Goal: Task Accomplishment & Management: Complete application form

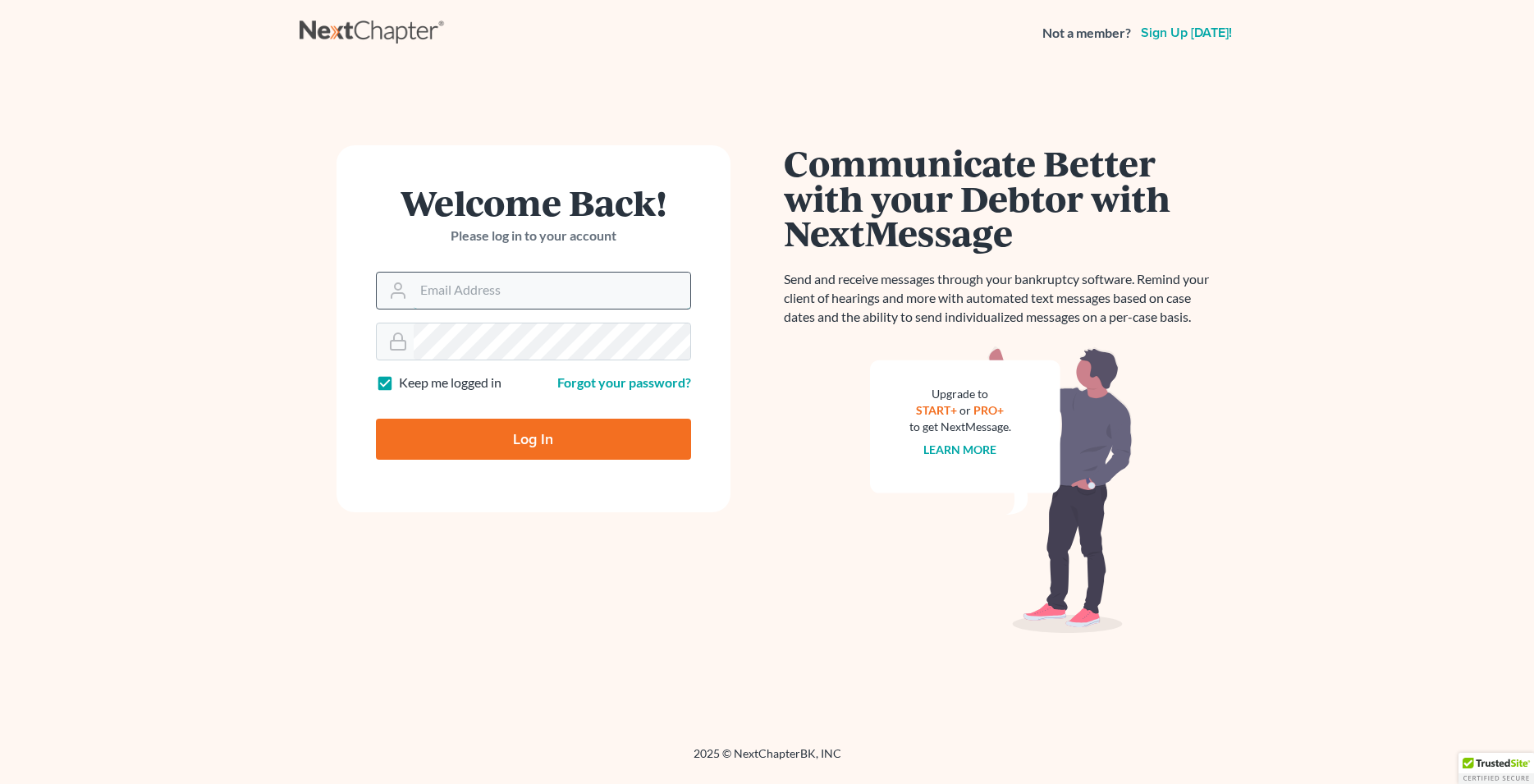
click at [515, 302] on input "Email Address" at bounding box center [552, 290] width 277 height 36
click at [511, 292] on input "Email Address" at bounding box center [552, 290] width 277 height 36
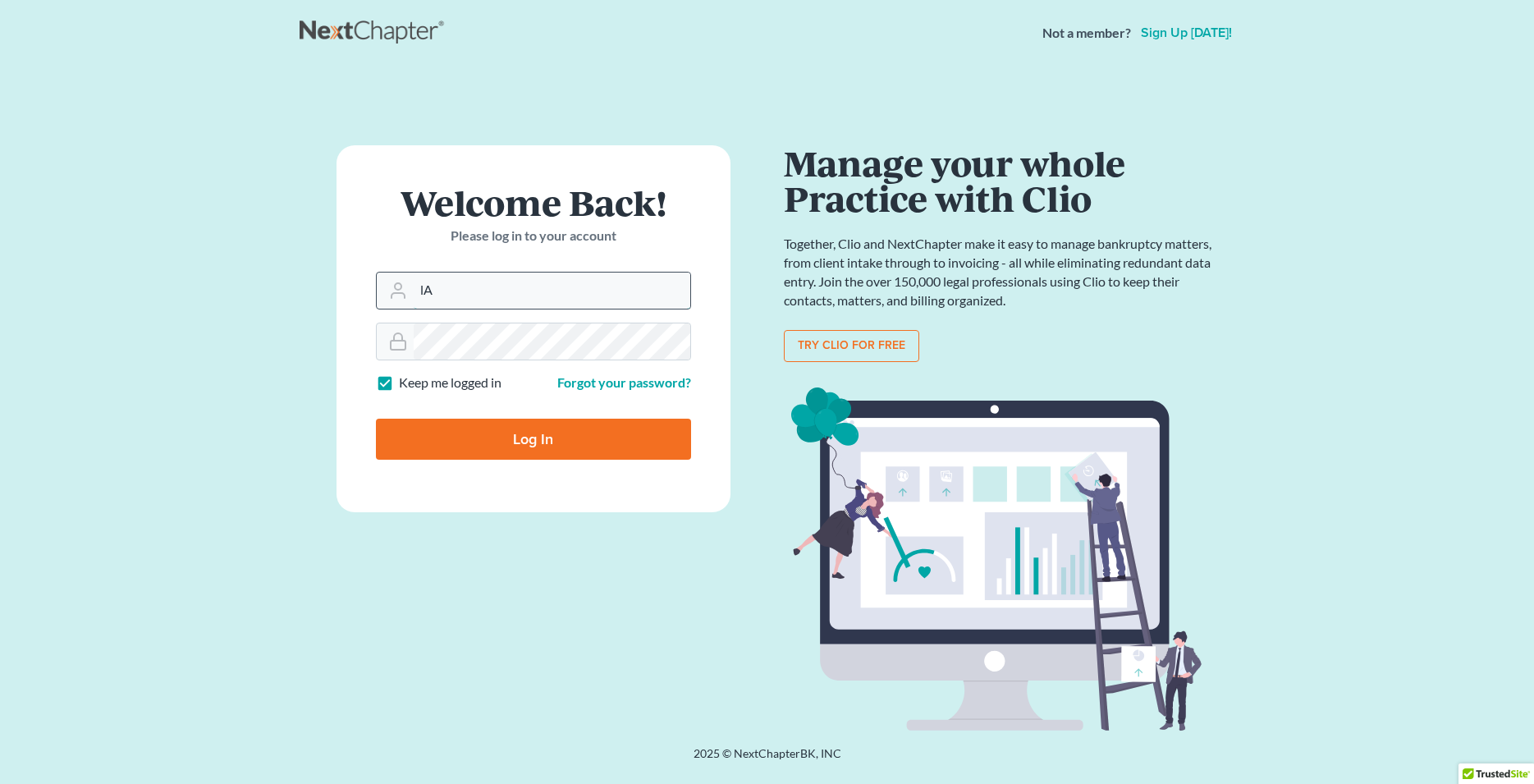
type input "l"
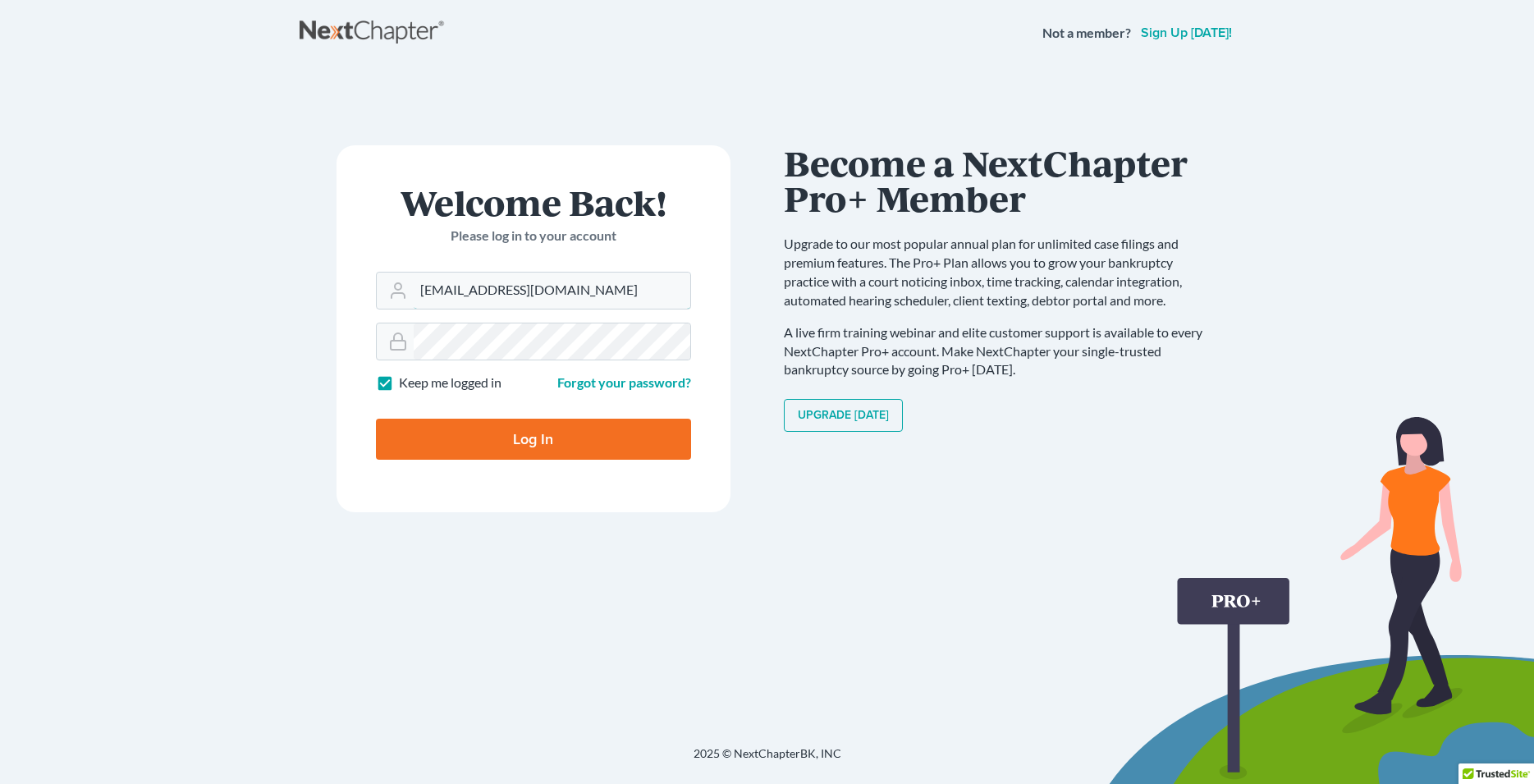
type input "Lafayette@calsadalaw.com"
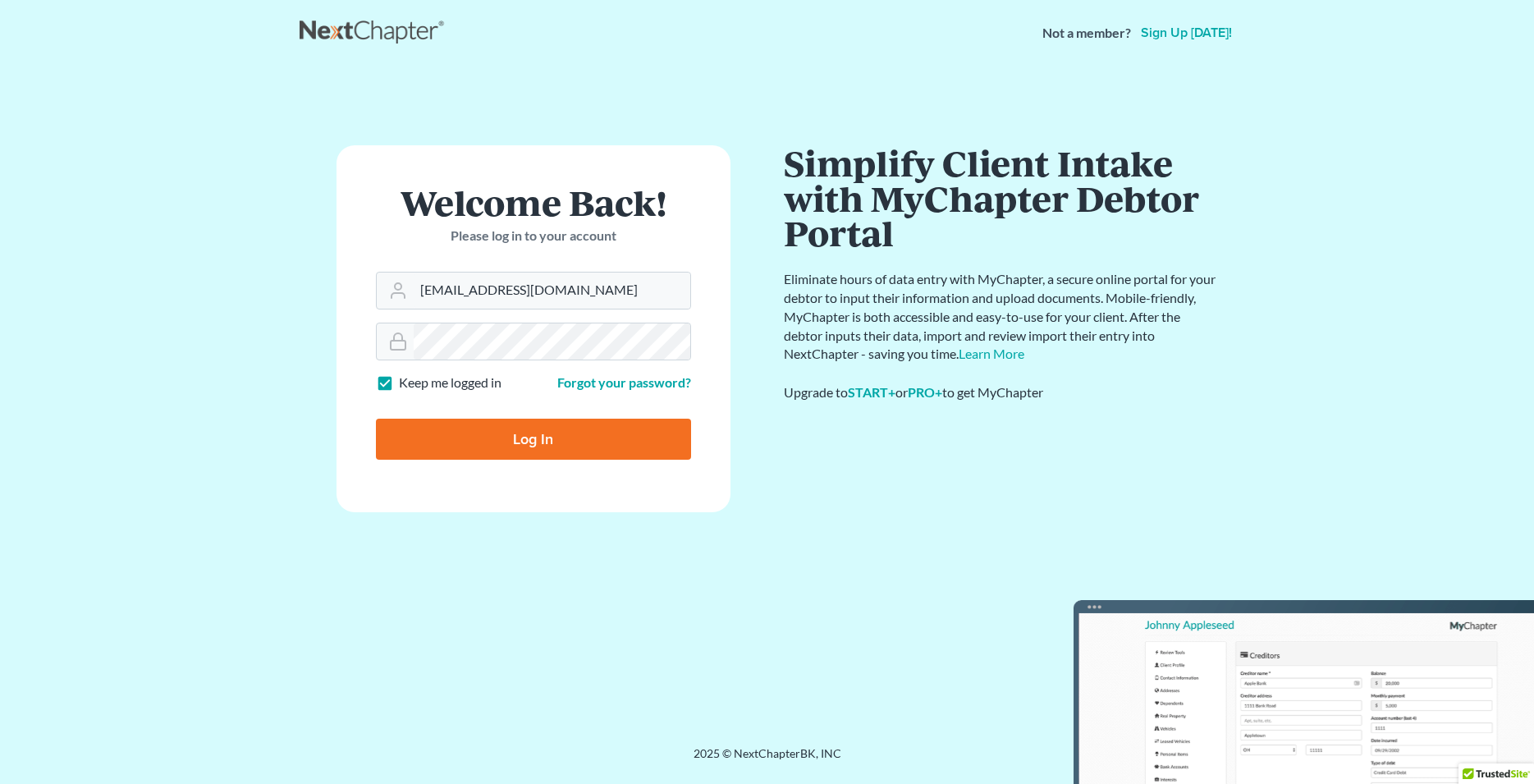
click at [494, 440] on input "Log In" at bounding box center [533, 439] width 315 height 41
type input "Thinking..."
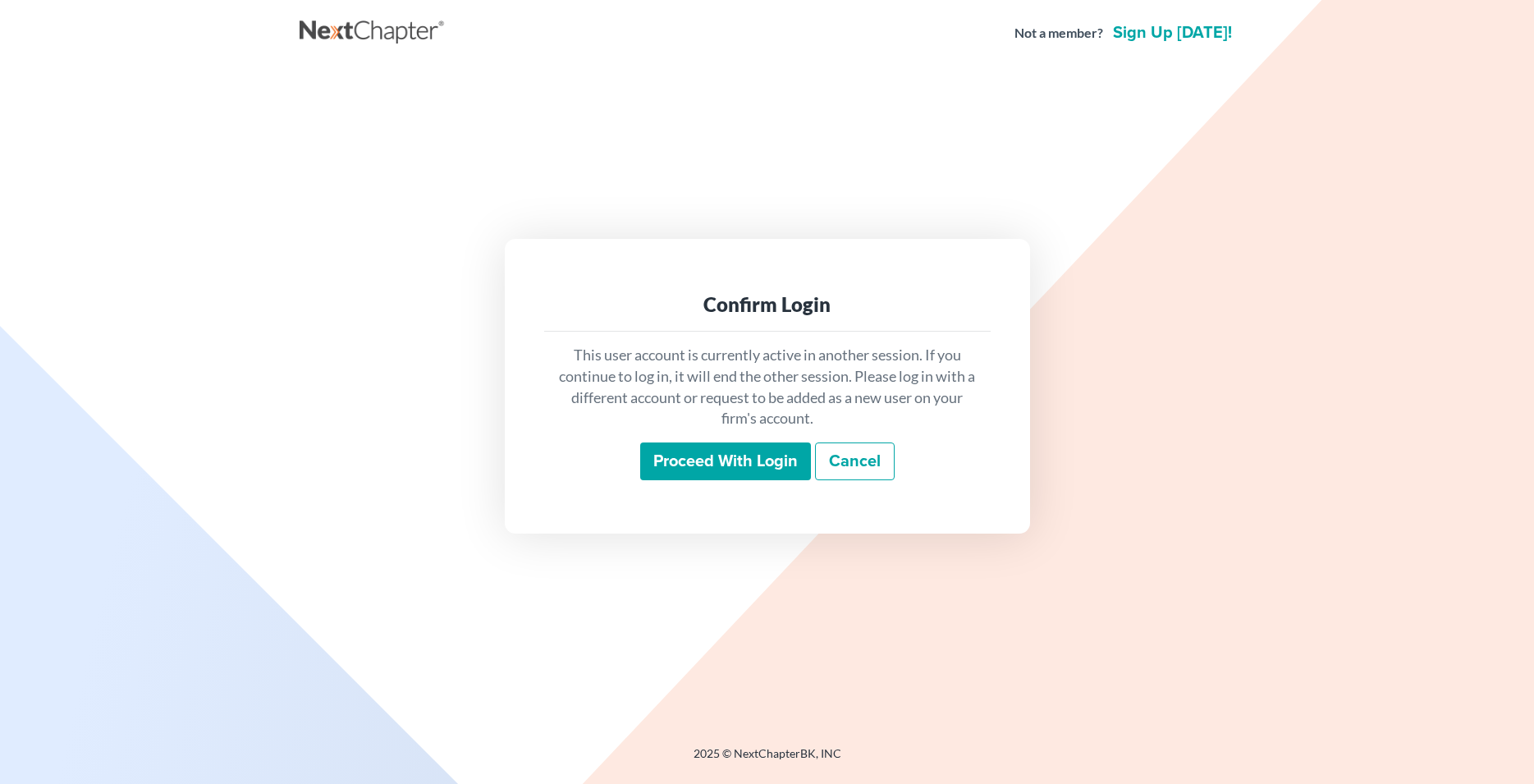
click at [688, 463] on input "Proceed with login" at bounding box center [725, 461] width 170 height 38
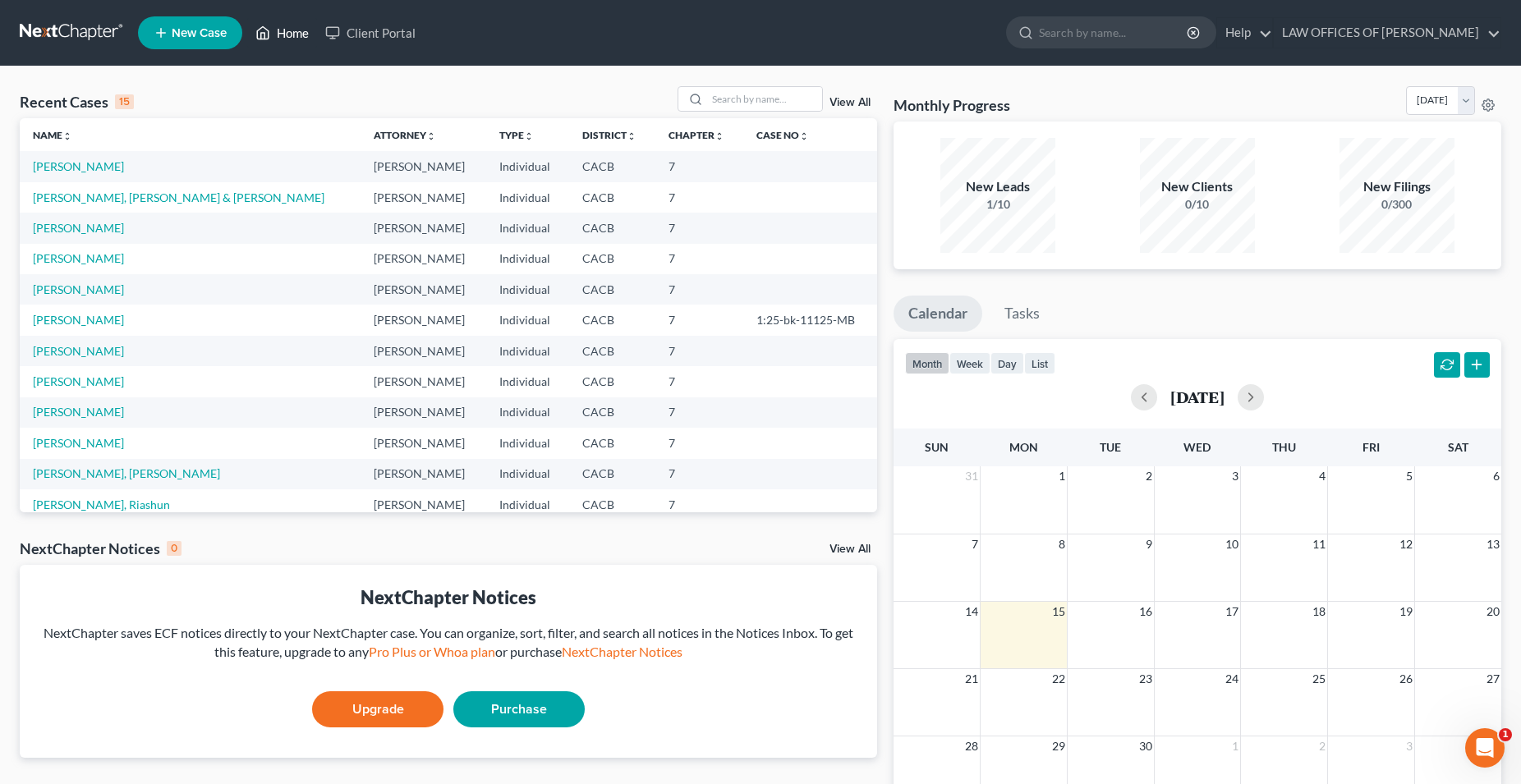
click at [301, 38] on link "Home" at bounding box center [282, 32] width 69 height 29
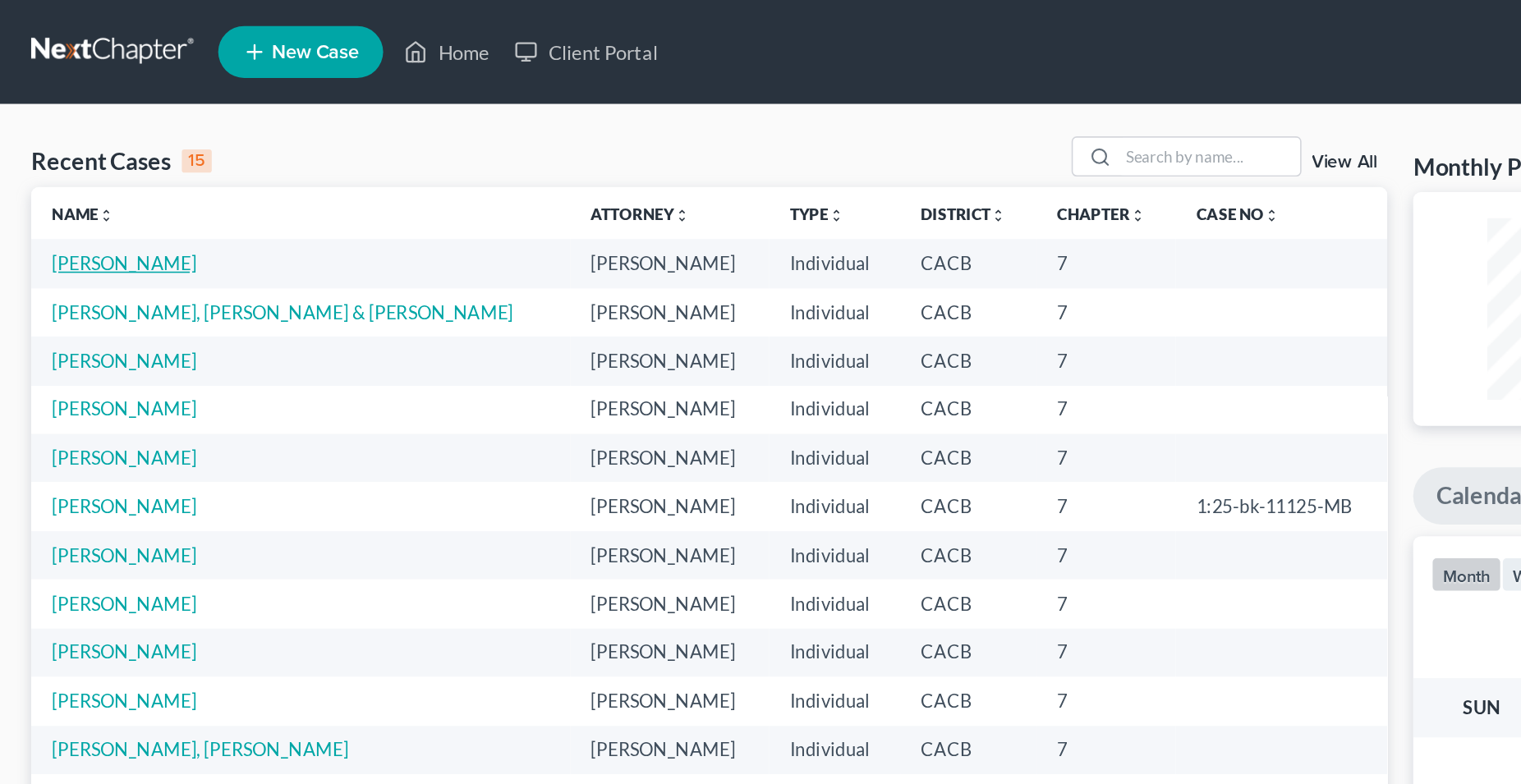
click at [87, 165] on link "[PERSON_NAME]" at bounding box center [79, 166] width 91 height 14
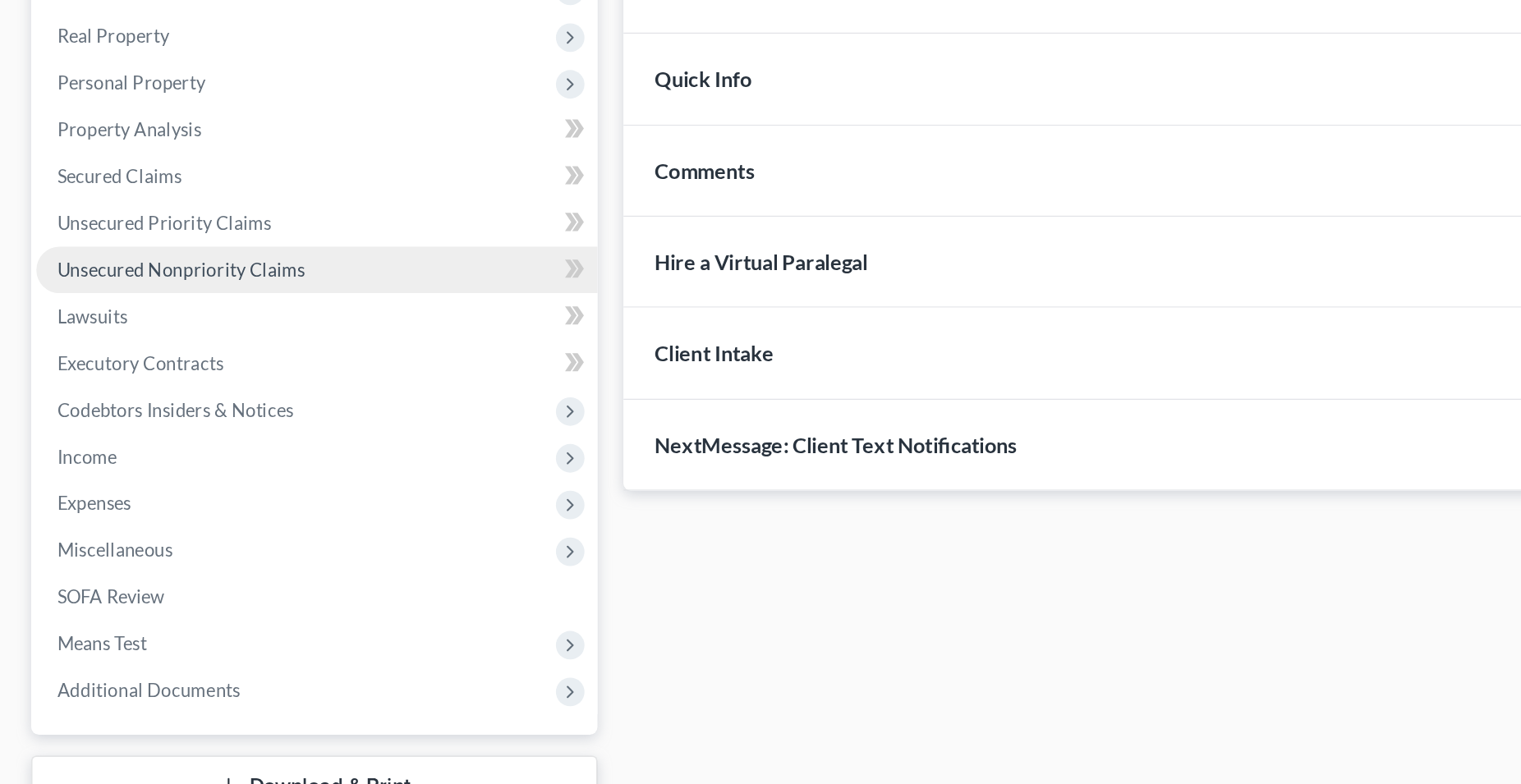
click at [142, 422] on span "Unsecured Nonpriority Claims" at bounding box center [114, 421] width 157 height 14
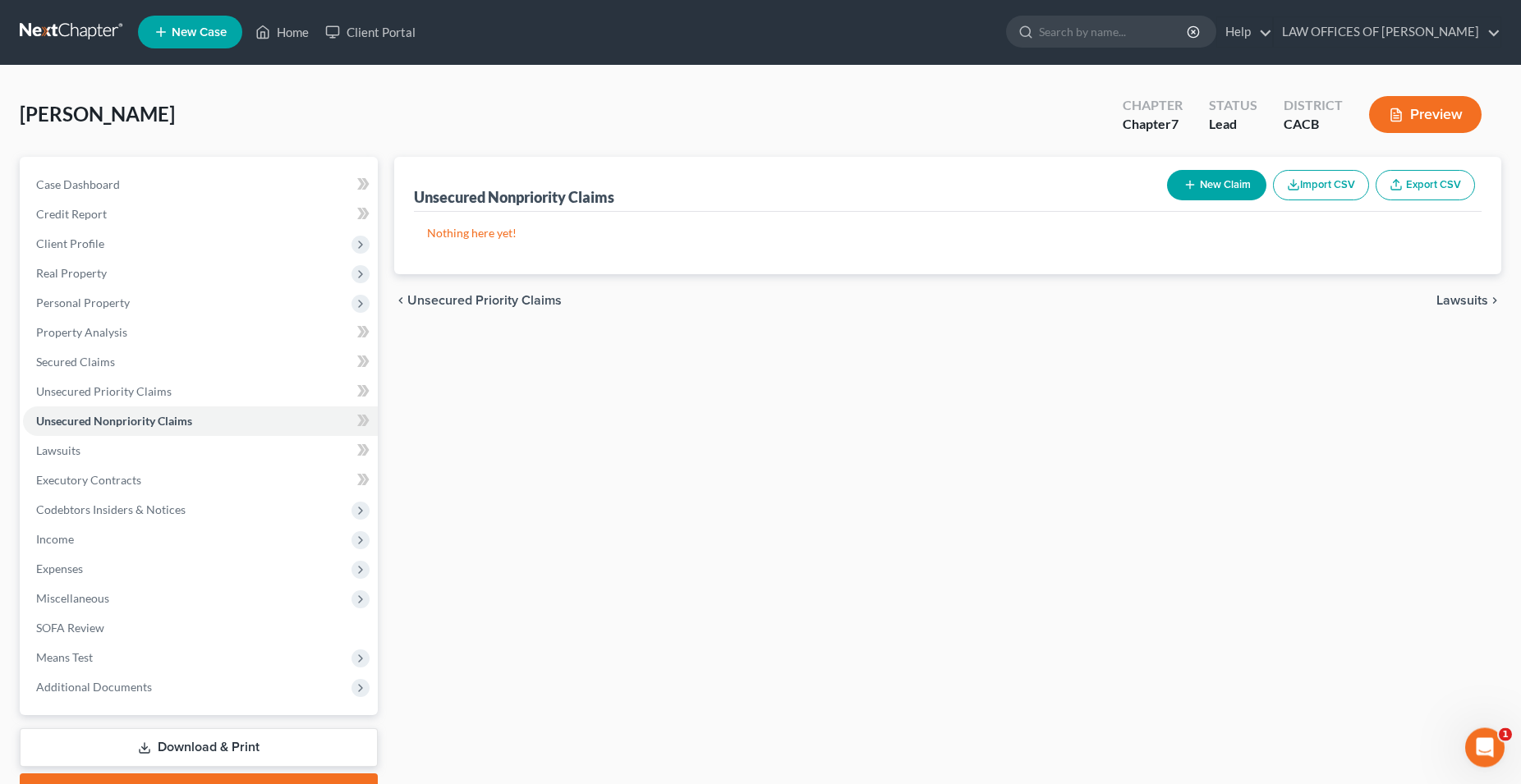
click at [1229, 196] on button "New Claim" at bounding box center [1216, 186] width 99 height 30
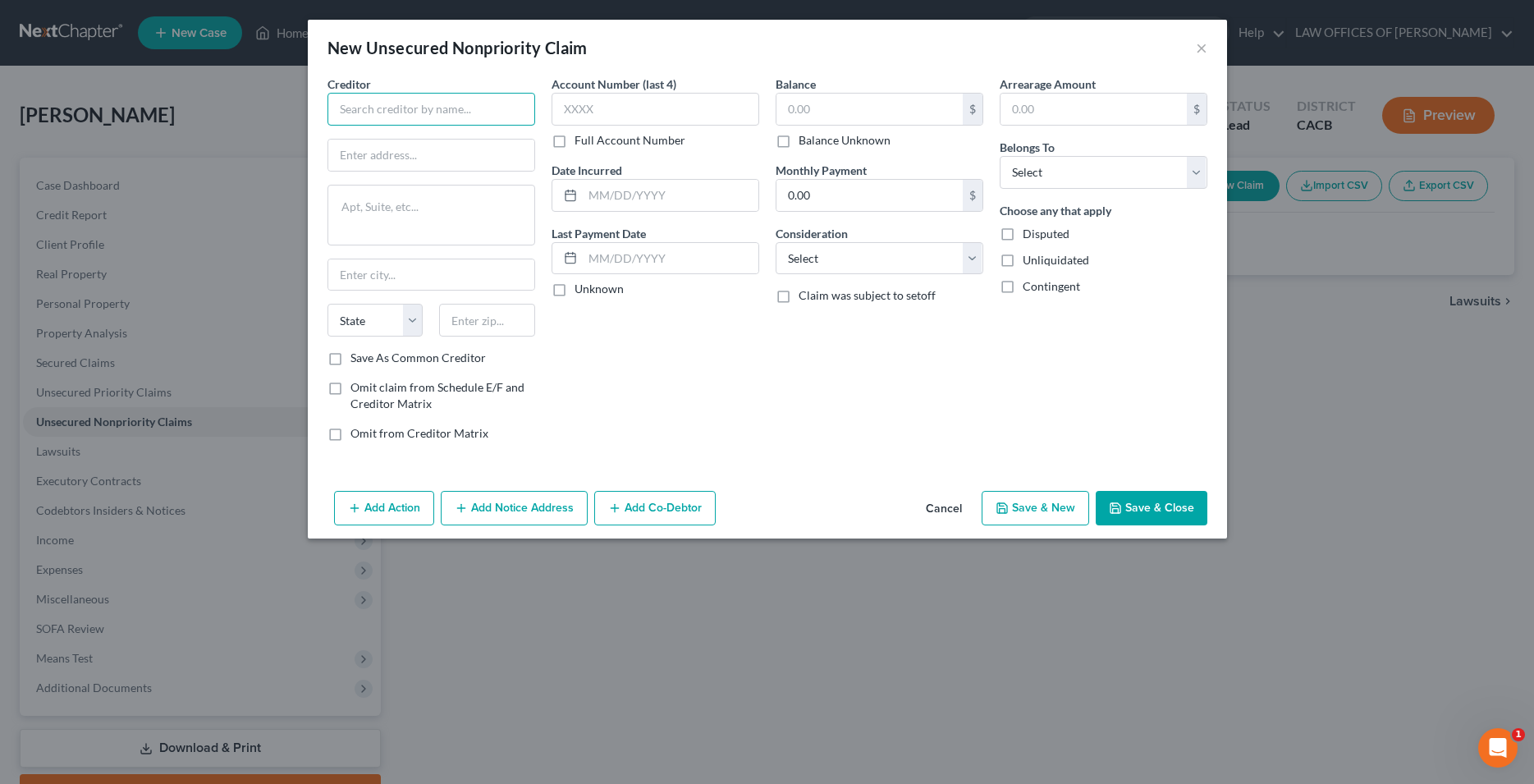
click at [452, 115] on input "text" at bounding box center [431, 108] width 207 height 33
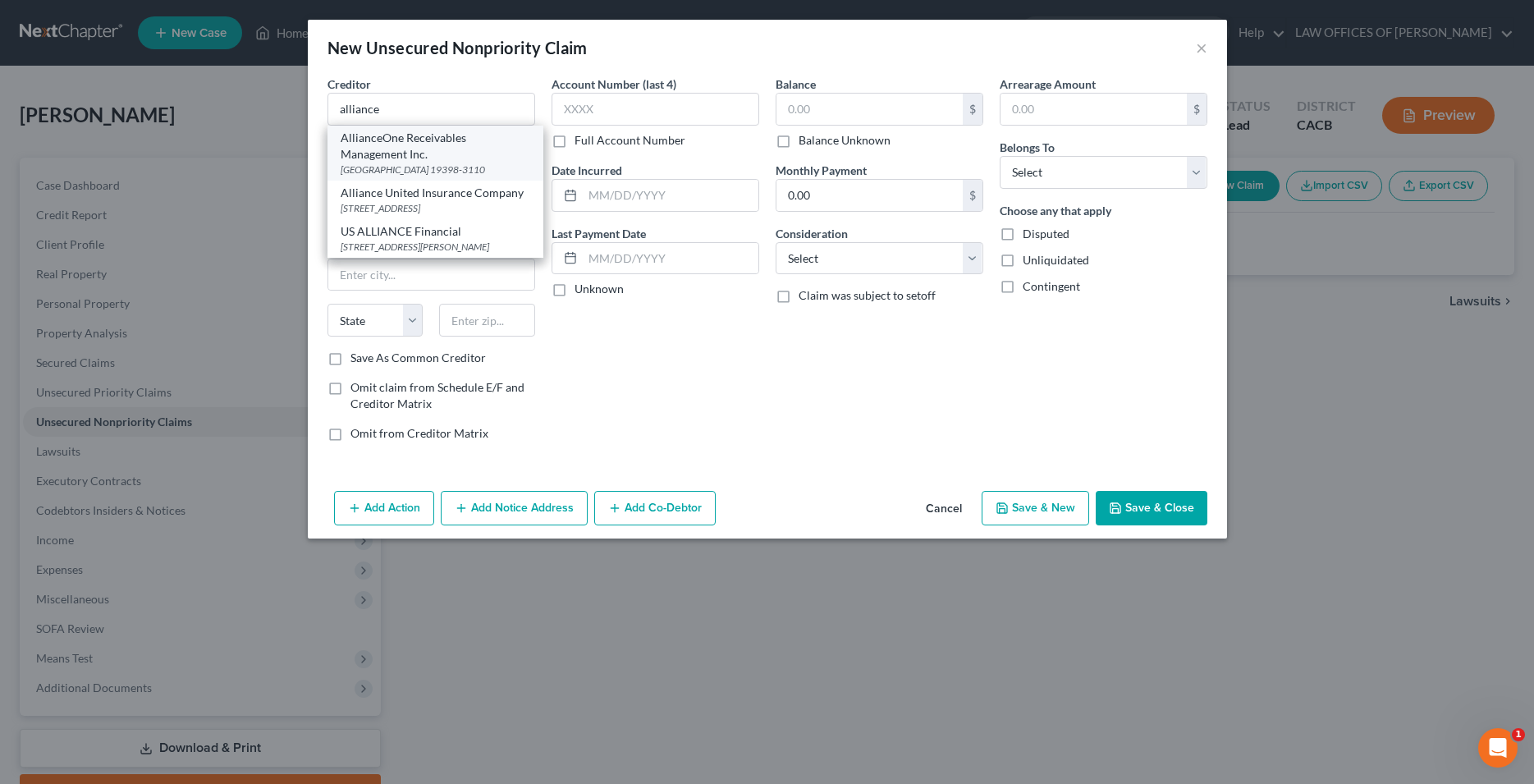
click at [452, 141] on div "AllianceOne Receivables Management Inc." at bounding box center [435, 146] width 189 height 33
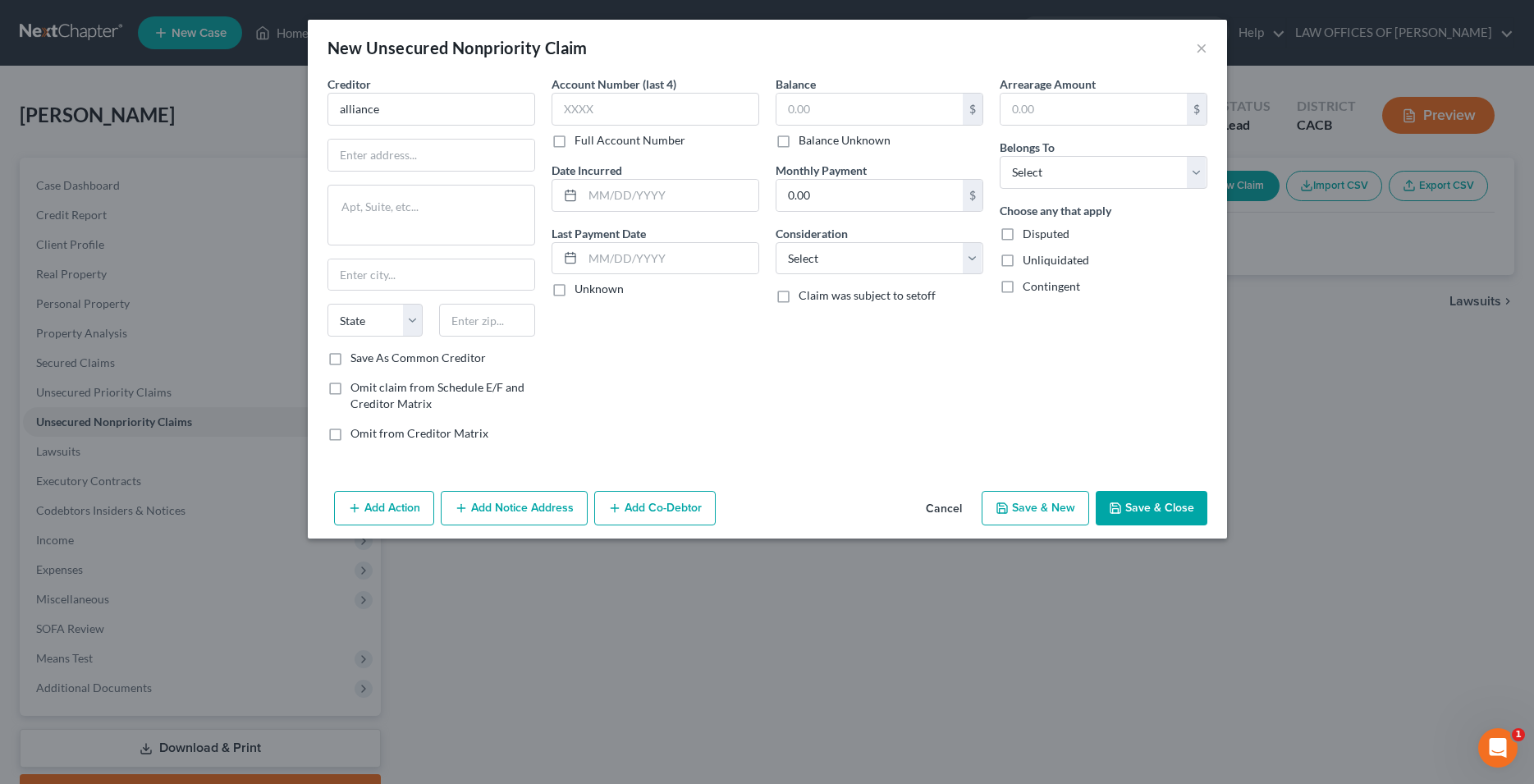
type input "AllianceOne Receivables Management Inc."
type input "PO Box 3110"
type input "Southeastern"
select select "39"
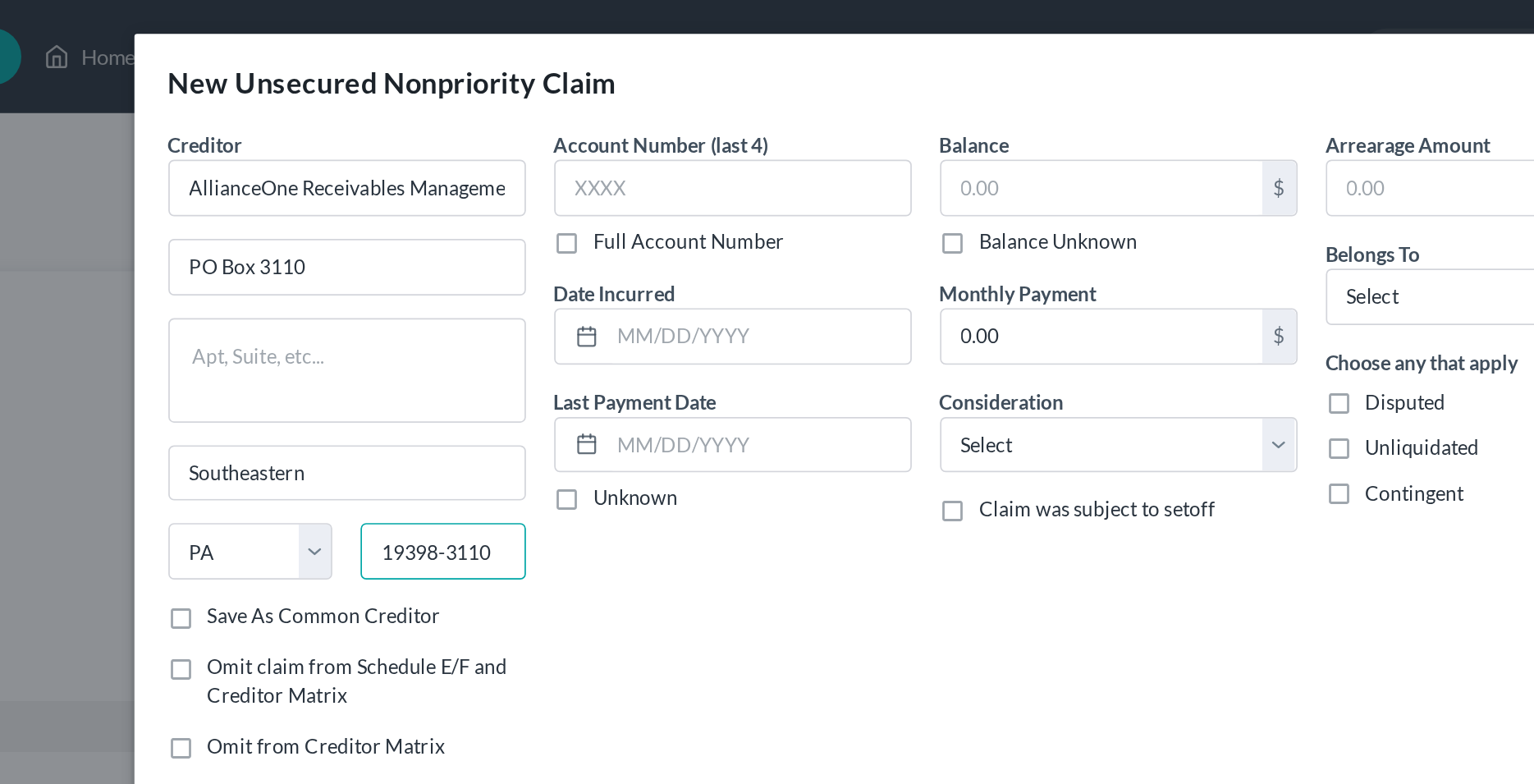
drag, startPoint x: 523, startPoint y: 323, endPoint x: 443, endPoint y: 324, distance: 80.0
click at [443, 324] on input "19398-3110" at bounding box center [487, 320] width 96 height 33
type input "19456"
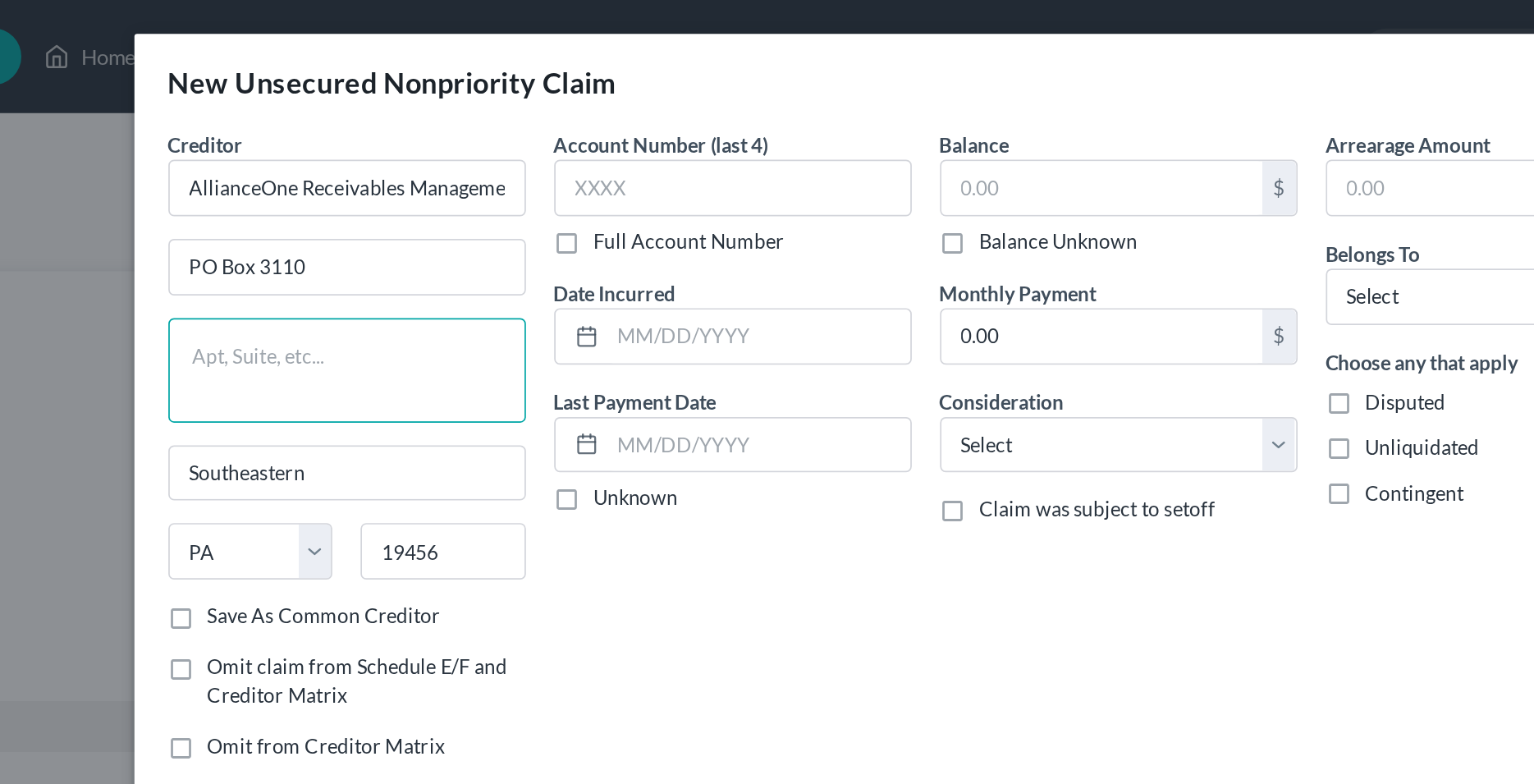
click at [487, 228] on textarea at bounding box center [431, 215] width 207 height 61
type input "Oaks"
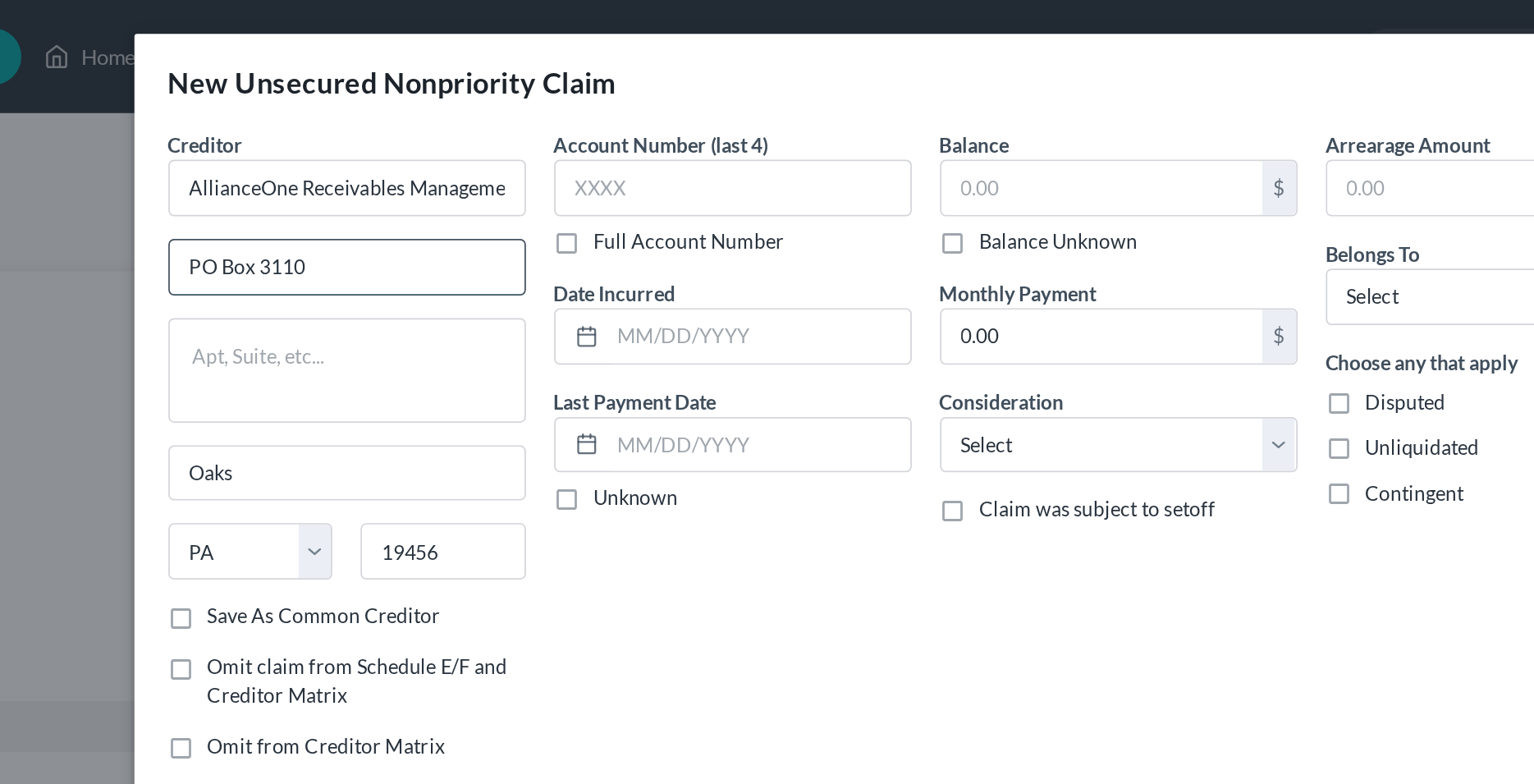
click at [443, 154] on input "PO Box 3110" at bounding box center [431, 155] width 206 height 31
drag, startPoint x: 422, startPoint y: 152, endPoint x: 392, endPoint y: 150, distance: 30.1
click at [418, 152] on input "PO Box 3110" at bounding box center [431, 155] width 206 height 31
click at [392, 150] on input "PO Box 3110" at bounding box center [431, 155] width 206 height 31
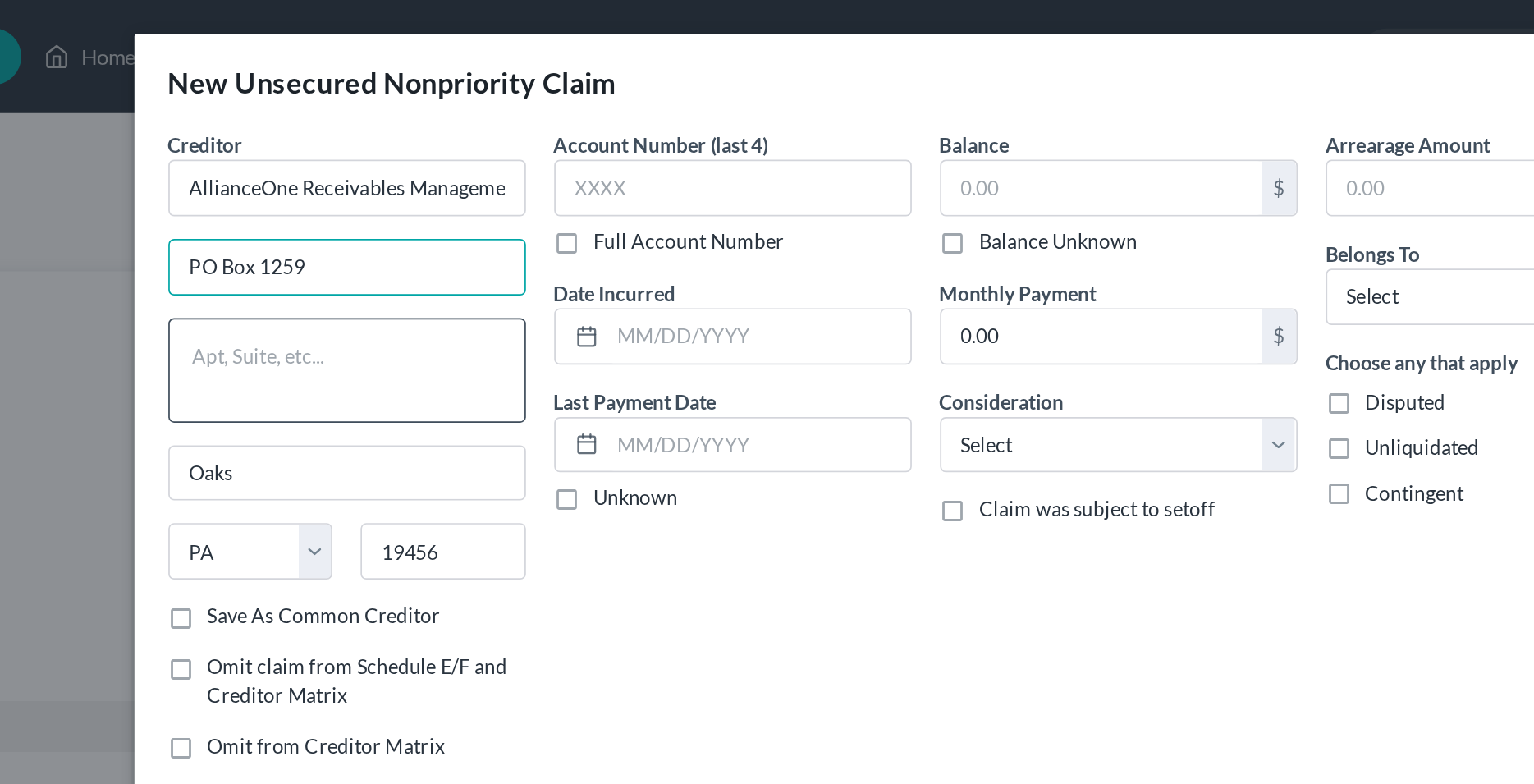
type input "PO Box 1259"
click at [405, 206] on textarea at bounding box center [431, 215] width 207 height 61
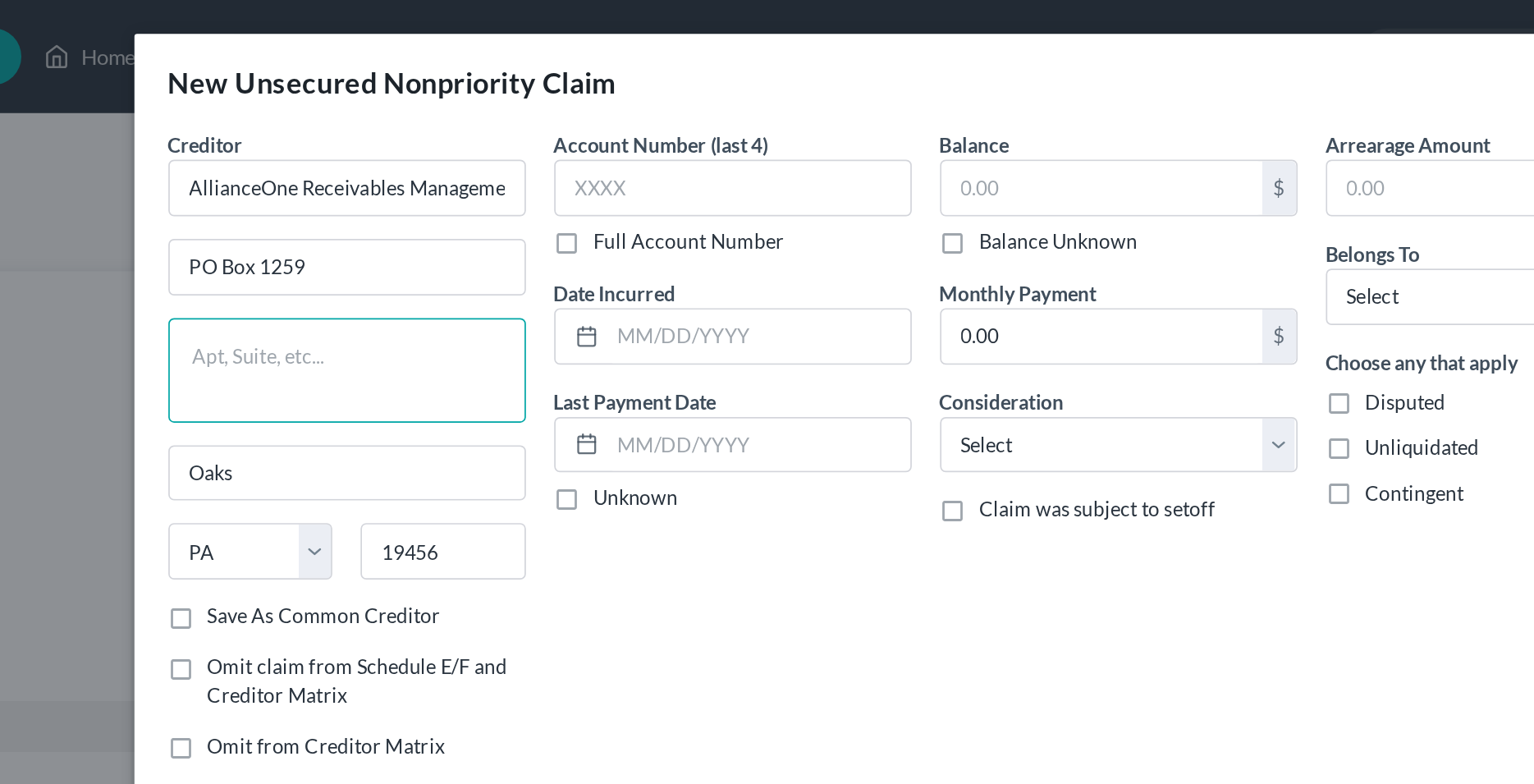
click at [388, 195] on textarea at bounding box center [431, 215] width 207 height 61
type textarea "Dept. 114164"
click at [573, 347] on div "Account Number (last 4) Full Account Number Date Incurred Last Payment Date Unk…" at bounding box center [656, 265] width 225 height 380
click at [581, 350] on div "Account Number (last 4) Full Account Number Date Incurred Last Payment Date Unk…" at bounding box center [656, 265] width 225 height 380
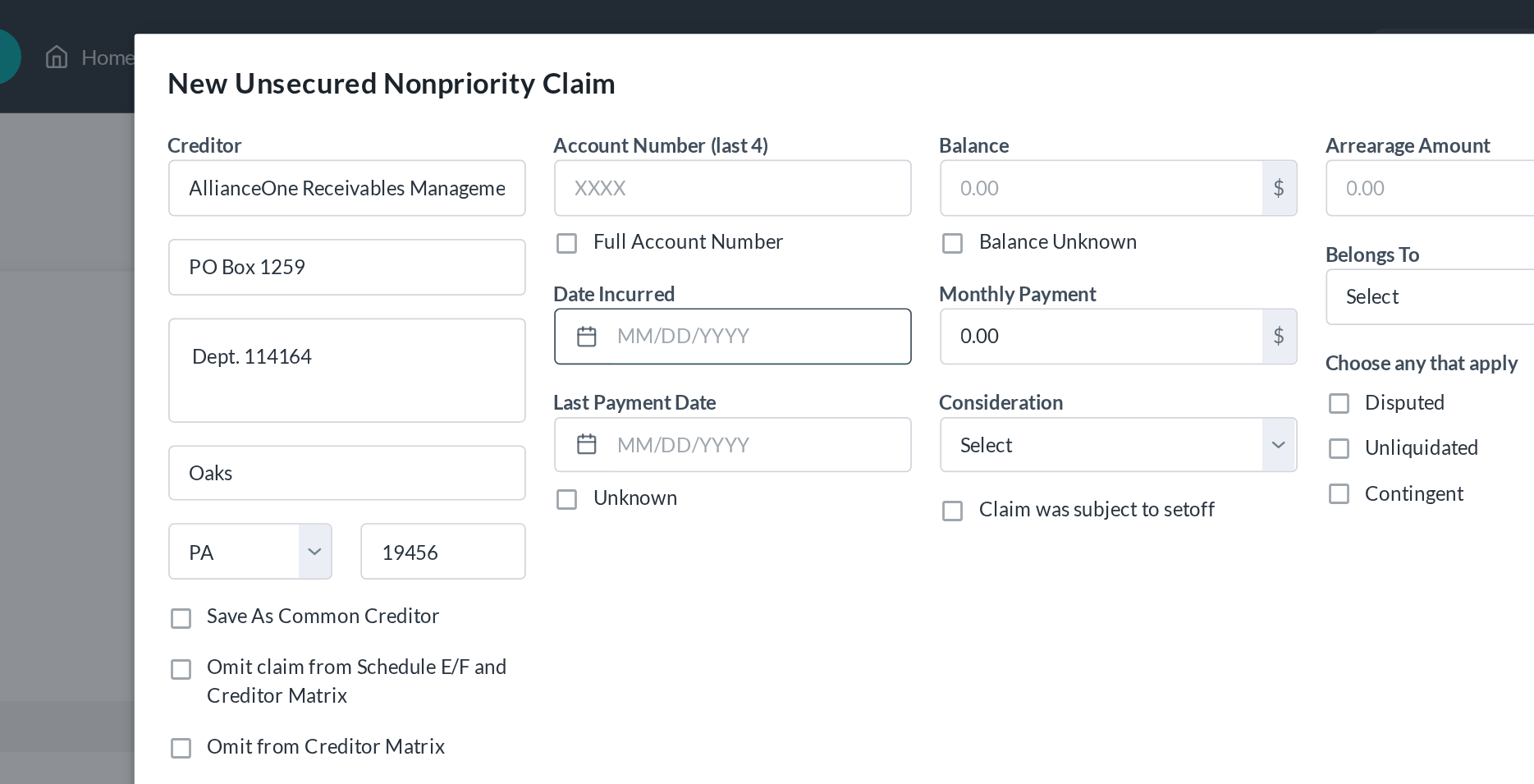
click at [605, 201] on input "text" at bounding box center [671, 195] width 176 height 31
click at [809, 111] on input "text" at bounding box center [870, 108] width 187 height 31
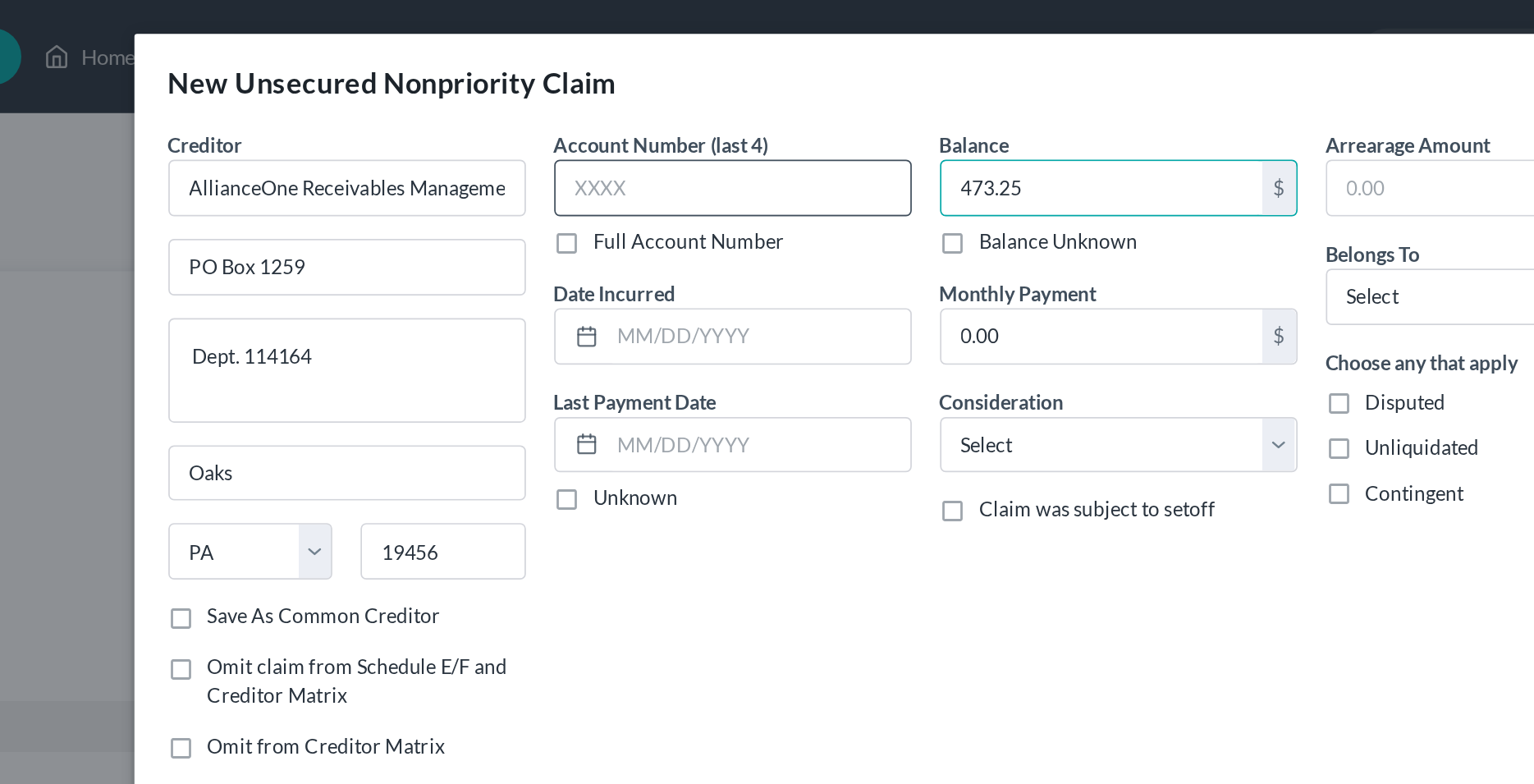
type input "473.25"
click at [672, 116] on input "text" at bounding box center [656, 108] width 207 height 33
click at [618, 114] on input "text" at bounding box center [656, 108] width 207 height 33
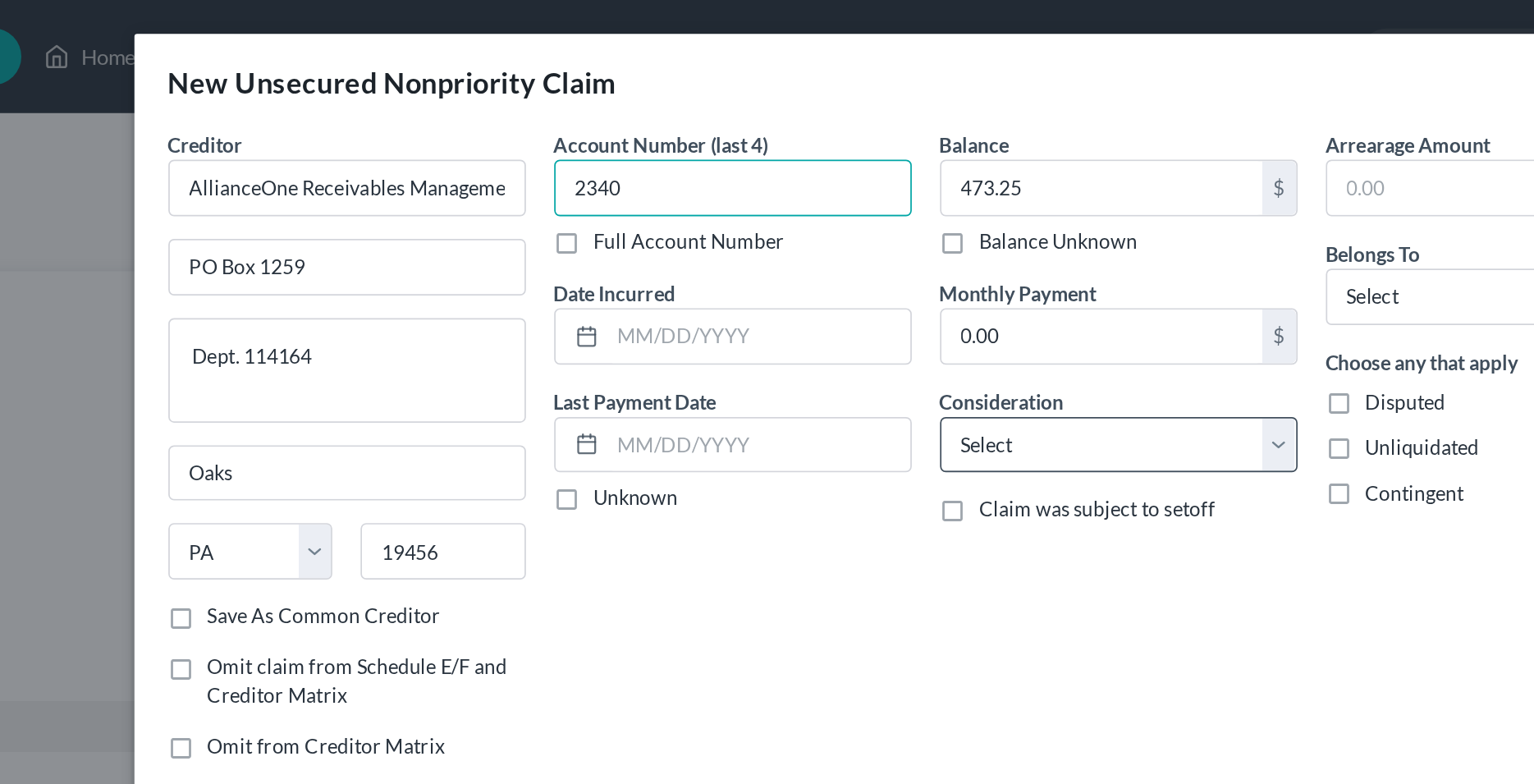
type input "2340"
click at [776, 243] on select "Select Cable / Satellite Services Collection Agency Credit Card Debt Debt Couns…" at bounding box center [879, 259] width 207 height 33
click at [736, 331] on div "Account Number (last 4) 2340 Full Account Number Date Incurred Last Payment Dat…" at bounding box center [656, 265] width 225 height 380
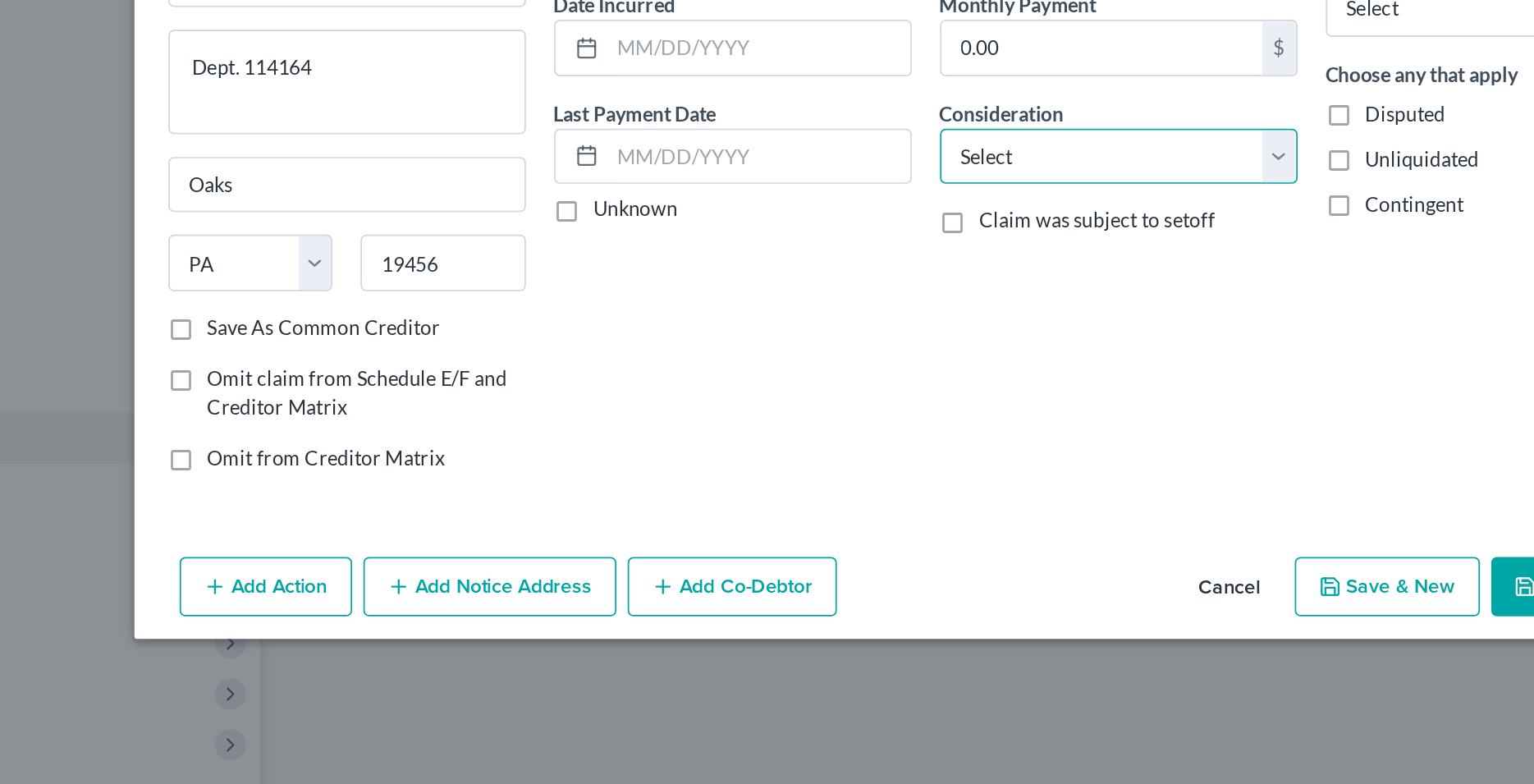
click at [776, 243] on select "Select Cable / Satellite Services Collection Agency Credit Card Debt Debt Couns…" at bounding box center [879, 259] width 207 height 33
select select "1"
click option "Collection Agency" at bounding box center [0, 0] width 0 height 0
click at [830, 352] on div "Balance 473.25 $ Balance Unknown Balance Undetermined 473.25 $ Balance Unknown …" at bounding box center [880, 265] width 225 height 380
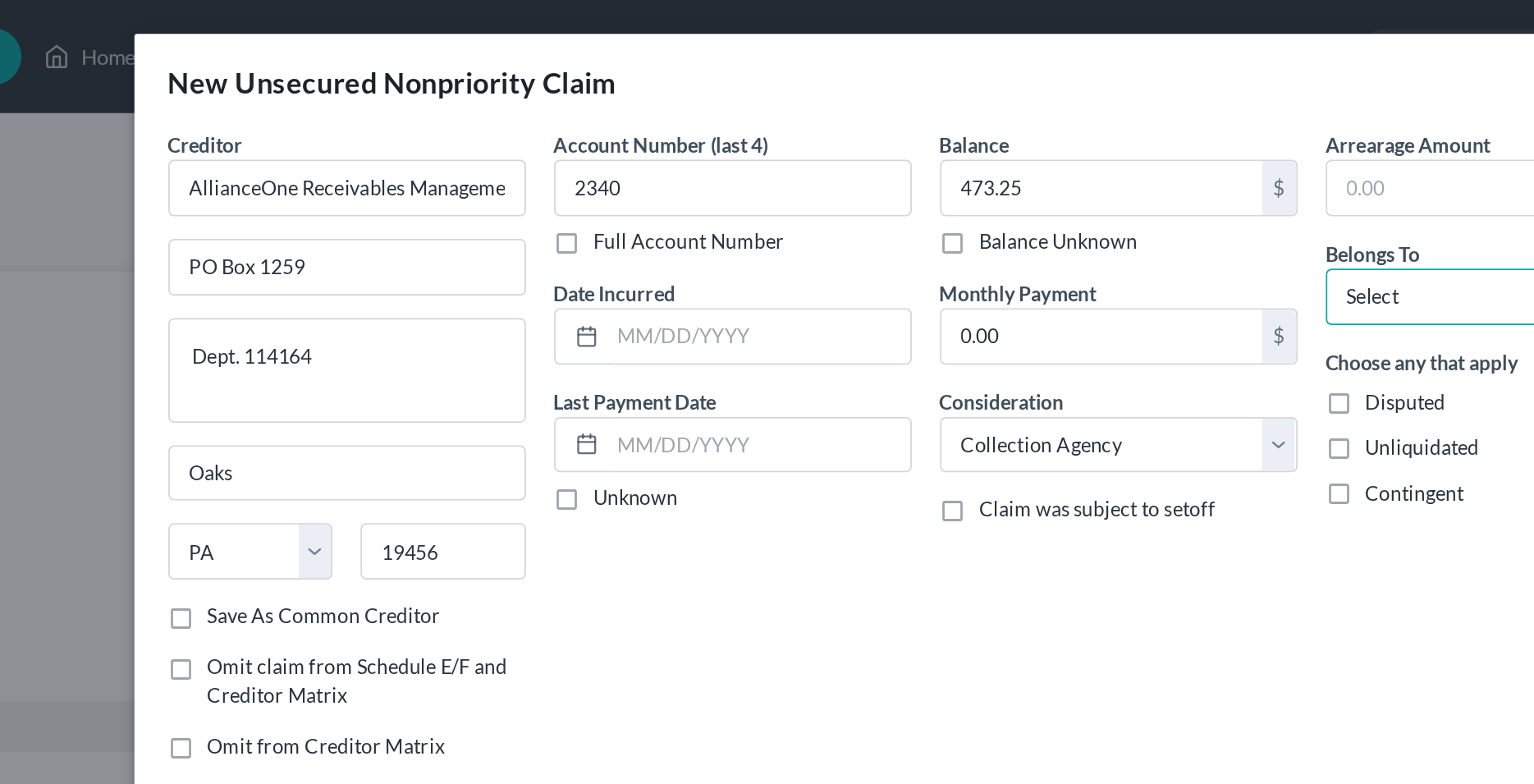
click at [1000, 156] on select "Select Debtor 1 Only Debtor 2 Only Debtor 1 And Debtor 2 Only At Least One Of T…" at bounding box center [1104, 172] width 207 height 33
select select "0"
click option "Debtor 1 Only" at bounding box center [0, 0] width 0 height 0
click at [693, 326] on div "Account Number (last 4) 2340 Full Account Number Date Incurred Last Payment Dat…" at bounding box center [656, 265] width 225 height 380
click at [643, 194] on input "text" at bounding box center [671, 195] width 176 height 31
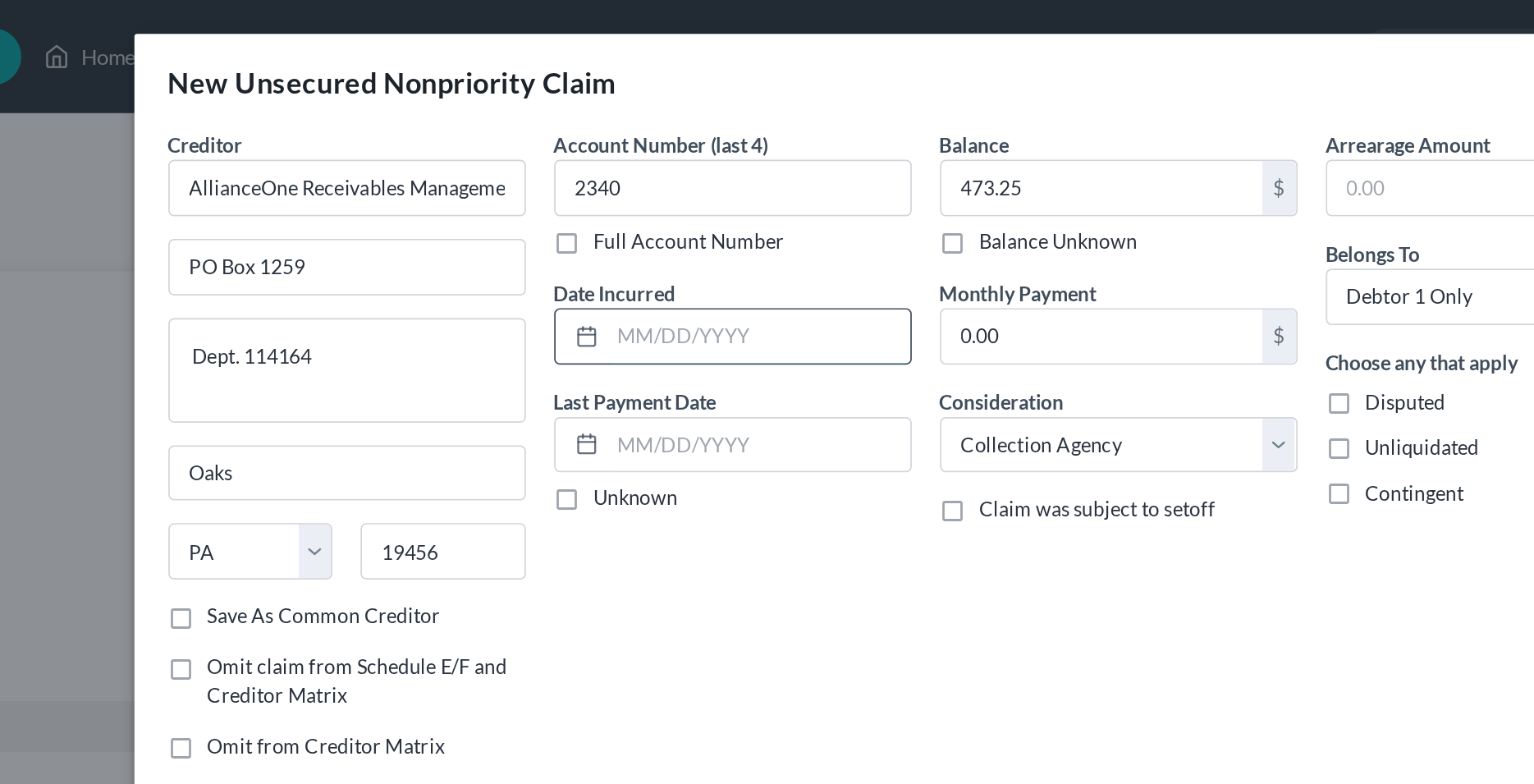
click at [607, 198] on input "text" at bounding box center [671, 195] width 176 height 31
type input "2025"
click at [628, 333] on div "Account Number (last 4) 2340 Full Account Number Date Incurred 2025 Last Paymen…" at bounding box center [656, 265] width 225 height 380
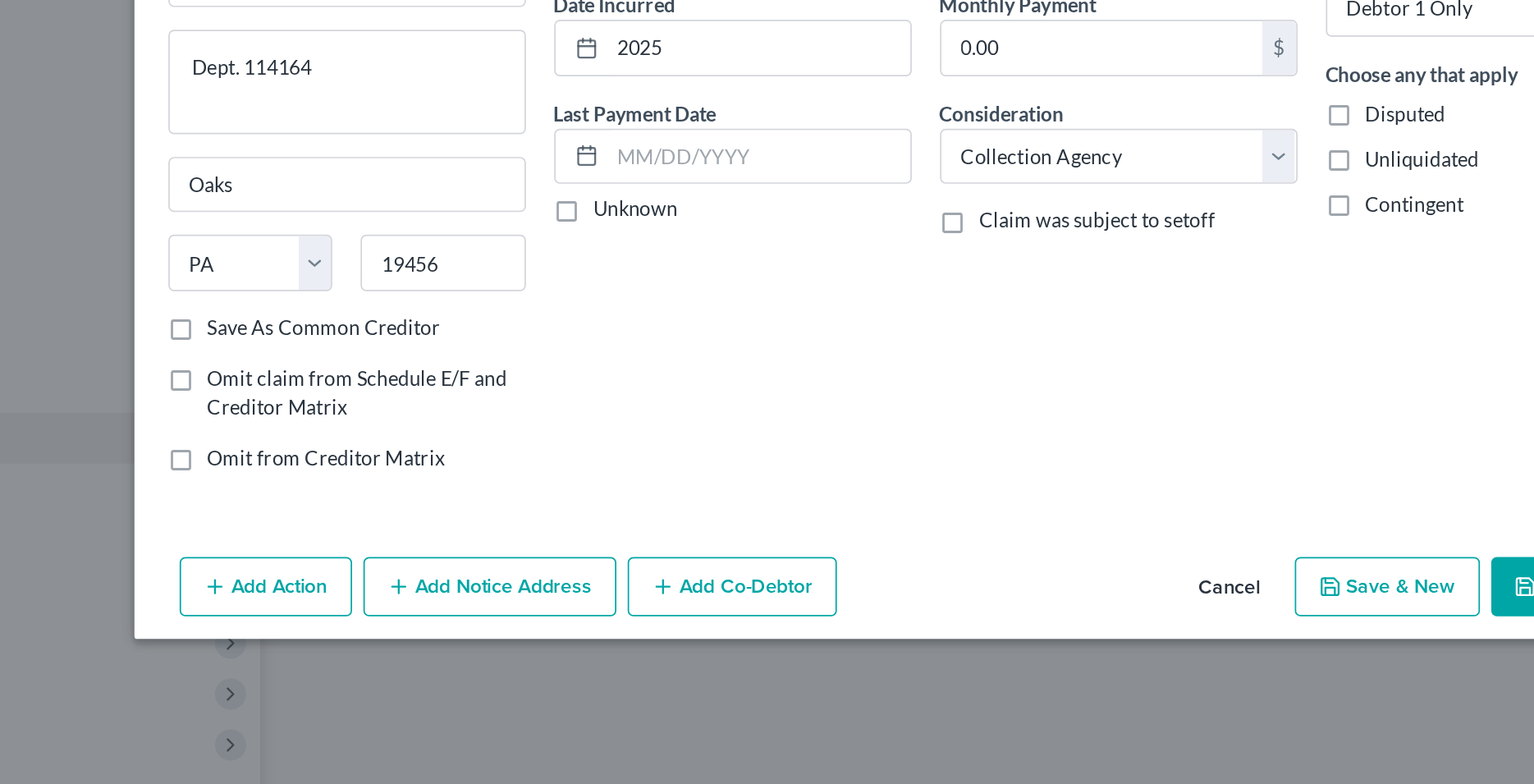
click at [1039, 508] on button "Save & New" at bounding box center [1035, 508] width 108 height 34
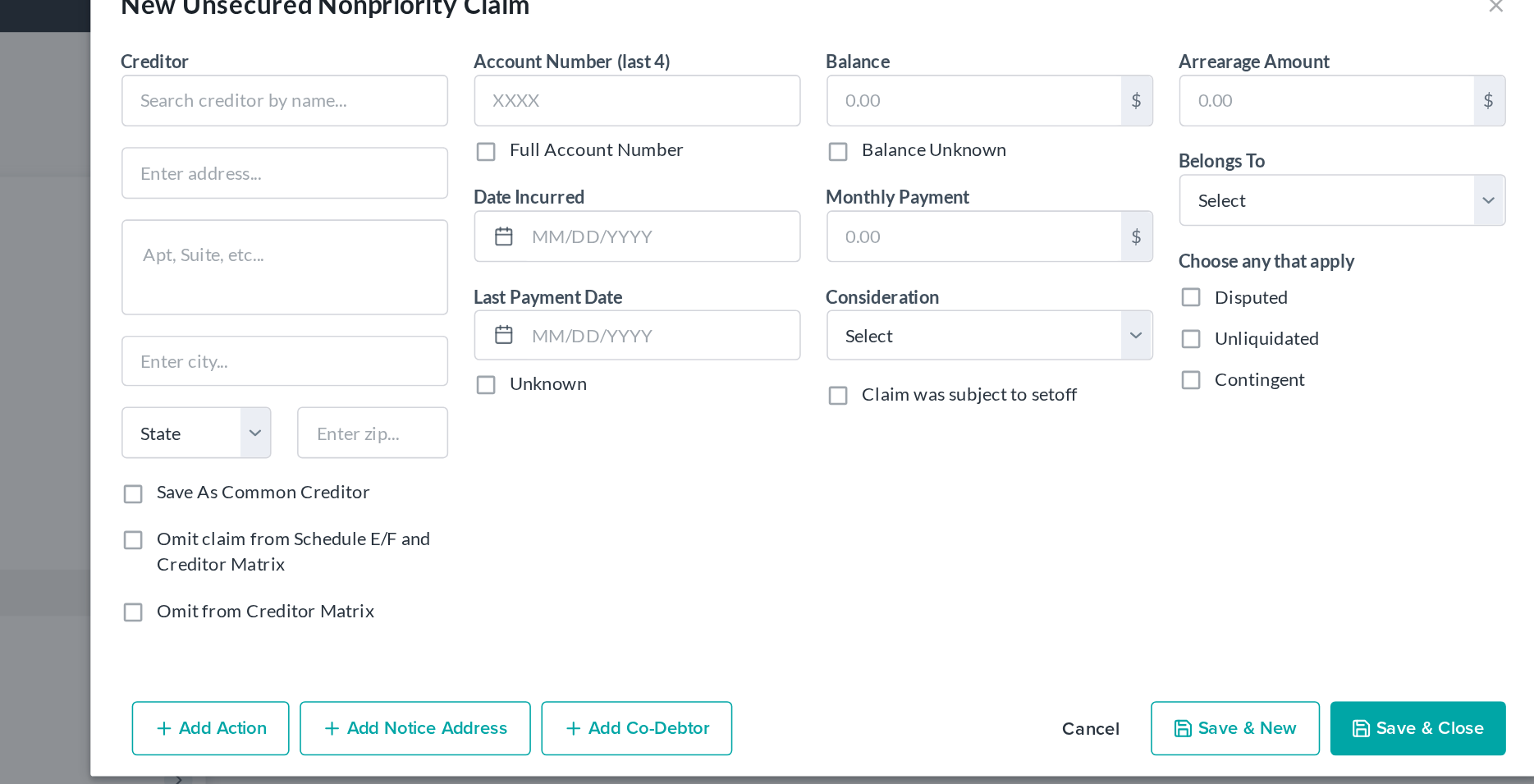
click at [941, 505] on button "Cancel" at bounding box center [944, 509] width 63 height 33
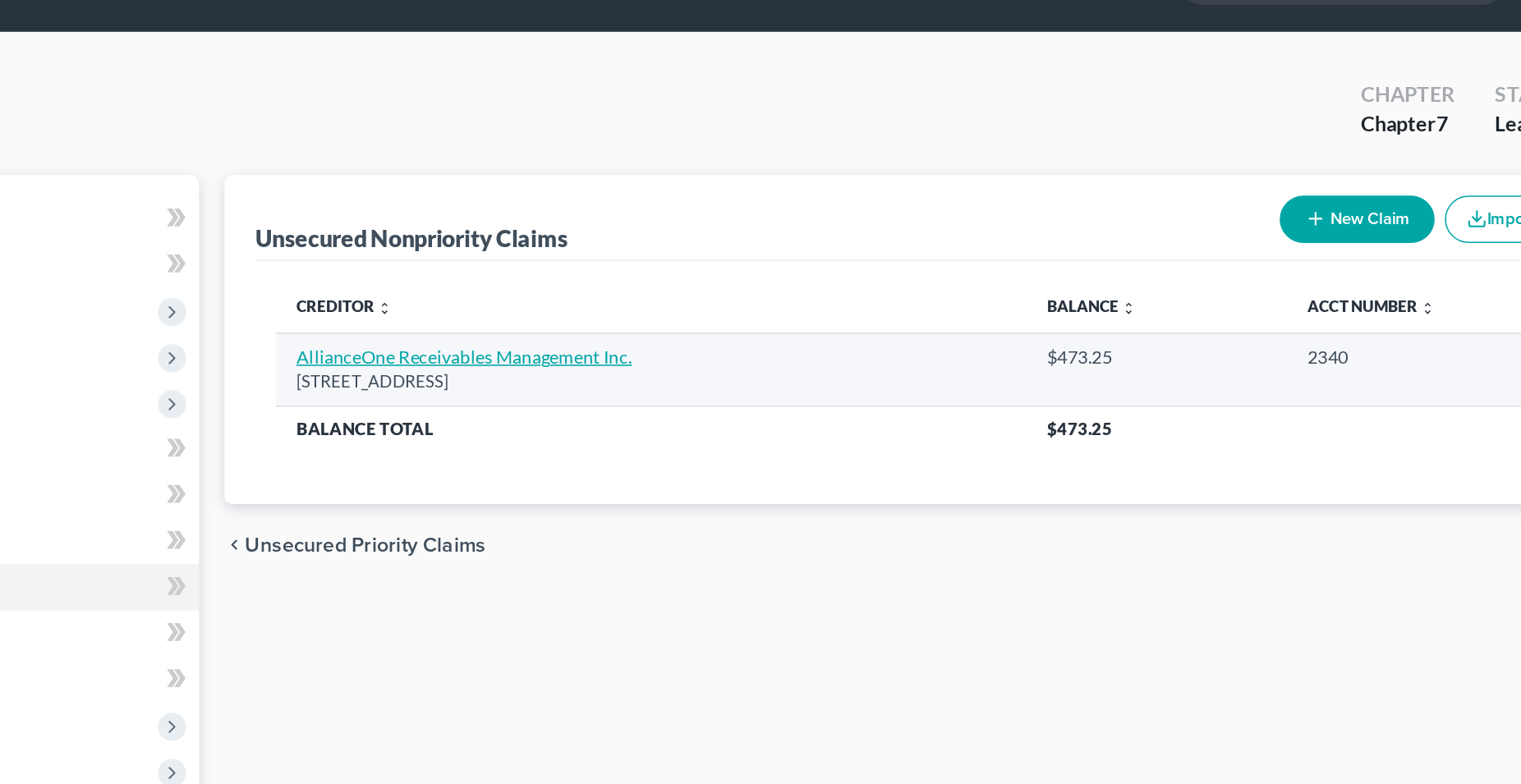
click at [533, 278] on link "AllianceOne Receivables Management Inc." at bounding box center [547, 273] width 215 height 14
select select "39"
select select "1"
select select "0"
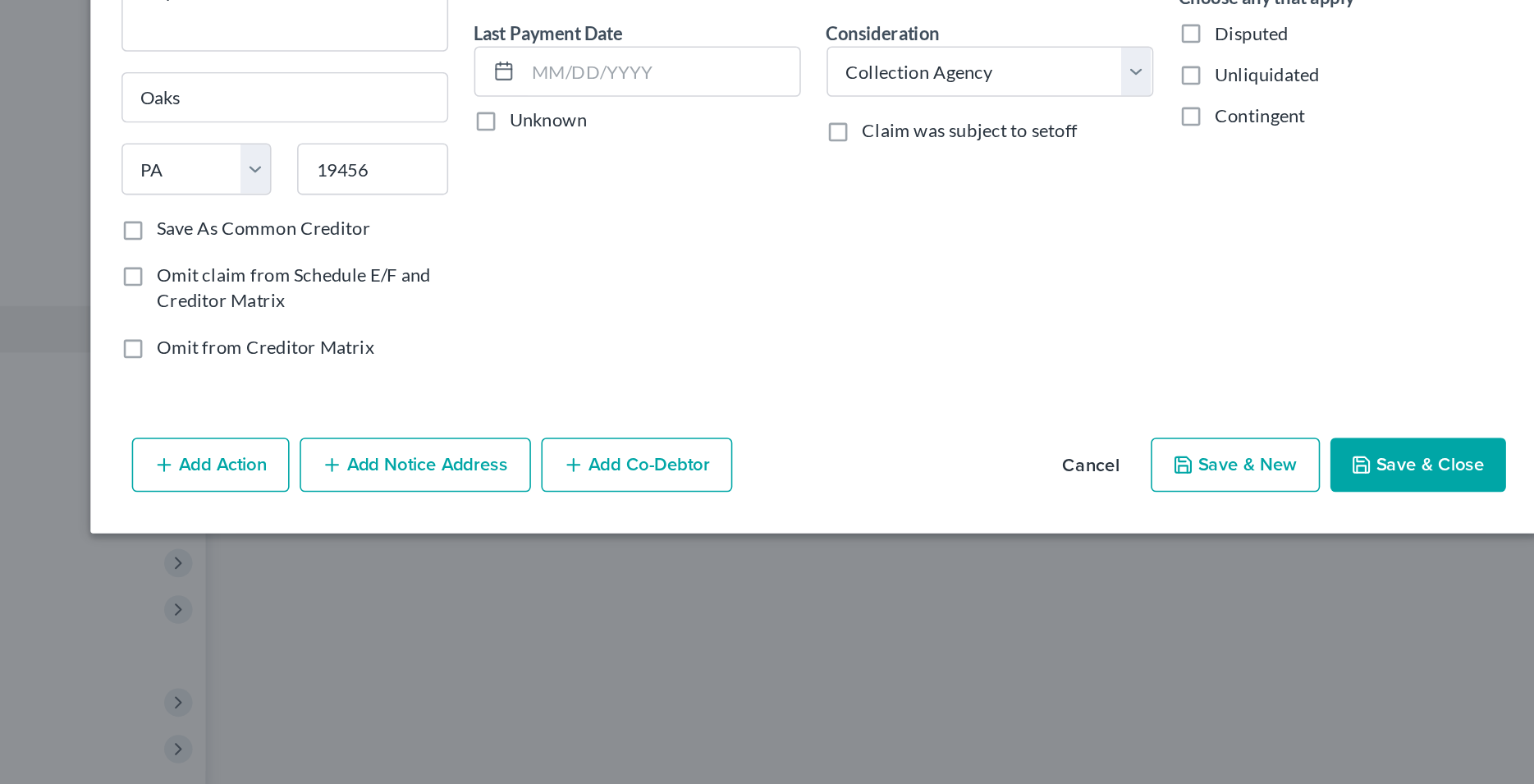
click at [523, 509] on button "Add Notice Address" at bounding box center [514, 508] width 147 height 34
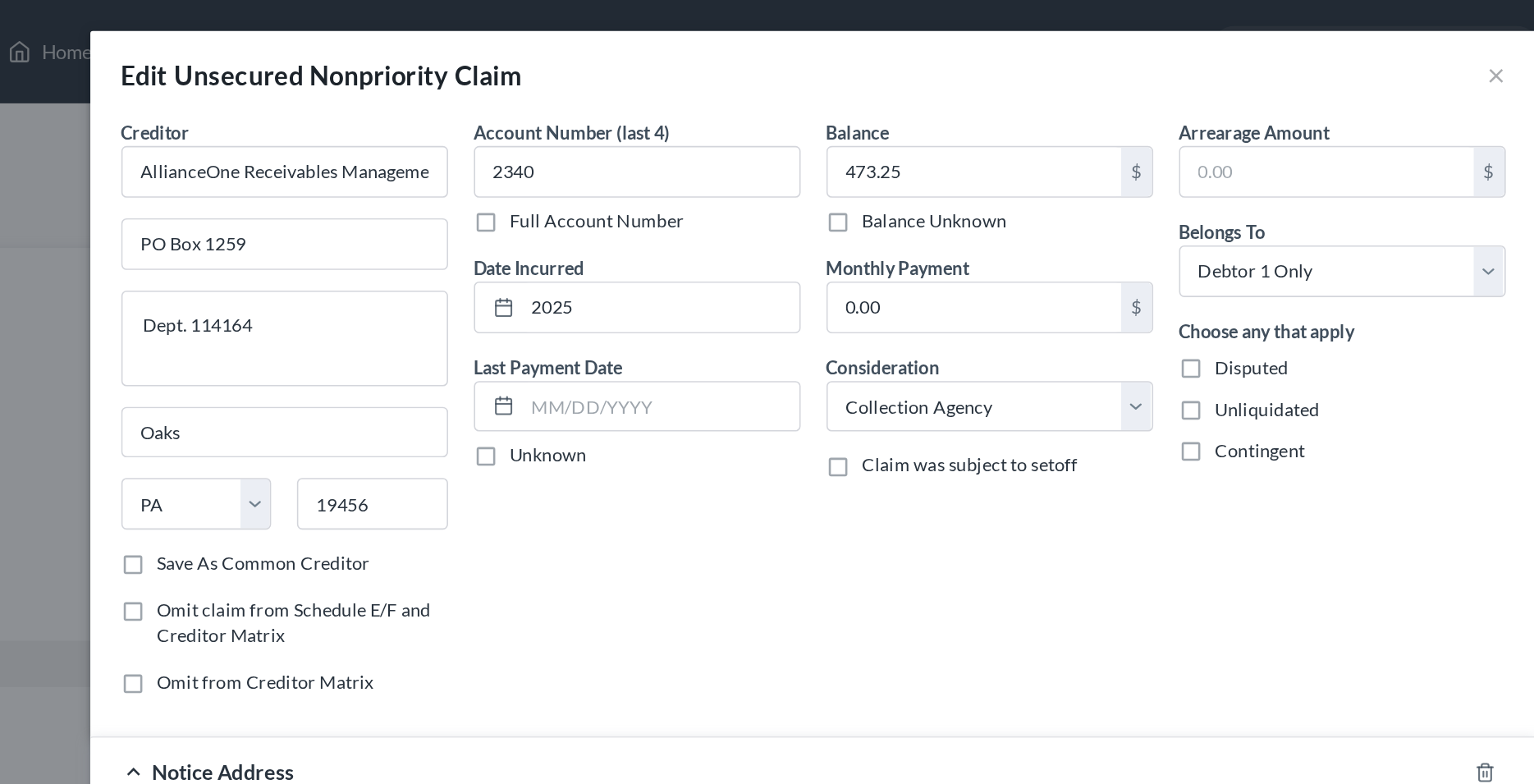
scroll to position [141, 0]
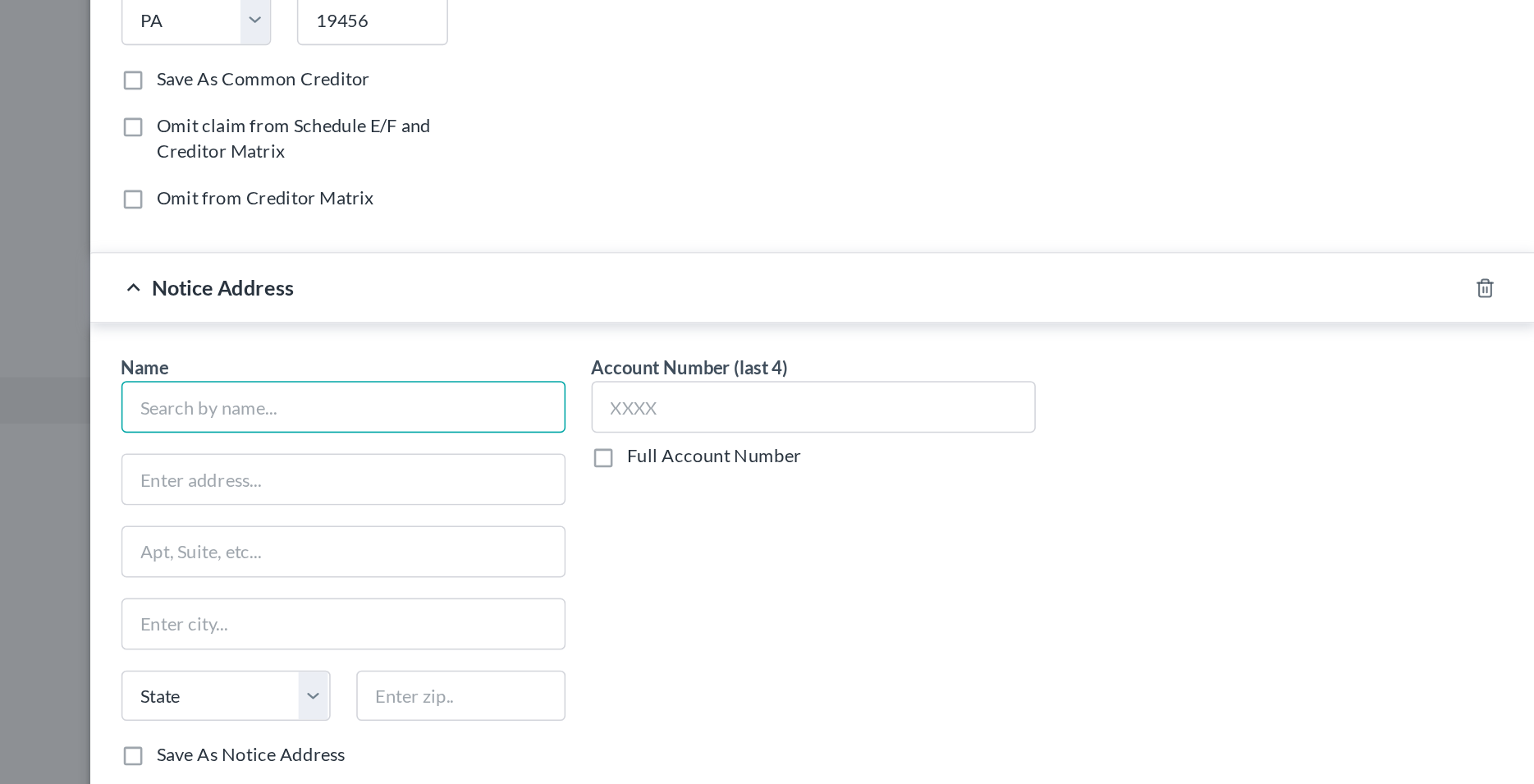
click at [422, 434] on input "text" at bounding box center [468, 426] width 283 height 33
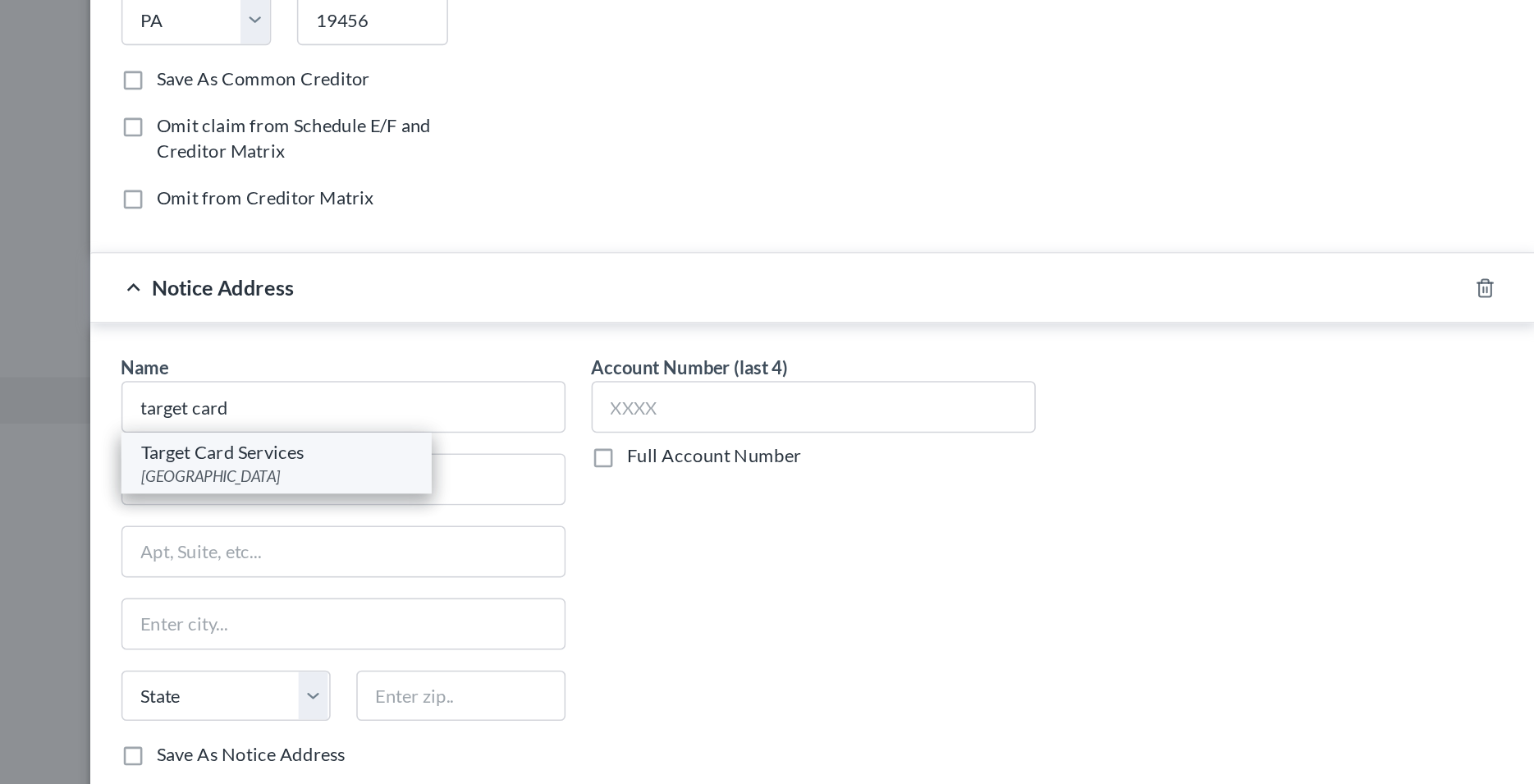
click at [423, 459] on div "Target Card Services" at bounding box center [425, 454] width 170 height 16
type input "Target Card Services"
type input "PO Box 660170"
type input "[GEOGRAPHIC_DATA]"
select select "45"
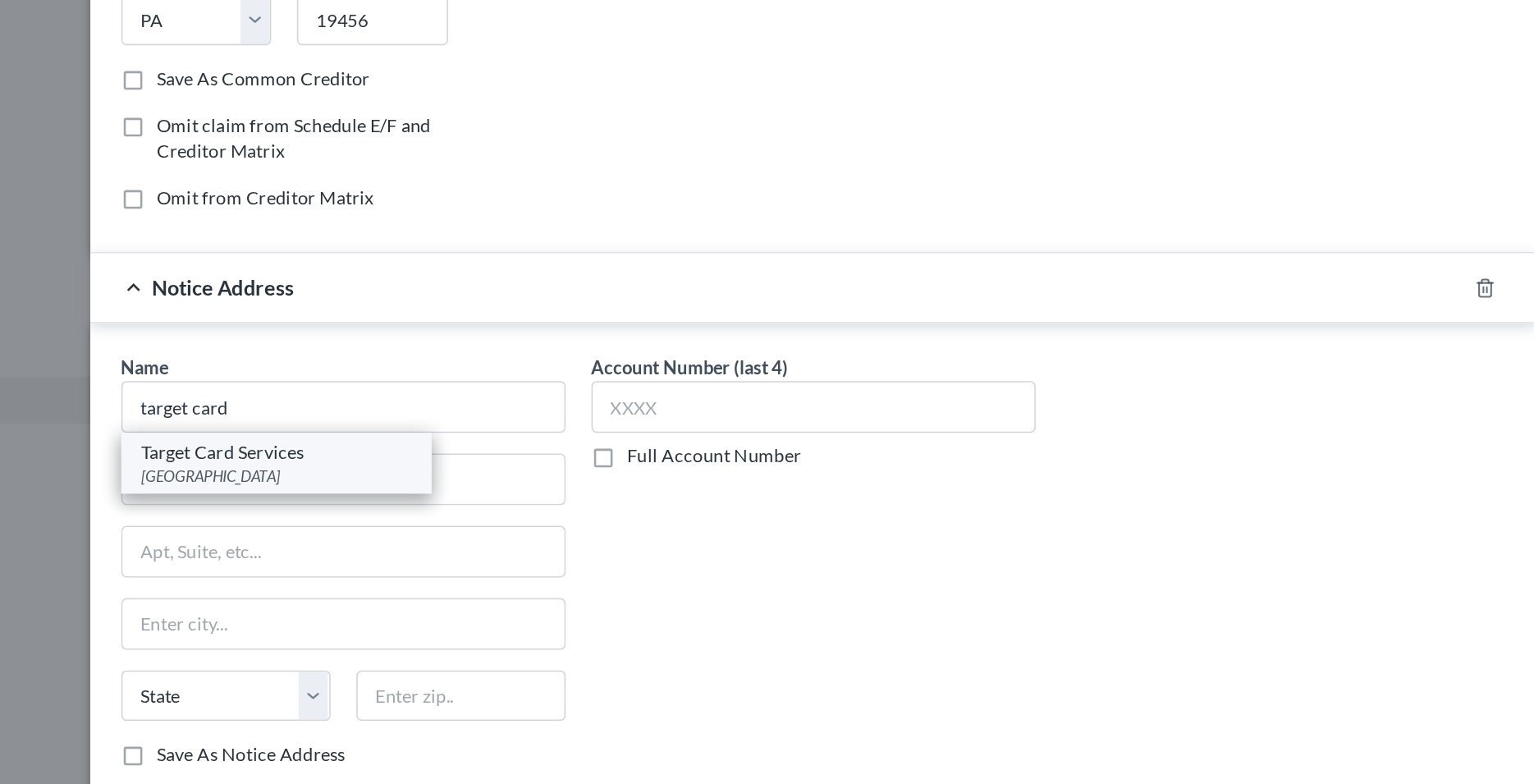
type input "75266"
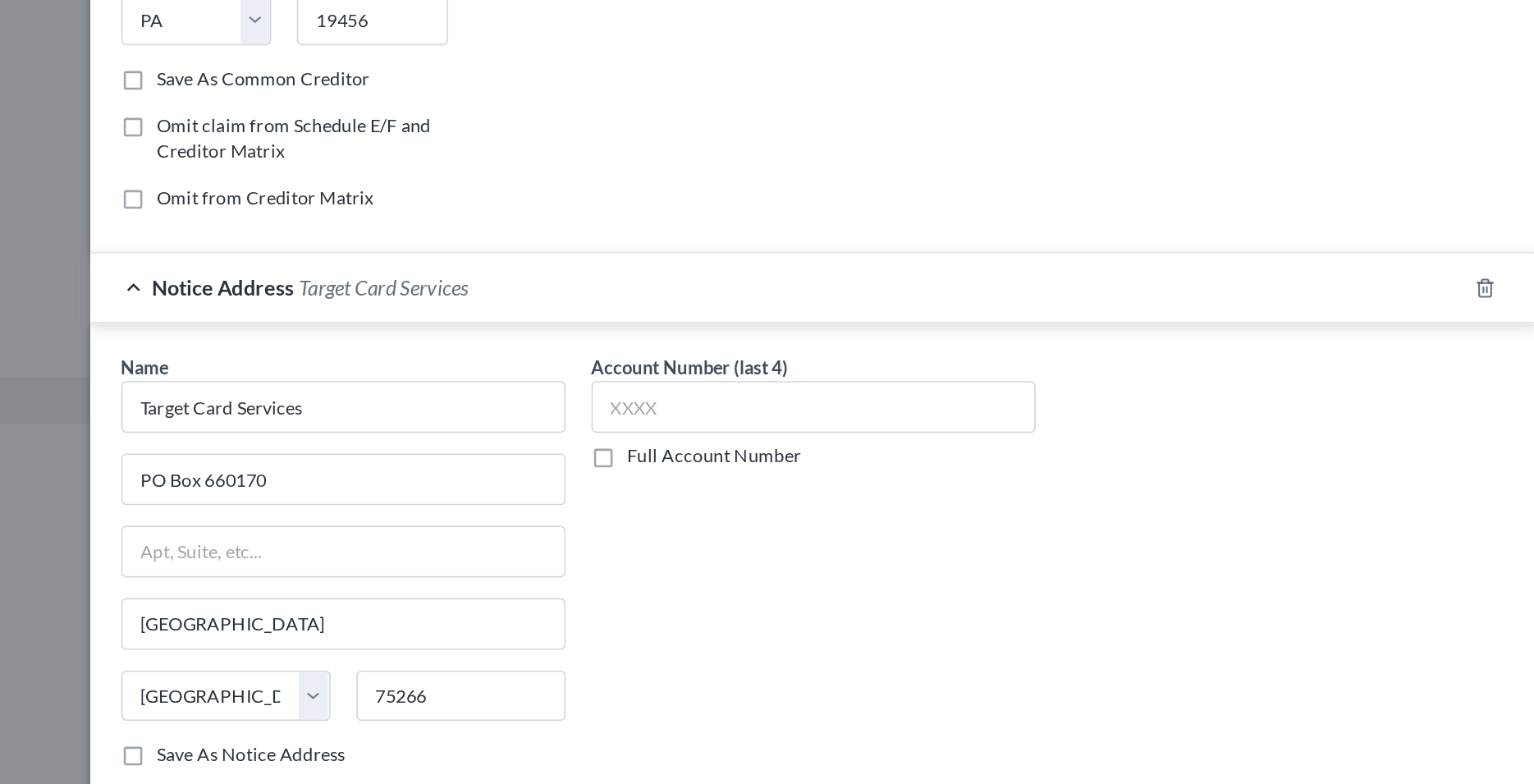
click at [780, 529] on div "Account Number (last 4) Full Account Number" at bounding box center [768, 530] width 299 height 276
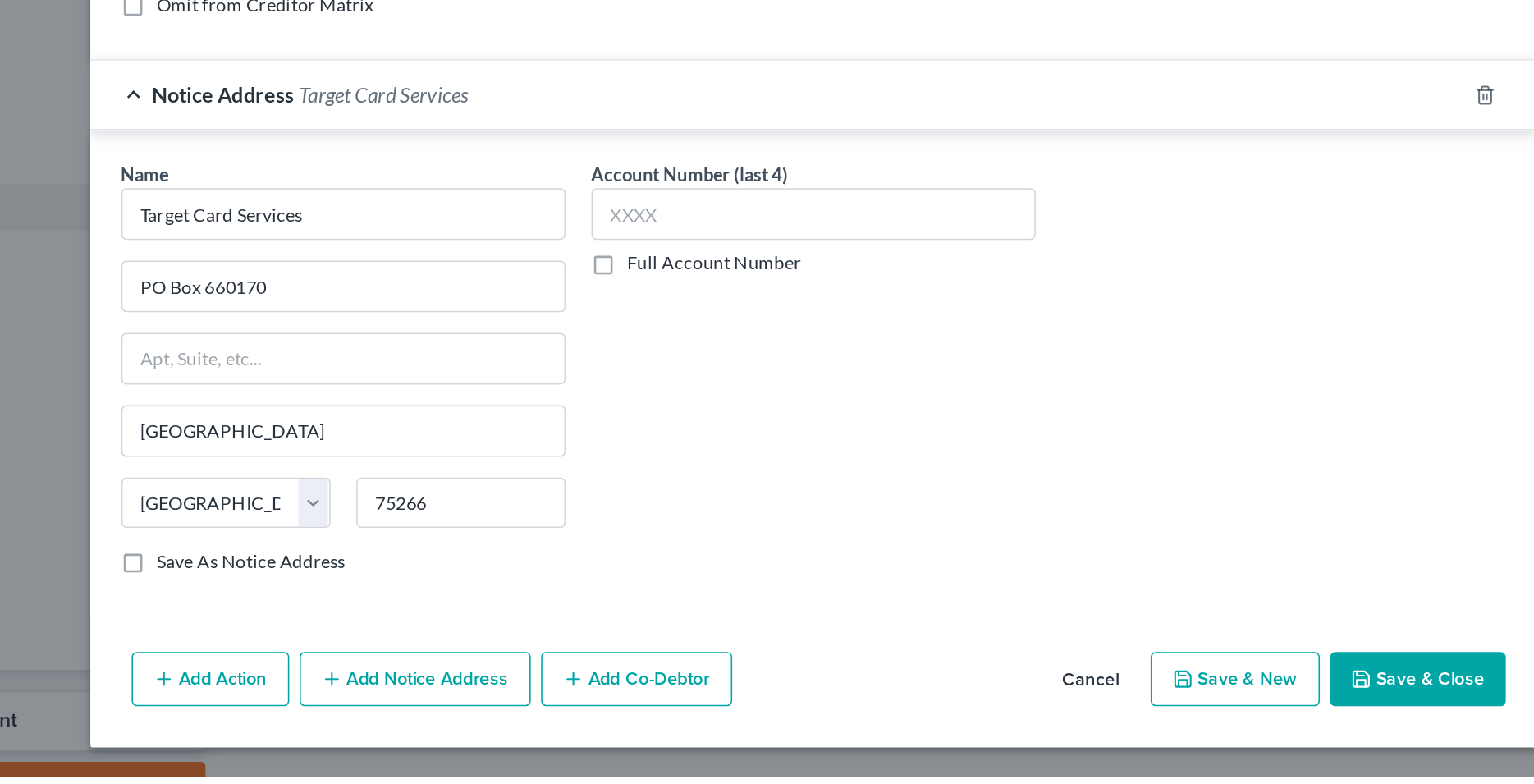
click at [1055, 720] on button "Save & New" at bounding box center [1035, 721] width 108 height 34
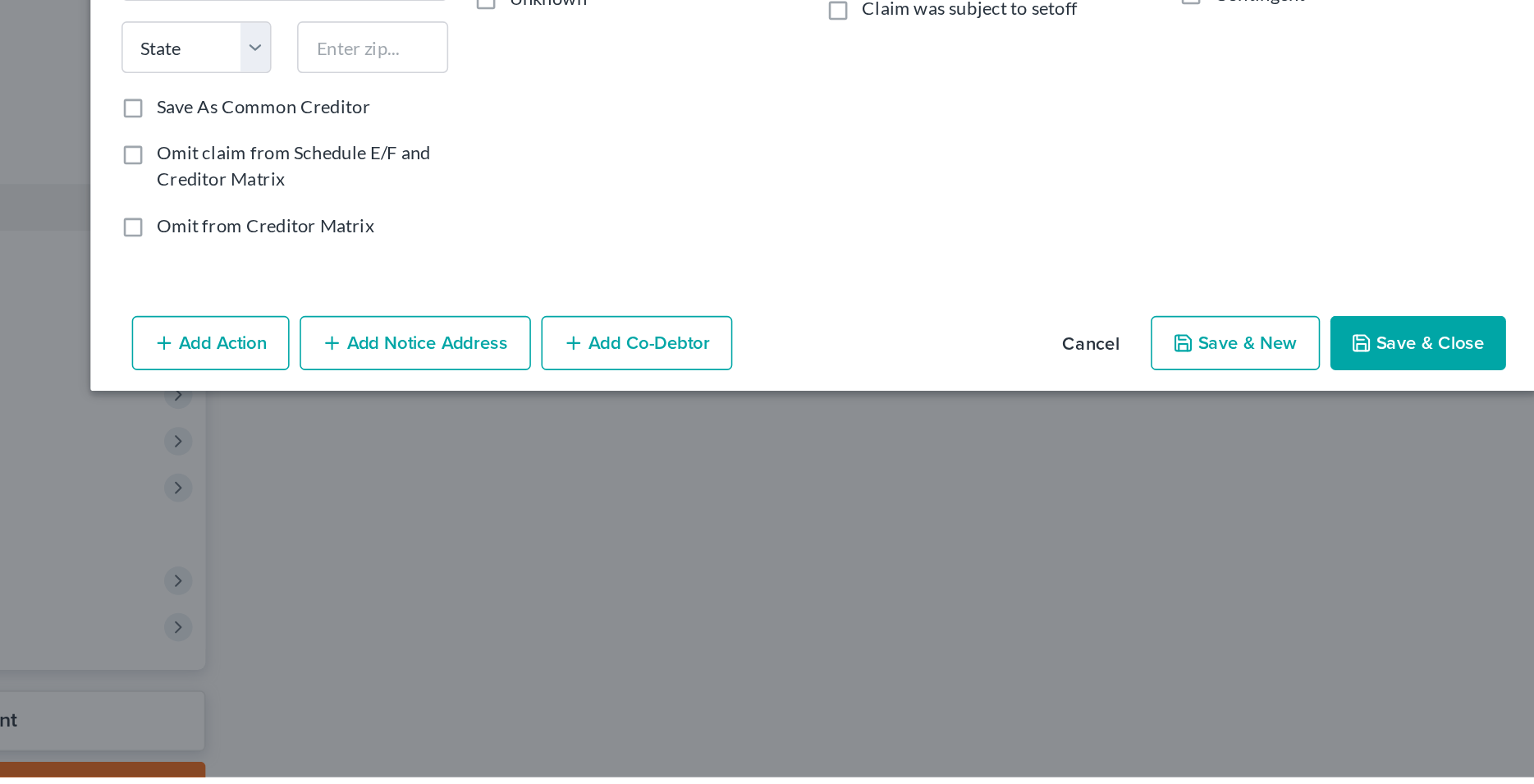
type input "0"
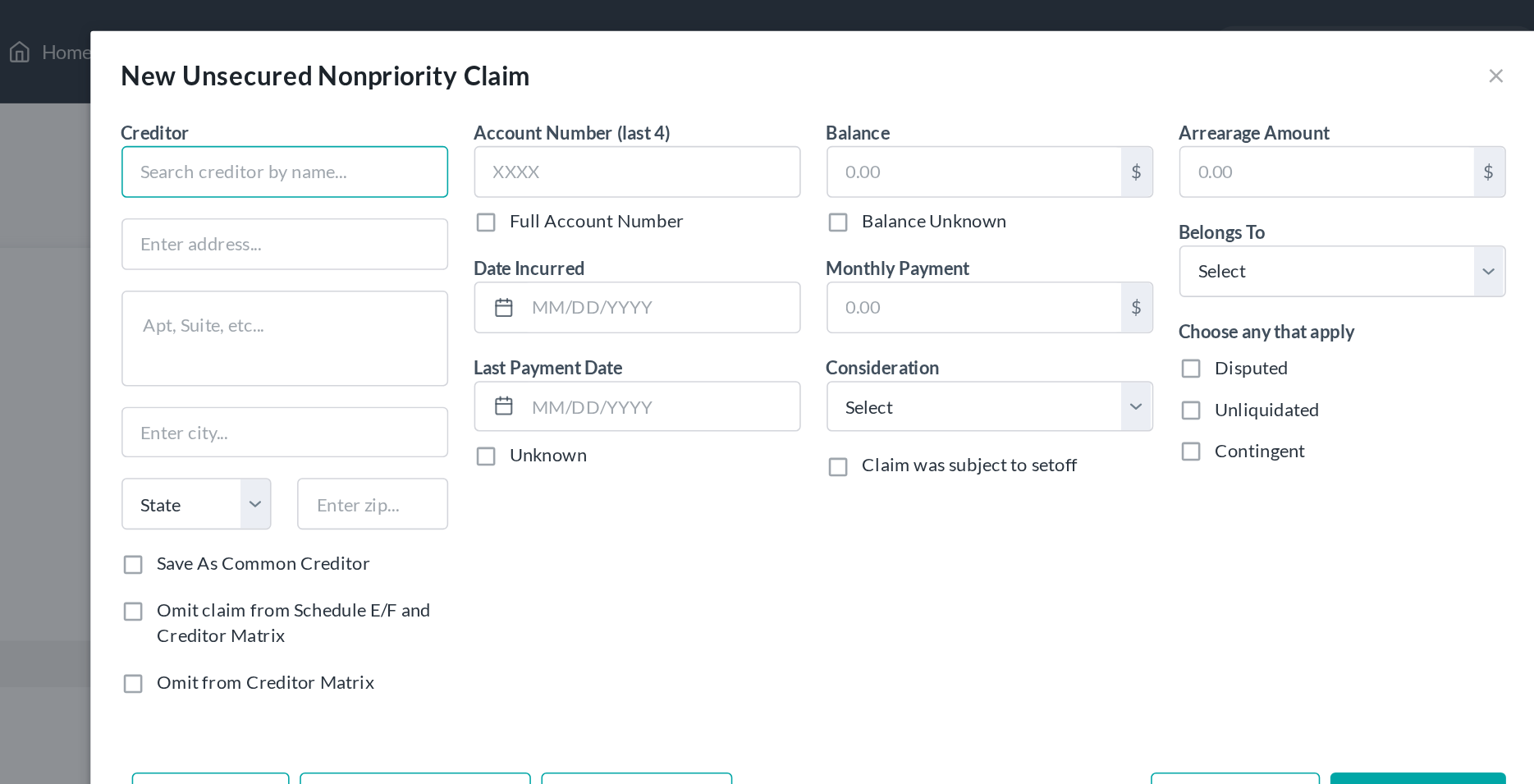
click at [510, 115] on input "text" at bounding box center [431, 108] width 207 height 33
click at [422, 110] on input "text" at bounding box center [431, 108] width 207 height 33
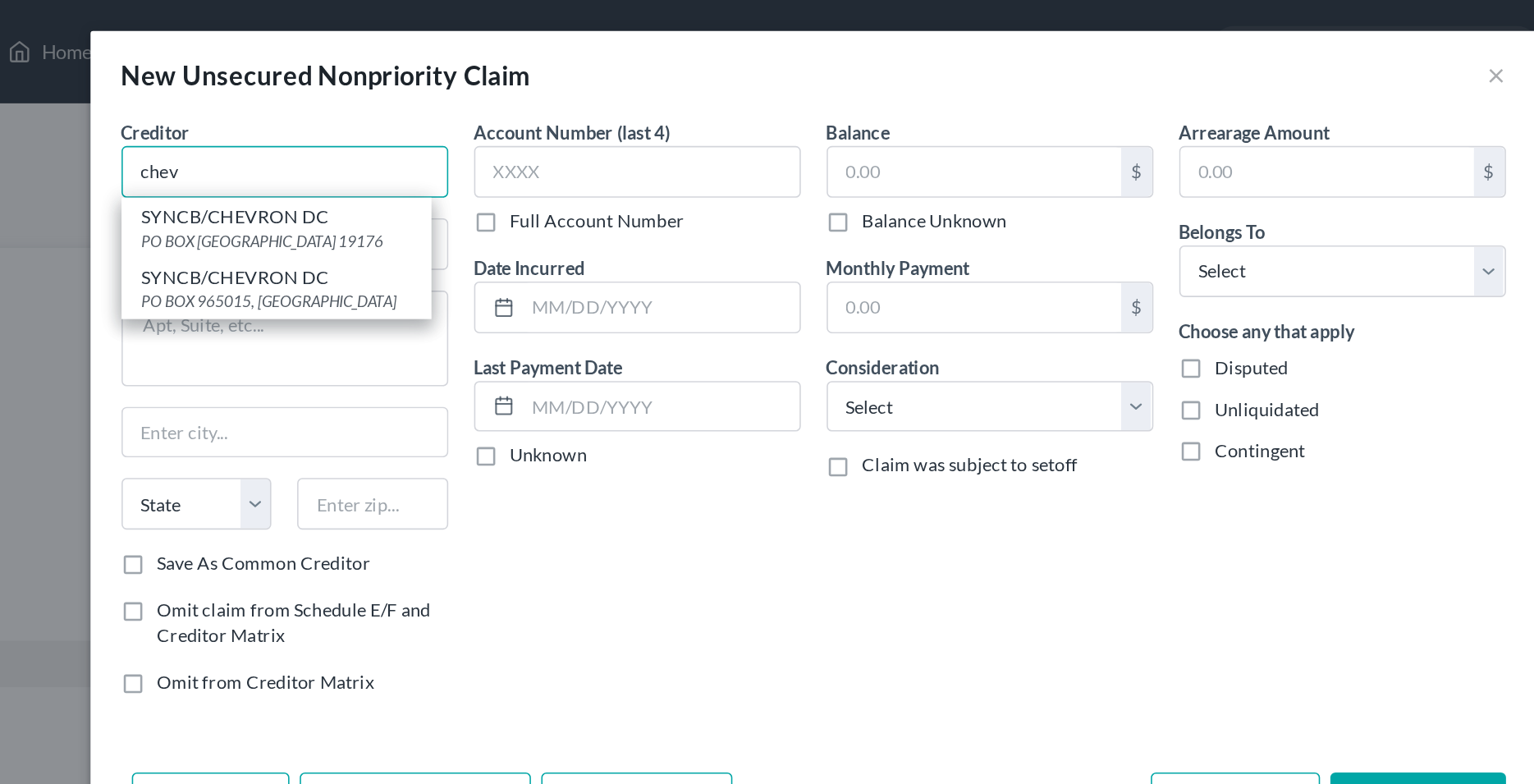
drag, startPoint x: 405, startPoint y: 109, endPoint x: 330, endPoint y: 111, distance: 75.0
click at [330, 111] on input "chev" at bounding box center [431, 108] width 207 height 33
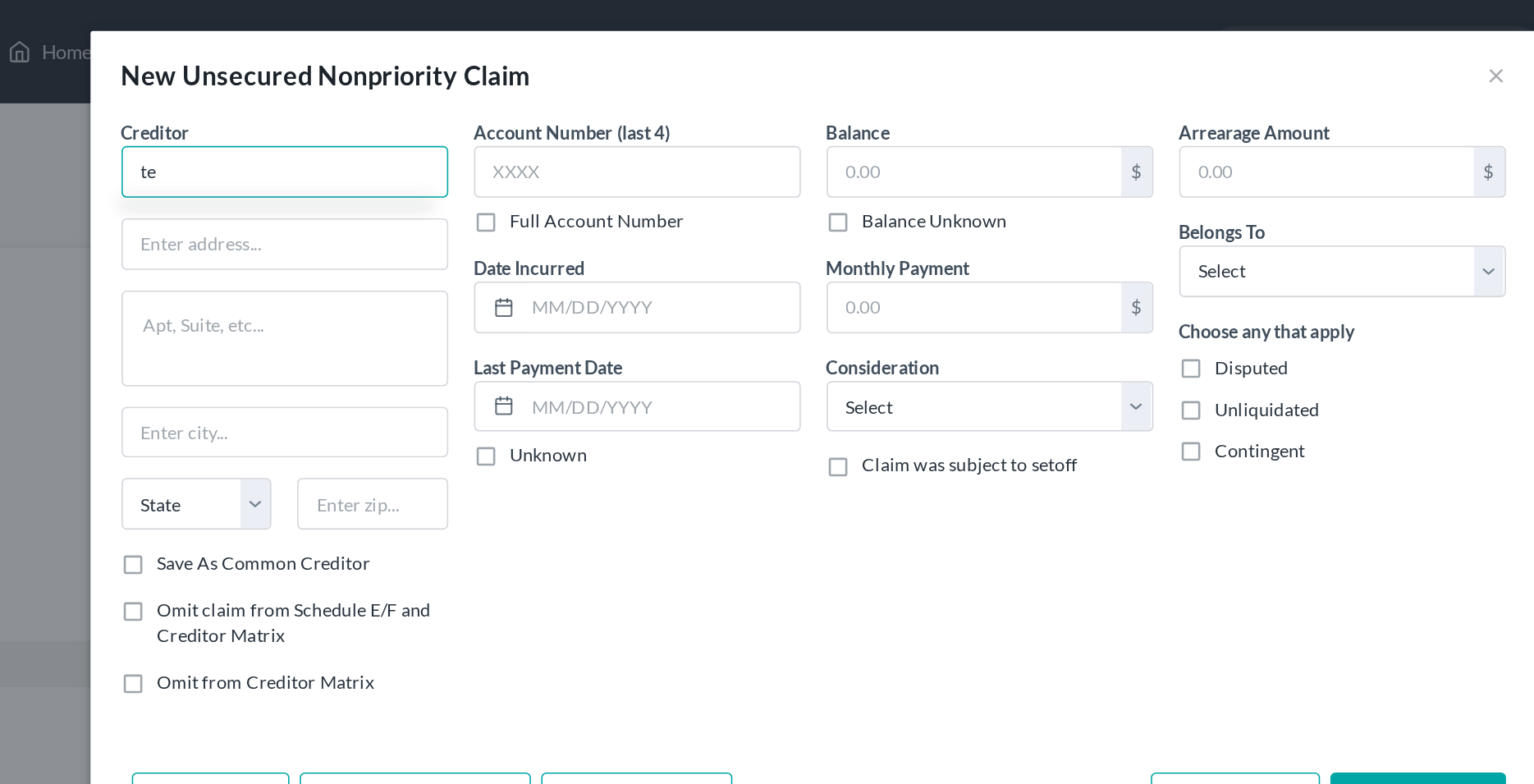
type input "t"
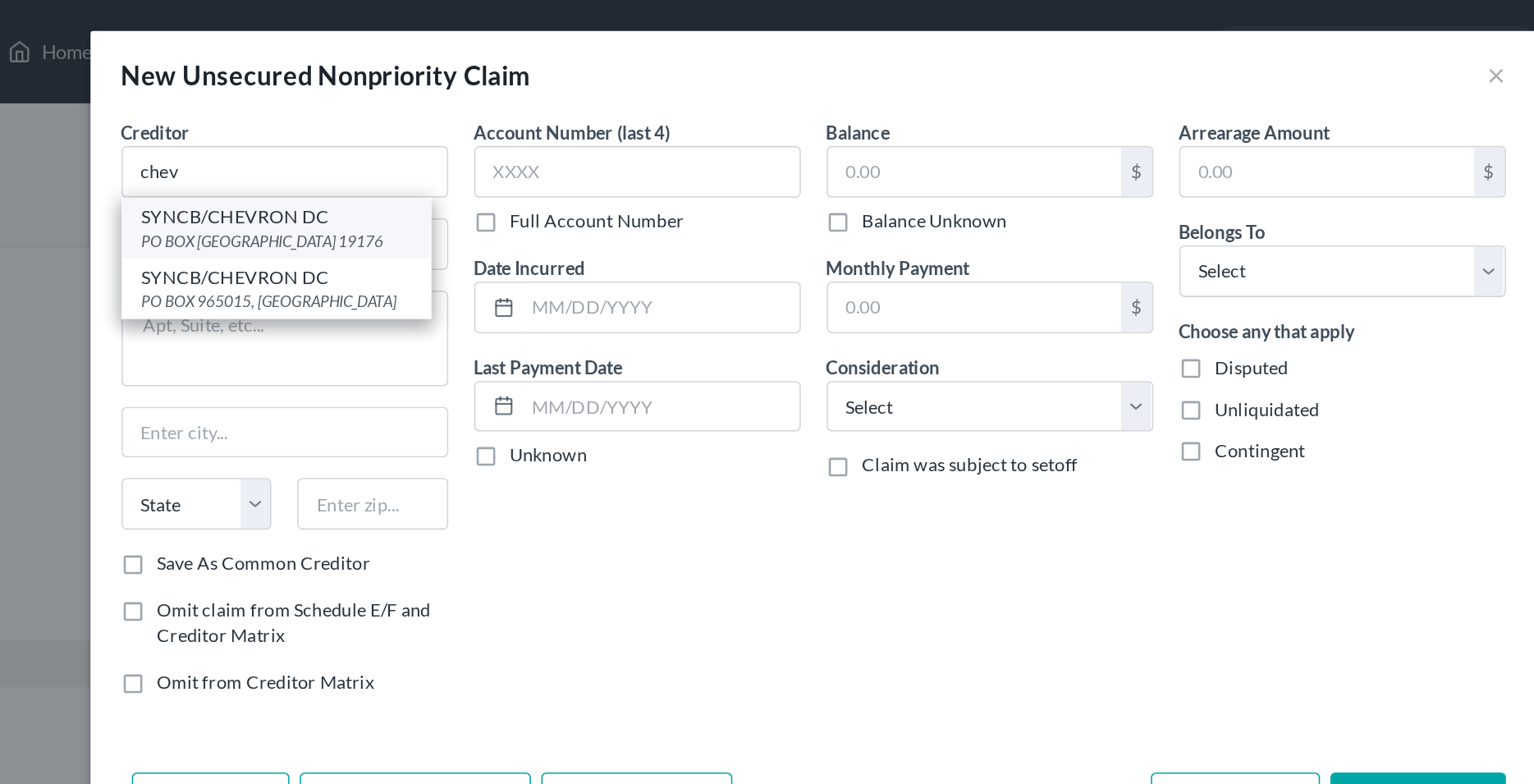
click at [445, 144] on div "SYNCB/CHEVRON DC" at bounding box center [425, 137] width 170 height 16
type input "SYNCB/CHEVRON DC"
type input "PO BOX 71727"
type input "[GEOGRAPHIC_DATA]"
select select "39"
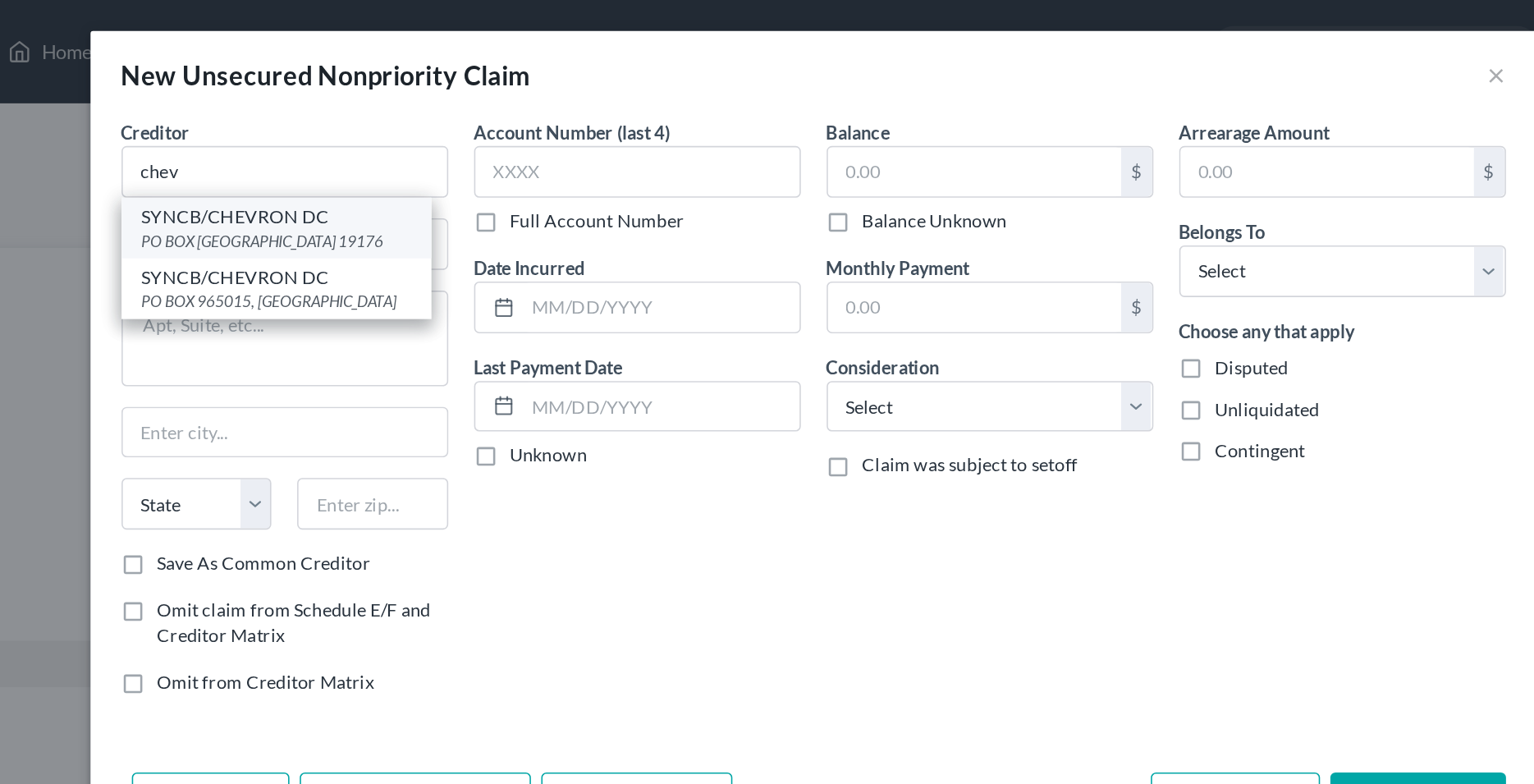
type input "19176"
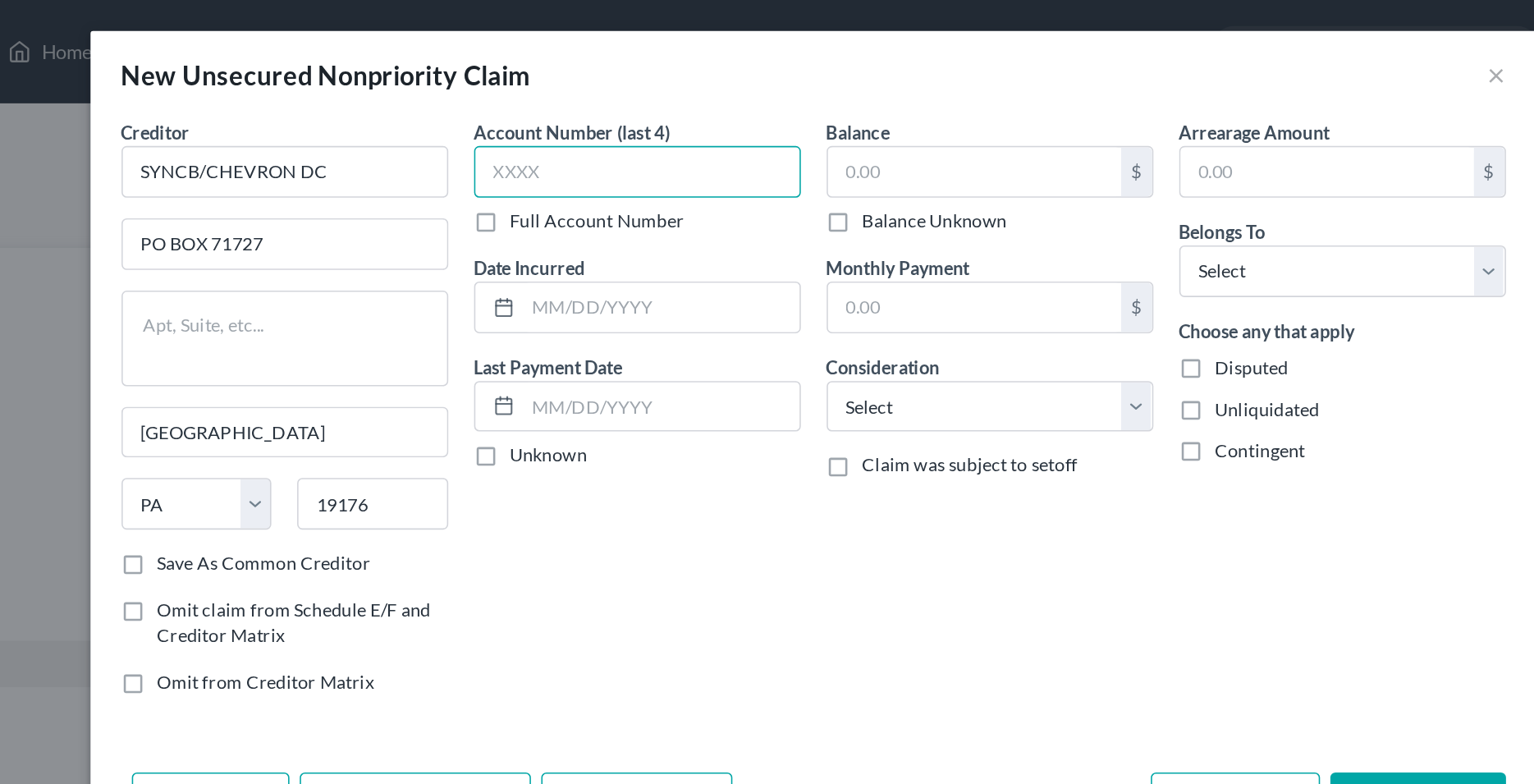
click at [619, 107] on input "text" at bounding box center [656, 108] width 207 height 33
type input "9333"
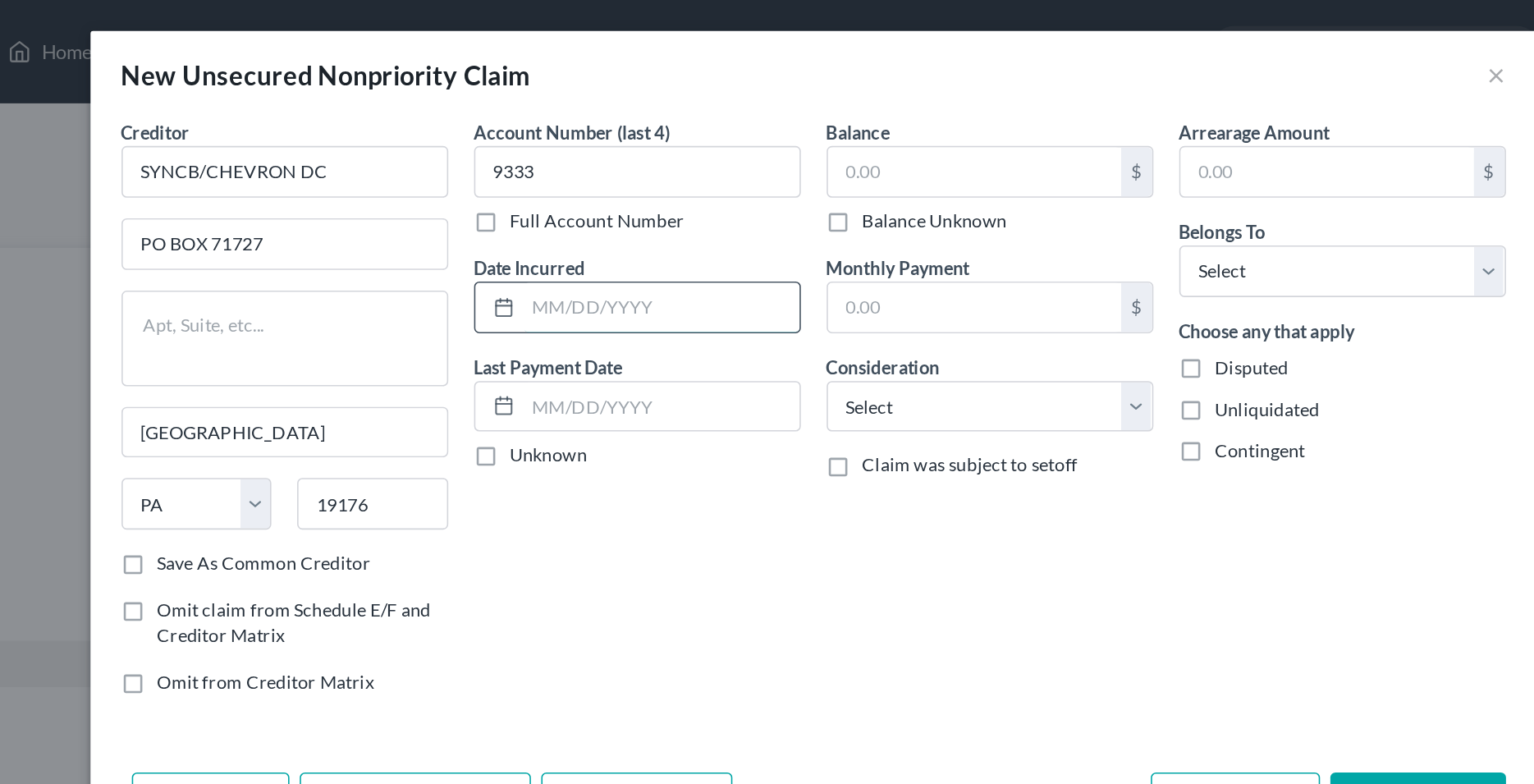
click at [620, 194] on input "text" at bounding box center [671, 195] width 176 height 31
type input "Various"
click at [776, 243] on select "Select Cable / Satellite Services Collection Agency Credit Card Debt Debt Couns…" at bounding box center [879, 259] width 207 height 33
click at [741, 361] on div "Account Number (last 4) 9333 Full Account Number Date Incurred Various Last Pay…" at bounding box center [656, 265] width 225 height 380
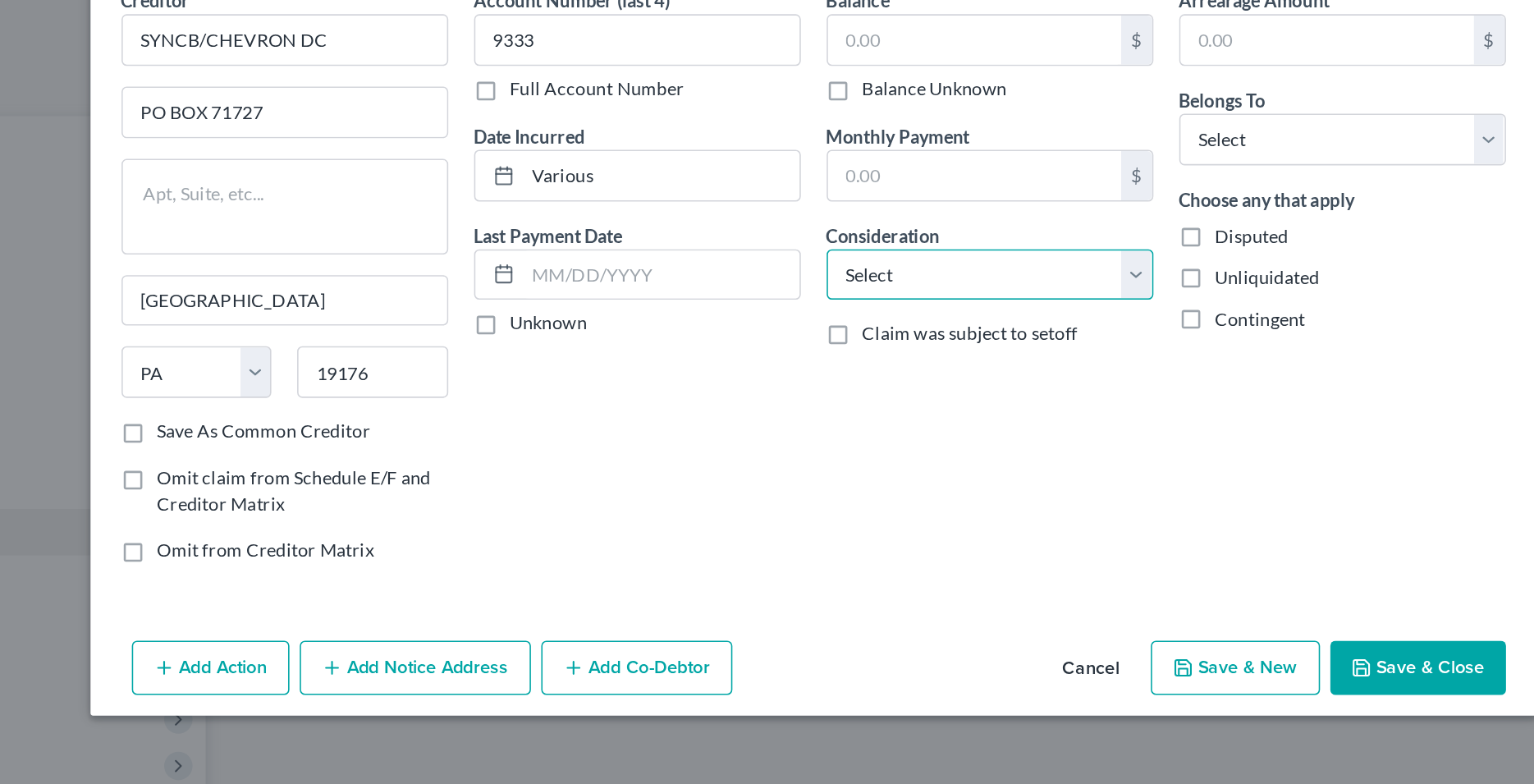
click at [776, 243] on select "Select Cable / Satellite Services Collection Agency Credit Card Debt Debt Couns…" at bounding box center [879, 259] width 207 height 33
select select "2"
click option "Credit Card Debt" at bounding box center [0, 0] width 0 height 0
click at [835, 320] on div "Balance $ Balance Unknown Balance Undetermined $ Balance Unknown Monthly Paymen…" at bounding box center [880, 265] width 225 height 380
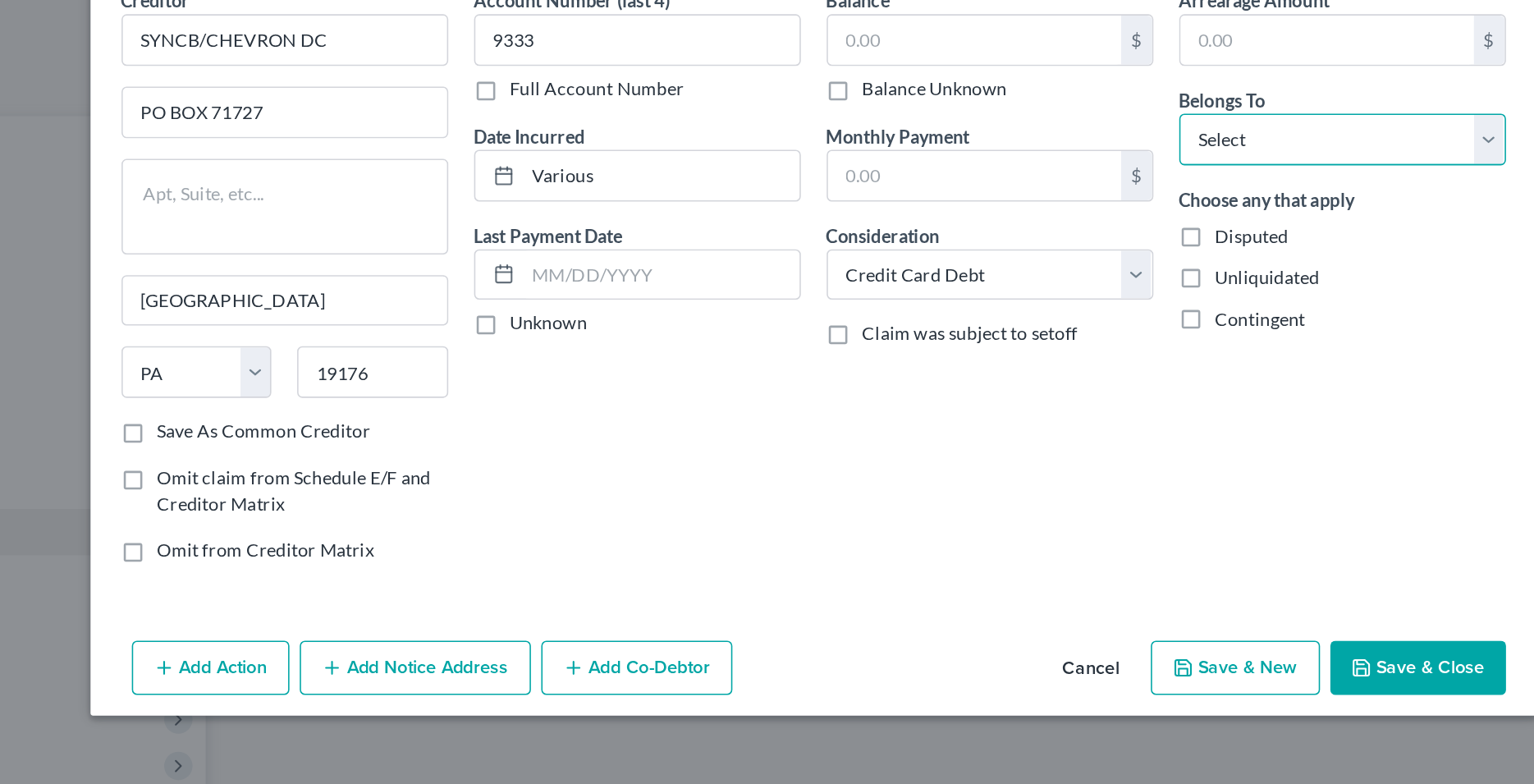
click at [1000, 156] on select "Select Debtor 1 Only Debtor 2 Only Debtor 1 And Debtor 2 Only At Least One Of T…" at bounding box center [1104, 172] width 207 height 33
select select "0"
click option "Debtor 1 Only" at bounding box center [0, 0] width 0 height 0
click at [639, 409] on div "Account Number (last 4) 9333 Full Account Number Date Incurred Various Last Pay…" at bounding box center [656, 265] width 225 height 380
click at [833, 116] on input "text" at bounding box center [870, 108] width 187 height 31
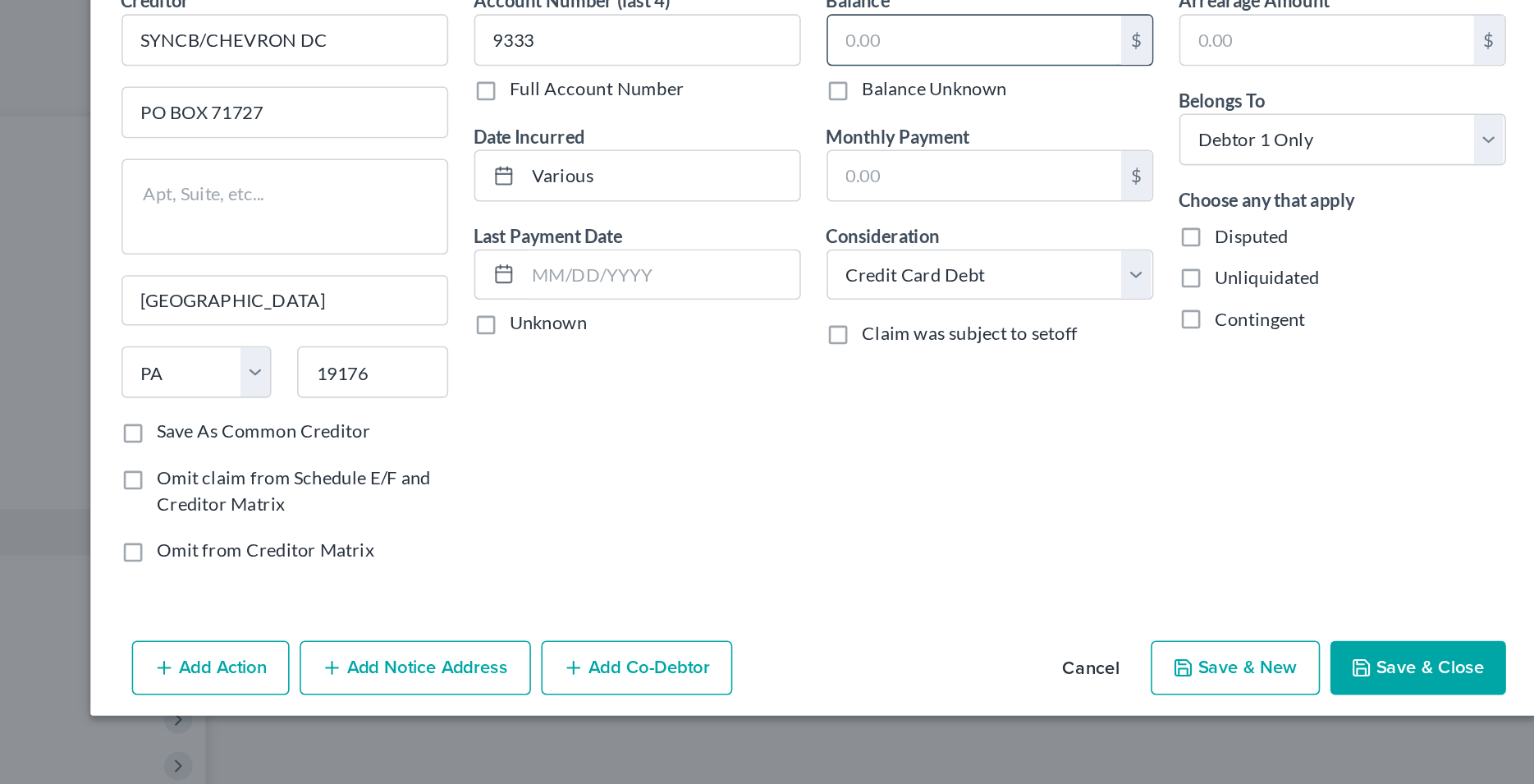
click at [829, 107] on input "text" at bounding box center [870, 108] width 187 height 31
type input "92.01"
drag, startPoint x: 500, startPoint y: 110, endPoint x: 300, endPoint y: 120, distance: 200.2
click at [327, 120] on input "SYNCB/CHEVRON DC" at bounding box center [431, 108] width 207 height 33
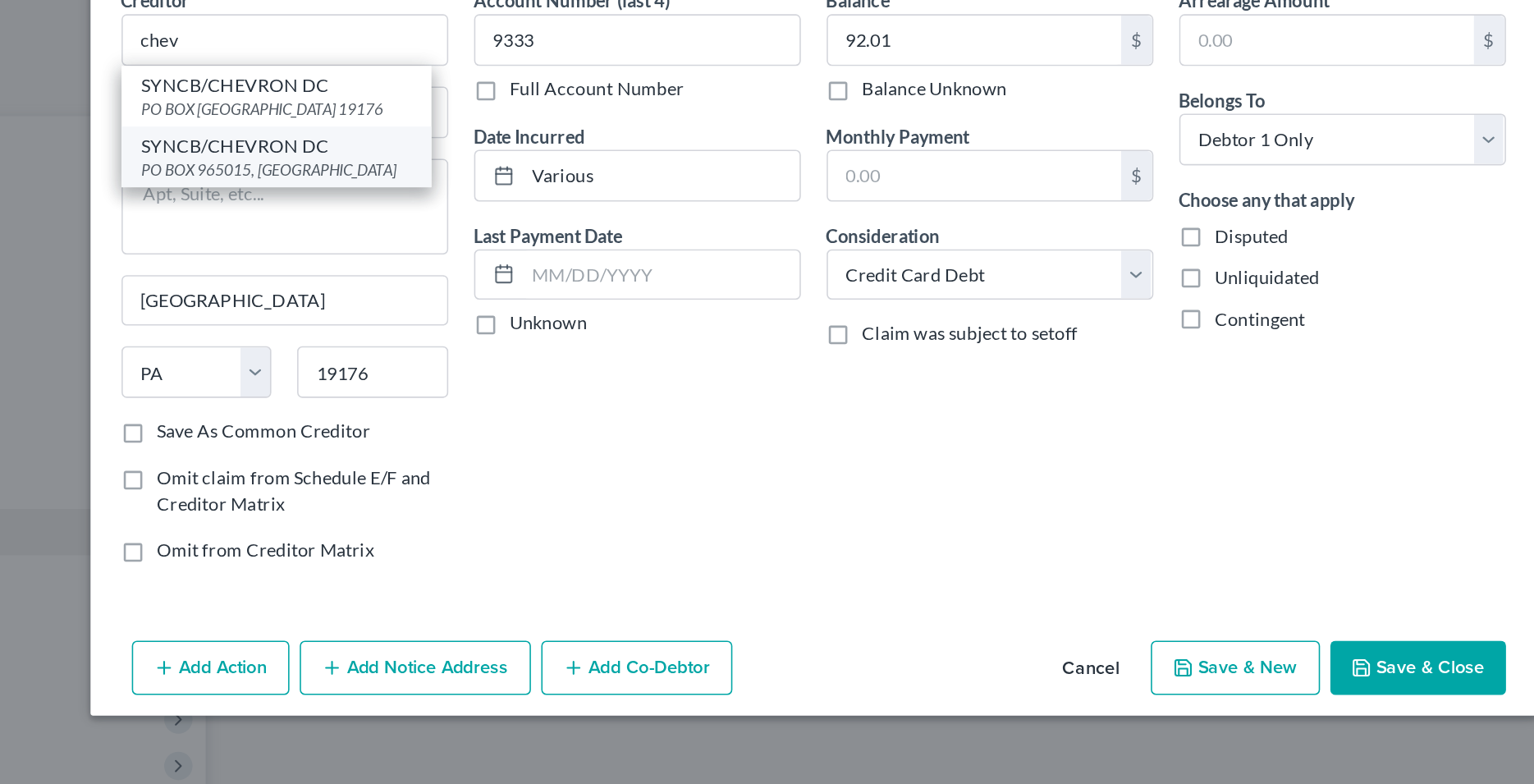
click at [422, 181] on div "SYNCB/CHEVRON DC" at bounding box center [425, 176] width 170 height 16
type input "SYNCB/CHEVRON DC"
type input "PO BOX 965015"
type input "Orlando"
select select "9"
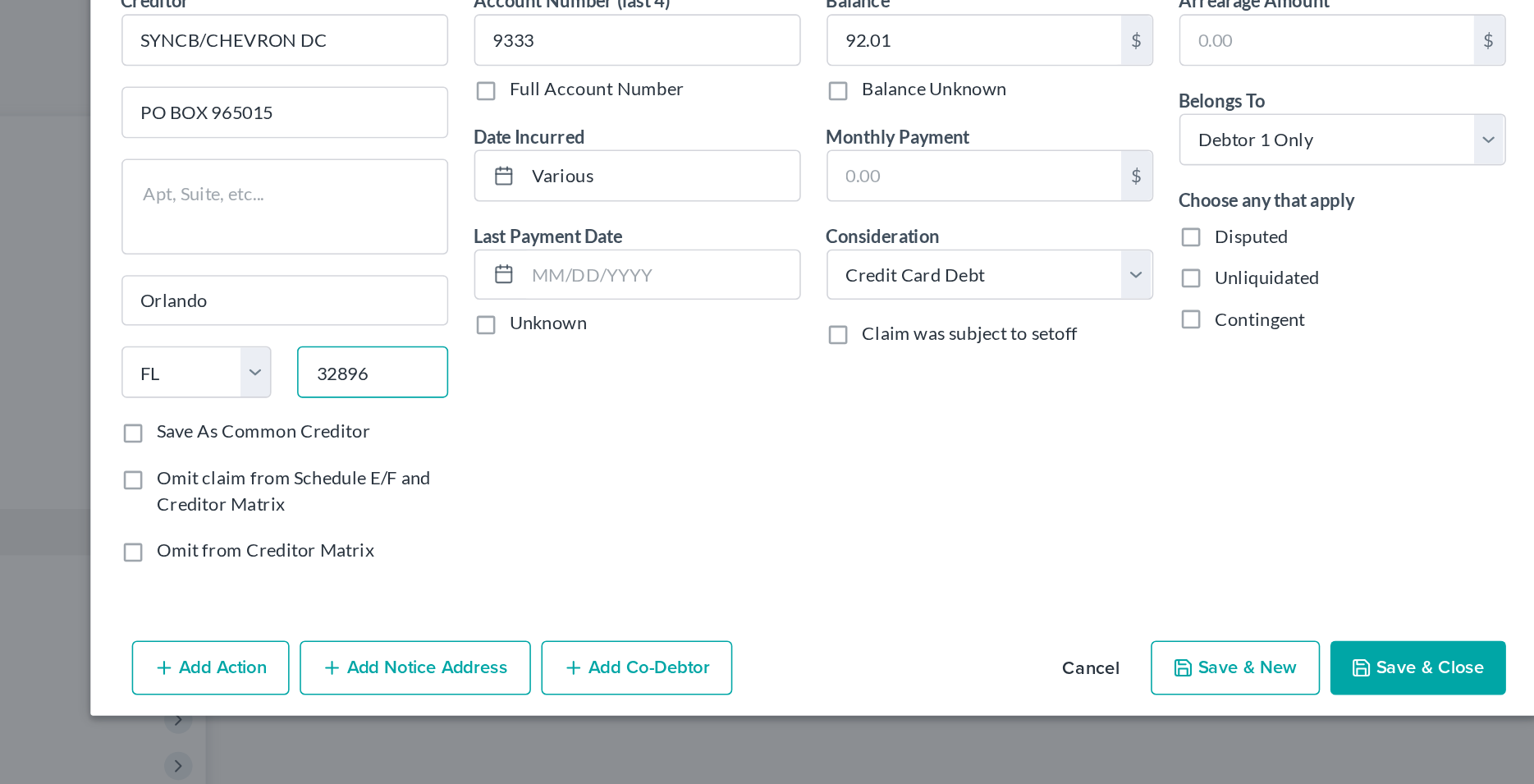
drag, startPoint x: 517, startPoint y: 321, endPoint x: 448, endPoint y: 323, distance: 69.0
click at [448, 323] on input "32896" at bounding box center [487, 320] width 96 height 33
type input "75266"
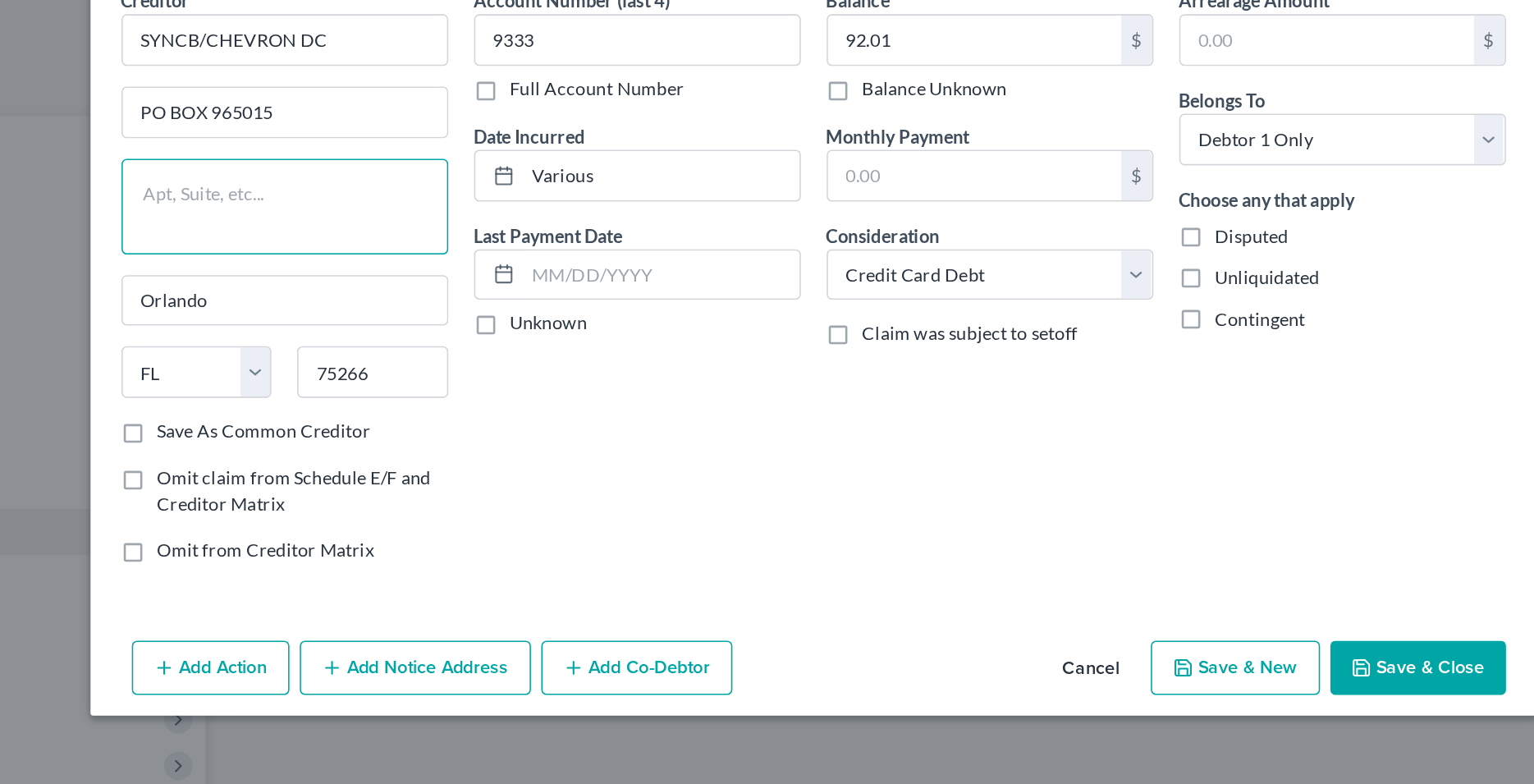
click at [459, 224] on textarea at bounding box center [431, 215] width 207 height 61
type input "[GEOGRAPHIC_DATA]"
select select "45"
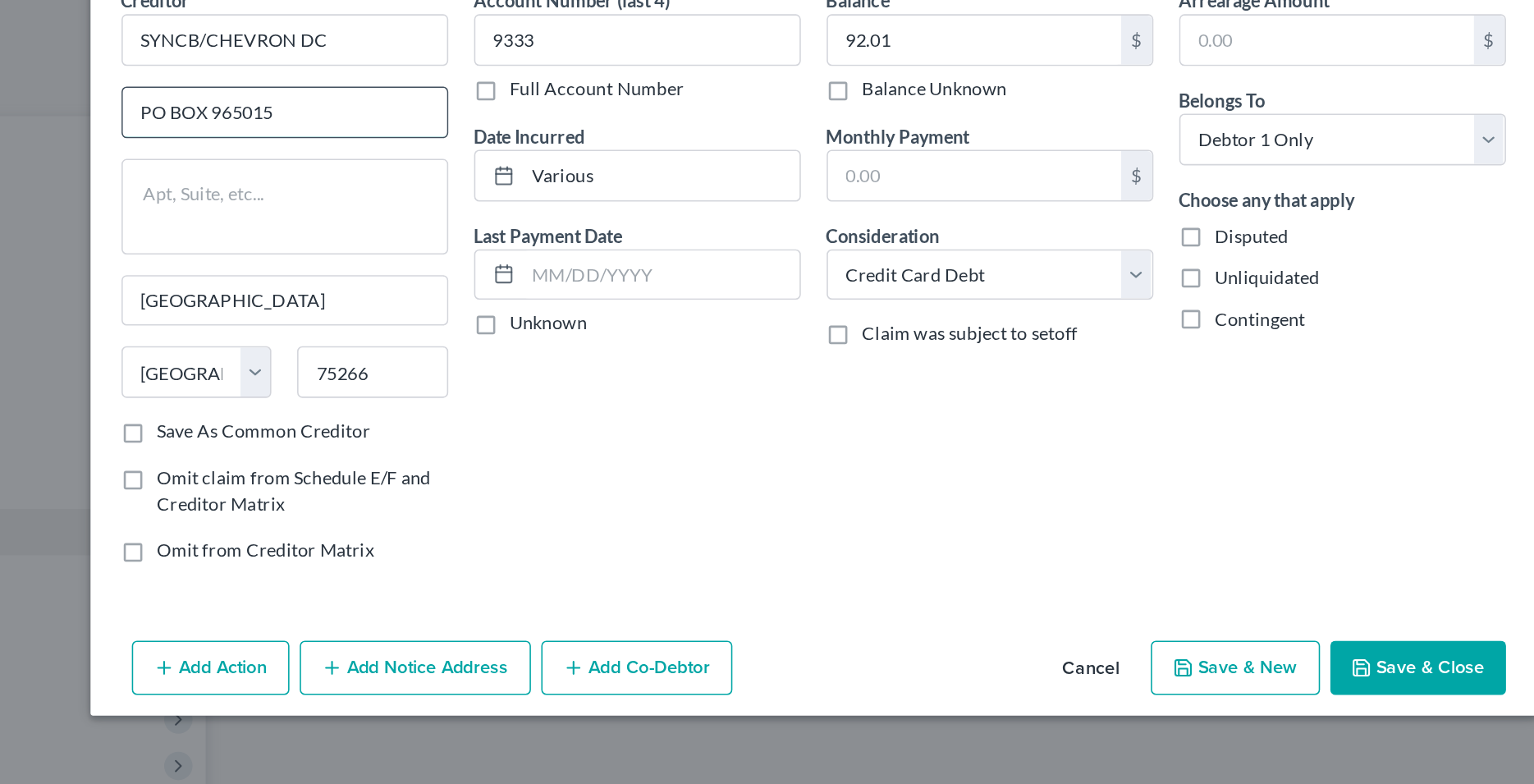
click at [422, 150] on input "PO BOX 965015" at bounding box center [431, 155] width 206 height 31
type input "PO BOX 669820"
click at [350, 356] on label "Save As Common Creditor" at bounding box center [418, 358] width 135 height 16
click at [357, 356] on input "Save As Common Creditor" at bounding box center [362, 355] width 10 height 10
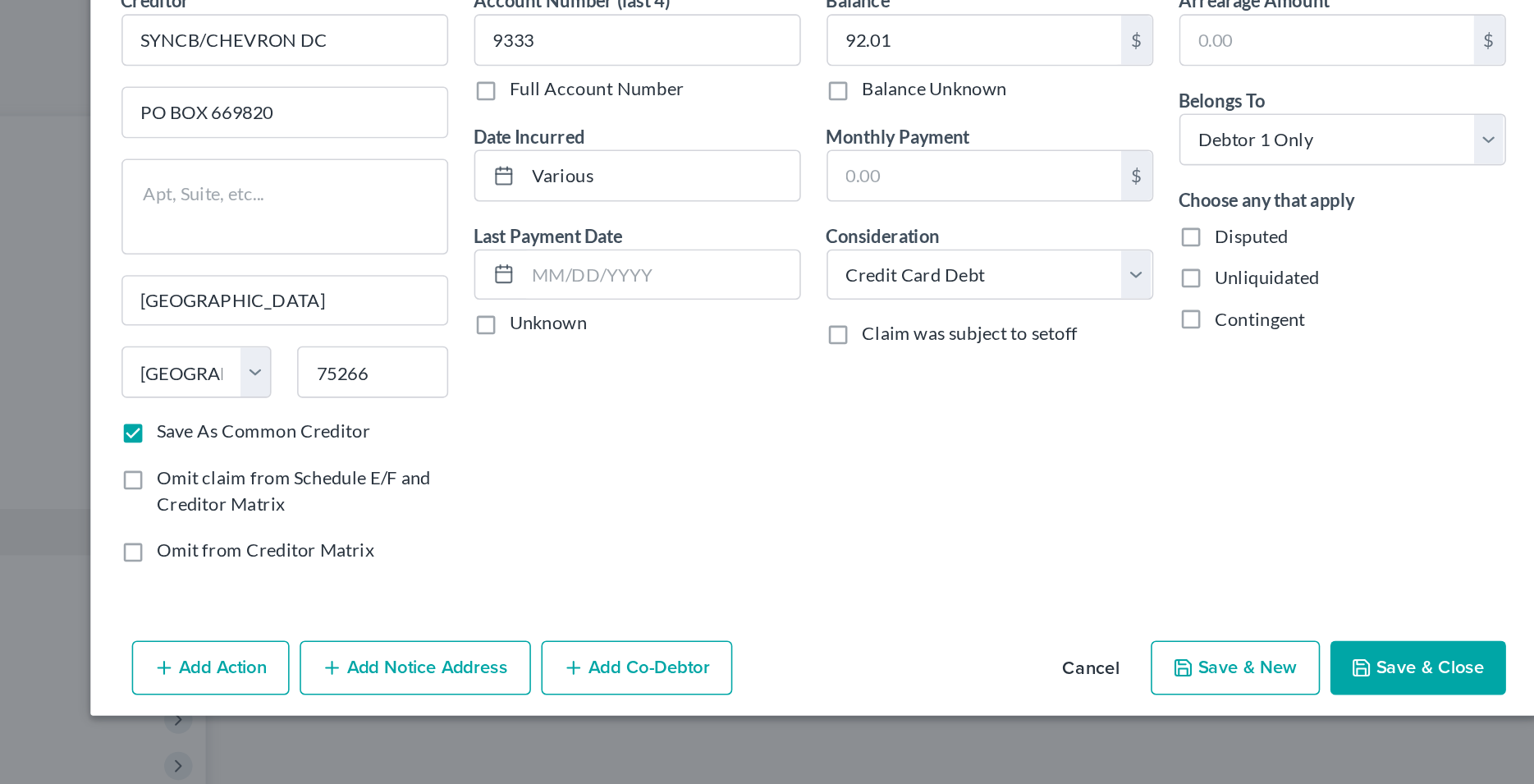
click at [601, 381] on div "Account Number (last 4) 9333 Full Account Number Date Incurred Various Last Pay…" at bounding box center [656, 265] width 225 height 380
click at [1021, 512] on button "Save & New" at bounding box center [1035, 508] width 108 height 34
checkbox input "false"
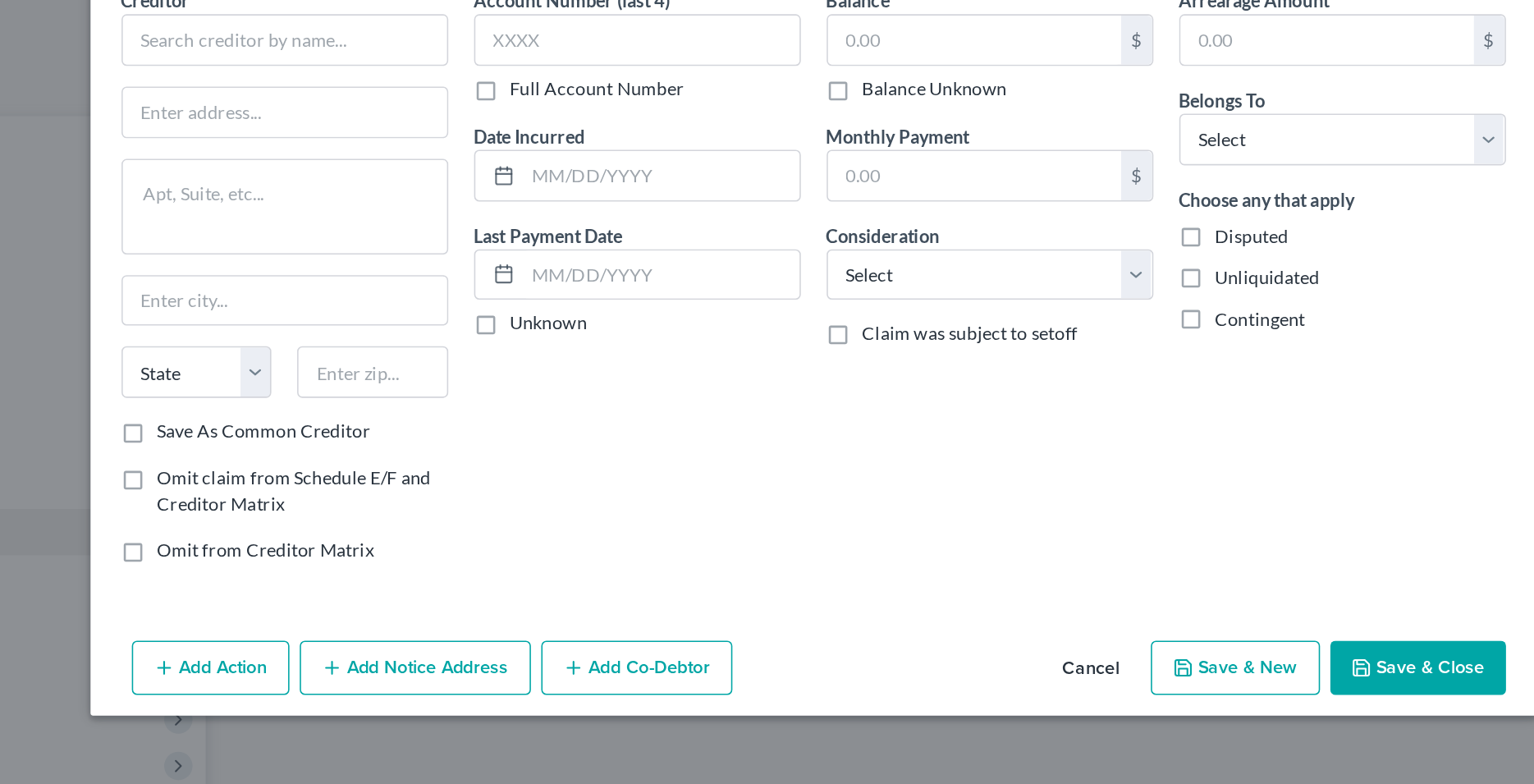
type input "0.00"
click at [942, 515] on button "Cancel" at bounding box center [944, 509] width 63 height 33
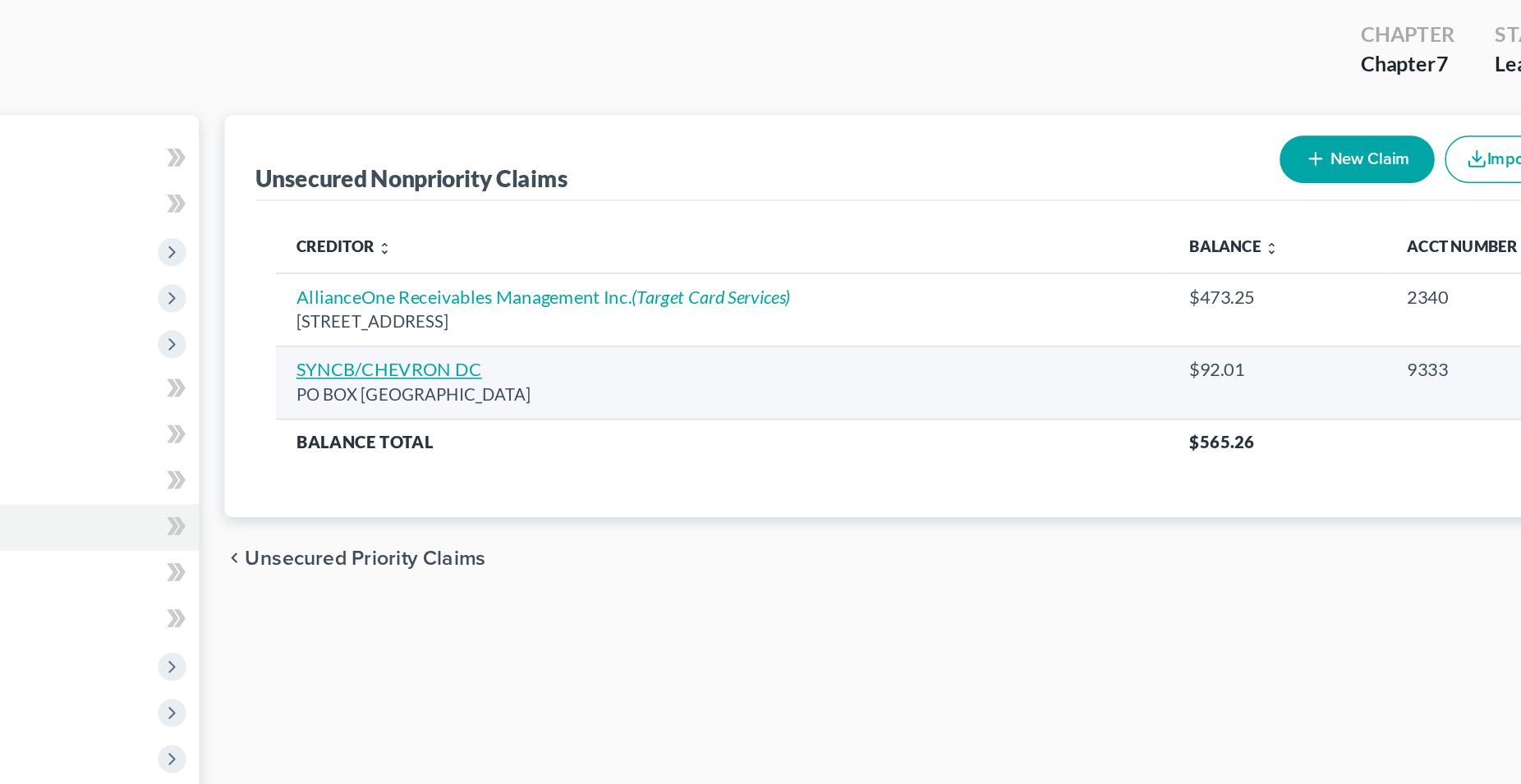
click at [520, 325] on link "SYNCB/CHEVRON DC" at bounding box center [499, 321] width 119 height 14
select select "45"
select select "2"
select select "0"
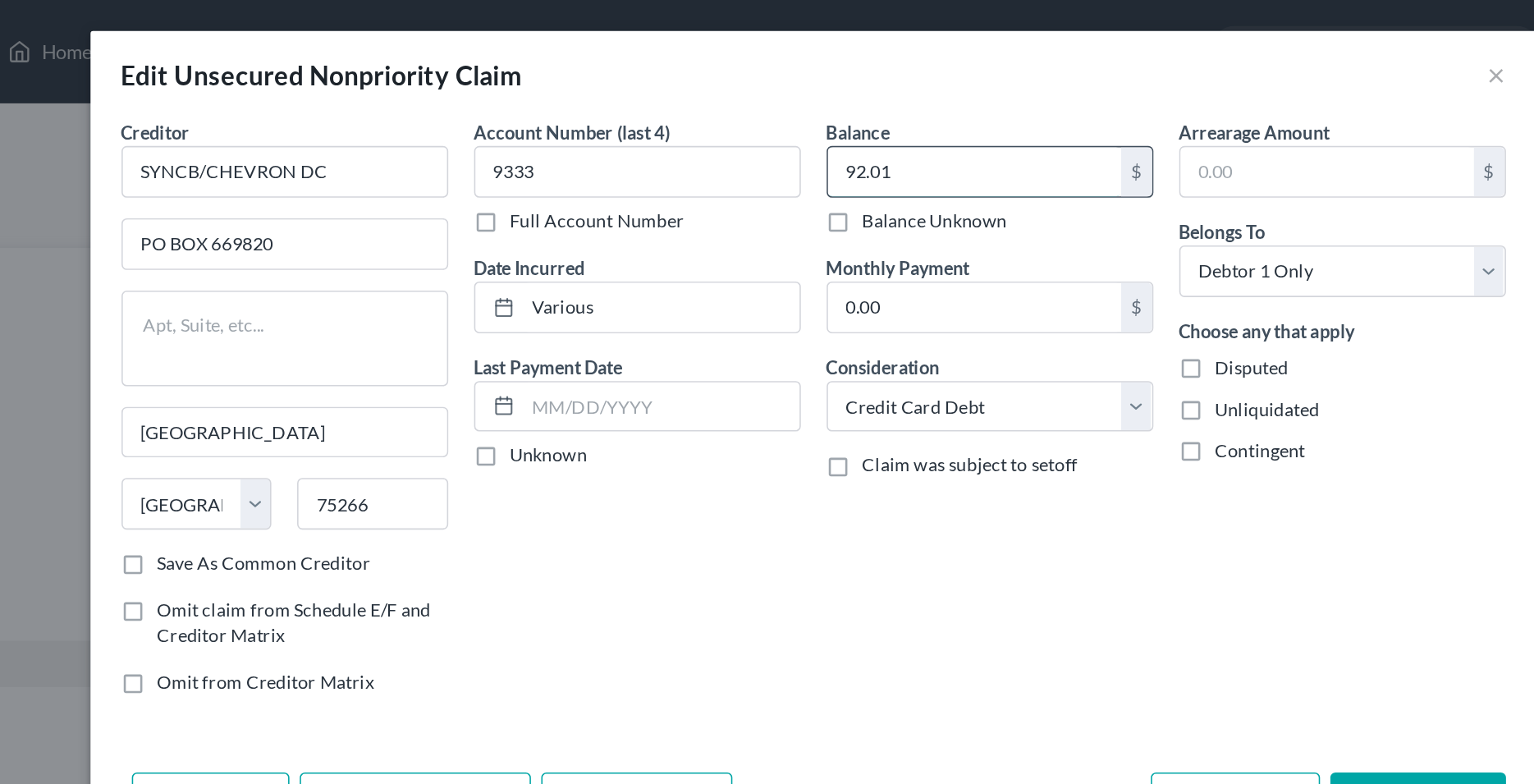
click at [809, 109] on input "92.01" at bounding box center [870, 108] width 187 height 31
click at [809, 108] on input "92.01" at bounding box center [870, 108] width 187 height 31
drag, startPoint x: 829, startPoint y: 108, endPoint x: 759, endPoint y: 112, distance: 70.1
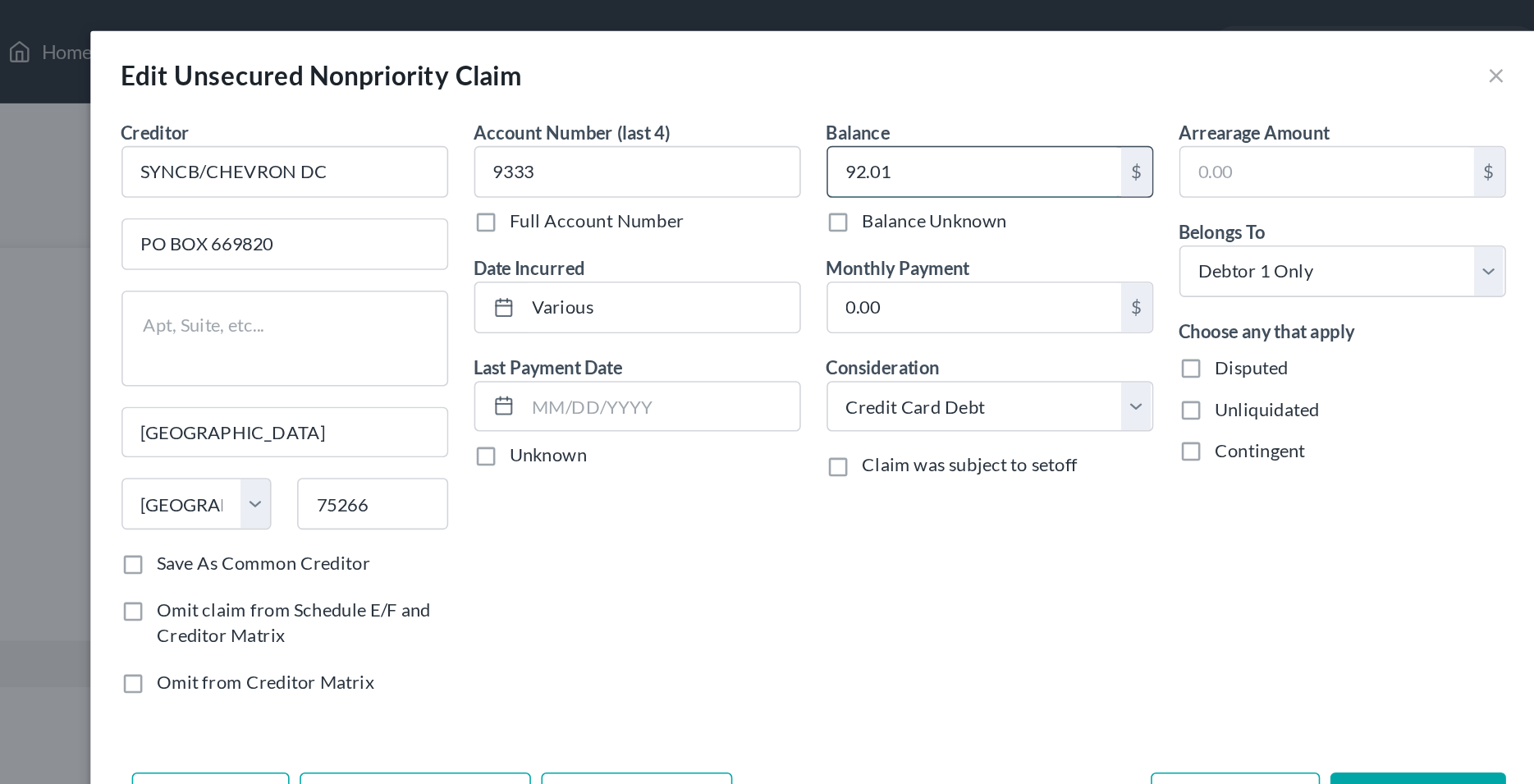
click at [777, 112] on input "92.01" at bounding box center [870, 108] width 187 height 31
type input "210.06"
click at [726, 314] on div "Account Number (last 4) 9333 Full Account Number Date Incurred Various Last Pay…" at bounding box center [656, 265] width 225 height 380
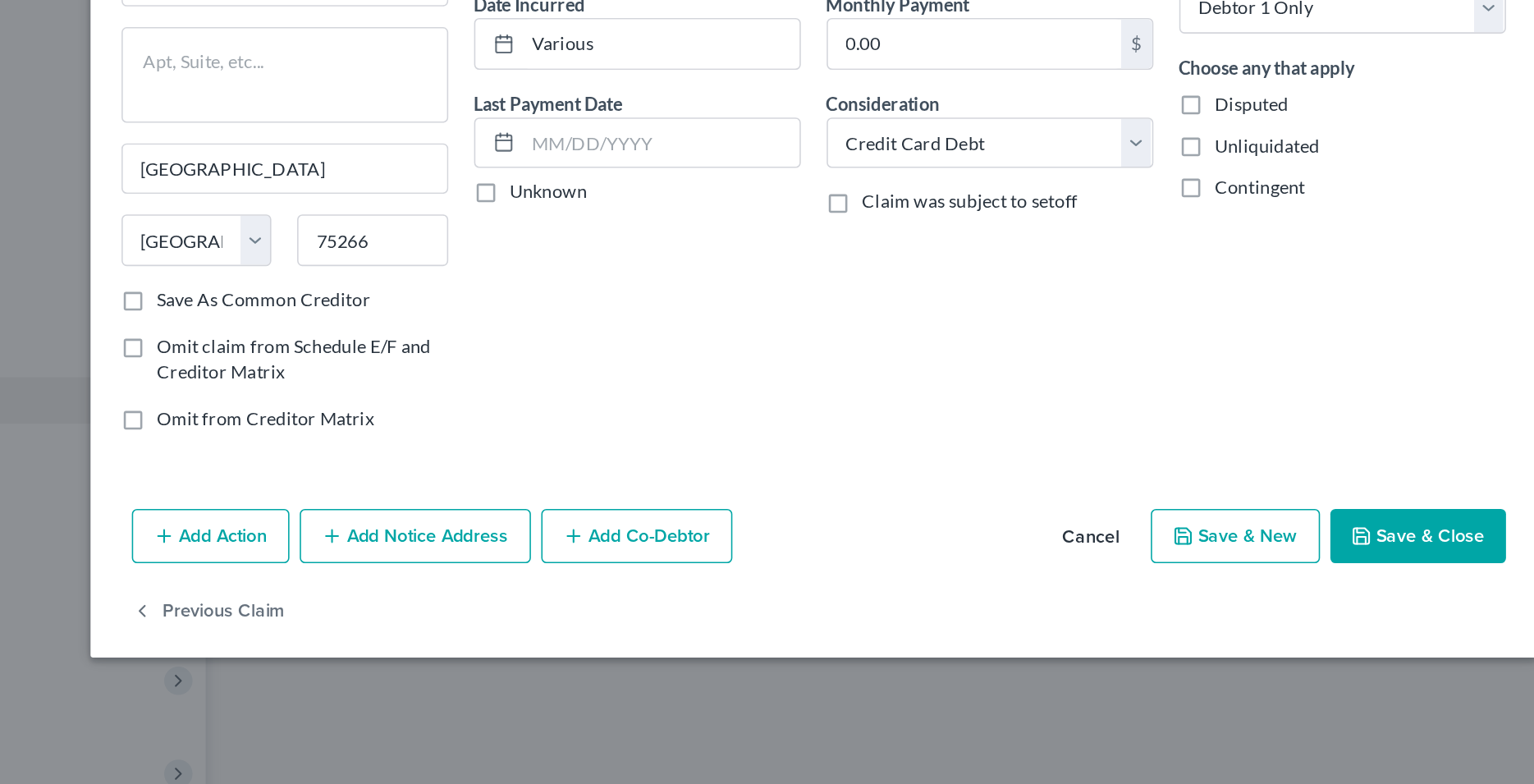
click at [1121, 513] on icon "button" at bounding box center [1115, 508] width 10 height 10
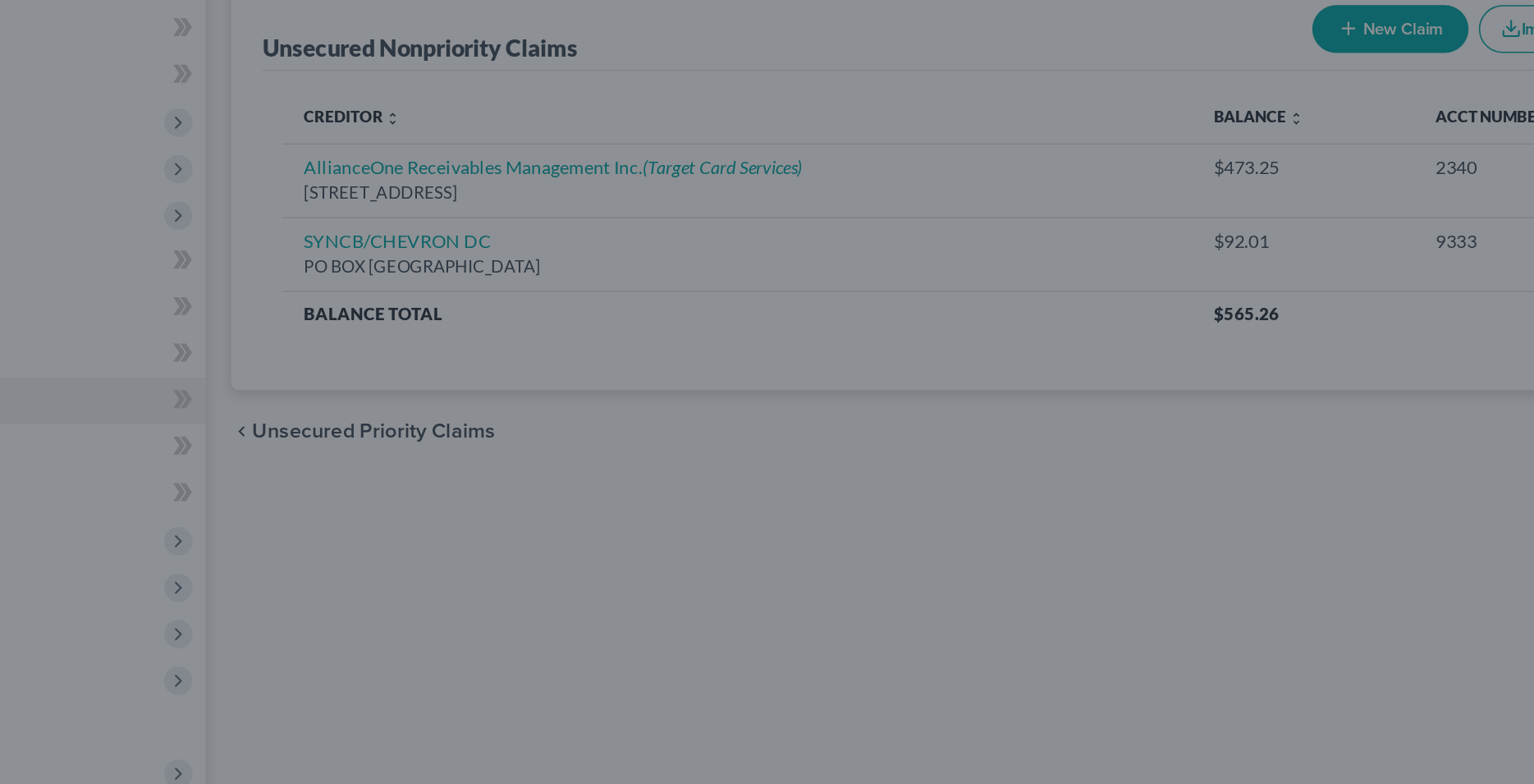
type input "0"
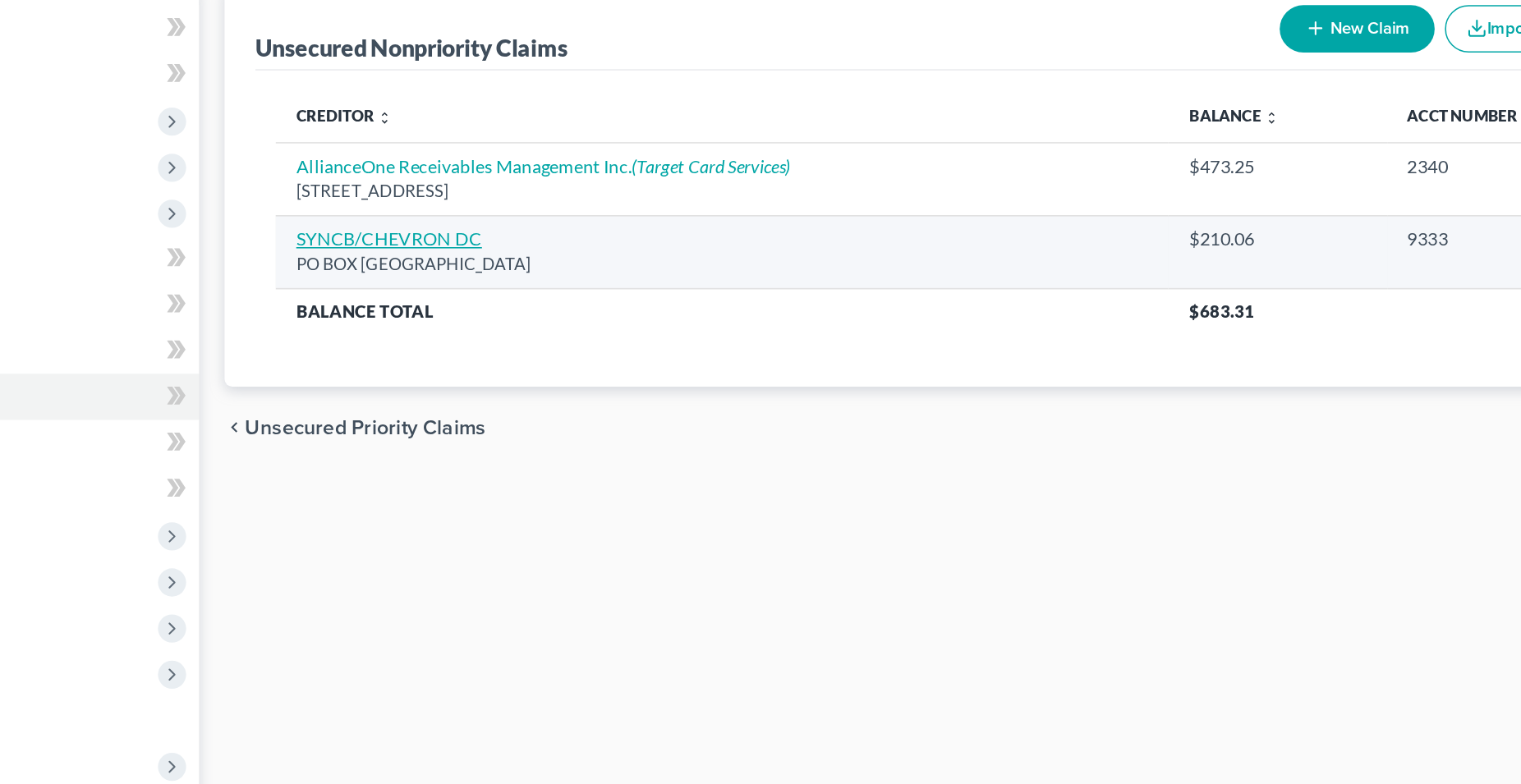
click at [511, 322] on link "SYNCB/CHEVRON DC" at bounding box center [499, 321] width 119 height 14
select select "45"
select select "2"
select select "0"
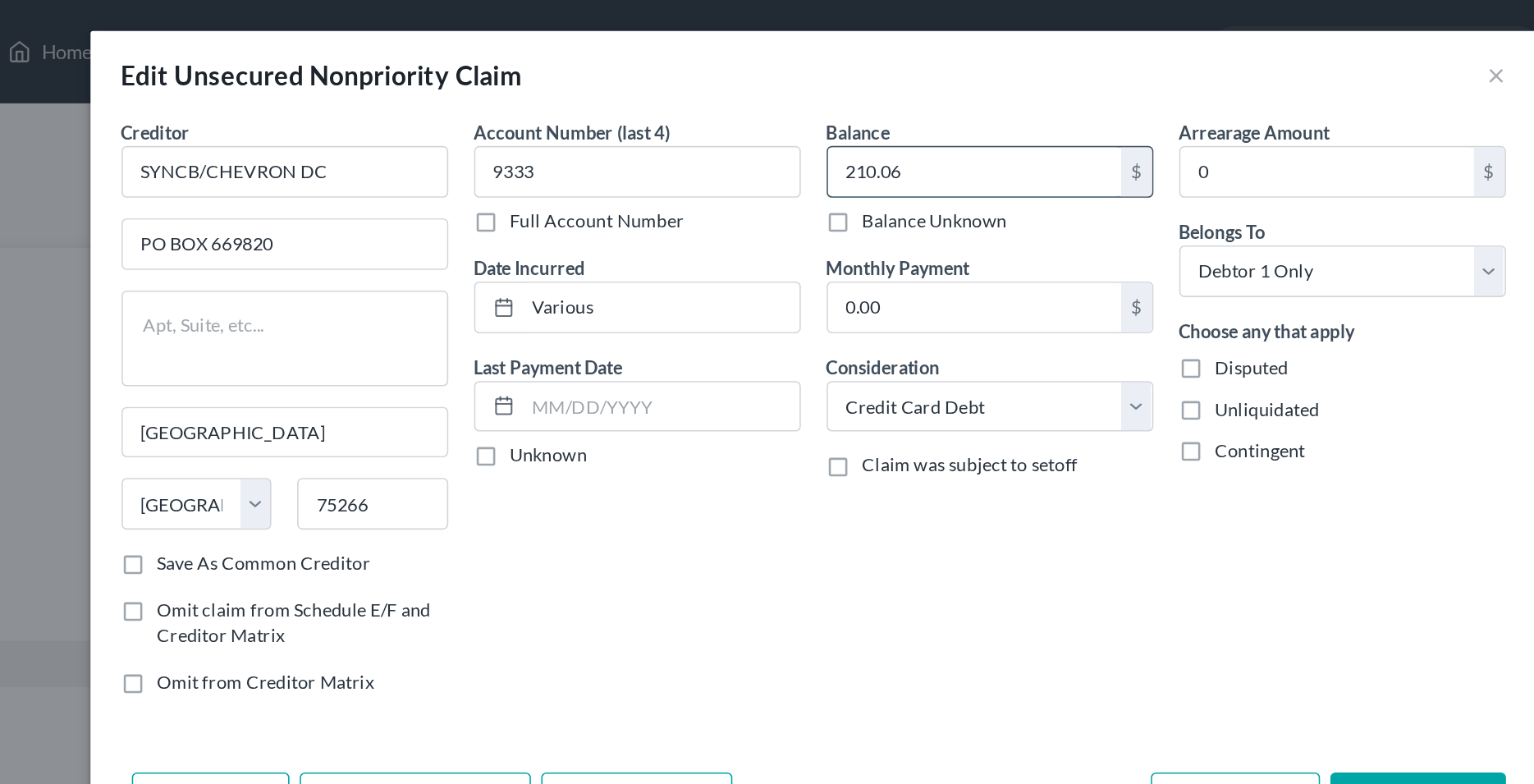
click at [807, 111] on input "210.06" at bounding box center [870, 108] width 187 height 31
click at [807, 110] on input "210.06" at bounding box center [870, 108] width 187 height 31
drag, startPoint x: 738, startPoint y: 344, endPoint x: 840, endPoint y: 181, distance: 192.3
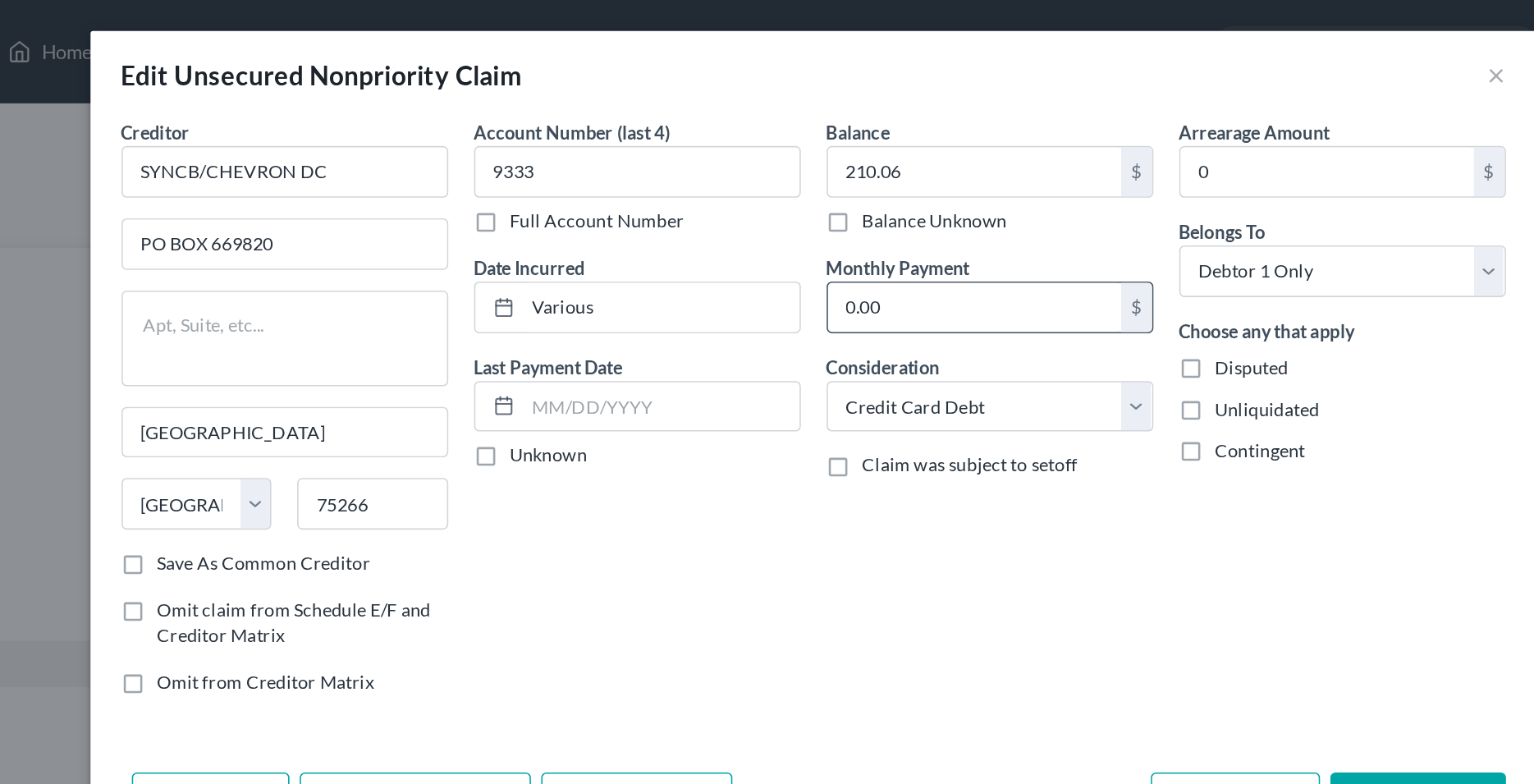
click at [738, 340] on div "Account Number (last 4) 9333 Full Account Number Date Incurred Various Last Pay…" at bounding box center [656, 265] width 225 height 380
click at [809, 113] on input "210.06" at bounding box center [870, 108] width 187 height 31
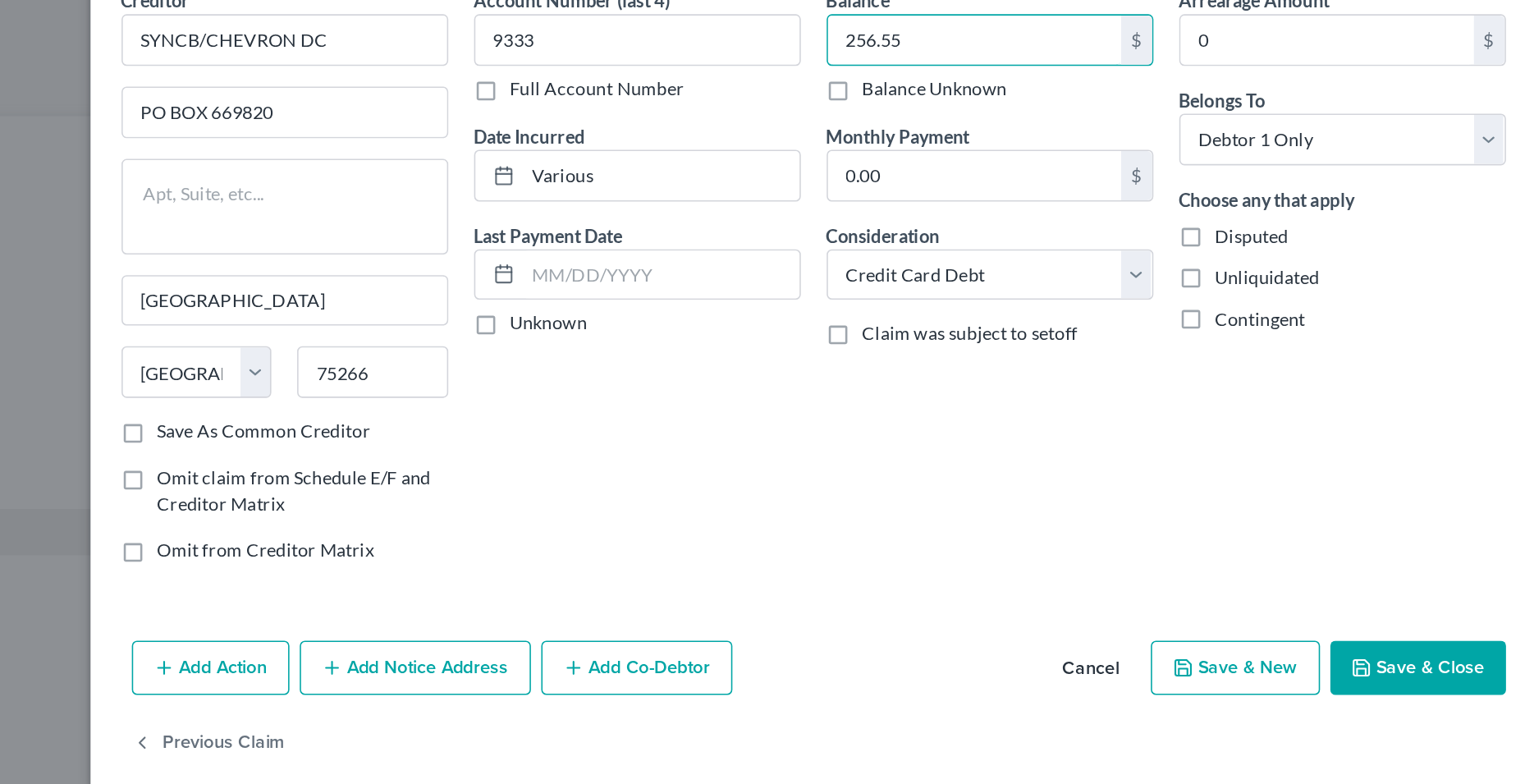
type input "256.55"
click at [1188, 511] on button "Save & Close" at bounding box center [1151, 508] width 111 height 34
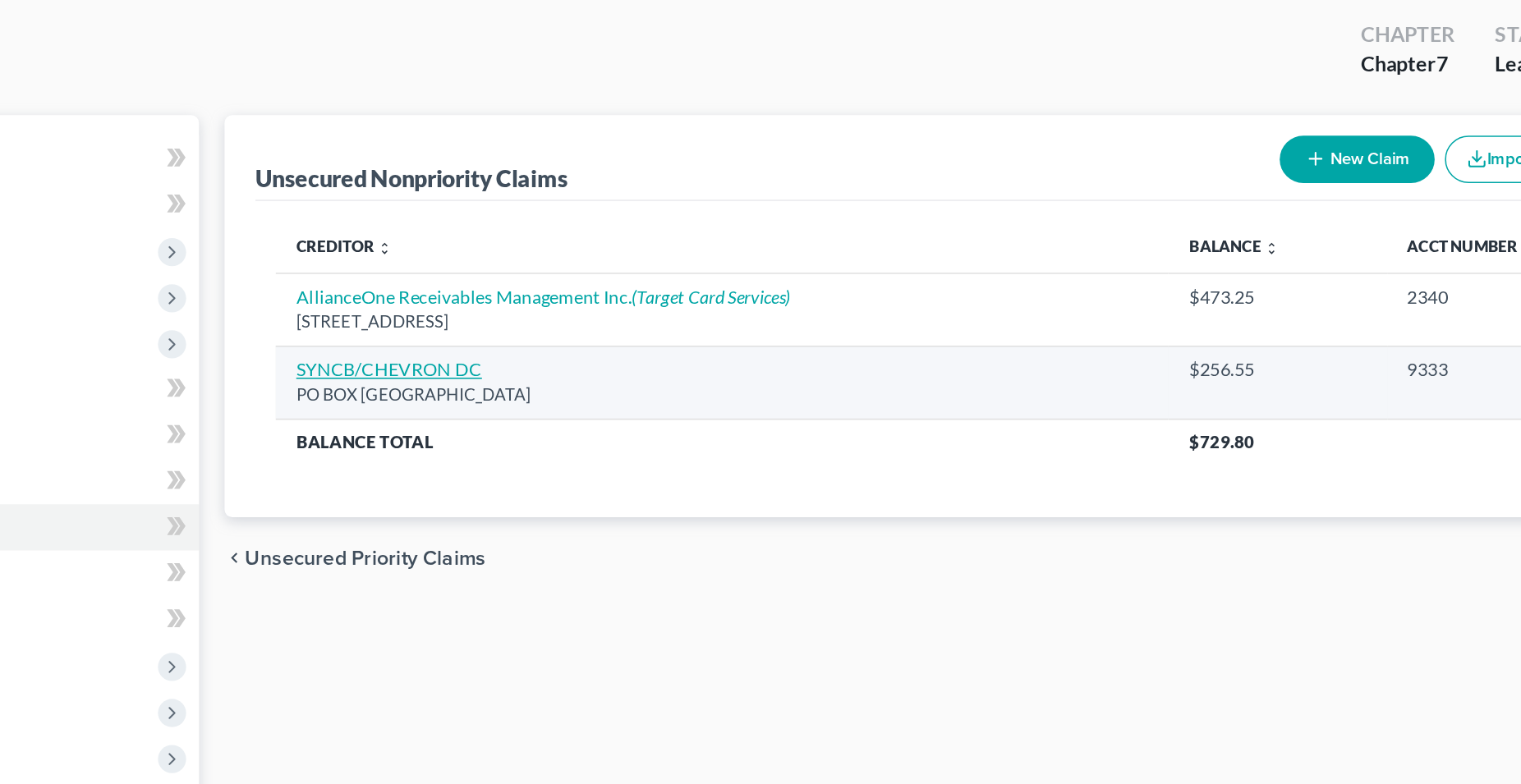
click at [522, 320] on link "SYNCB/CHEVRON DC" at bounding box center [499, 321] width 119 height 14
select select "45"
select select "2"
select select "0"
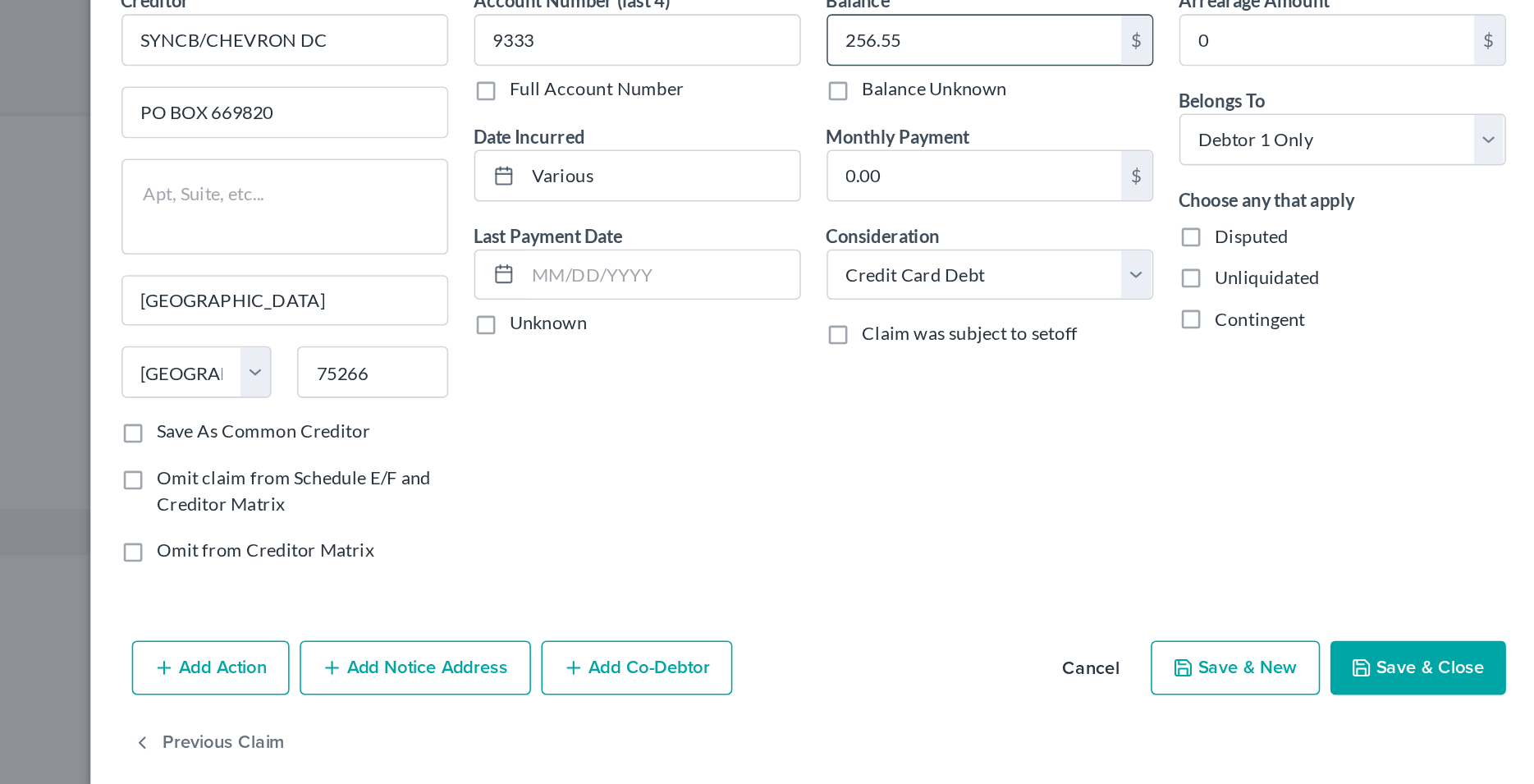
click at [811, 107] on input "256.55" at bounding box center [870, 108] width 187 height 31
type input "304.40"
click at [1158, 518] on button "Save & Close" at bounding box center [1151, 508] width 111 height 34
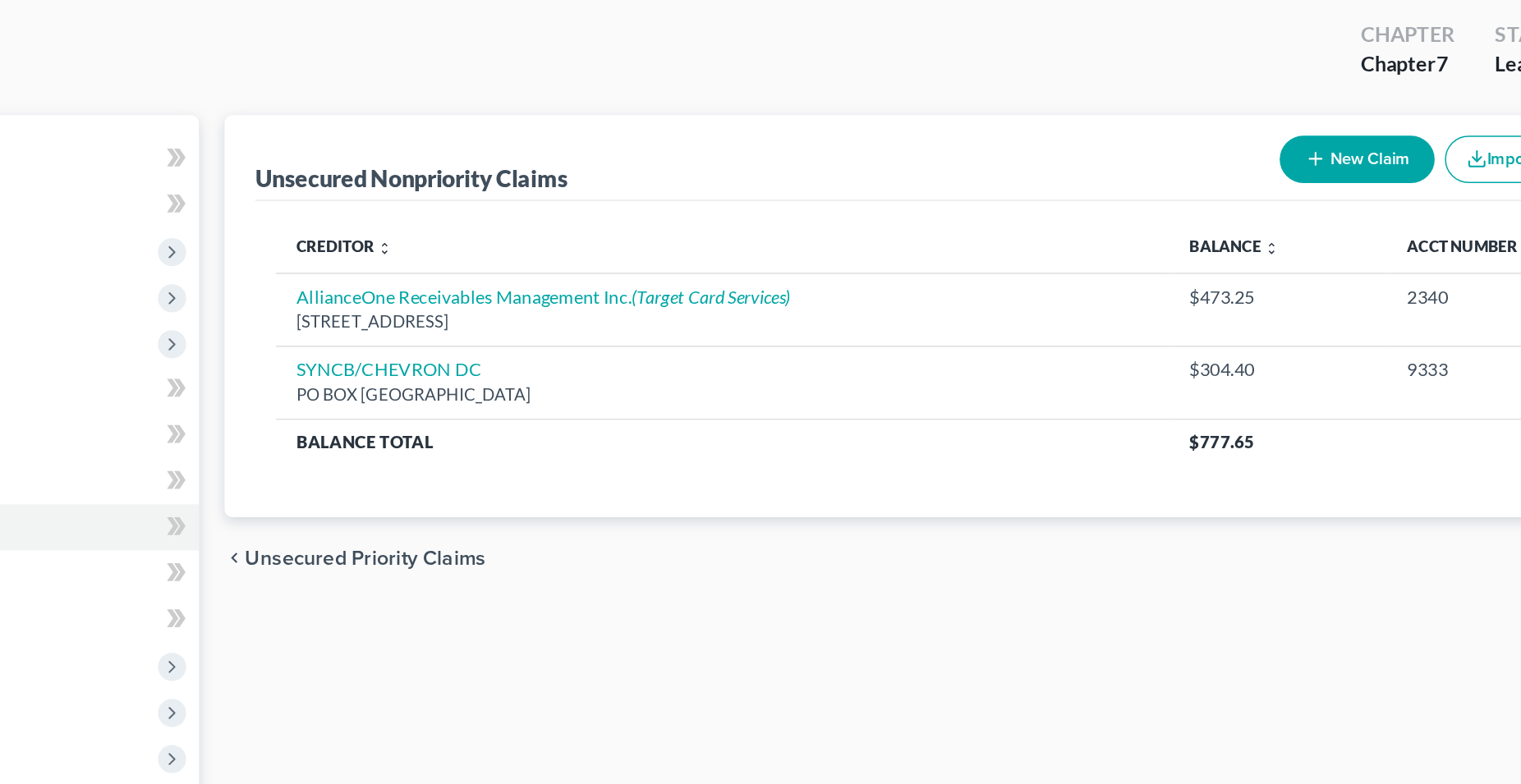
click at [1128, 188] on button "New Claim" at bounding box center [1120, 186] width 99 height 30
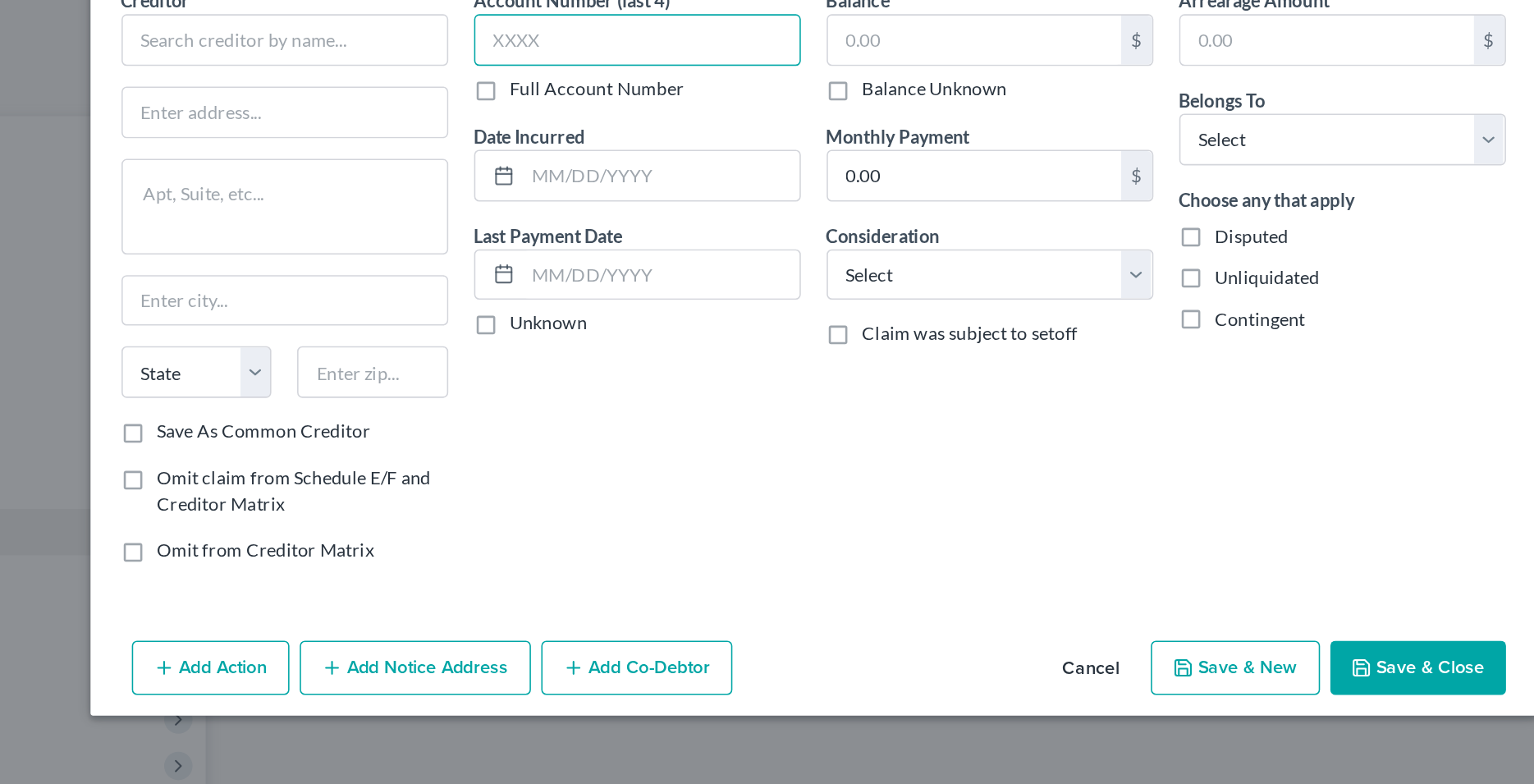
click at [610, 108] on input "text" at bounding box center [656, 108] width 207 height 33
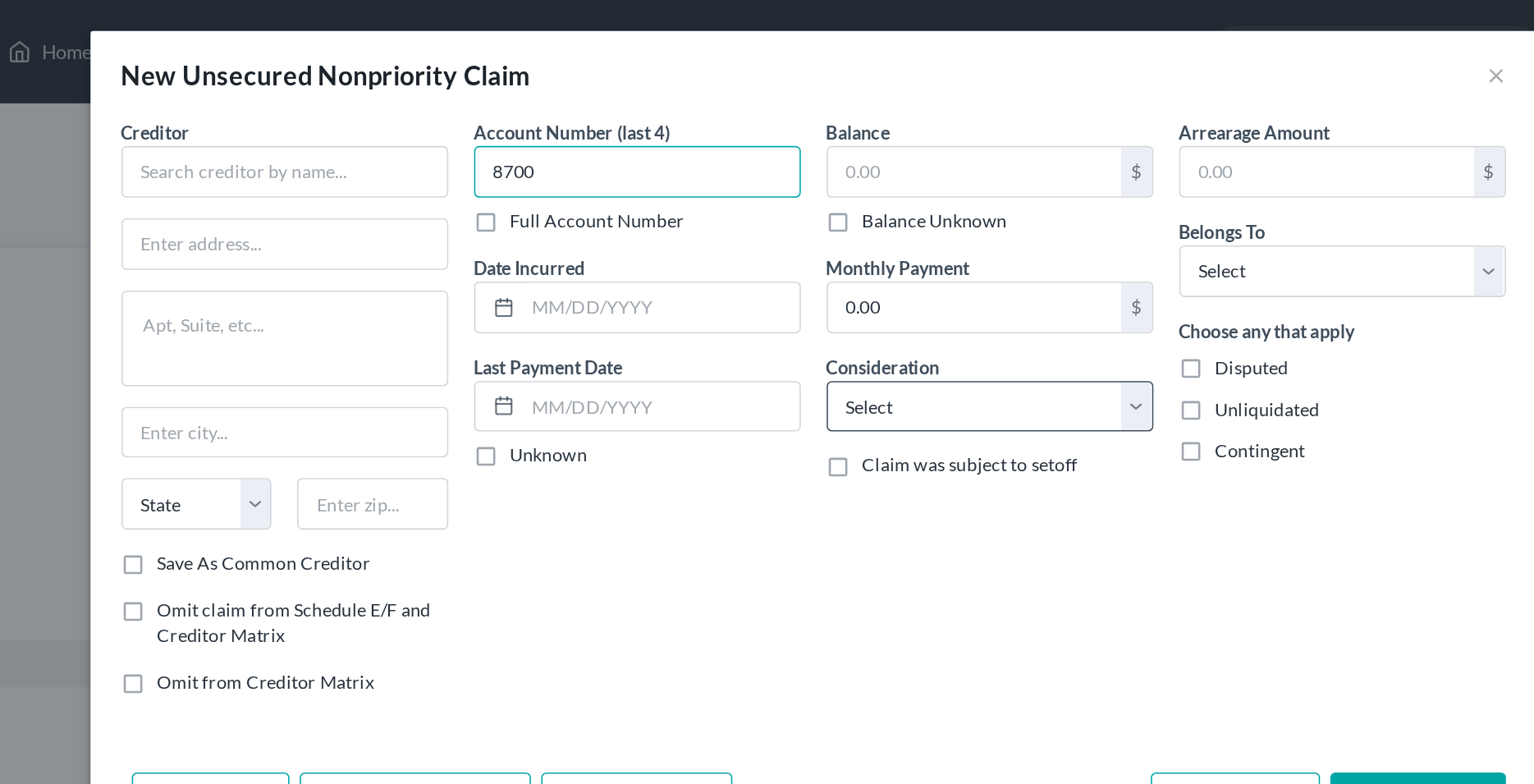
type input "8700"
click at [776, 243] on select "Select Cable / Satellite Services Collection Agency Credit Card Debt Debt Couns…" at bounding box center [879, 259] width 207 height 33
click at [855, 265] on select "Select Cable / Satellite Services Collection Agency Credit Card Debt Debt Couns…" at bounding box center [879, 259] width 207 height 33
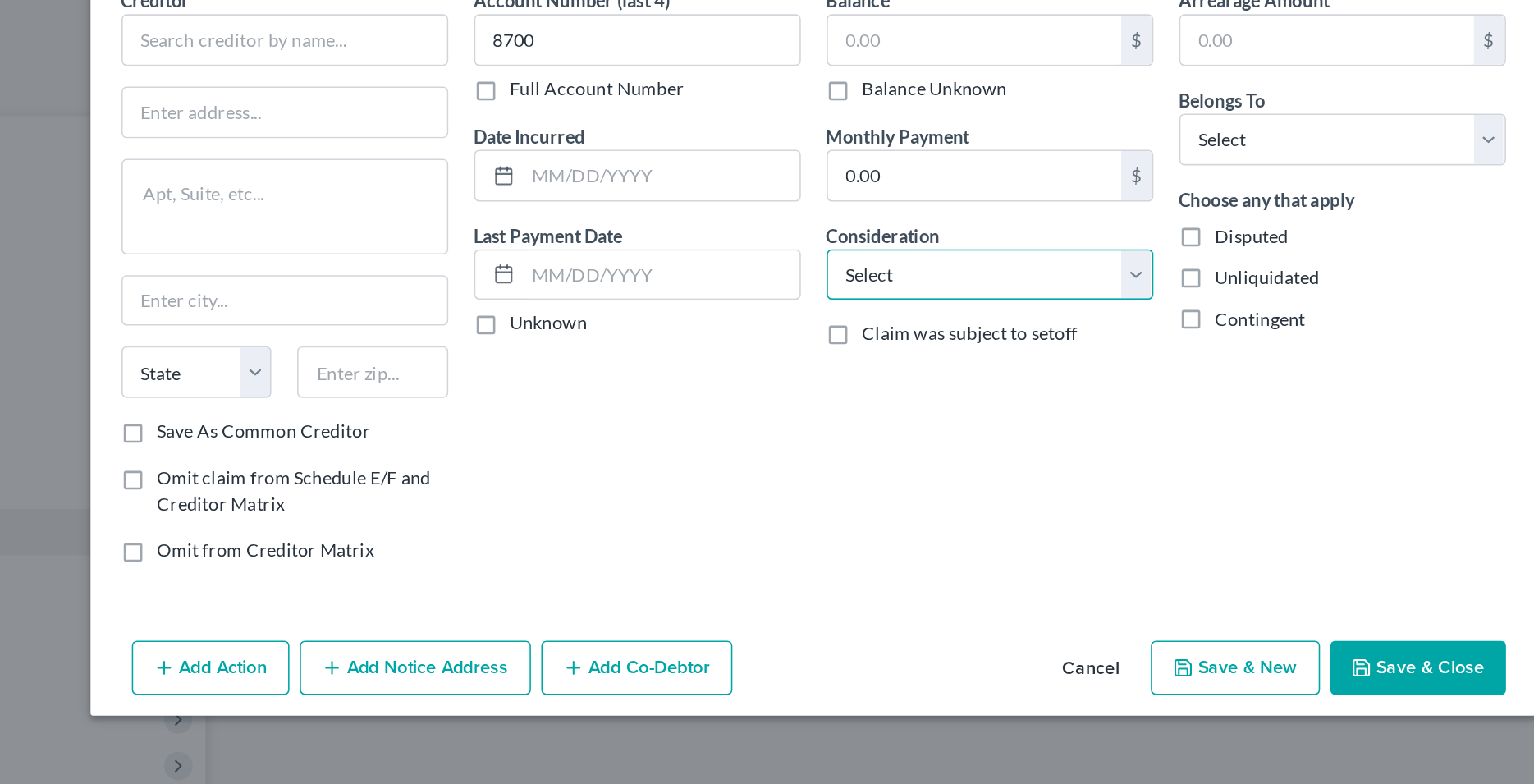
click at [776, 243] on select "Select Cable / Satellite Services Collection Agency Credit Card Debt Debt Couns…" at bounding box center [879, 259] width 207 height 33
select select "2"
click option "Credit Card Debt" at bounding box center [0, 0] width 0 height 0
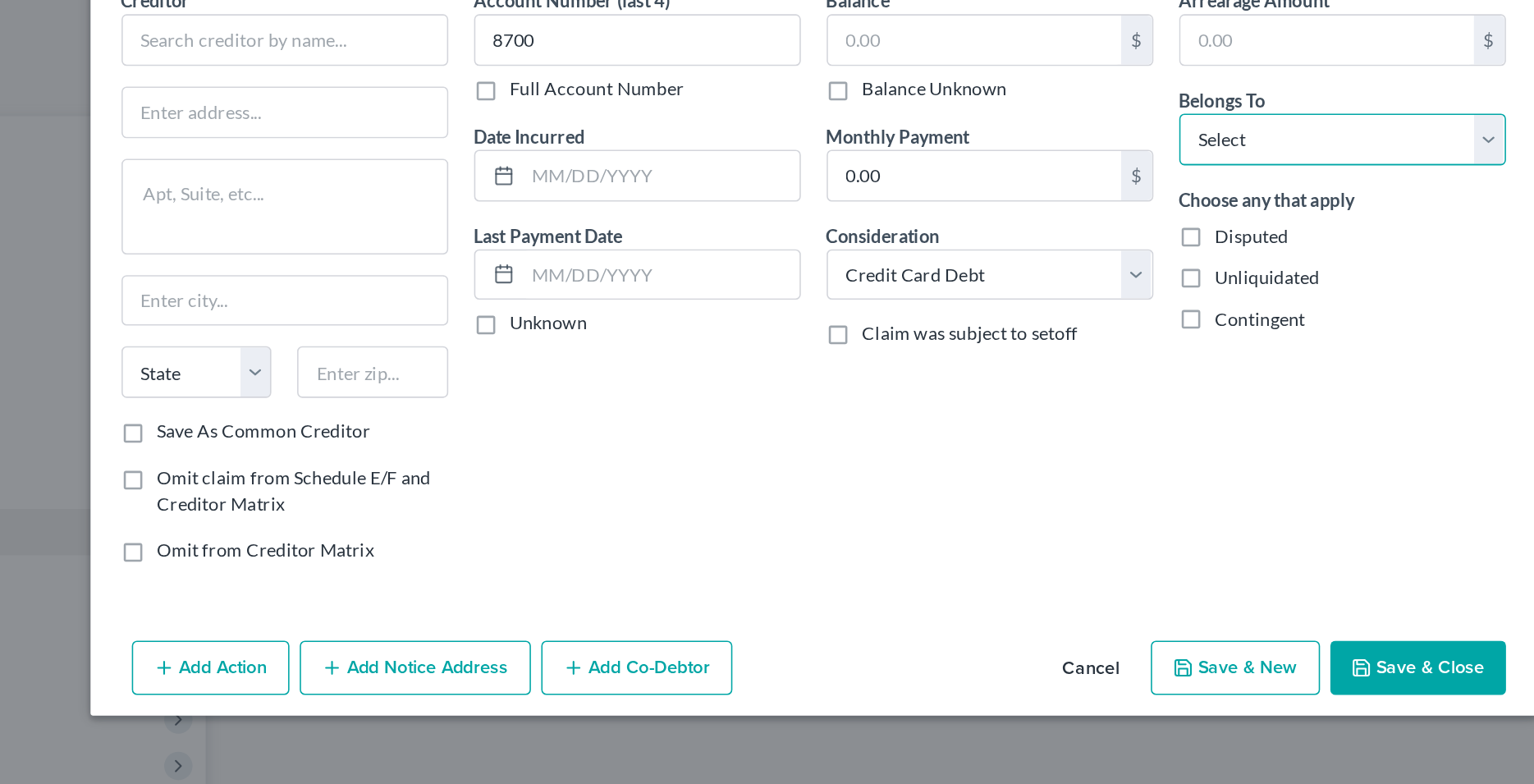
click at [1000, 156] on select "Select Debtor 1 Only Debtor 2 Only Debtor 1 And Debtor 2 Only At Least One Of T…" at bounding box center [1104, 172] width 207 height 33
select select "0"
click option "Debtor 1 Only" at bounding box center [0, 0] width 0 height 0
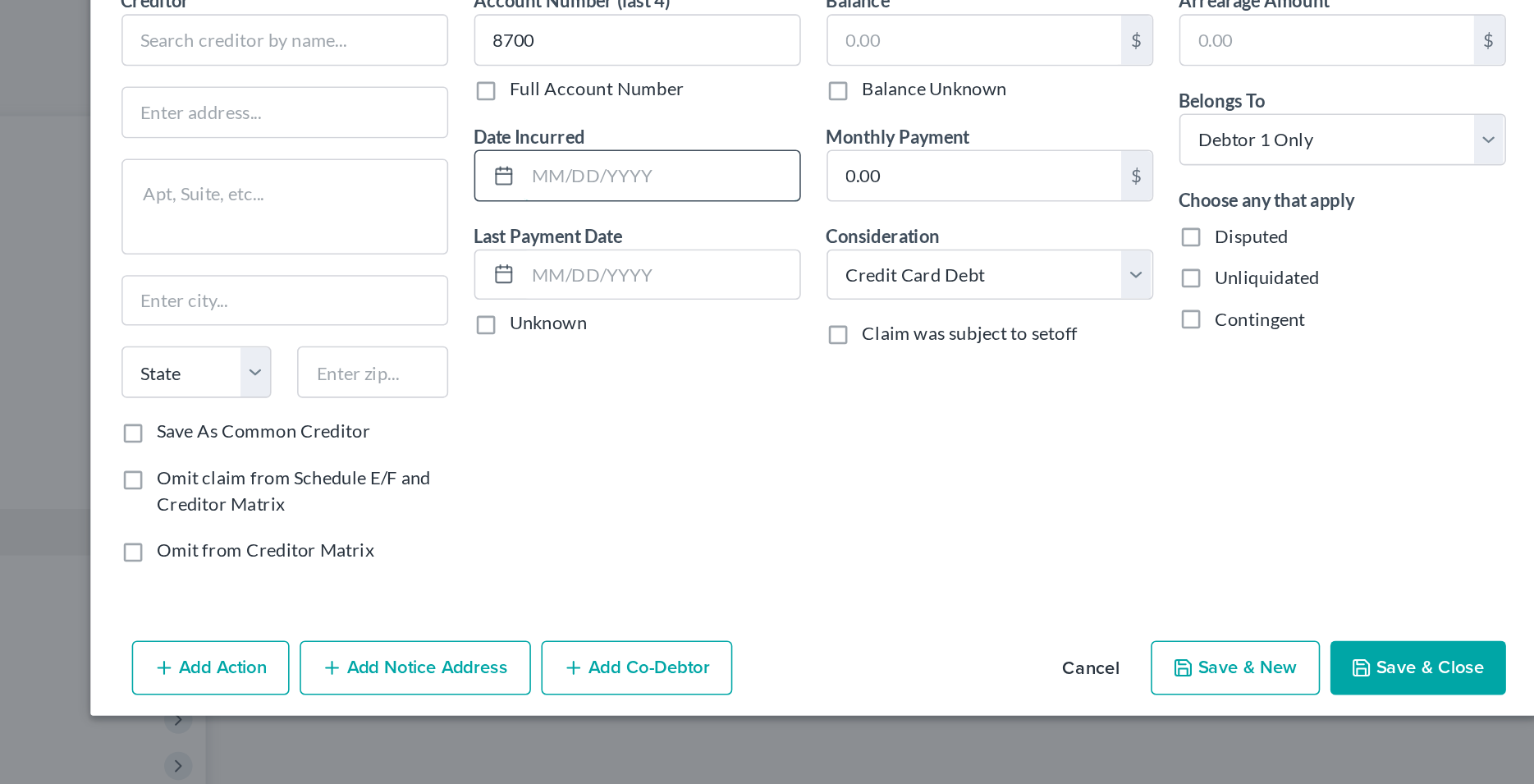
click at [615, 204] on input "text" at bounding box center [671, 195] width 176 height 31
type input "Various"
click at [639, 349] on div "Account Number (last 4) 8700 Full Account Number Date Incurred Various Last Pay…" at bounding box center [656, 265] width 225 height 380
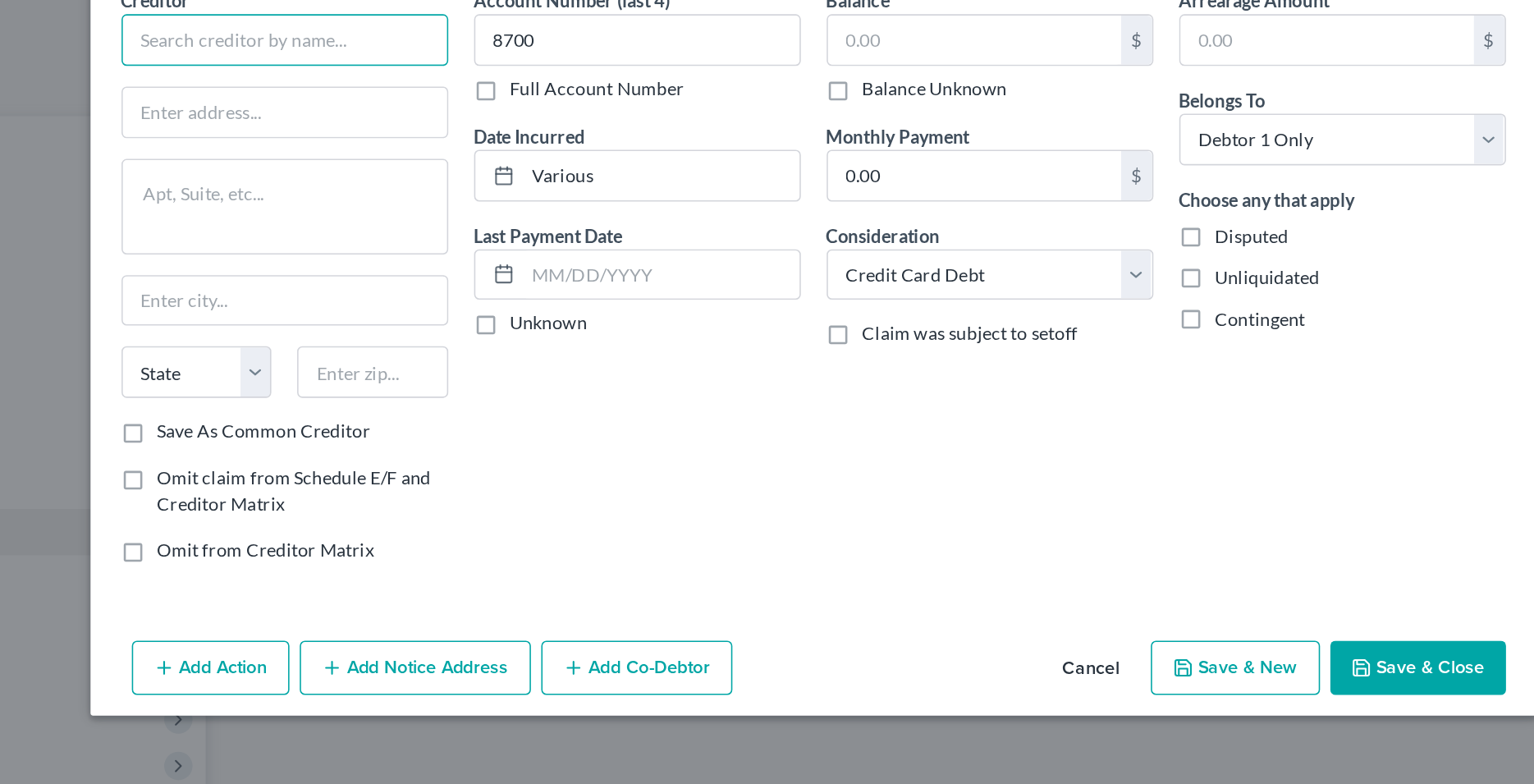
click at [444, 116] on input "text" at bounding box center [431, 108] width 207 height 33
click at [799, 105] on input "text" at bounding box center [870, 108] width 187 height 31
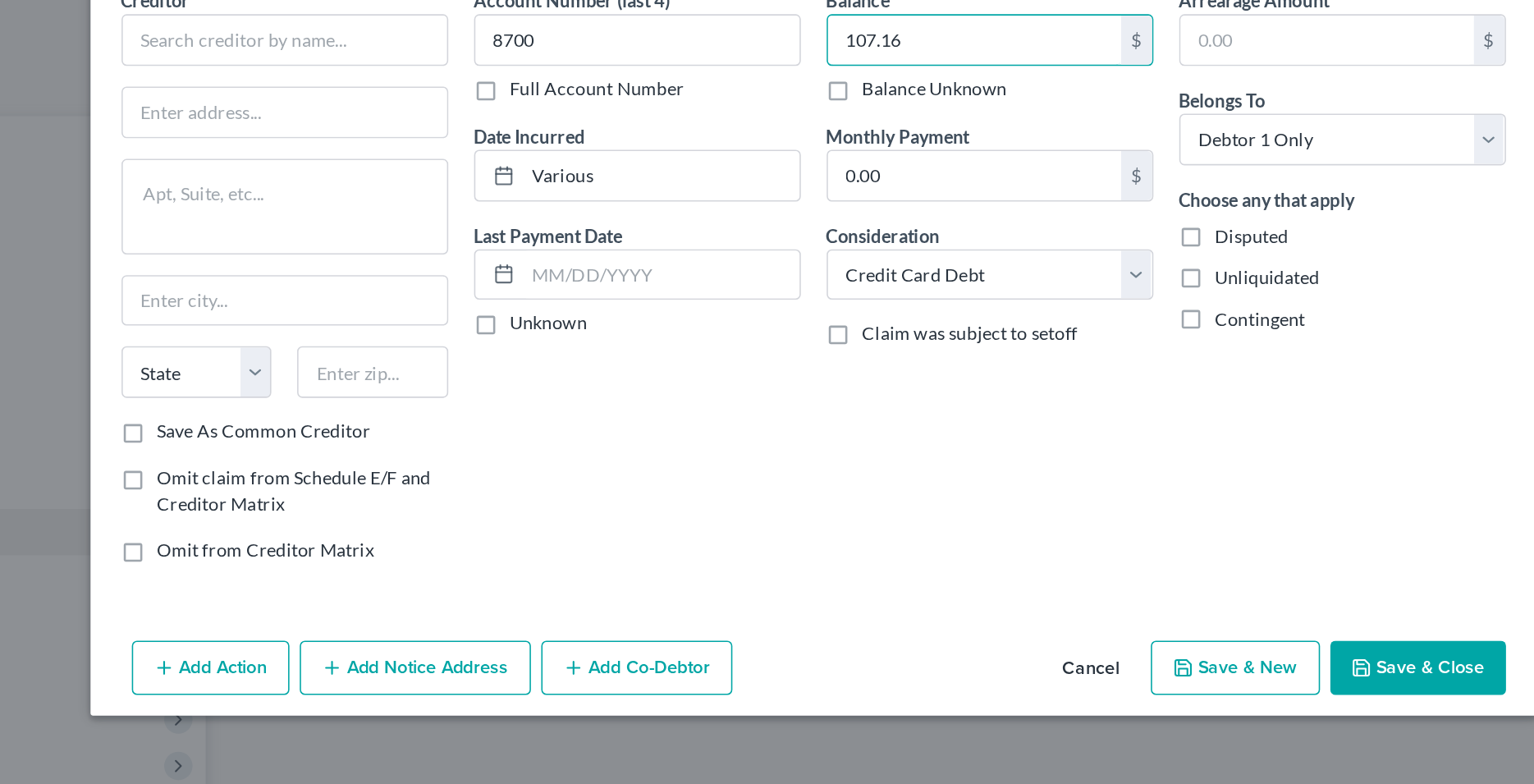
type input "107.16"
click at [762, 275] on div "Account Number (last 4) 8700 Full Account Number Date Incurred Various Last Pay…" at bounding box center [656, 265] width 225 height 380
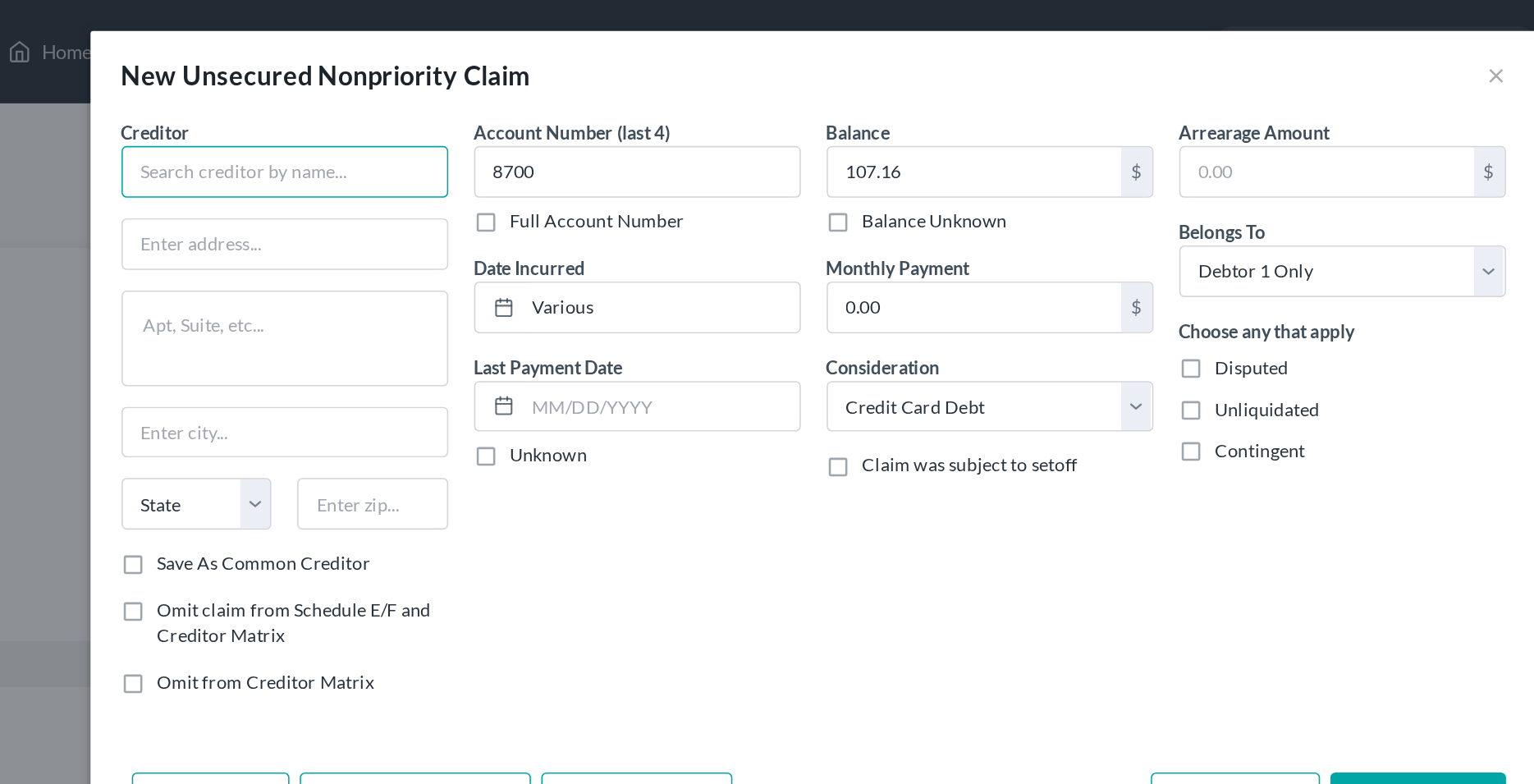
click at [476, 114] on input "text" at bounding box center [431, 108] width 207 height 33
click at [411, 107] on input "text" at bounding box center [431, 108] width 207 height 33
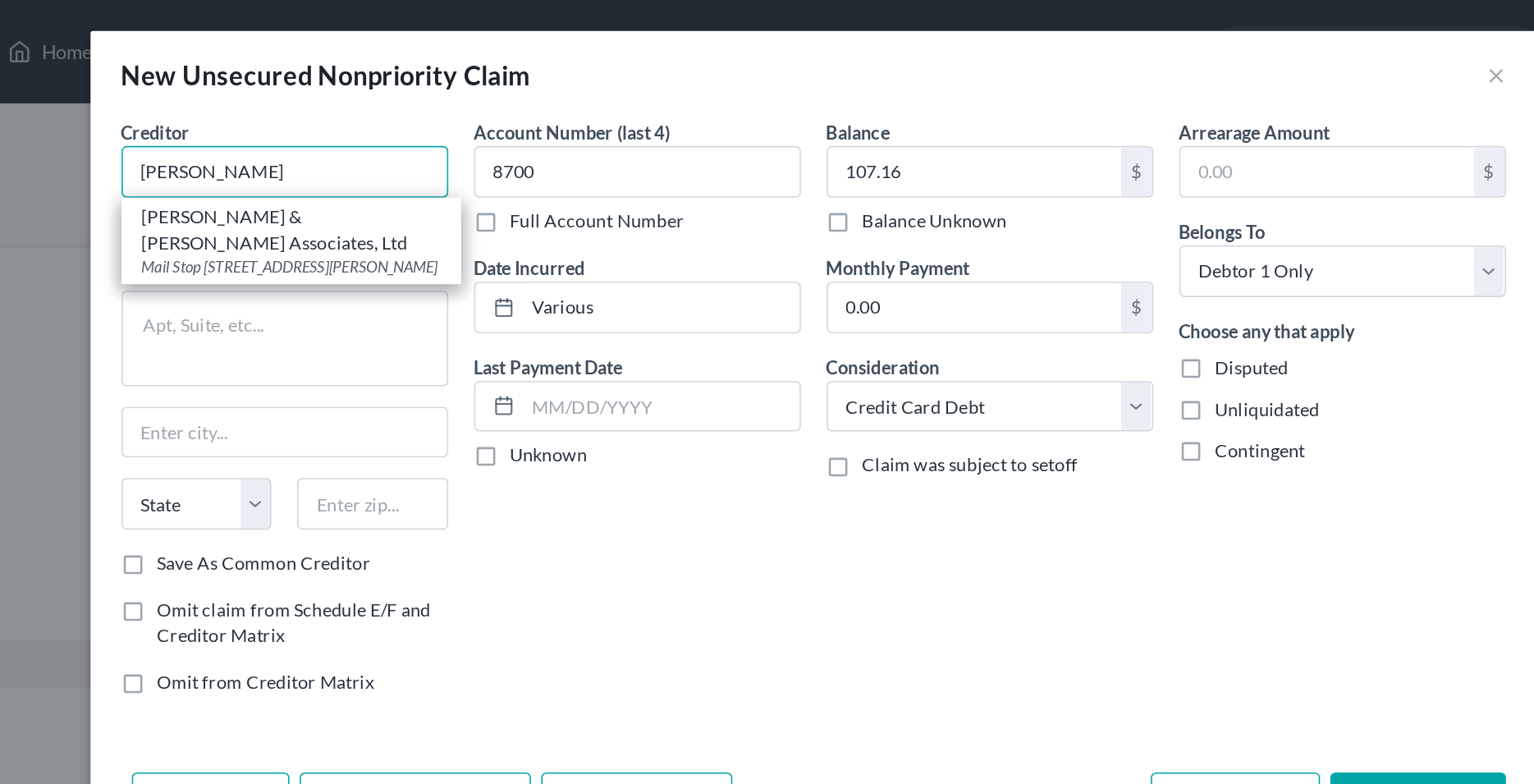
drag, startPoint x: 431, startPoint y: 110, endPoint x: 324, endPoint y: 103, distance: 107.2
click at [327, 103] on input "[PERSON_NAME]" at bounding box center [431, 108] width 207 height 33
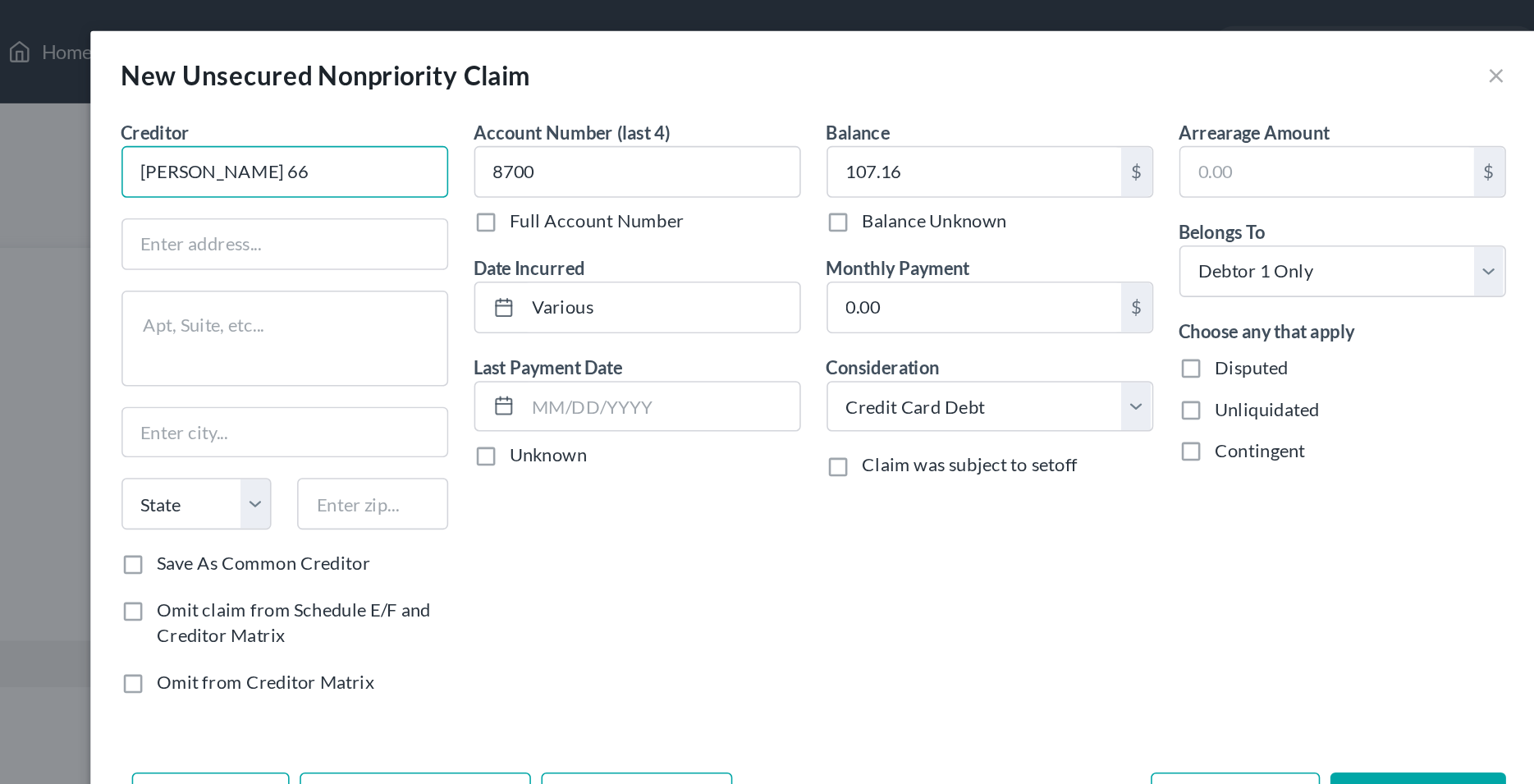
click at [432, 105] on input "[PERSON_NAME] 66" at bounding box center [431, 108] width 207 height 33
type input "[PERSON_NAME] 66 Co / SYNCB"
click at [350, 362] on label "Save As Common Creditor" at bounding box center [418, 358] width 135 height 16
click at [357, 361] on input "Save As Common Creditor" at bounding box center [362, 355] width 10 height 10
checkbox input "true"
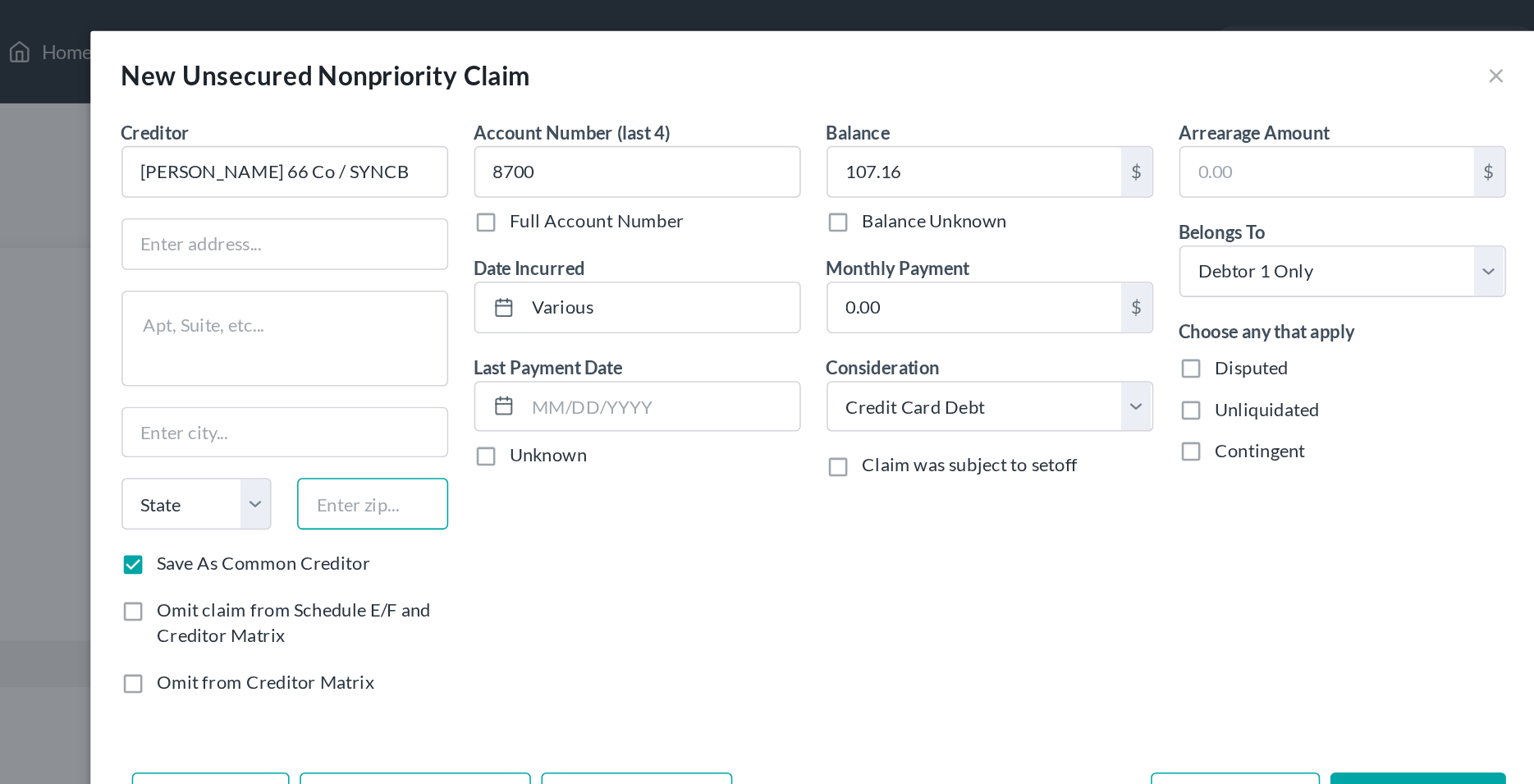
click at [474, 315] on input "text" at bounding box center [487, 320] width 96 height 33
click at [482, 320] on input "text" at bounding box center [487, 320] width 96 height 33
type input "75266"
click at [454, 154] on input "text" at bounding box center [431, 155] width 206 height 31
type input "[GEOGRAPHIC_DATA]"
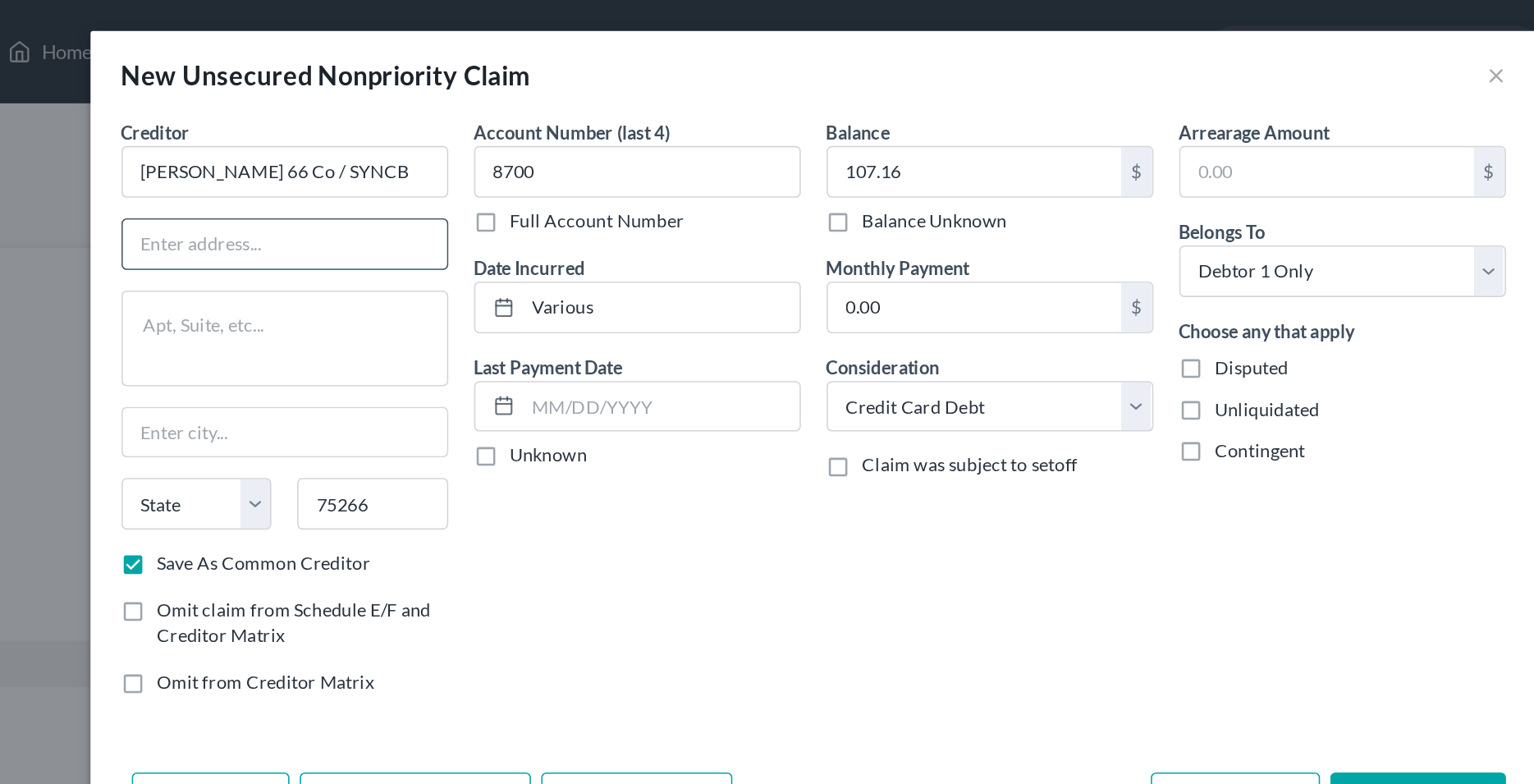
select select "45"
drag, startPoint x: 424, startPoint y: 151, endPoint x: 294, endPoint y: 167, distance: 131.0
click at [328, 167] on input "p.o. bOX" at bounding box center [431, 155] width 206 height 31
click at [476, 153] on input "P. O. Box" at bounding box center [431, 155] width 206 height 31
type input "P. O. Box 669809"
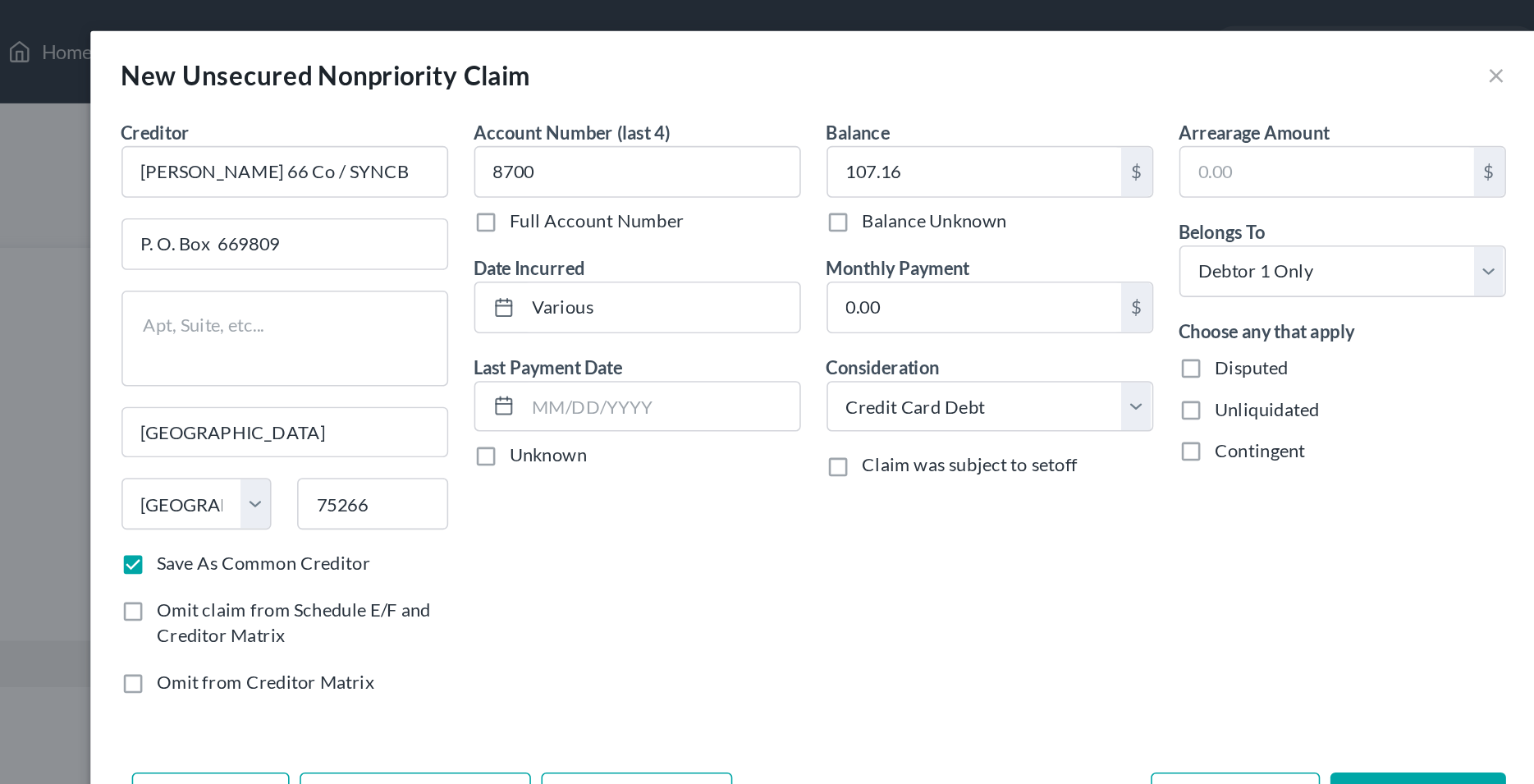
click at [652, 378] on div "Account Number (last 4) 8700 Full Account Number Date Incurred Various Last Pay…" at bounding box center [656, 265] width 225 height 380
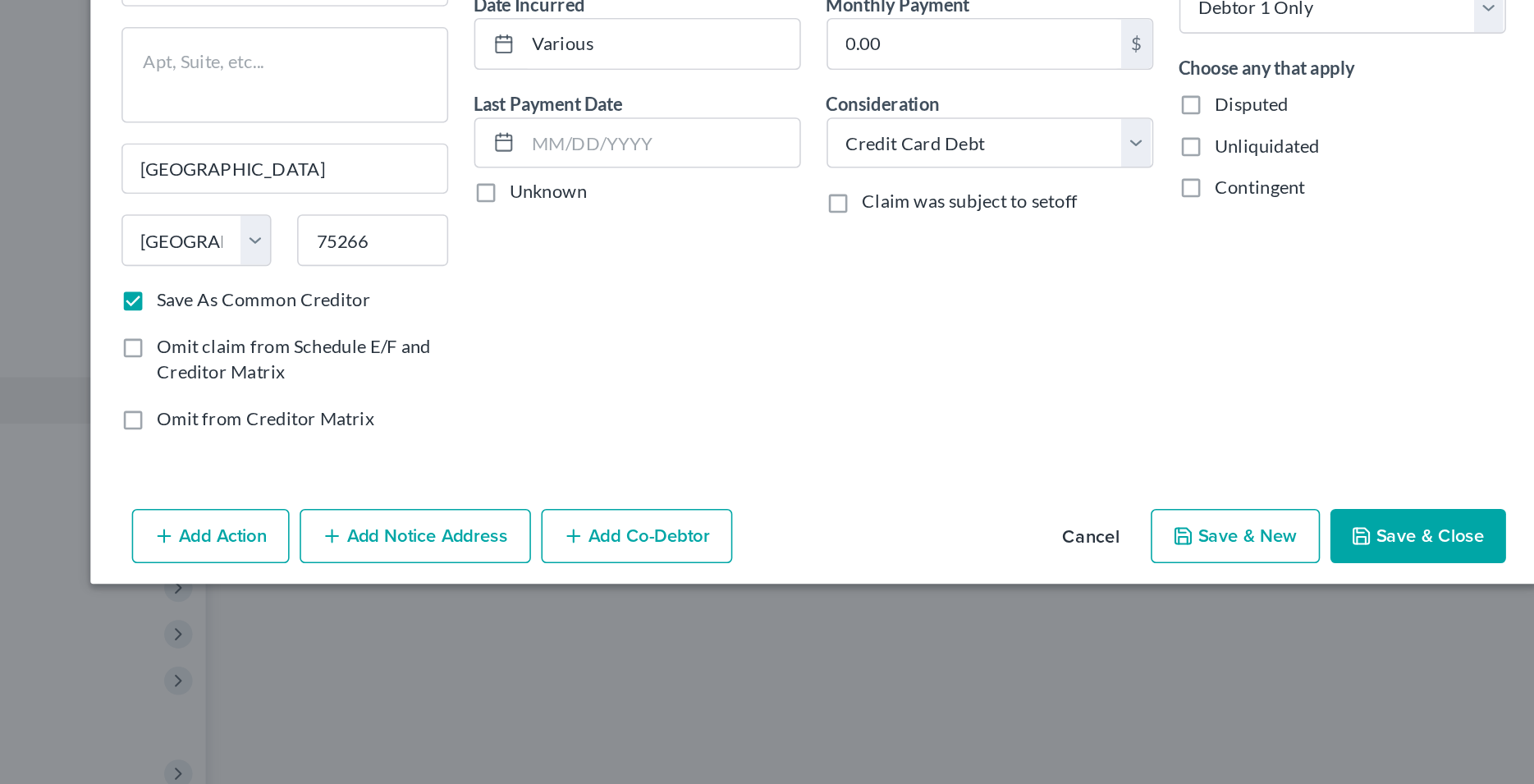
click at [1164, 499] on button "Save & Close" at bounding box center [1151, 508] width 111 height 34
checkbox input "false"
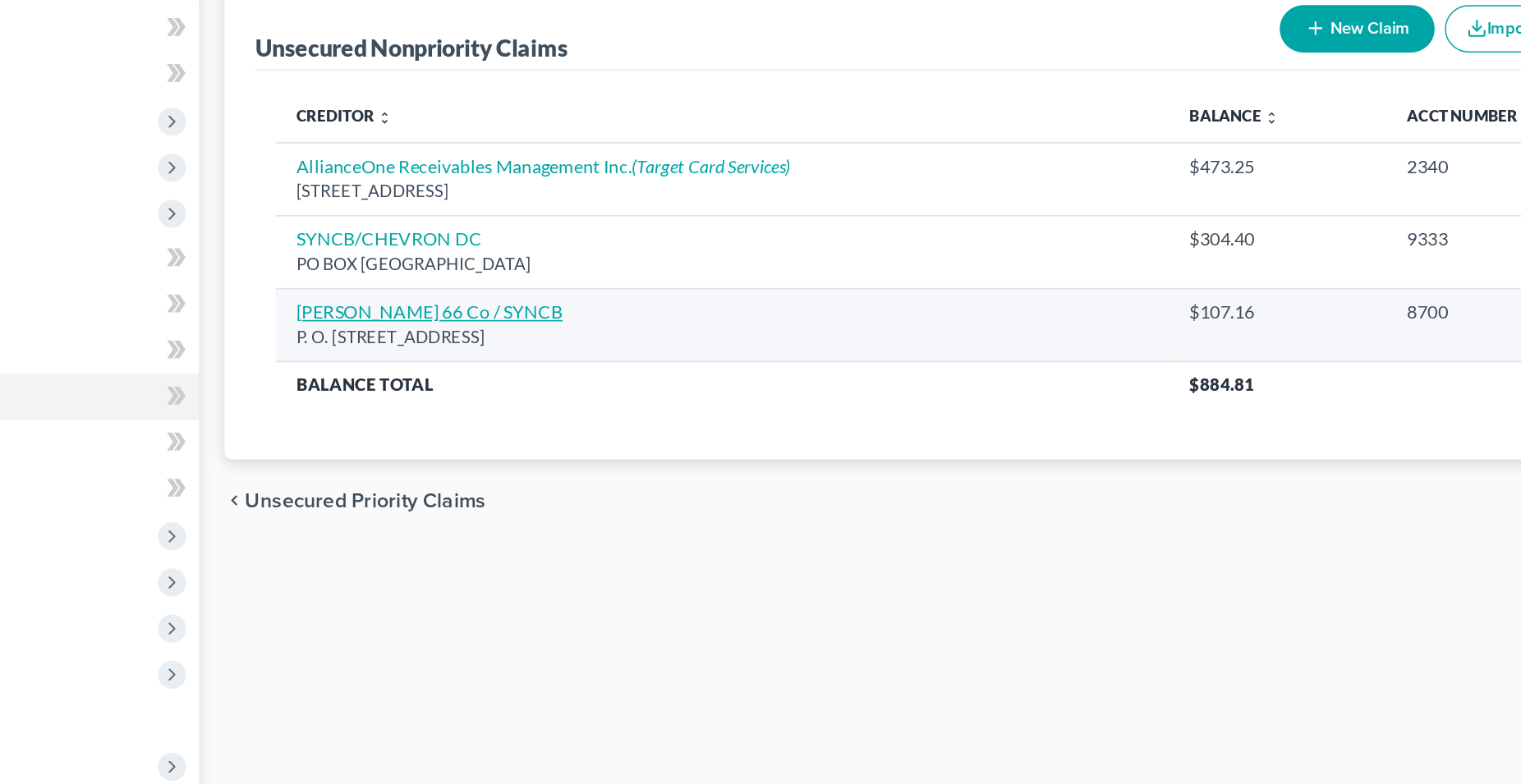
click at [505, 365] on link "[PERSON_NAME] 66 Co / SYNCB" at bounding box center [524, 367] width 170 height 14
select select "45"
select select "2"
select select "0"
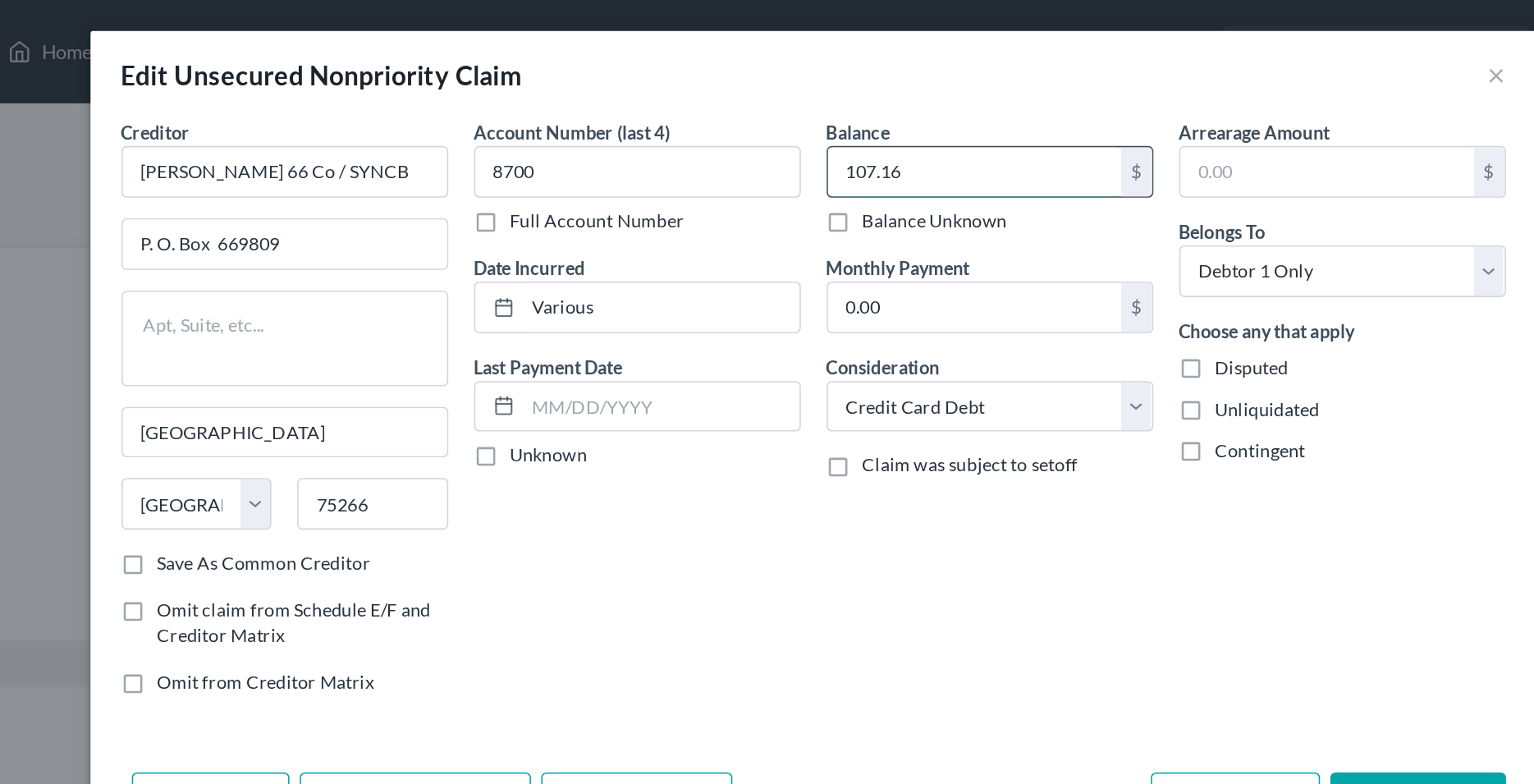
click at [811, 110] on input "107.16" at bounding box center [870, 108] width 187 height 31
click at [727, 381] on div "Account Number (last 4) 8700 Full Account Number Date Incurred Various Last Pay…" at bounding box center [656, 265] width 225 height 380
click at [798, 110] on input "107.16" at bounding box center [870, 108] width 187 height 31
type input "1"
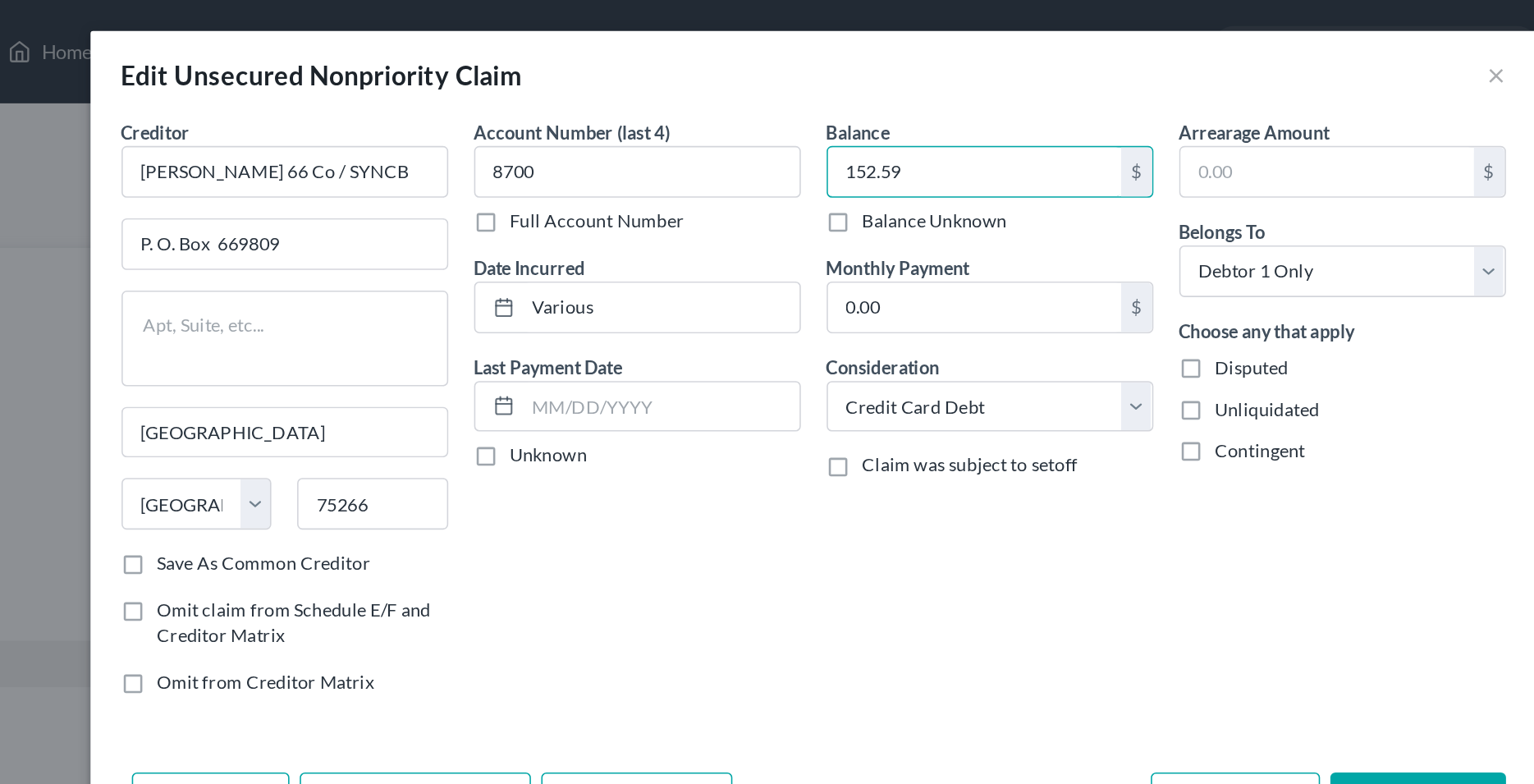
type input "152.59"
click at [733, 395] on div "Account Number (last 4) 8700 Full Account Number Date Incurred Various Last Pay…" at bounding box center [656, 265] width 225 height 380
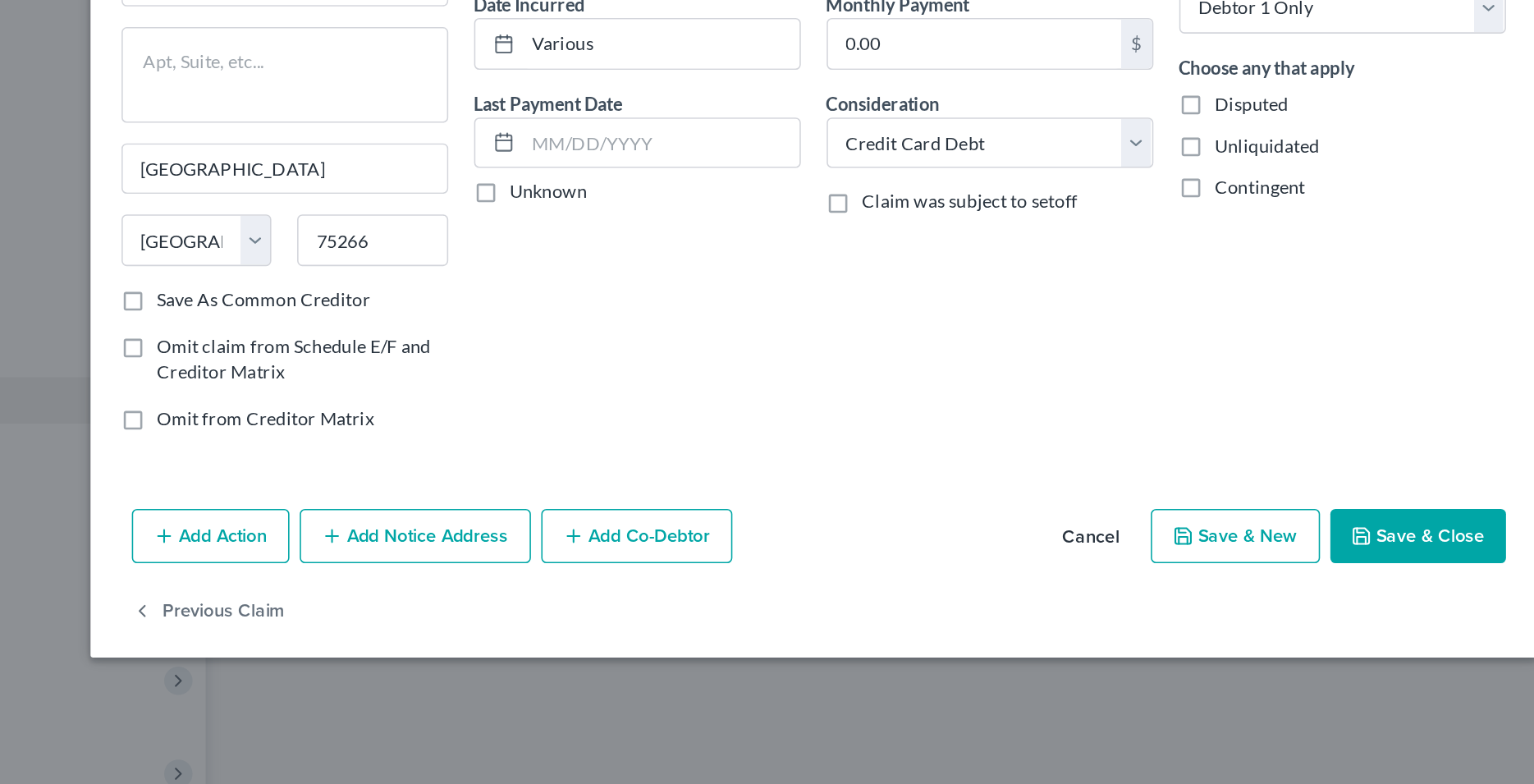
click at [1122, 508] on icon "button" at bounding box center [1116, 508] width 13 height 13
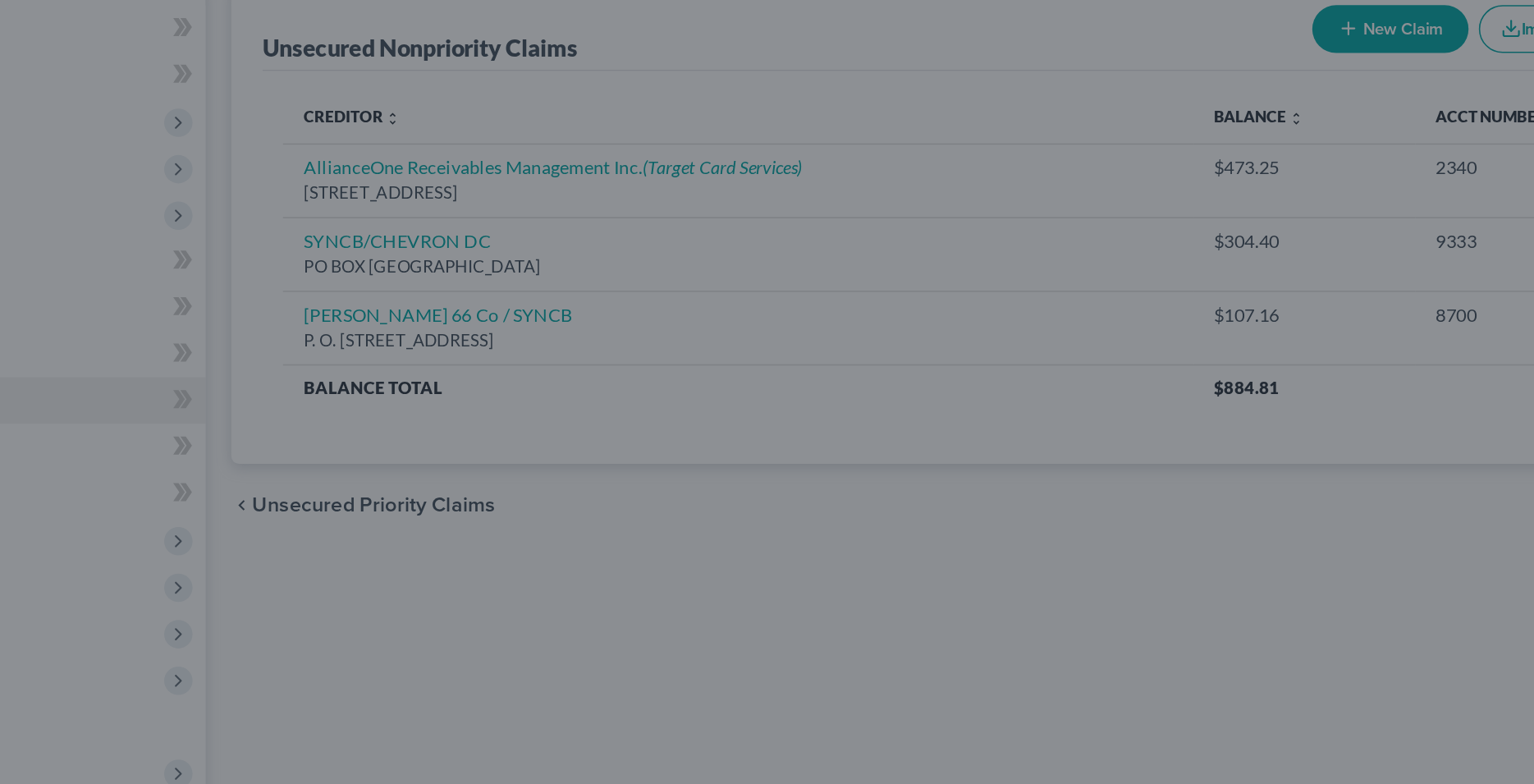
type input "0"
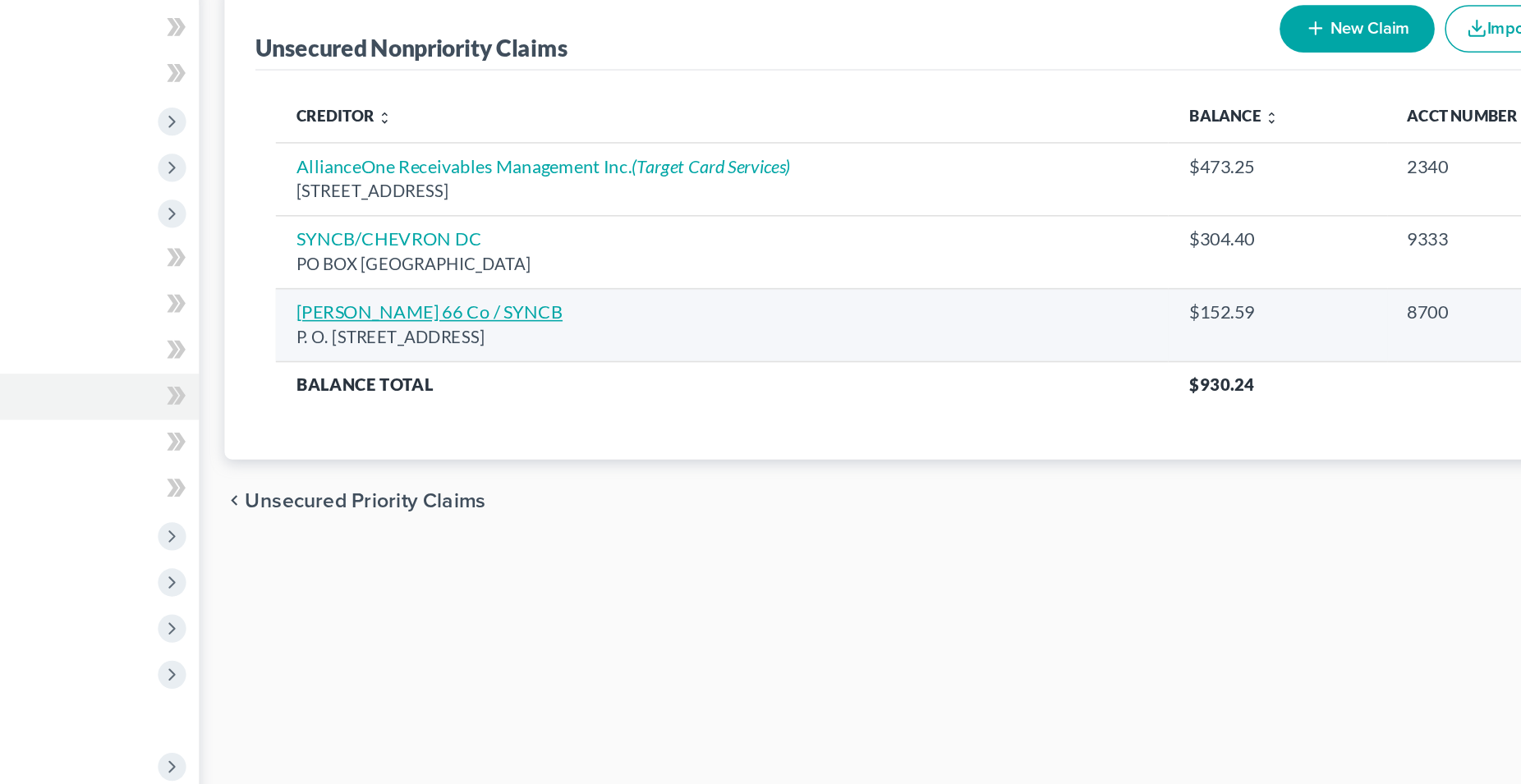
click at [497, 371] on link "[PERSON_NAME] 66 Co / SYNCB" at bounding box center [524, 367] width 170 height 14
select select "45"
select select "2"
select select "0"
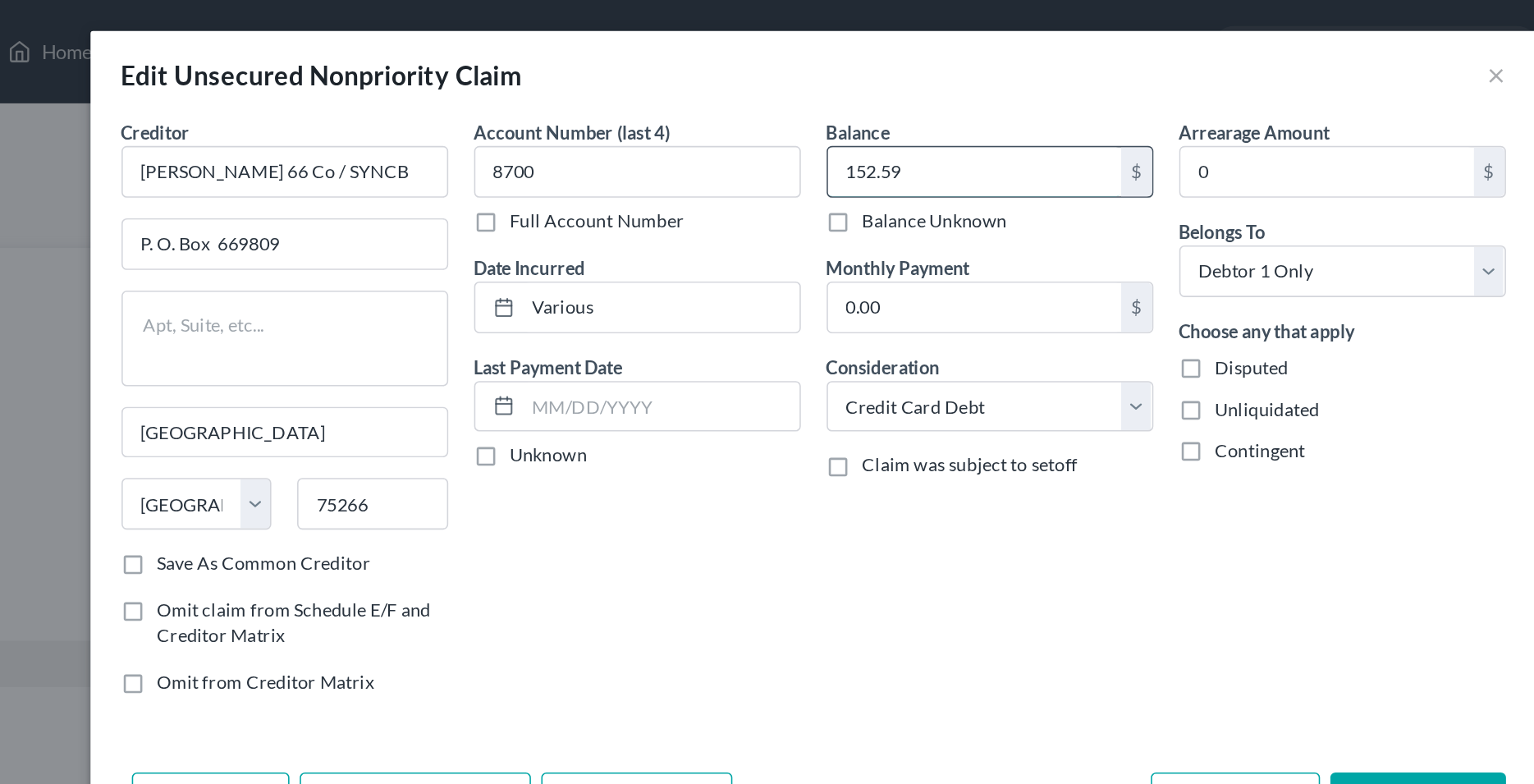
click at [812, 106] on input "152.59" at bounding box center [870, 108] width 187 height 31
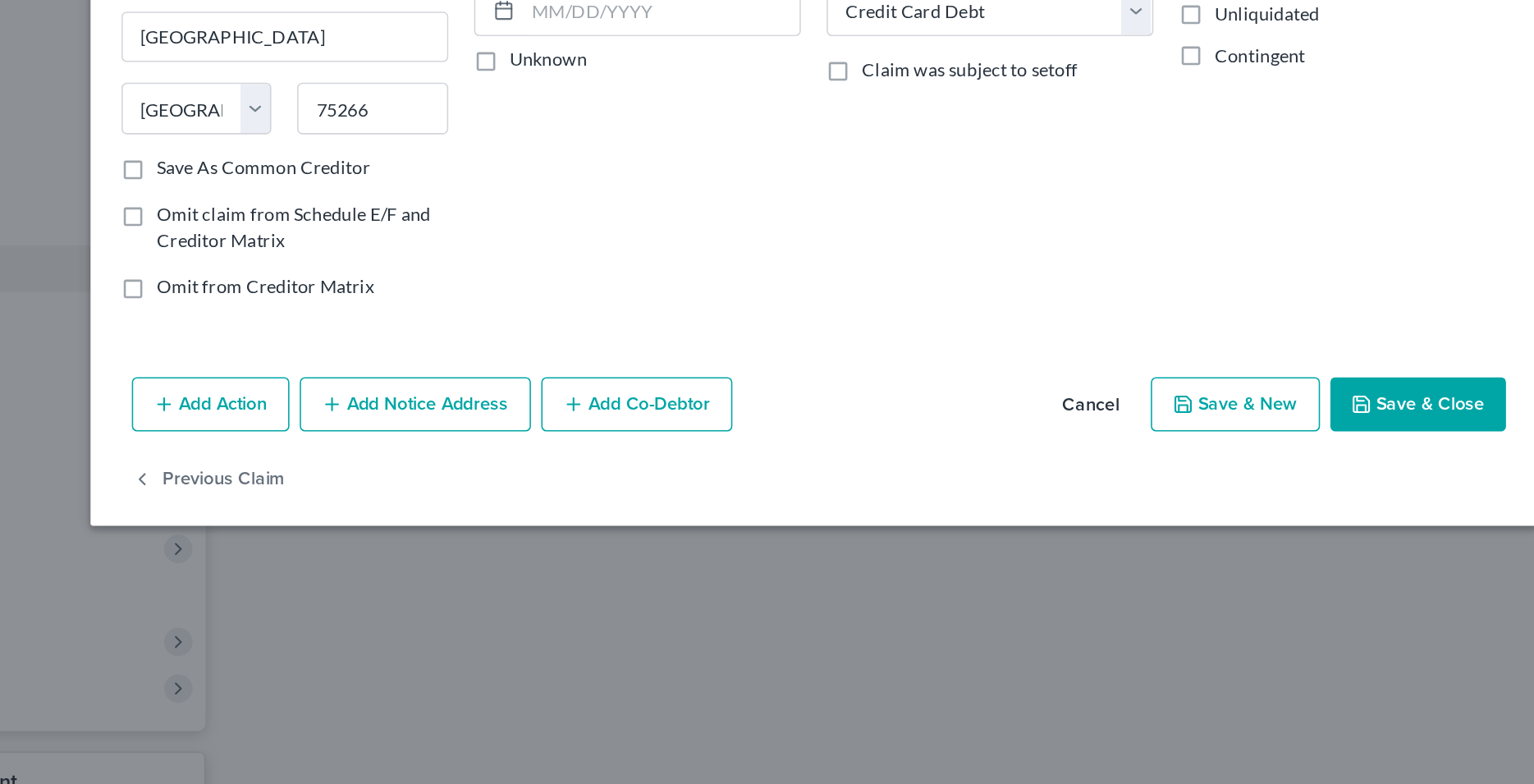
type input "199.53"
click at [1122, 515] on button "Save & Close" at bounding box center [1151, 508] width 111 height 34
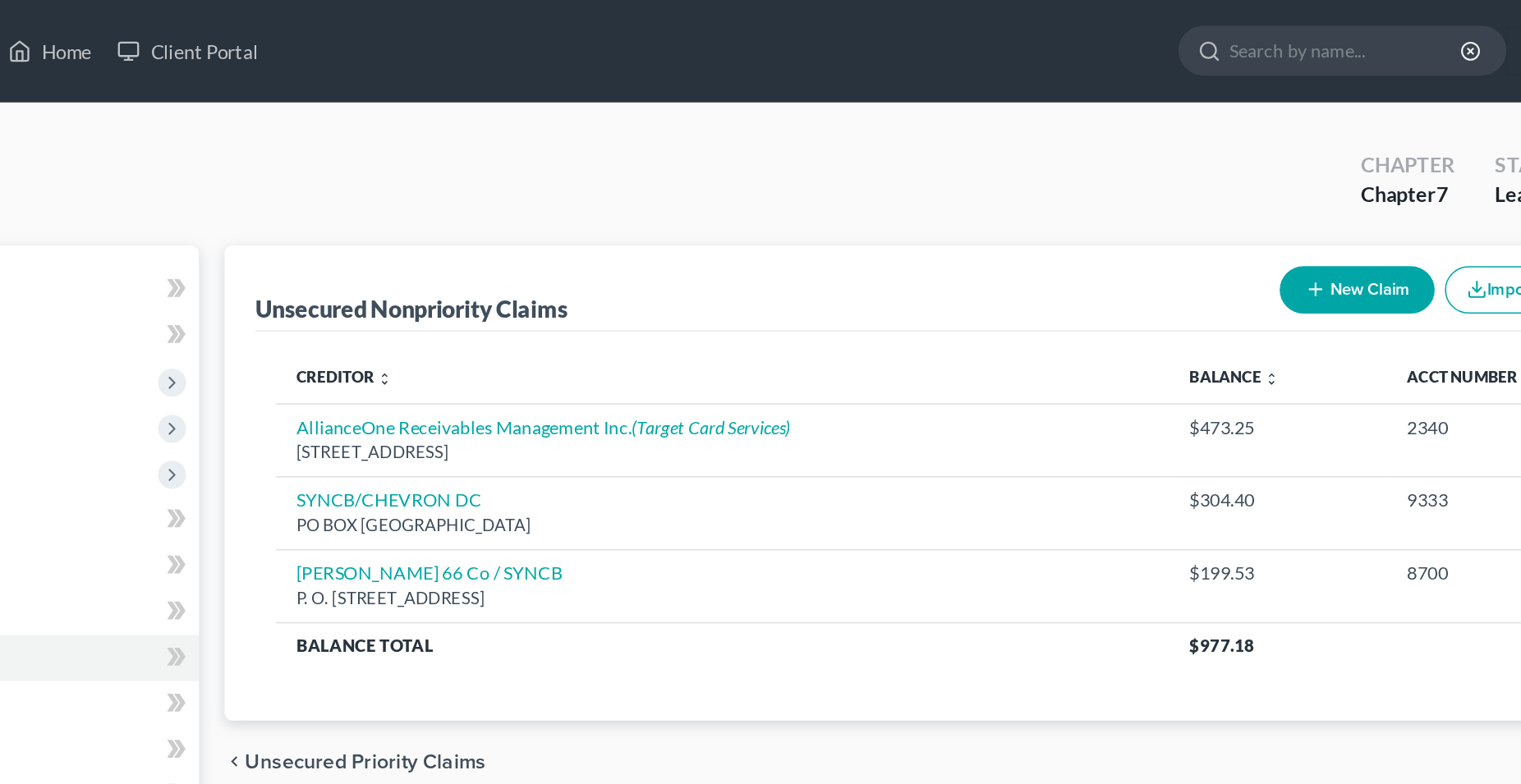
click at [1094, 193] on button "New Claim" at bounding box center [1120, 186] width 99 height 30
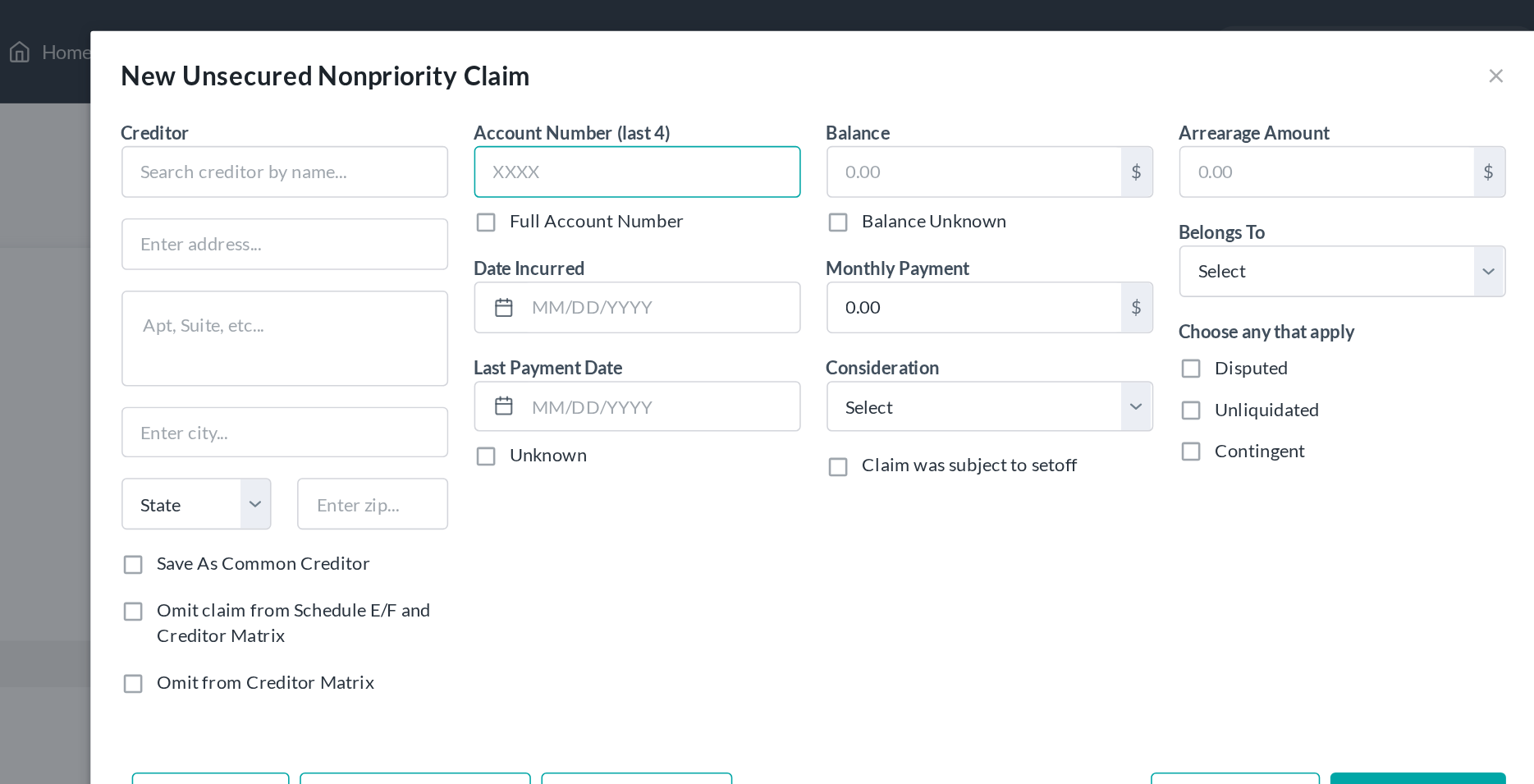
click at [607, 109] on input "text" at bounding box center [656, 108] width 207 height 33
type input "2183"
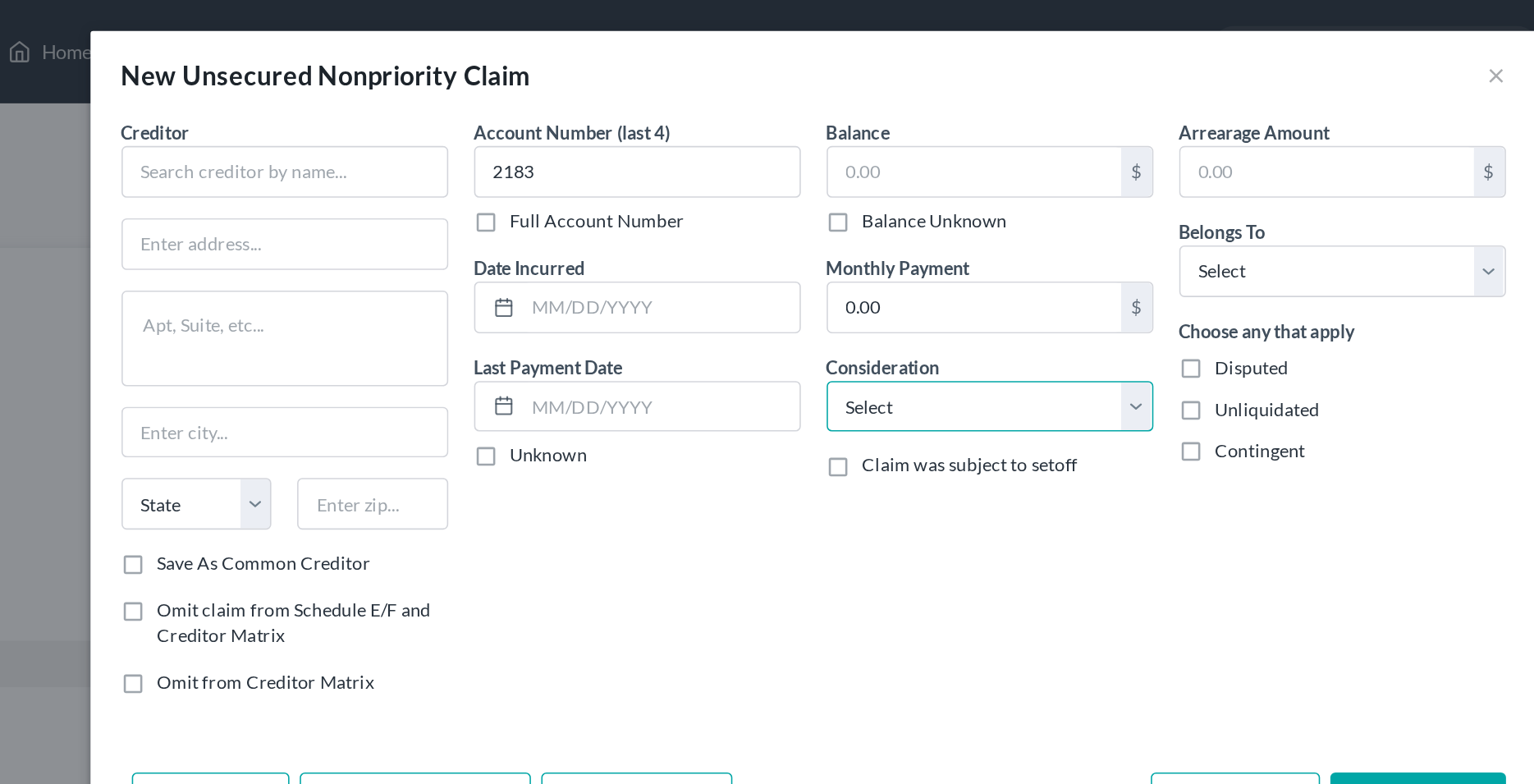
click at [776, 243] on select "Select Cable / Satellite Services Collection Agency Credit Card Debt Debt Couns…" at bounding box center [879, 259] width 207 height 33
drag, startPoint x: 841, startPoint y: 260, endPoint x: 762, endPoint y: 337, distance: 110.3
click at [764, 343] on div "Account Number (last 4) 2183 Full Account Number Date Incurred Last Payment Dat…" at bounding box center [656, 265] width 225 height 380
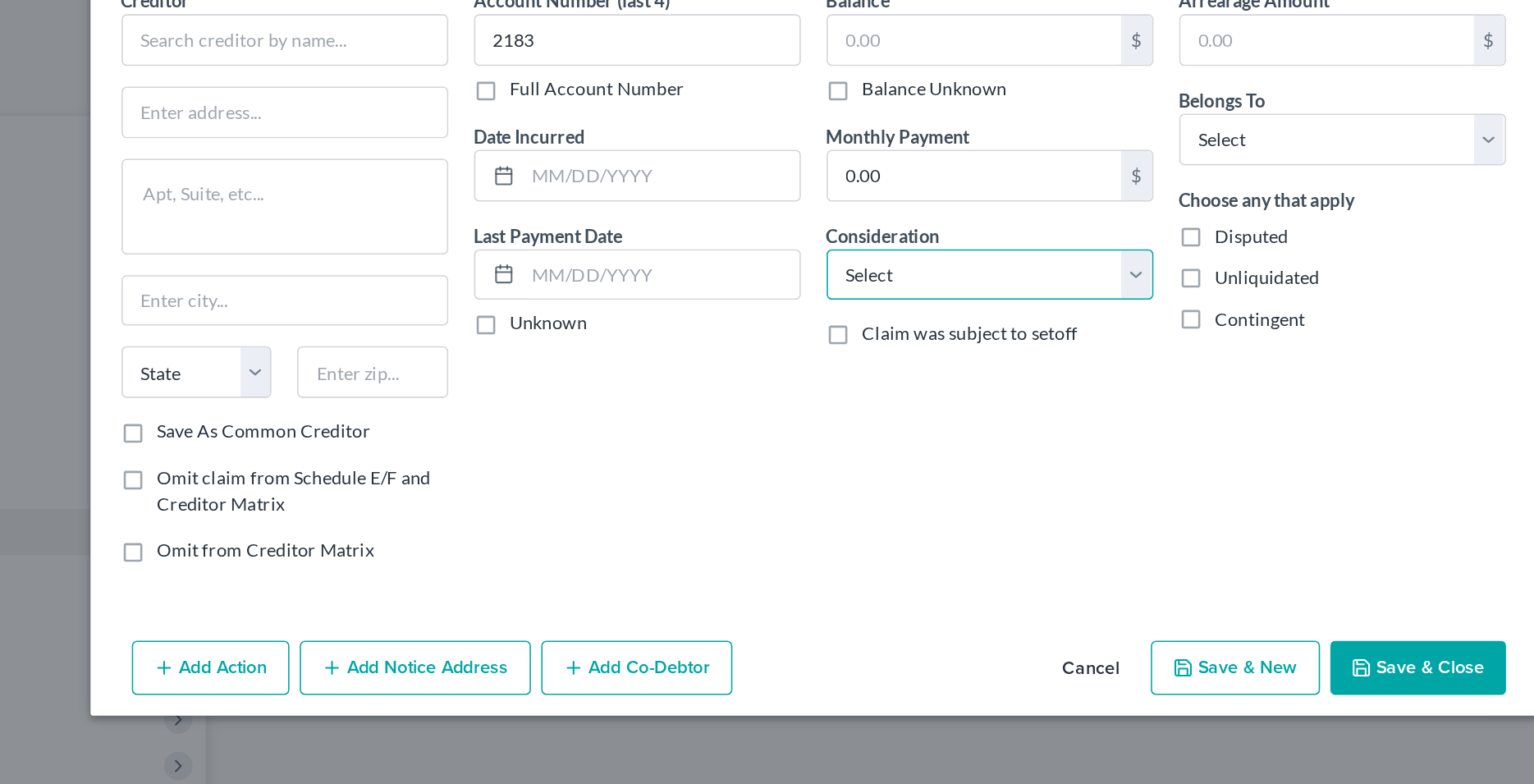
click at [776, 243] on select "Select Cable / Satellite Services Collection Agency Credit Card Debt Debt Couns…" at bounding box center [879, 259] width 207 height 33
select select "2"
click option "Credit Card Debt" at bounding box center [0, 0] width 0 height 0
click at [849, 324] on div "Balance $ Balance Unknown Balance Undetermined $ Balance Unknown Monthly Paymen…" at bounding box center [880, 265] width 225 height 380
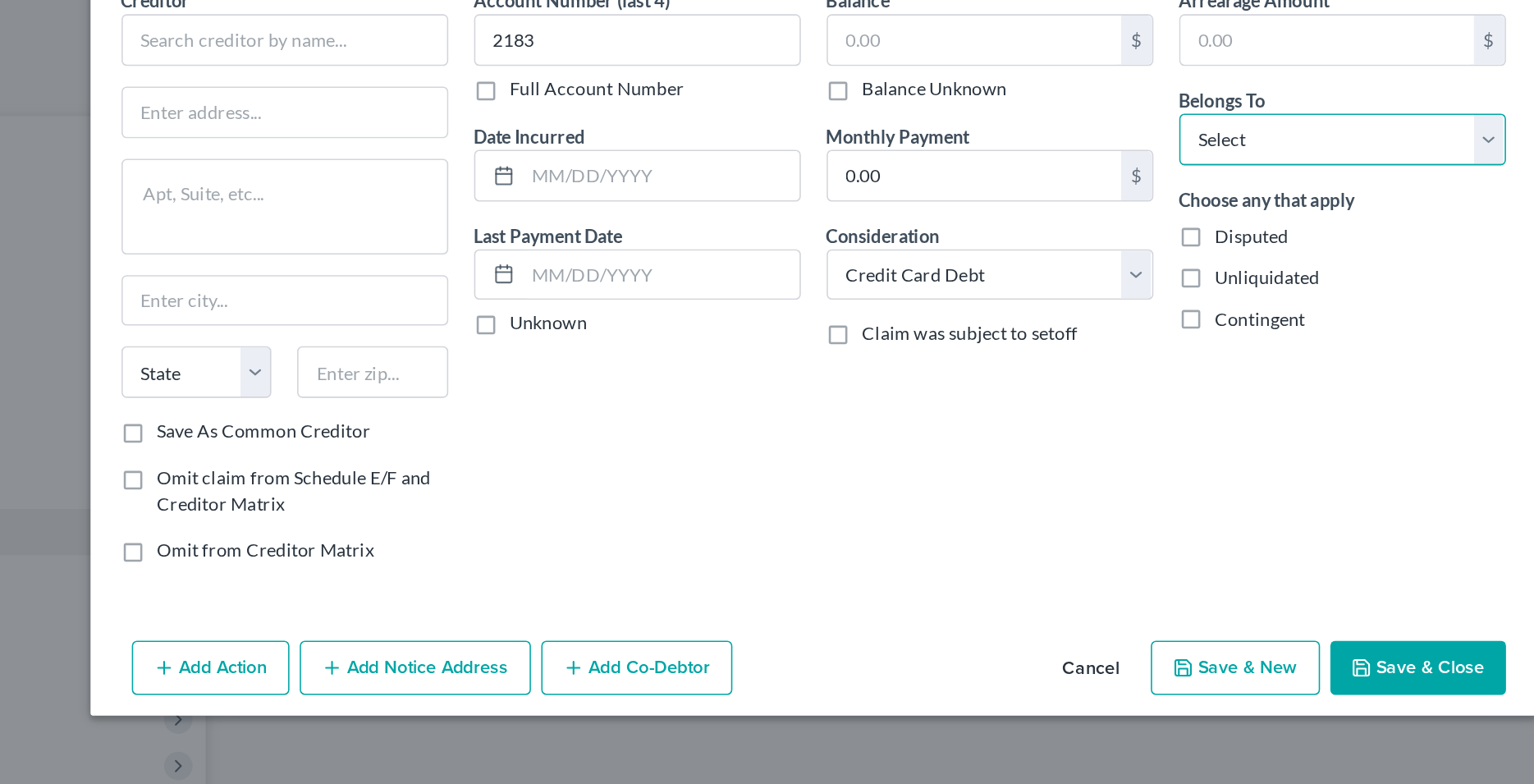
click at [1000, 156] on select "Select Debtor 1 Only Debtor 2 Only Debtor 1 And Debtor 2 Only At Least One Of T…" at bounding box center [1104, 172] width 207 height 33
select select "0"
click option "Debtor 1 Only" at bounding box center [0, 0] width 0 height 0
click at [655, 352] on div "Account Number (last 4) 2183 Full Account Number Date Incurred Last Payment Dat…" at bounding box center [656, 265] width 225 height 380
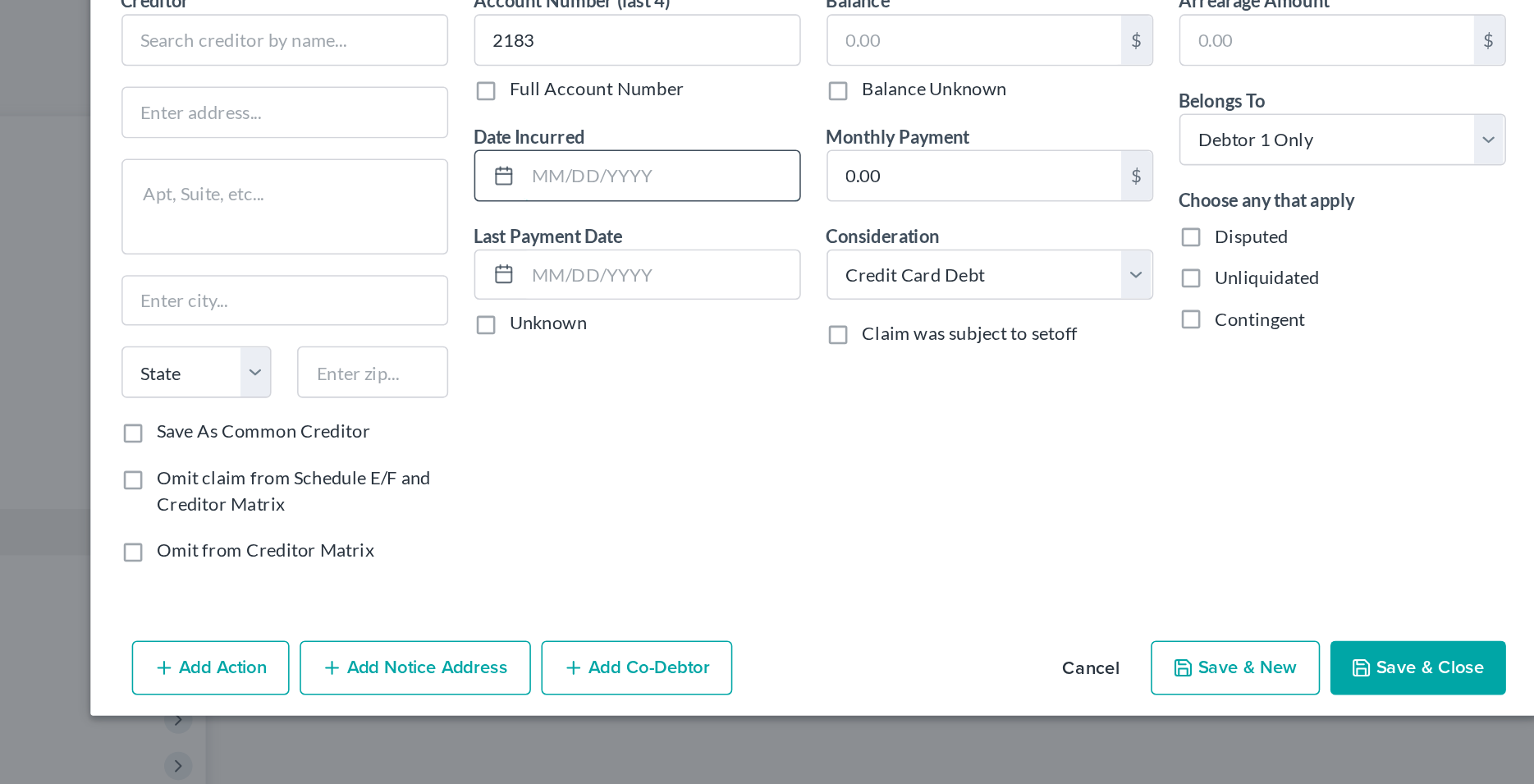
click at [639, 196] on input "text" at bounding box center [671, 195] width 176 height 31
click at [840, 109] on input "text" at bounding box center [870, 108] width 187 height 31
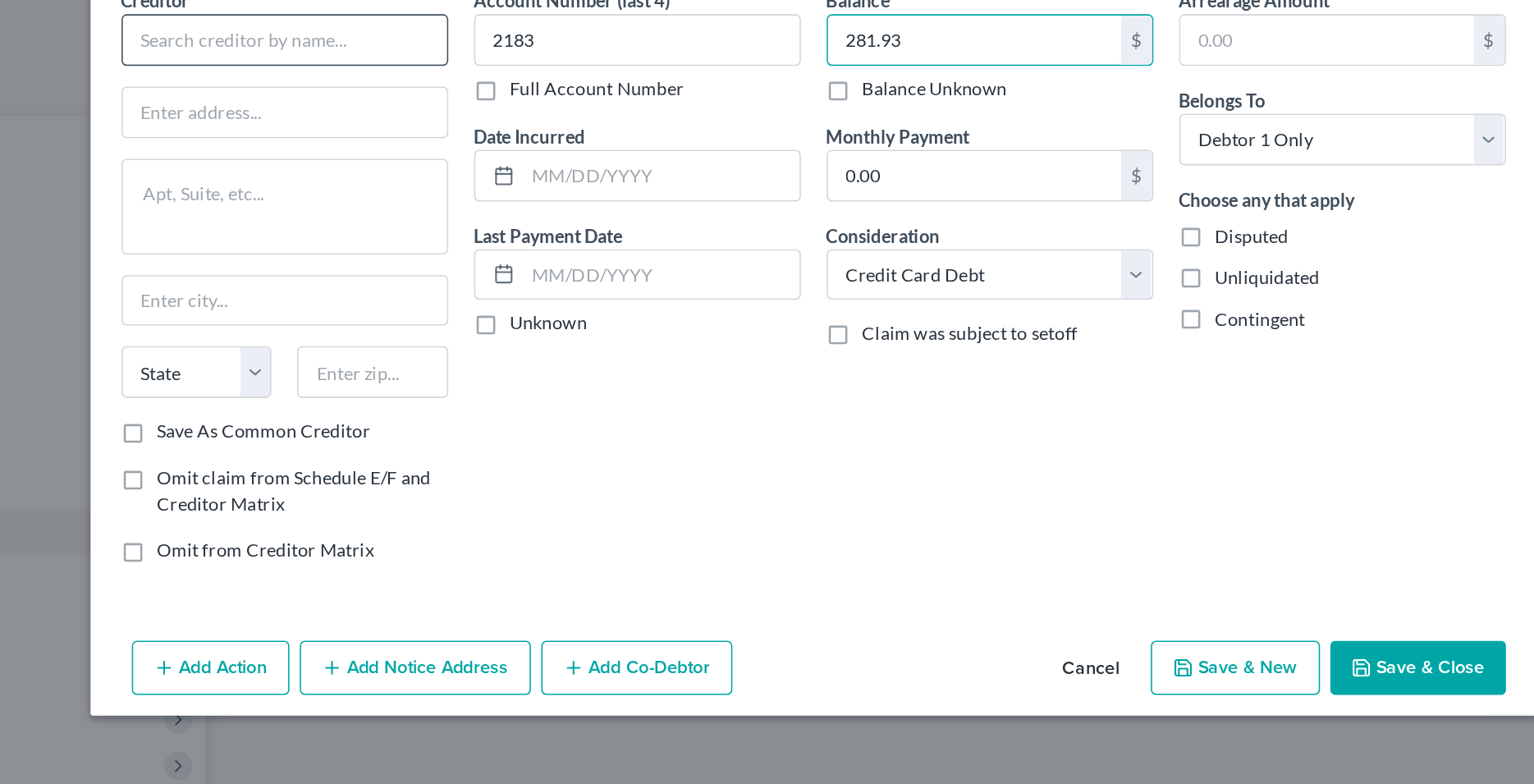
type input "281.93"
click at [466, 114] on input "text" at bounding box center [431, 108] width 207 height 33
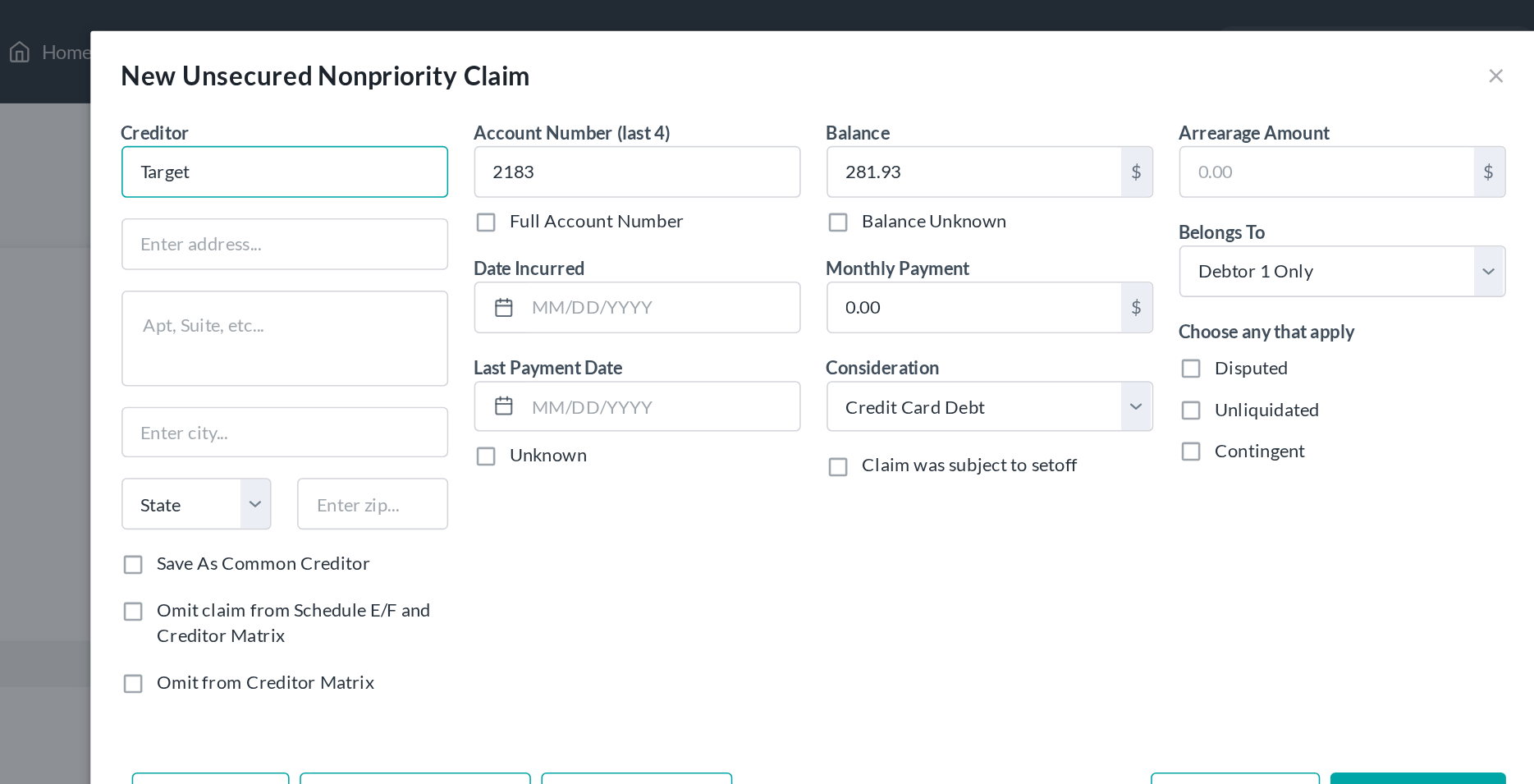
click at [457, 101] on input "Target" at bounding box center [431, 108] width 207 height 33
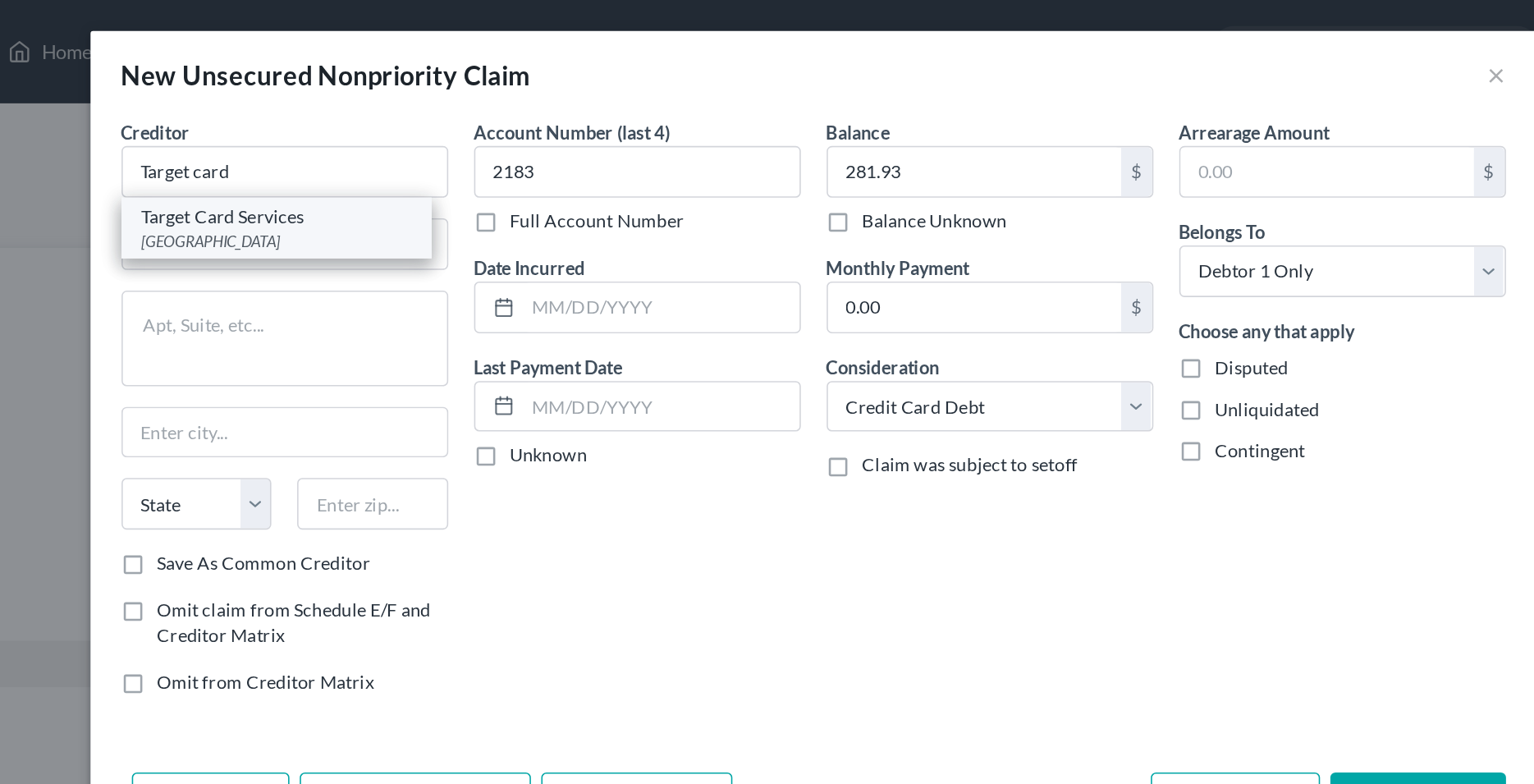
click at [431, 144] on div "Target Card Services" at bounding box center [425, 137] width 170 height 16
type input "Target Card Services"
type input "PO Box 660170"
type input "[GEOGRAPHIC_DATA]"
select select "45"
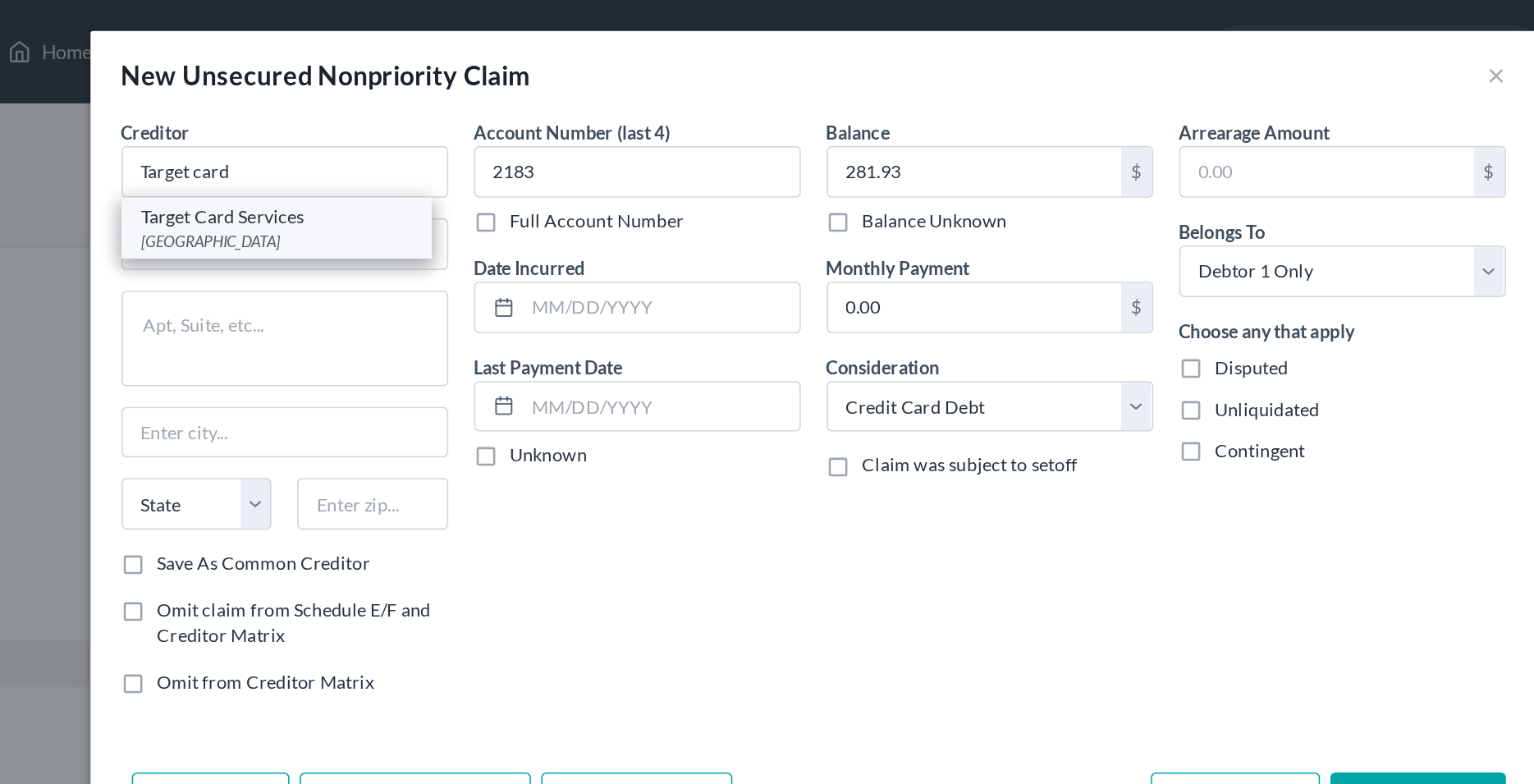
type input "75266"
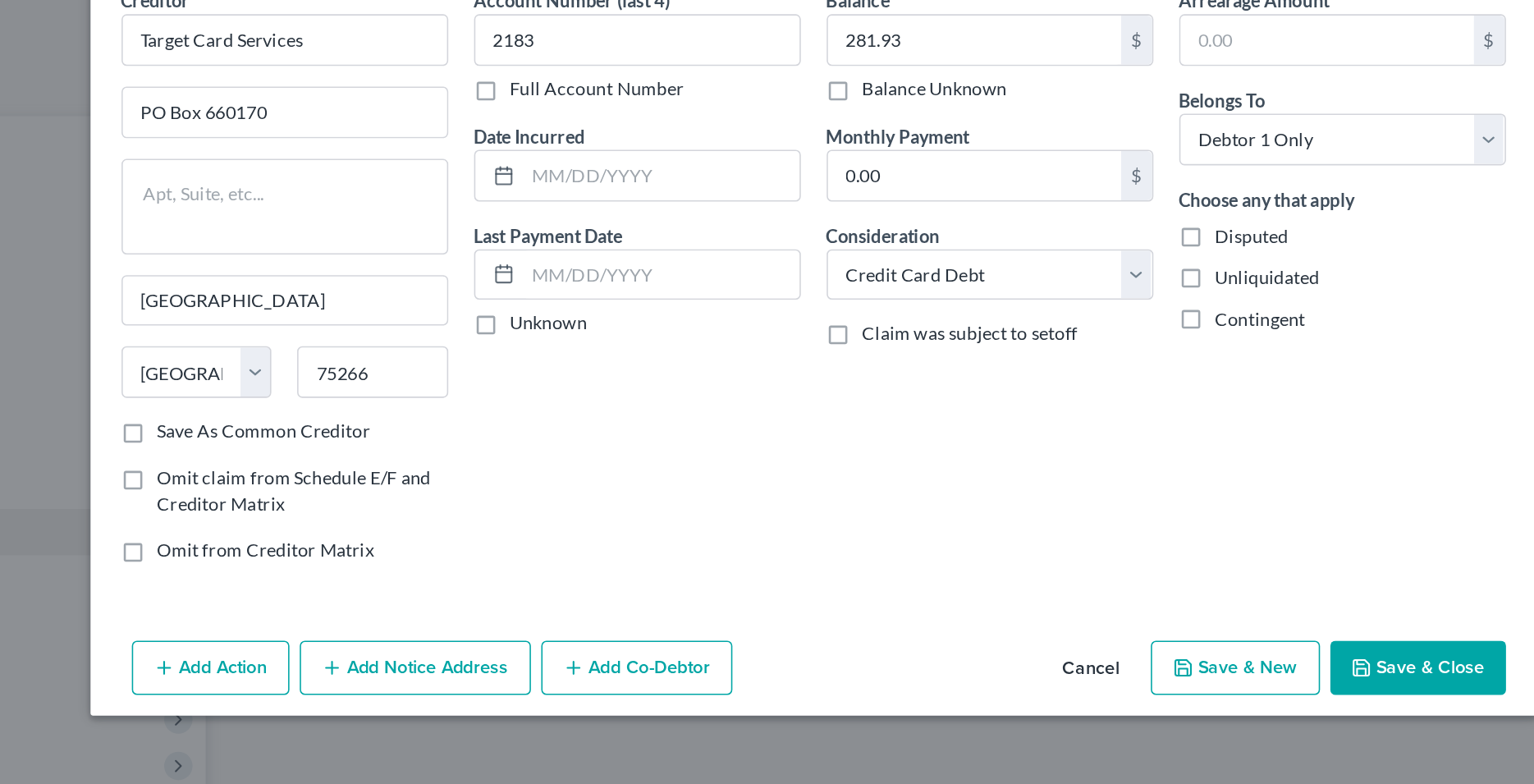
click at [1129, 517] on button "Save & Close" at bounding box center [1151, 508] width 111 height 34
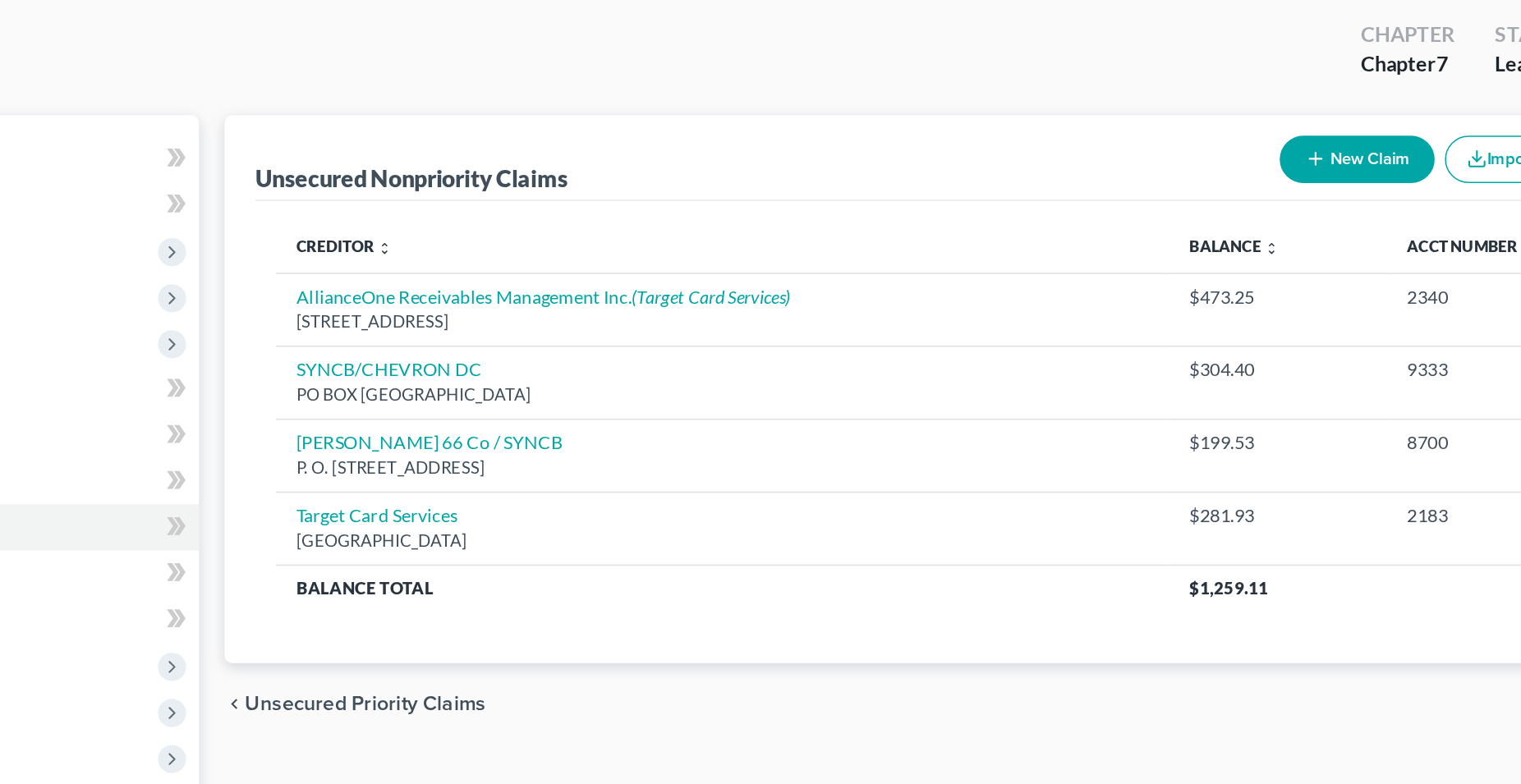
click at [1135, 186] on button "New Claim" at bounding box center [1120, 186] width 99 height 30
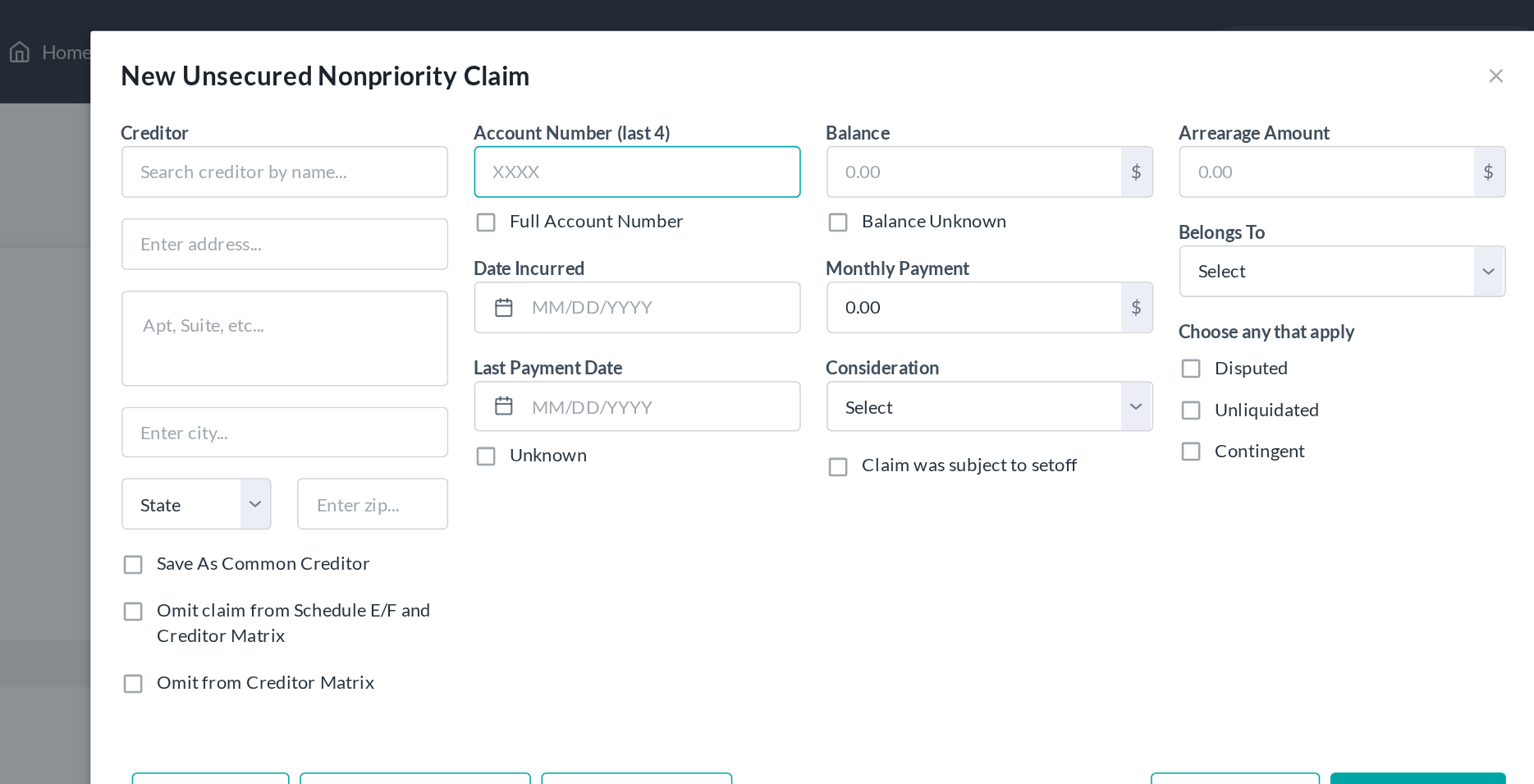
click at [622, 106] on input "text" at bounding box center [656, 108] width 207 height 33
type input "3697"
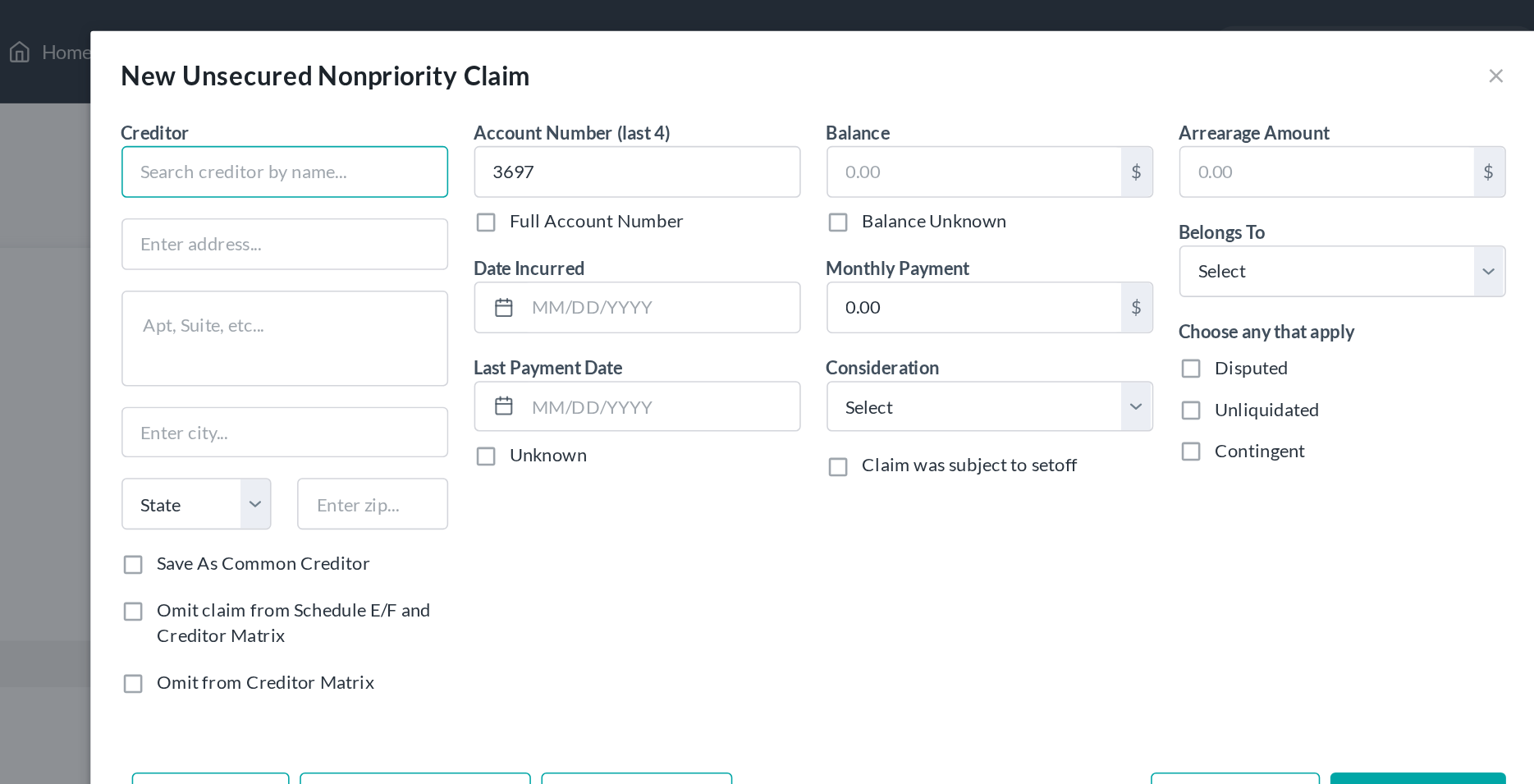
click at [430, 108] on input "text" at bounding box center [431, 108] width 207 height 33
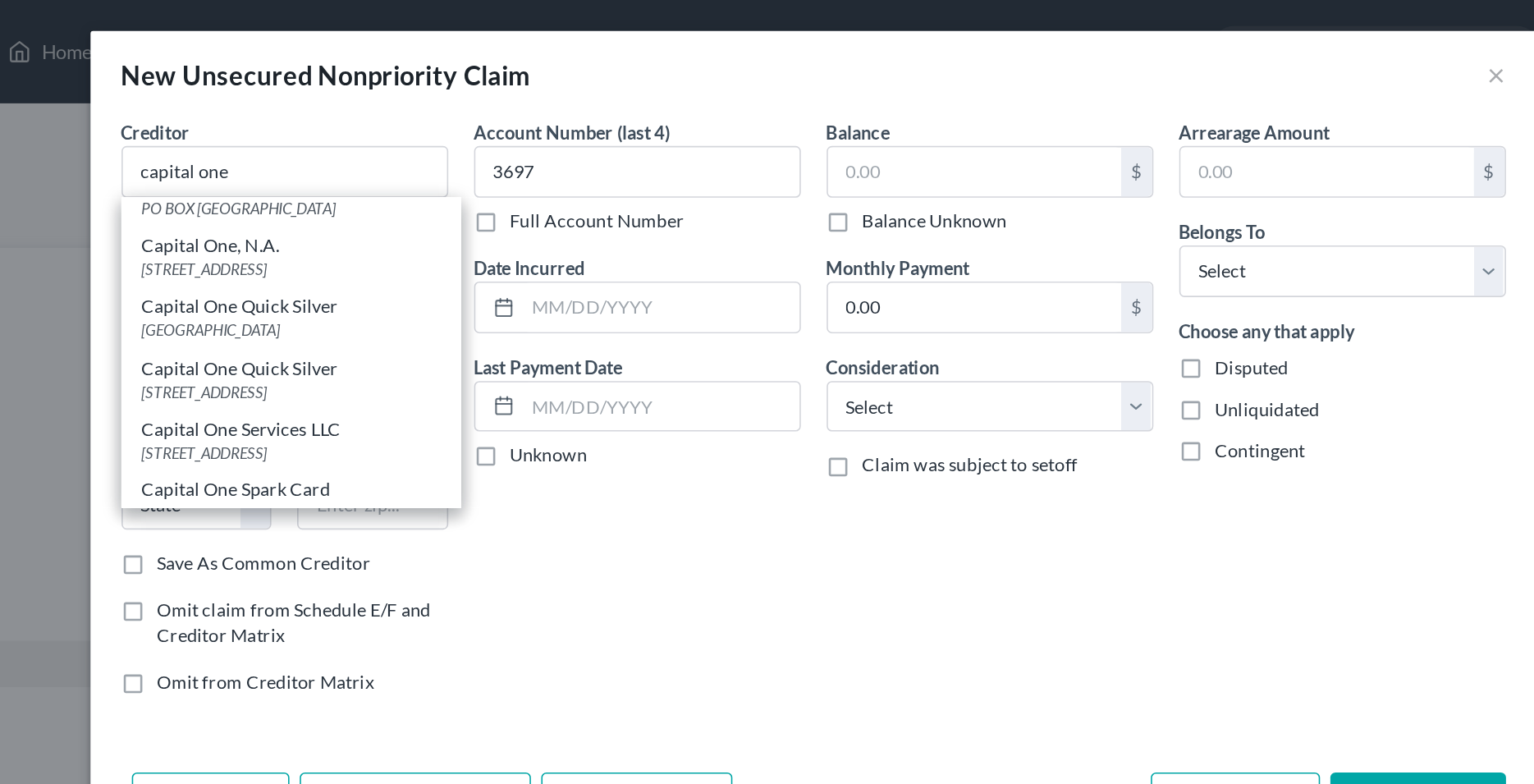
scroll to position [711, 0]
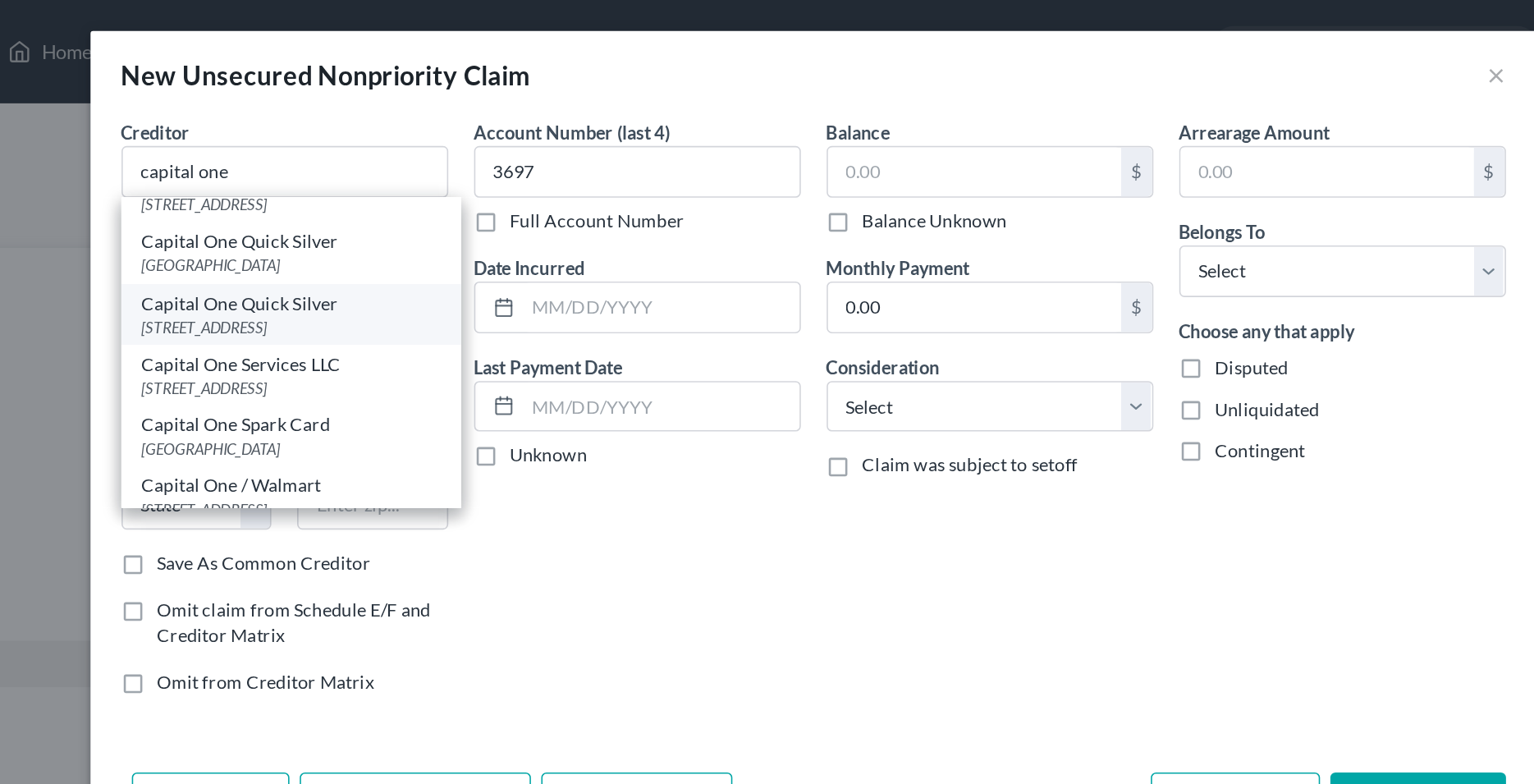
click at [449, 201] on div "Capital One Quick Silver" at bounding box center [435, 192] width 189 height 16
type input "Capital One Quick Silver"
type input "PO Box 60519"
type input "City Of Industry"
select select "4"
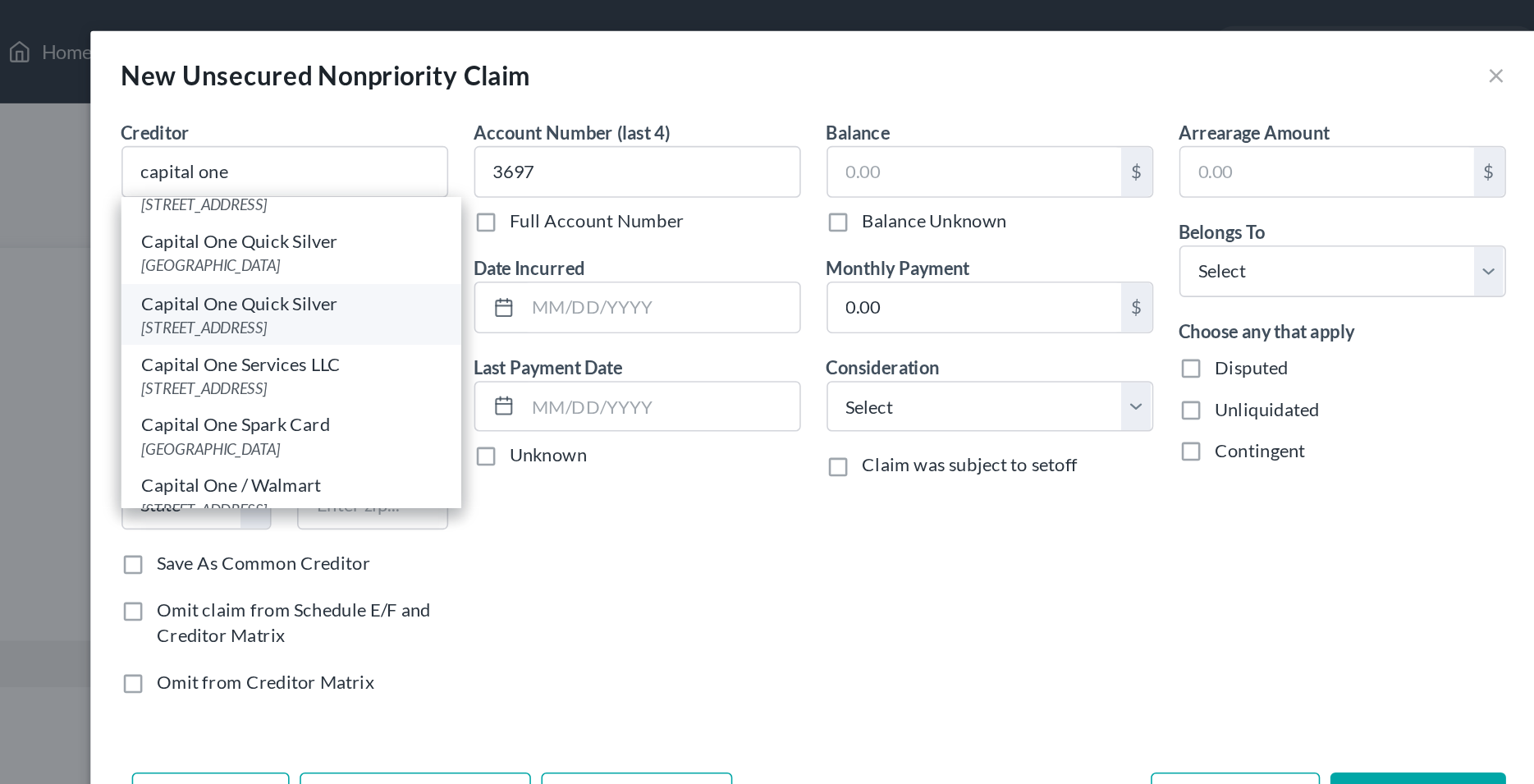
type input "91716"
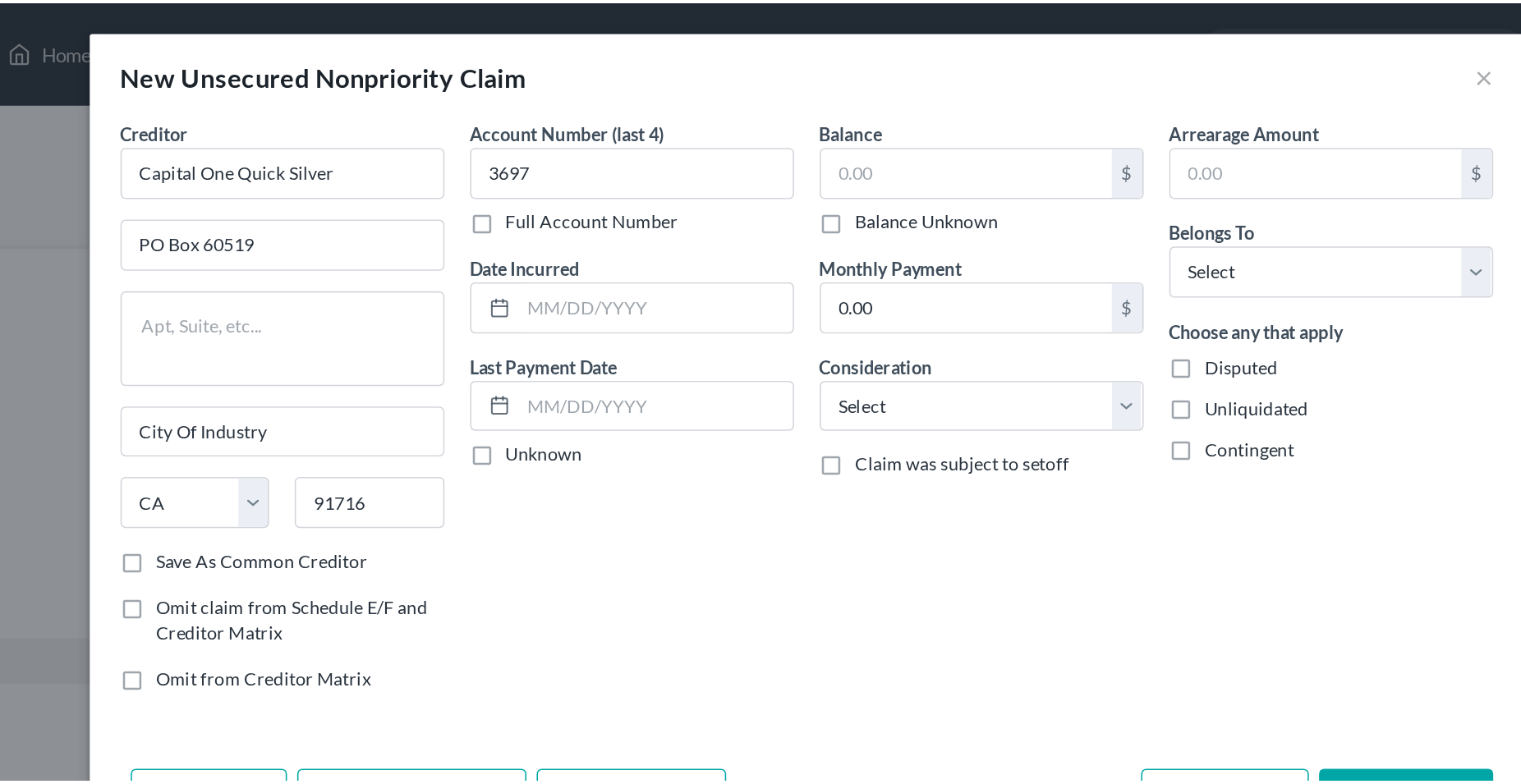
scroll to position [0, 0]
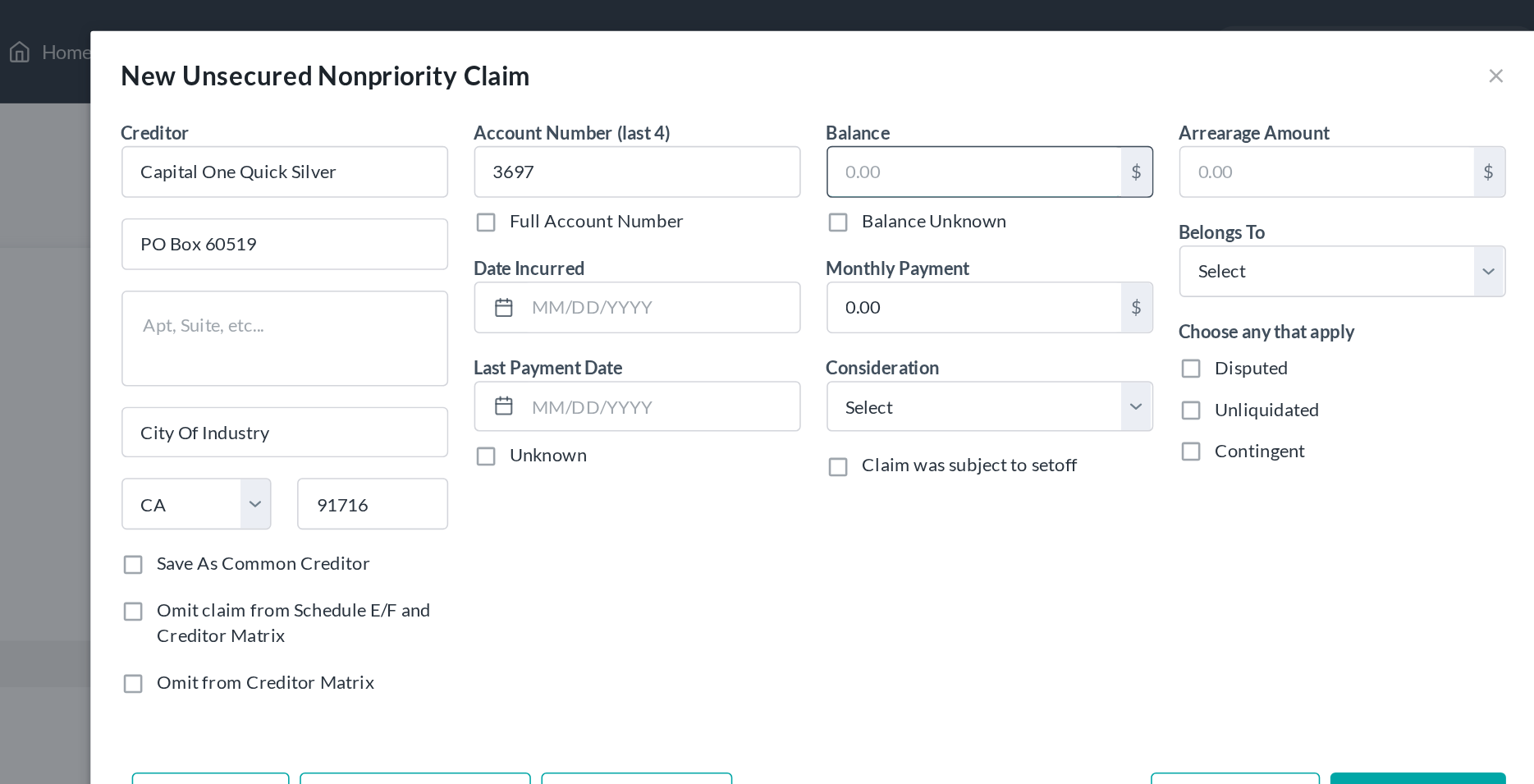
click at [832, 108] on input "text" at bounding box center [870, 108] width 187 height 31
type input "693.32"
click at [776, 243] on select "Select Cable / Satellite Services Collection Agency Credit Card Debt Debt Couns…" at bounding box center [879, 259] width 207 height 33
click at [700, 362] on div "Account Number (last 4) 3697 Full Account Number Date Incurred Last Payment Dat…" at bounding box center [656, 265] width 225 height 380
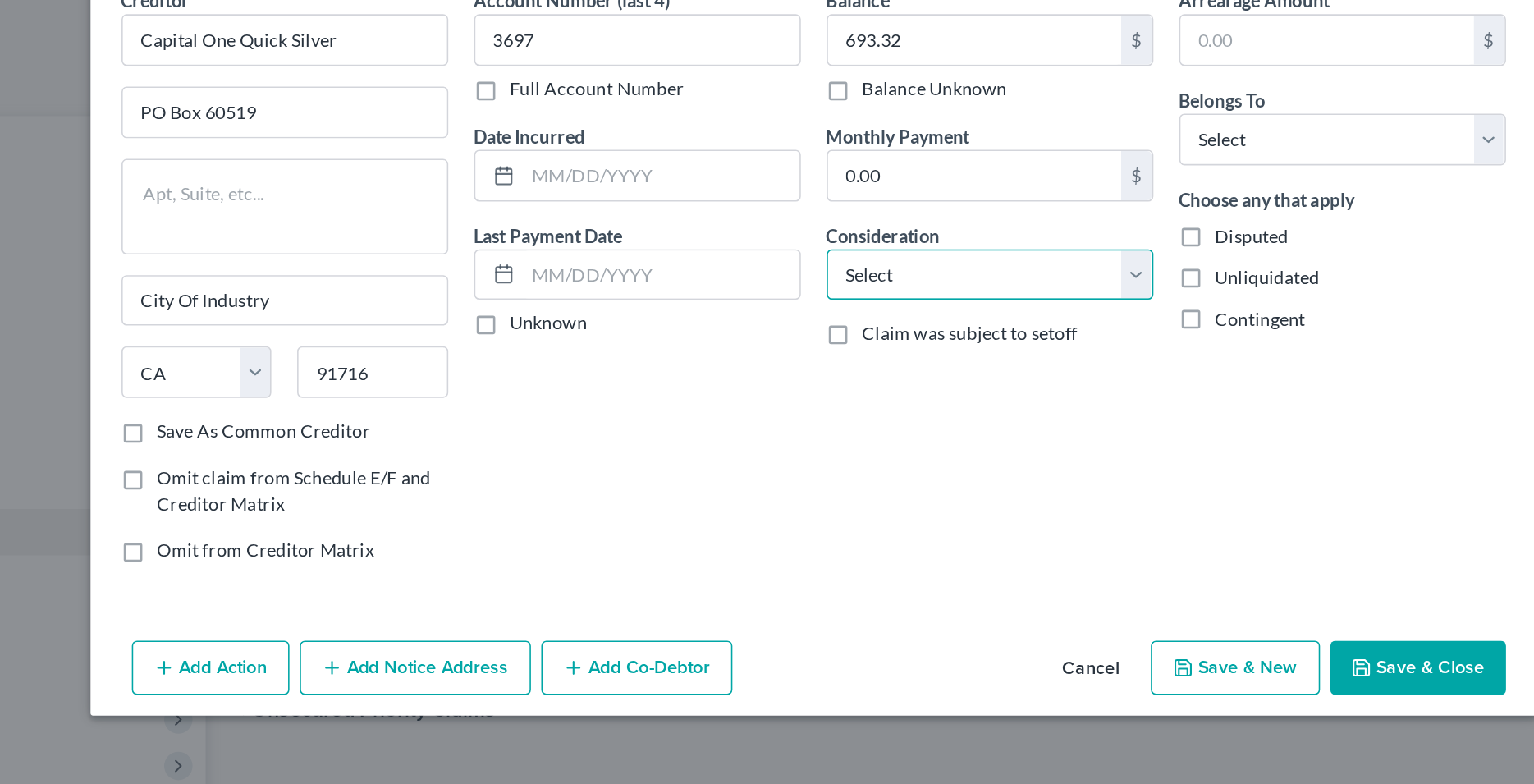
click at [776, 243] on select "Select Cable / Satellite Services Collection Agency Credit Card Debt Debt Couns…" at bounding box center [879, 259] width 207 height 33
select select "2"
click option "Credit Card Debt" at bounding box center [0, 0] width 0 height 0
click at [861, 345] on div "Balance 693.32 $ Balance Unknown Balance Undetermined 693.32 $ Balance Unknown …" at bounding box center [880, 265] width 225 height 380
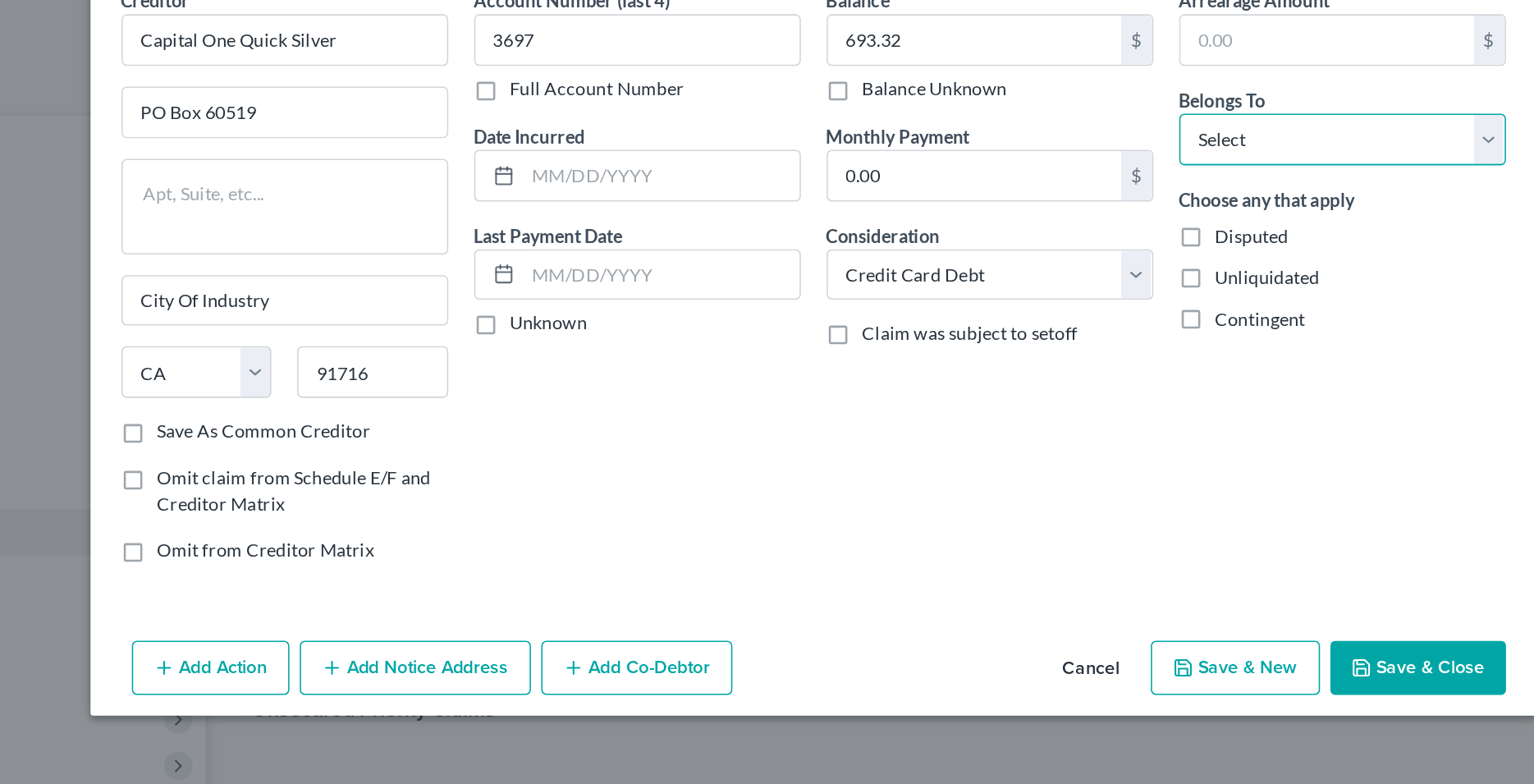
click at [1000, 156] on select "Select Debtor 1 Only Debtor 2 Only Debtor 1 And Debtor 2 Only At Least One Of T…" at bounding box center [1104, 172] width 207 height 33
select select "0"
click option "Debtor 1 Only" at bounding box center [0, 0] width 0 height 0
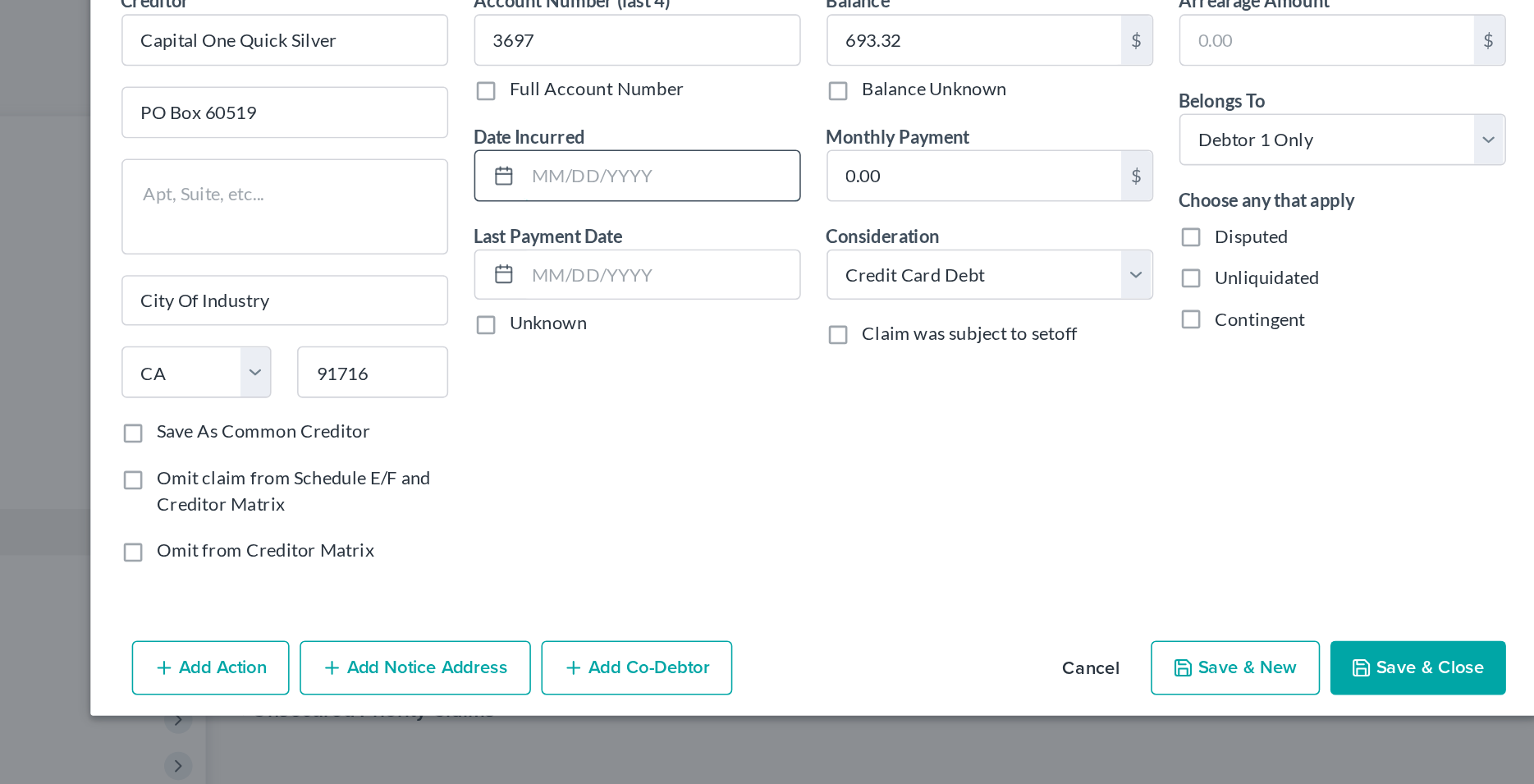
click at [655, 201] on input "text" at bounding box center [671, 195] width 176 height 31
type input "Various"
click at [669, 372] on div "Account Number (last 4) 3697 Full Account Number Date Incurred Various Last Pay…" at bounding box center [656, 265] width 225 height 380
click at [644, 410] on div "Account Number (last 4) 3697 Full Account Number Date Incurred Various Last Pay…" at bounding box center [656, 265] width 225 height 380
click at [1031, 515] on button "Save & New" at bounding box center [1035, 508] width 108 height 34
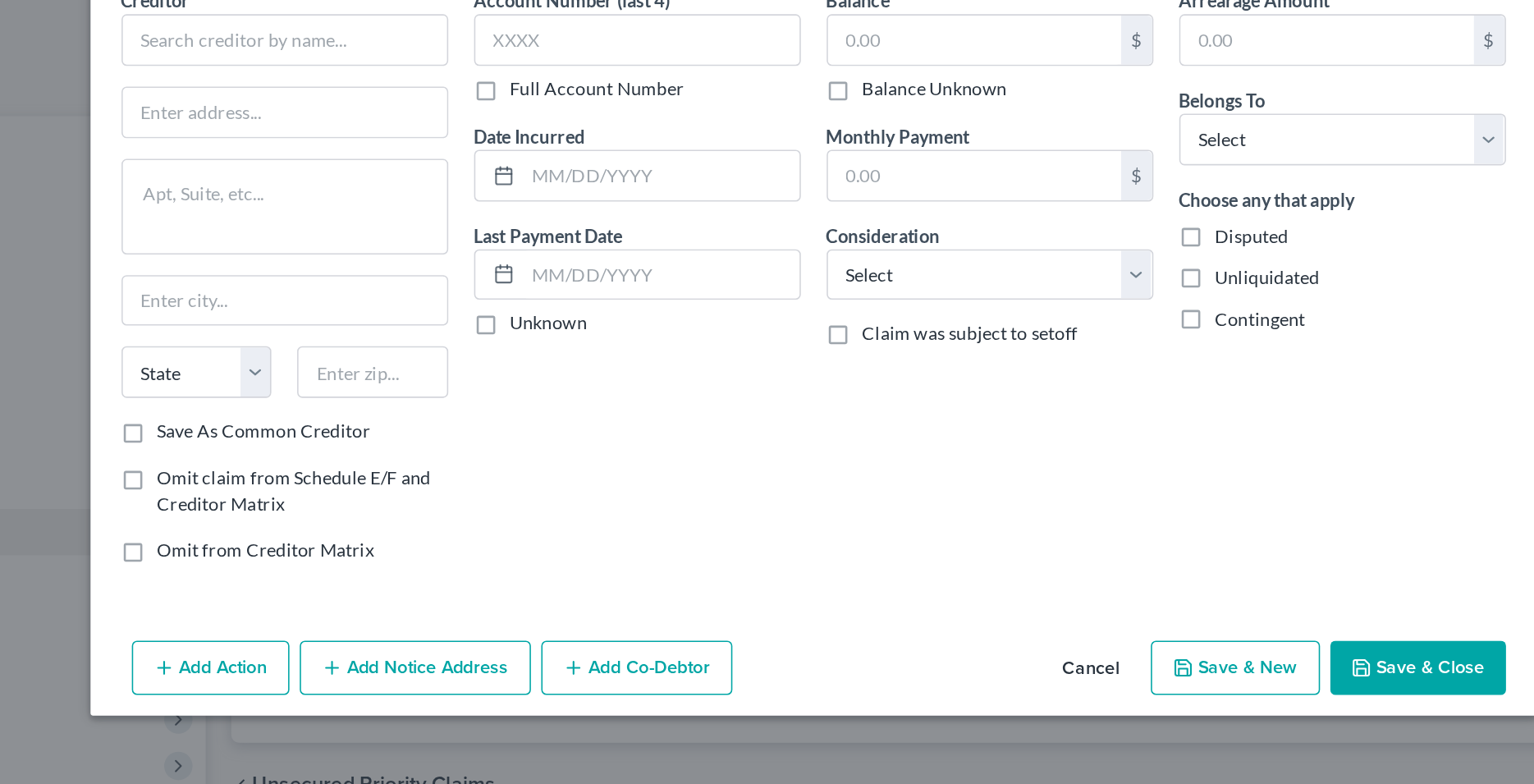
click at [954, 510] on button "Cancel" at bounding box center [944, 509] width 63 height 33
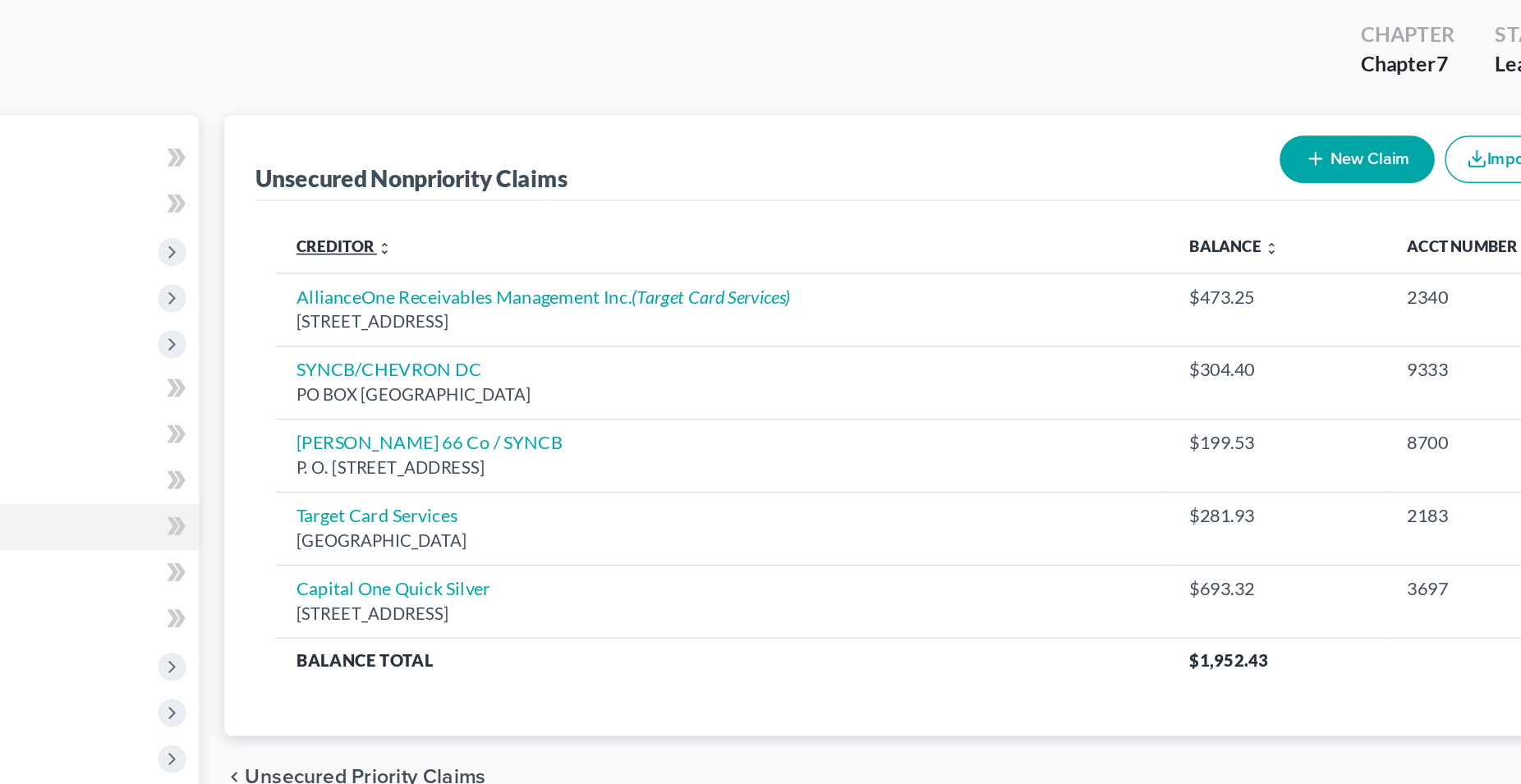
click at [484, 245] on link "Creditor expand_more expand_less unfold_more" at bounding box center [470, 242] width 62 height 12
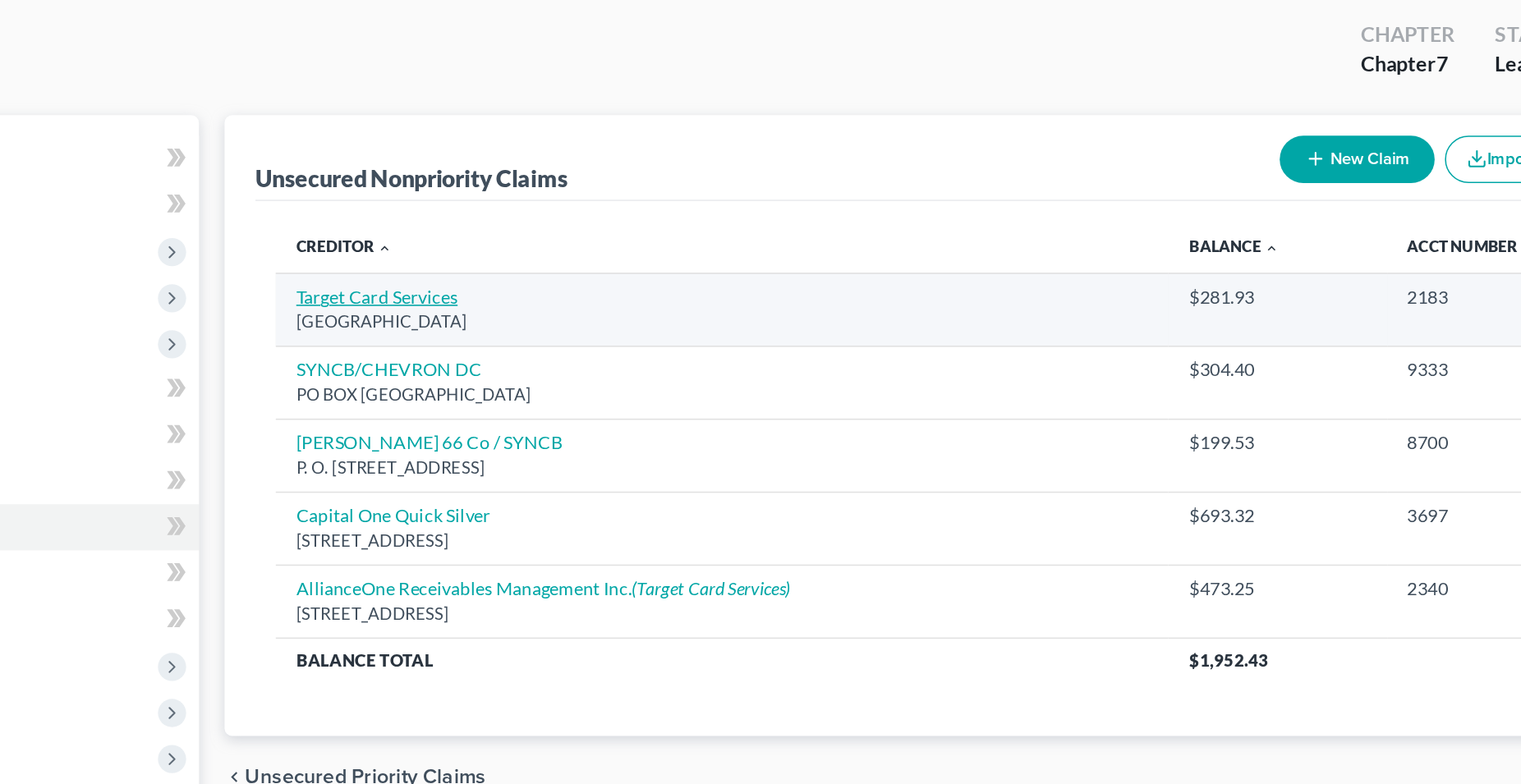
click at [491, 272] on link "Target Card Services" at bounding box center [491, 273] width 104 height 14
select select "45"
select select "2"
select select "0"
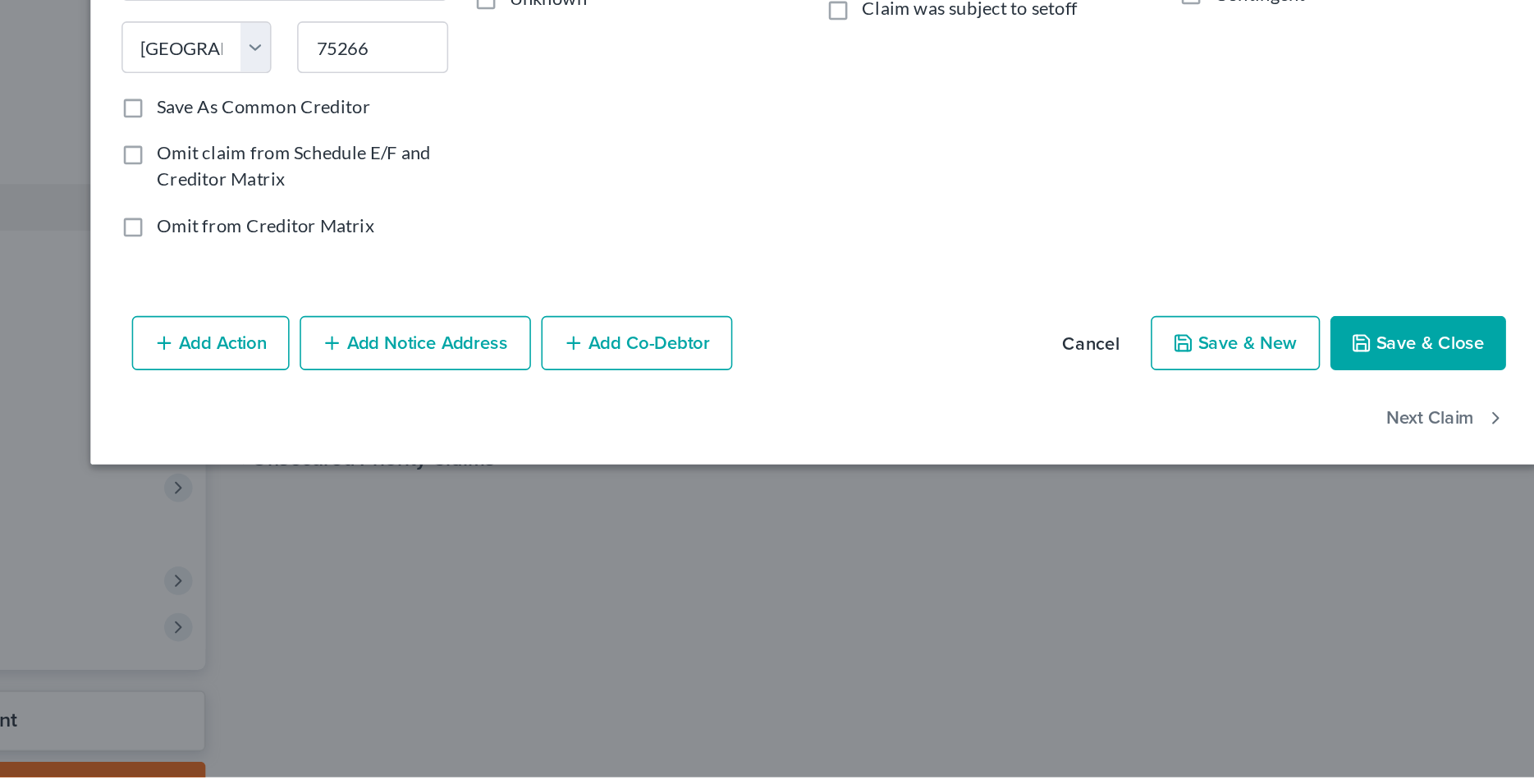
click at [958, 507] on button "Cancel" at bounding box center [944, 509] width 63 height 33
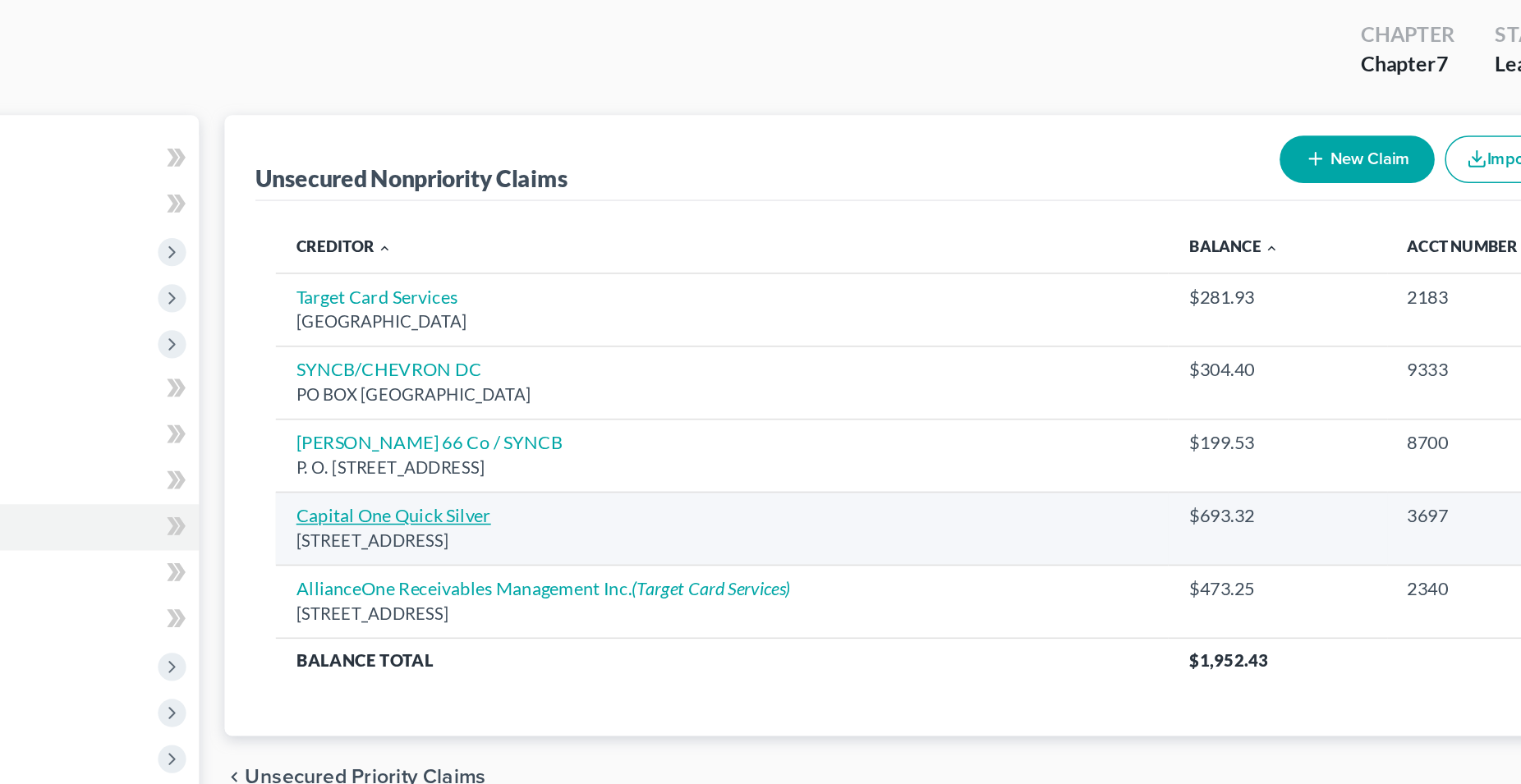
click at [494, 420] on link "Capital One Quick Silver" at bounding box center [502, 414] width 125 height 14
select select "4"
select select "2"
select select "0"
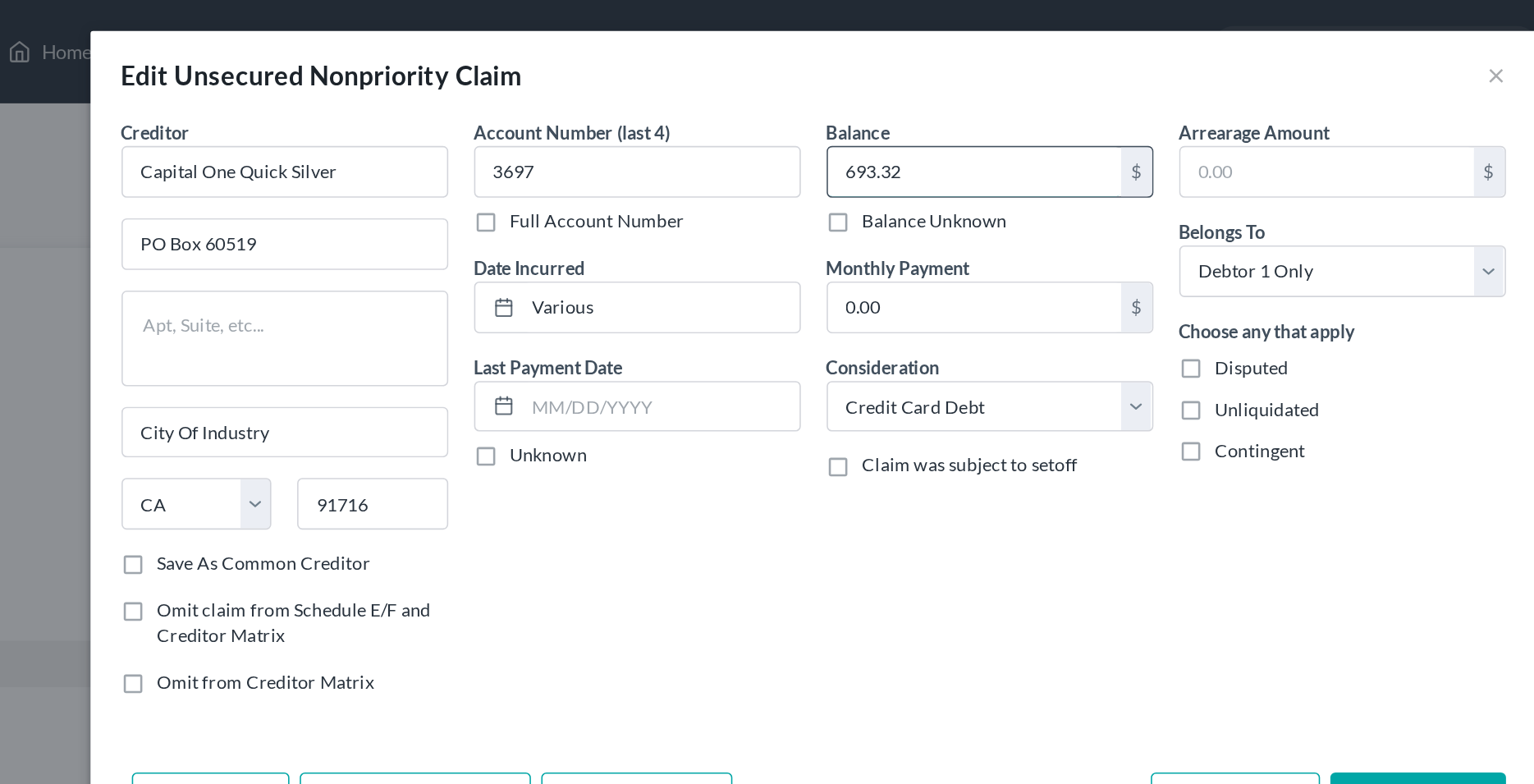
click at [811, 109] on input "693.32" at bounding box center [870, 108] width 187 height 31
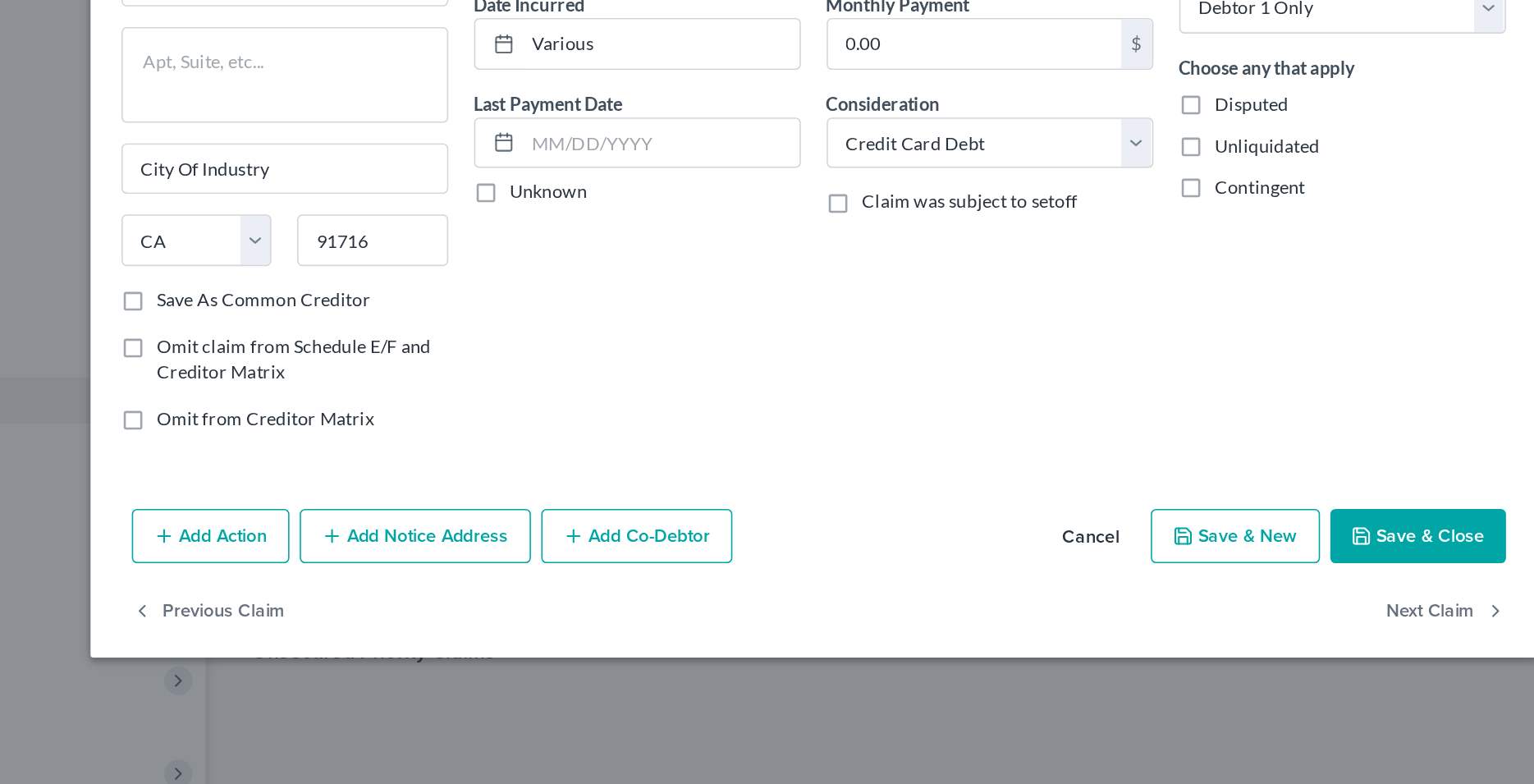
type input "749.86"
click at [1150, 509] on button "Save & Close" at bounding box center [1151, 508] width 111 height 34
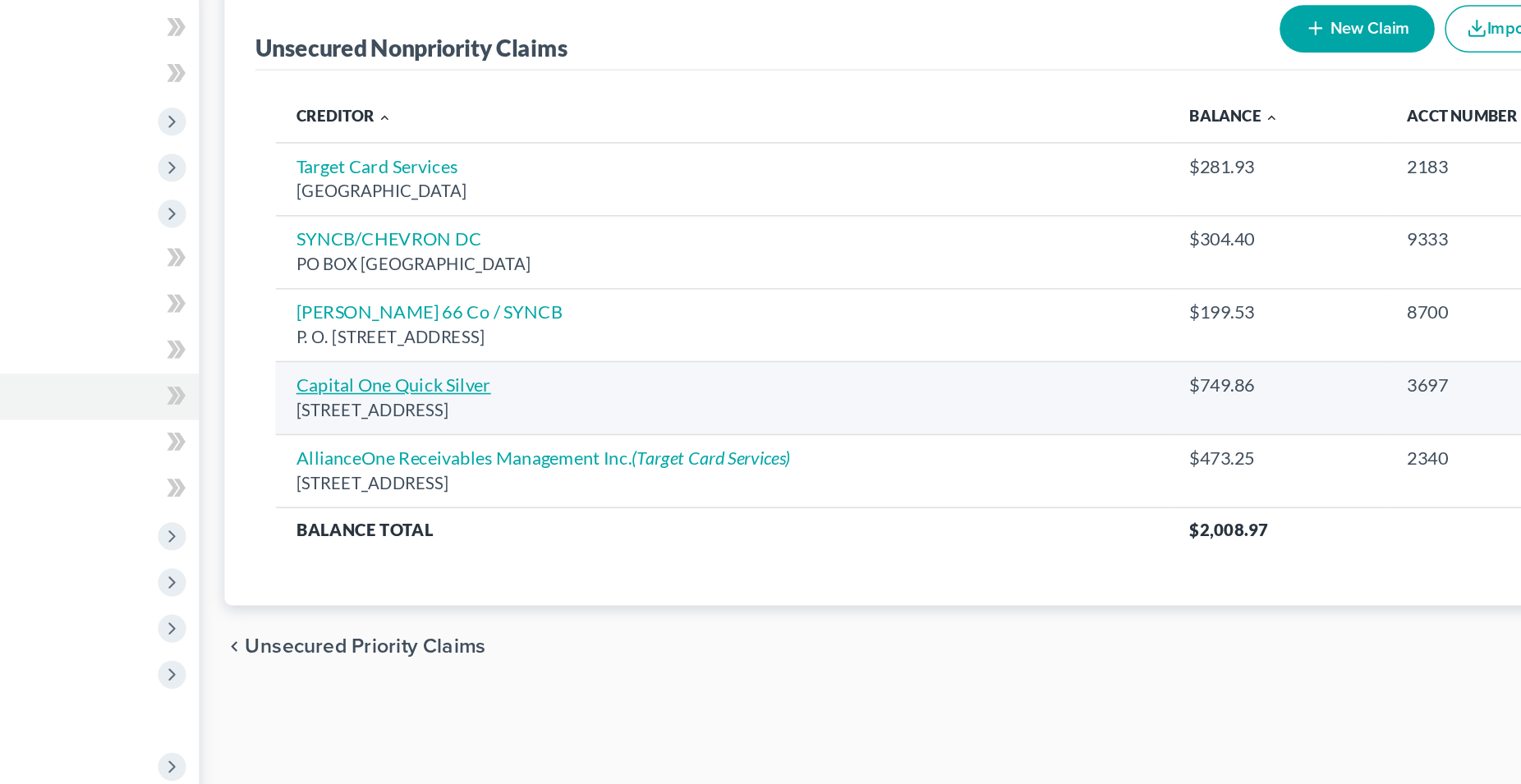
click at [523, 415] on link "Capital One Quick Silver" at bounding box center [502, 414] width 125 height 14
select select "4"
select select "2"
select select "0"
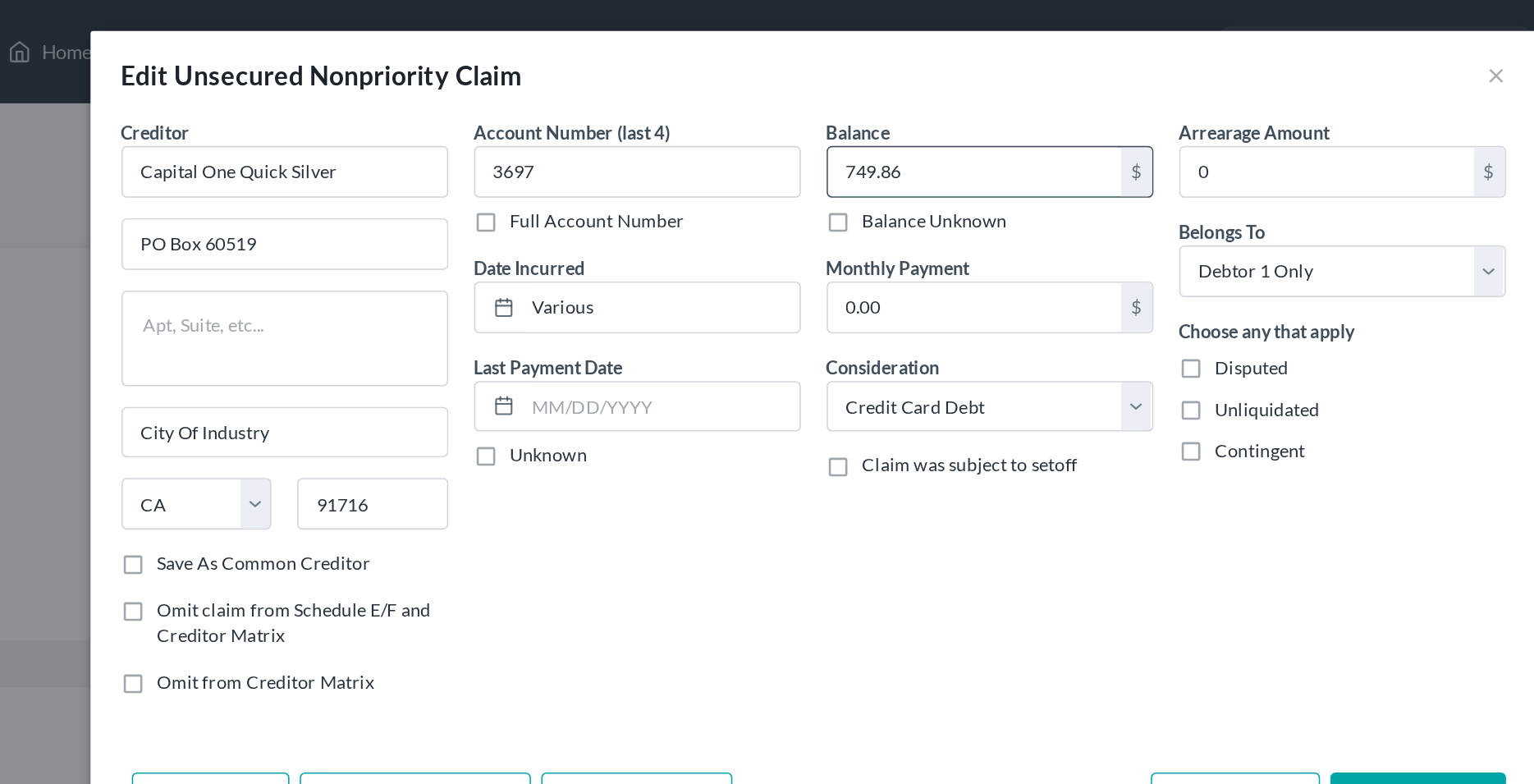
click at [803, 114] on input "749.86" at bounding box center [870, 108] width 187 height 31
type input "768.25"
click at [713, 398] on div "Account Number (last 4) 3697 Full Account Number Date Incurred Various Last Pay…" at bounding box center [656, 265] width 225 height 380
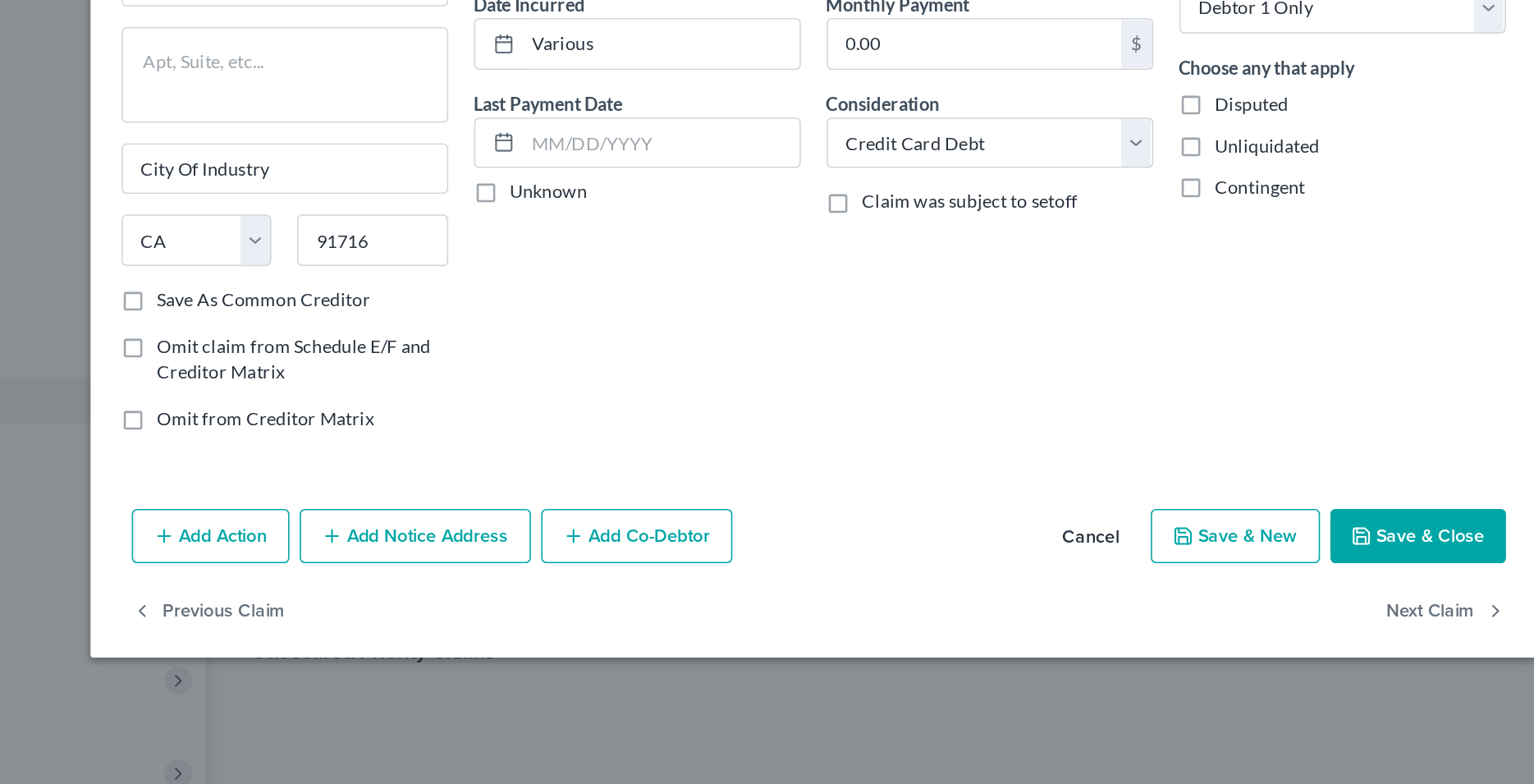
click at [1127, 506] on button "Save & Close" at bounding box center [1151, 508] width 111 height 34
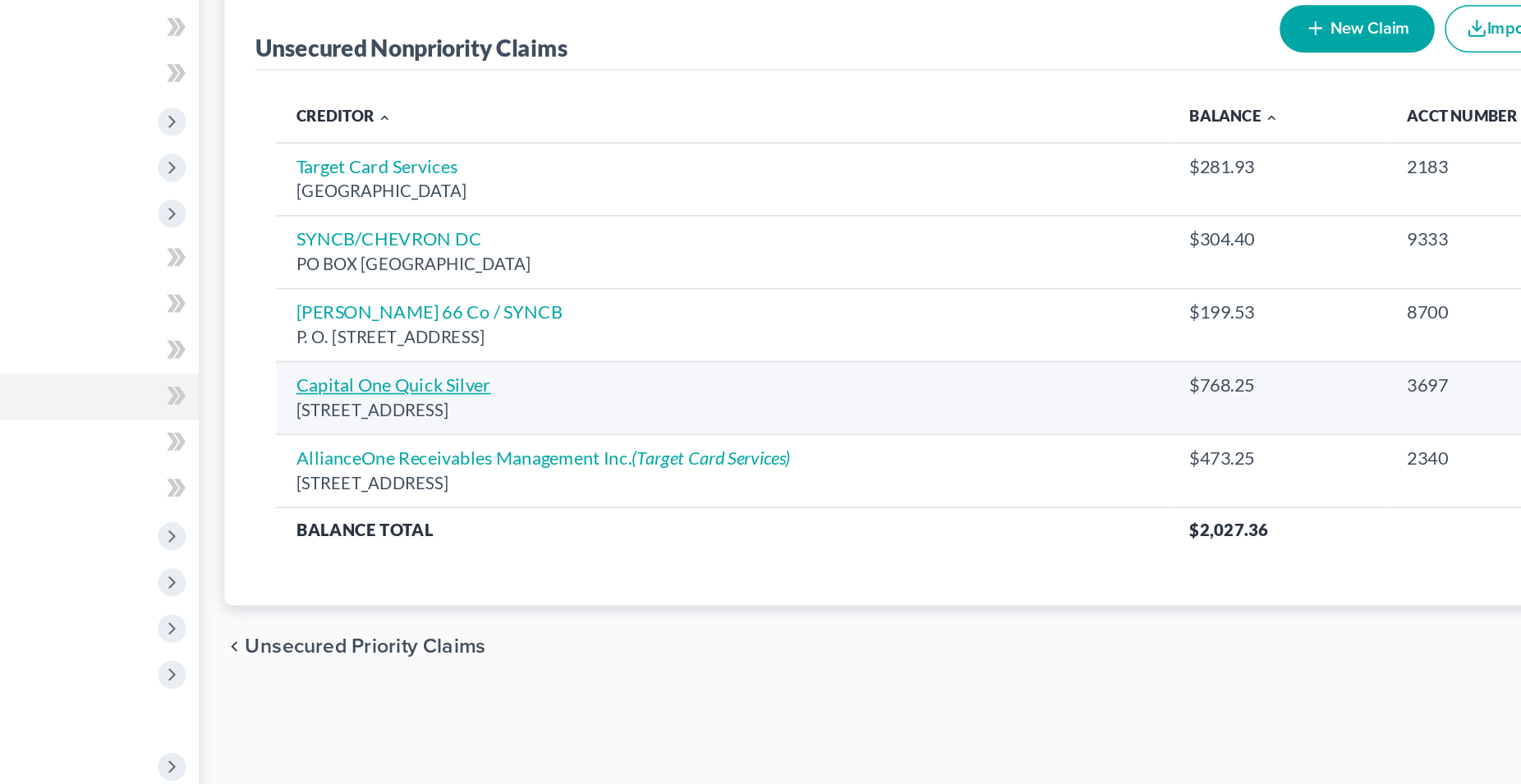
click at [526, 416] on link "Capital One Quick Silver" at bounding box center [502, 414] width 125 height 14
select select "4"
select select "2"
select select "0"
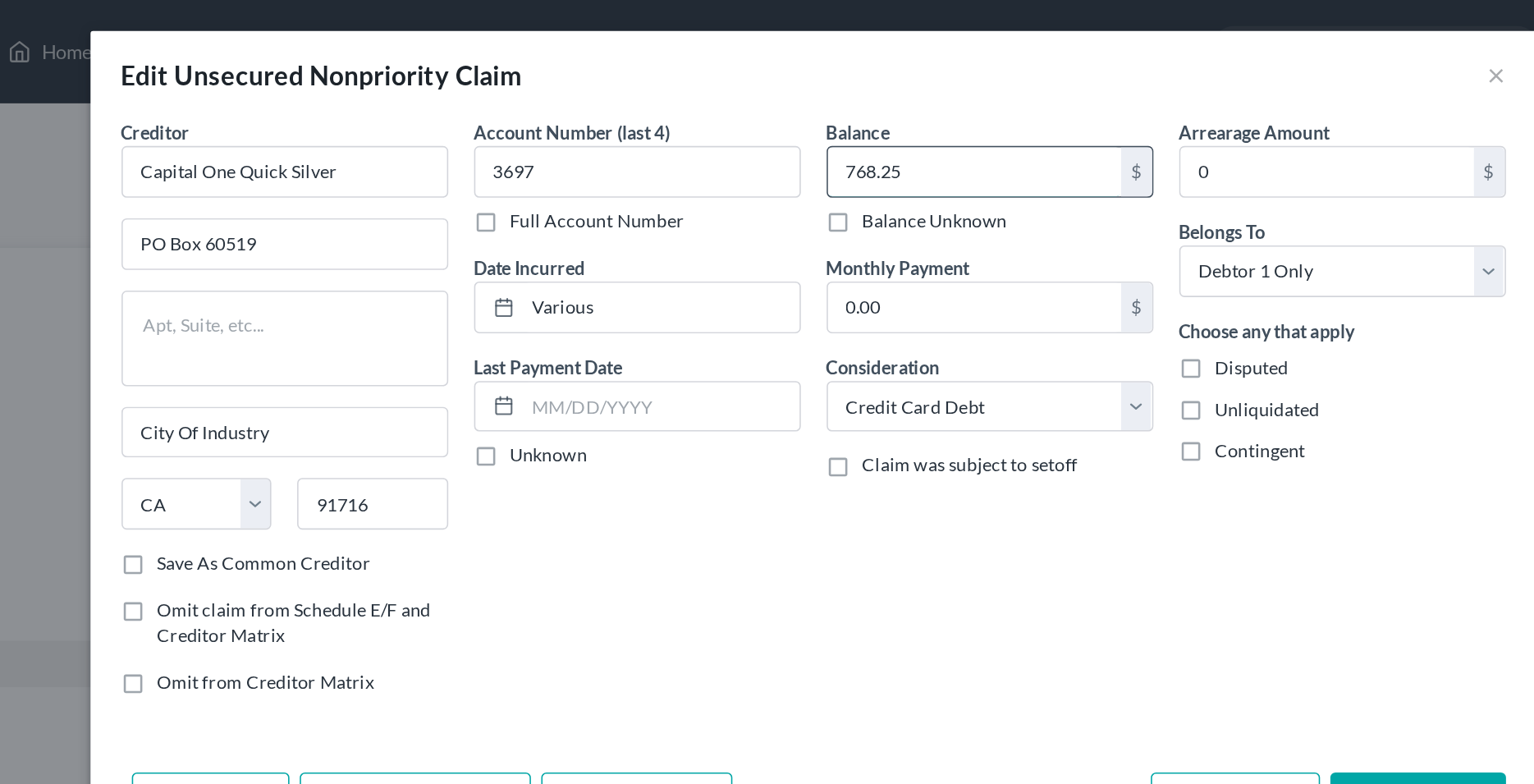
click at [815, 112] on input "768.25" at bounding box center [870, 108] width 187 height 31
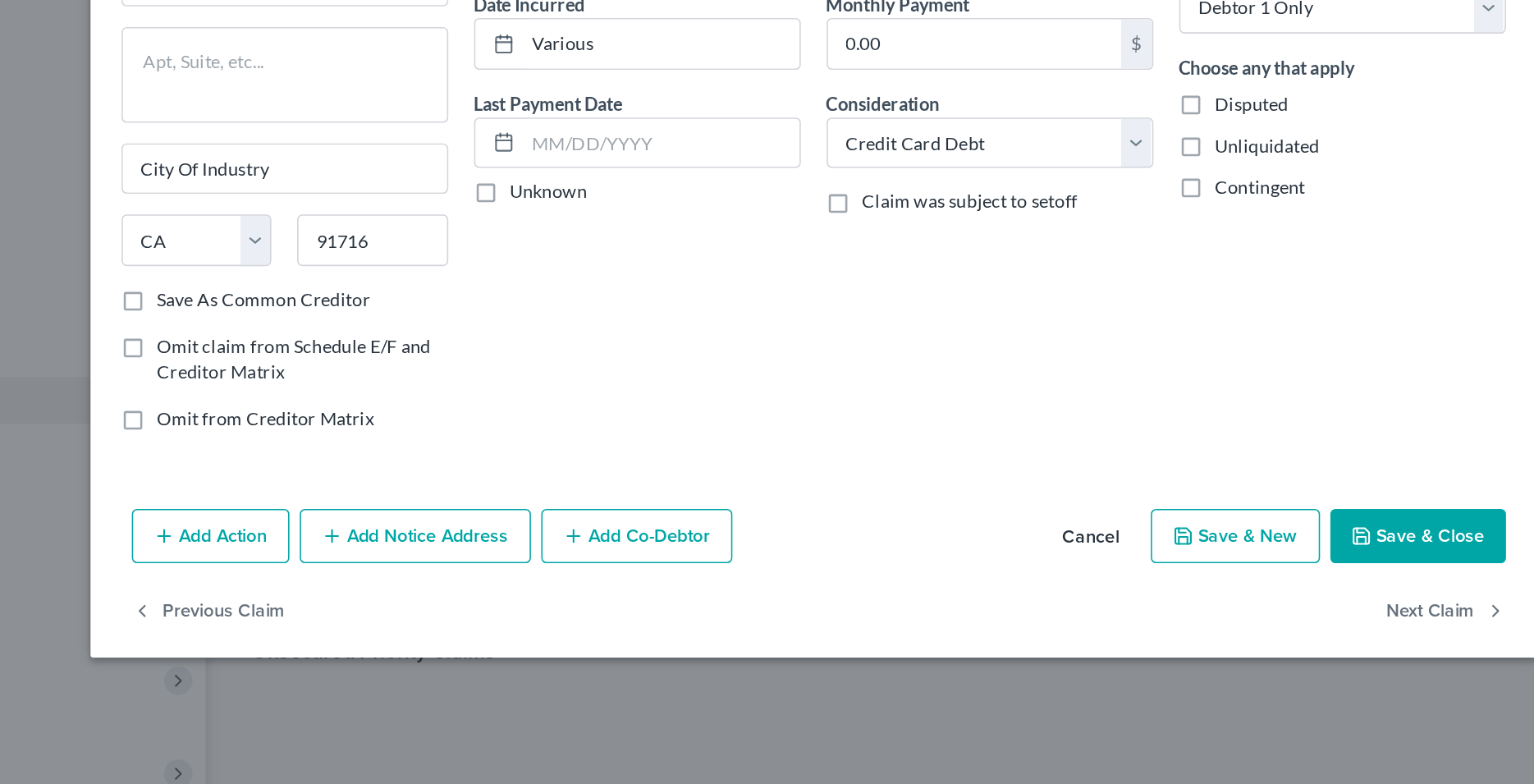
type input "787.73"
click at [1130, 510] on button "Save & Close" at bounding box center [1151, 508] width 111 height 34
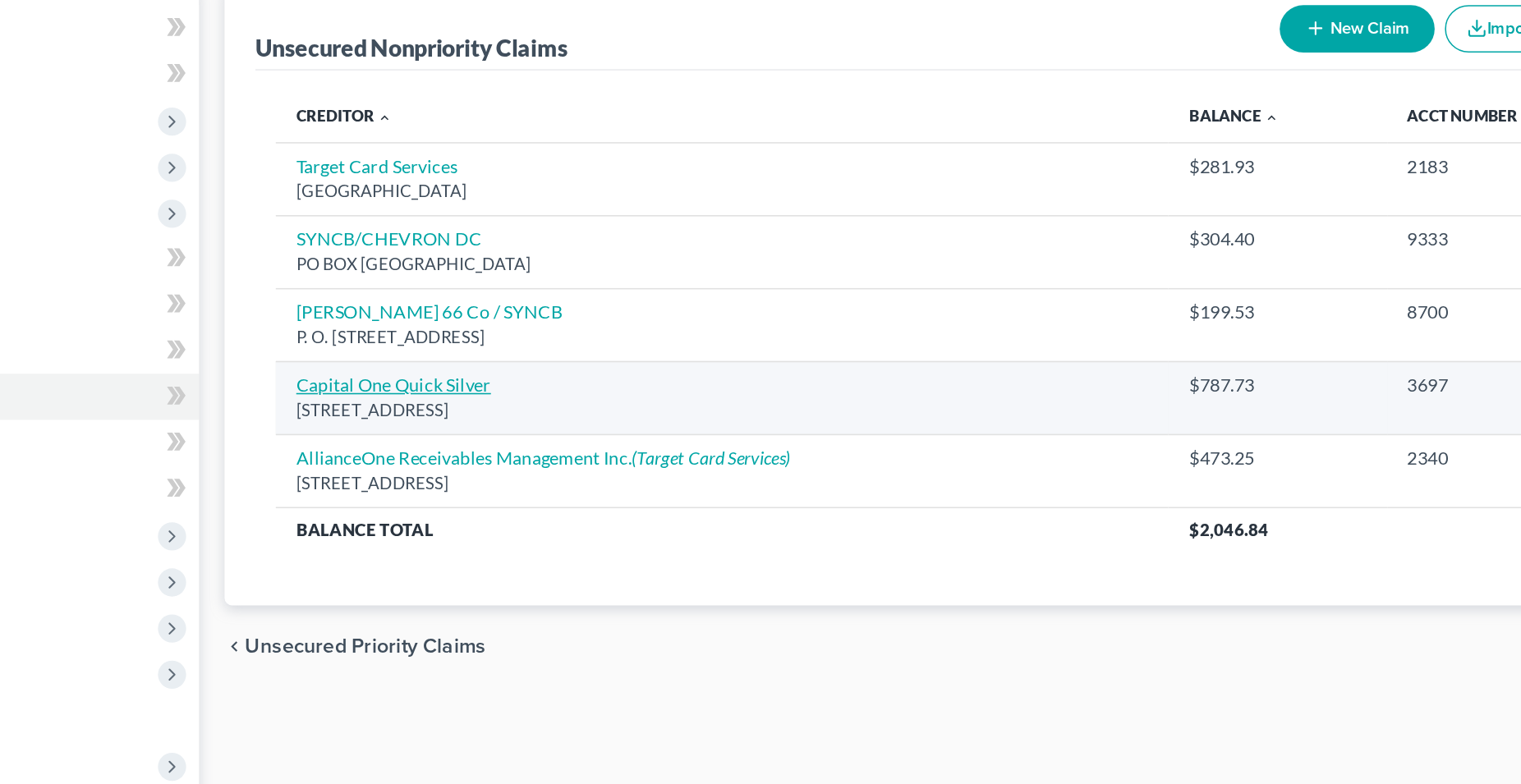
click at [506, 420] on link "Capital One Quick Silver" at bounding box center [502, 414] width 125 height 14
select select "4"
select select "2"
select select "0"
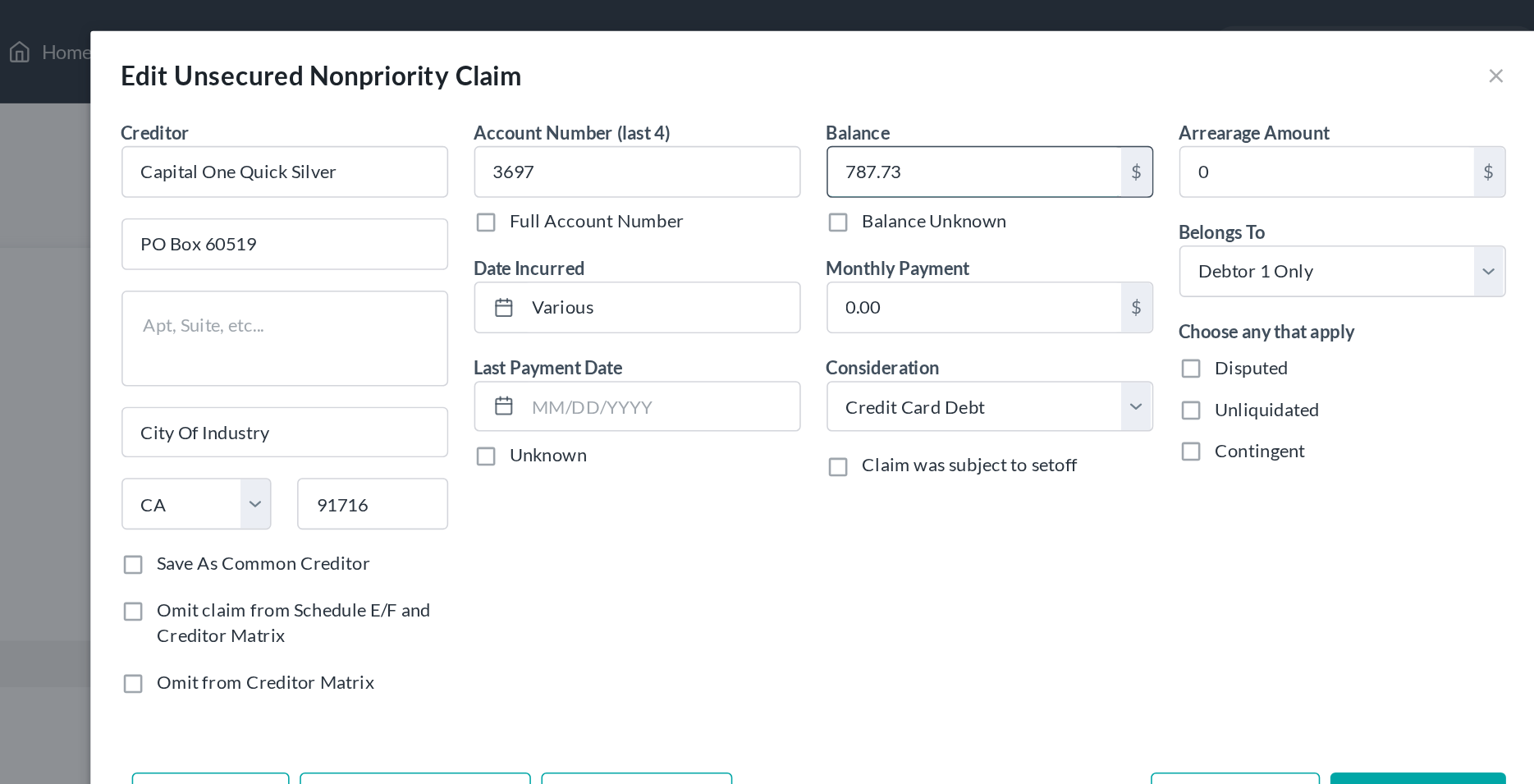
click at [862, 112] on input "787.73" at bounding box center [870, 108] width 187 height 31
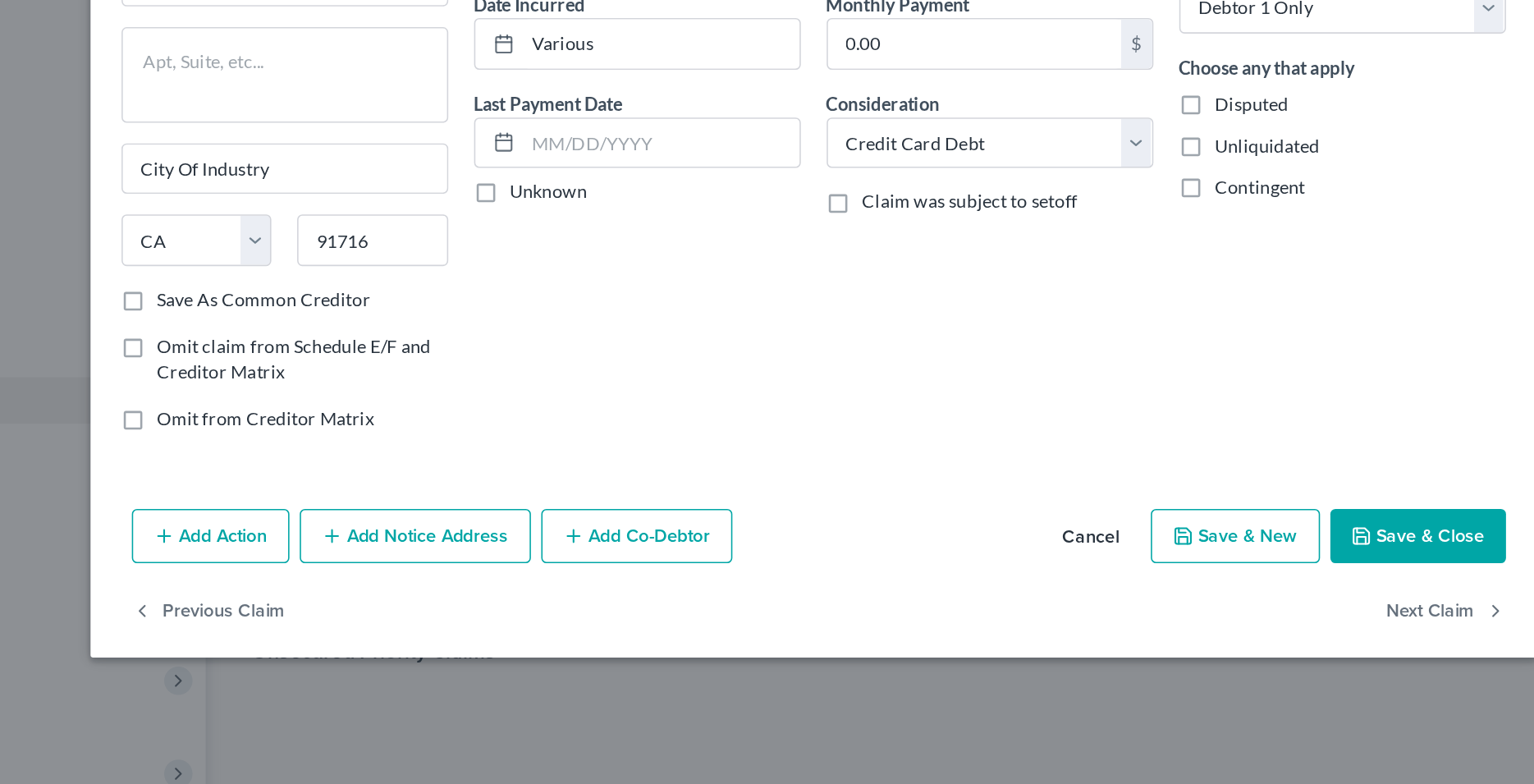
type input "827.51"
click at [1127, 511] on button "Save & Close" at bounding box center [1151, 508] width 111 height 34
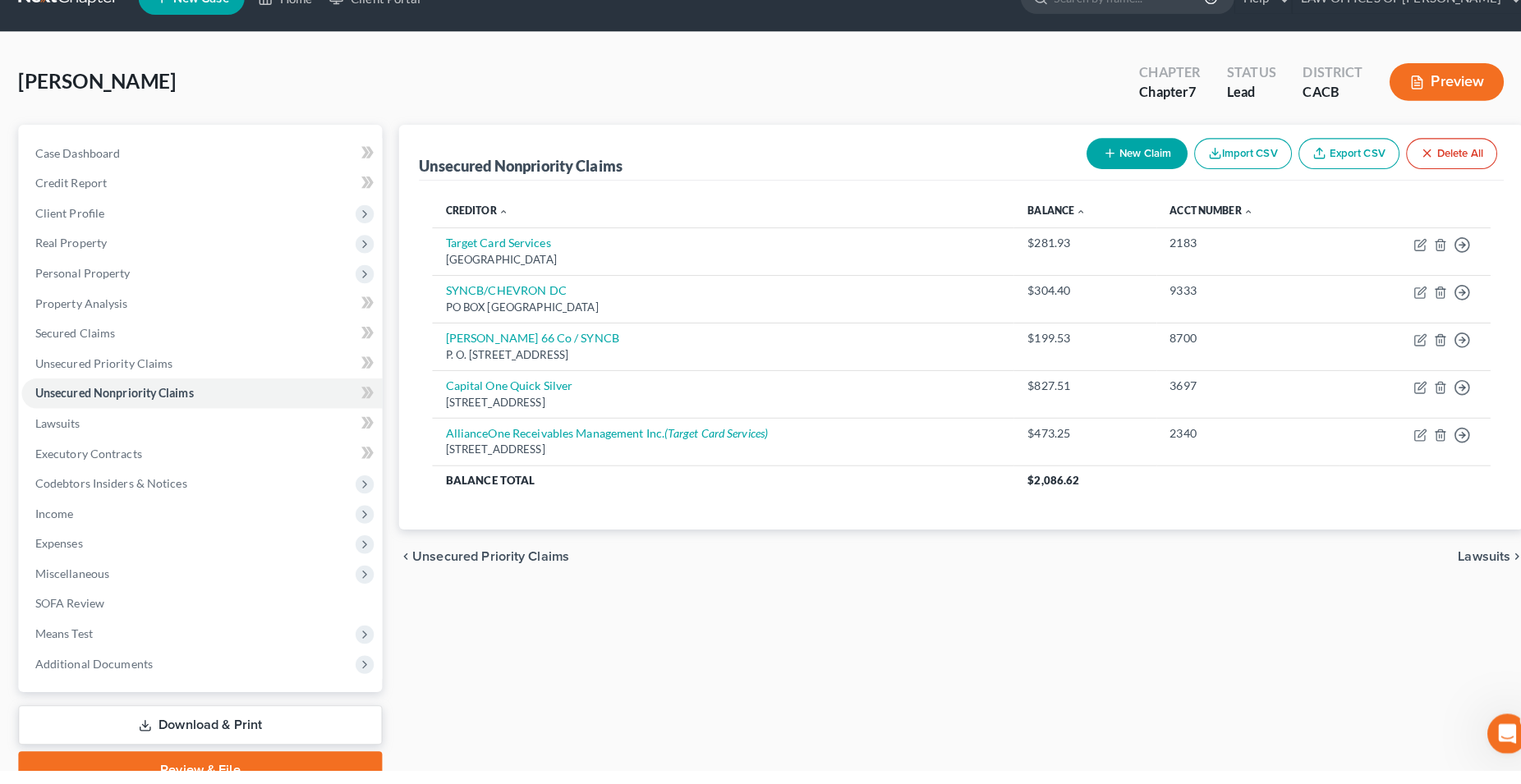
scroll to position [9, 0]
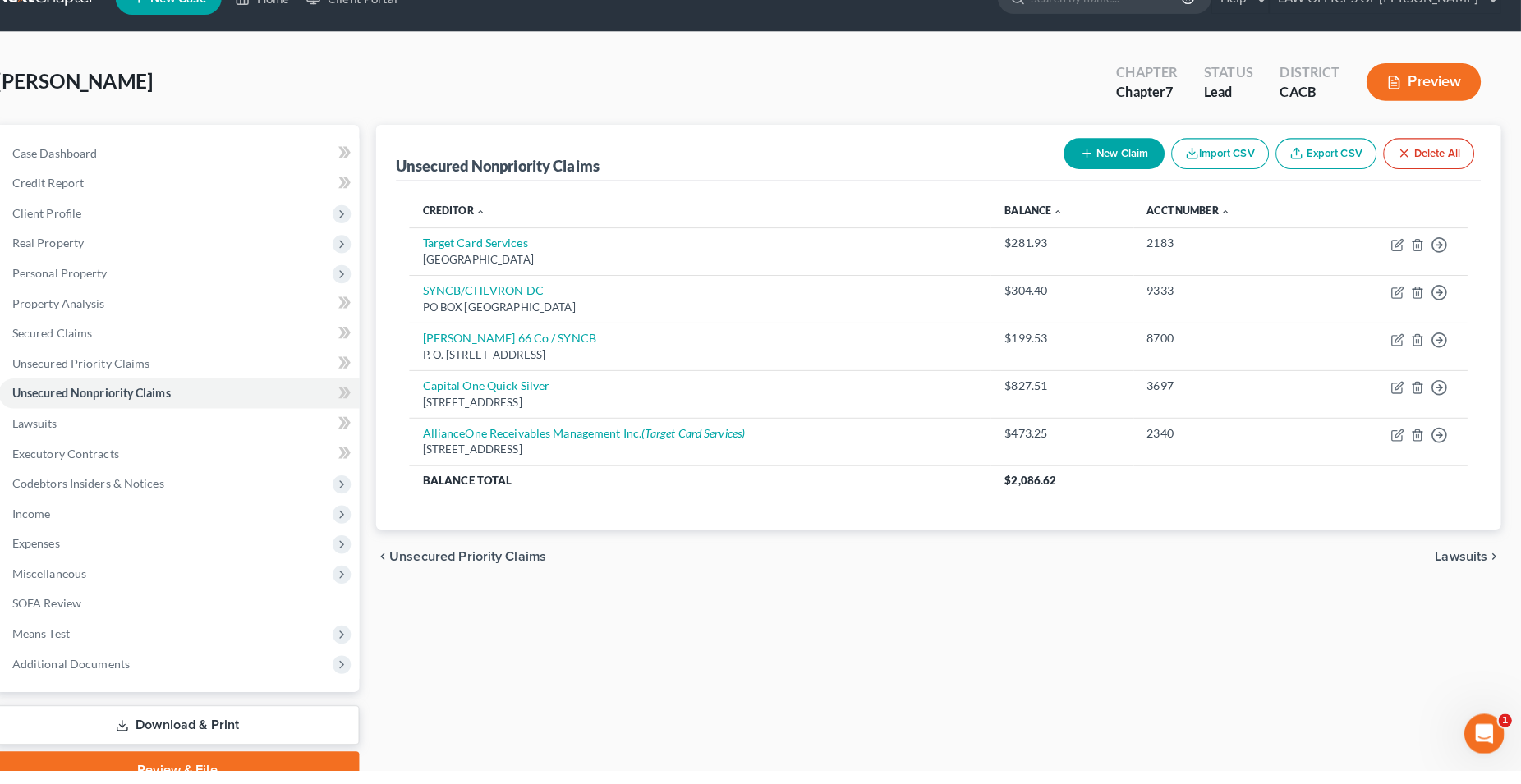
click at [1126, 184] on button "New Claim" at bounding box center [1120, 177] width 99 height 30
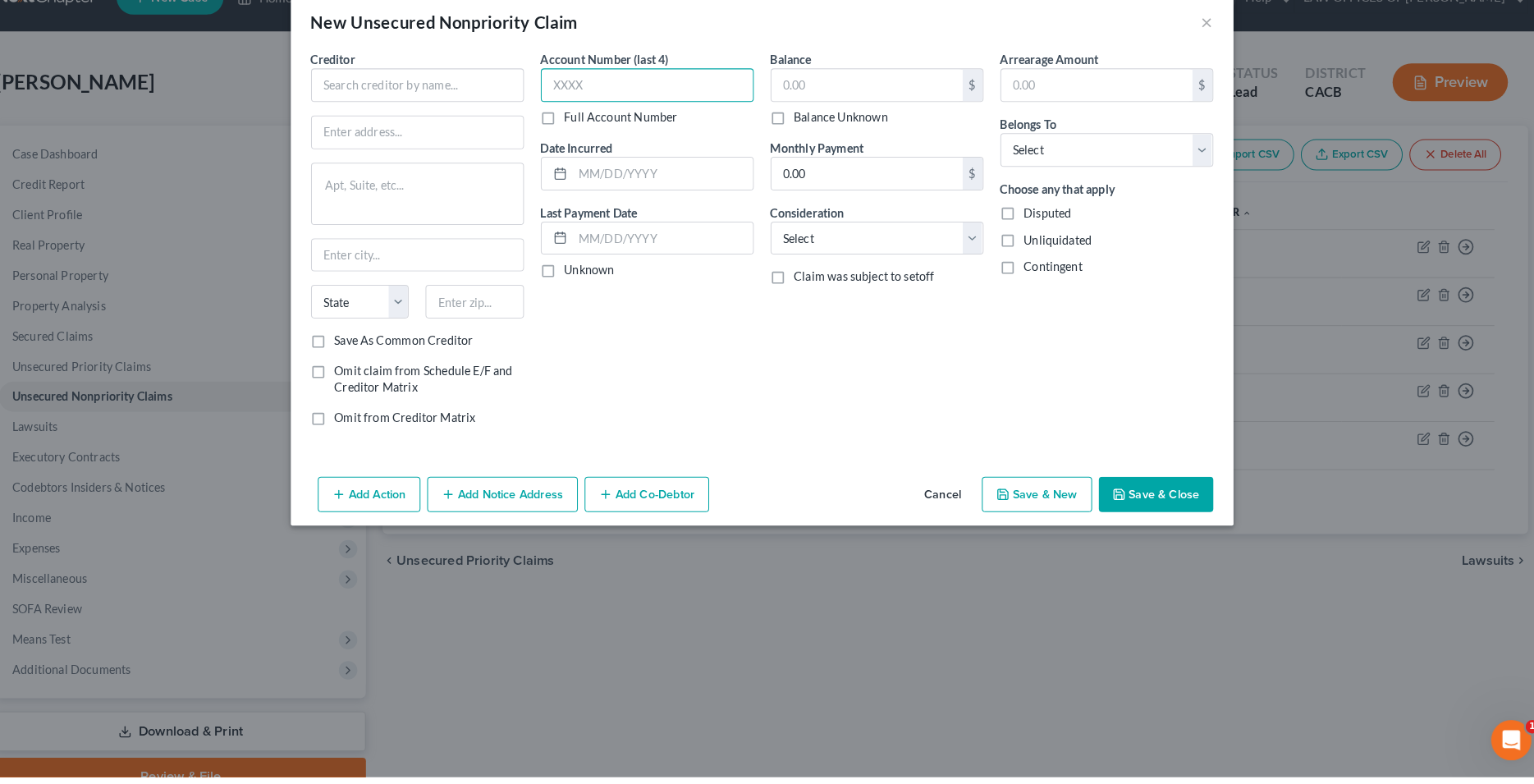
click at [626, 106] on input "text" at bounding box center [656, 108] width 207 height 33
type input "4653"
click at [643, 197] on input "text" at bounding box center [671, 195] width 176 height 31
type input "Various"
click at [776, 243] on select "Select Cable / Satellite Services Collection Agency Credit Card Debt Debt Couns…" at bounding box center [879, 259] width 207 height 33
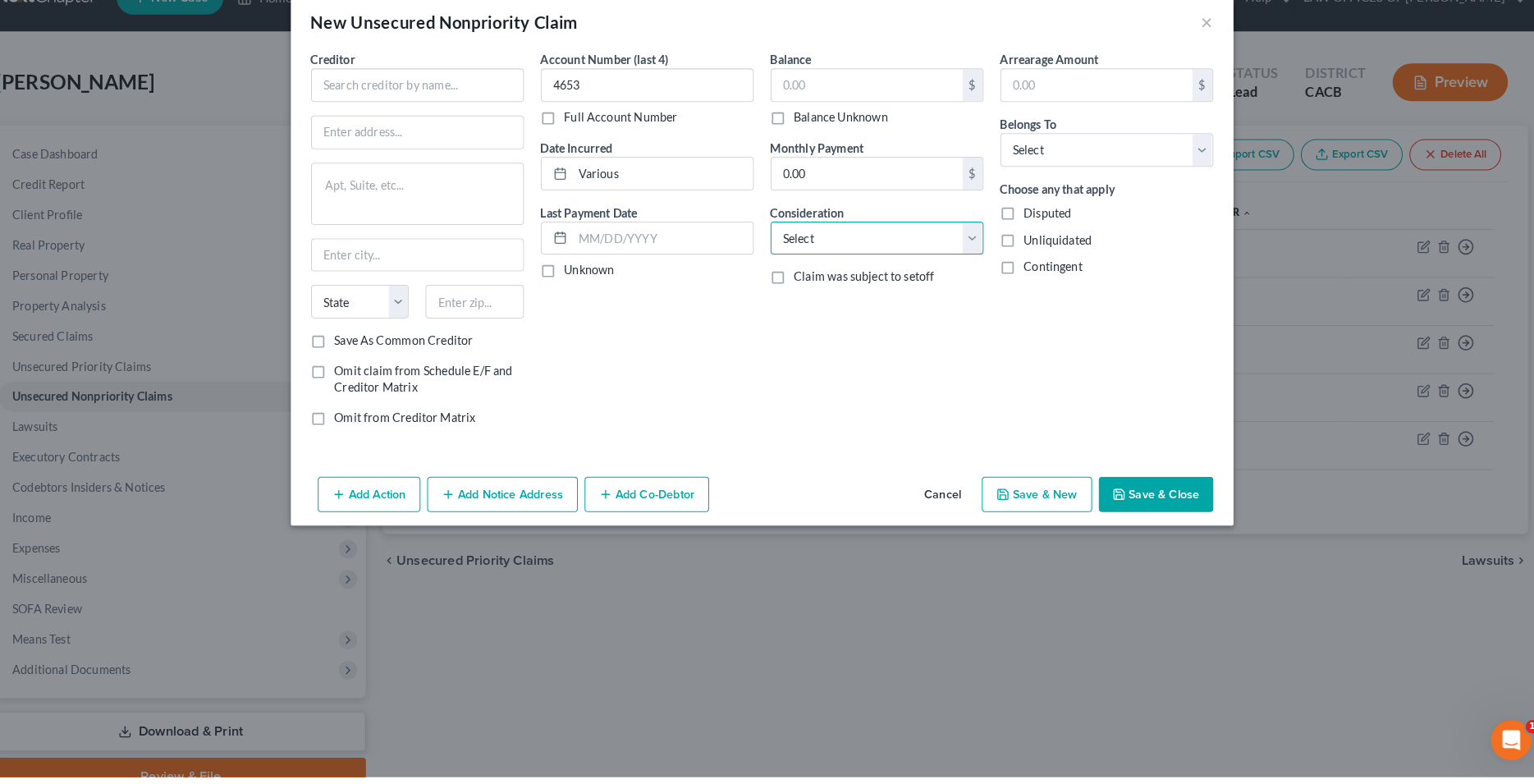
select select "2"
click option "Credit Card Debt" at bounding box center [0, 0] width 0 height 0
click at [855, 352] on div "Balance $ Balance Unknown Balance Undetermined $ Balance Unknown Monthly Paymen…" at bounding box center [880, 265] width 225 height 380
click at [1000, 156] on select "Select Debtor 1 Only Debtor 2 Only Debtor 1 And Debtor 2 Only At Least One Of T…" at bounding box center [1104, 172] width 207 height 33
select select "0"
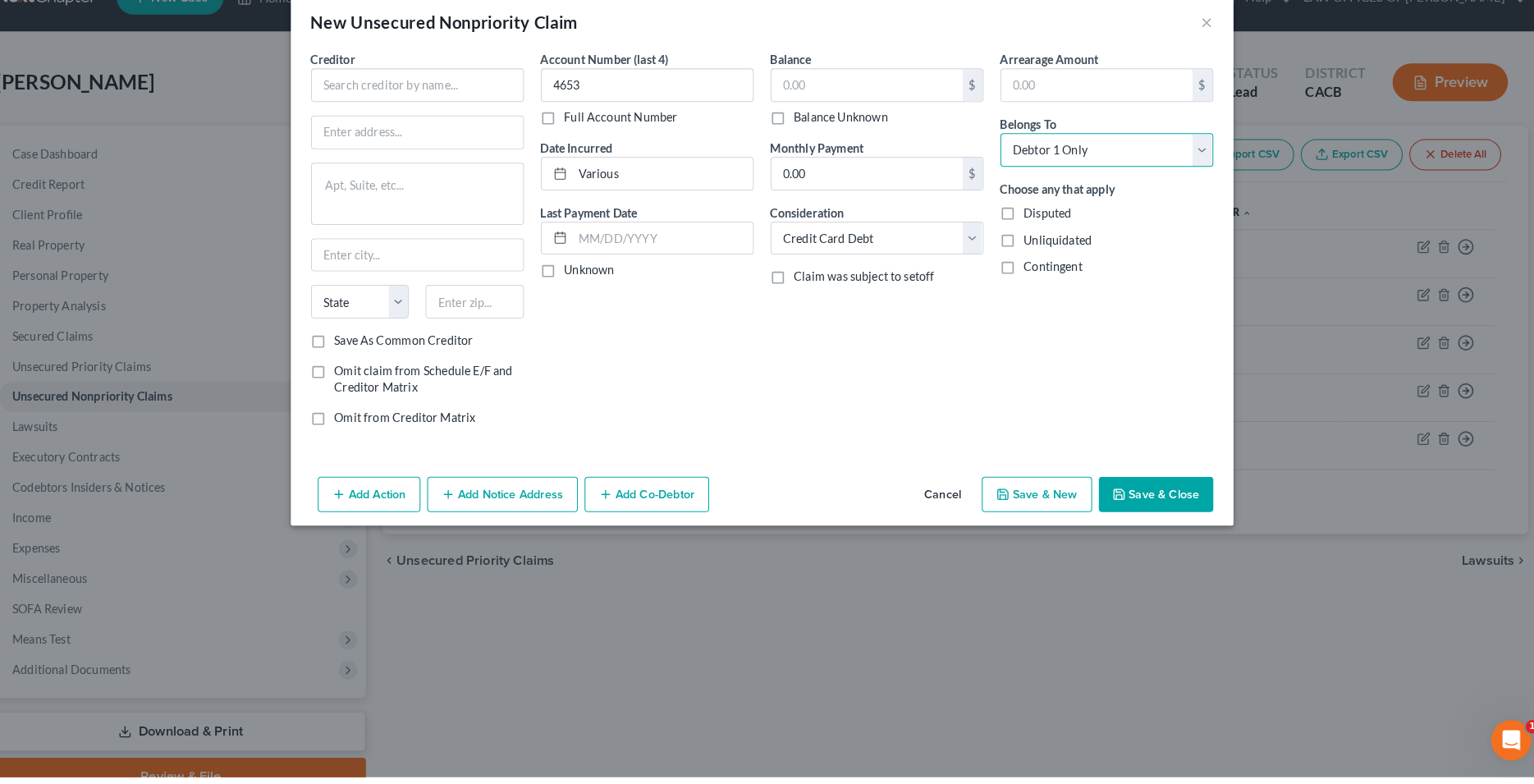
click option "Debtor 1 Only" at bounding box center [0, 0] width 0 height 0
click at [591, 383] on div "Account Number (last 4) 4653 Full Account Number Date Incurred Various Last Pay…" at bounding box center [656, 265] width 225 height 380
click at [465, 115] on input "text" at bounding box center [431, 108] width 207 height 33
click at [472, 105] on input "text" at bounding box center [431, 108] width 207 height 33
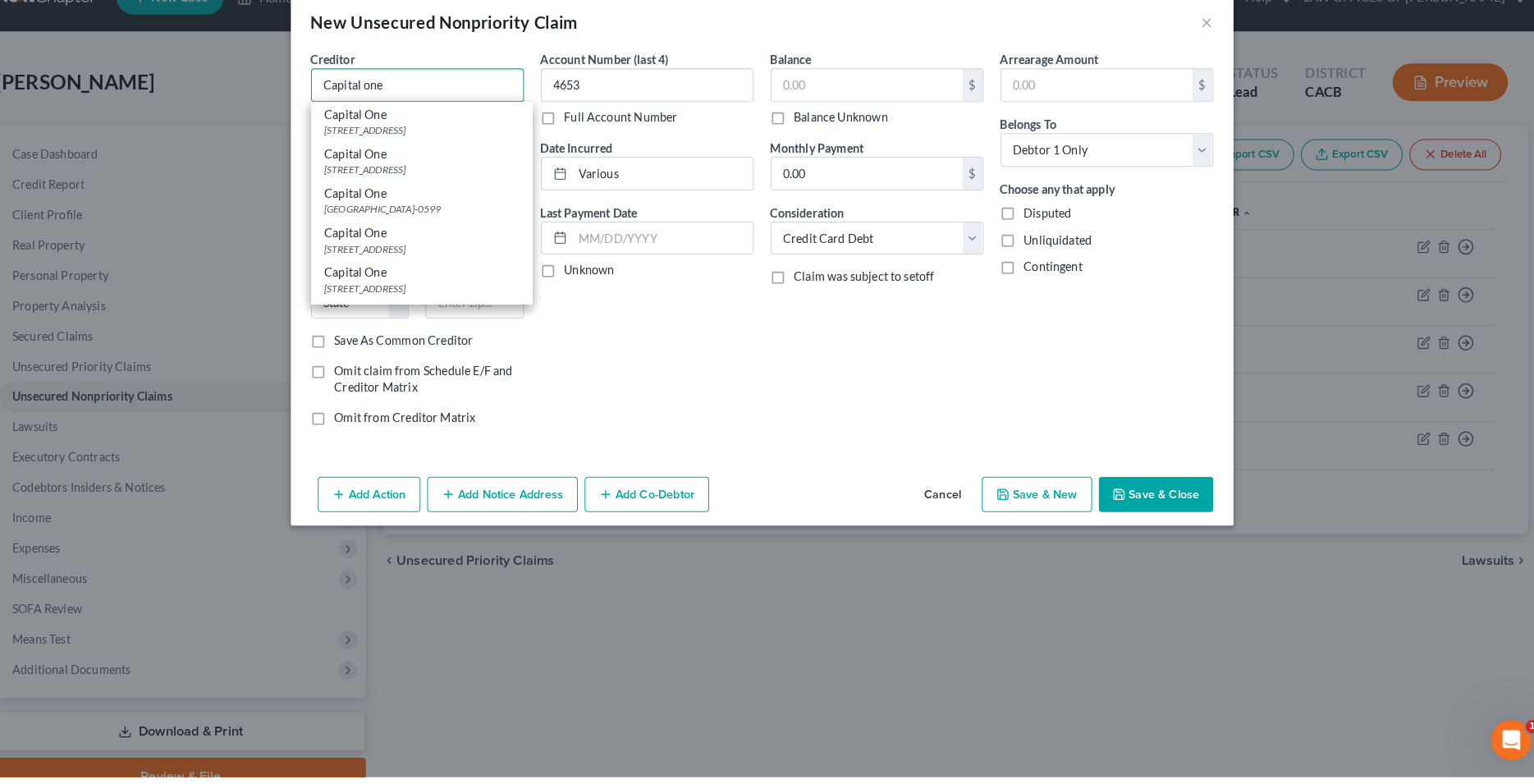
type input "Capital one"
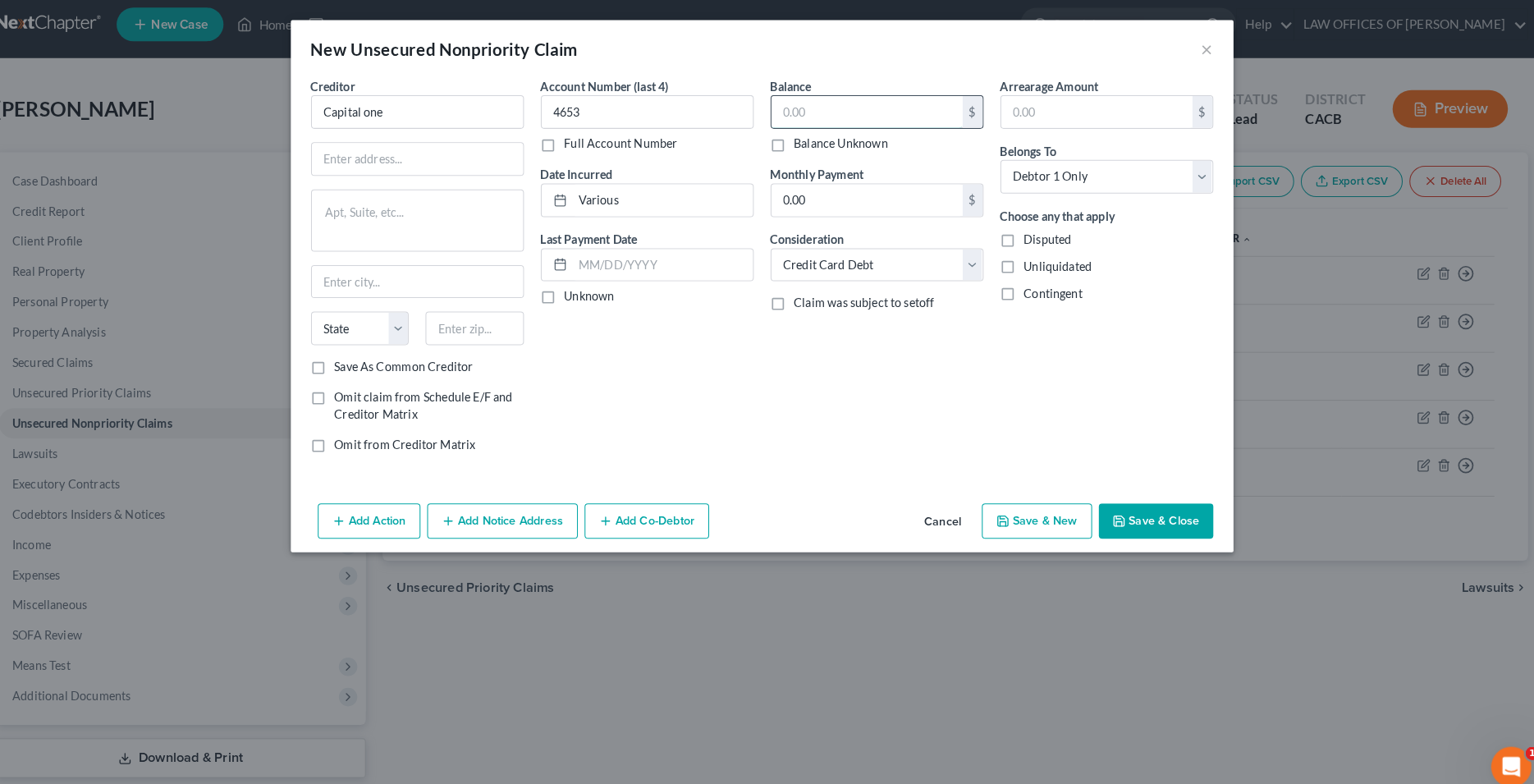
click at [813, 114] on input "text" at bounding box center [870, 108] width 187 height 31
type input "265"
click at [671, 364] on div "Account Number (last 4) 4653 Full Account Number Date Incurred Various Last Pay…" at bounding box center [656, 265] width 225 height 380
click at [462, 107] on input "Capital one" at bounding box center [431, 108] width 207 height 33
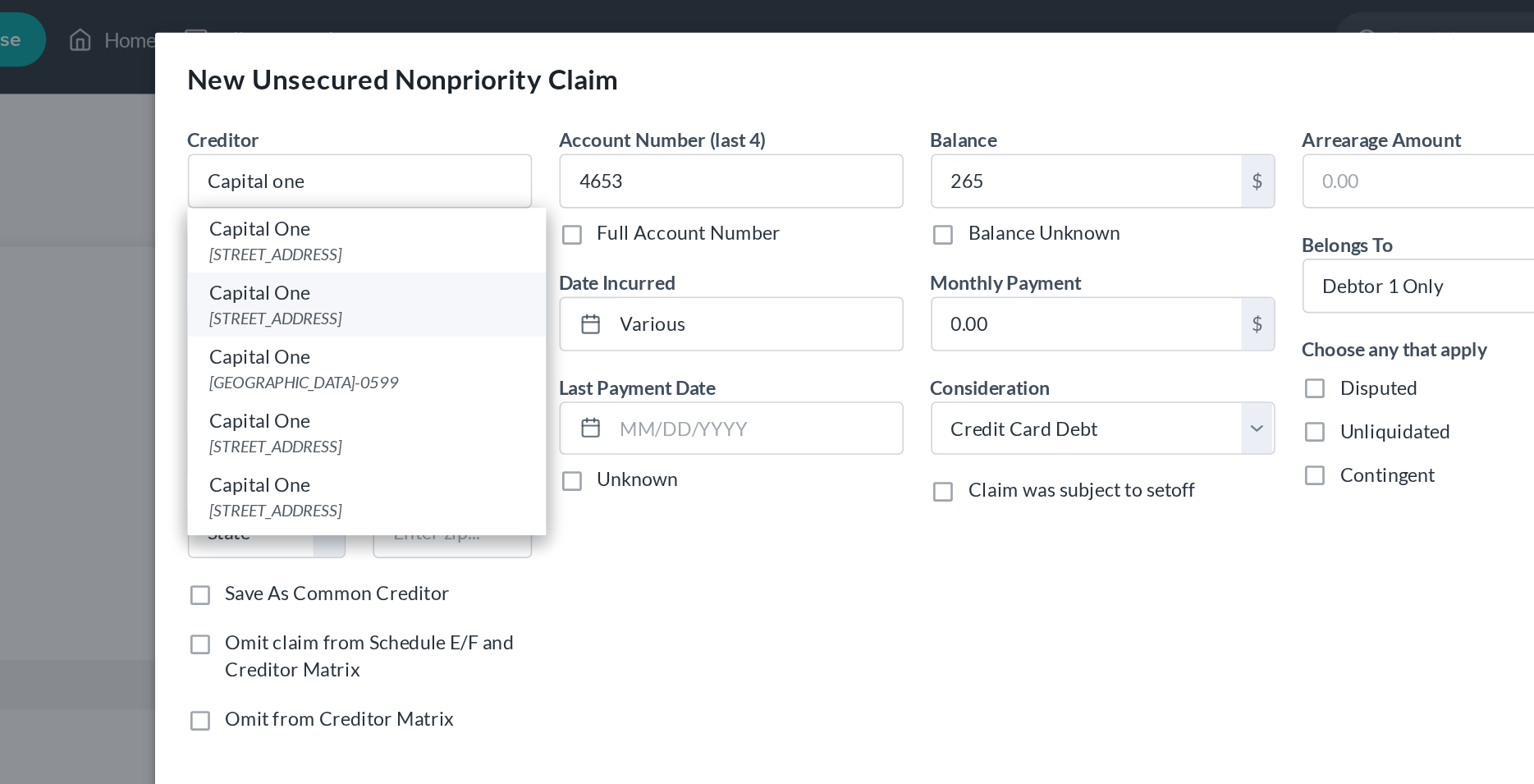
click at [380, 199] on div "[STREET_ADDRESS]" at bounding box center [435, 191] width 189 height 14
type input "Capital One"
type input "PO Box 31293"
type input "[GEOGRAPHIC_DATA]"
select select "46"
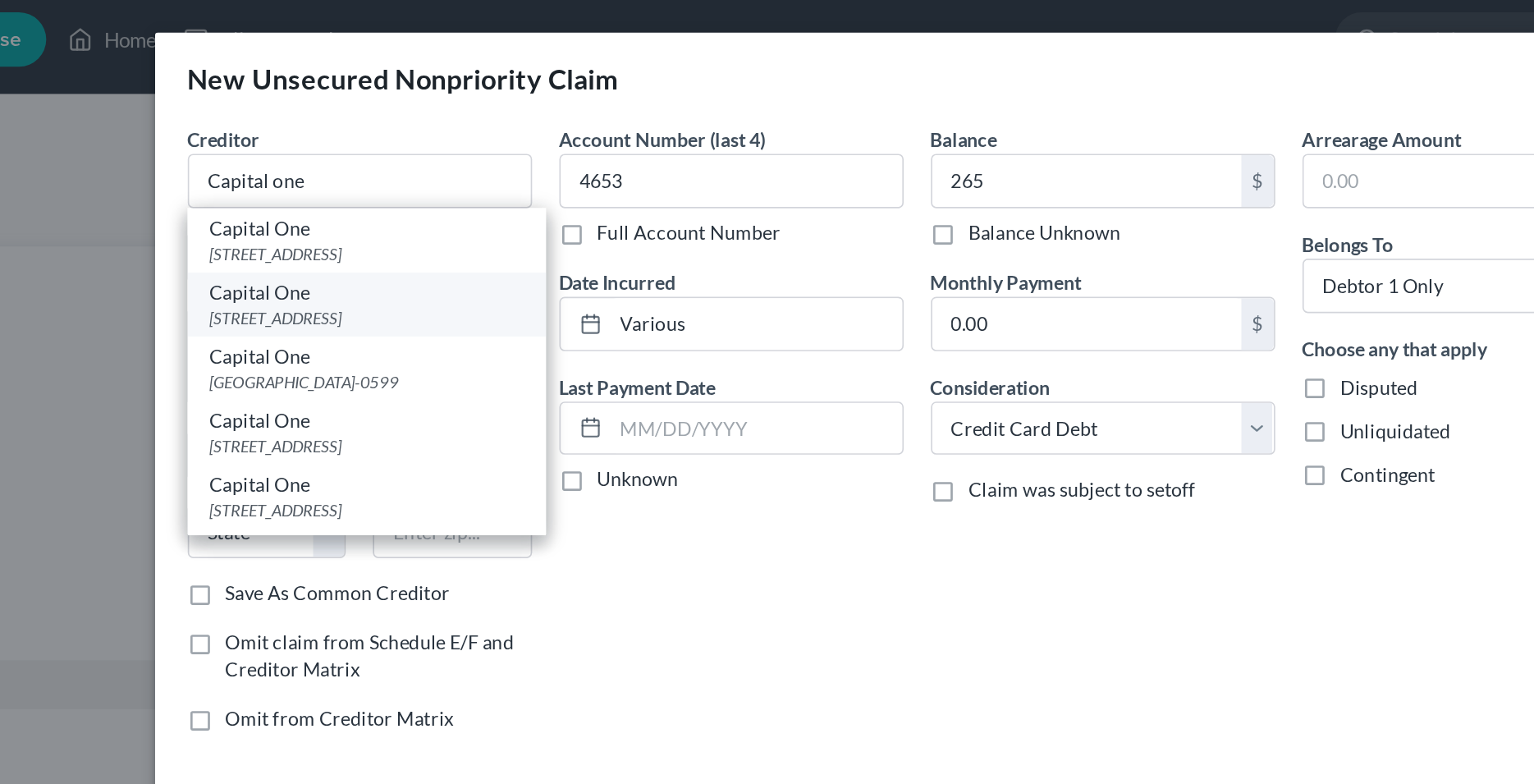
type input "84131"
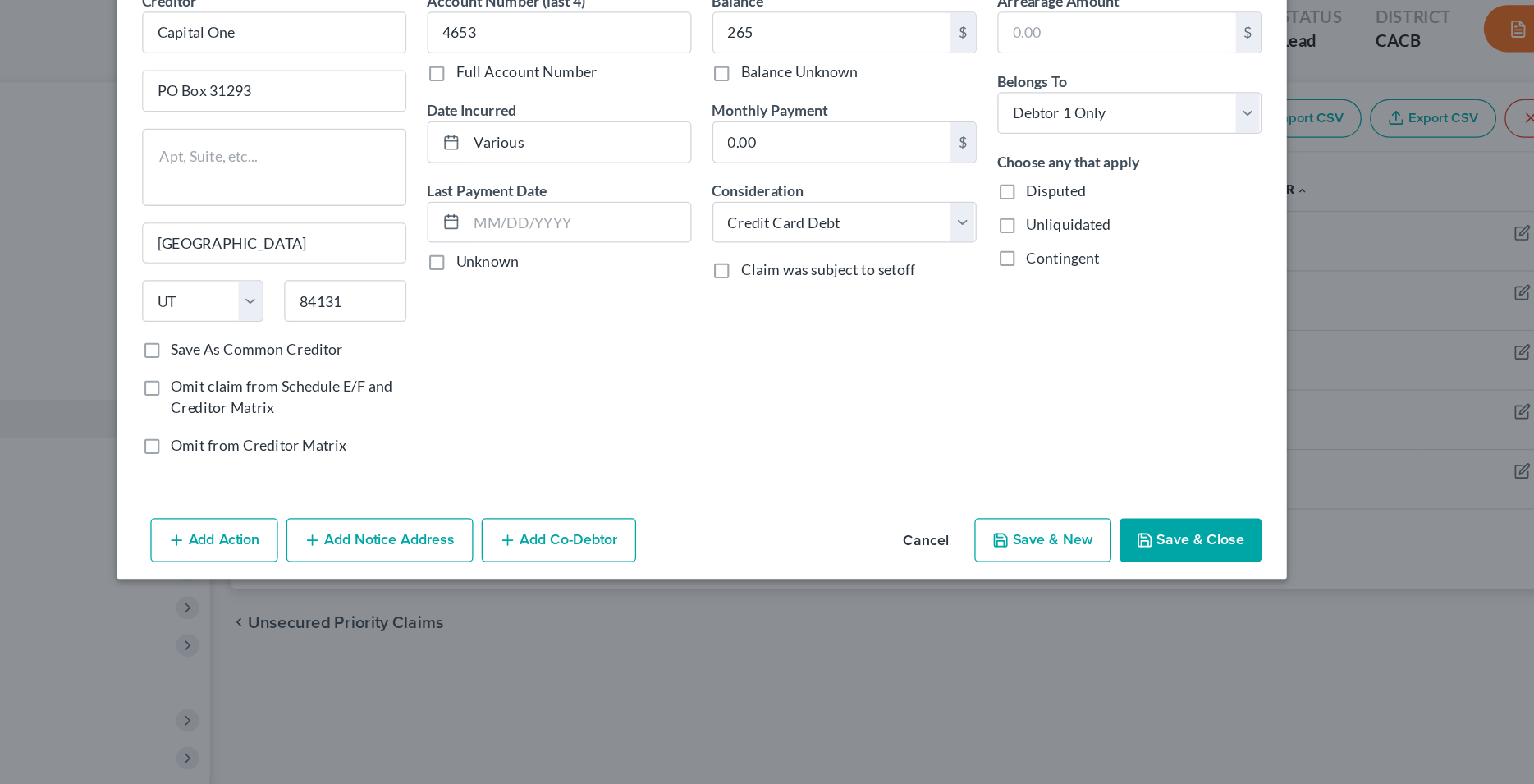
click at [1134, 503] on button "Save & Close" at bounding box center [1151, 508] width 111 height 34
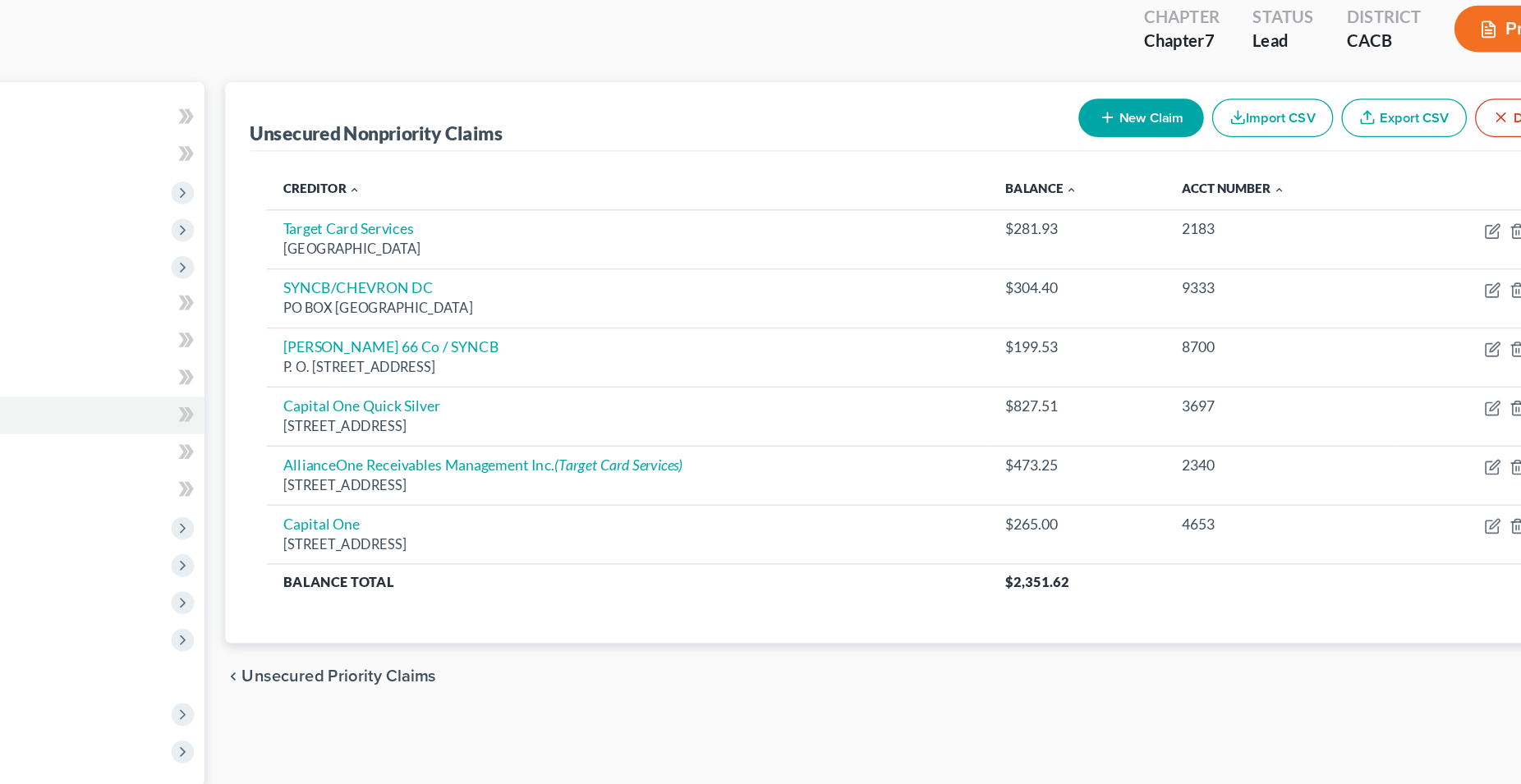
click at [1102, 183] on button "New Claim" at bounding box center [1120, 177] width 99 height 30
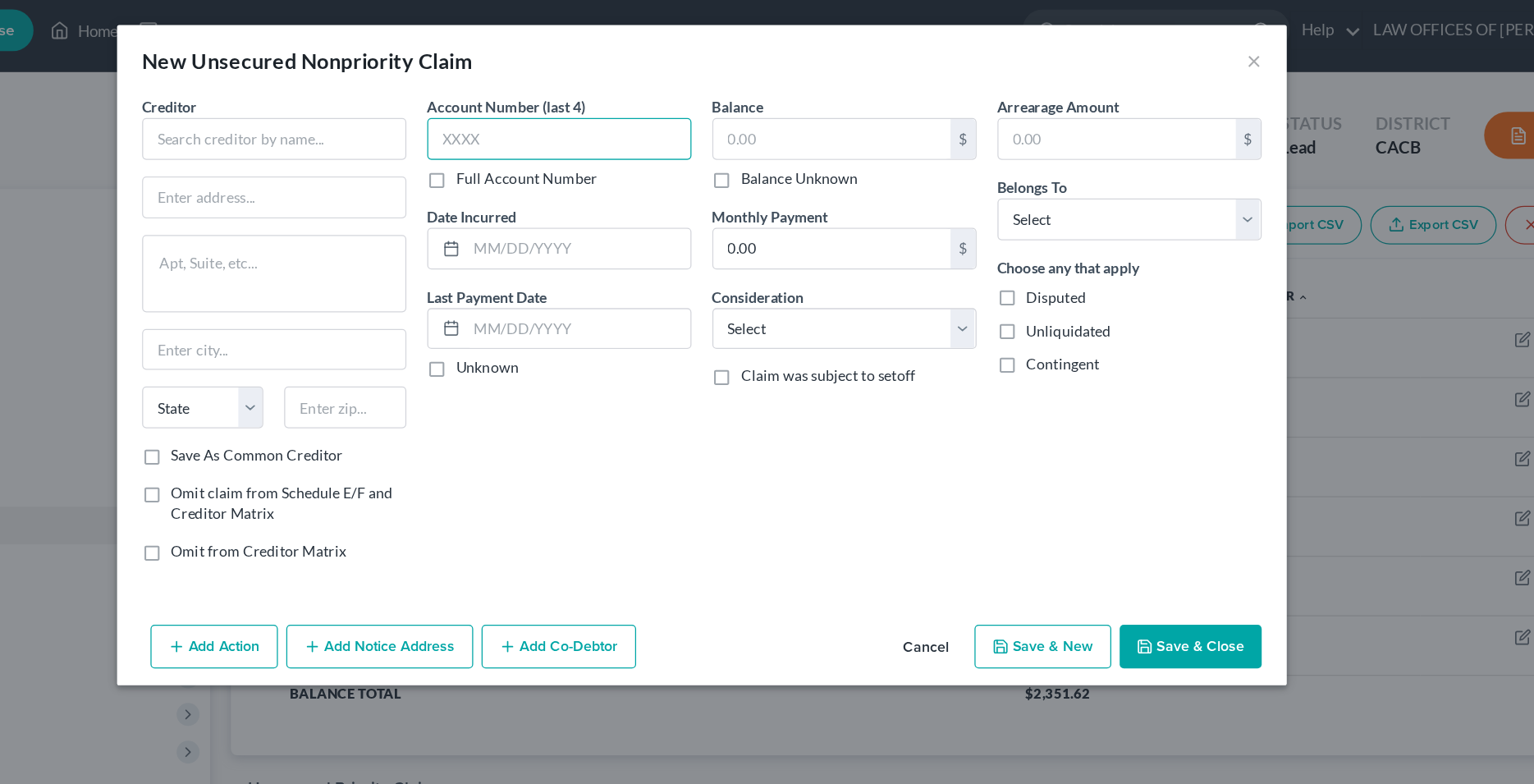
click at [598, 114] on input "text" at bounding box center [656, 108] width 207 height 33
type input "4825"
click at [427, 111] on input "text" at bounding box center [431, 108] width 207 height 33
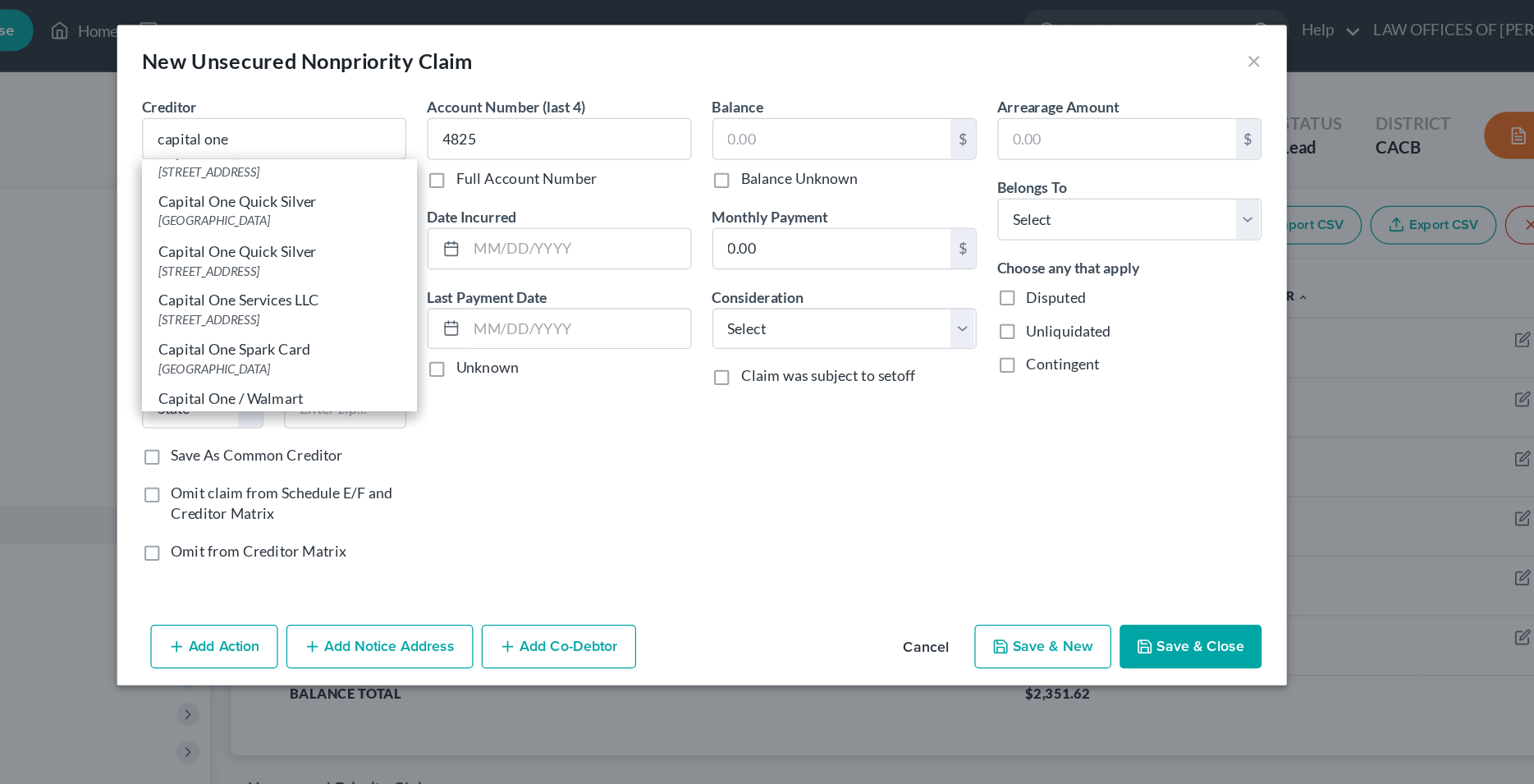
scroll to position [711, 0]
click at [436, 162] on div "Capital One Quick Silver" at bounding box center [435, 153] width 189 height 16
type input "Capital One Quick Silver"
type input "PO Box 71087"
type input "Charlotte"
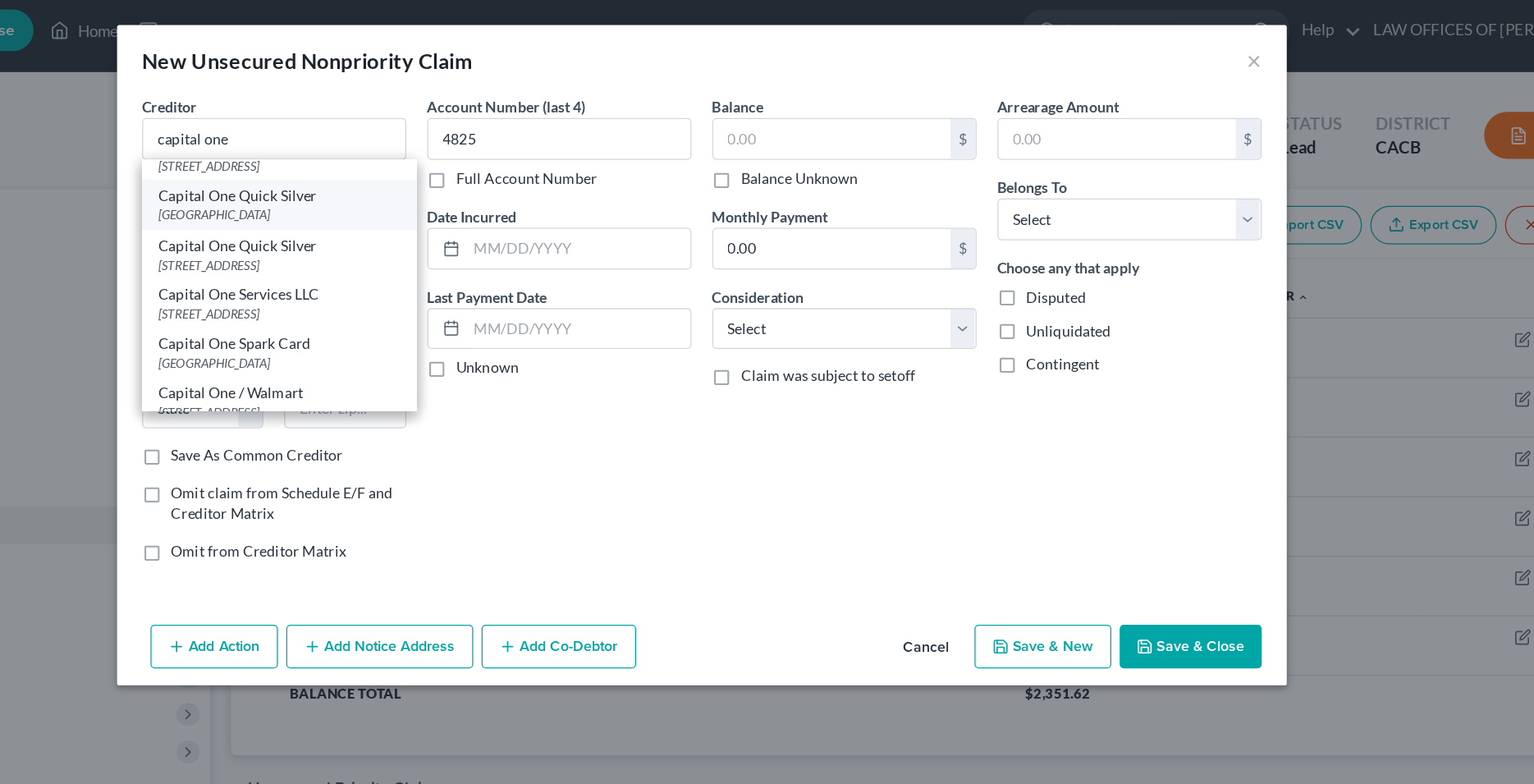
select select "28"
type input "28272"
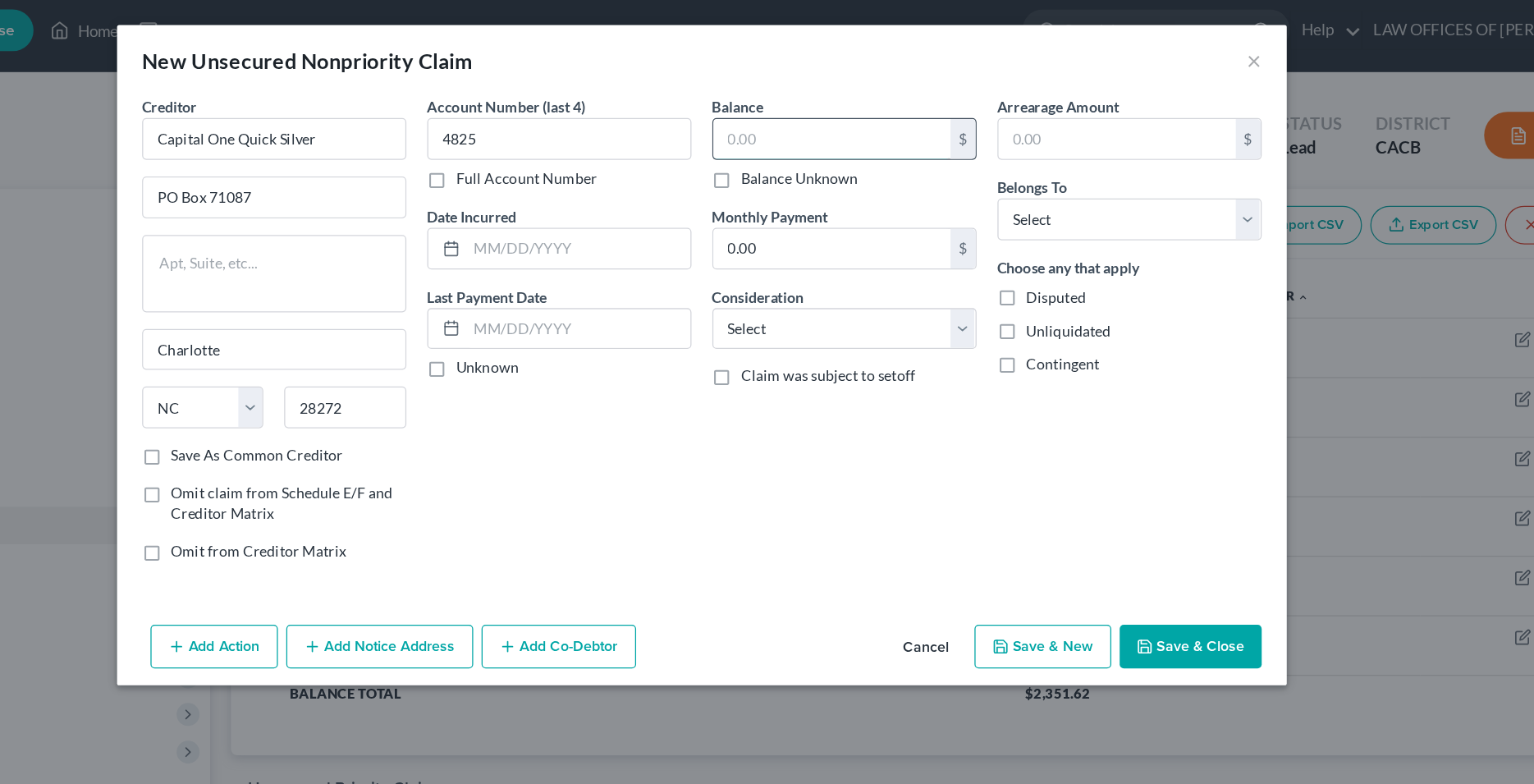
click at [829, 108] on input "text" at bounding box center [870, 108] width 187 height 31
type input "3,406.14"
click at [659, 202] on input "text" at bounding box center [671, 195] width 176 height 31
type input "Various"
click at [776, 243] on select "Select Cable / Satellite Services Collection Agency Credit Card Debt Debt Couns…" at bounding box center [879, 259] width 207 height 33
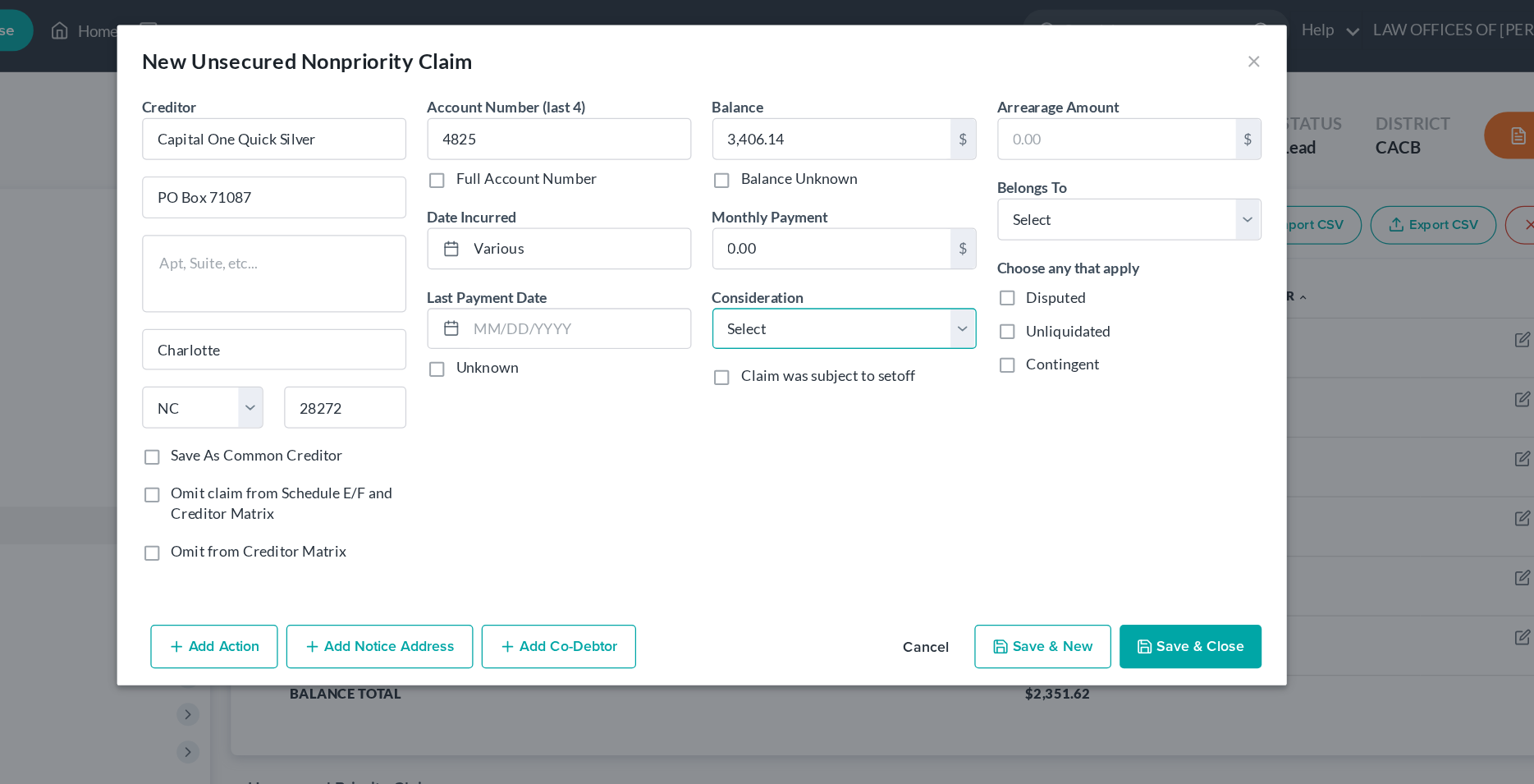
select select "2"
click option "Credit Card Debt" at bounding box center [0, 0] width 0 height 0
click at [875, 352] on div "Balance 3,406.14 $ Balance Unknown Balance Undetermined 3,406.14 $ Balance Unkn…" at bounding box center [880, 265] width 225 height 380
click at [1000, 156] on select "Select Debtor 1 Only Debtor 2 Only Debtor 1 And Debtor 2 Only At Least One Of T…" at bounding box center [1104, 172] width 207 height 33
select select "0"
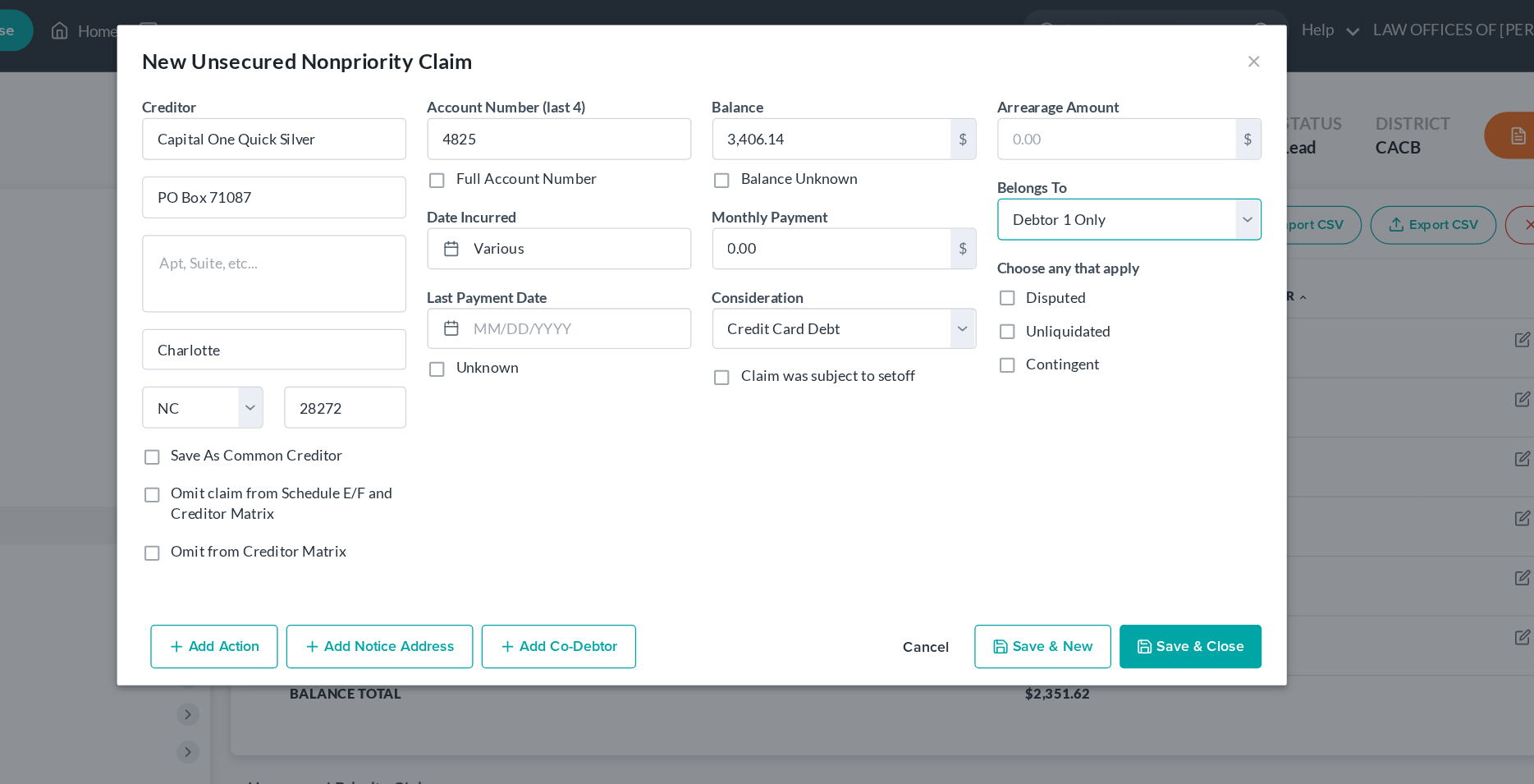
click option "Debtor 1 Only" at bounding box center [0, 0] width 0 height 0
click at [686, 349] on div "Account Number (last 4) 4825 Full Account Number Date Incurred Various Last Pay…" at bounding box center [656, 265] width 225 height 380
click at [496, 116] on input "Capital One Quick Silver" at bounding box center [431, 108] width 207 height 33
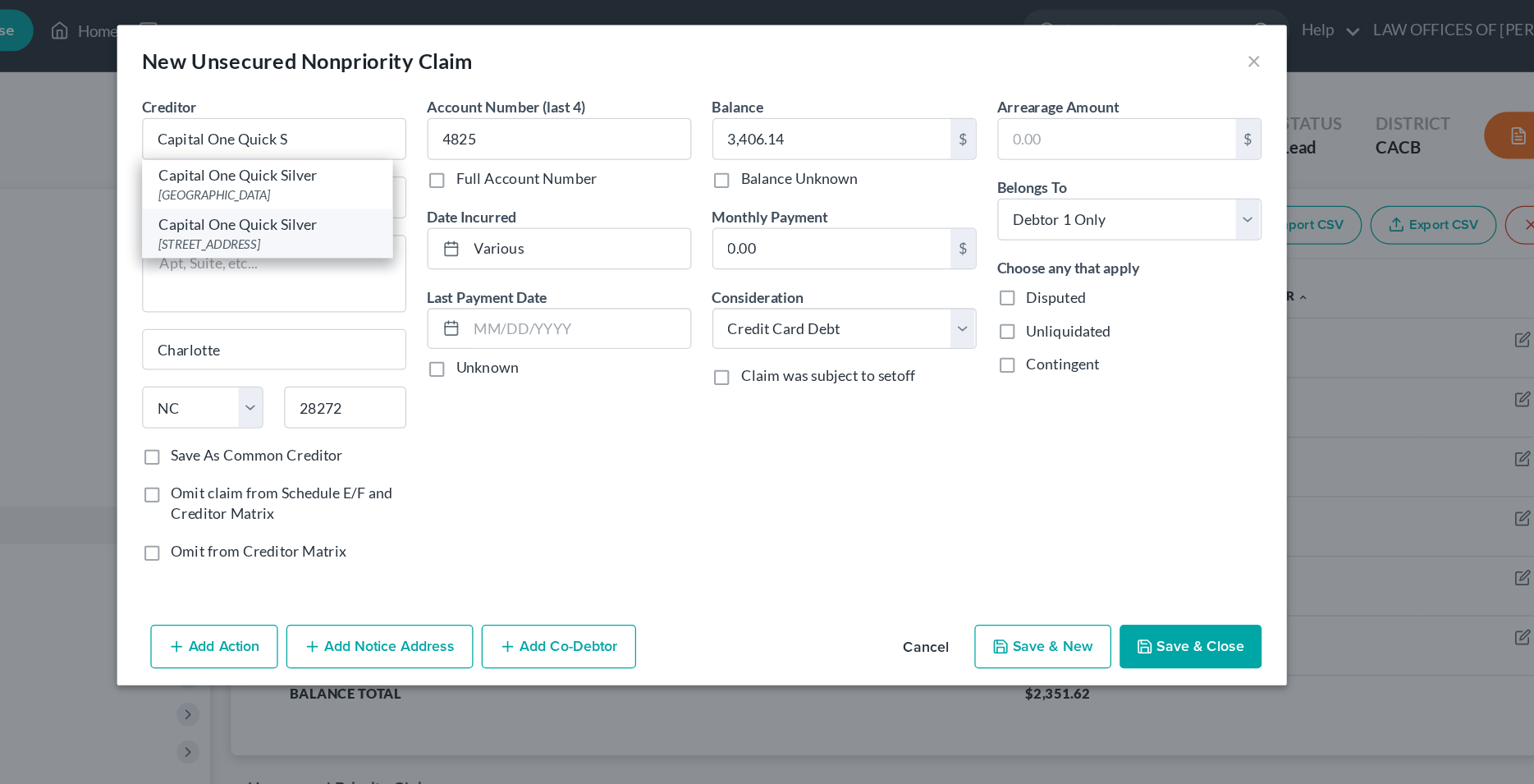
click at [445, 180] on div "Capital One Quick Silver" at bounding box center [425, 176] width 170 height 16
type input "Capital One Quick Silver"
type input "PO Box 60519"
type input "City Of Industry"
select select "4"
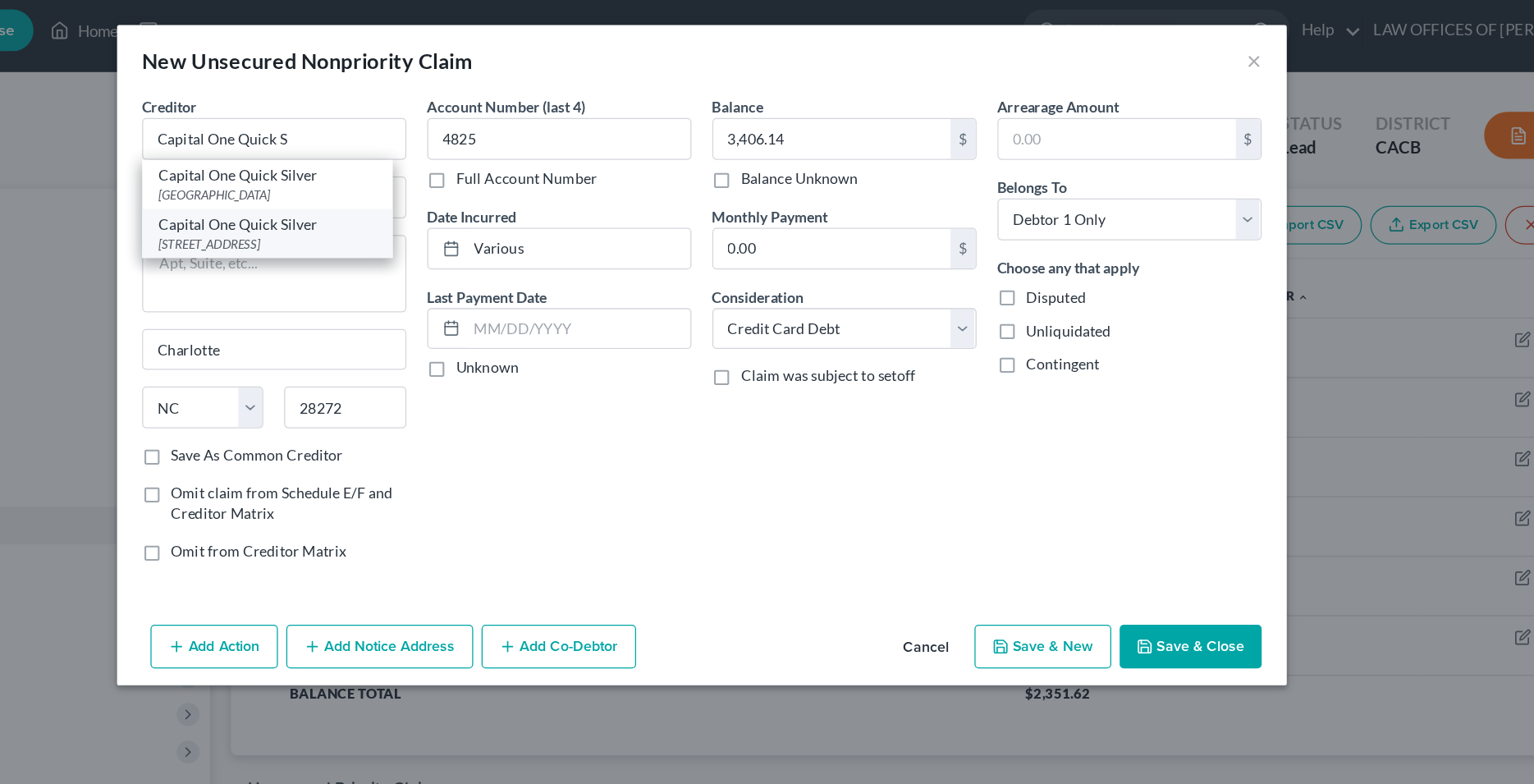
type input "91716"
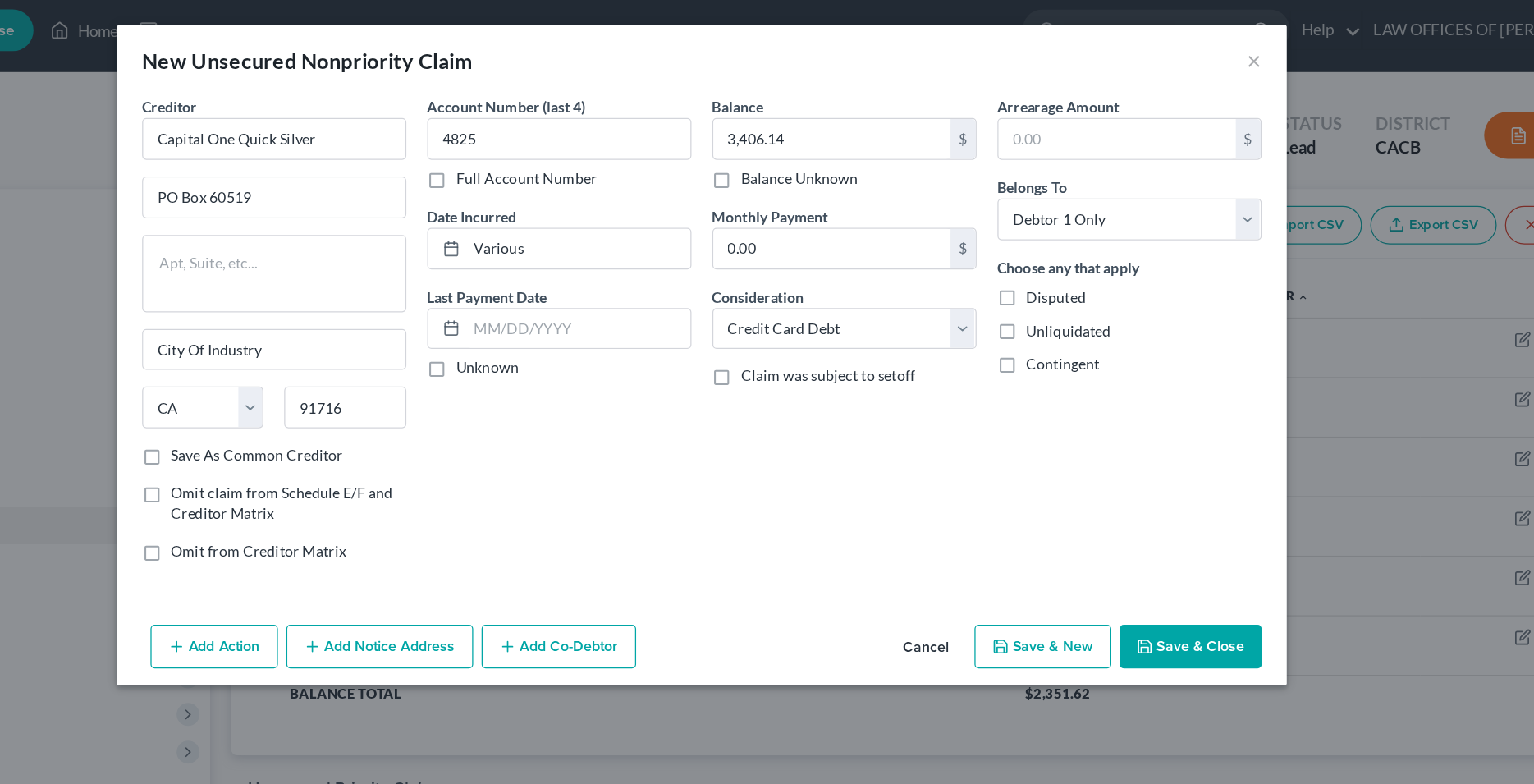
click at [1117, 507] on icon "button" at bounding box center [1116, 508] width 13 height 13
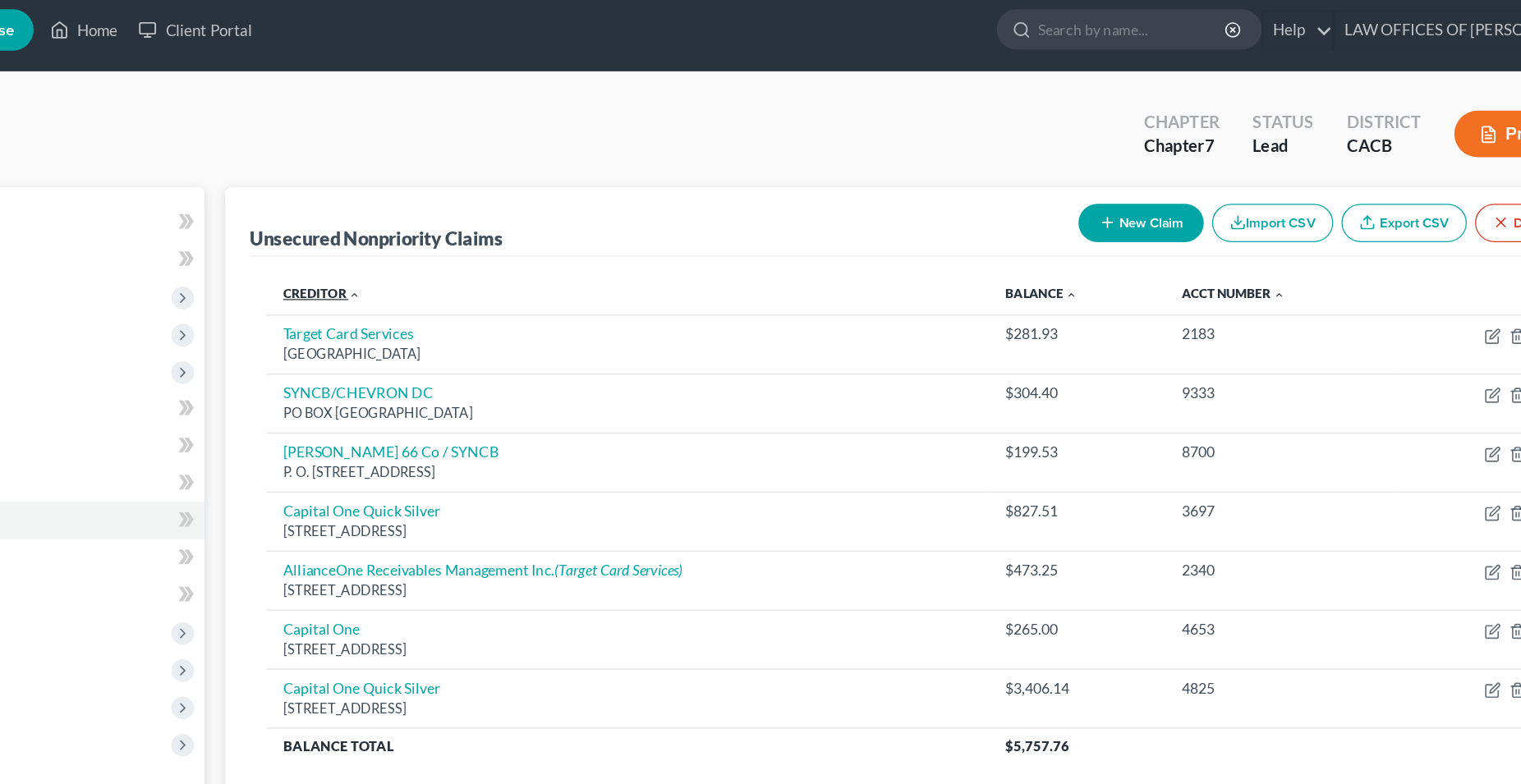
click at [458, 234] on link "Creditor expand_more expand_less unfold_more" at bounding box center [470, 232] width 62 height 12
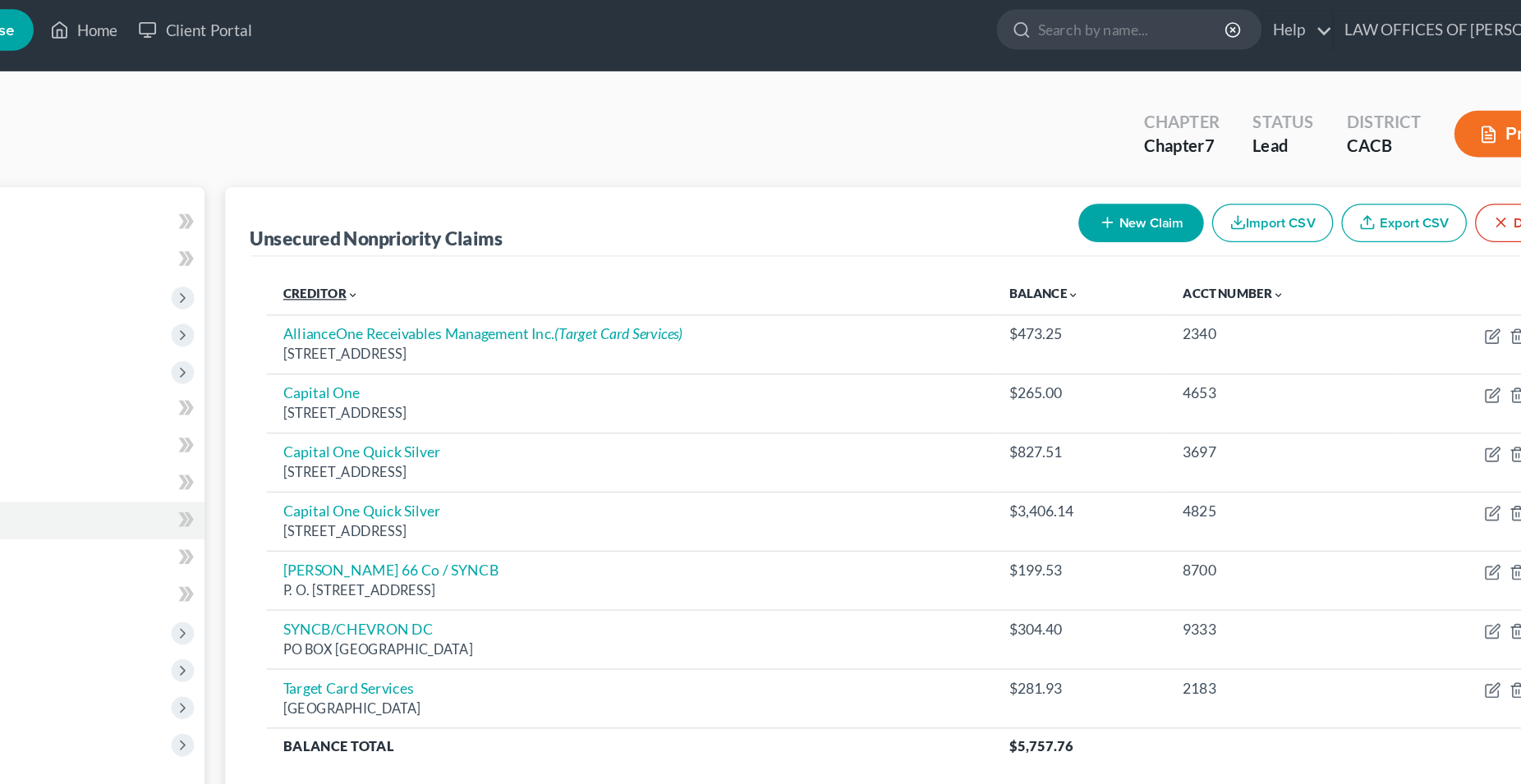
click at [458, 234] on link "Creditor expand_more expand_less unfold_more" at bounding box center [469, 232] width 60 height 12
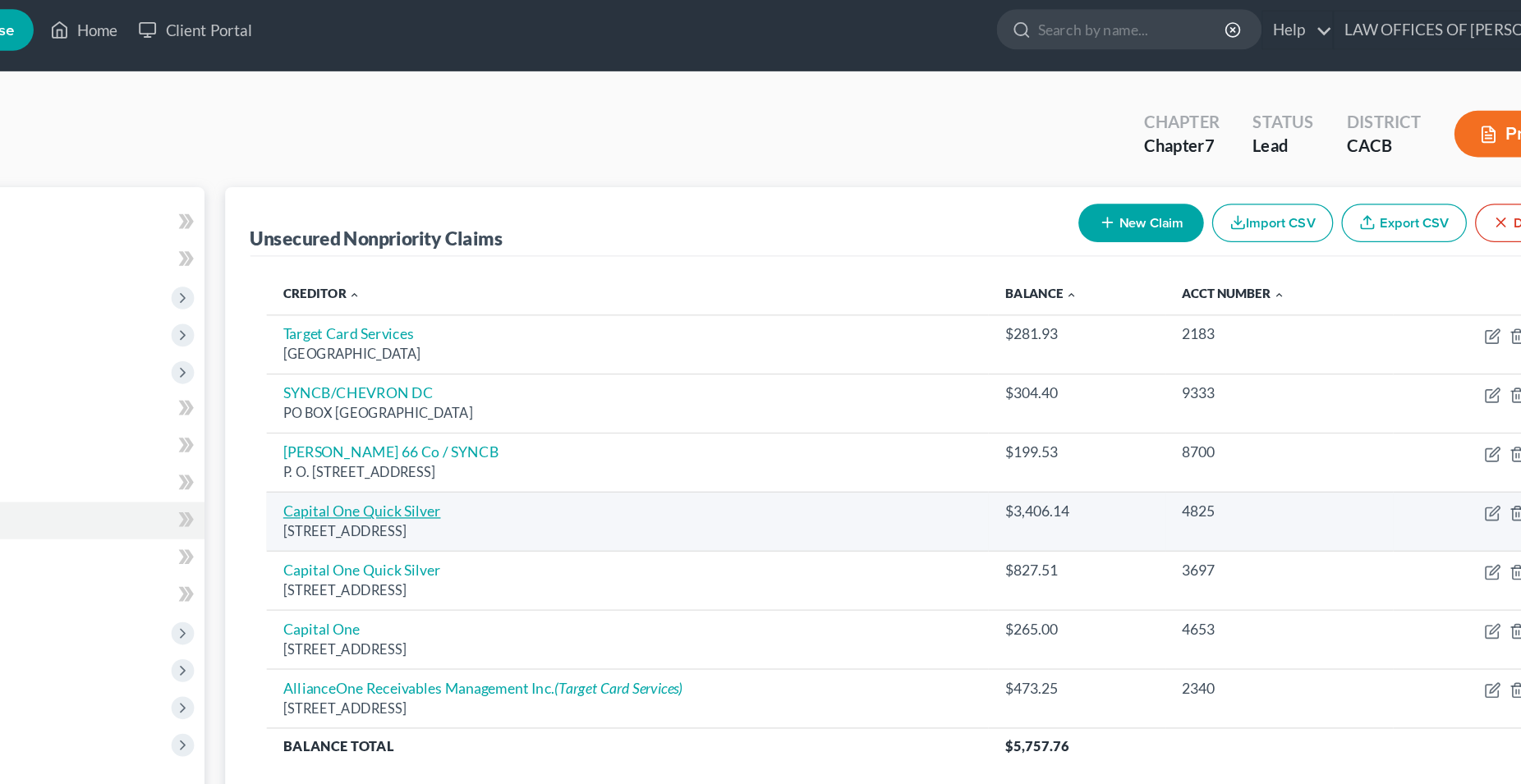
click at [538, 410] on link "Capital One Quick Silver" at bounding box center [502, 404] width 125 height 14
select select "4"
select select "2"
select select "0"
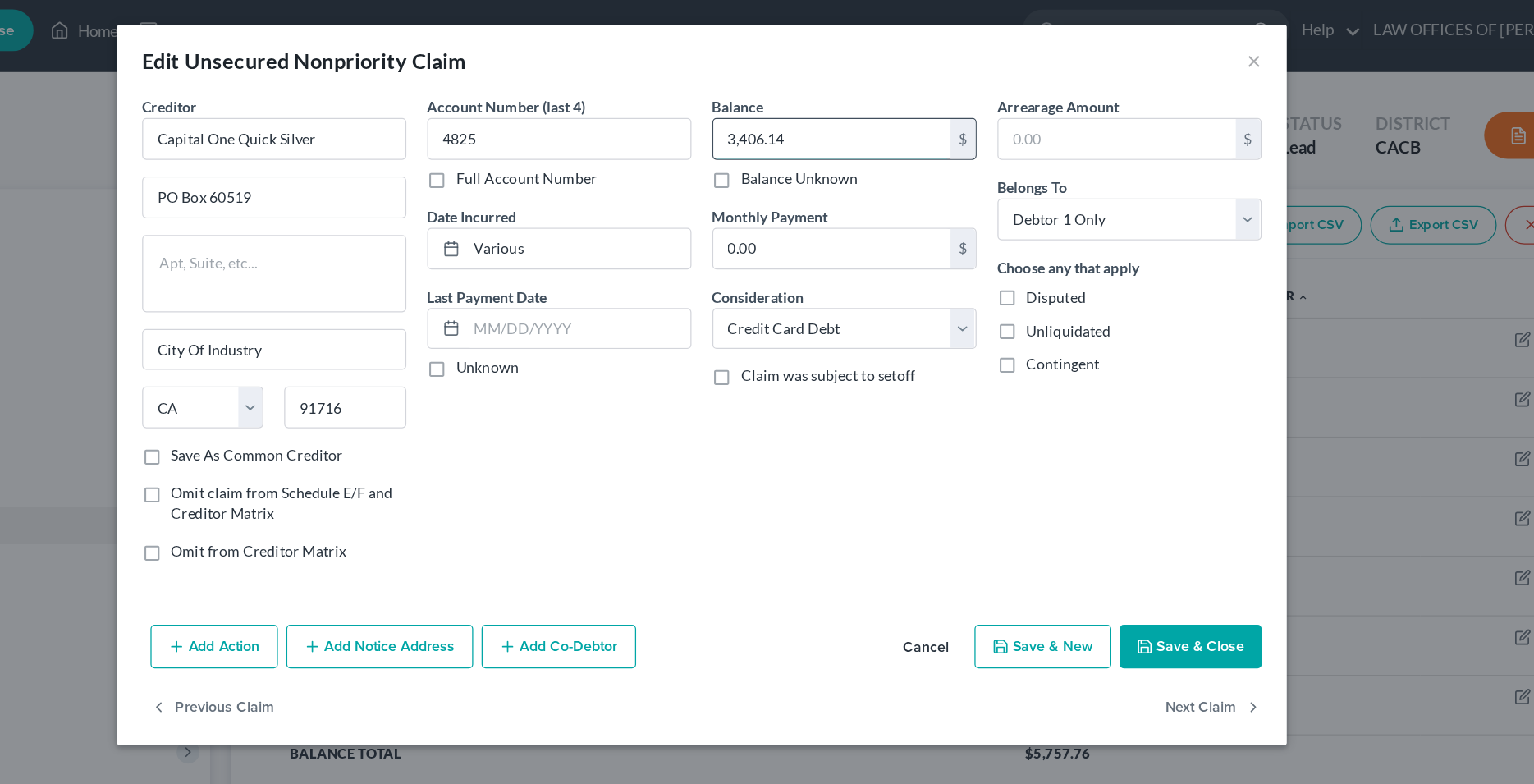
click at [827, 115] on input "3,406.14" at bounding box center [870, 108] width 187 height 31
type input "3,491.03"
click at [1128, 508] on button "Save & Close" at bounding box center [1151, 508] width 111 height 34
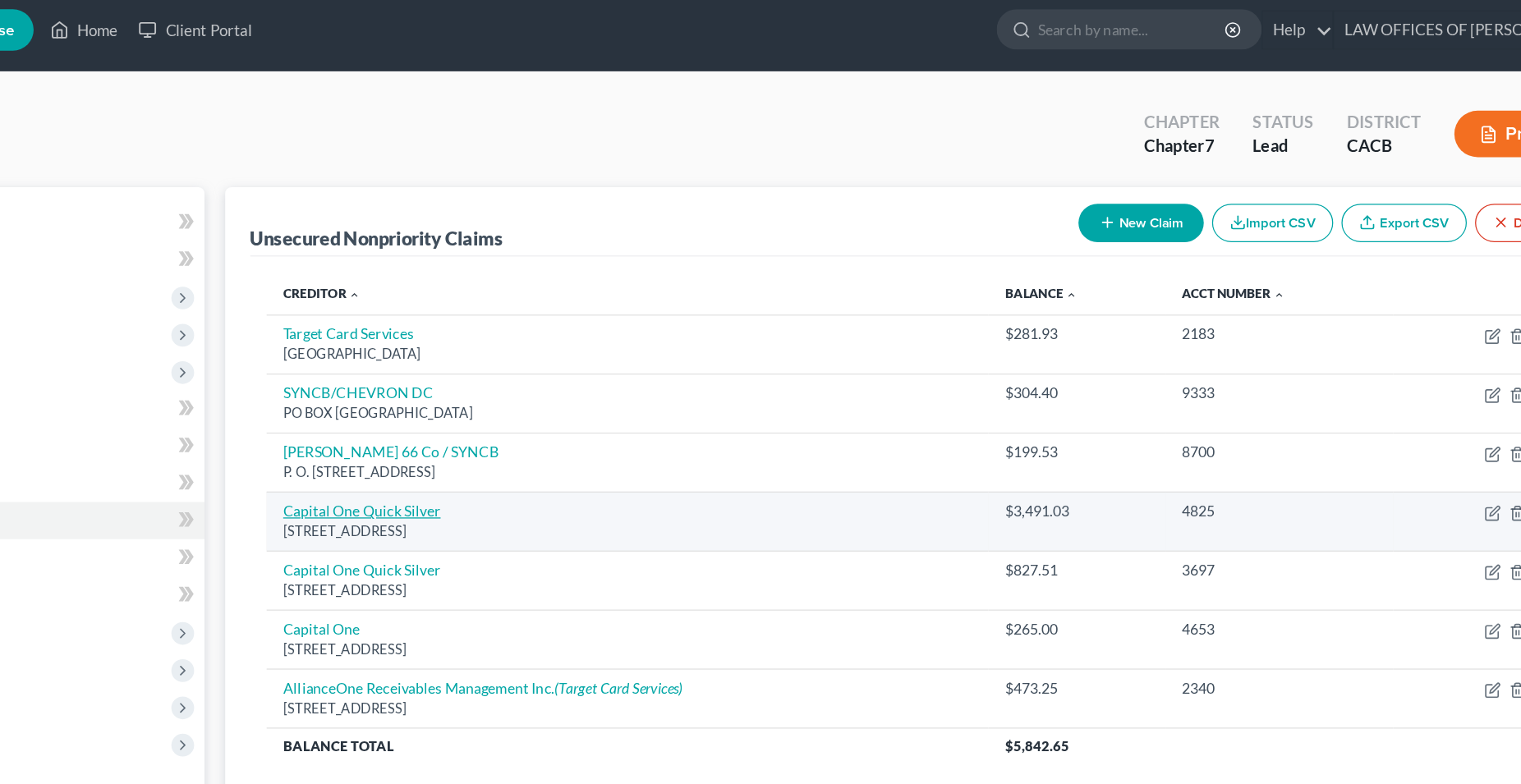
click at [543, 408] on link "Capital One Quick Silver" at bounding box center [502, 404] width 125 height 14
select select "4"
select select "2"
select select "0"
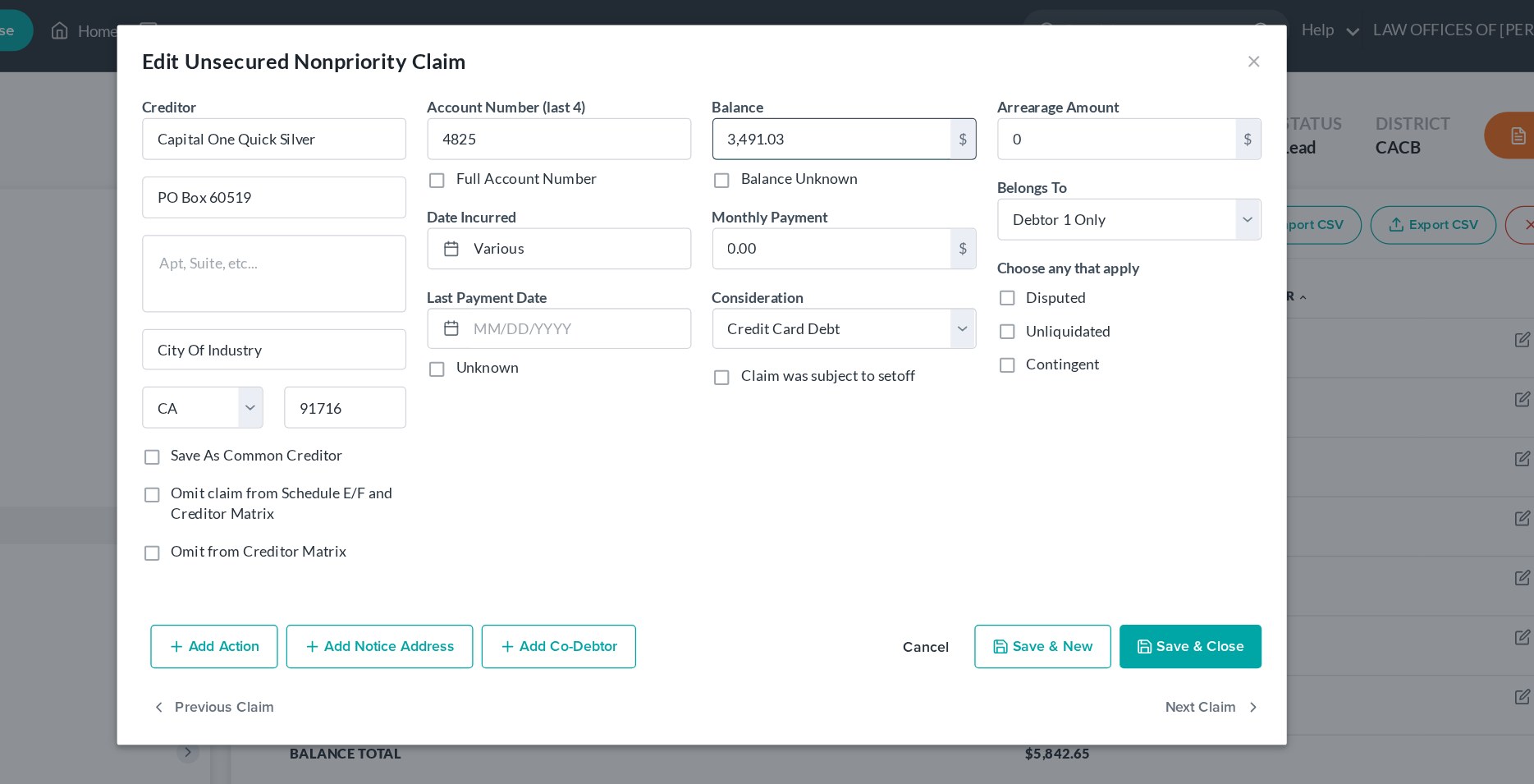
click at [818, 108] on input "3,491.03" at bounding box center [870, 108] width 187 height 31
type input "3,575.14"
click at [1136, 508] on button "Save & Close" at bounding box center [1151, 508] width 111 height 34
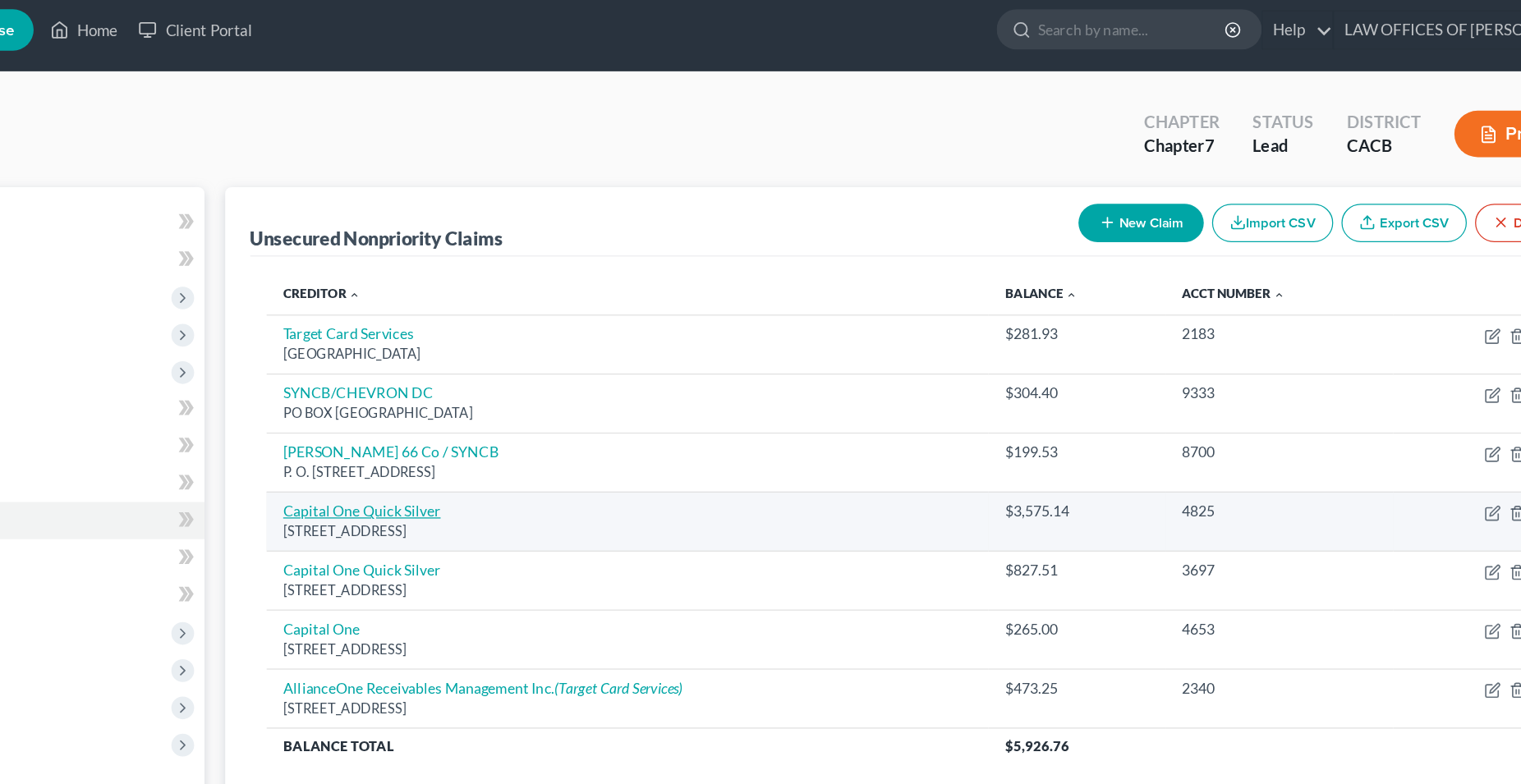
click at [524, 409] on link "Capital One Quick Silver" at bounding box center [502, 404] width 125 height 14
select select "4"
select select "2"
select select "0"
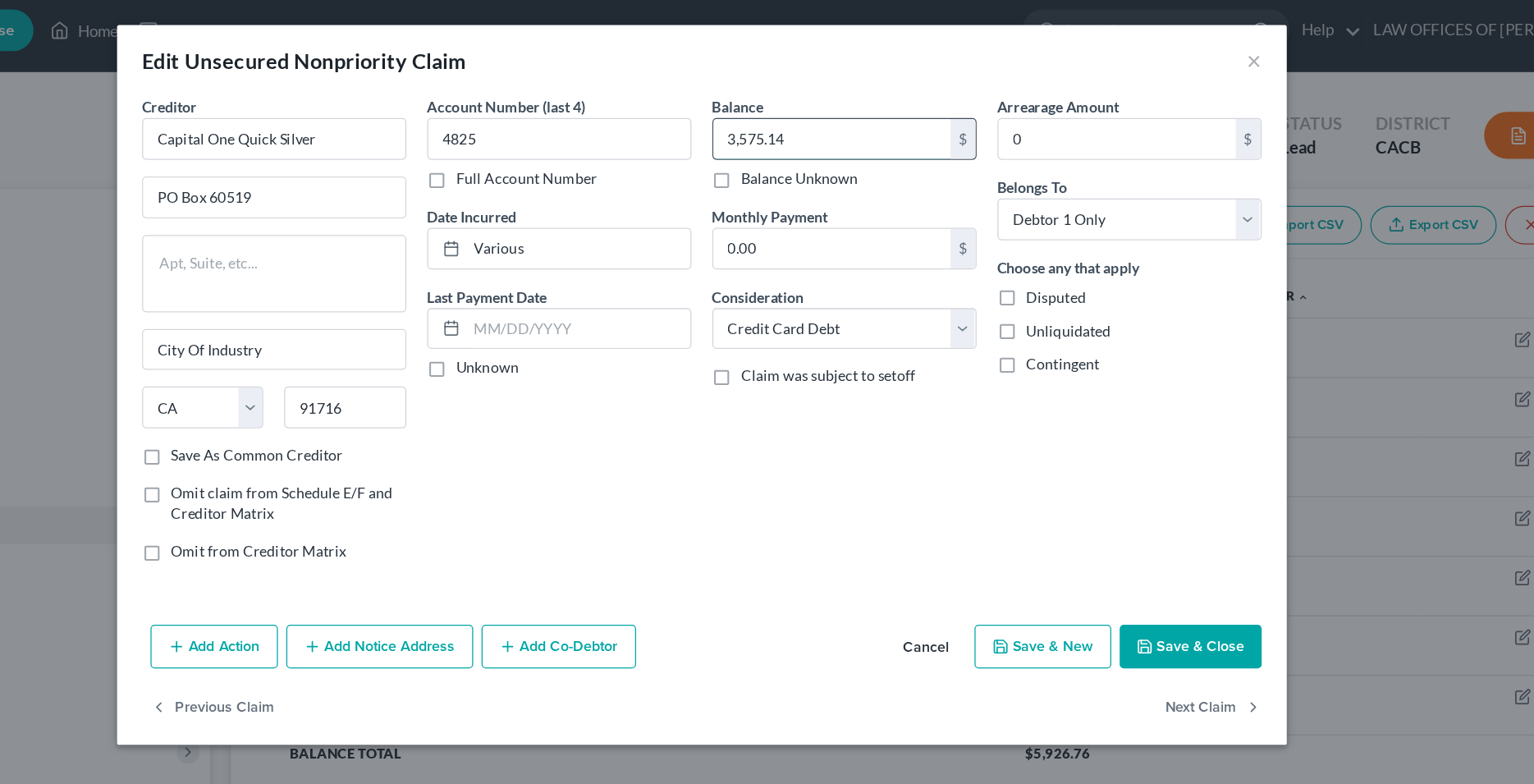
click at [877, 105] on input "3,575.14" at bounding box center [870, 108] width 187 height 31
type input "3,664.24"
click at [1155, 518] on button "Save & Close" at bounding box center [1151, 508] width 111 height 34
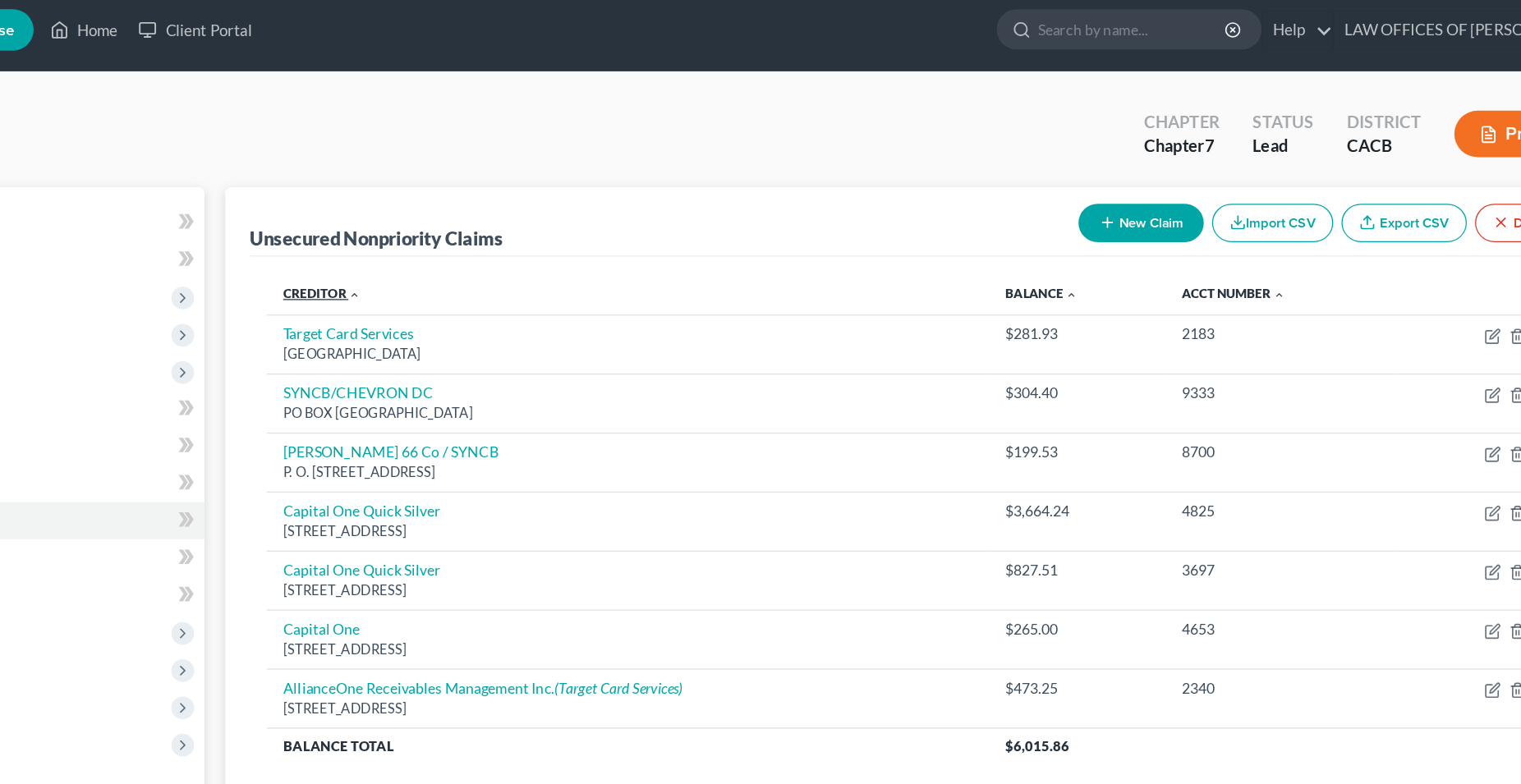
click at [466, 231] on link "Creditor expand_more expand_less unfold_more" at bounding box center [470, 232] width 62 height 12
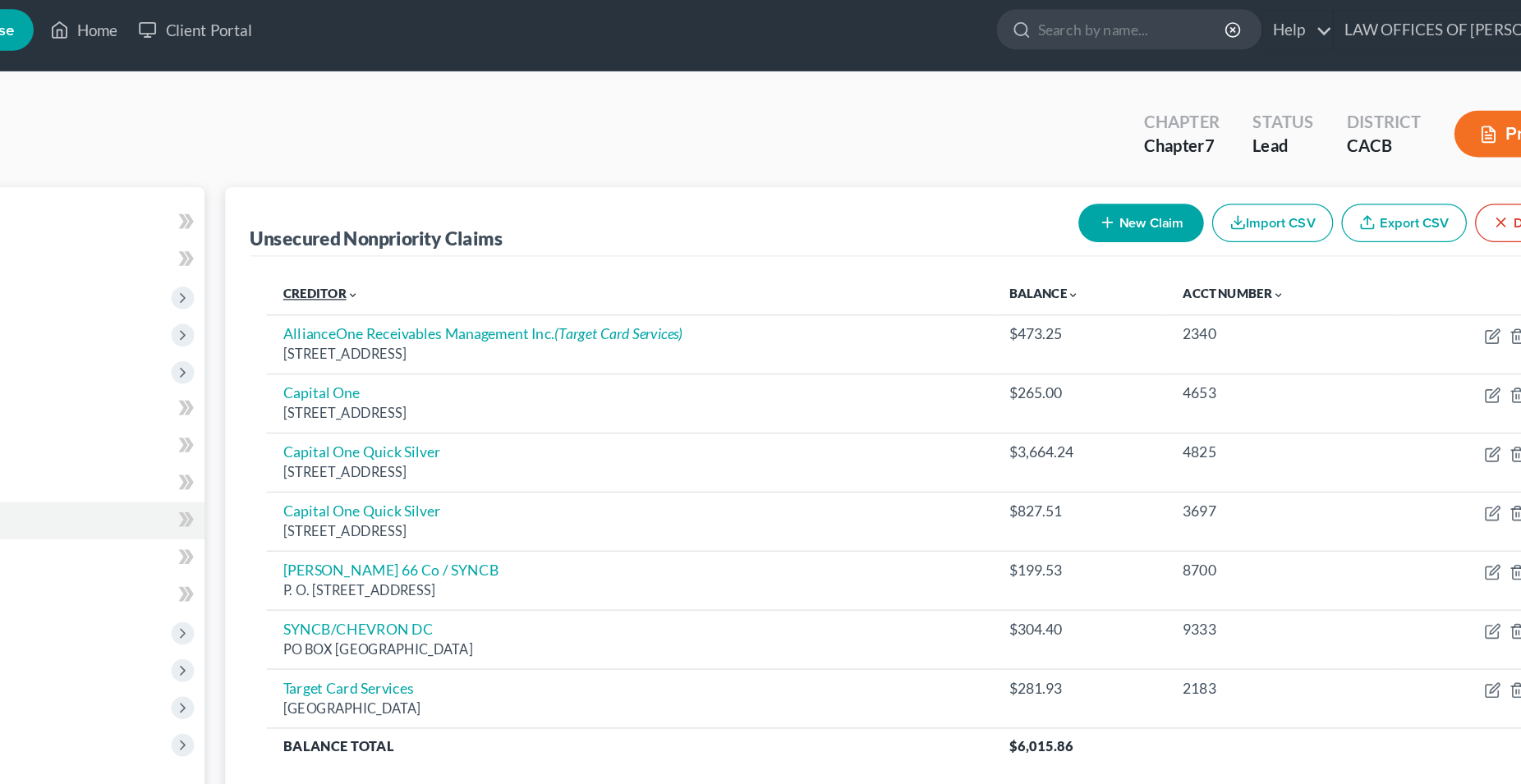
click at [466, 231] on link "Creditor expand_more expand_less unfold_more" at bounding box center [469, 232] width 60 height 12
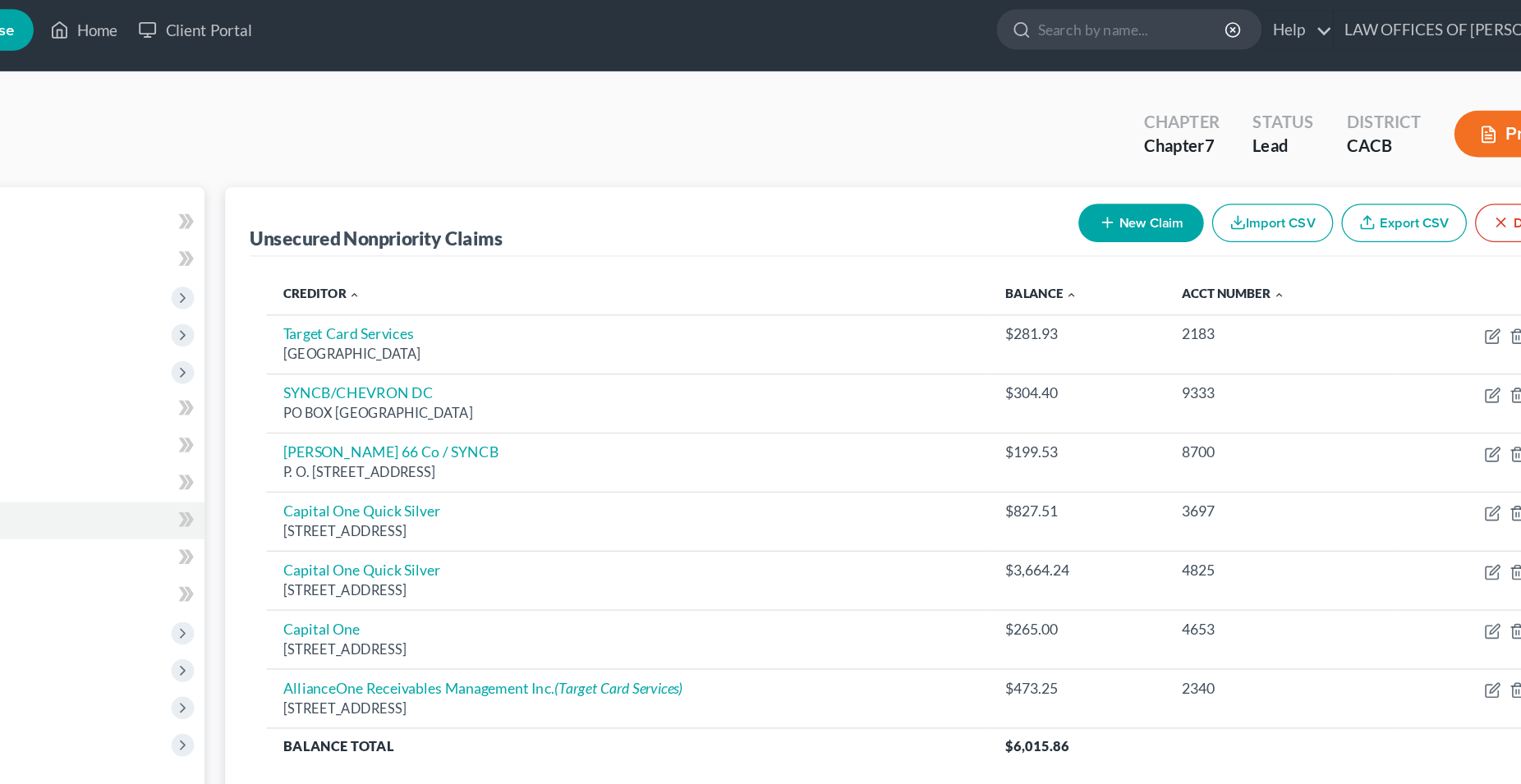
click at [1123, 171] on button "New Claim" at bounding box center [1120, 177] width 99 height 30
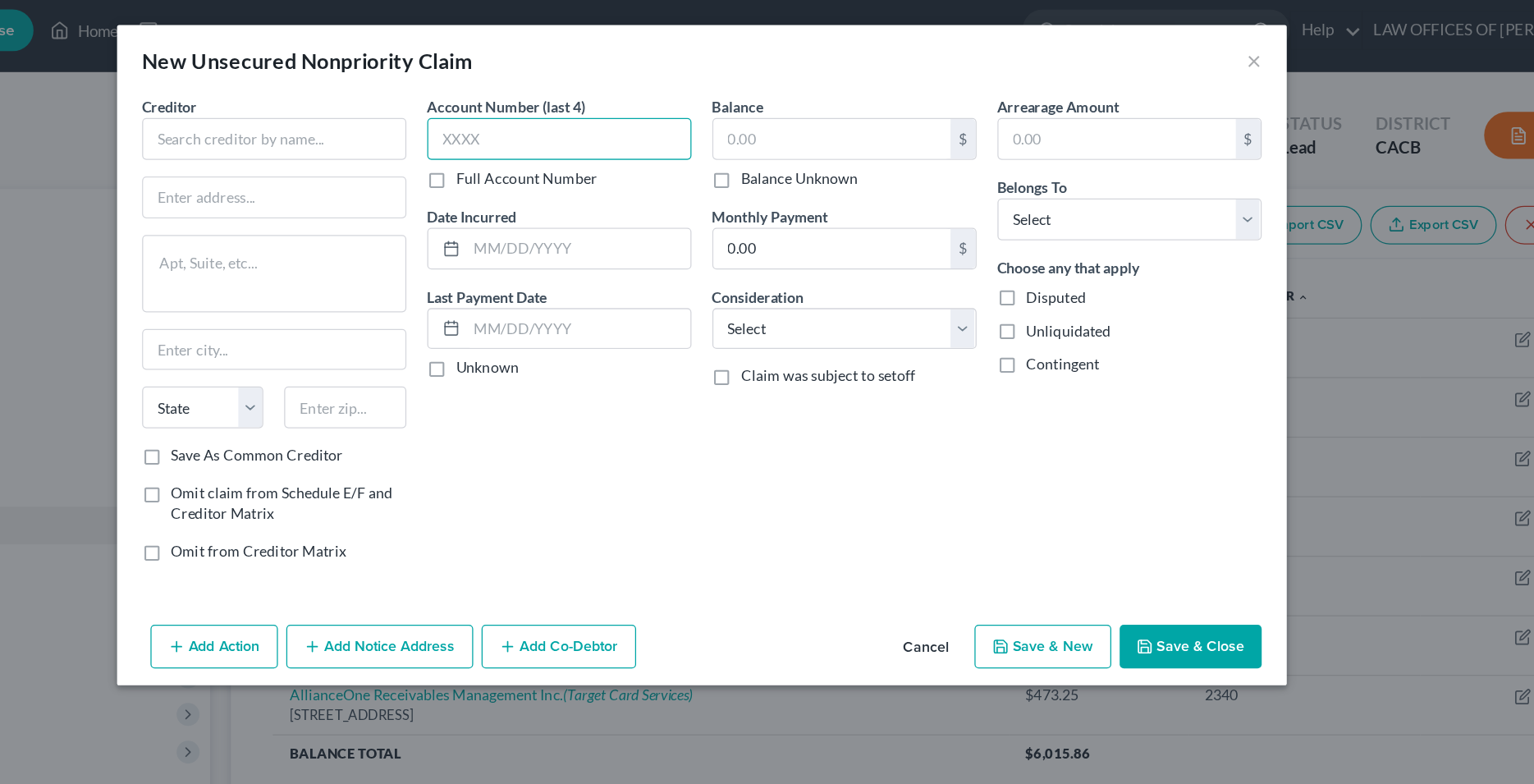
click at [581, 110] on input "text" at bounding box center [656, 108] width 207 height 33
type input "3387"
click at [626, 192] on input "text" at bounding box center [671, 195] width 176 height 31
type input "Various"
click at [776, 243] on select "Select Cable / Satellite Services Collection Agency Credit Card Debt Debt Couns…" at bounding box center [879, 259] width 207 height 33
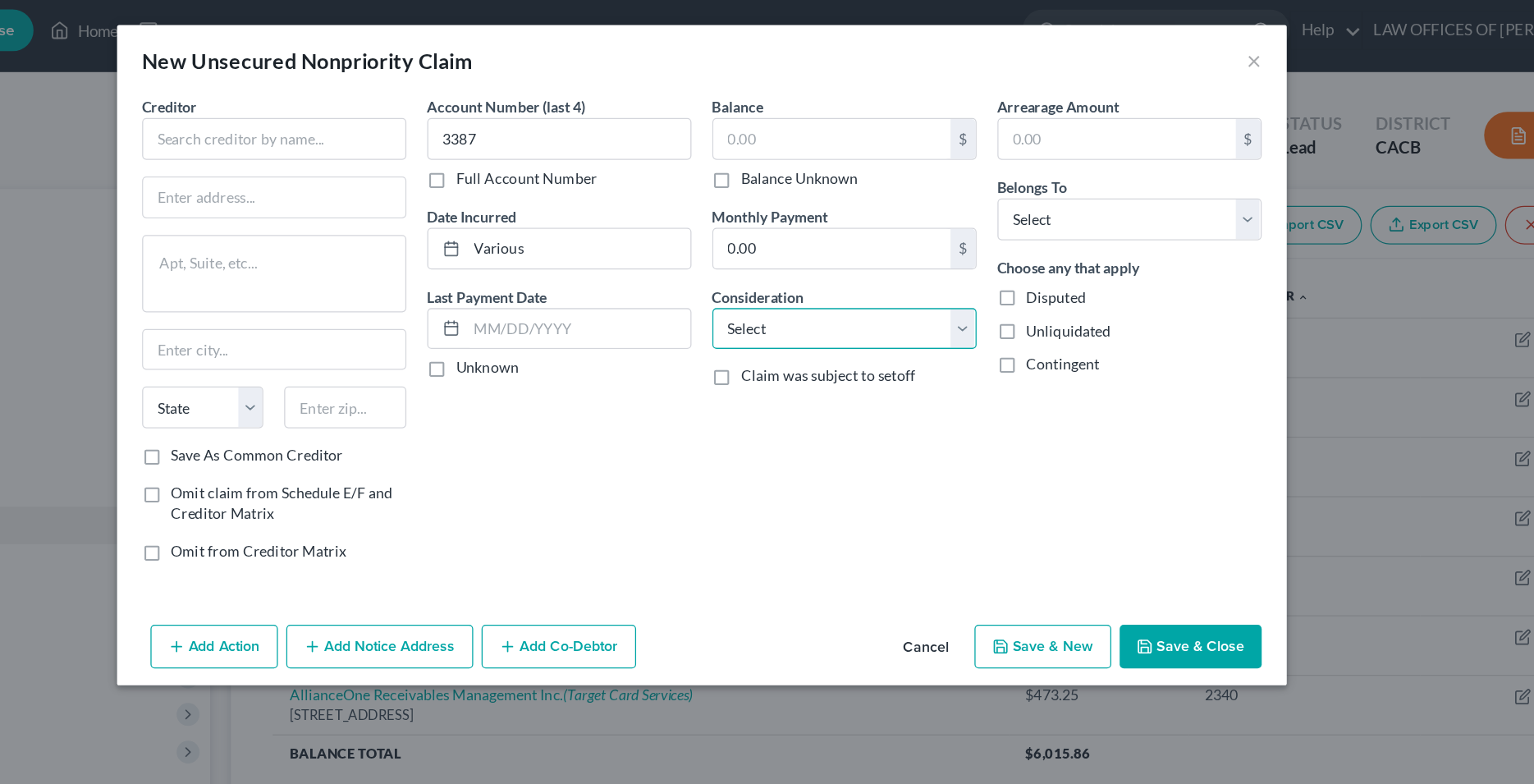
select select "2"
click option "Credit Card Debt" at bounding box center [0, 0] width 0 height 0
drag, startPoint x: 841, startPoint y: 258, endPoint x: 843, endPoint y: 341, distance: 83.0
click at [843, 341] on div "Balance $ Balance Unknown Balance Undetermined $ Balance Unknown Monthly Paymen…" at bounding box center [880, 265] width 225 height 380
click at [1000, 156] on select "Select Debtor 1 Only Debtor 2 Only Debtor 1 And Debtor 2 Only At Least One Of T…" at bounding box center [1104, 172] width 207 height 33
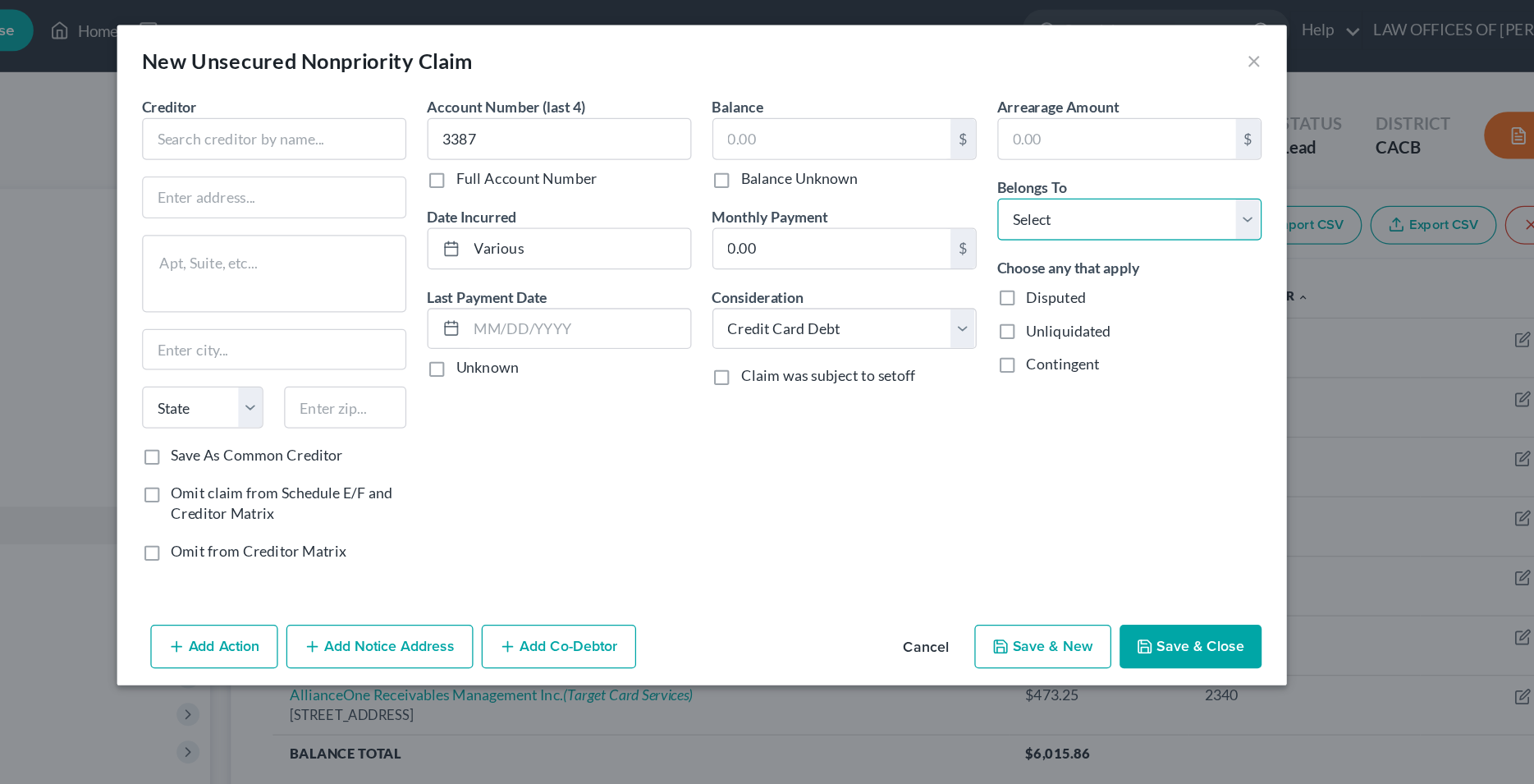
select select "0"
click option "Debtor 1 Only" at bounding box center [0, 0] width 0 height 0
click at [663, 359] on div "Account Number (last 4) 3387 Full Account Number Date Incurred Various Last Pay…" at bounding box center [656, 265] width 225 height 380
click at [467, 112] on input "text" at bounding box center [431, 108] width 207 height 33
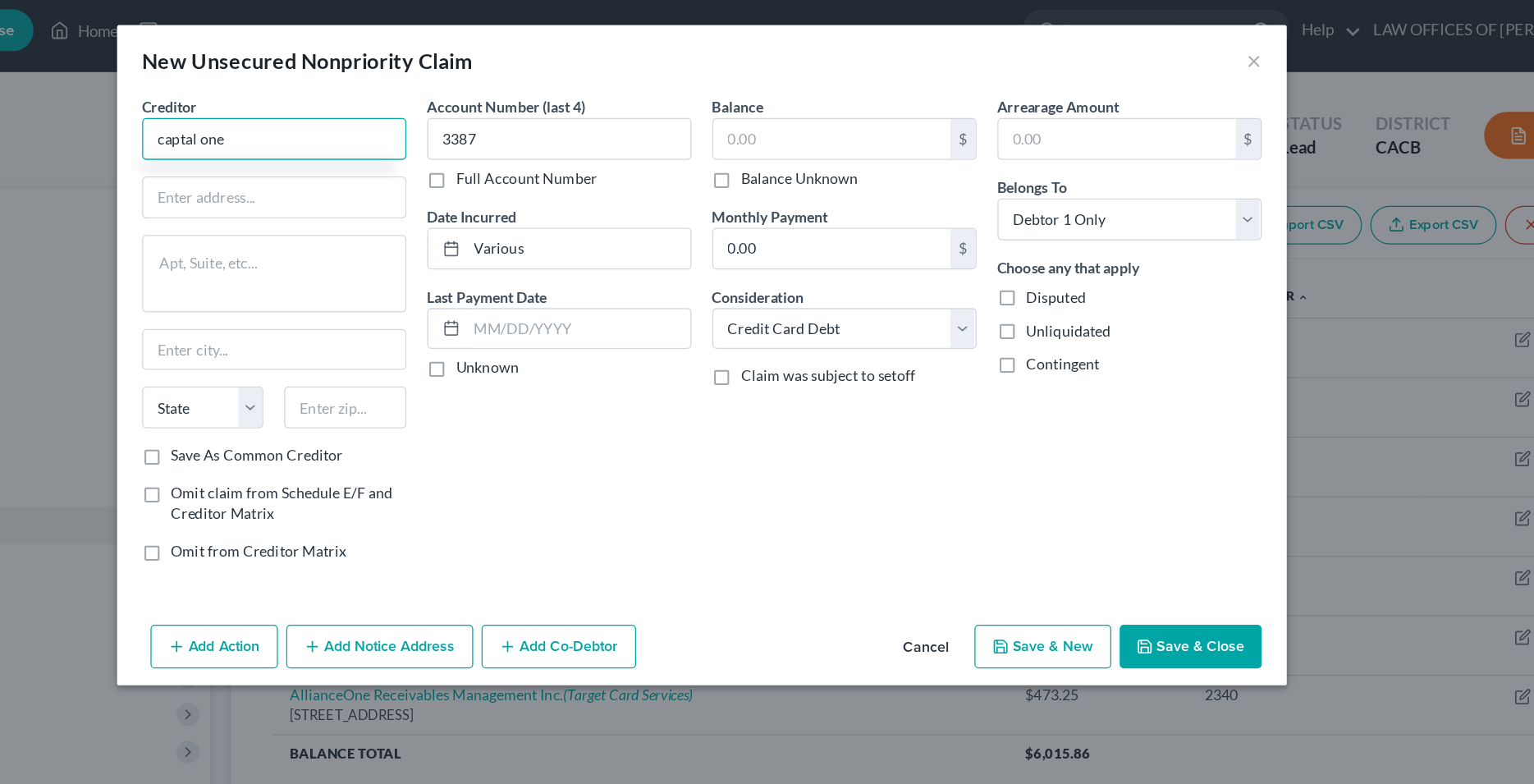
drag, startPoint x: 409, startPoint y: 105, endPoint x: 320, endPoint y: 105, distance: 89.0
click at [327, 105] on input "captal one" at bounding box center [431, 108] width 207 height 33
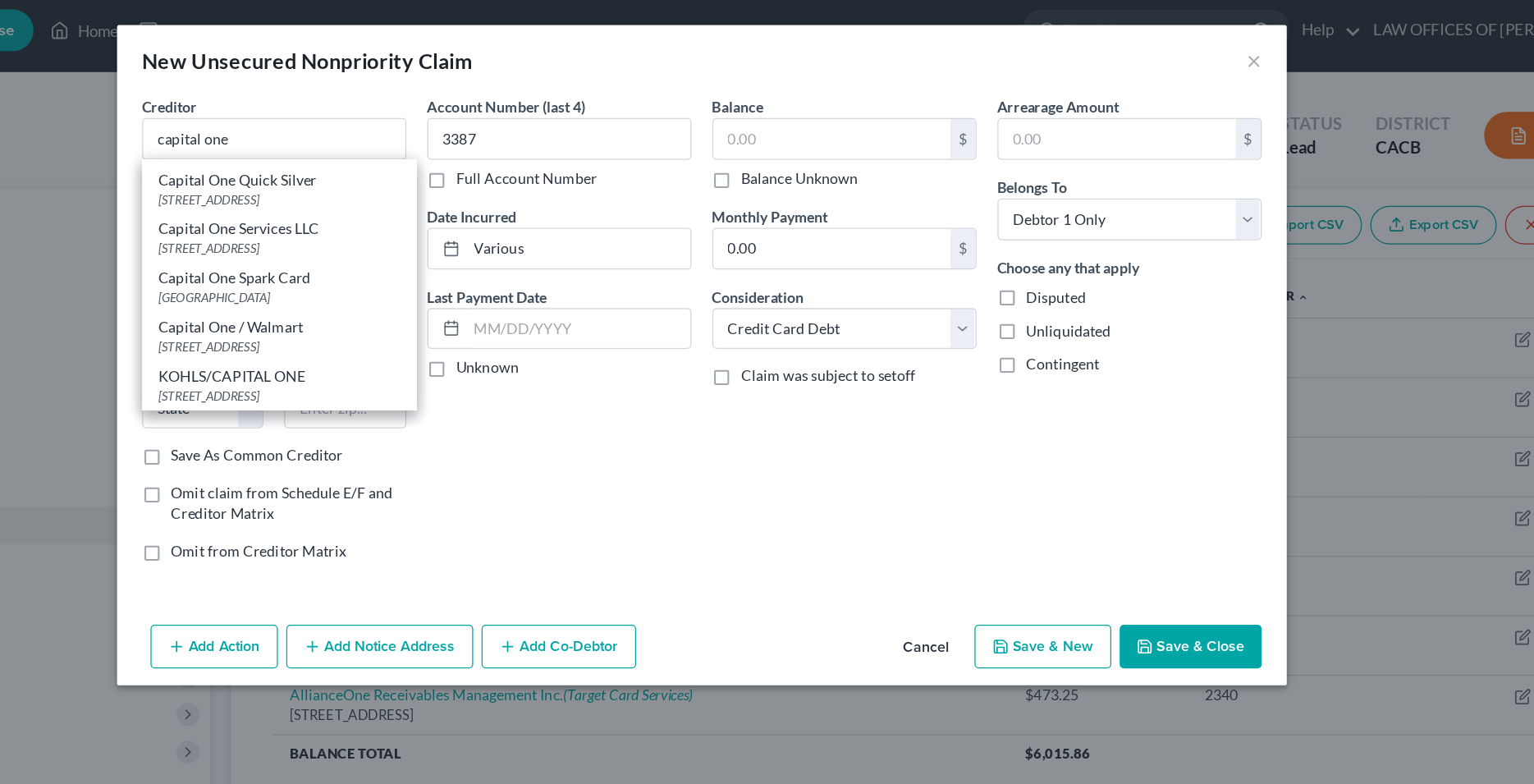
scroll to position [794, 0]
click at [428, 149] on div "Capital One Quick Silver" at bounding box center [435, 141] width 189 height 16
type input "Capital One Quick Silver"
type input "PO Box 60519"
type input "City Of Industry"
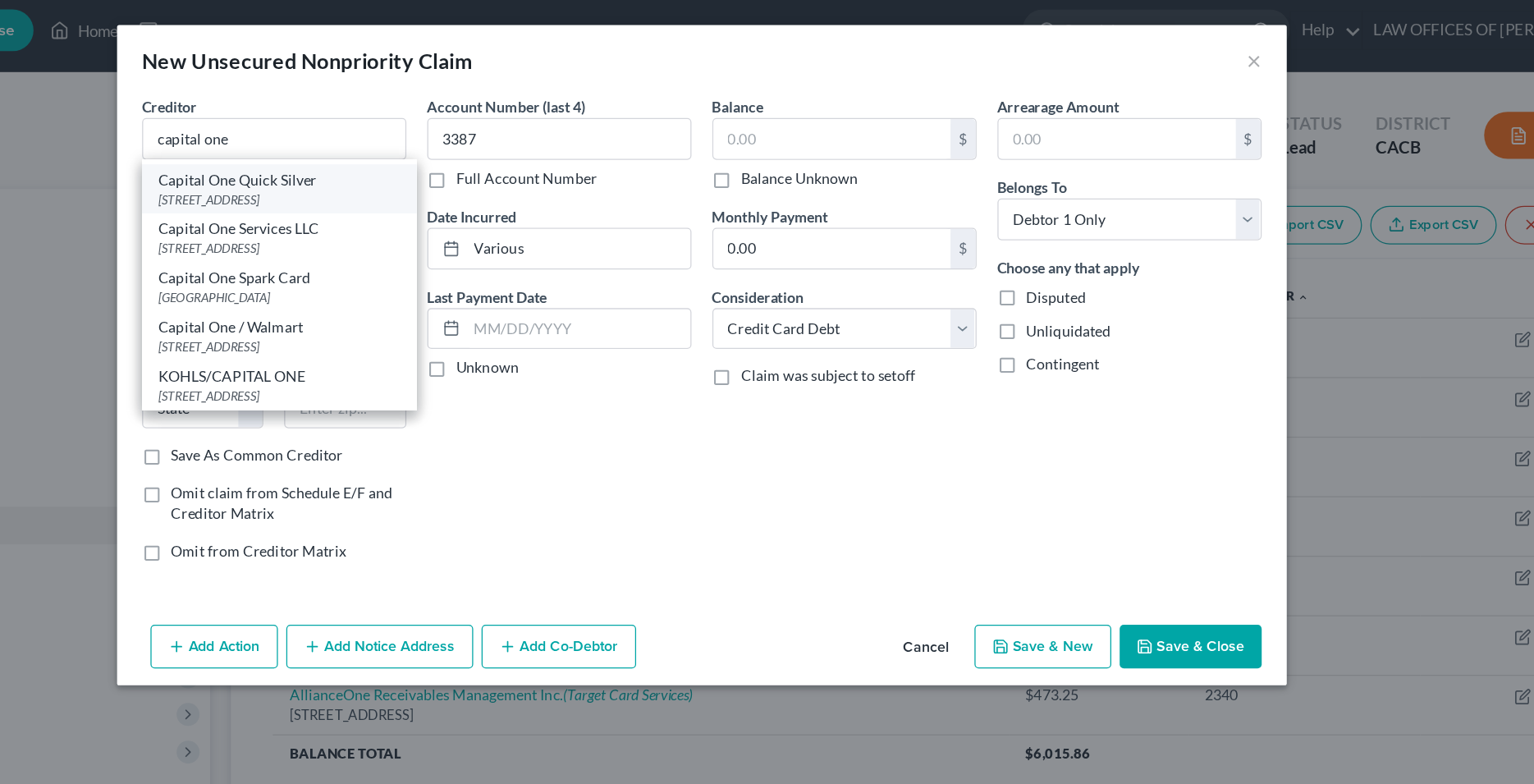
select select "4"
type input "91716"
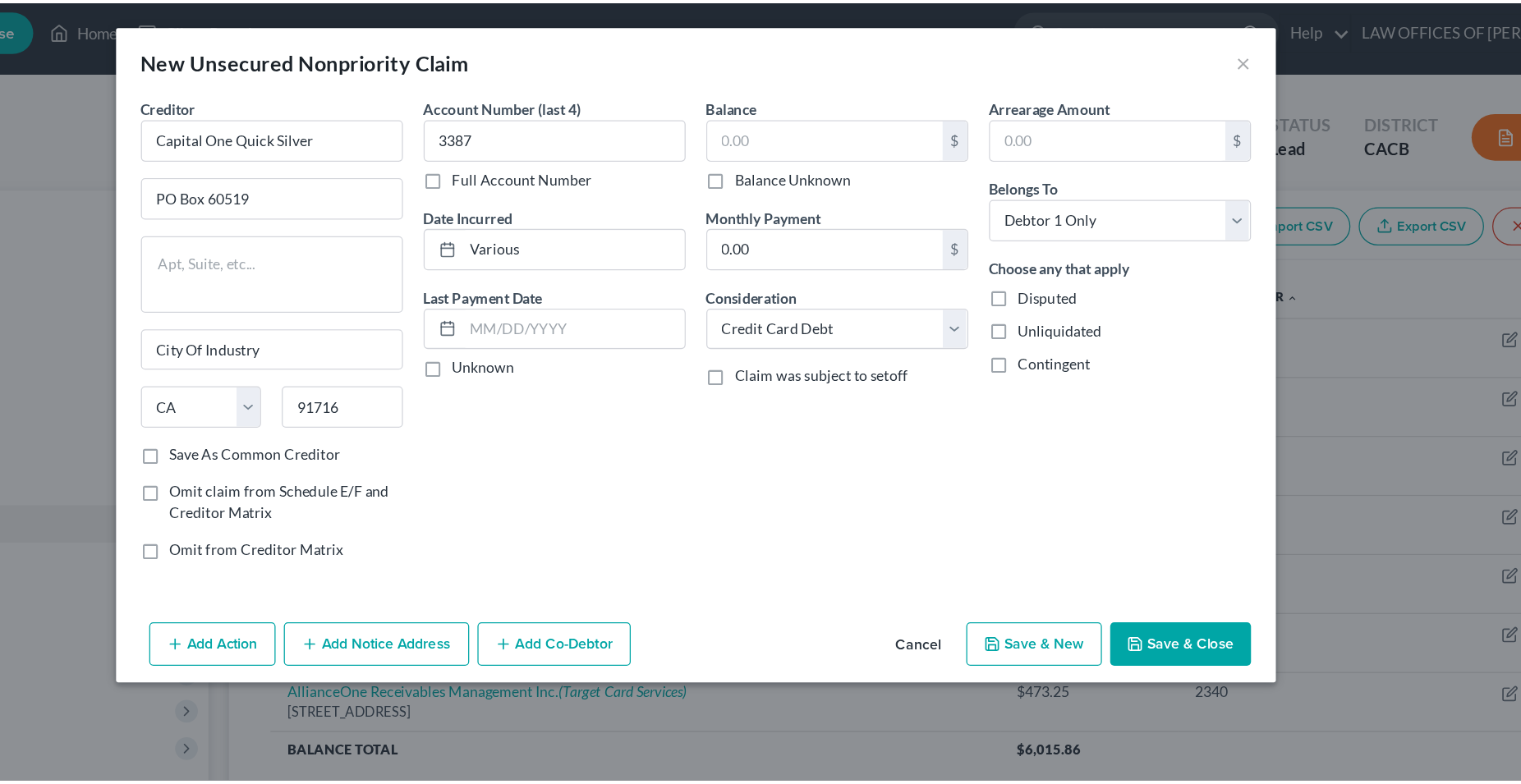
scroll to position [0, 0]
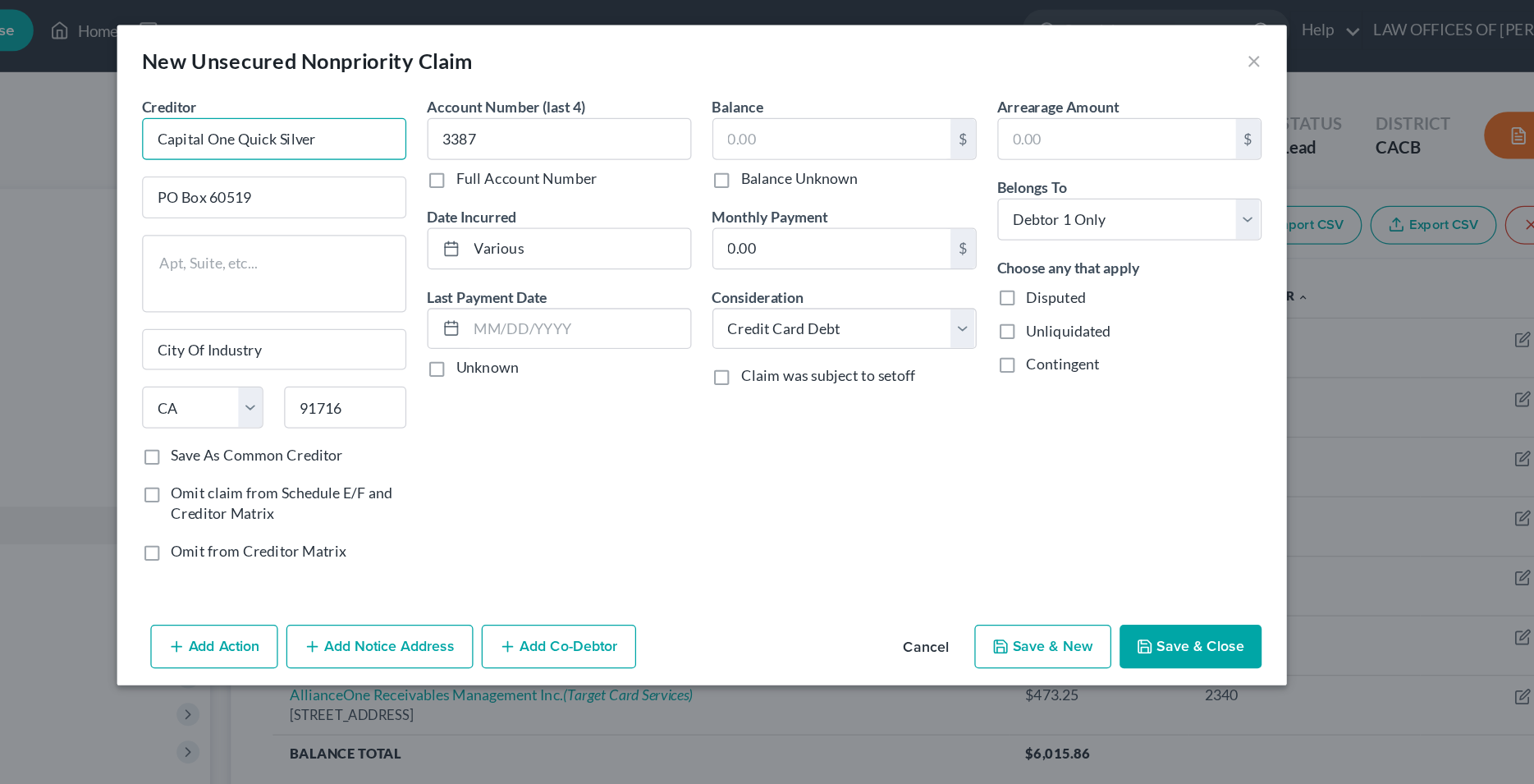
click at [495, 108] on input "Capital One Quick Silver" at bounding box center [431, 108] width 207 height 33
click at [465, 101] on input "Capital One Quick Silver" at bounding box center [431, 108] width 207 height 33
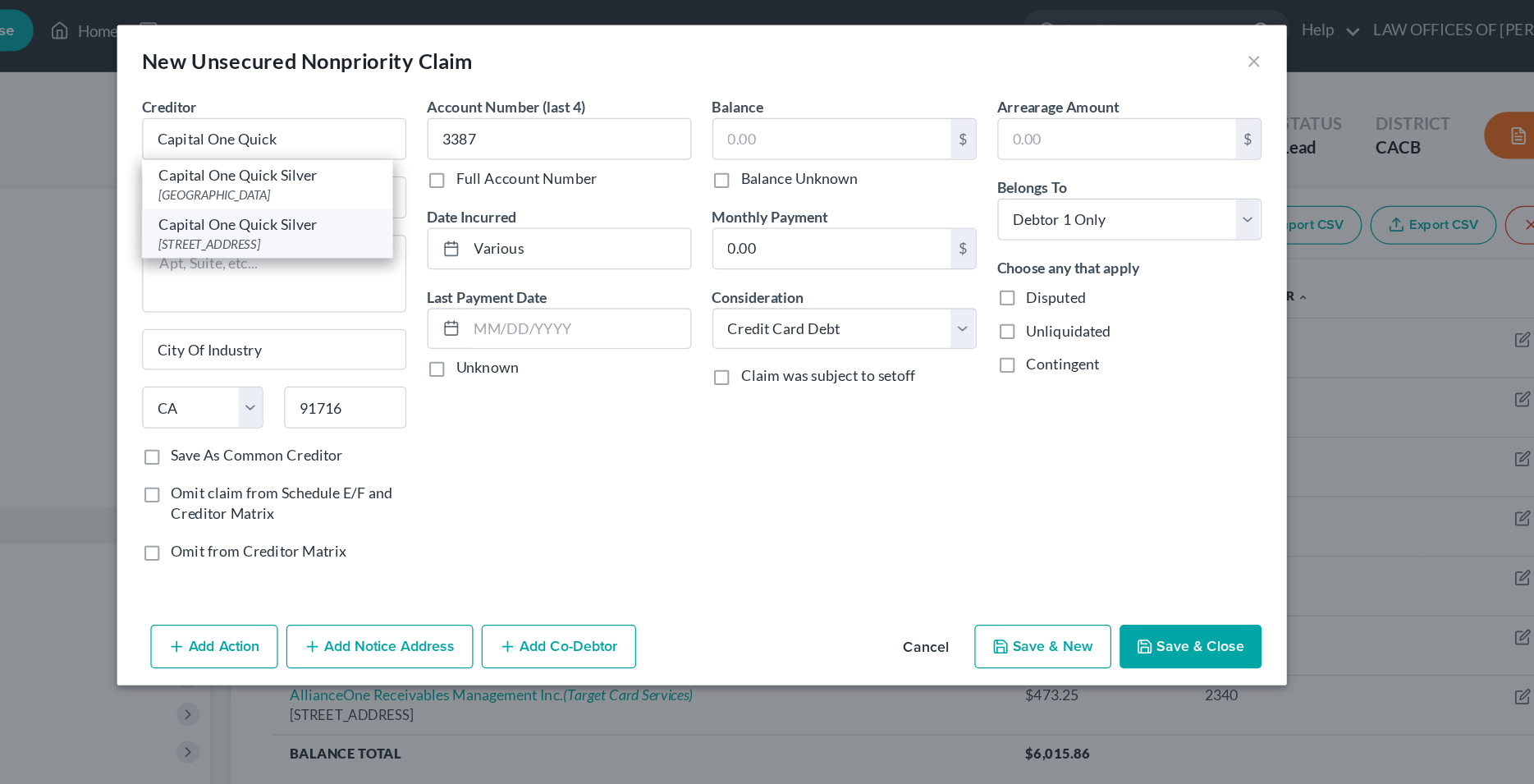
click at [427, 179] on div "Capital One Quick Silver" at bounding box center [425, 176] width 170 height 16
type input "Capital One Quick Silver"
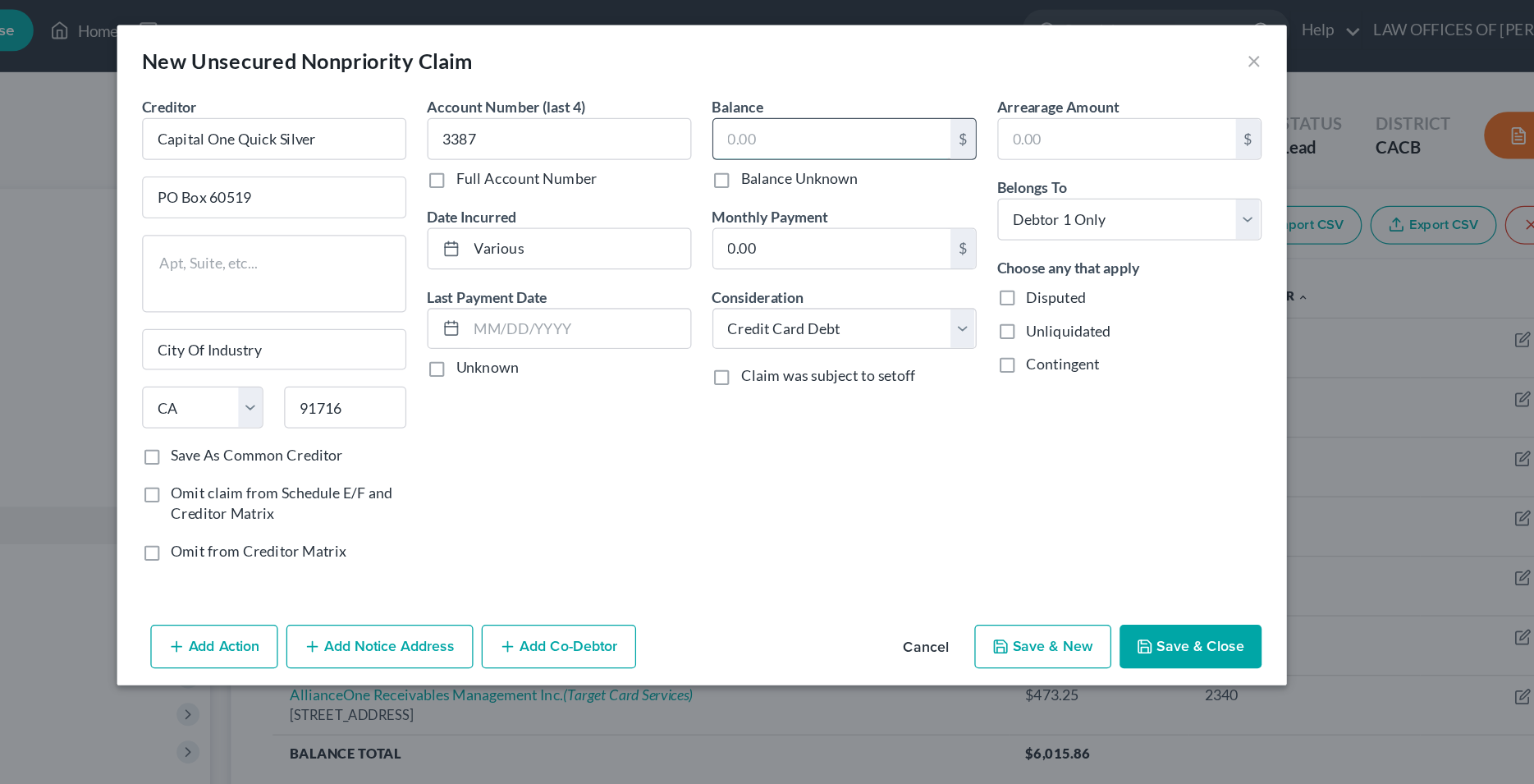
click at [798, 117] on input "text" at bounding box center [870, 108] width 187 height 31
type input "657.51"
click at [1149, 520] on button "Save & Close" at bounding box center [1151, 508] width 111 height 34
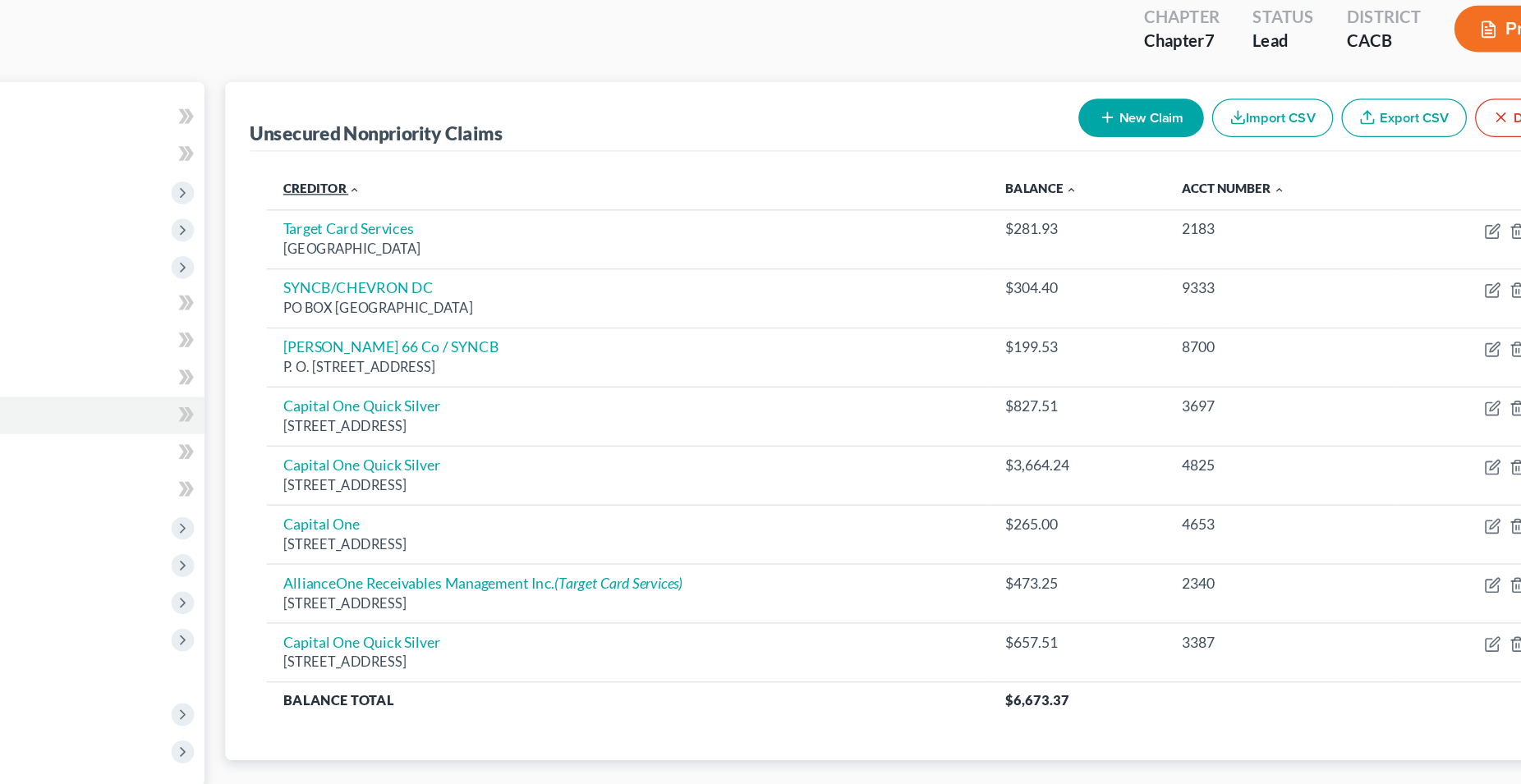
click at [472, 235] on link "Creditor expand_more expand_less unfold_more" at bounding box center [470, 232] width 62 height 12
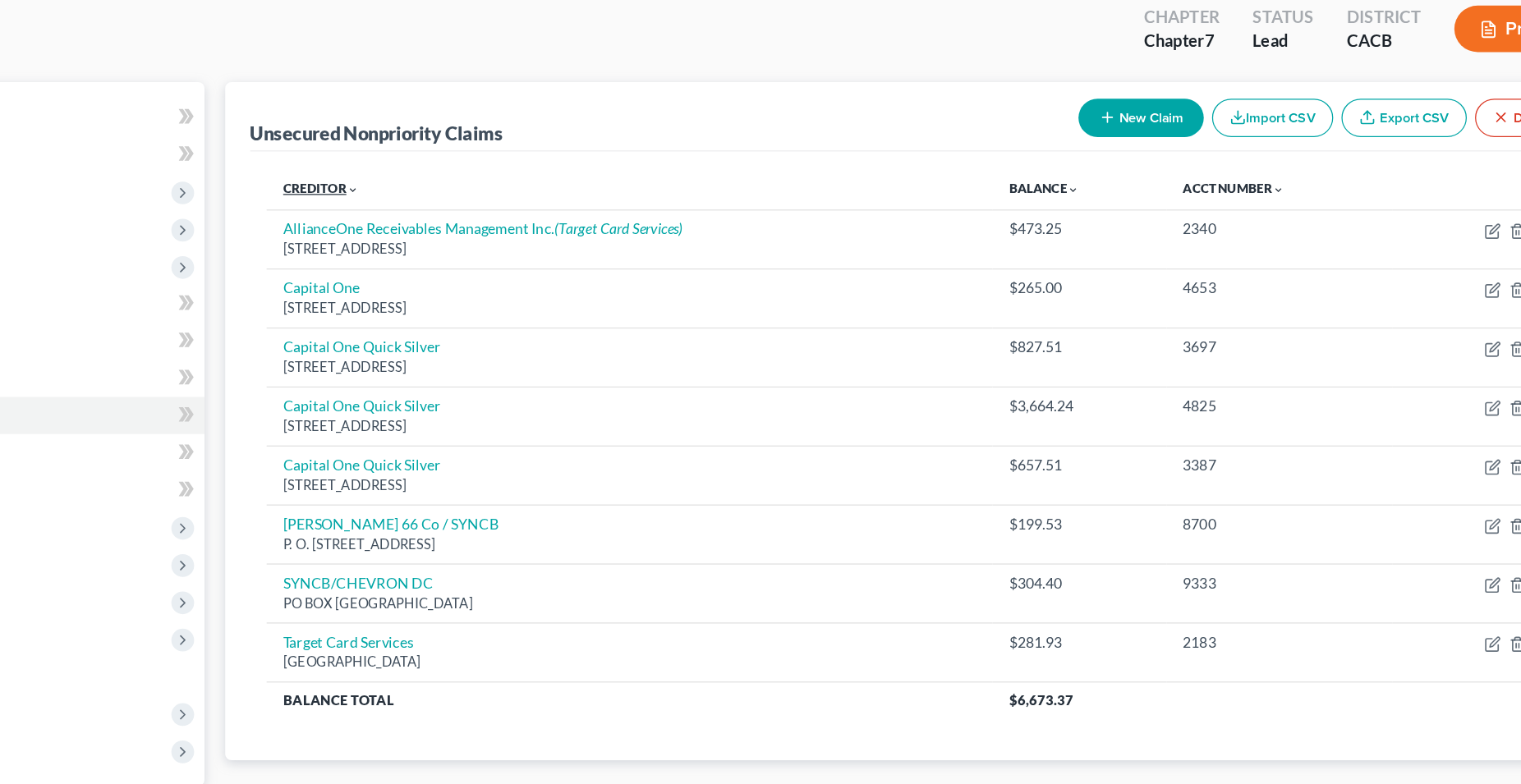
click at [472, 235] on link "Creditor expand_more expand_less unfold_more" at bounding box center [469, 232] width 60 height 12
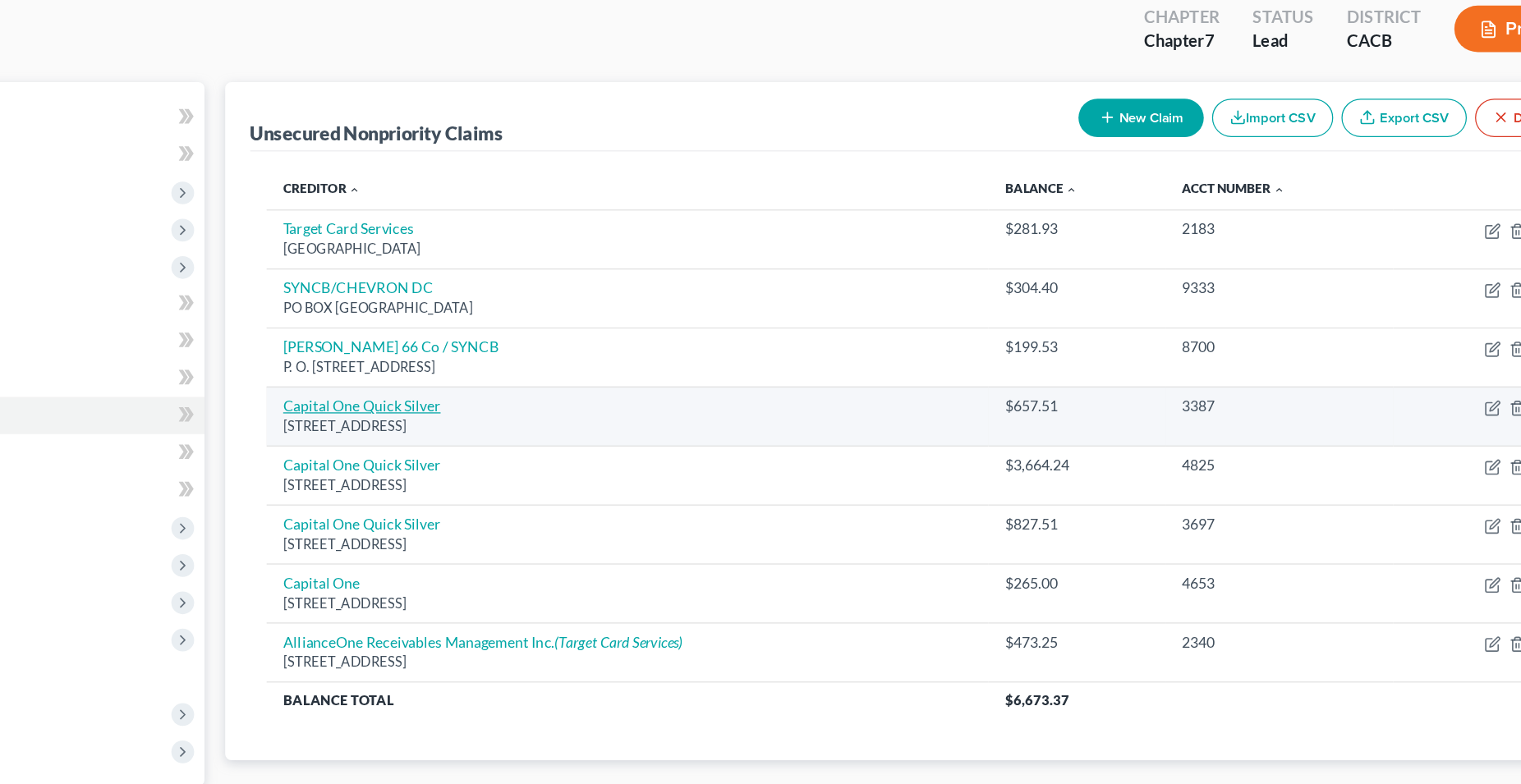
click at [529, 402] on link "Capital One Quick Silver" at bounding box center [502, 404] width 125 height 14
select select "4"
select select "2"
select select "0"
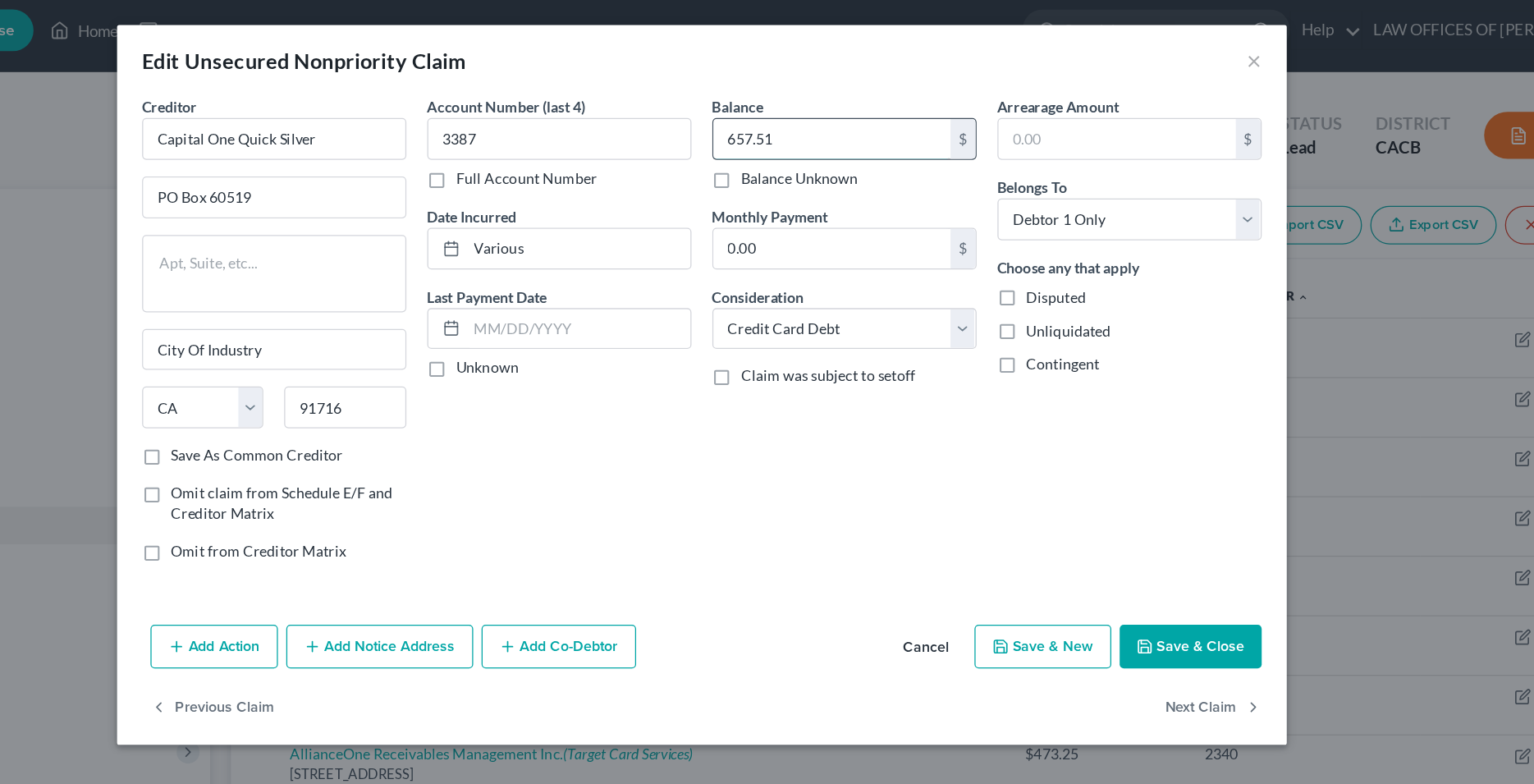
click at [807, 105] on input "657.51" at bounding box center [870, 108] width 187 height 31
type input "674.18"
click at [1147, 513] on button "Save & Close" at bounding box center [1151, 508] width 111 height 34
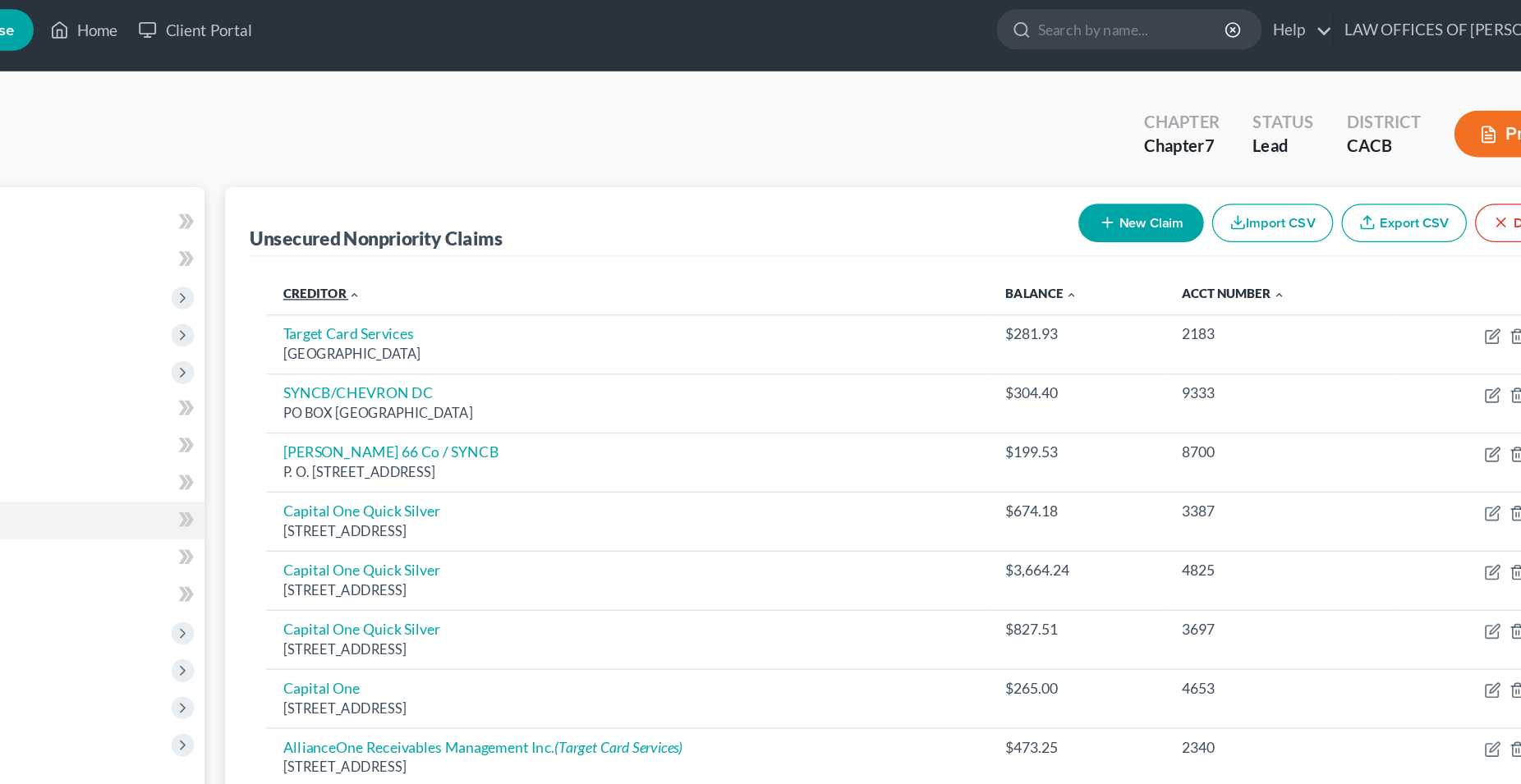
click at [465, 230] on link "Creditor expand_more expand_less unfold_more" at bounding box center [470, 232] width 62 height 12
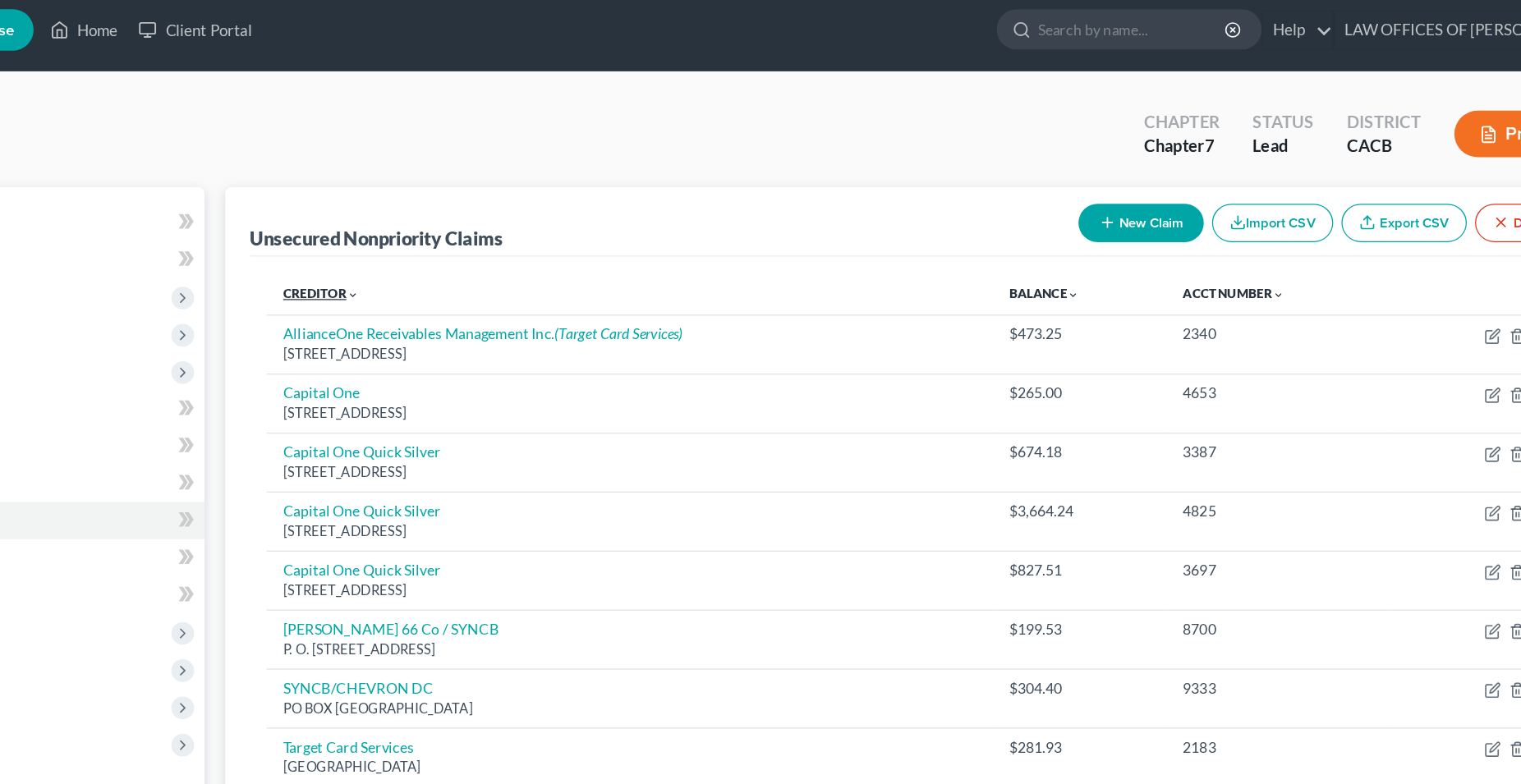
click at [465, 230] on link "Creditor expand_more expand_less unfold_more" at bounding box center [469, 232] width 60 height 12
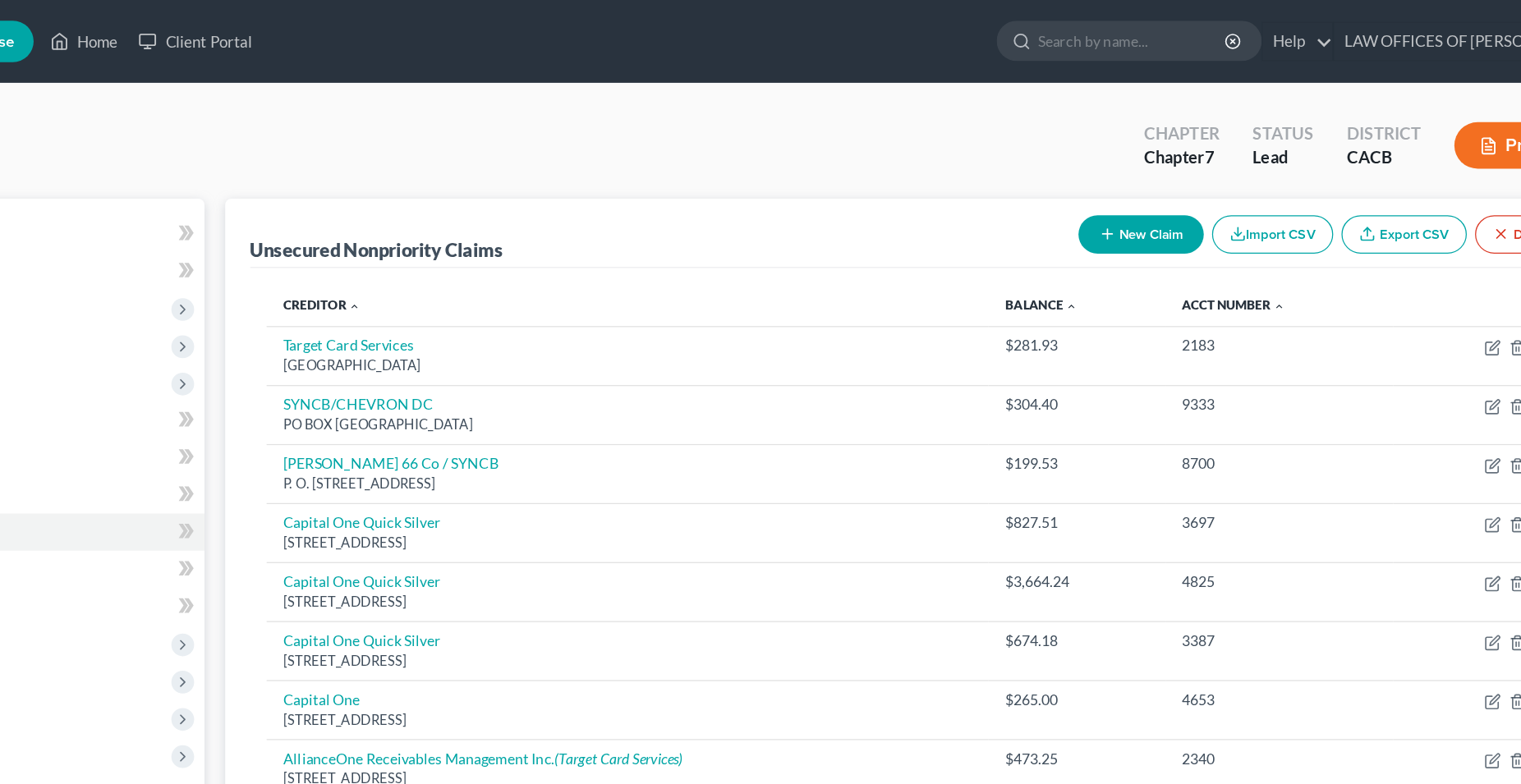
click at [1129, 191] on button "New Claim" at bounding box center [1120, 186] width 99 height 30
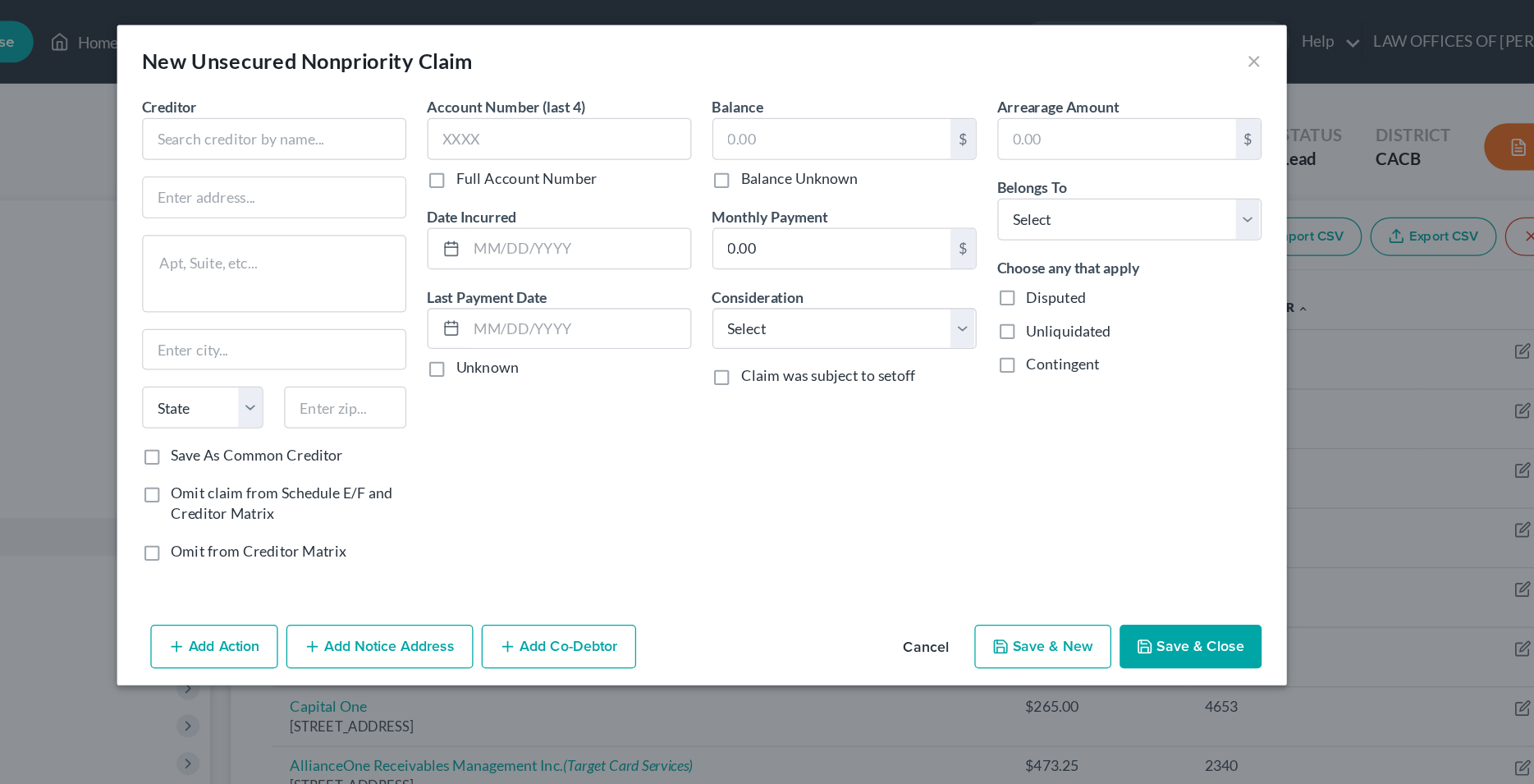
click at [956, 508] on button "Cancel" at bounding box center [944, 509] width 63 height 33
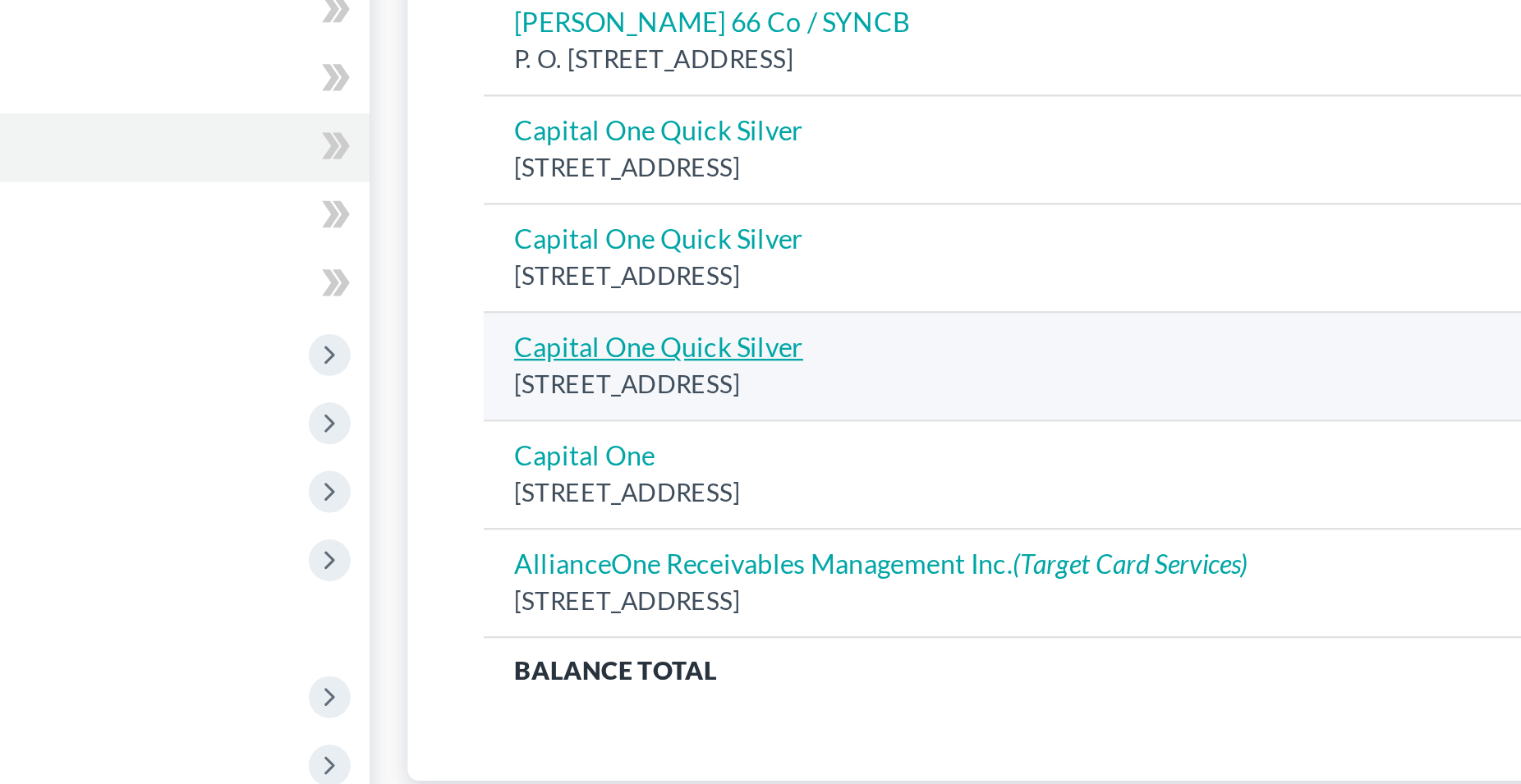
click at [503, 510] on link "Capital One Quick Silver" at bounding box center [502, 507] width 125 height 14
select select "4"
select select "2"
select select "0"
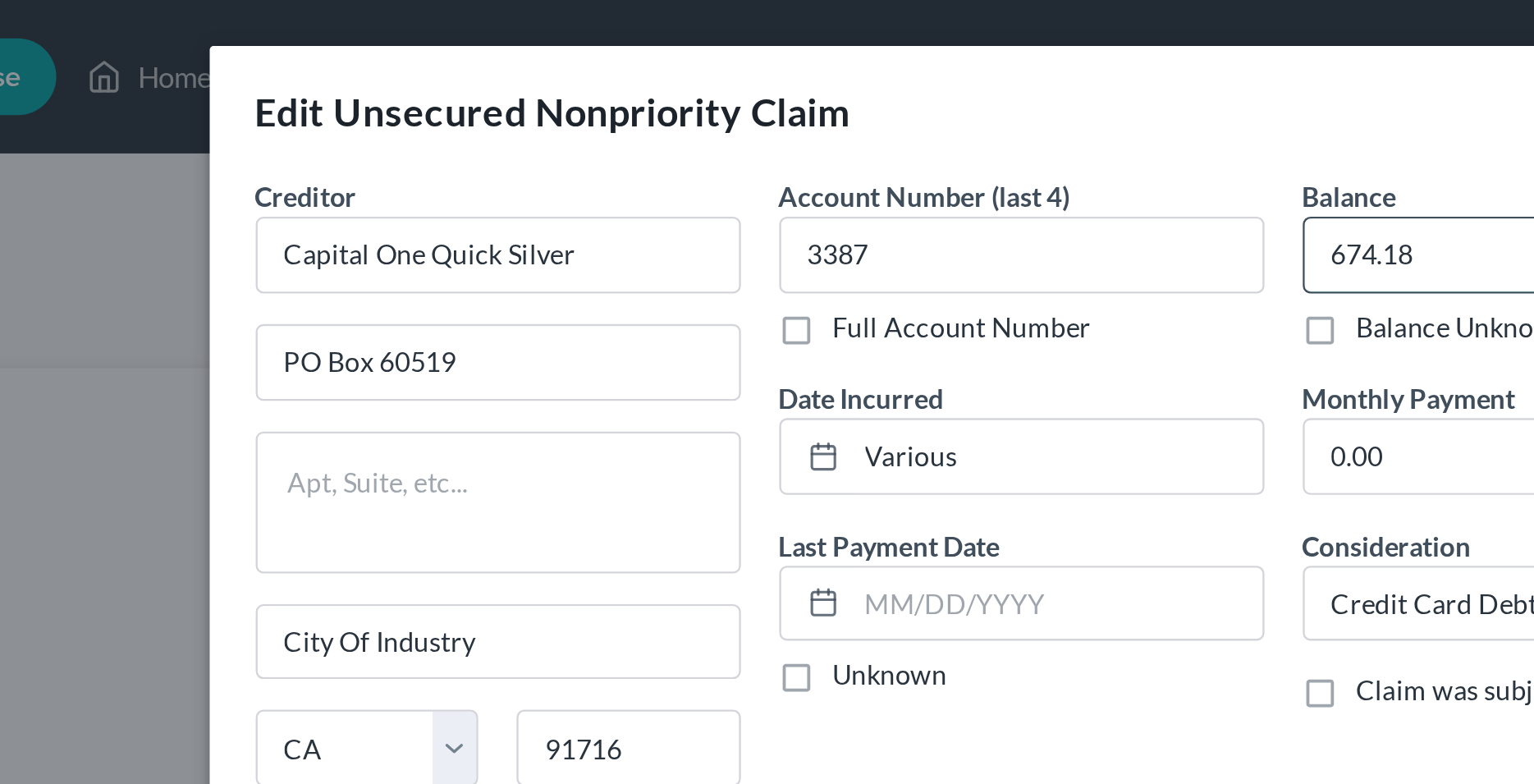
click at [801, 114] on input "674.18" at bounding box center [870, 108] width 187 height 31
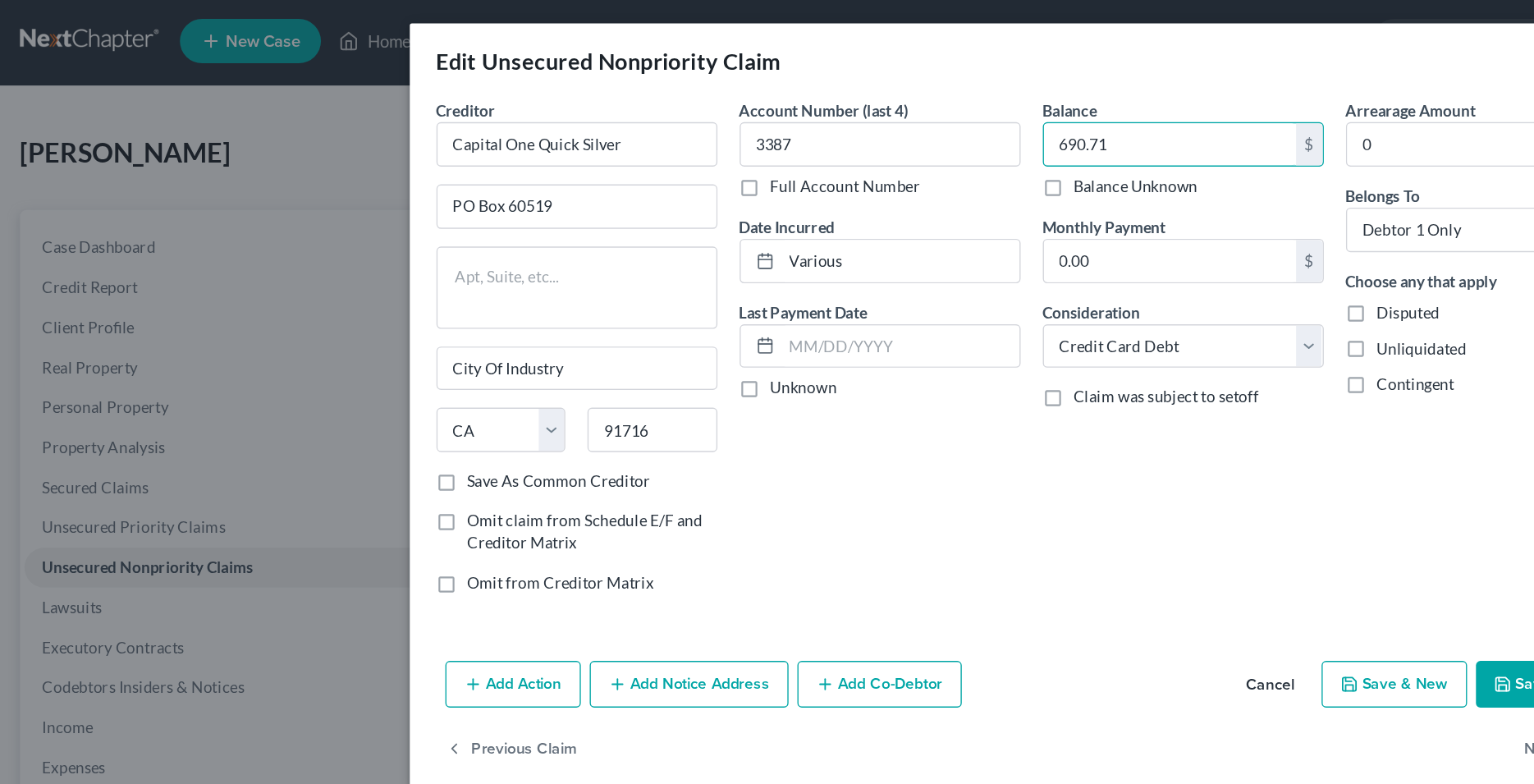
type input "690.71"
click at [1118, 511] on icon "button" at bounding box center [1116, 508] width 13 height 13
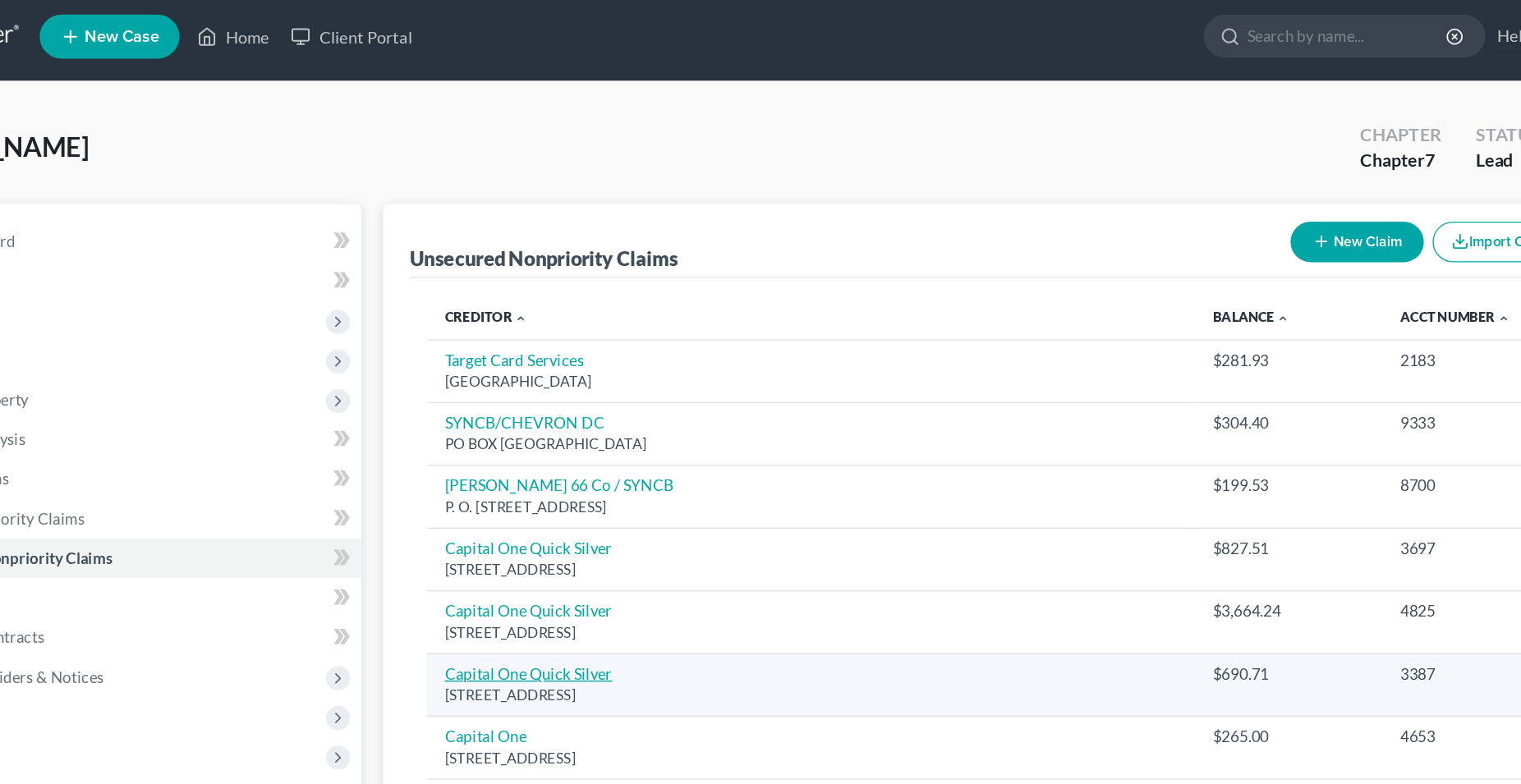
click at [542, 511] on link "Capital One Quick Silver" at bounding box center [502, 507] width 125 height 14
select select "4"
select select "2"
select select "0"
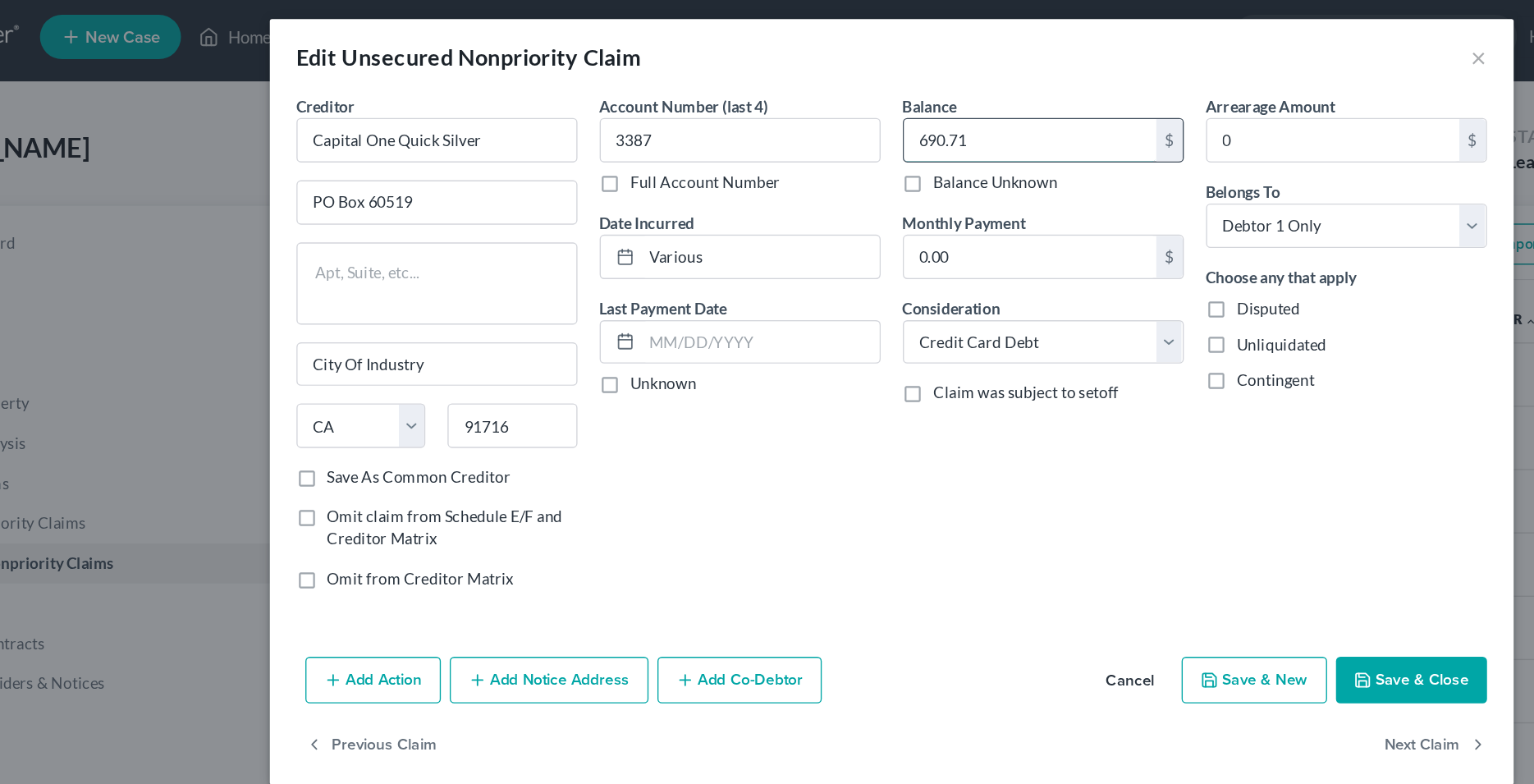
click at [828, 115] on input "690.71" at bounding box center [870, 108] width 187 height 31
type input "708.22"
click at [1119, 503] on icon "button" at bounding box center [1115, 508] width 10 height 10
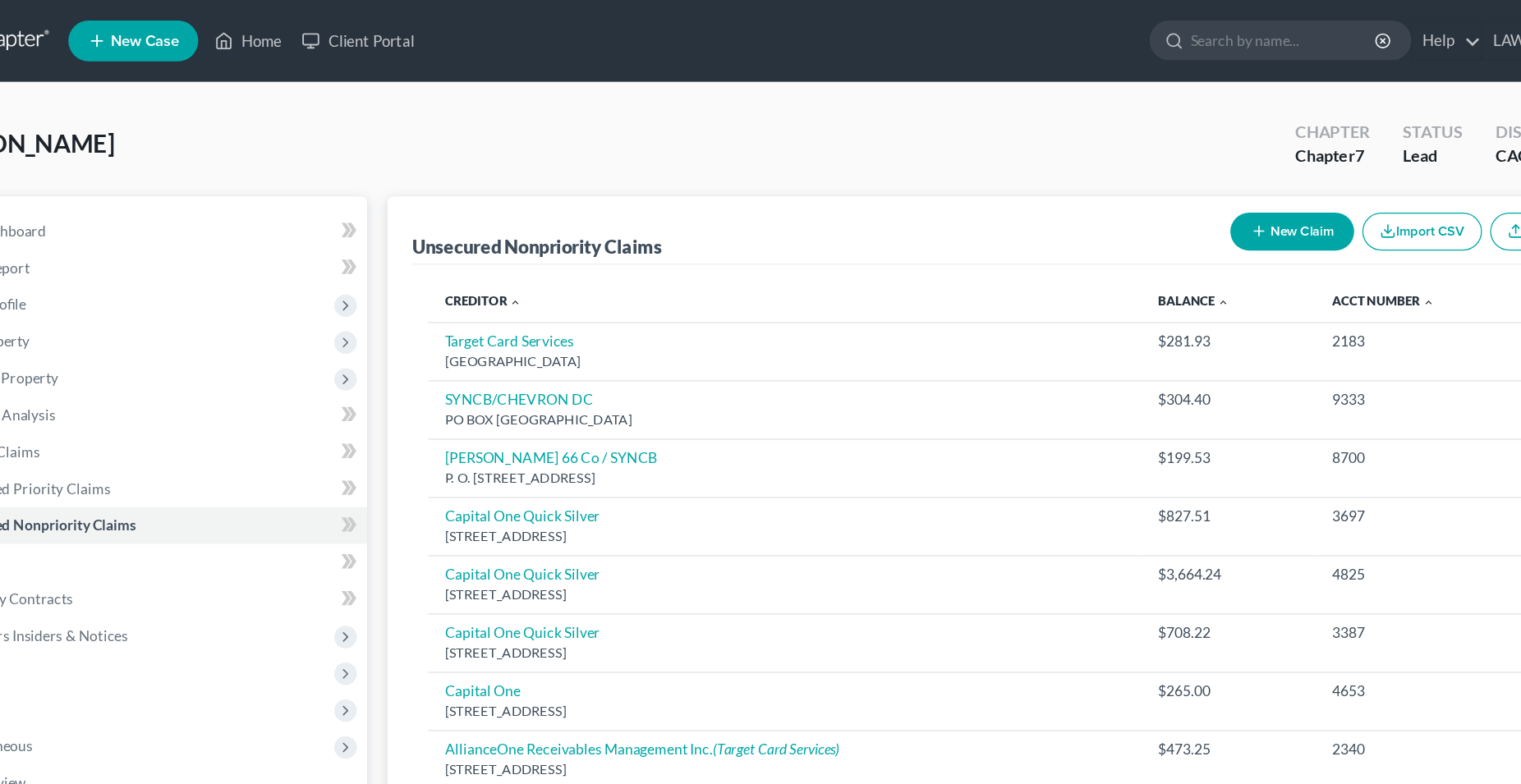
click at [1142, 185] on button "New Claim" at bounding box center [1120, 186] width 99 height 30
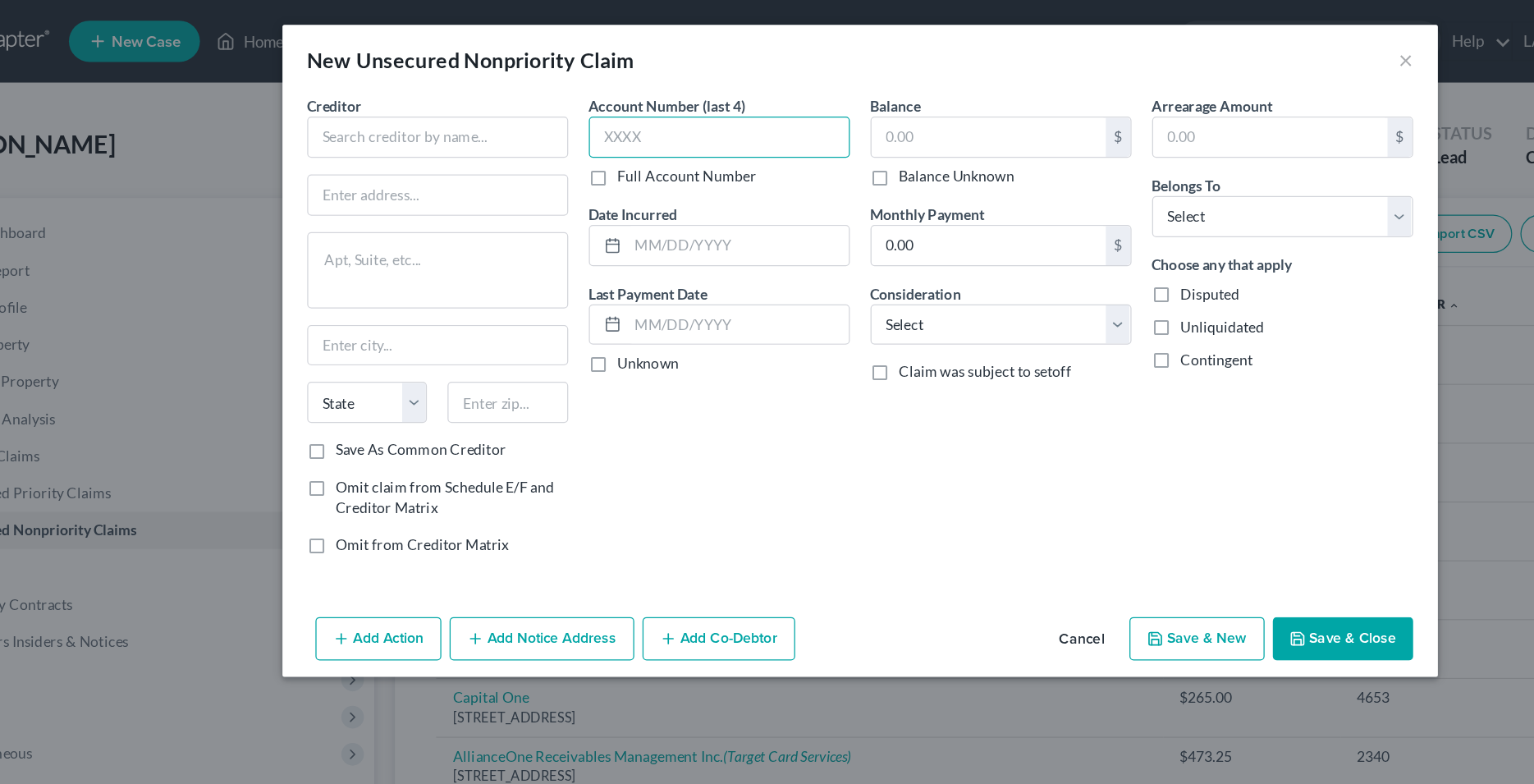
click at [614, 108] on input "text" at bounding box center [656, 108] width 207 height 33
type input "1557"
click at [776, 243] on select "Select Cable / Satellite Services Collection Agency Credit Card Debt Debt Couns…" at bounding box center [879, 259] width 207 height 33
select select "2"
click option "Credit Card Debt" at bounding box center [0, 0] width 0 height 0
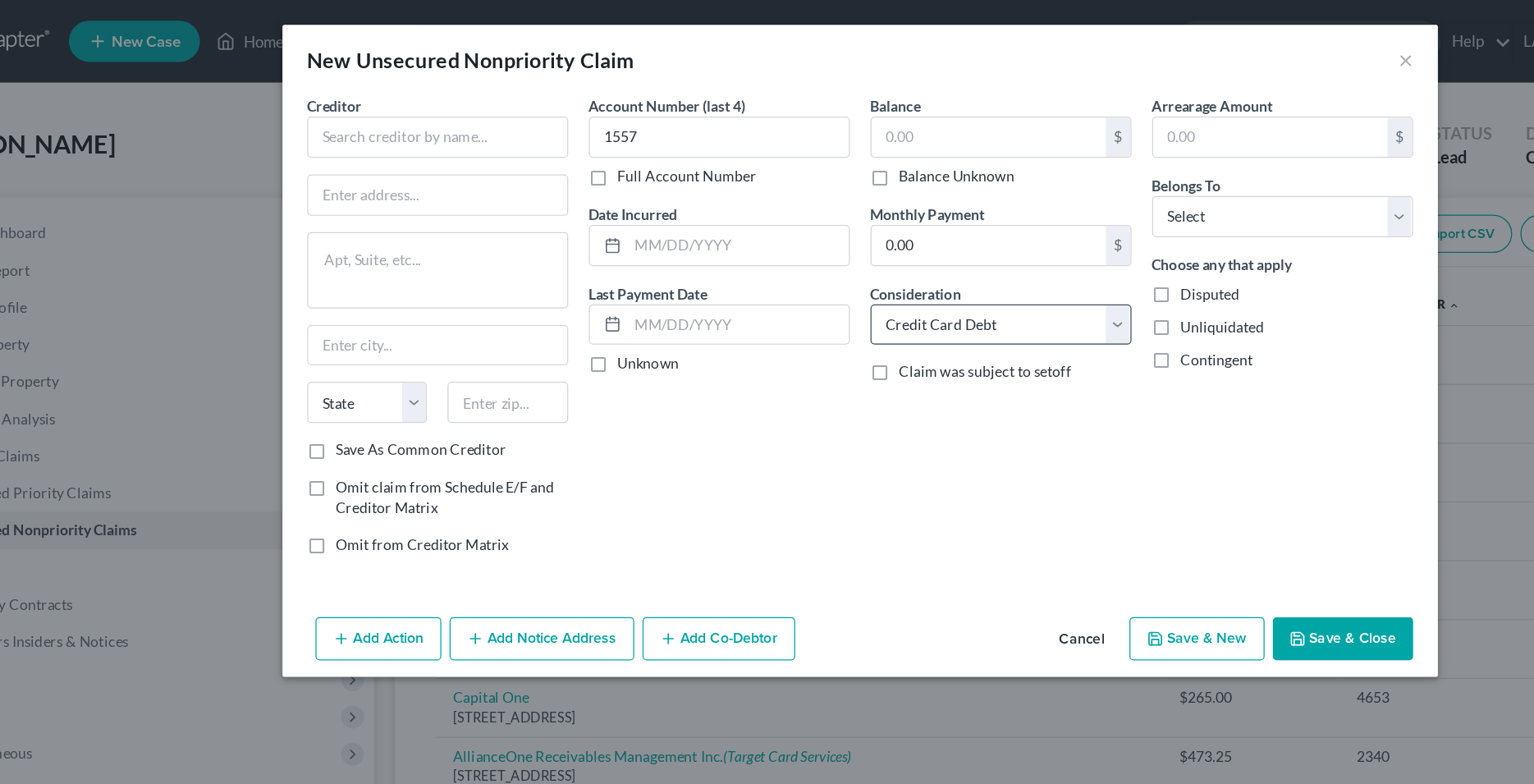
click at [841, 342] on div "Balance $ Balance Unknown Balance Undetermined $ Balance Unknown Monthly Paymen…" at bounding box center [880, 265] width 225 height 380
click at [1000, 156] on select "Select Debtor 1 Only Debtor 2 Only Debtor 1 And Debtor 2 Only At Least One Of T…" at bounding box center [1104, 172] width 207 height 33
select select "0"
click option "Debtor 1 Only" at bounding box center [0, 0] width 0 height 0
click at [649, 362] on div "Account Number (last 4) 1557 Full Account Number Date Incurred Last Payment Dat…" at bounding box center [656, 265] width 225 height 380
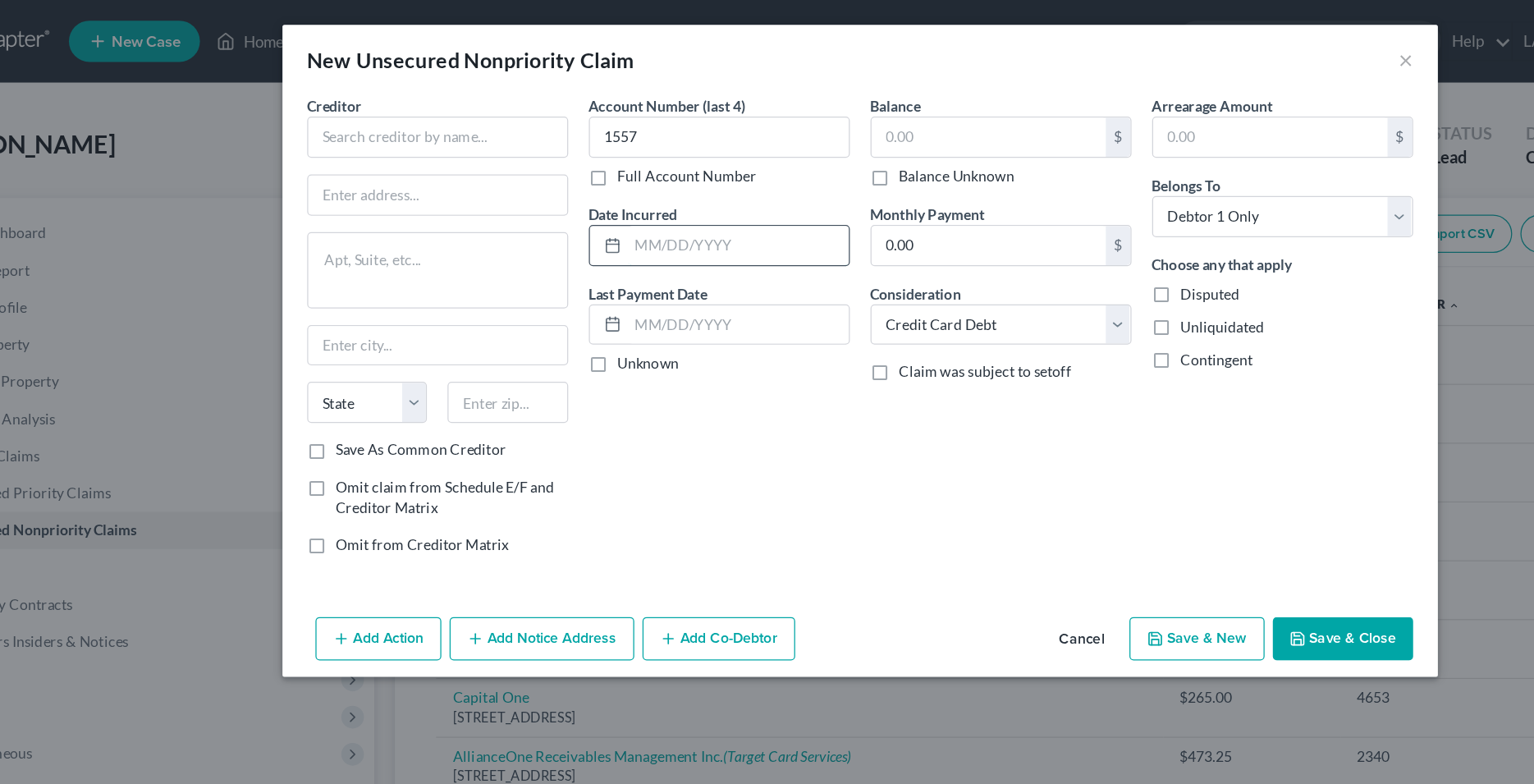
click at [642, 202] on input "text" at bounding box center [671, 195] width 176 height 31
type input "Various"
click at [476, 103] on input "text" at bounding box center [431, 108] width 207 height 33
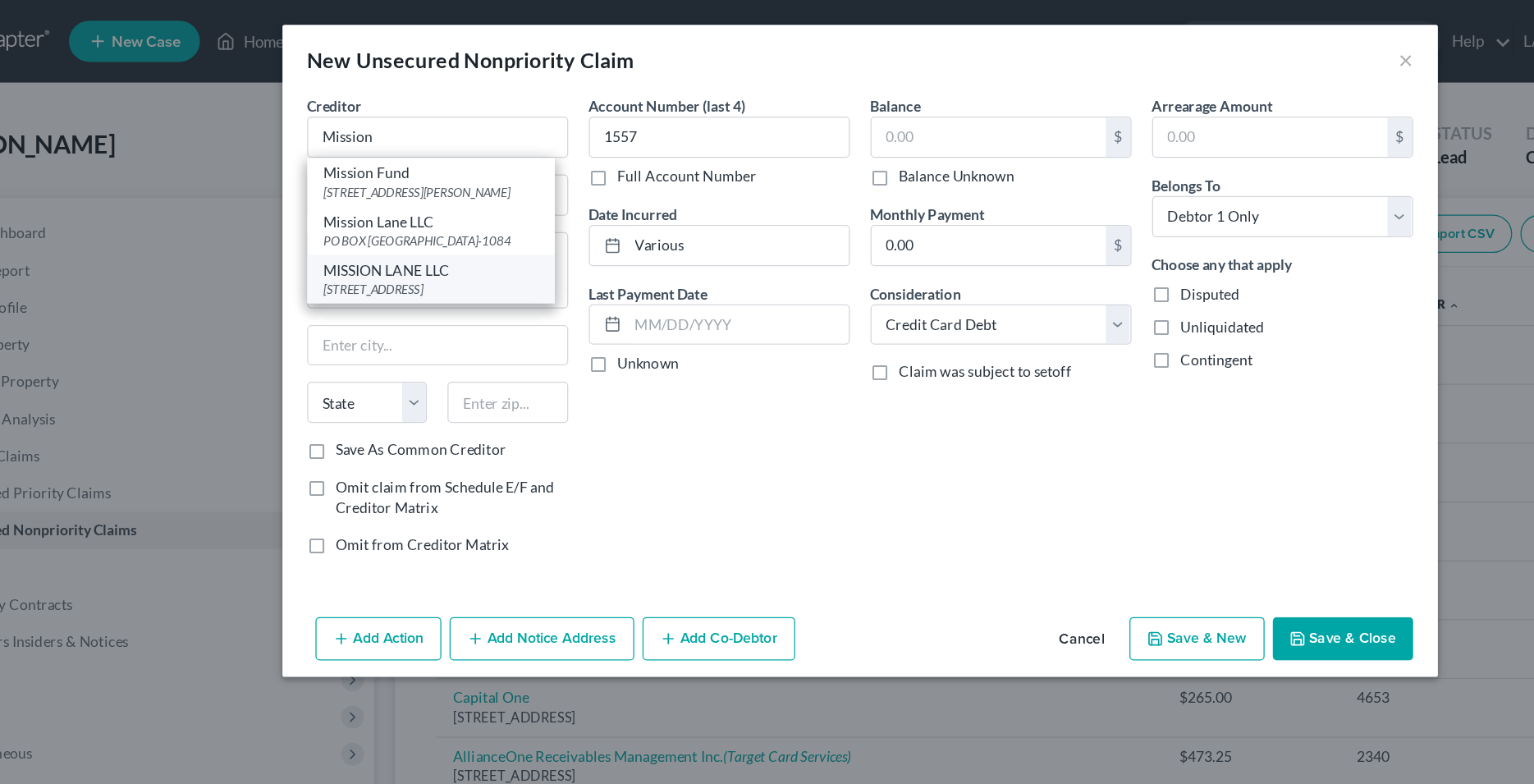
click at [427, 224] on div "MISSION LANE LLC" at bounding box center [425, 214] width 170 height 16
type input "MISSION LANE LLC"
type input "PO BOX 23075"
type input "Columbus"
select select "10"
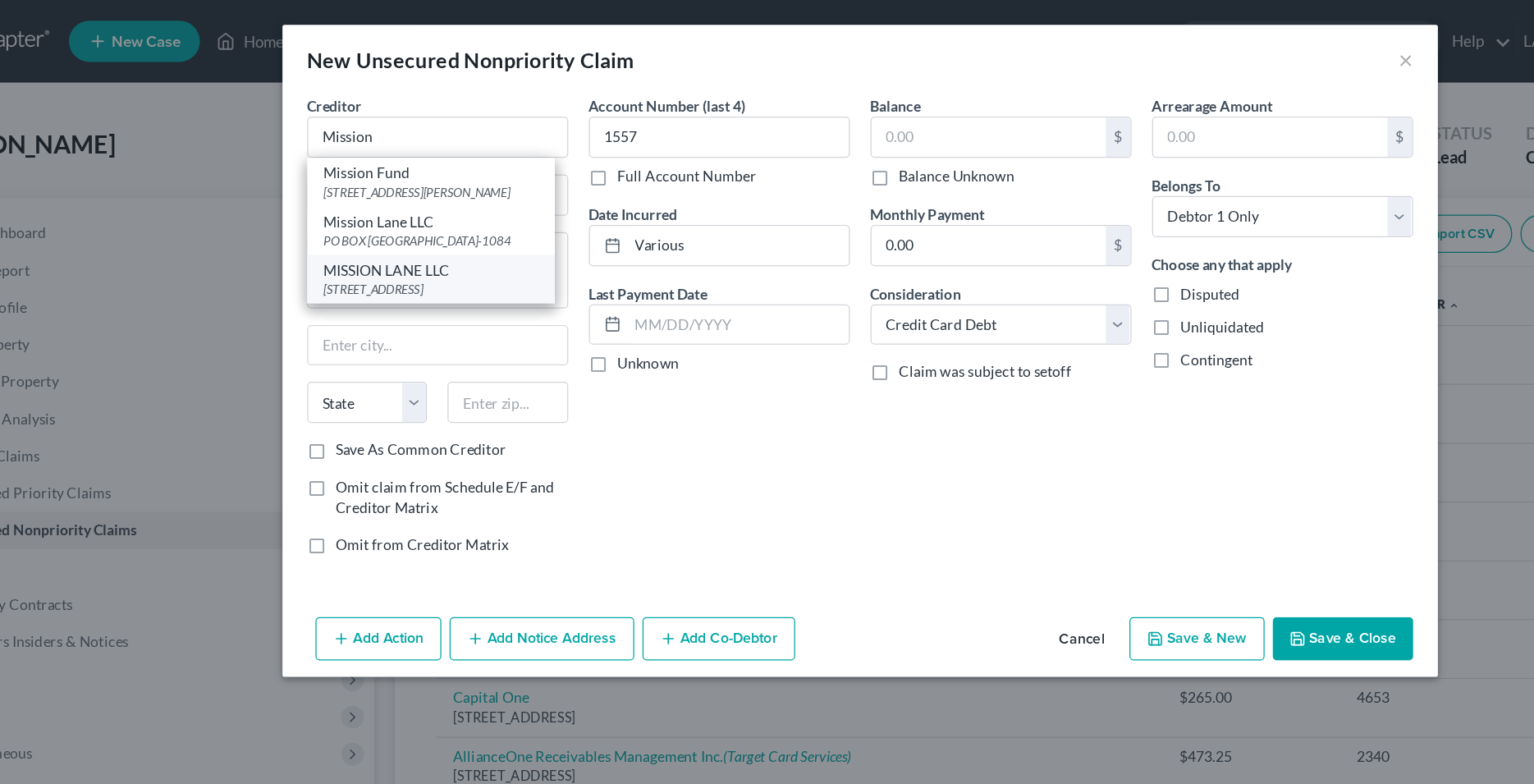
type input "31902"
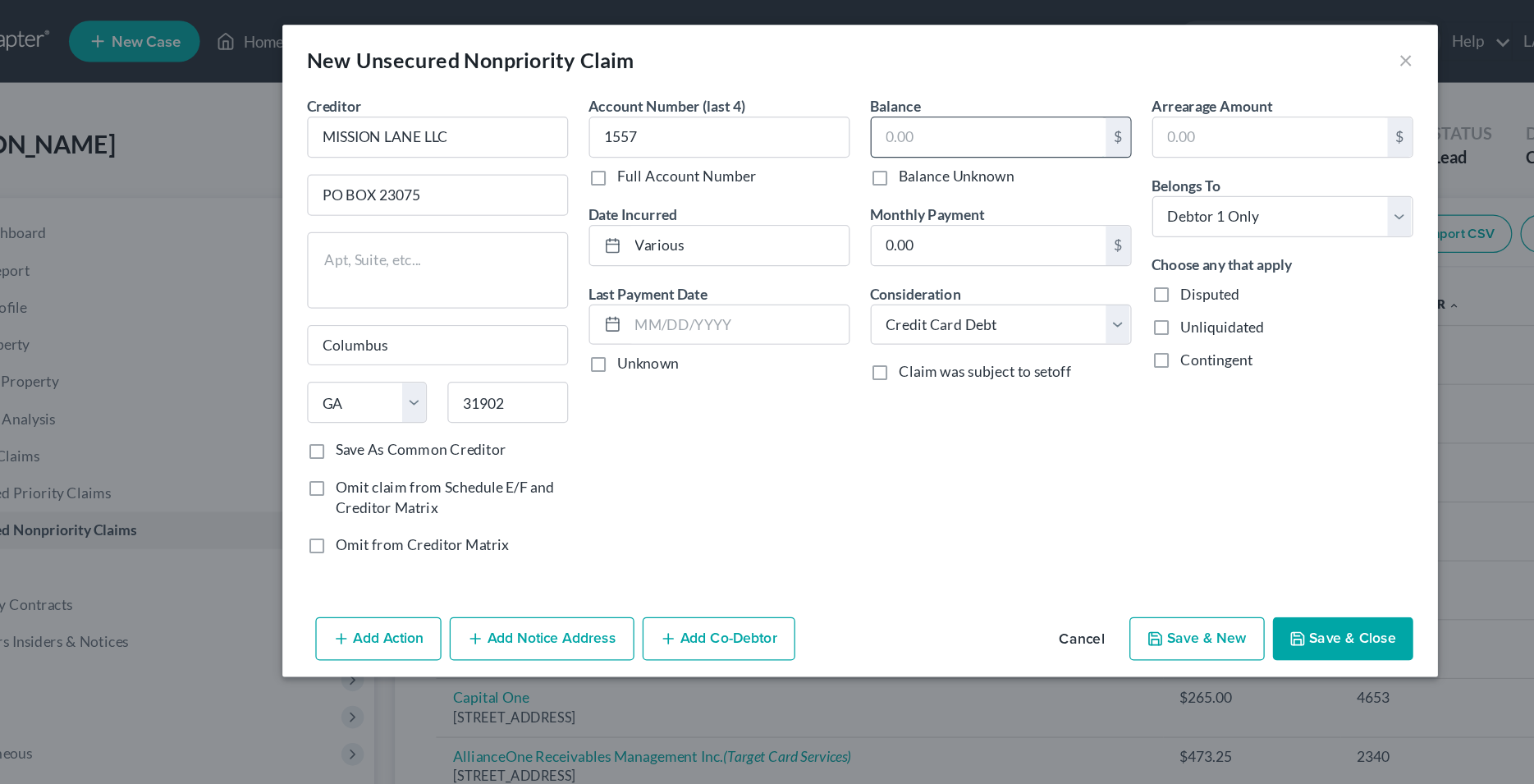
click at [835, 104] on input "text" at bounding box center [870, 108] width 187 height 31
type input "1,577.17"
click at [659, 347] on div "Account Number (last 4) 1557 Full Account Number Date Incurred Various Last Pay…" at bounding box center [656, 265] width 225 height 380
click at [479, 318] on input "31902" at bounding box center [487, 320] width 96 height 33
drag, startPoint x: 496, startPoint y: 323, endPoint x: 445, endPoint y: 322, distance: 51.0
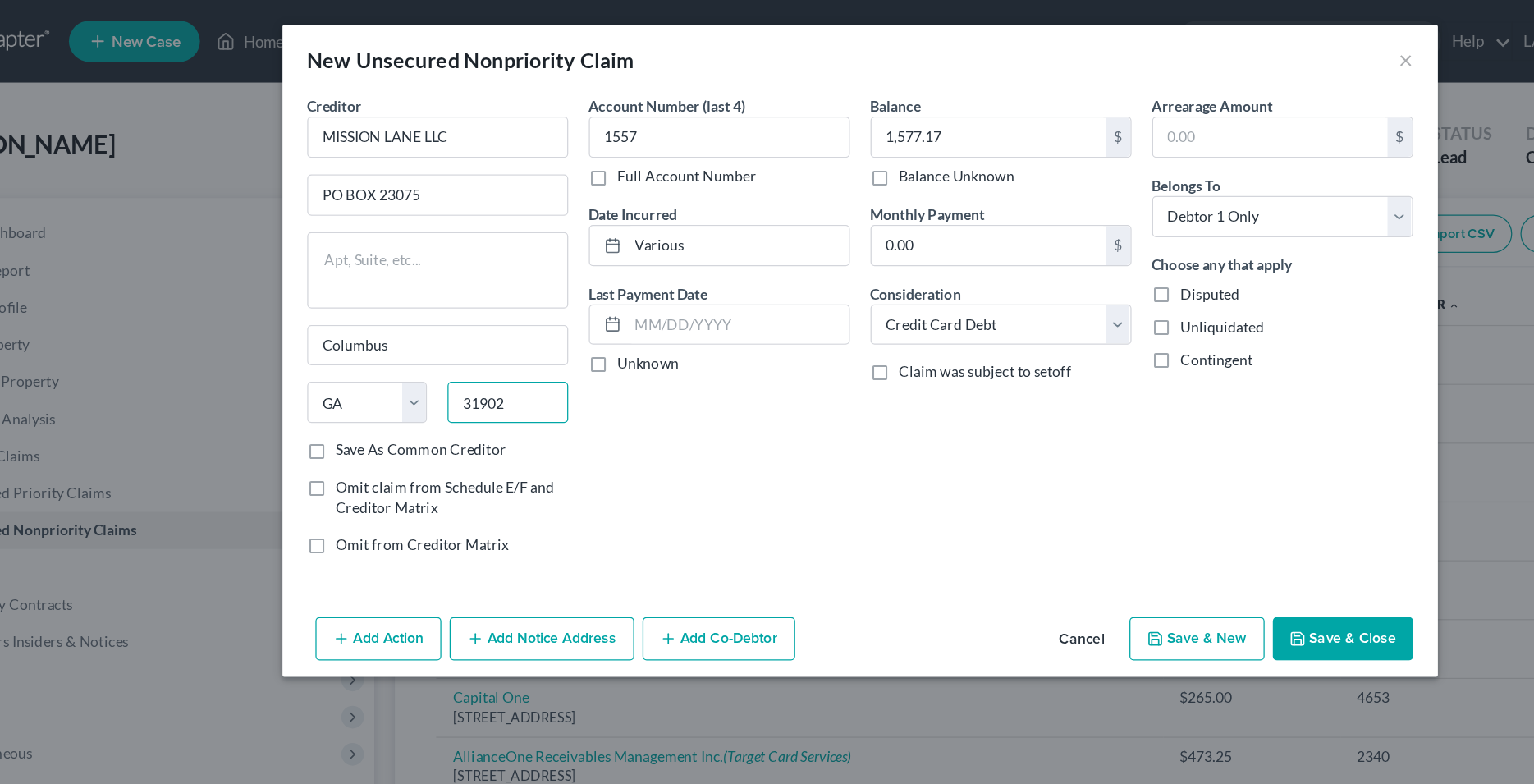
click at [445, 322] on input "31902" at bounding box center [487, 320] width 96 height 33
click at [440, 210] on textarea at bounding box center [431, 215] width 207 height 61
click at [519, 320] on input "303333333348" at bounding box center [487, 320] width 96 height 33
drag, startPoint x: 528, startPoint y: 320, endPoint x: 427, endPoint y: 326, distance: 101.2
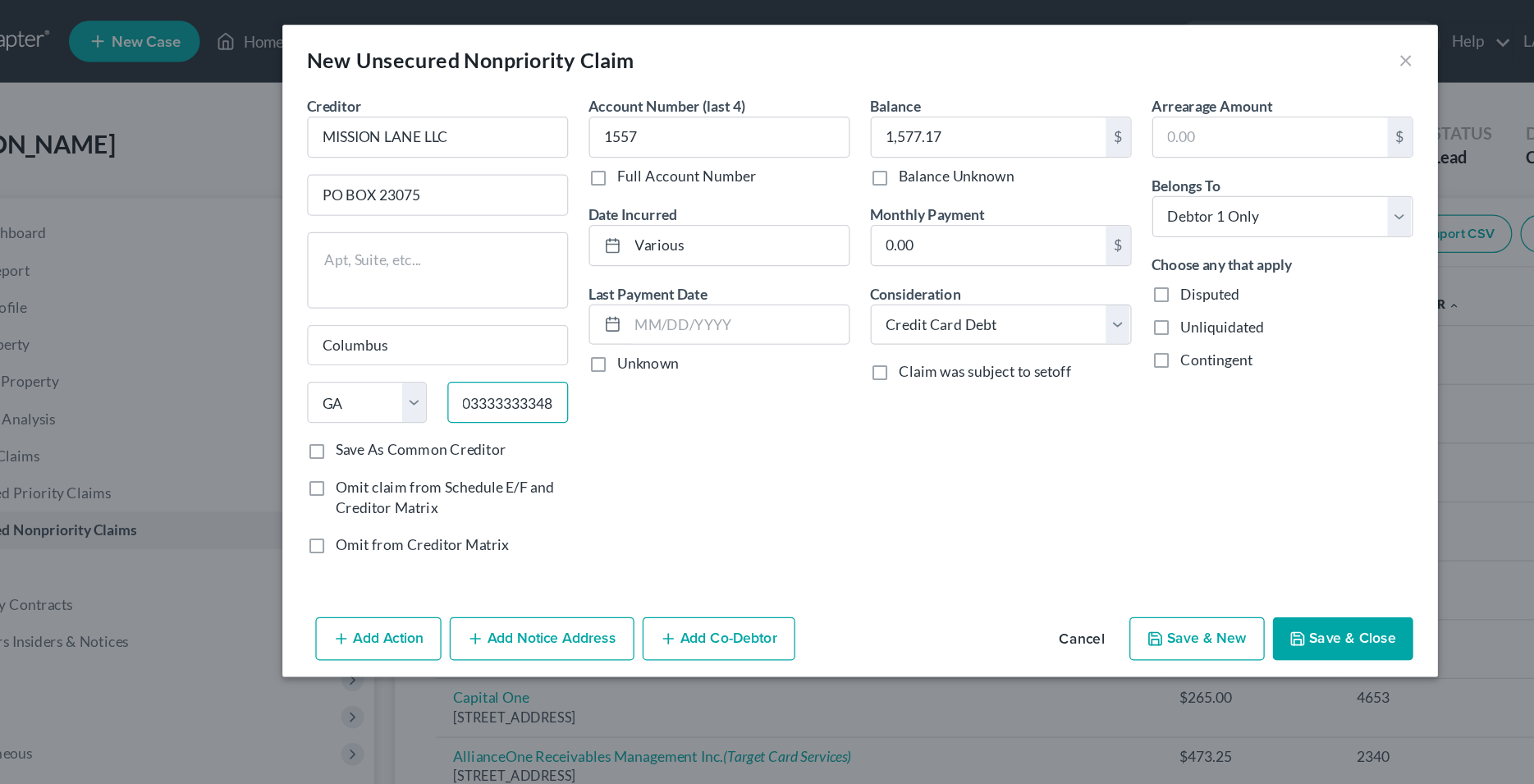
click at [427, 326] on div "State [US_STATE] AK AR AZ CA CO CT DE DC [GEOGRAPHIC_DATA] [GEOGRAPHIC_DATA] GU…" at bounding box center [432, 326] width 225 height 46
click at [482, 226] on textarea at bounding box center [431, 215] width 207 height 61
click at [488, 326] on input "30333330348" at bounding box center [487, 320] width 96 height 33
click at [521, 320] on input "30333330348" at bounding box center [487, 320] width 96 height 33
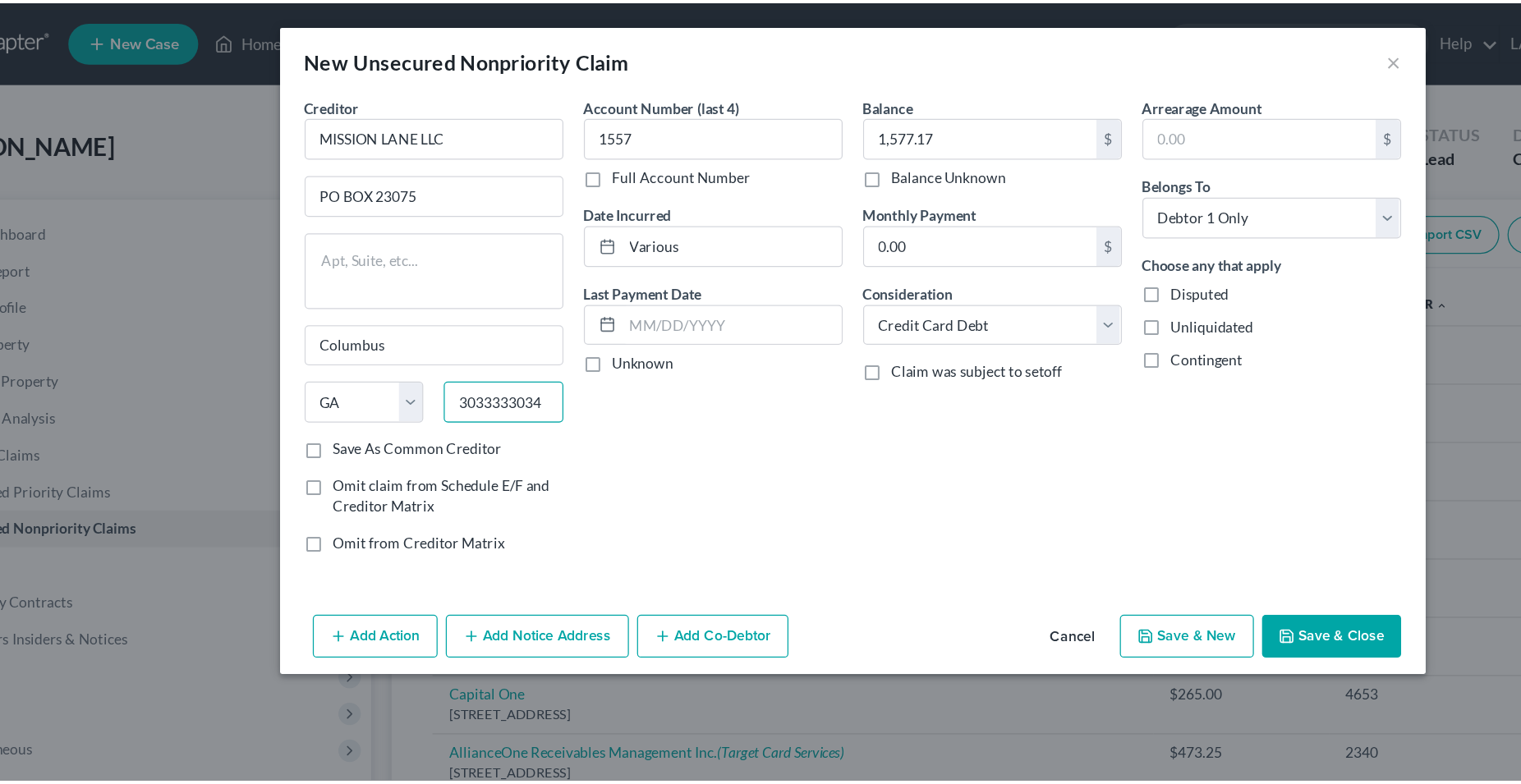
scroll to position [0, 0]
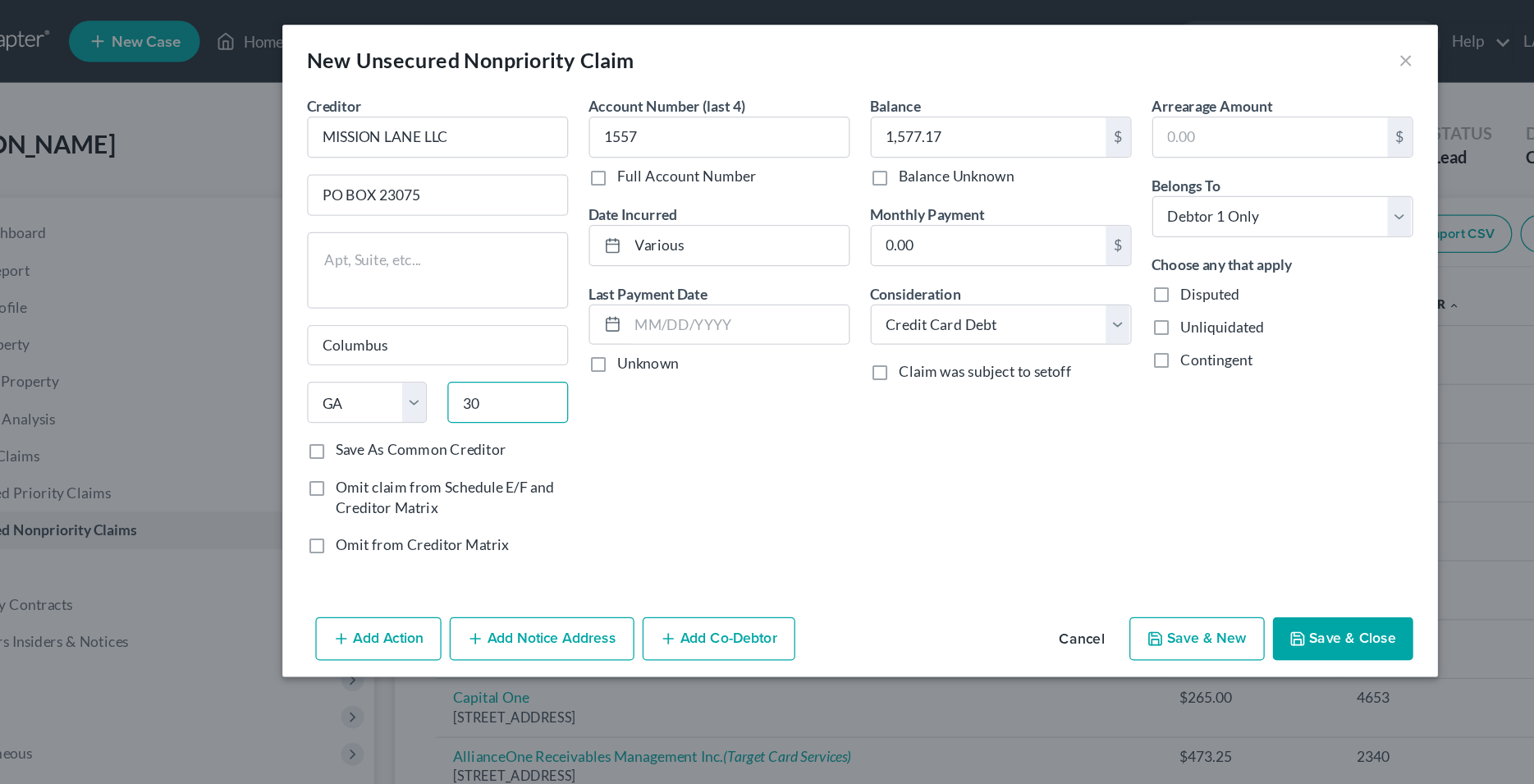
type input "3"
type input "30348"
click at [502, 234] on textarea at bounding box center [431, 215] width 207 height 61
type input "[GEOGRAPHIC_DATA]"
click at [350, 363] on label "Save As Common Creditor" at bounding box center [418, 358] width 135 height 16
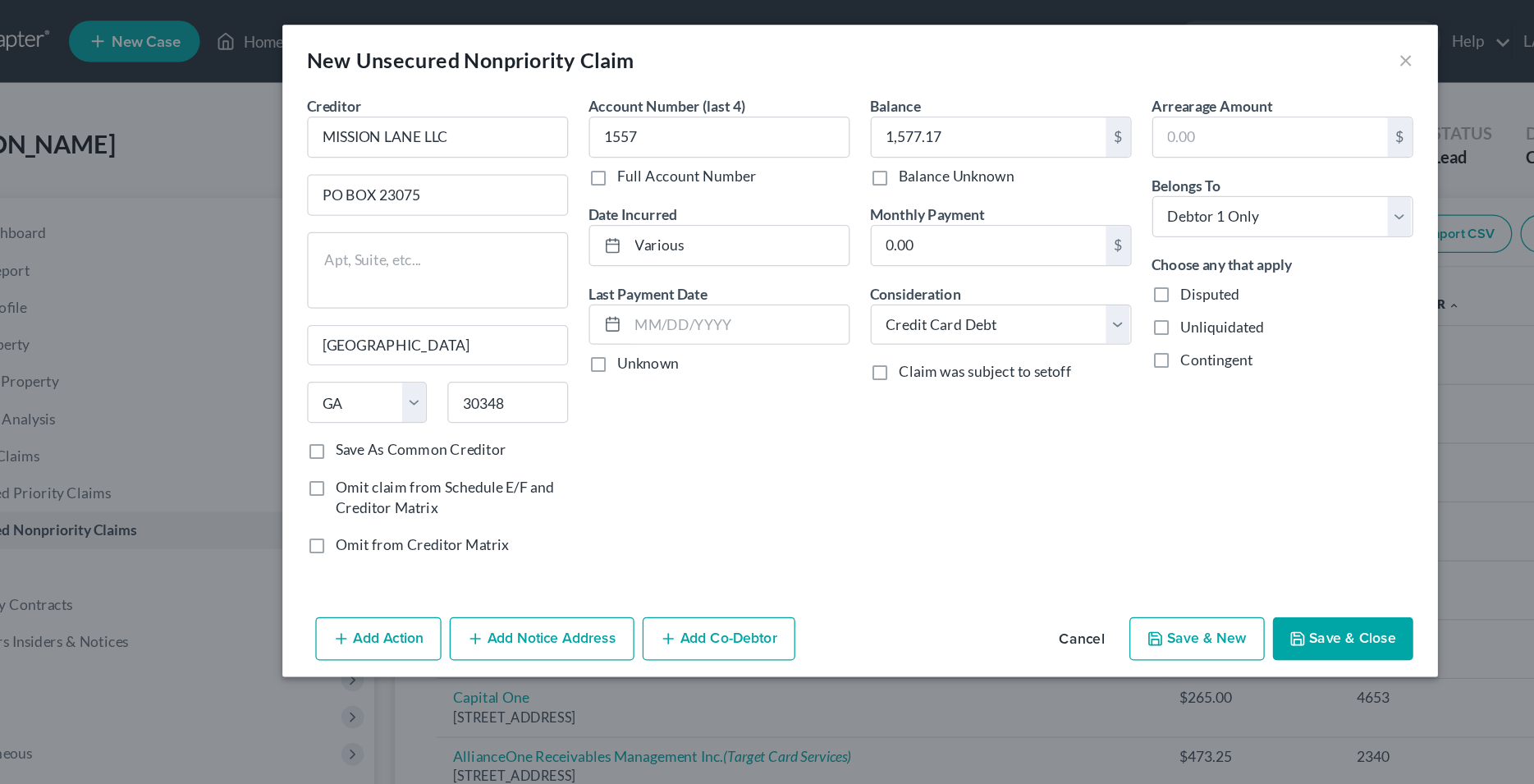
click at [357, 361] on input "Save As Common Creditor" at bounding box center [362, 355] width 10 height 10
checkbox input "true"
click at [416, 152] on input "PO BOX 23075" at bounding box center [431, 155] width 206 height 31
type input "PO BOX 105286"
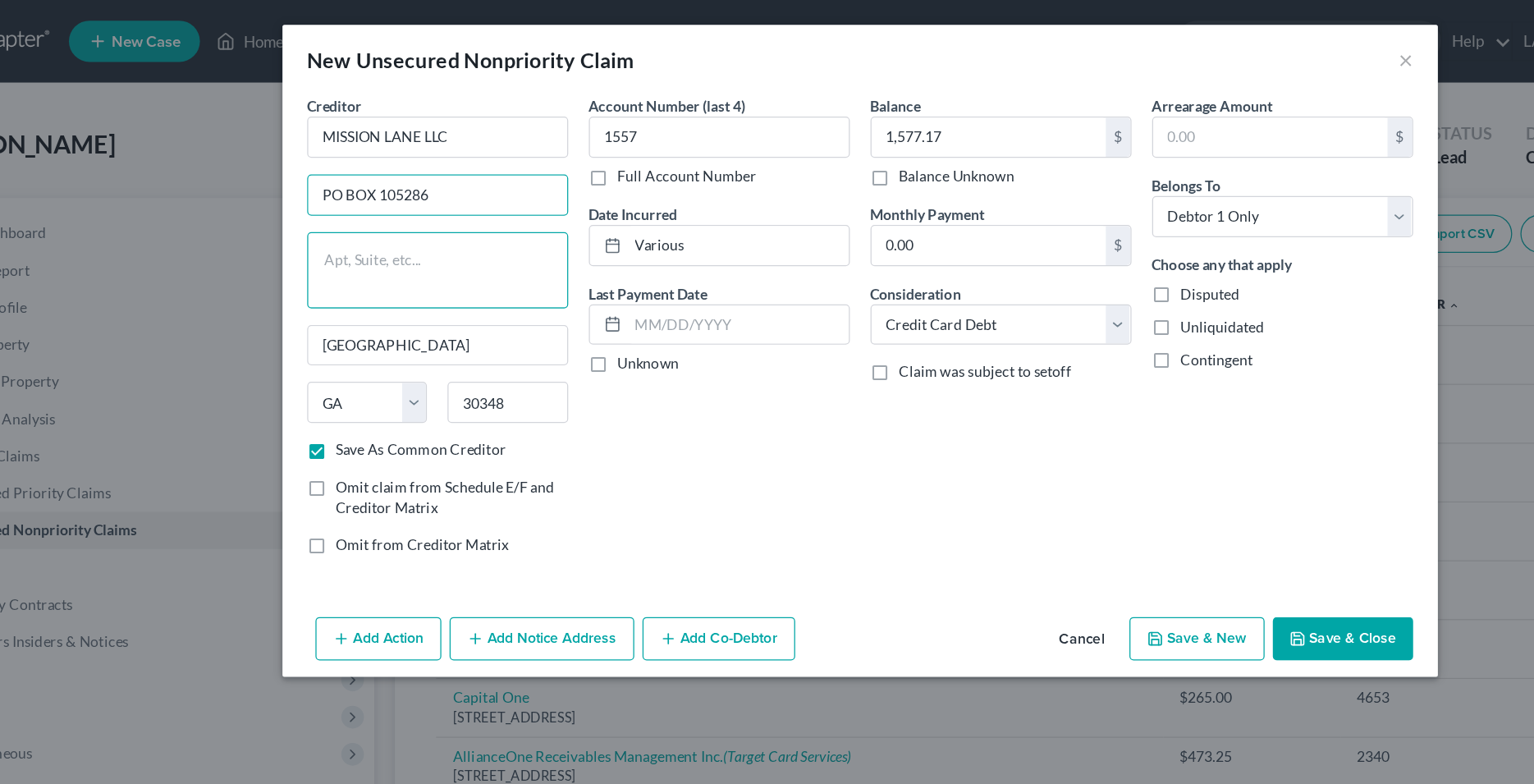
click at [424, 224] on textarea at bounding box center [431, 215] width 207 height 61
click at [625, 410] on div "Account Number (last 4) 1557 Full Account Number Date Incurred Various Last Pay…" at bounding box center [656, 265] width 225 height 380
click at [1057, 504] on button "Save & New" at bounding box center [1035, 508] width 108 height 34
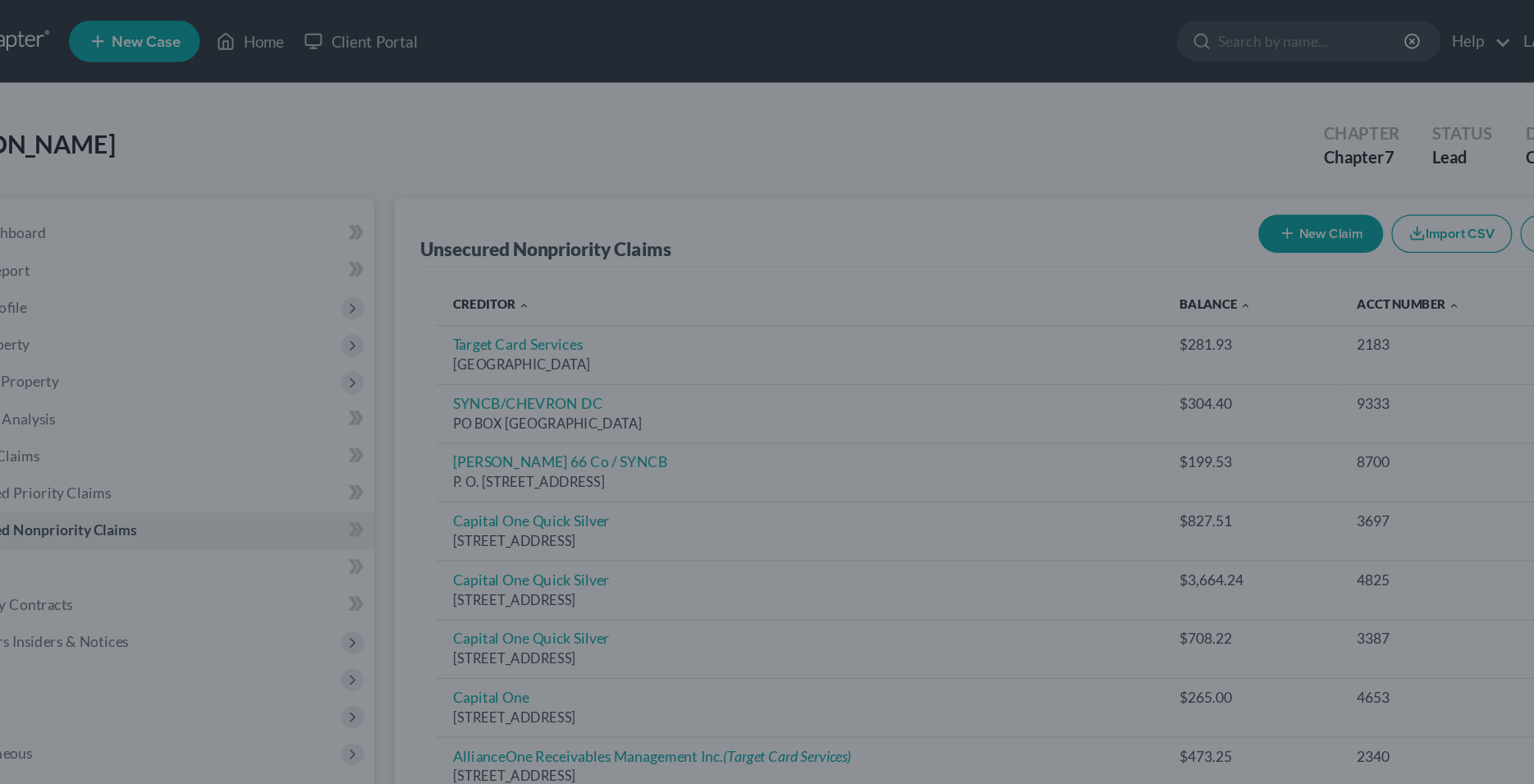
checkbox input "false"
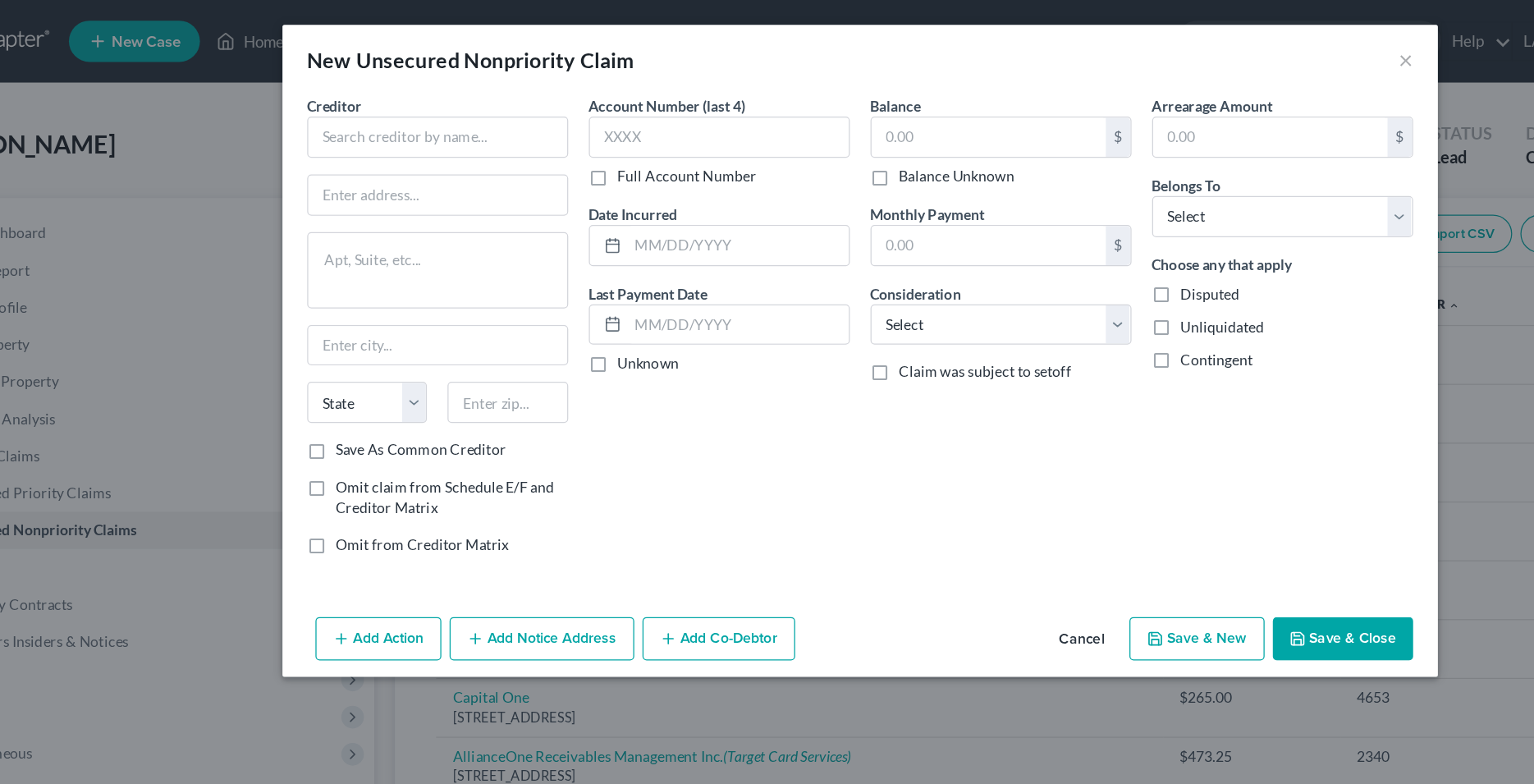
click at [946, 515] on button "Cancel" at bounding box center [944, 509] width 63 height 33
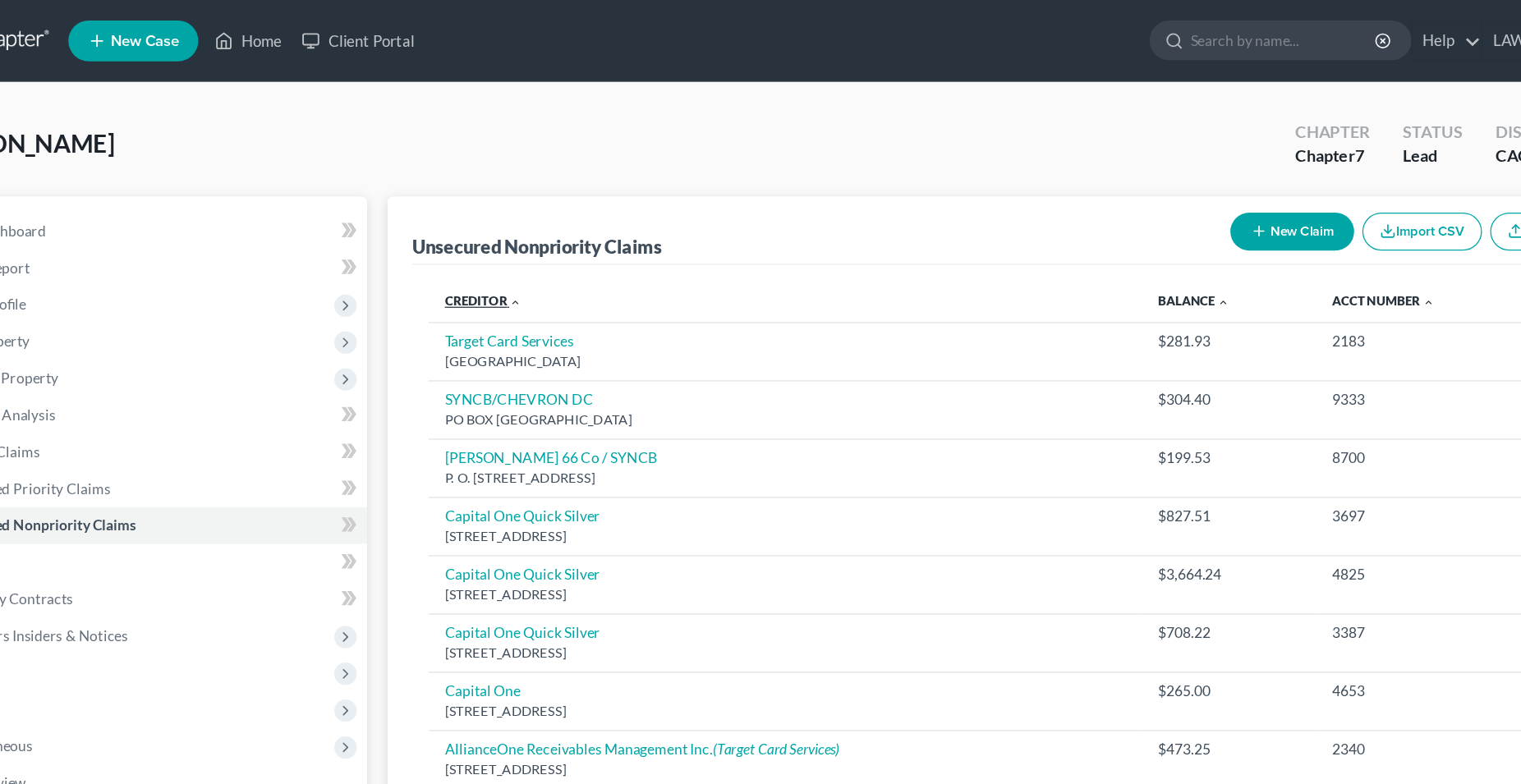
click at [483, 243] on link "Creditor expand_more expand_less unfold_more" at bounding box center [470, 242] width 62 height 12
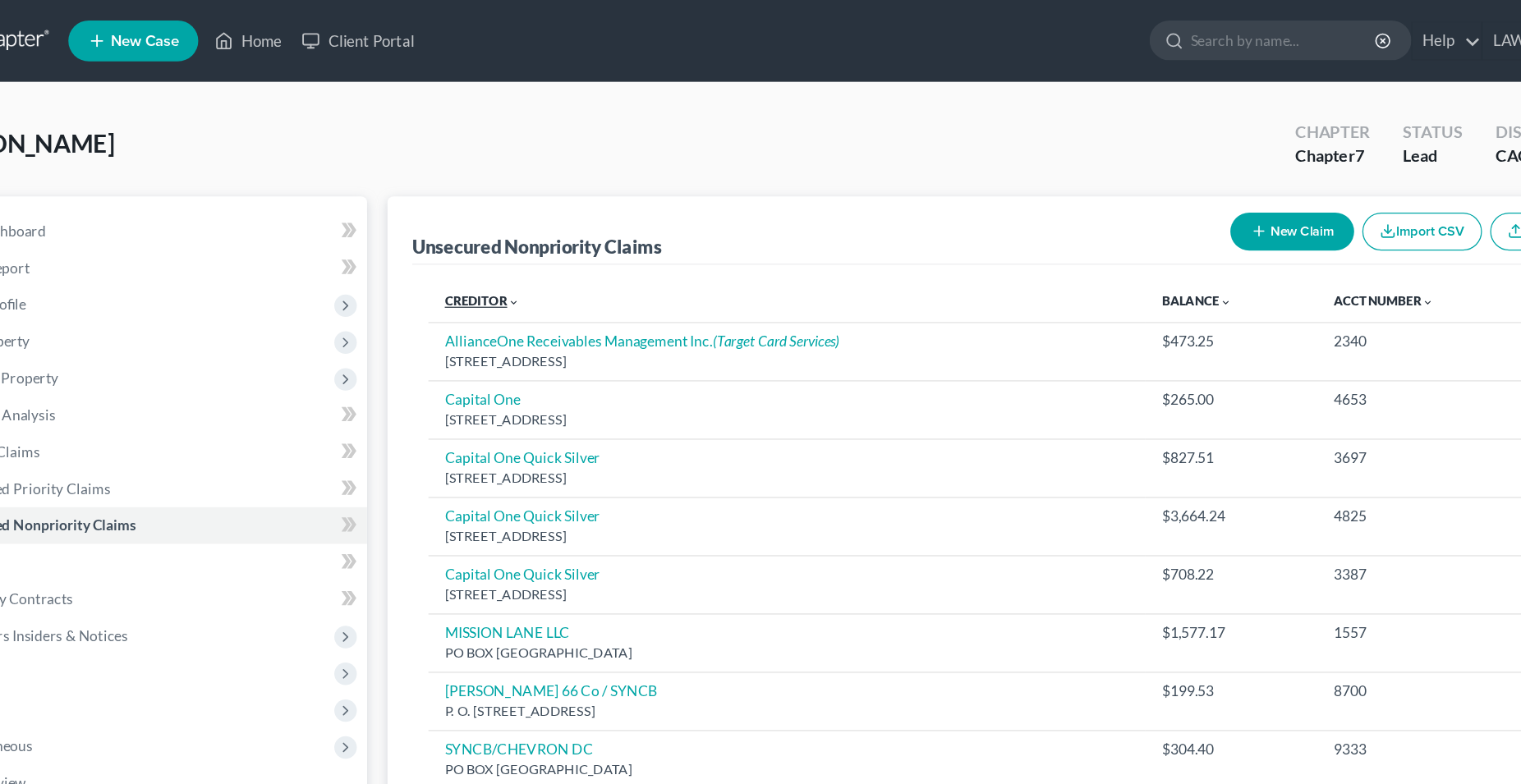
click at [460, 241] on link "Creditor expand_more expand_less unfold_more" at bounding box center [469, 242] width 60 height 12
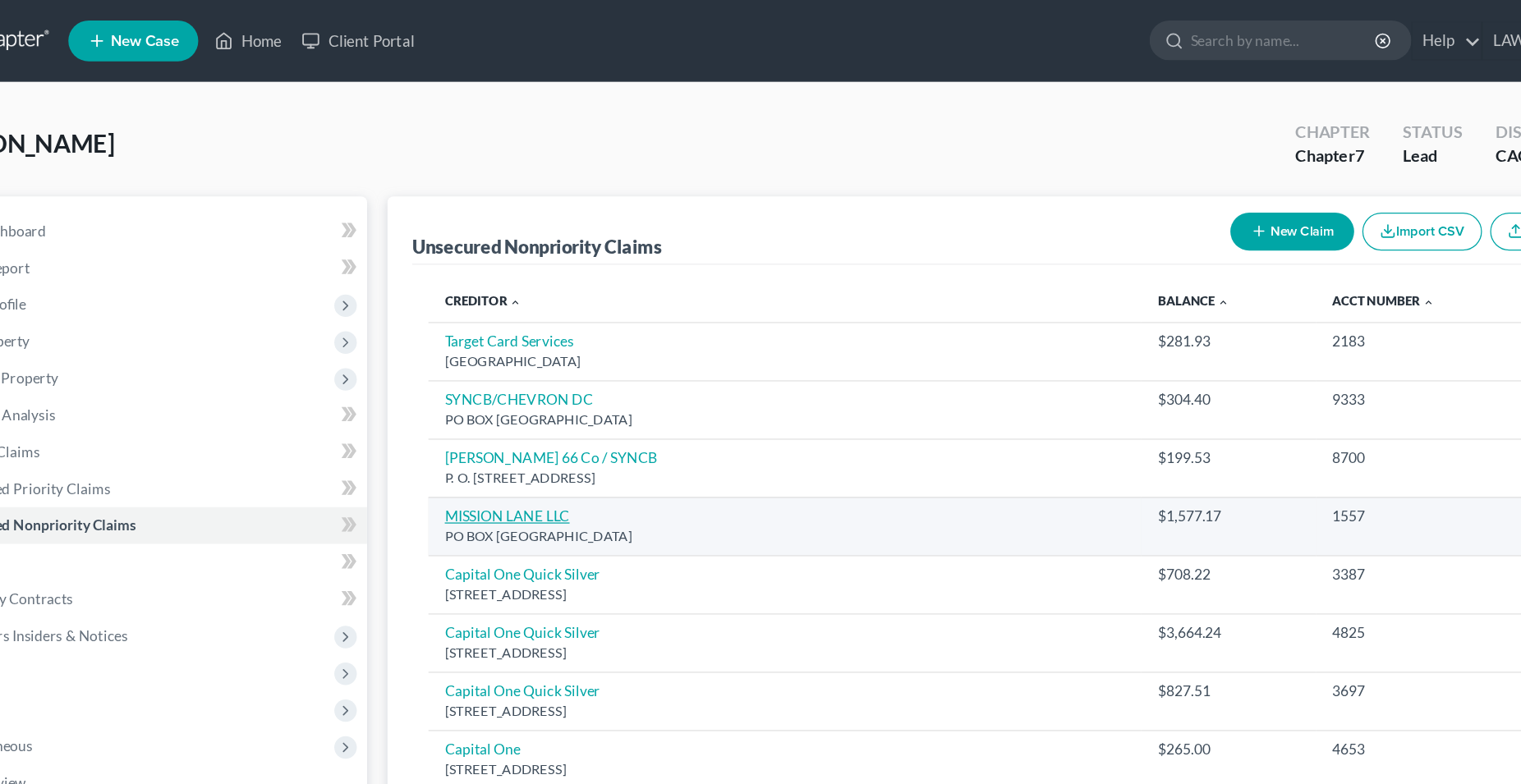
click at [501, 416] on link "MISSION LANE LLC" at bounding box center [489, 414] width 100 height 14
select select "10"
select select "2"
select select "0"
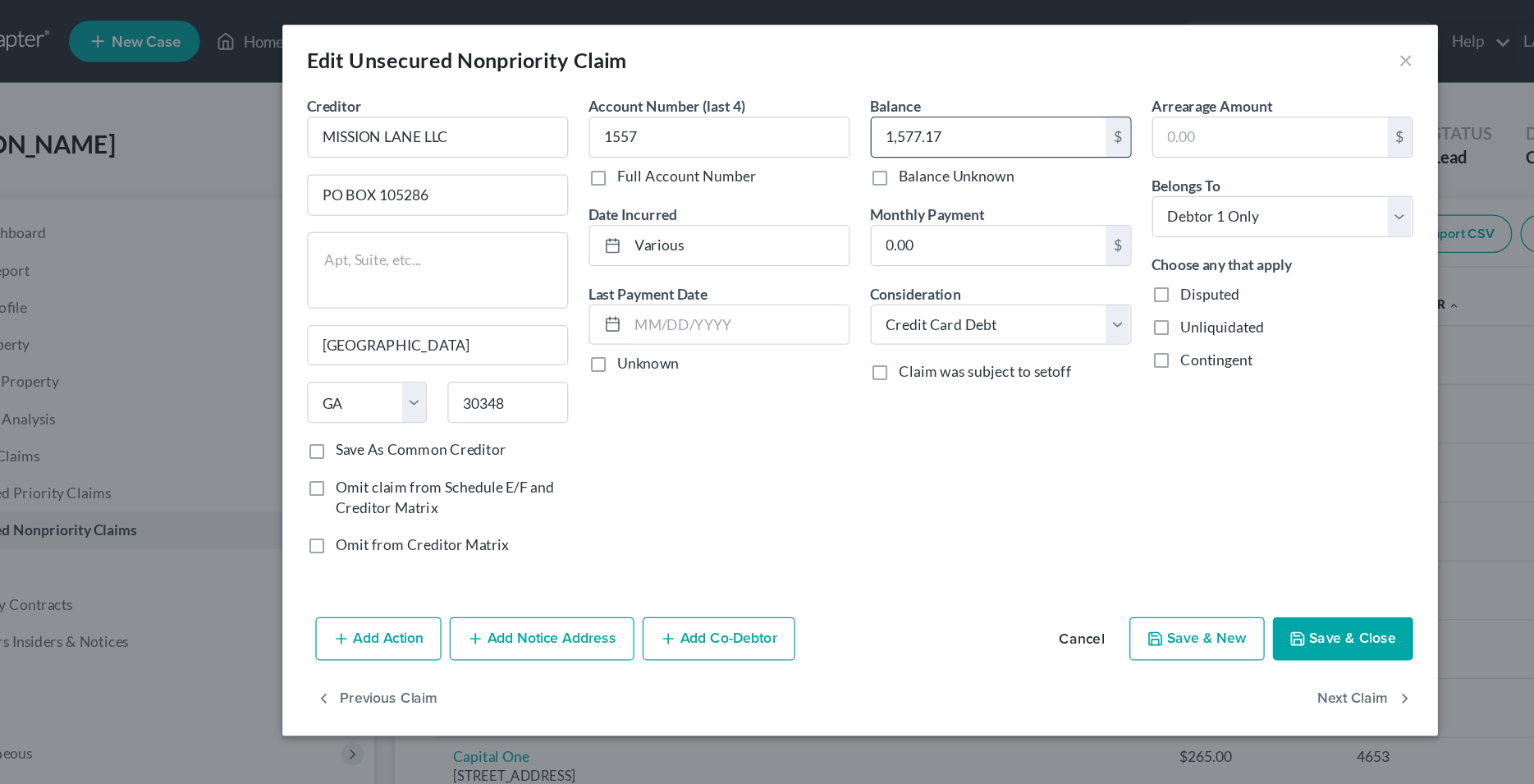
click at [843, 110] on input "1,577.17" at bounding box center [870, 108] width 187 height 31
type input "1,752.17"
click at [643, 420] on div "Account Number (last 4) 1557 Full Account Number Date Incurred Various Last Pay…" at bounding box center [656, 265] width 225 height 380
click at [1003, 511] on icon "button" at bounding box center [1003, 508] width 13 height 13
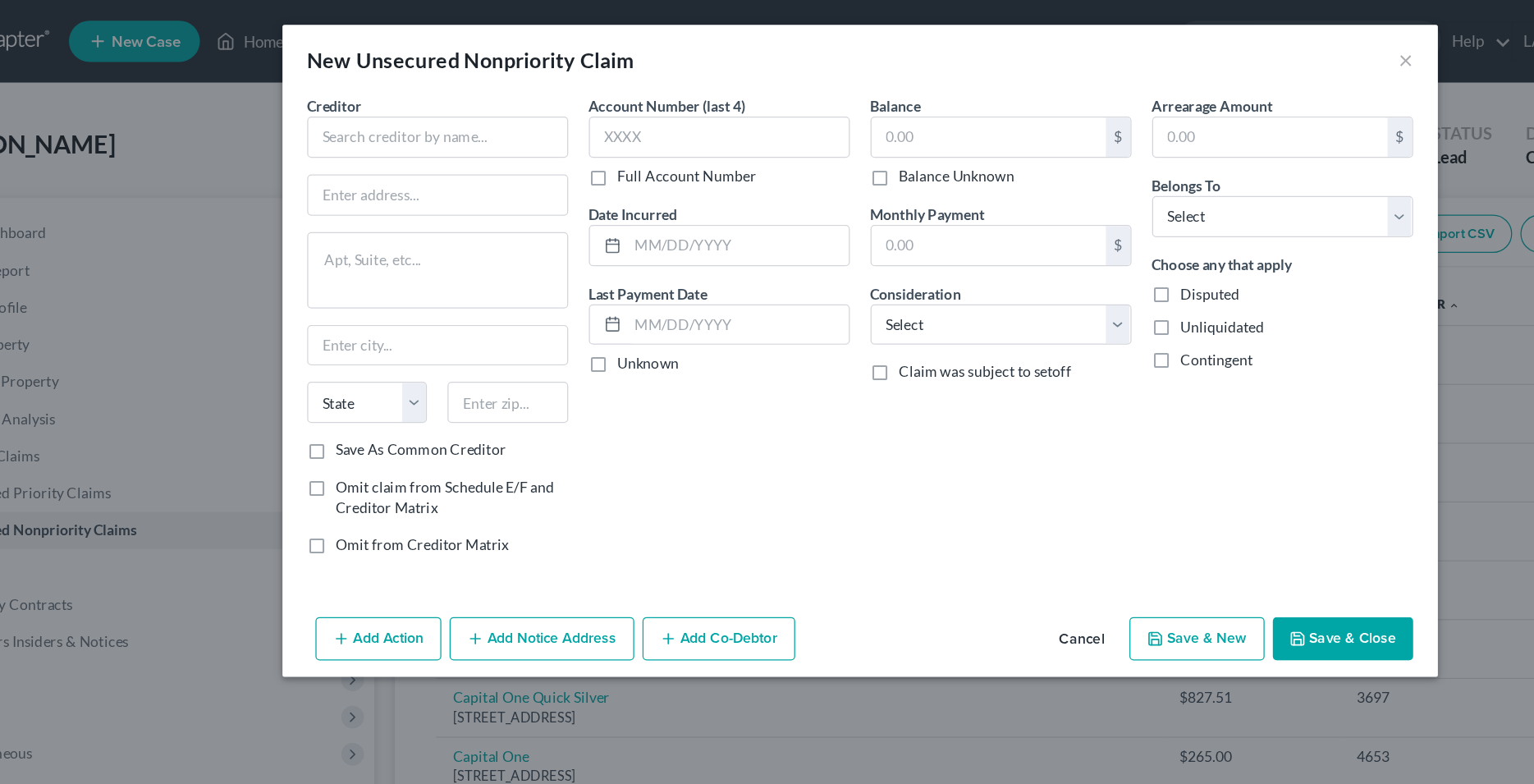
type input "0"
click at [952, 506] on button "Cancel" at bounding box center [944, 509] width 63 height 33
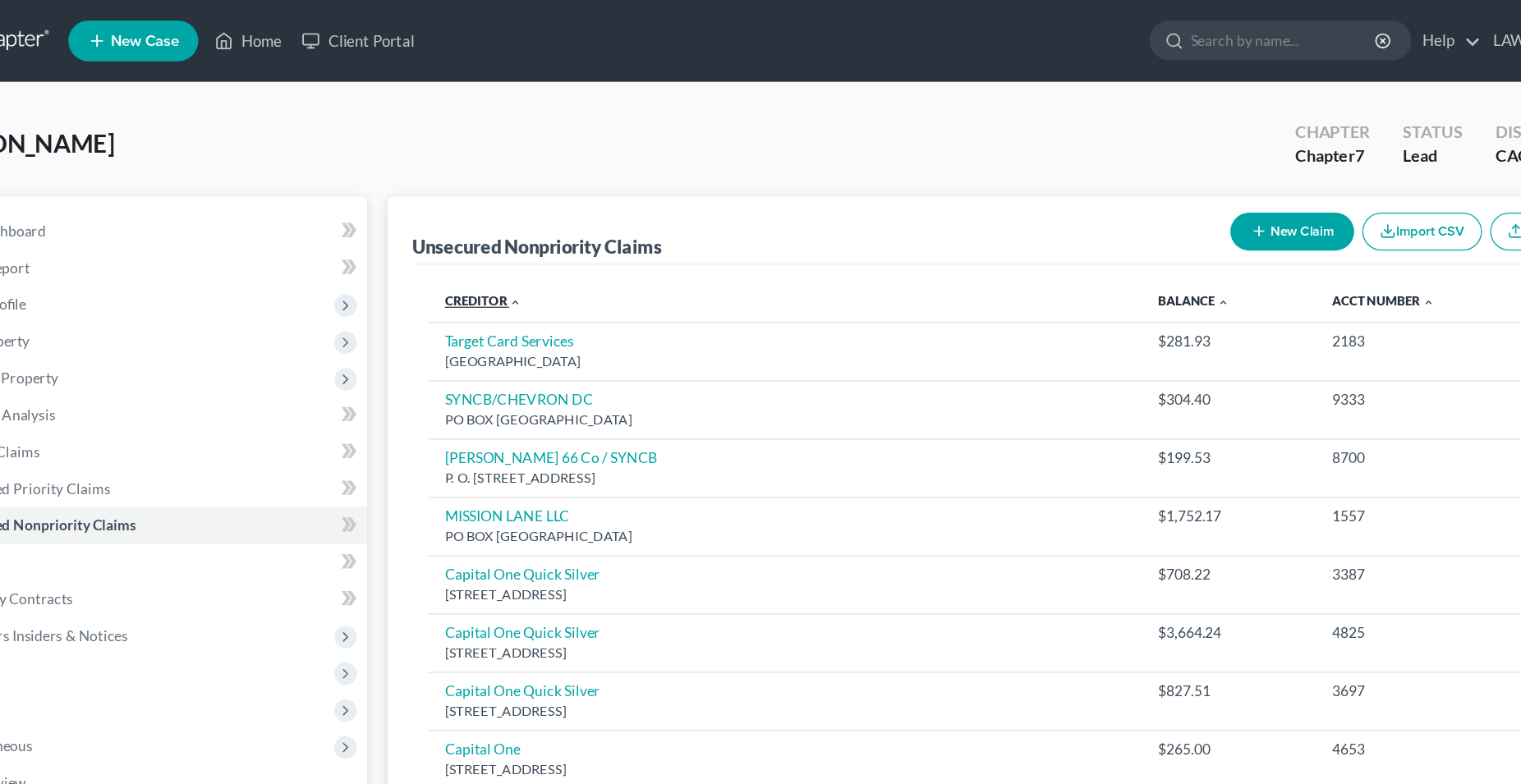
click at [452, 242] on link "Creditor expand_more expand_less unfold_more" at bounding box center [470, 242] width 62 height 12
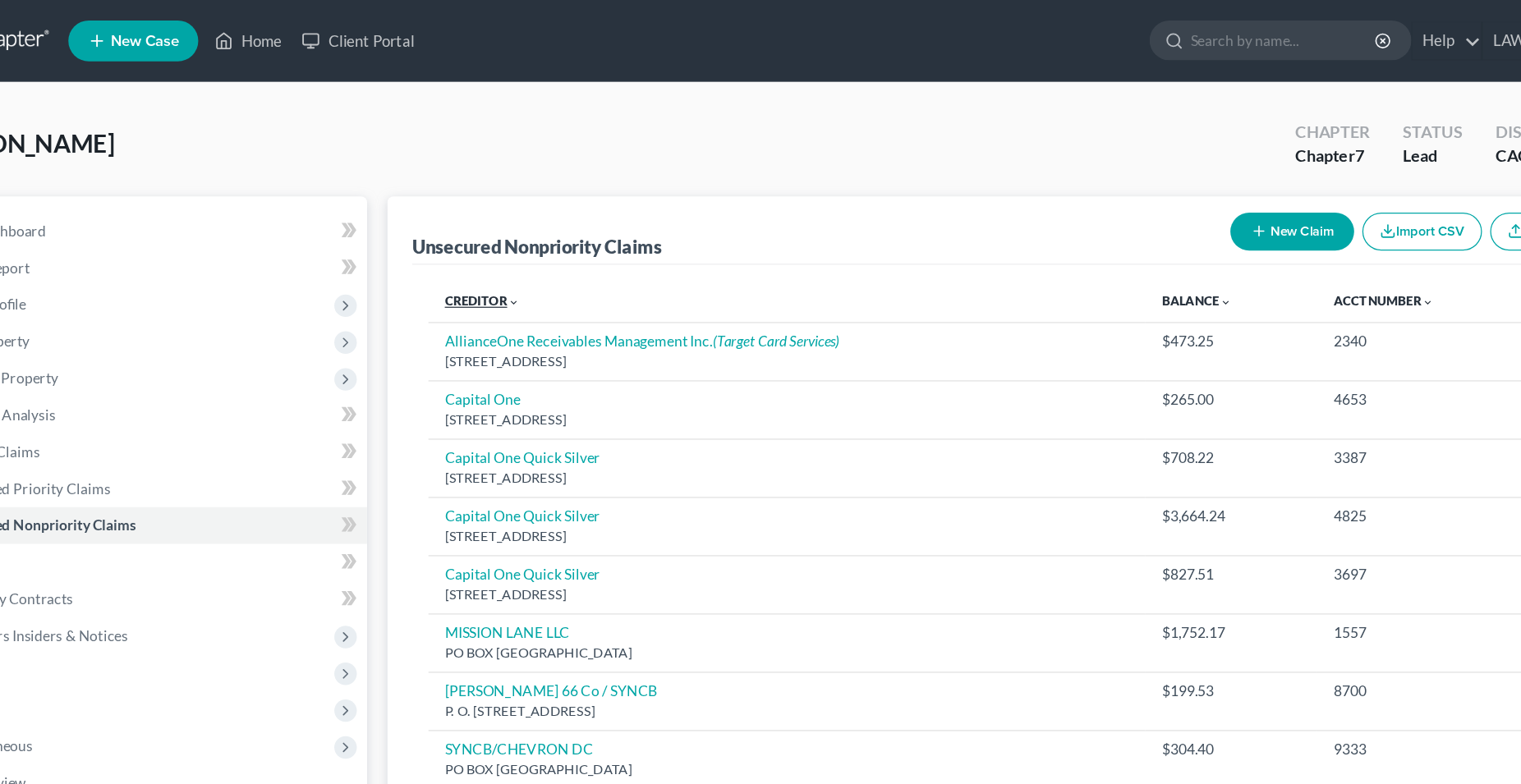
click at [452, 242] on link "Creditor expand_more expand_less unfold_more" at bounding box center [469, 242] width 60 height 12
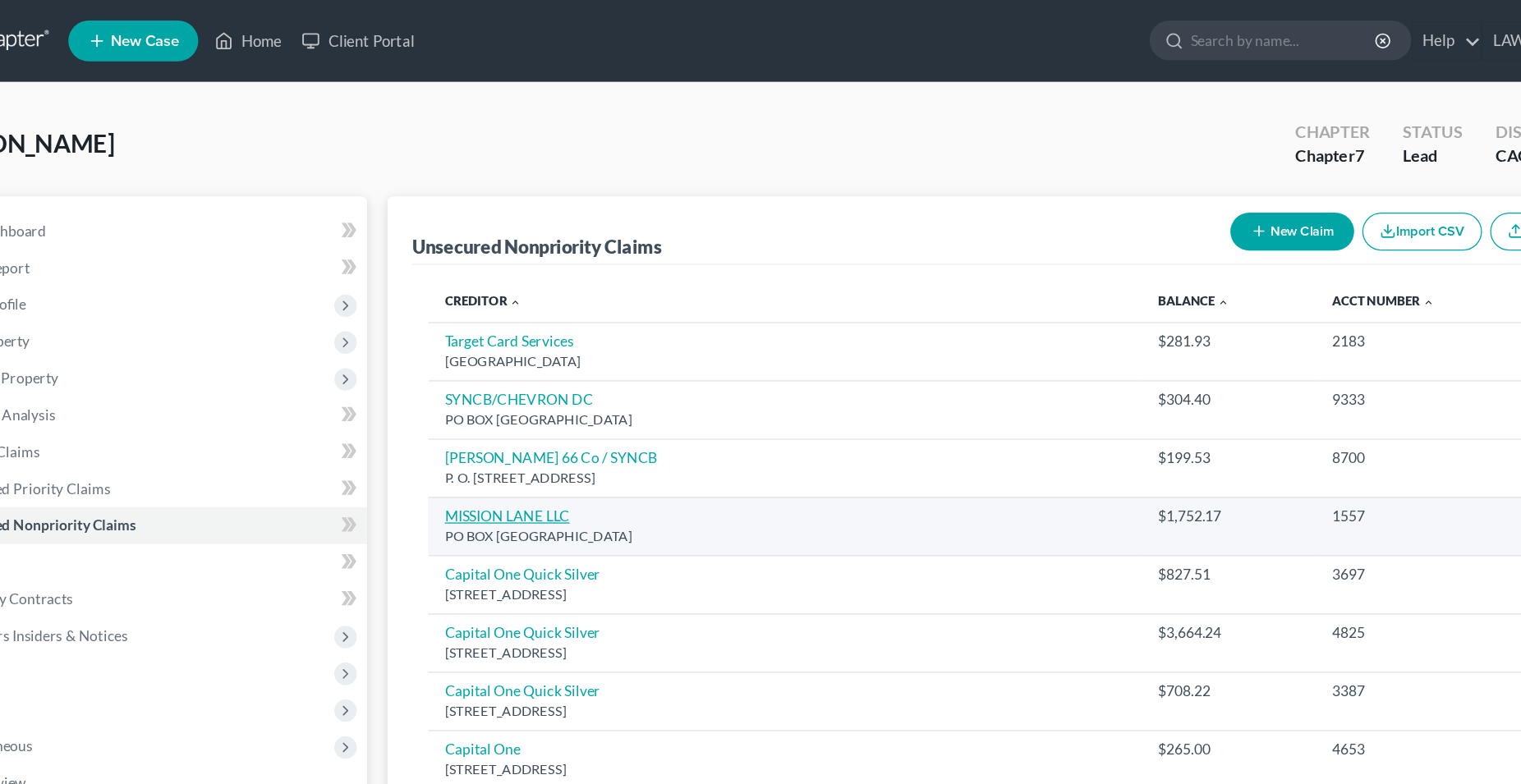
click at [495, 419] on link "MISSION LANE LLC" at bounding box center [489, 414] width 100 height 14
select select "10"
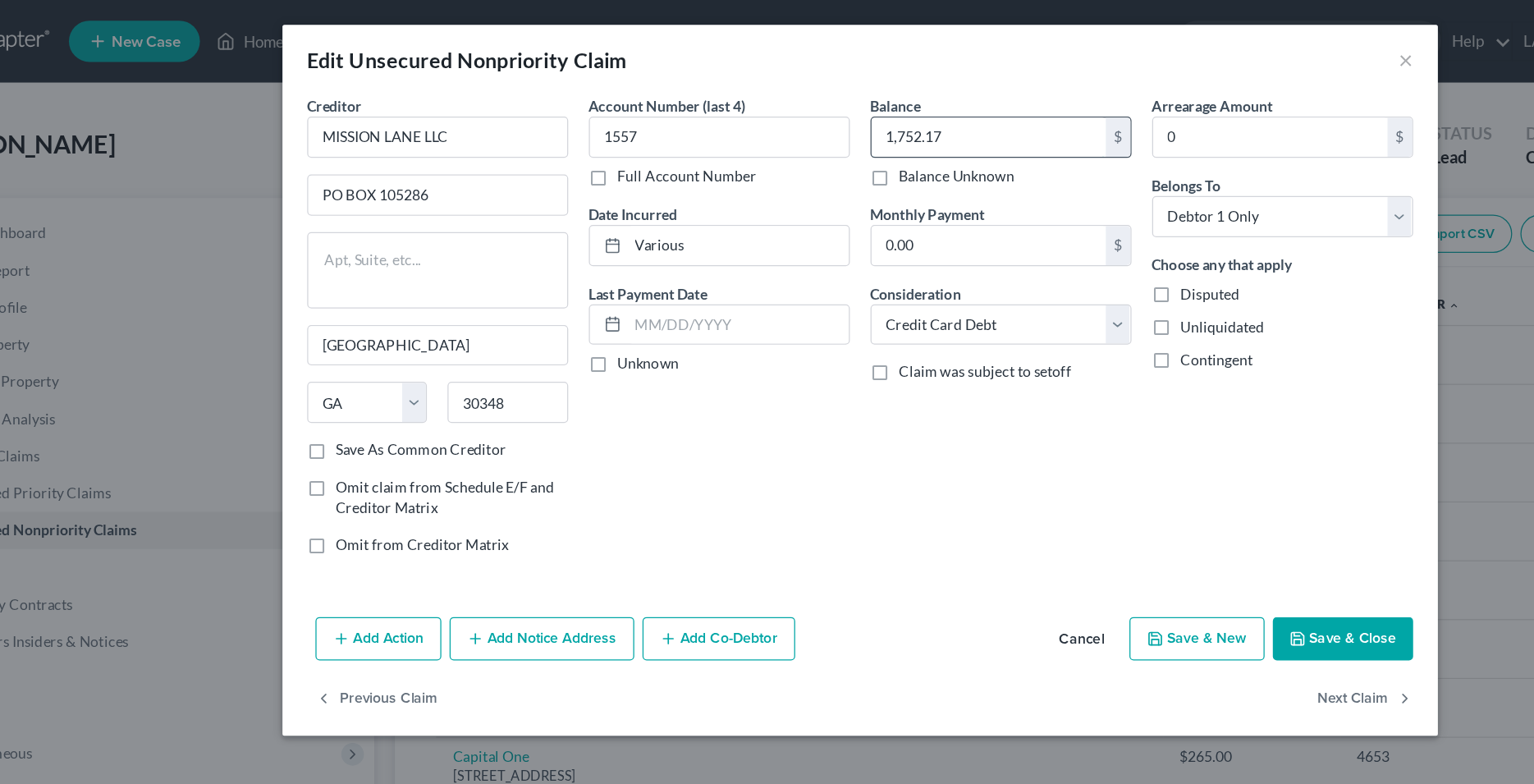
click at [810, 108] on input "1,752.17" at bounding box center [870, 108] width 187 height 31
click at [1050, 504] on button "Save & New" at bounding box center [1035, 508] width 108 height 34
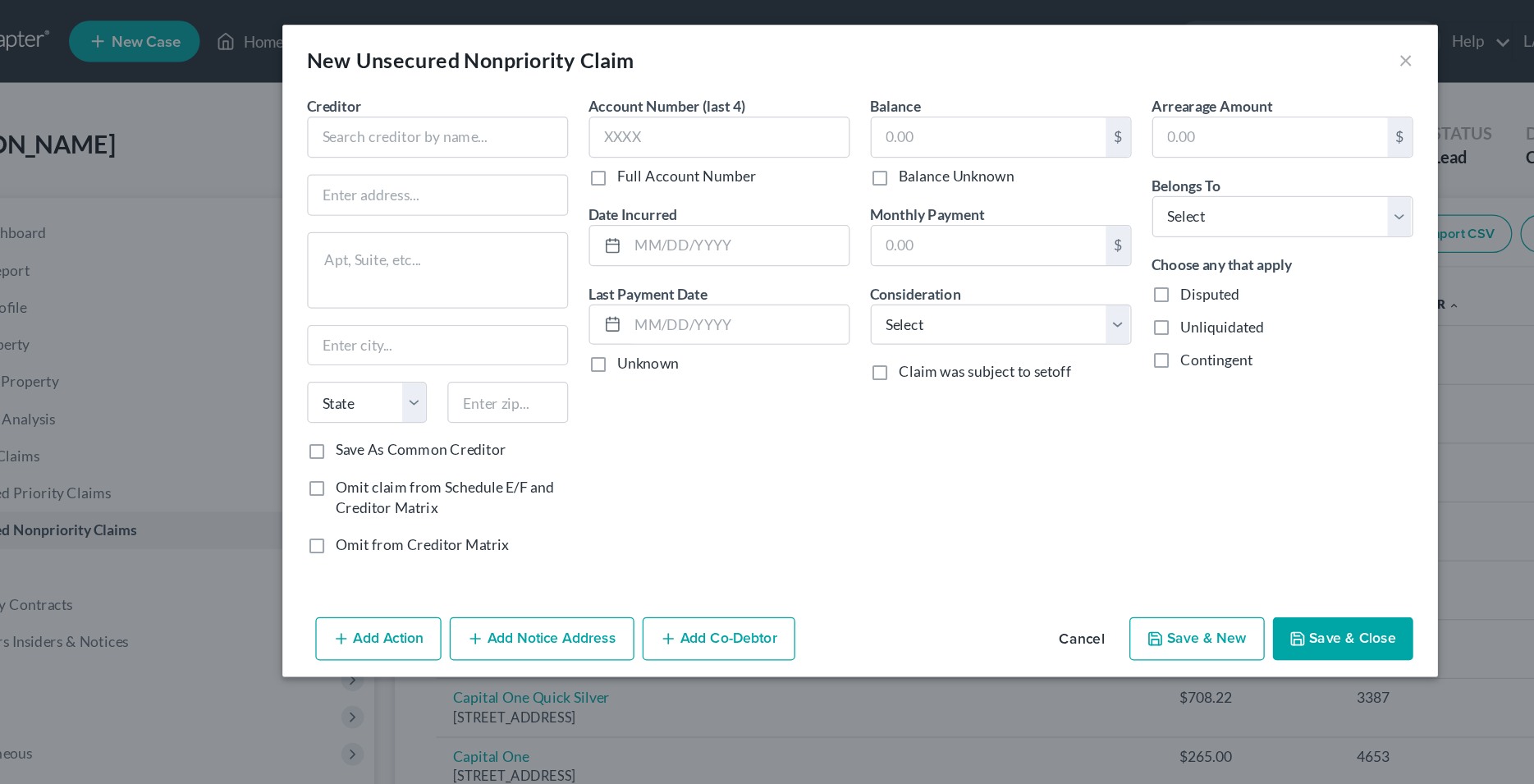
click at [949, 509] on button "Cancel" at bounding box center [944, 509] width 63 height 33
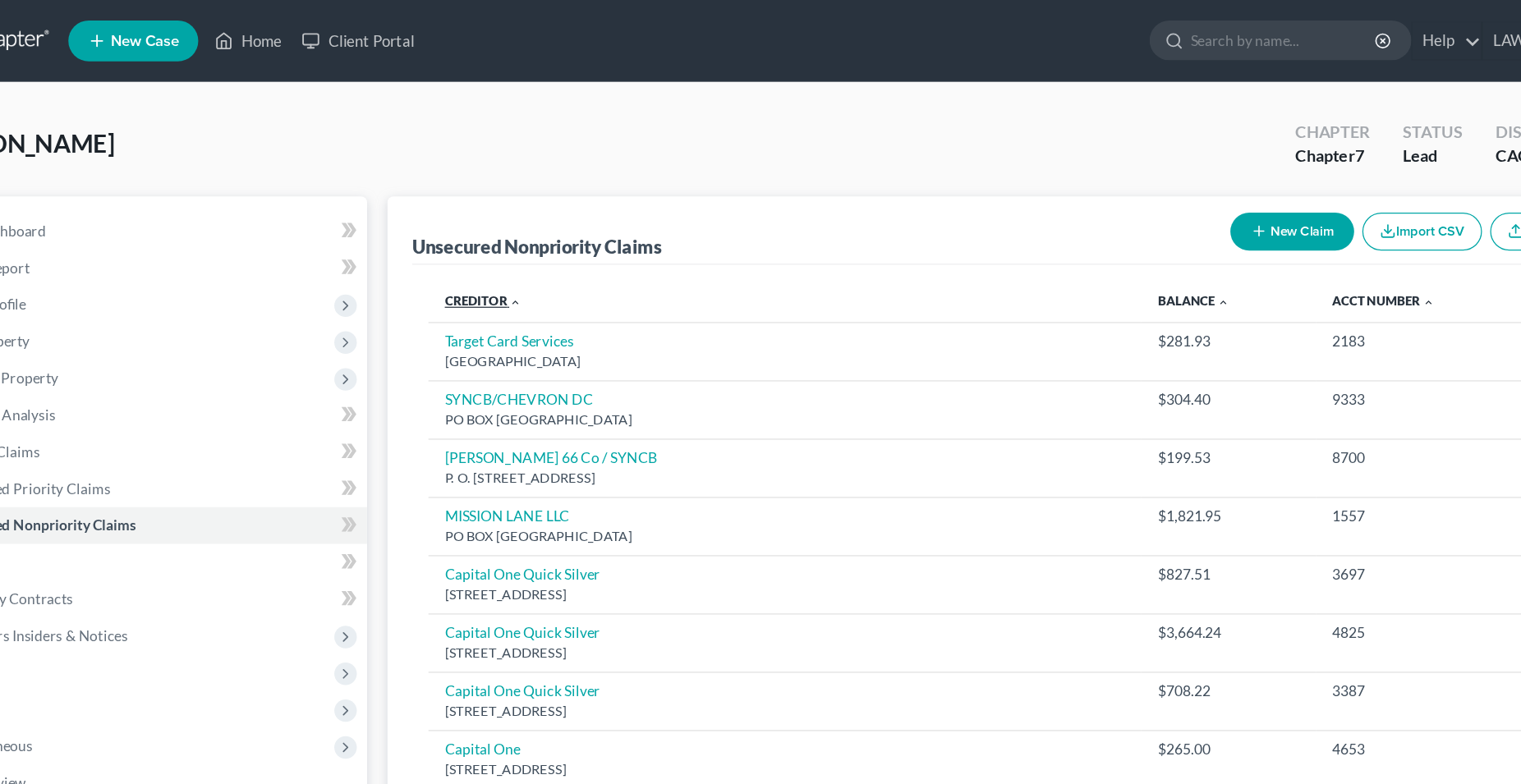
click at [474, 243] on link "Creditor expand_more expand_less unfold_more" at bounding box center [470, 242] width 62 height 12
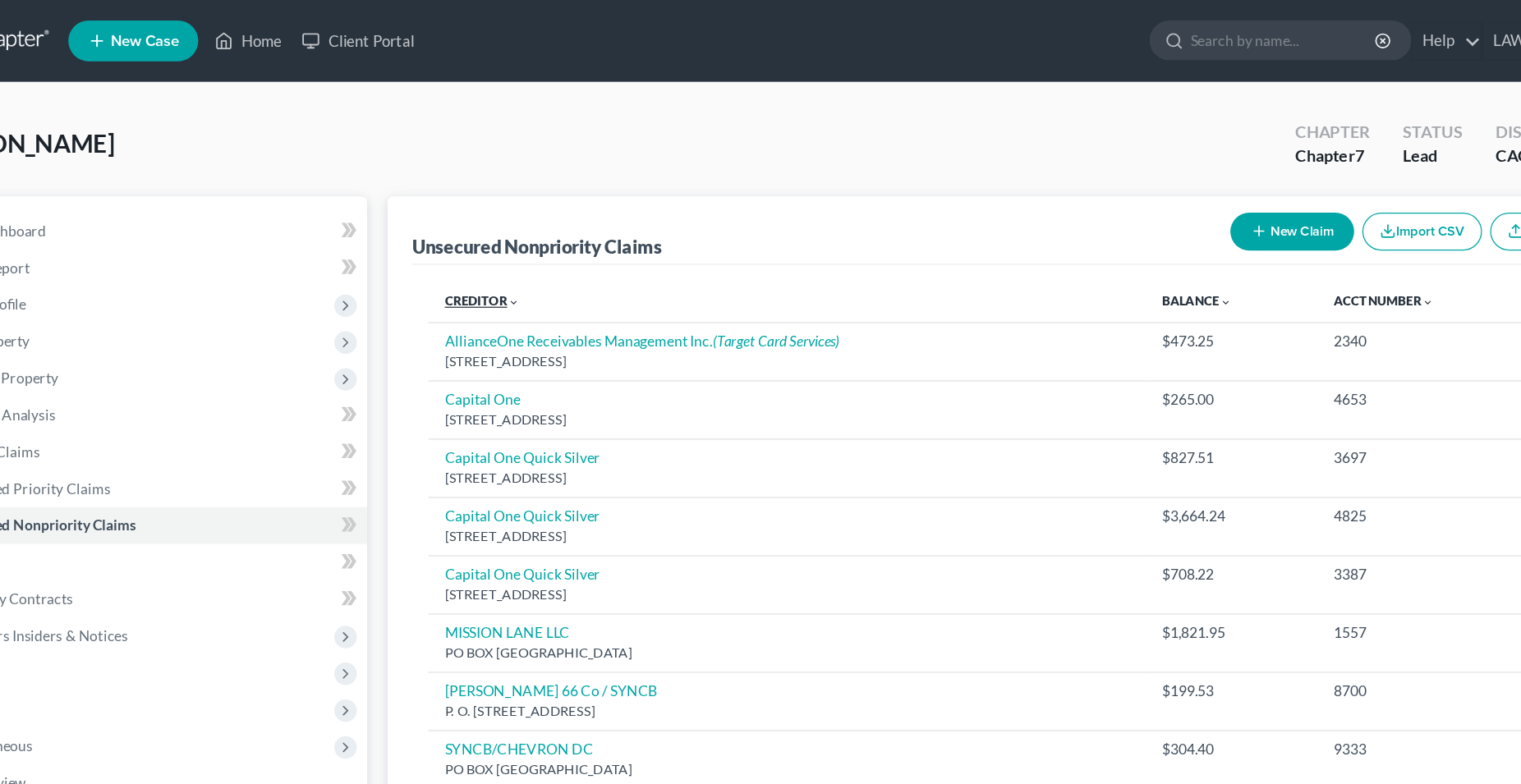
click at [474, 243] on link "Creditor expand_more expand_less unfold_more" at bounding box center [469, 242] width 60 height 12
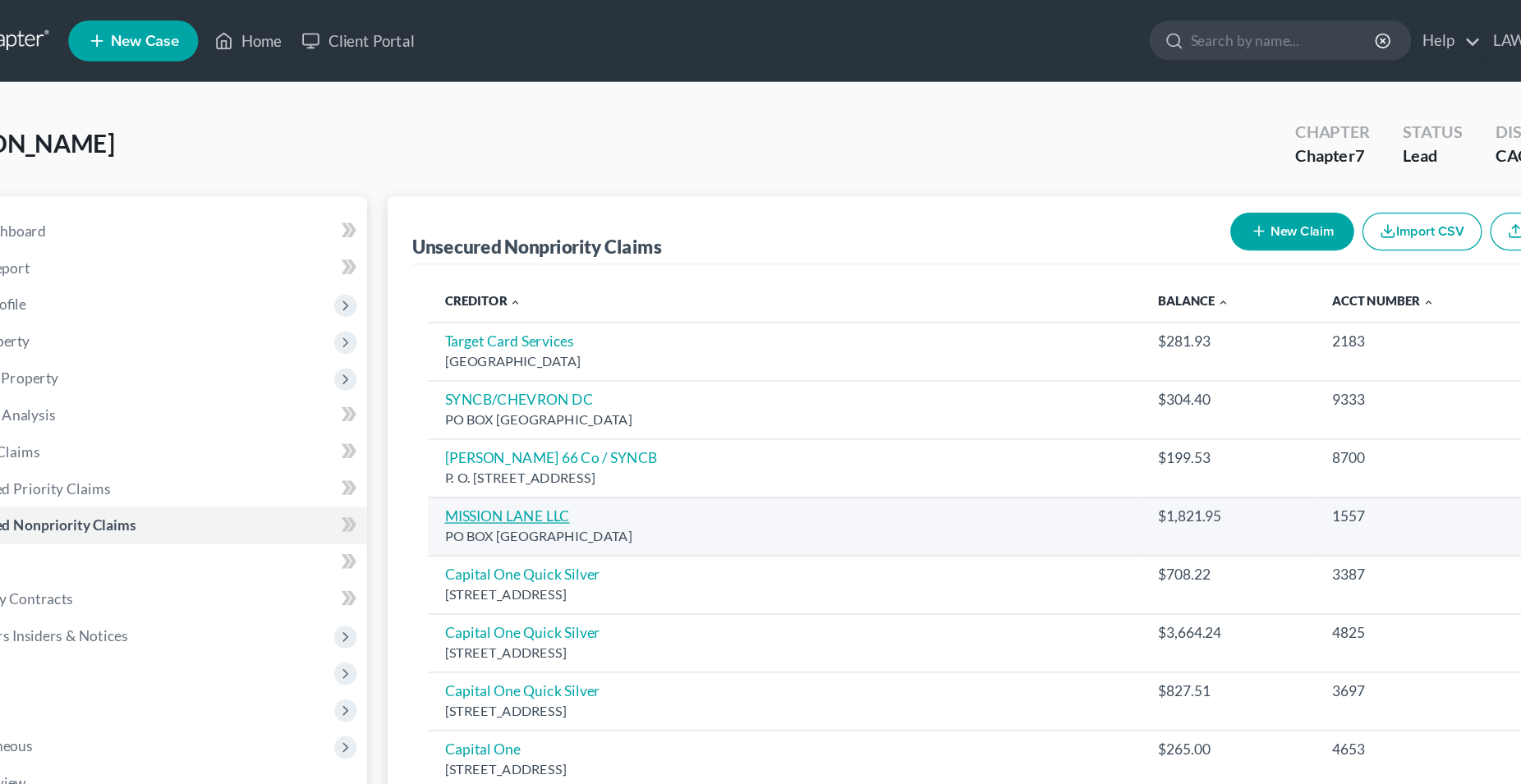
click at [502, 416] on link "MISSION LANE LLC" at bounding box center [489, 414] width 100 height 14
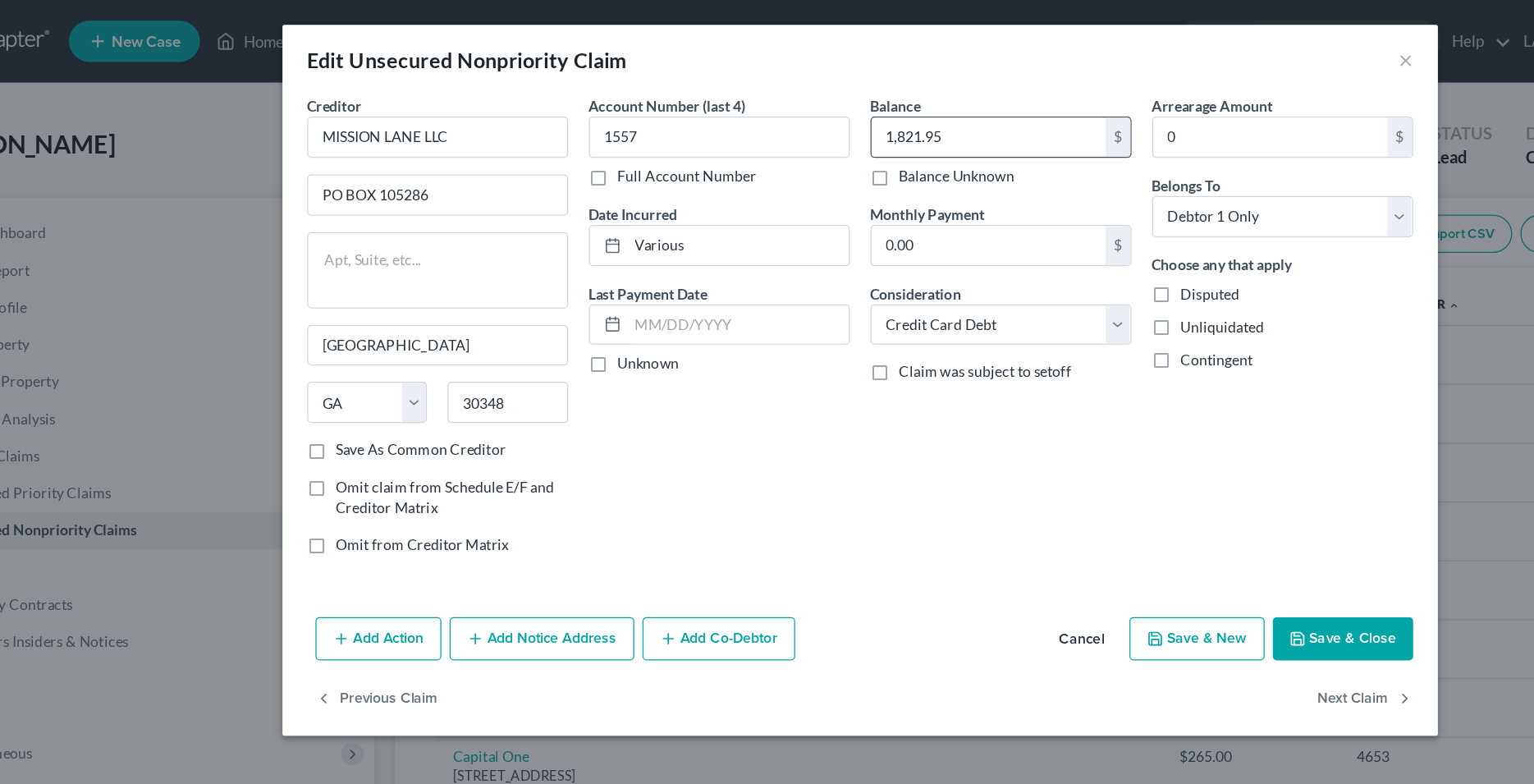
click at [815, 111] on input "1,821.95" at bounding box center [870, 108] width 187 height 31
click at [1031, 516] on button "Save & New" at bounding box center [1035, 508] width 108 height 34
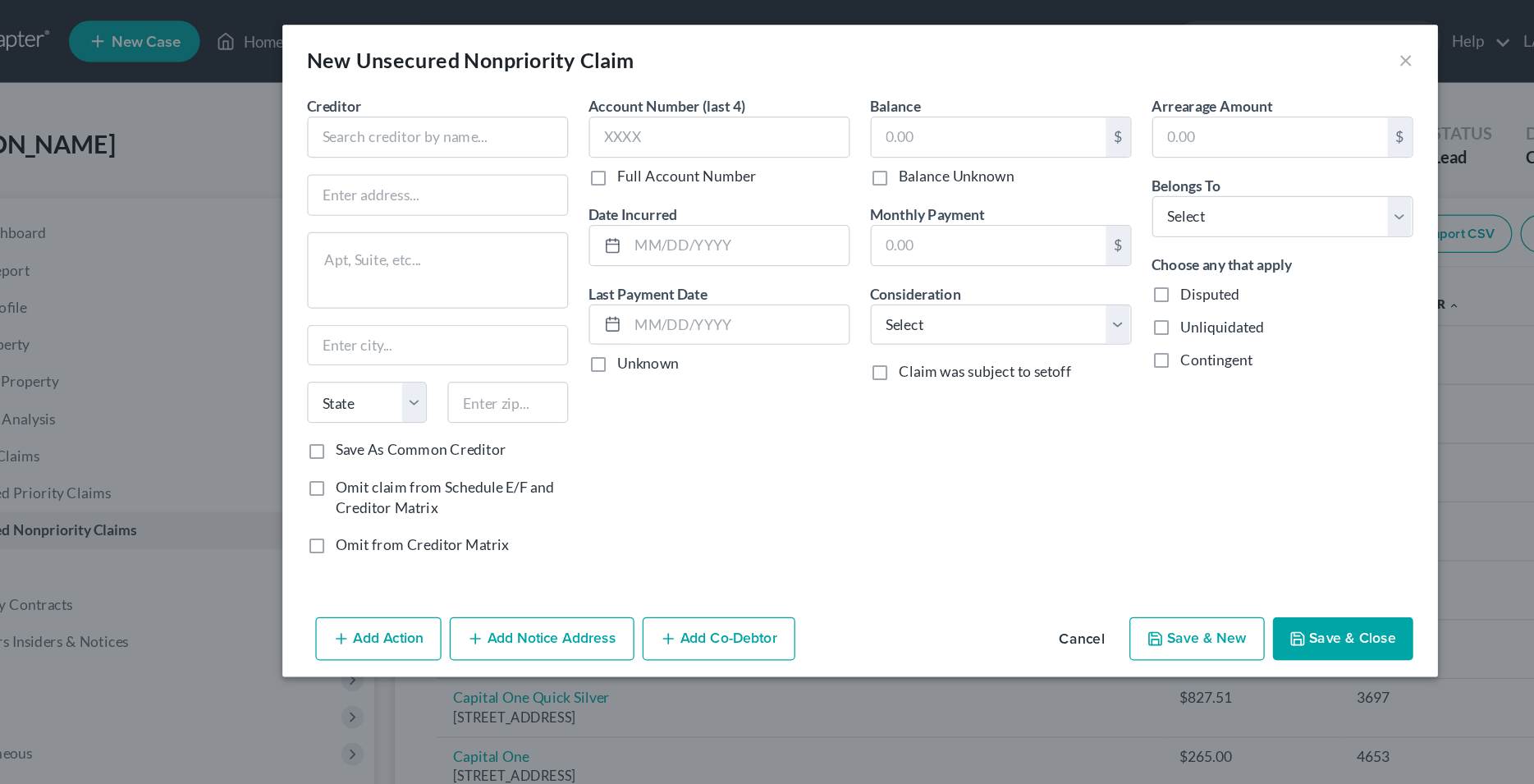
drag, startPoint x: 942, startPoint y: 511, endPoint x: 928, endPoint y: 490, distance: 25.2
click at [942, 510] on button "Cancel" at bounding box center [944, 509] width 63 height 33
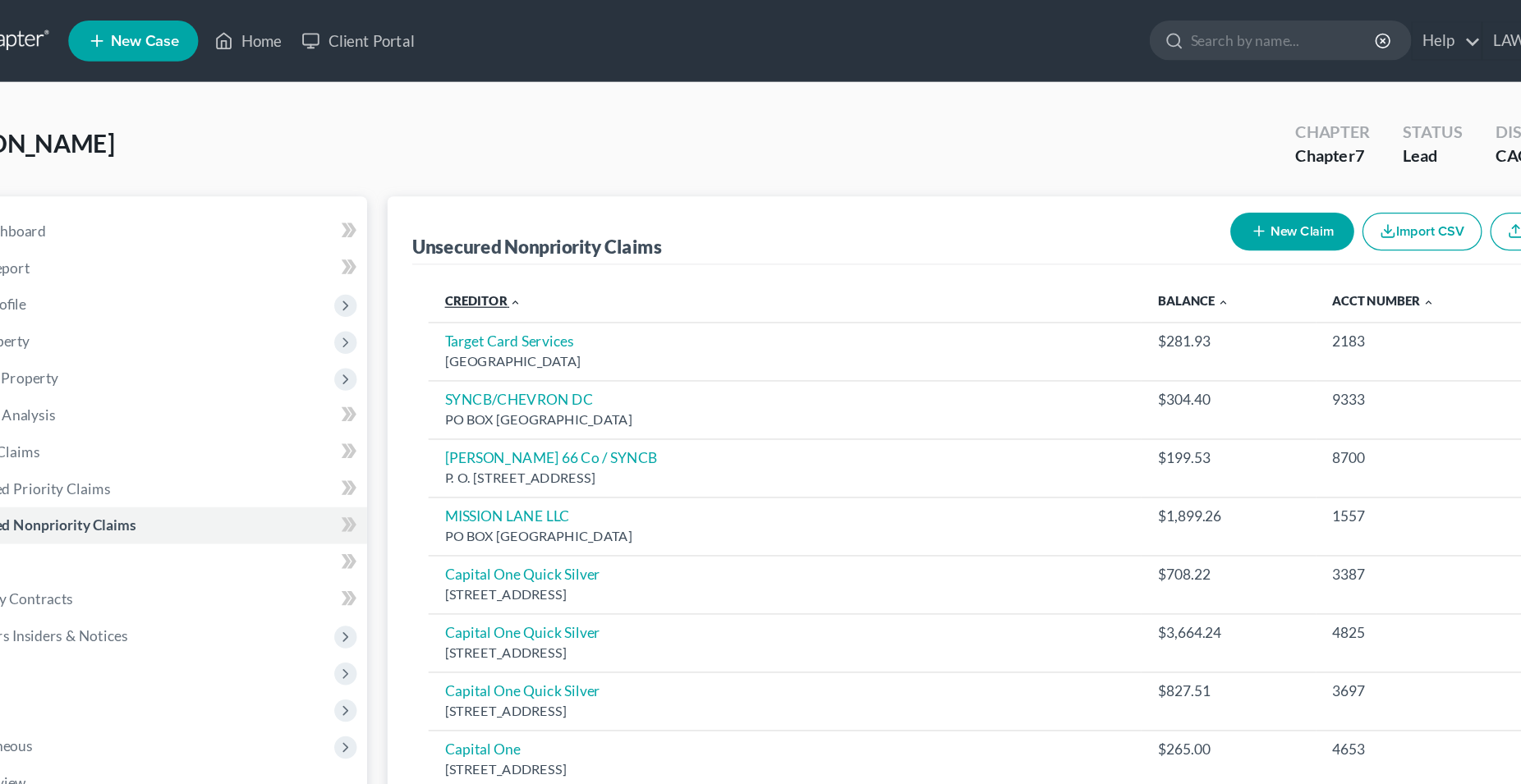
click at [464, 239] on link "Creditor expand_more expand_less unfold_more" at bounding box center [470, 242] width 62 height 12
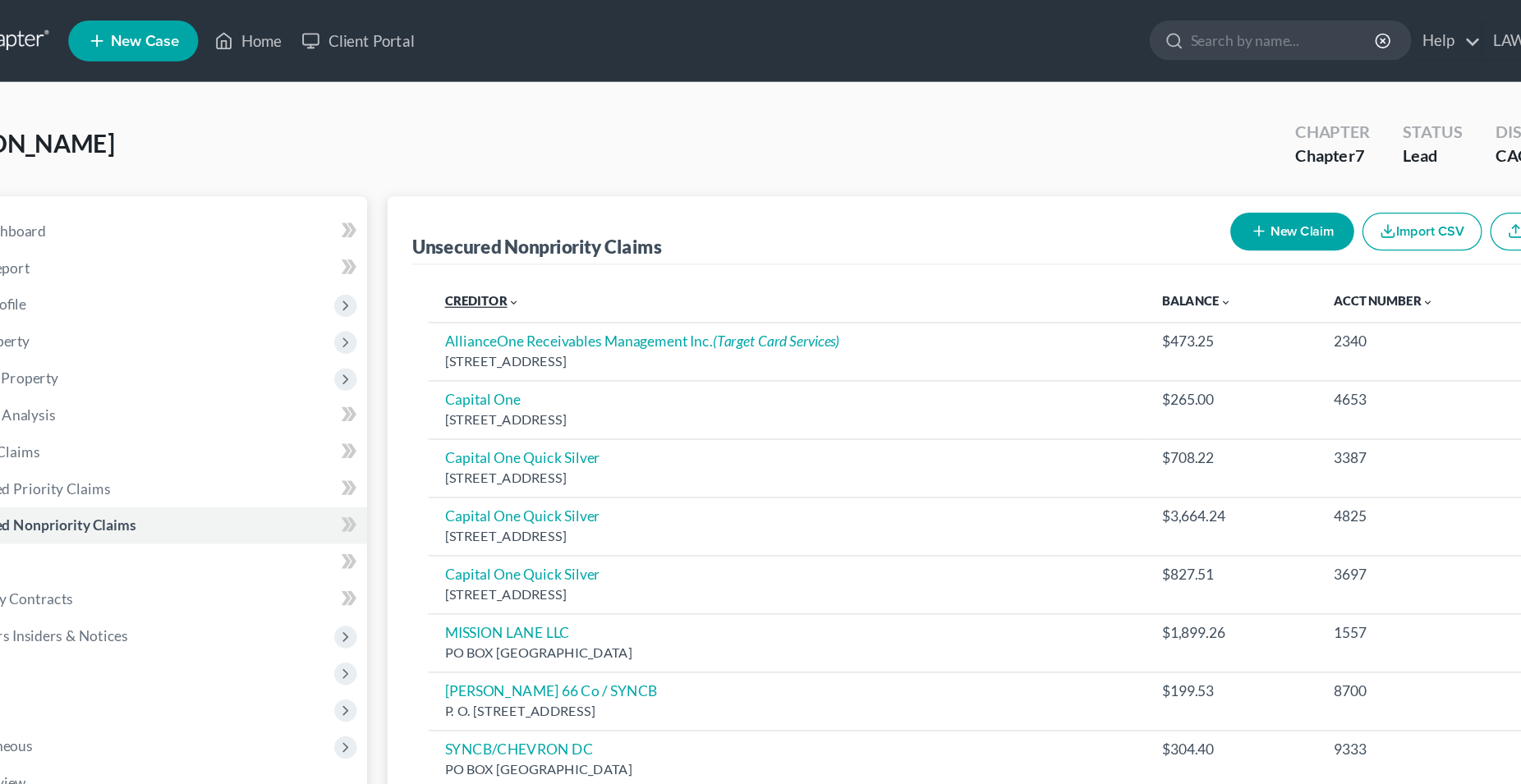
click at [464, 239] on link "Creditor expand_more expand_less unfold_more" at bounding box center [469, 242] width 60 height 12
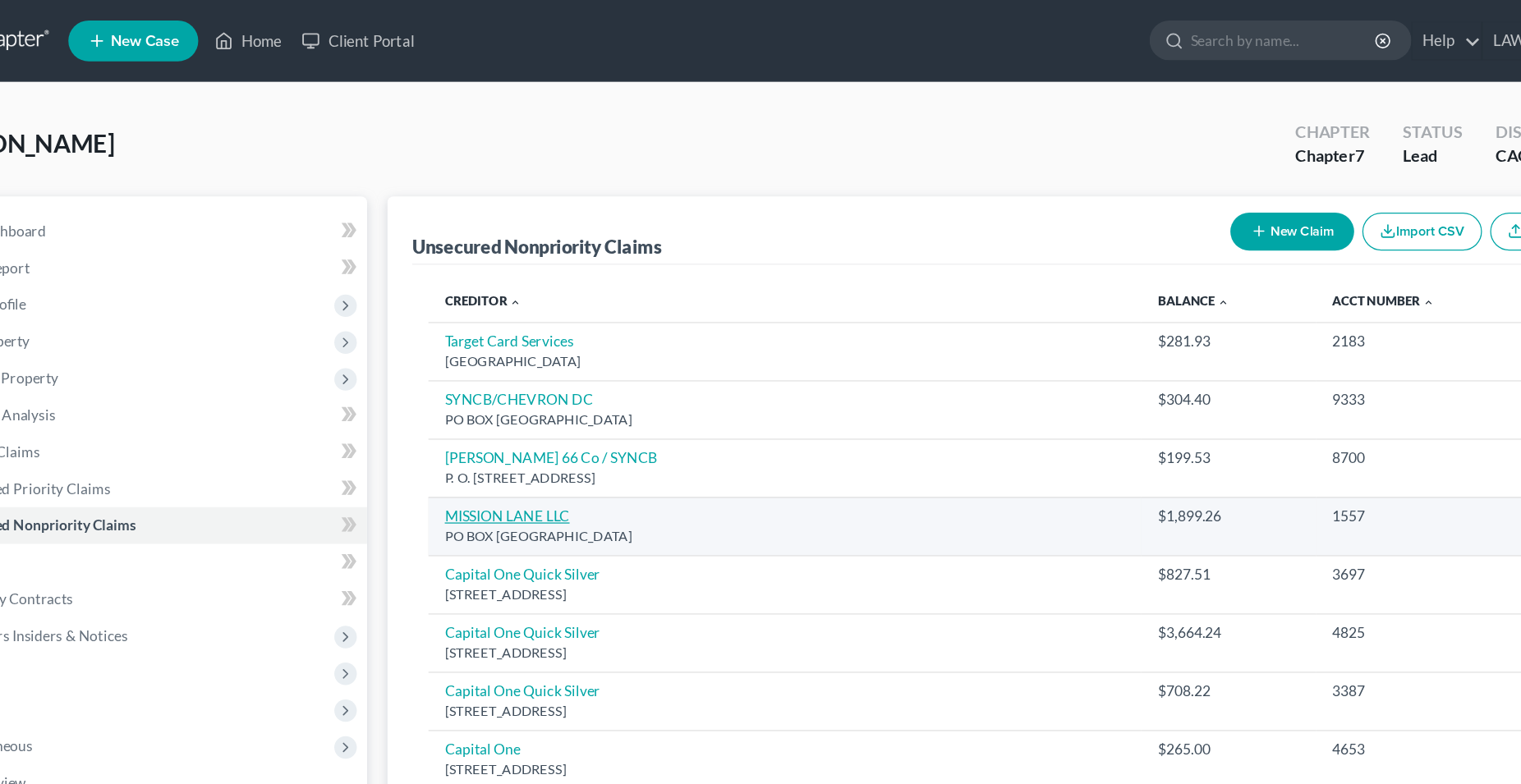
click at [505, 416] on link "MISSION LANE LLC" at bounding box center [489, 414] width 100 height 14
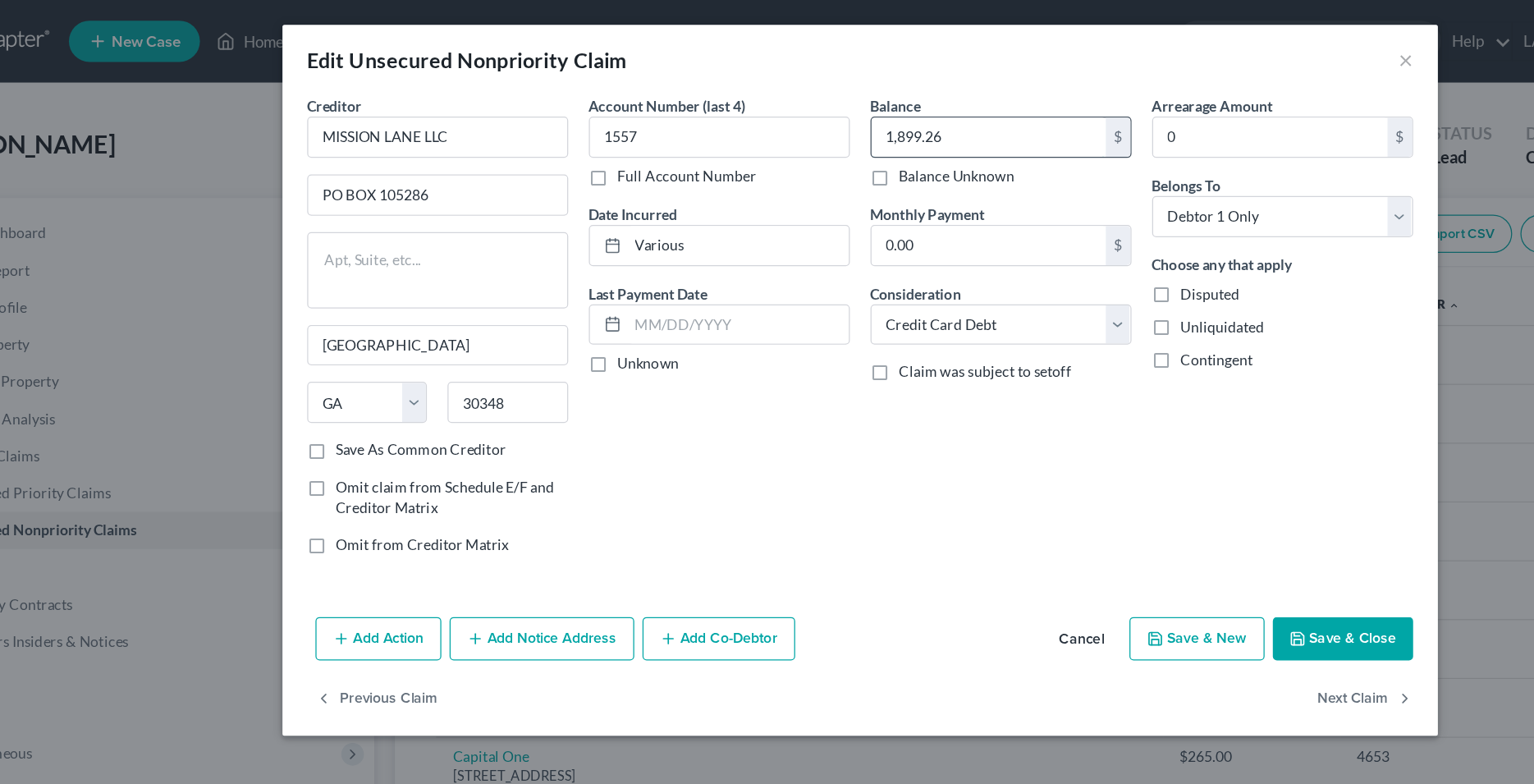
click at [824, 110] on input "1,899.26" at bounding box center [870, 108] width 187 height 31
click at [1123, 499] on button "Save & Close" at bounding box center [1151, 508] width 111 height 34
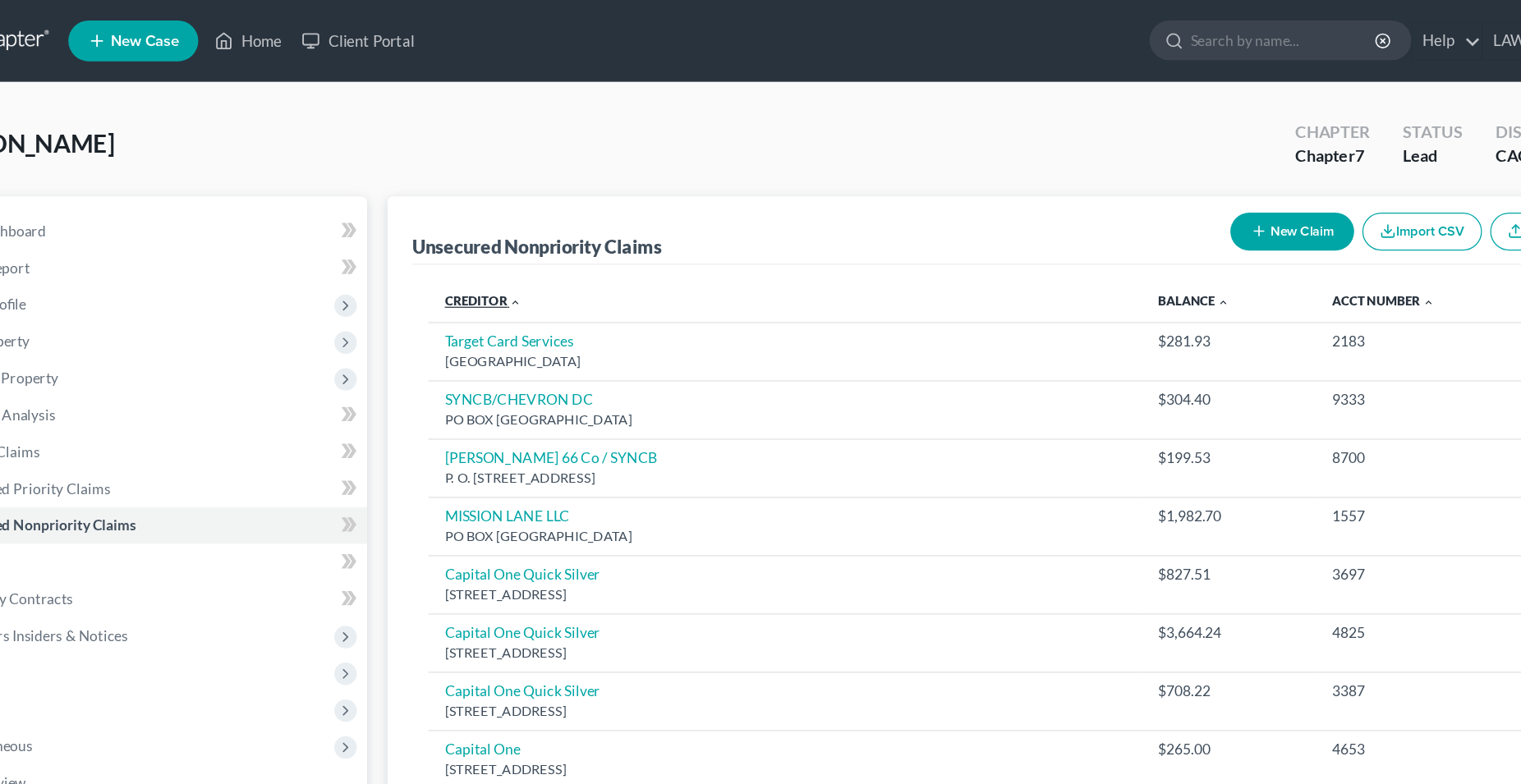
click at [476, 243] on link "Creditor expand_more expand_less unfold_more" at bounding box center [470, 242] width 62 height 12
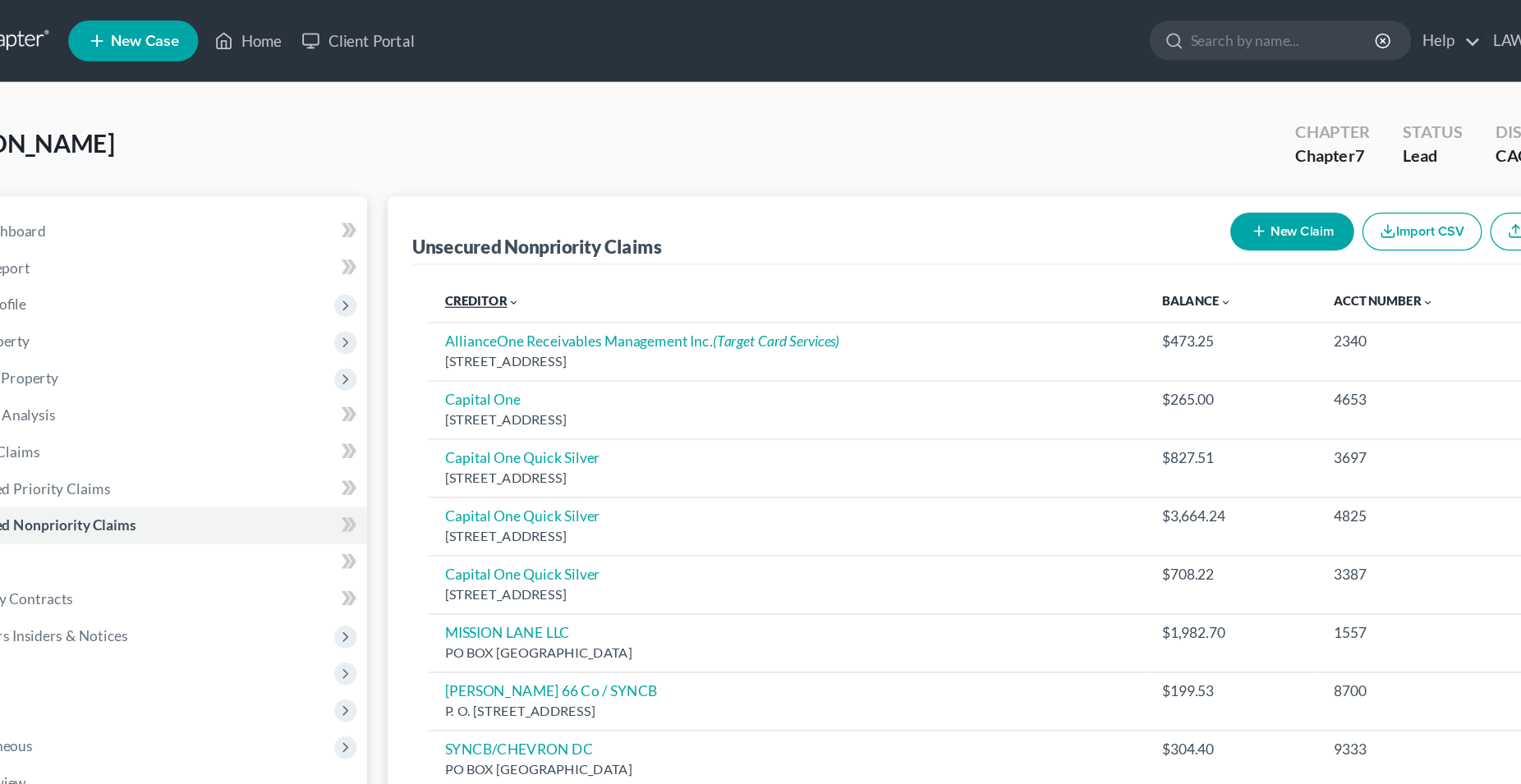
click at [476, 243] on link "Creditor expand_more expand_less unfold_more" at bounding box center [469, 242] width 60 height 12
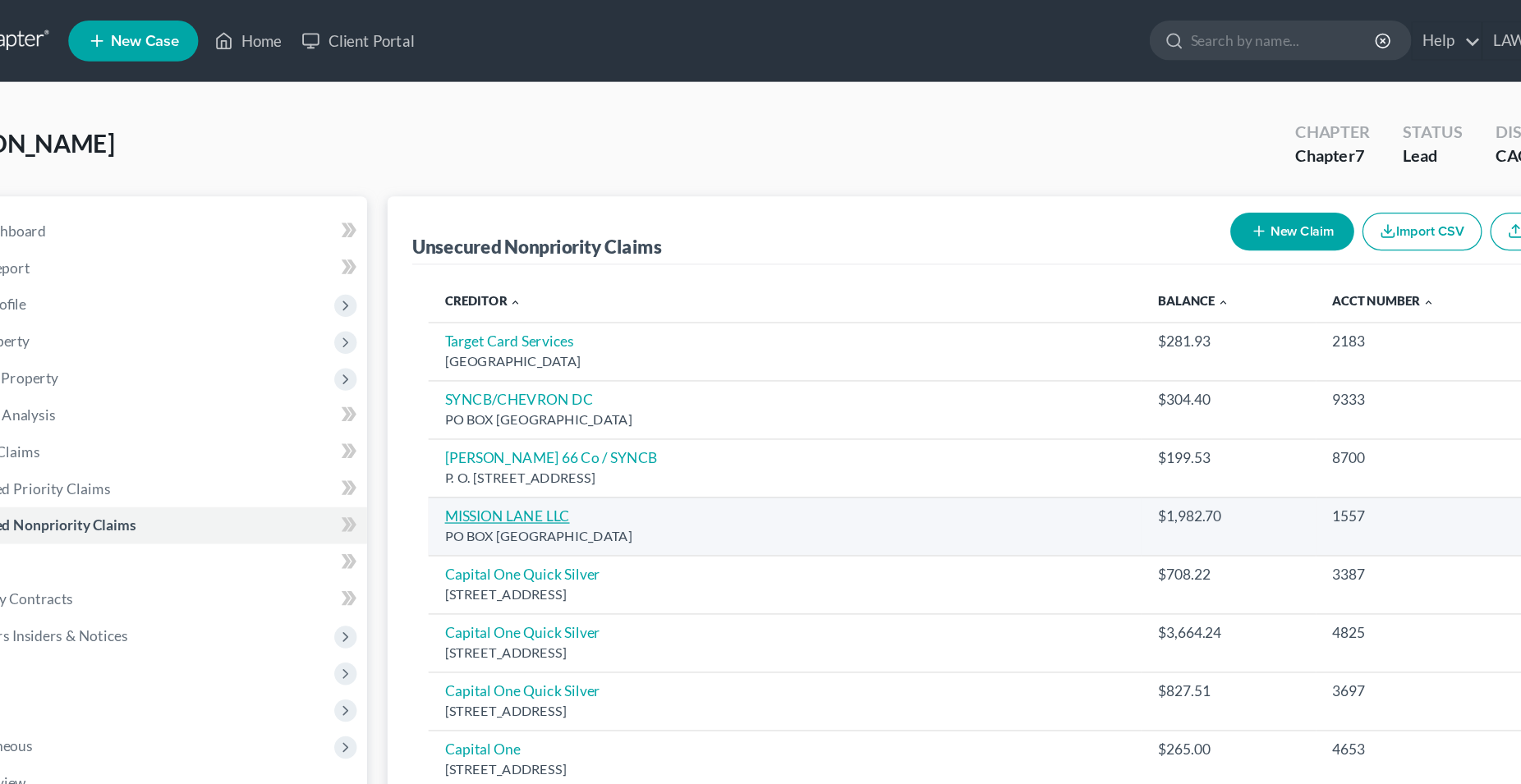
click at [513, 416] on link "MISSION LANE LLC" at bounding box center [489, 414] width 100 height 14
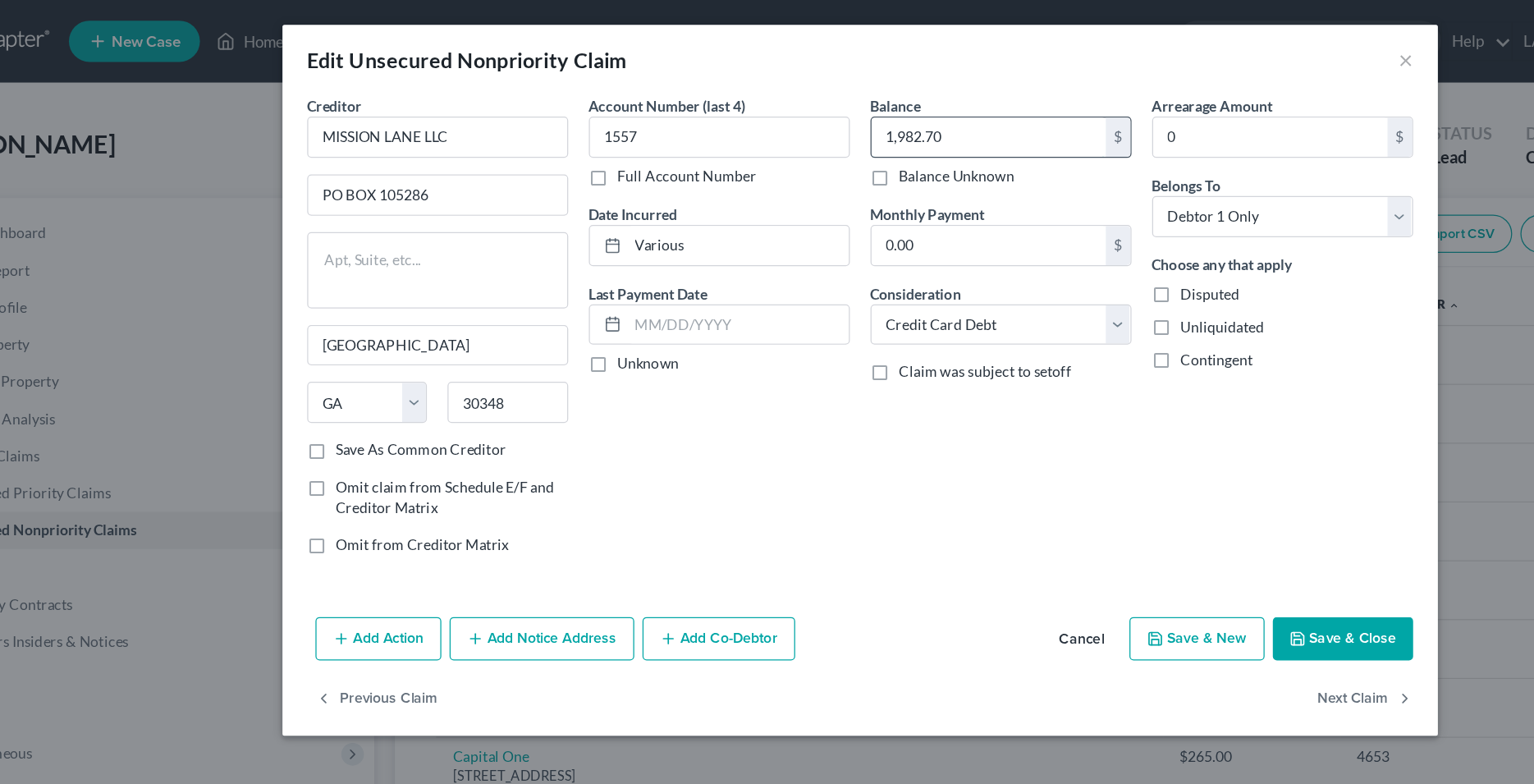
click at [824, 110] on input "1,982.70" at bounding box center [870, 108] width 187 height 31
click at [1126, 512] on button "Save & Close" at bounding box center [1151, 508] width 111 height 34
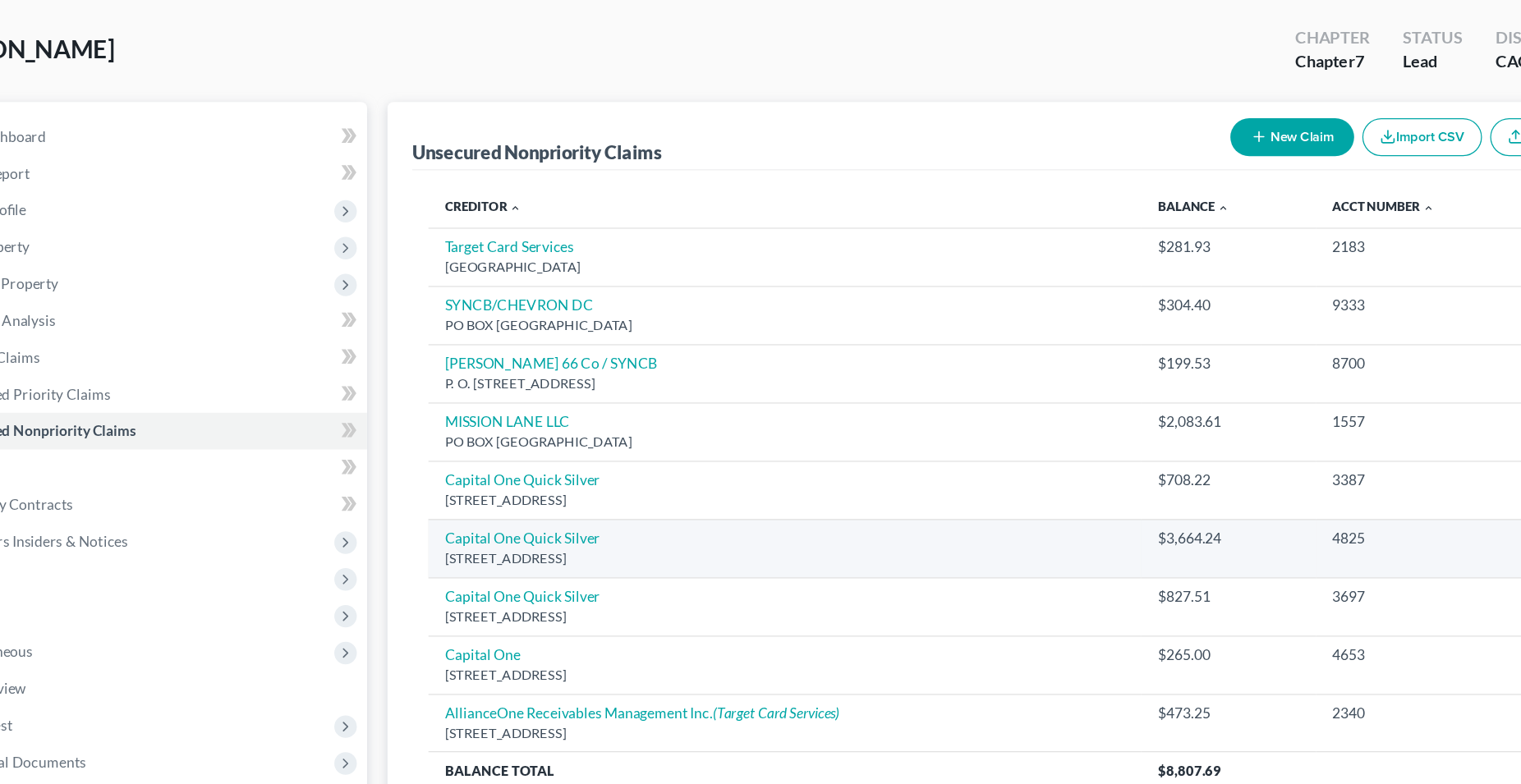
scroll to position [3, 0]
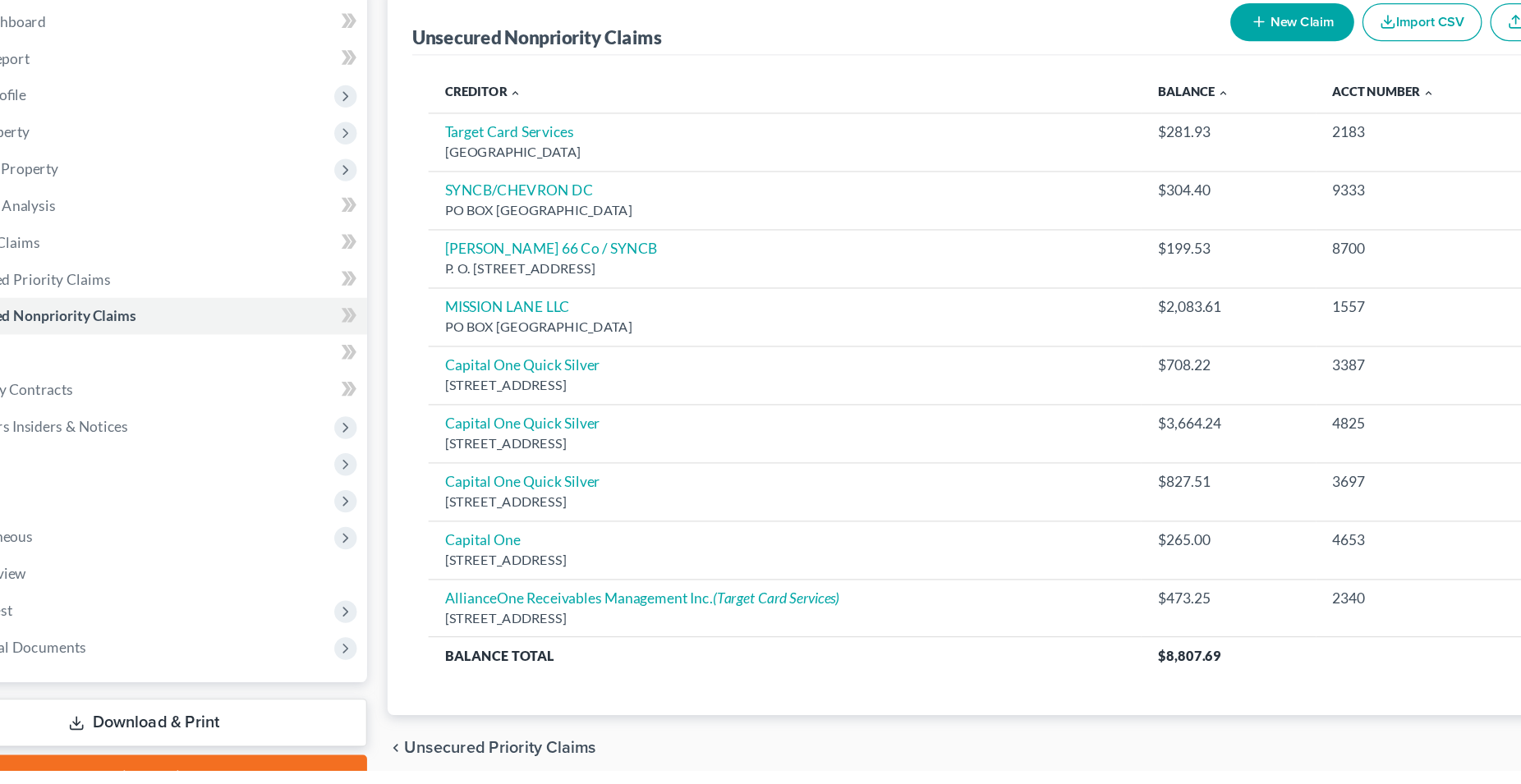
click at [1135, 181] on button "New Claim" at bounding box center [1120, 184] width 99 height 30
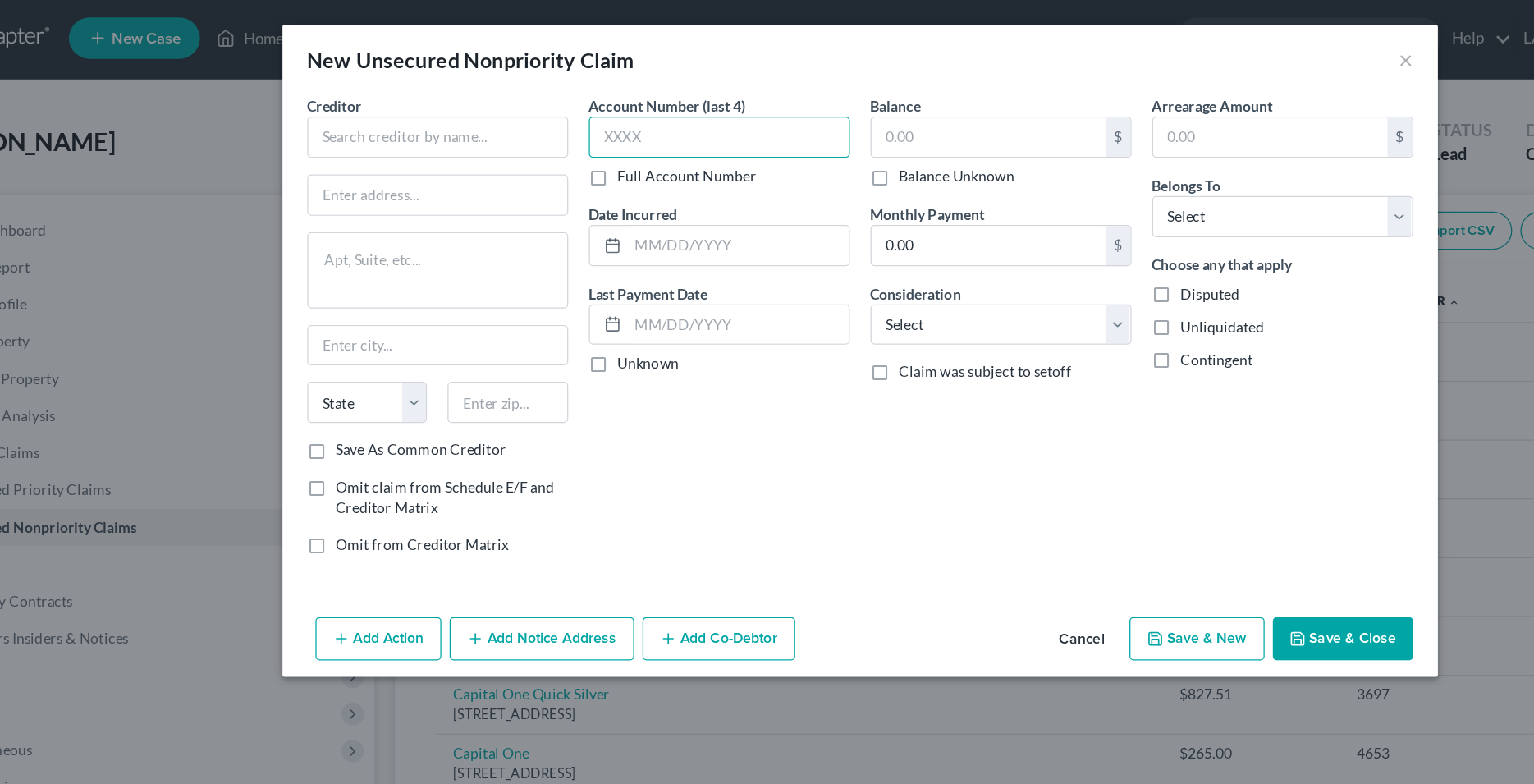
click at [645, 110] on input "text" at bounding box center [656, 108] width 207 height 33
click at [625, 195] on input "text" at bounding box center [671, 195] width 176 height 31
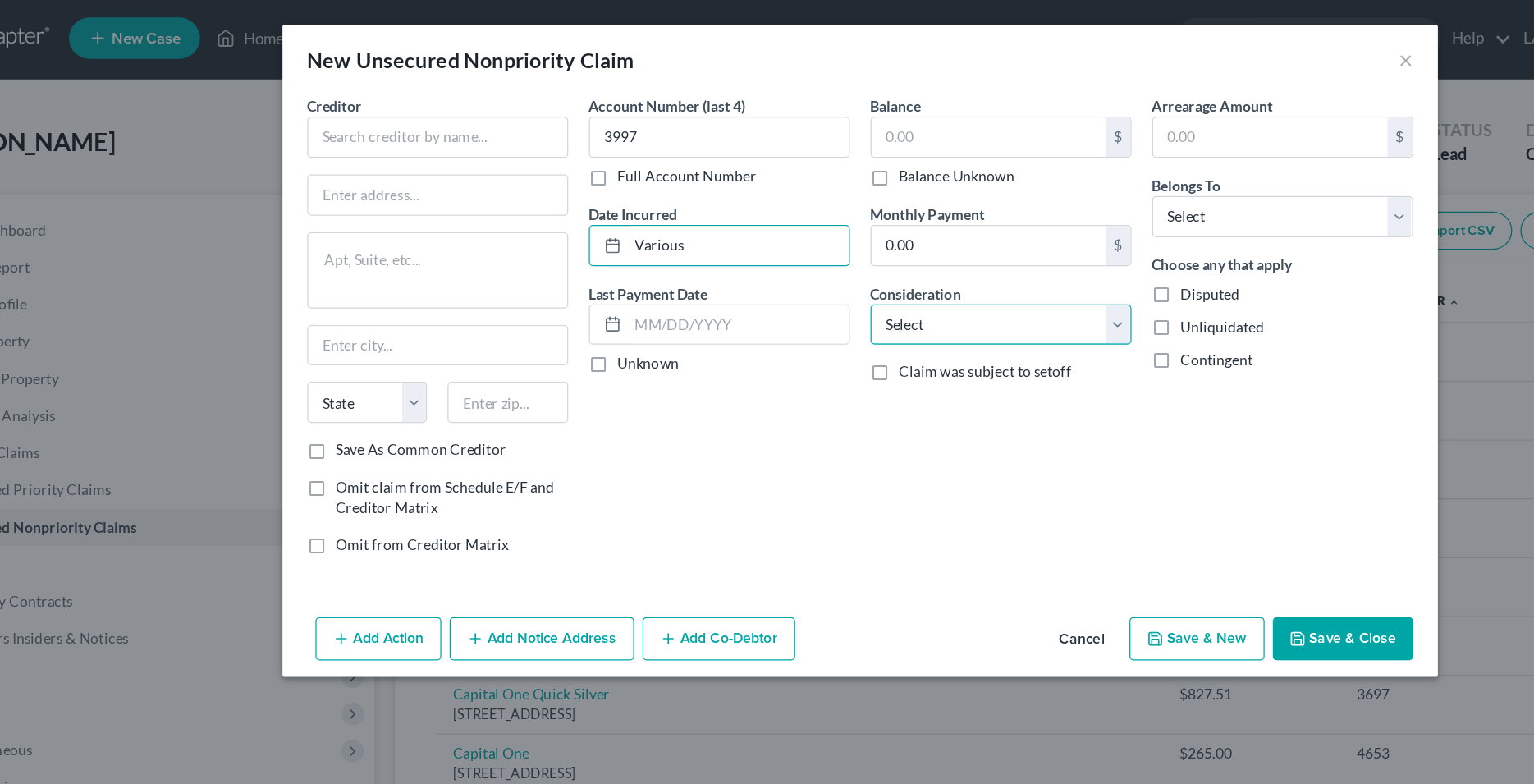
click at [776, 243] on select "Select Cable / Satellite Services Collection Agency Credit Card Debt Debt Couns…" at bounding box center [879, 259] width 207 height 33
click option "Credit Card Debt" at bounding box center [0, 0] width 0 height 0
click at [824, 342] on div "Balance $ Balance Unknown Balance Undetermined $ Balance Unknown Monthly Paymen…" at bounding box center [880, 265] width 225 height 380
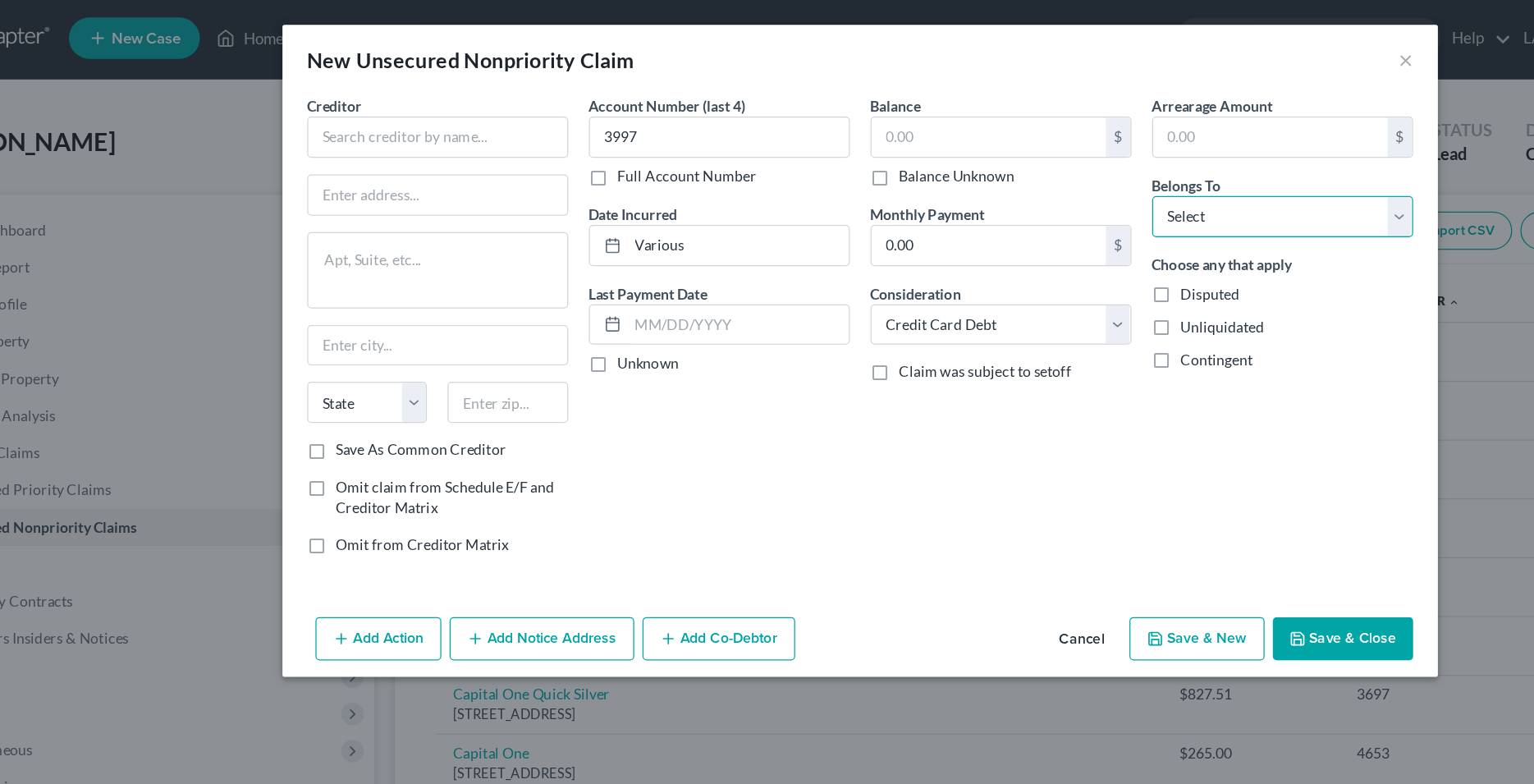
click at [1000, 156] on select "Select Debtor 1 Only Debtor 2 Only Debtor 1 And Debtor 2 Only At Least One Of T…" at bounding box center [1104, 172] width 207 height 33
click option "Debtor 1 Only" at bounding box center [0, 0] width 0 height 0
drag, startPoint x: 711, startPoint y: 369, endPoint x: 670, endPoint y: 338, distance: 51.4
click at [709, 368] on div "Account Number (last 4) 3997 Full Account Number Date Incurred Various Last Pay…" at bounding box center [656, 265] width 225 height 380
click at [386, 106] on input "text" at bounding box center [431, 108] width 207 height 33
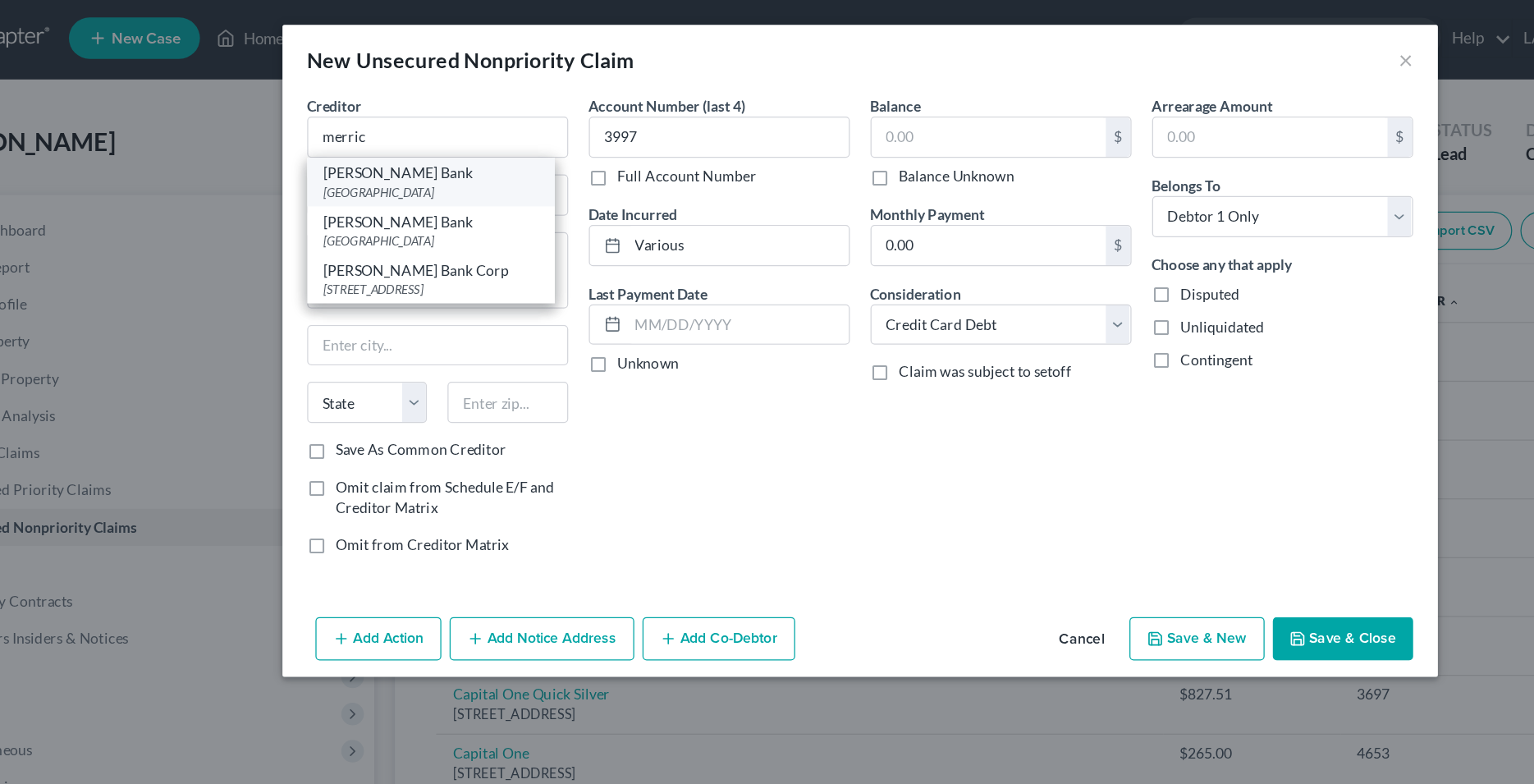
click at [416, 152] on div "[GEOGRAPHIC_DATA]" at bounding box center [425, 153] width 170 height 14
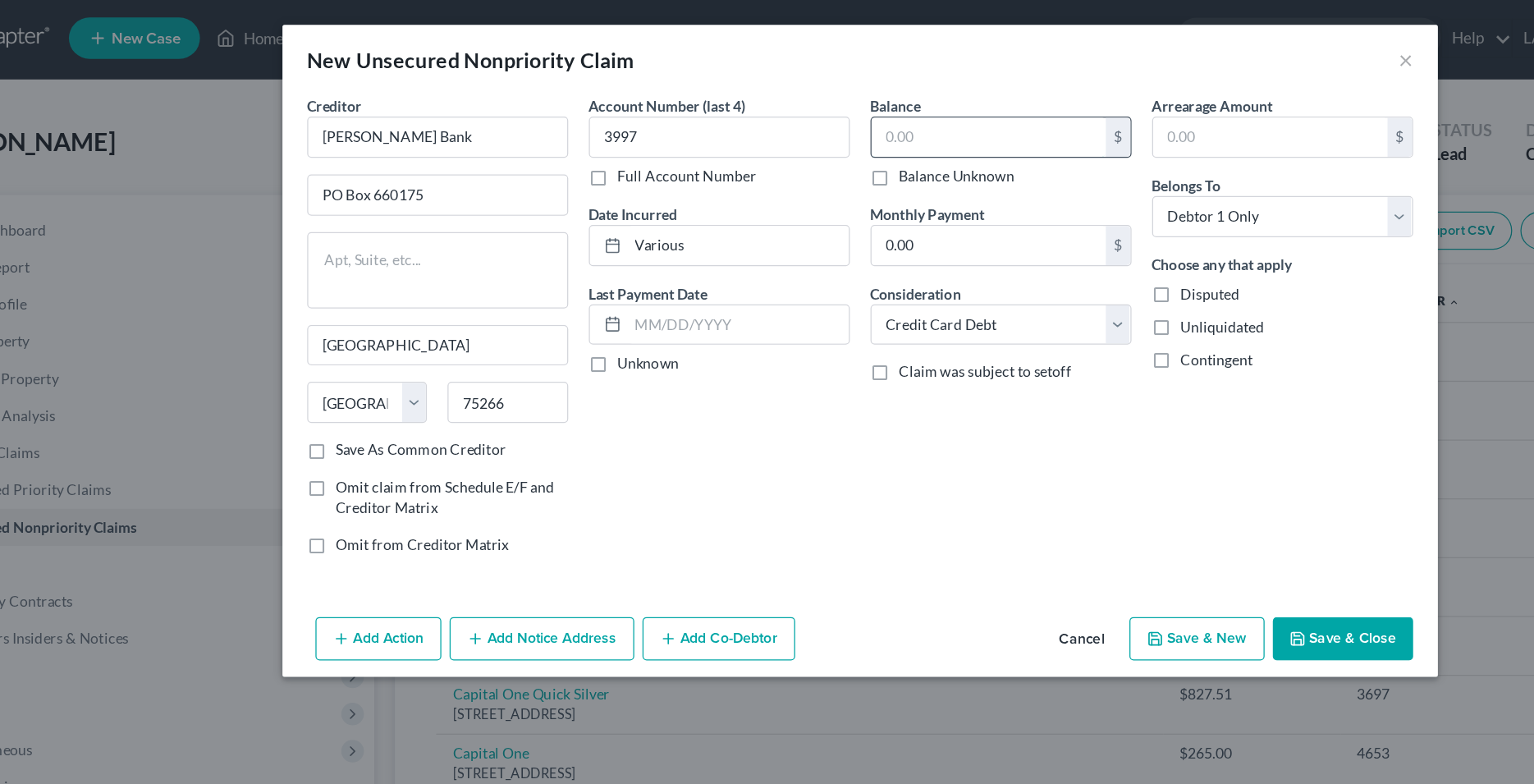
click at [831, 109] on input "text" at bounding box center [870, 108] width 187 height 31
click at [691, 366] on div "Account Number (last 4) 3997 Full Account Number Date Incurred Various Last Pay…" at bounding box center [656, 265] width 225 height 380
click at [746, 390] on div "Account Number (last 4) 3997 Full Account Number Date Incurred Various Last Pay…" at bounding box center [656, 265] width 225 height 380
click at [1150, 513] on button "Save & Close" at bounding box center [1151, 508] width 111 height 34
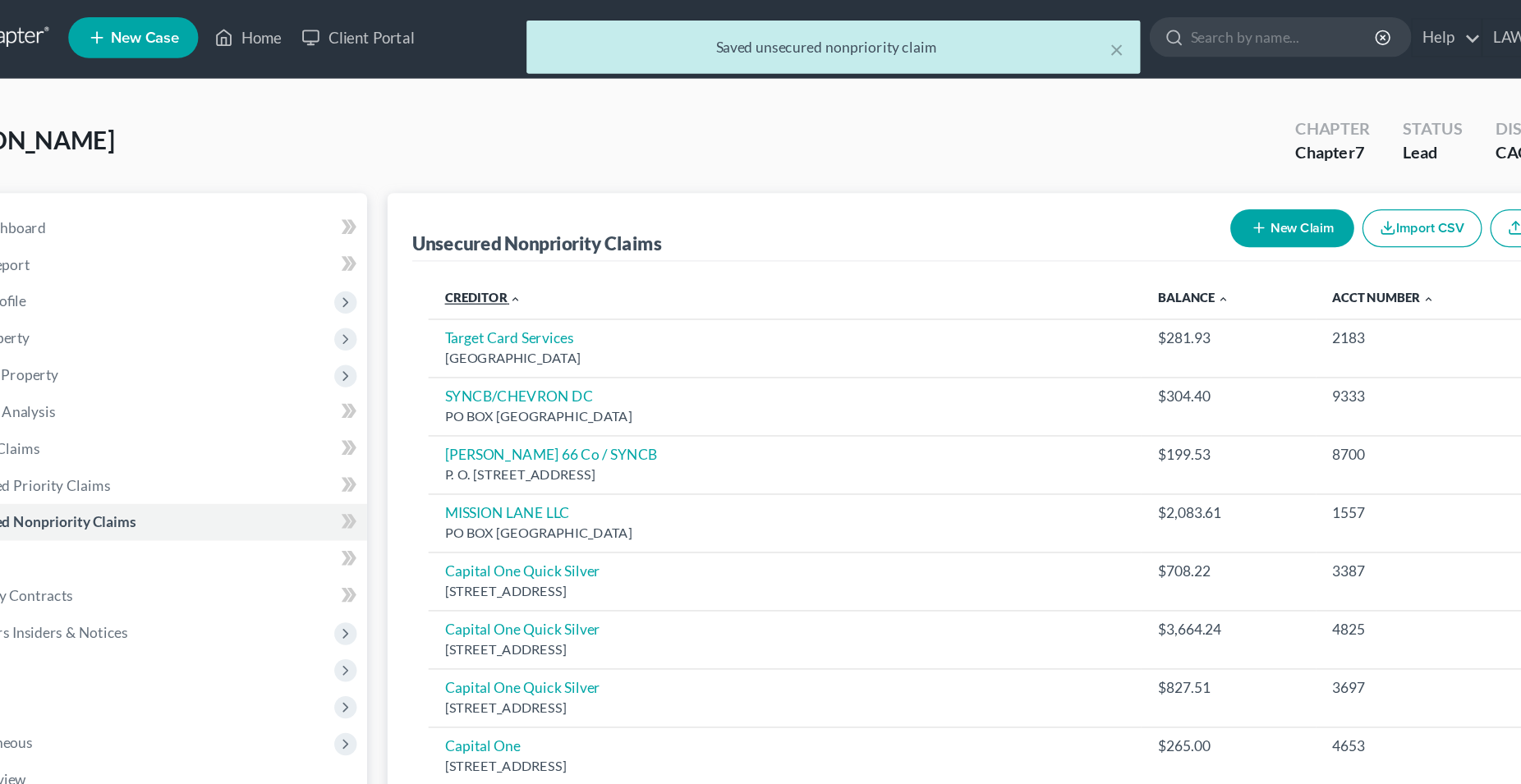
click at [466, 243] on link "Creditor expand_more expand_less unfold_more" at bounding box center [470, 239] width 62 height 12
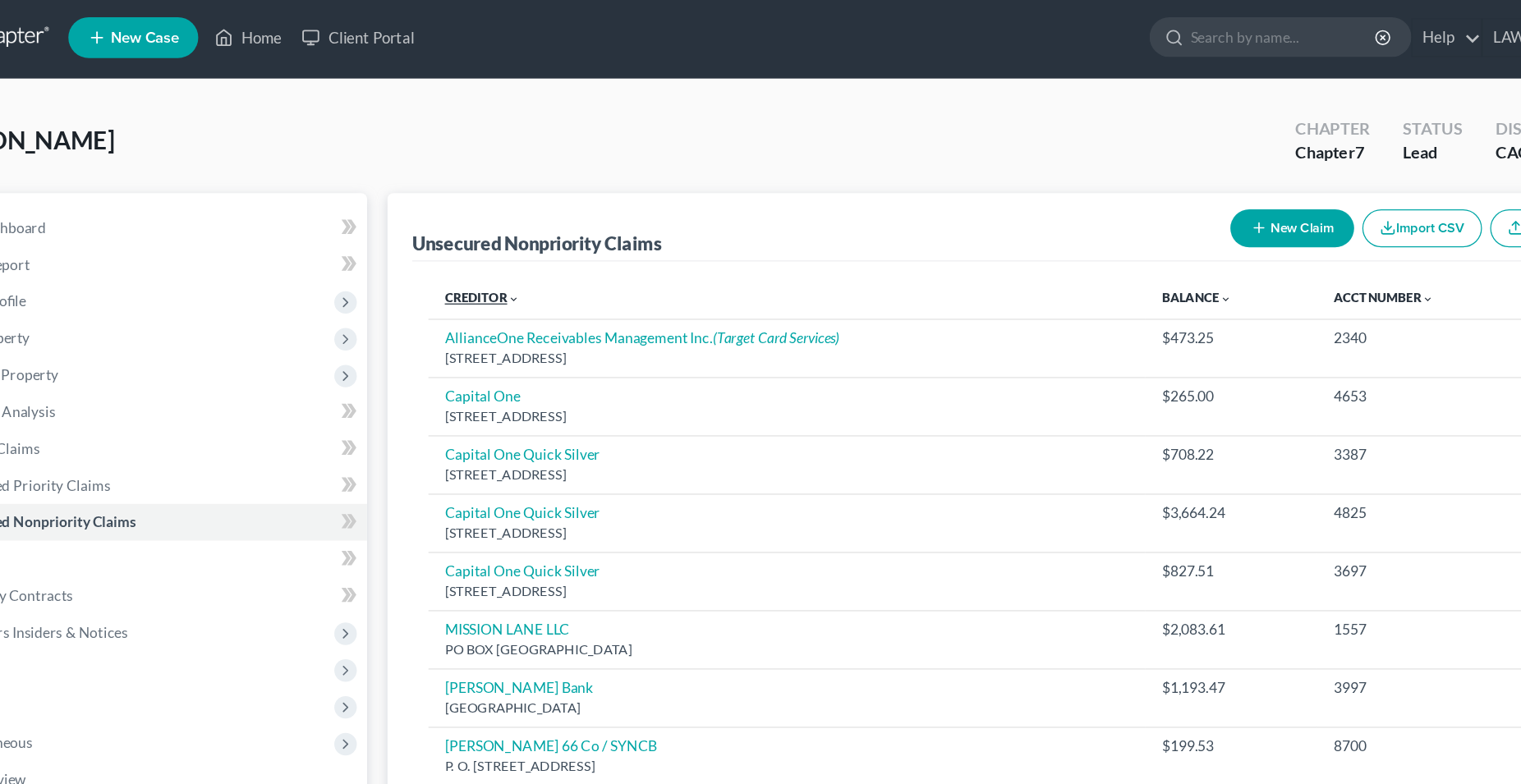
click at [466, 241] on link "Creditor expand_more expand_less unfold_more" at bounding box center [469, 239] width 60 height 12
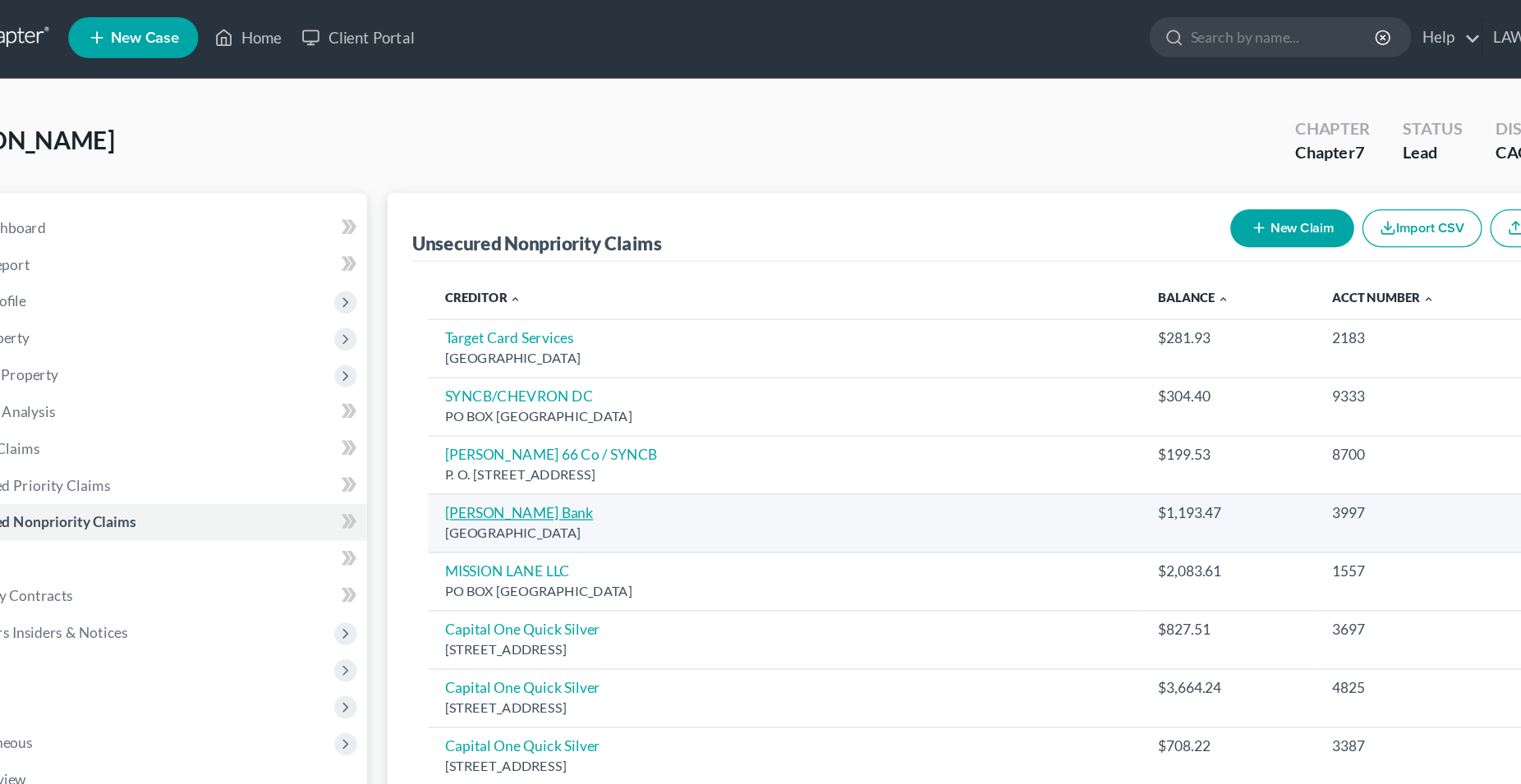
click at [488, 410] on link "[PERSON_NAME] Bank" at bounding box center [499, 411] width 119 height 14
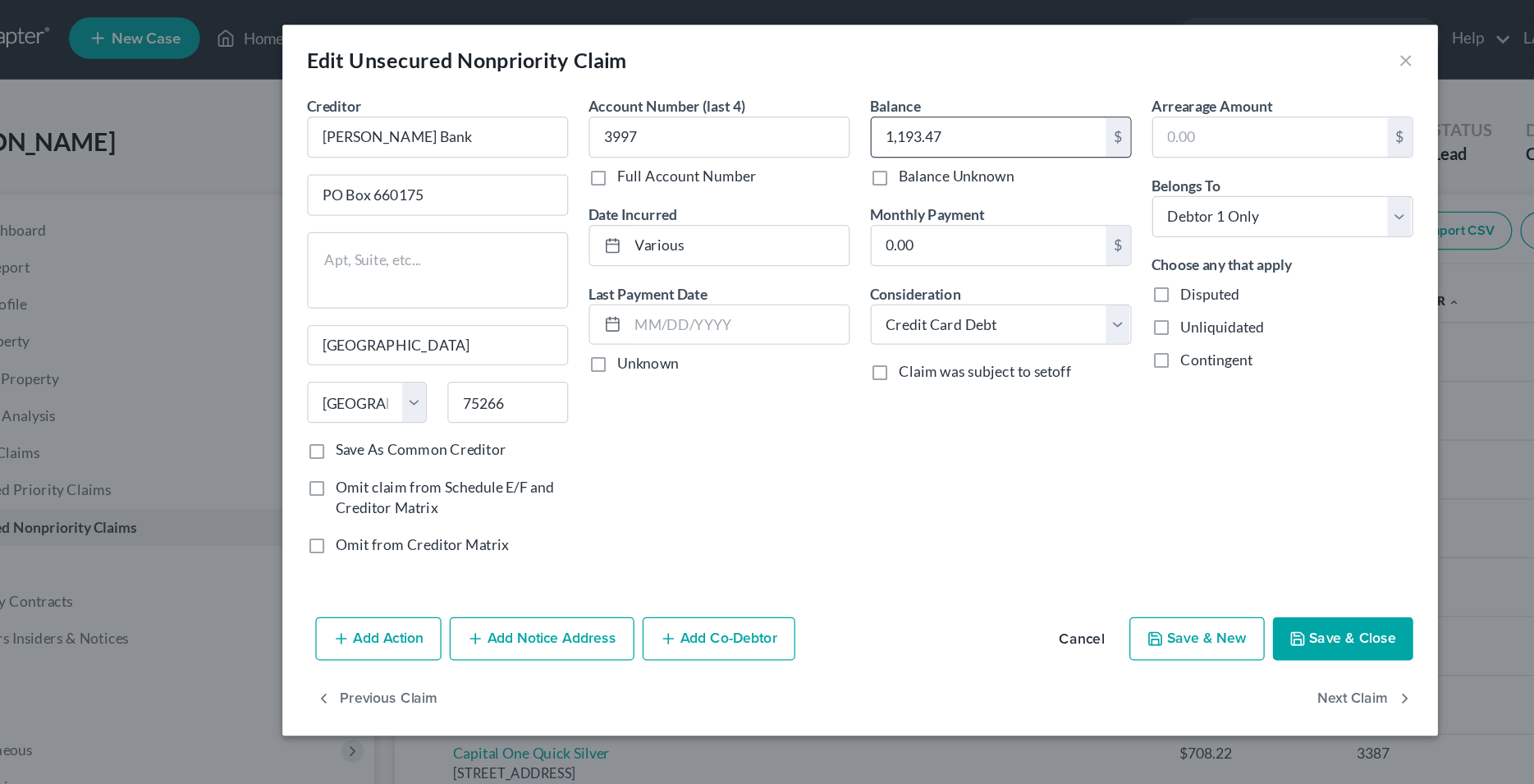
click at [829, 115] on input "1,193.47" at bounding box center [870, 108] width 187 height 31
click at [754, 406] on div "Account Number (last 4) 3997 Full Account Number Date Incurred Various Last Pay…" at bounding box center [656, 265] width 225 height 380
click at [808, 107] on input "1,193.47" at bounding box center [870, 108] width 187 height 31
click at [1151, 515] on button "Save & Close" at bounding box center [1151, 508] width 111 height 34
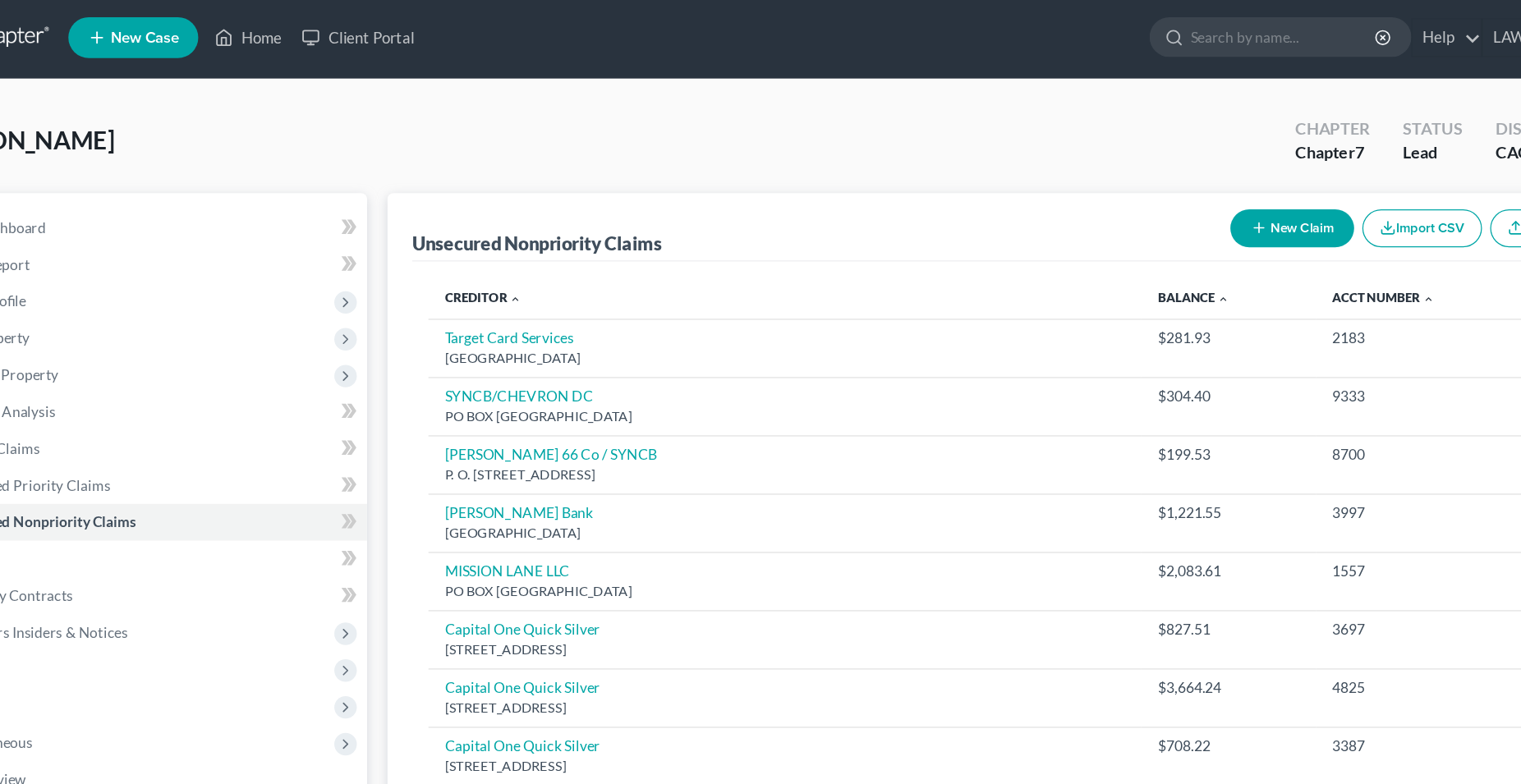
click at [1103, 179] on button "New Claim" at bounding box center [1120, 184] width 99 height 30
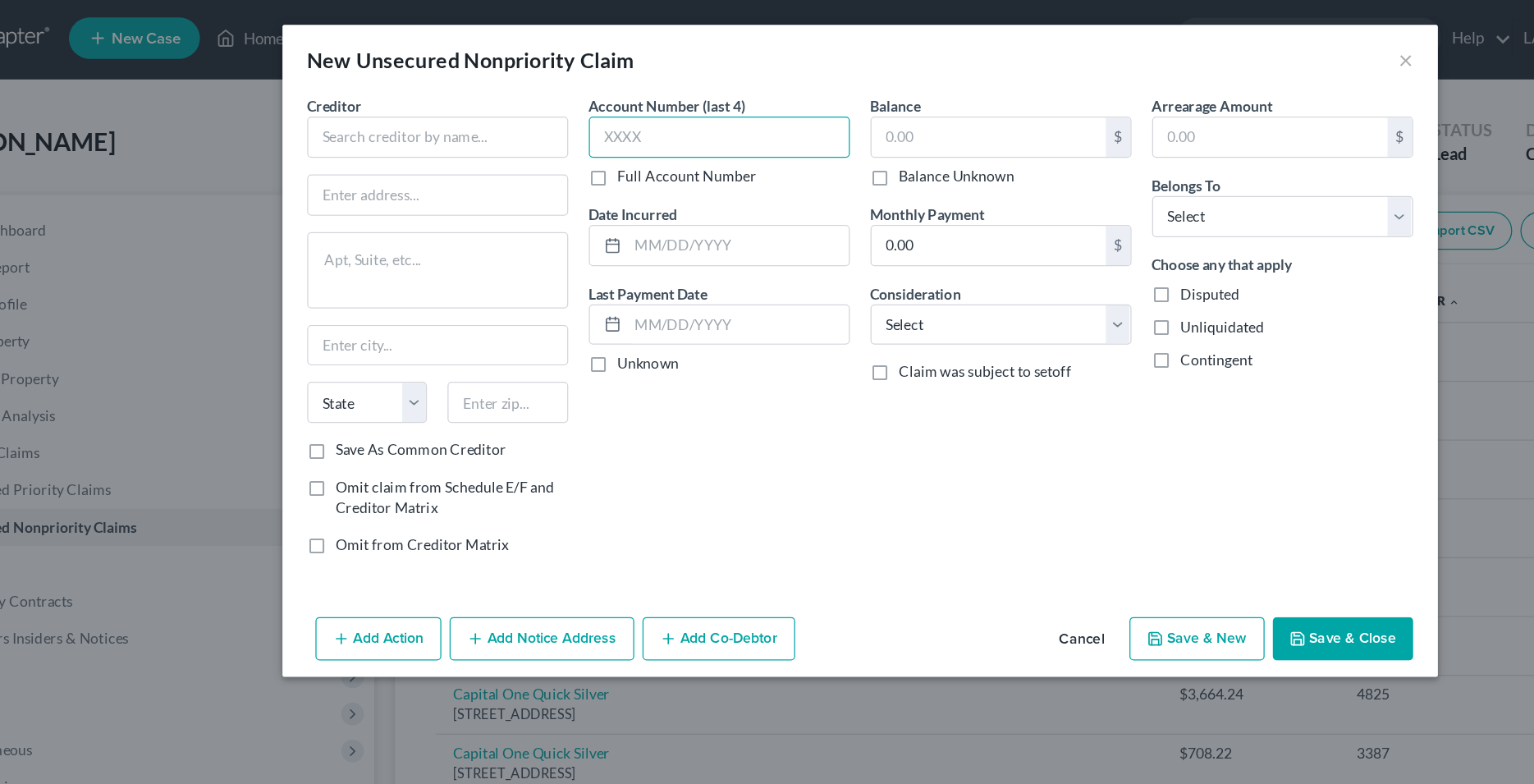
click at [639, 111] on input "text" at bounding box center [656, 108] width 207 height 33
drag, startPoint x: 620, startPoint y: 107, endPoint x: 547, endPoint y: 118, distance: 73.8
click at [552, 118] on input "2295" at bounding box center [656, 108] width 207 height 33
click at [640, 203] on input "text" at bounding box center [671, 195] width 176 height 31
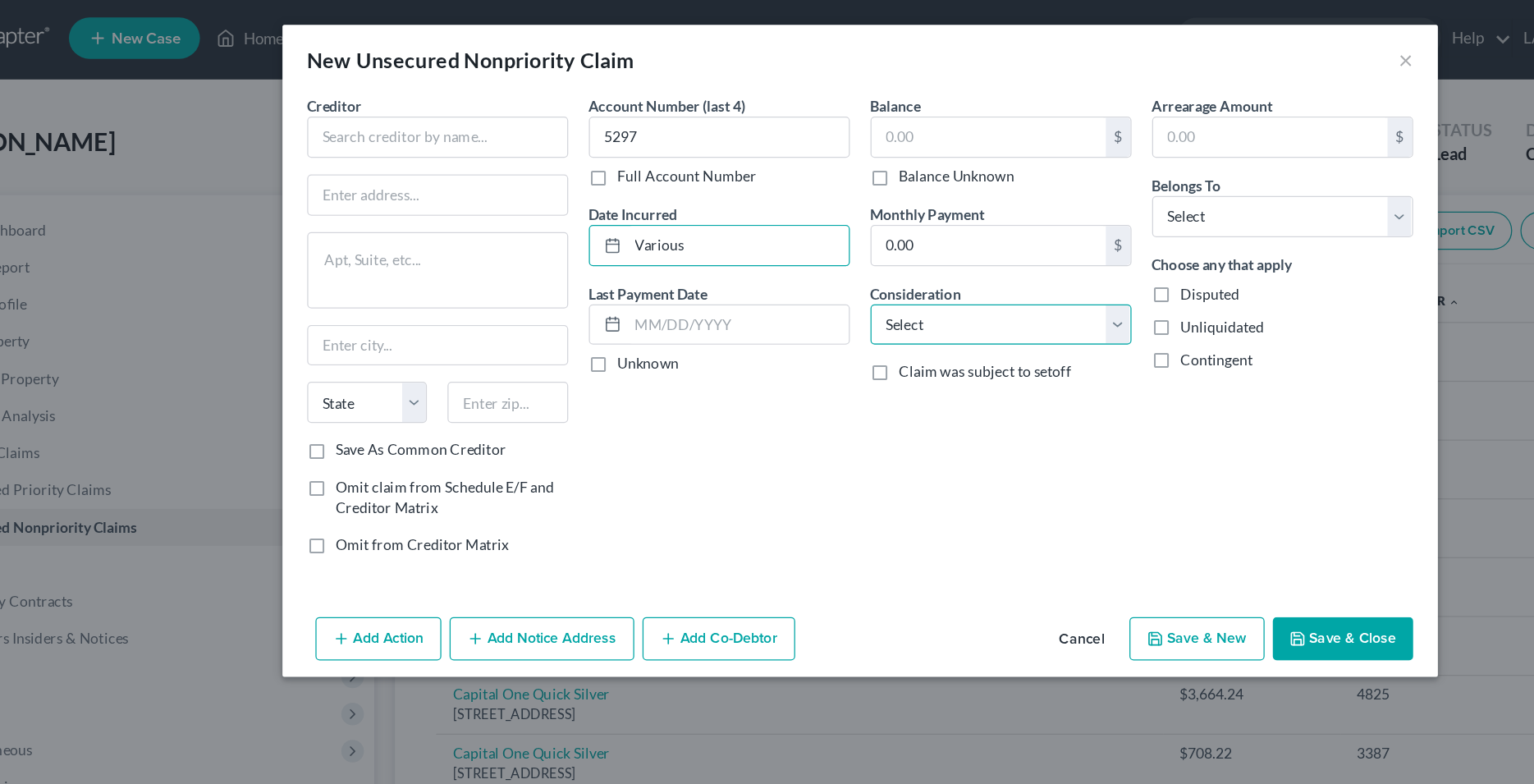
click at [776, 243] on select "Select Cable / Satellite Services Collection Agency Credit Card Debt Debt Couns…" at bounding box center [879, 259] width 207 height 33
click option "Credit Card Debt" at bounding box center [0, 0] width 0 height 0
click at [845, 334] on div "Balance $ Balance Unknown Balance Undetermined $ Balance Unknown Monthly Paymen…" at bounding box center [880, 265] width 225 height 380
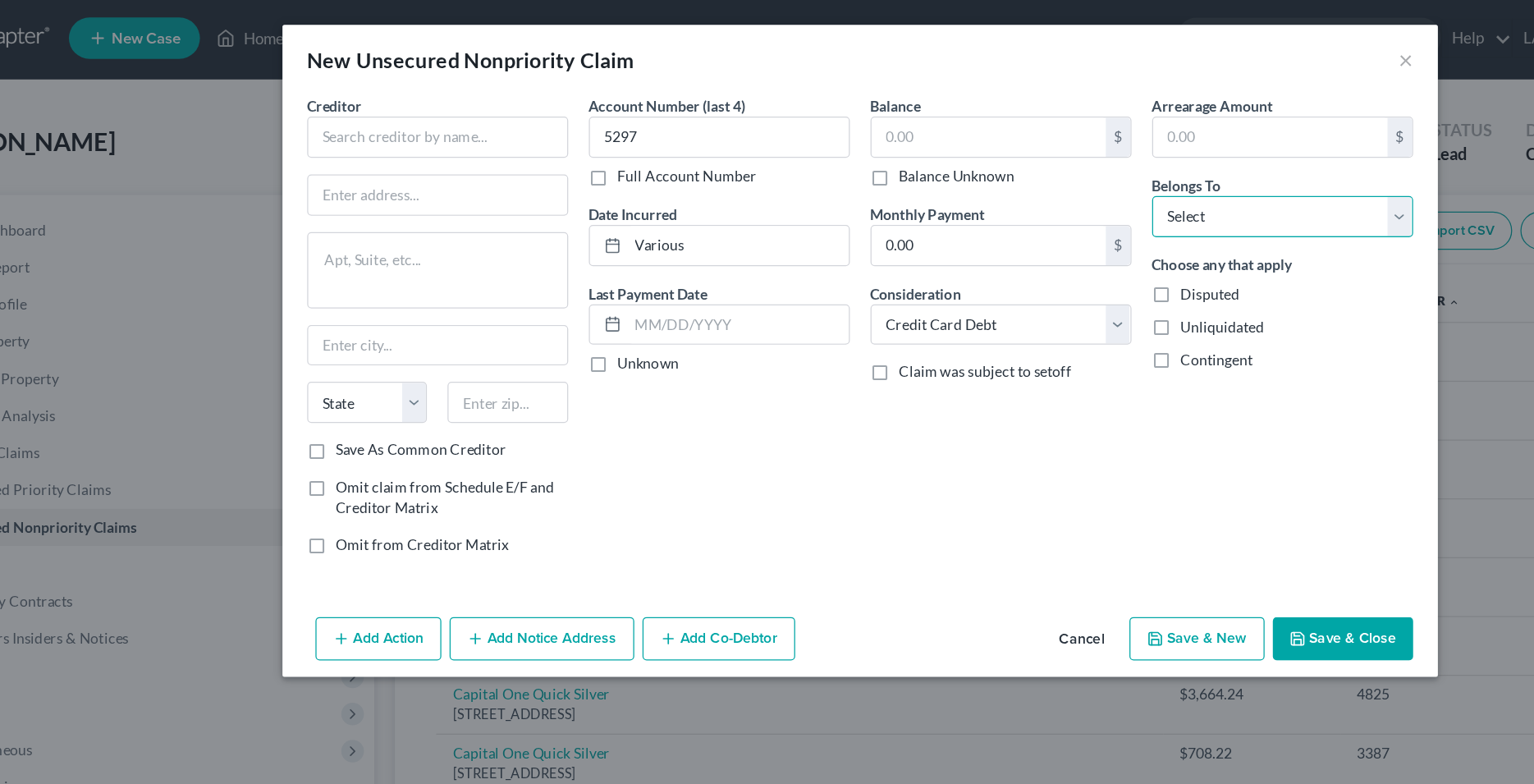
click at [1000, 156] on select "Select Debtor 1 Only Debtor 2 Only Debtor 1 And Debtor 2 Only At Least One Of T…" at bounding box center [1104, 172] width 207 height 33
click option "Debtor 1 Only" at bounding box center [0, 0] width 0 height 0
click at [675, 339] on div "Account Number (last 4) 5297 Full Account Number Date Incurred Various Last Pay…" at bounding box center [656, 265] width 225 height 380
click at [494, 100] on input "text" at bounding box center [431, 108] width 207 height 33
click at [824, 102] on input "text" at bounding box center [870, 108] width 187 height 31
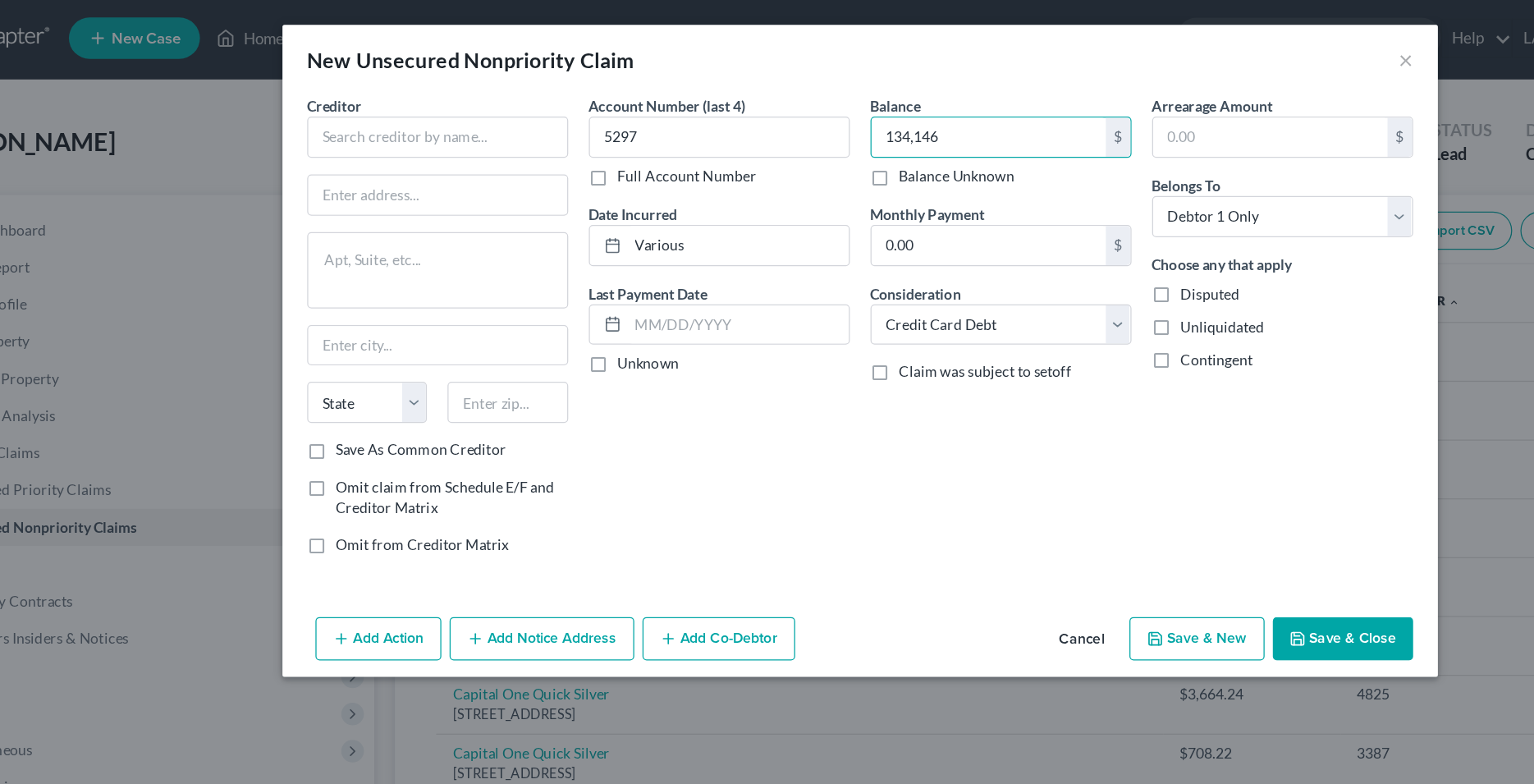
click at [732, 343] on div "Account Number (last 4) 5297 Full Account Number Date Incurred Various Last Pay…" at bounding box center [656, 265] width 225 height 380
click at [800, 115] on input "134,146" at bounding box center [870, 108] width 187 height 31
click at [410, 115] on input "text" at bounding box center [431, 108] width 207 height 33
click at [403, 117] on input "text" at bounding box center [431, 108] width 207 height 33
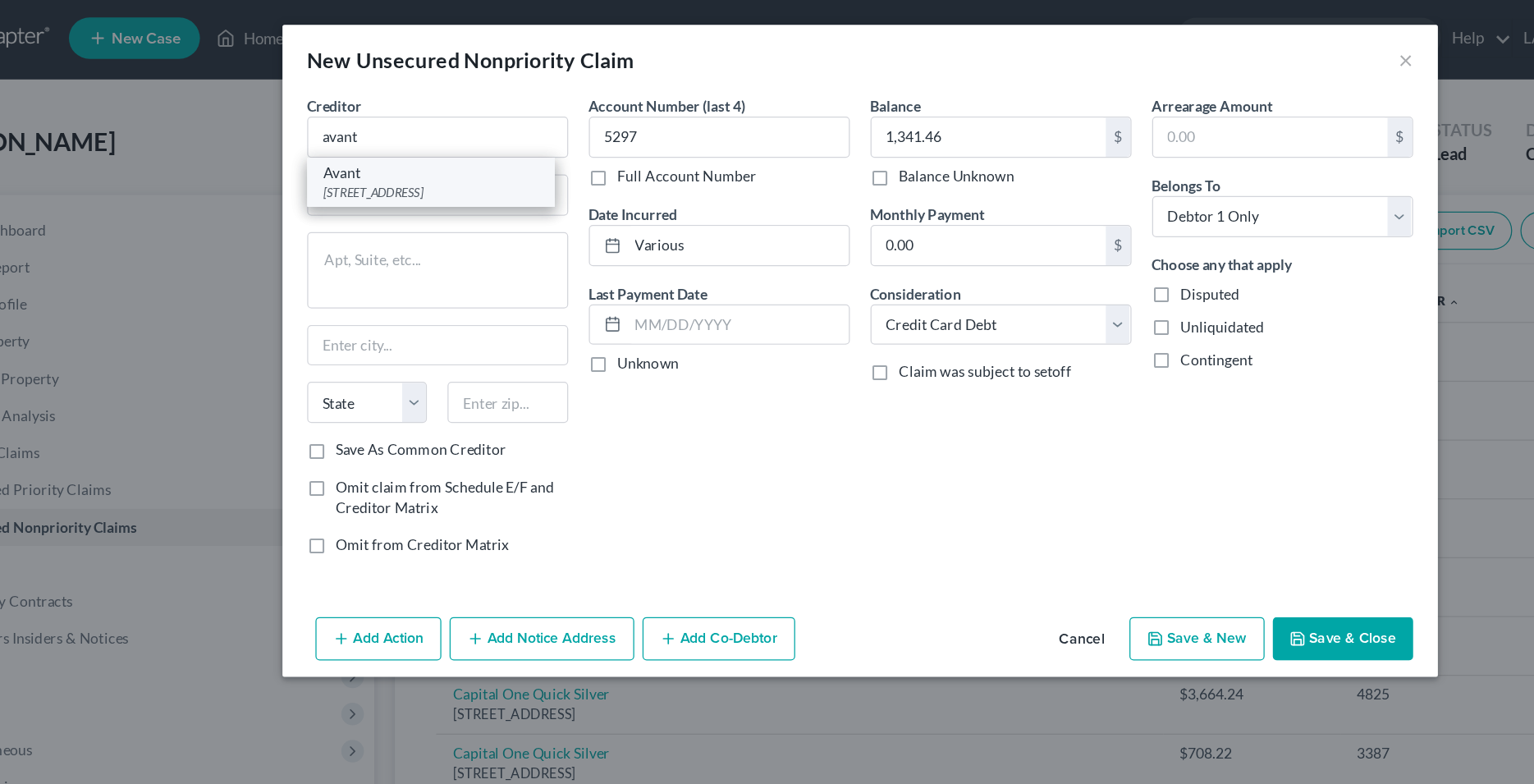
click at [400, 152] on div "[STREET_ADDRESS]" at bounding box center [425, 153] width 170 height 14
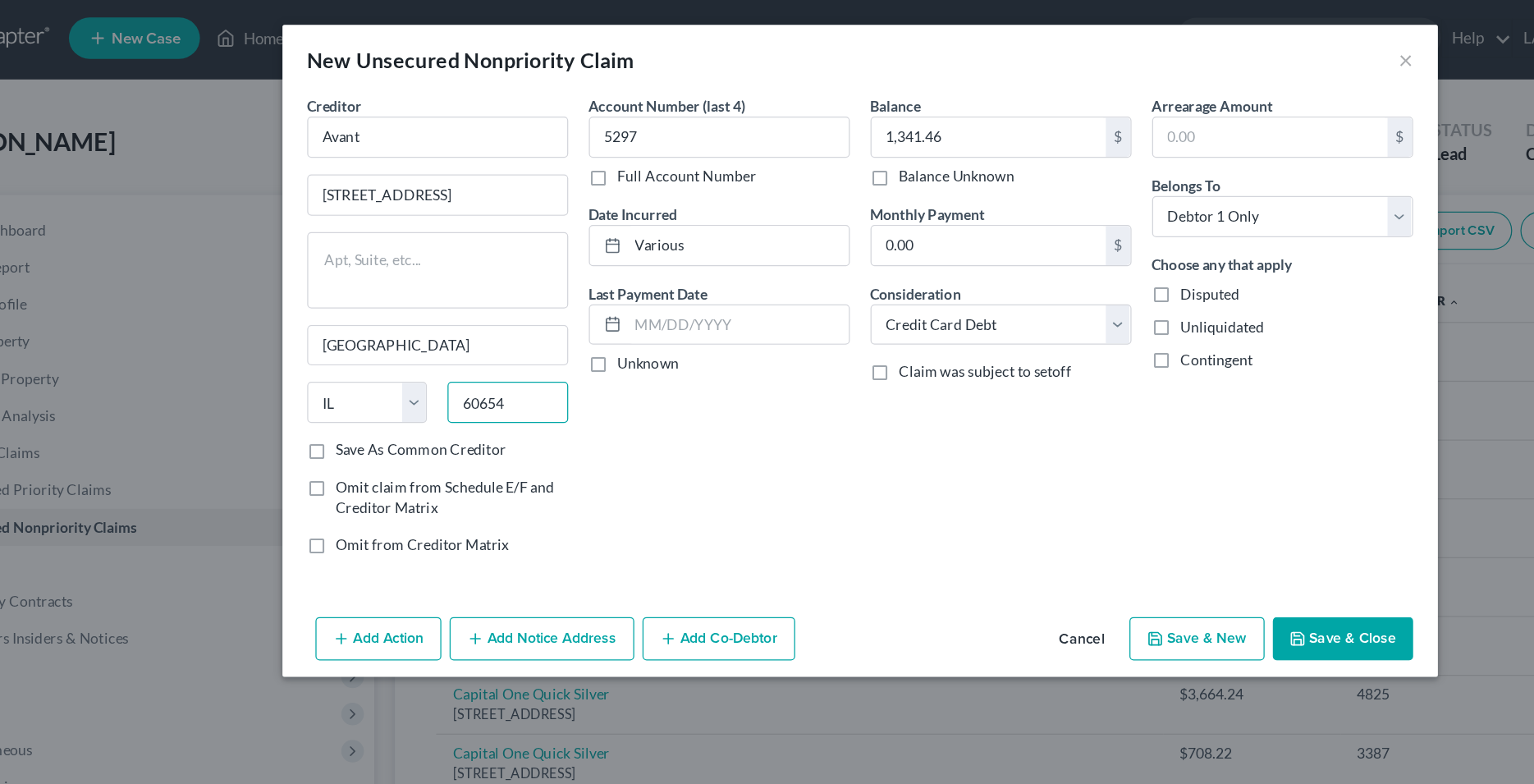
click at [475, 326] on input "60654" at bounding box center [487, 320] width 96 height 33
click at [553, 353] on div "Account Number (last 4) 5297 Full Account Number Date Incurred Various Last Pay…" at bounding box center [656, 265] width 225 height 380
drag, startPoint x: 520, startPoint y: 318, endPoint x: 446, endPoint y: 316, distance: 74.0
click at [446, 316] on input "60654" at bounding box center [487, 320] width 96 height 33
click at [454, 212] on textarea at bounding box center [431, 215] width 207 height 61
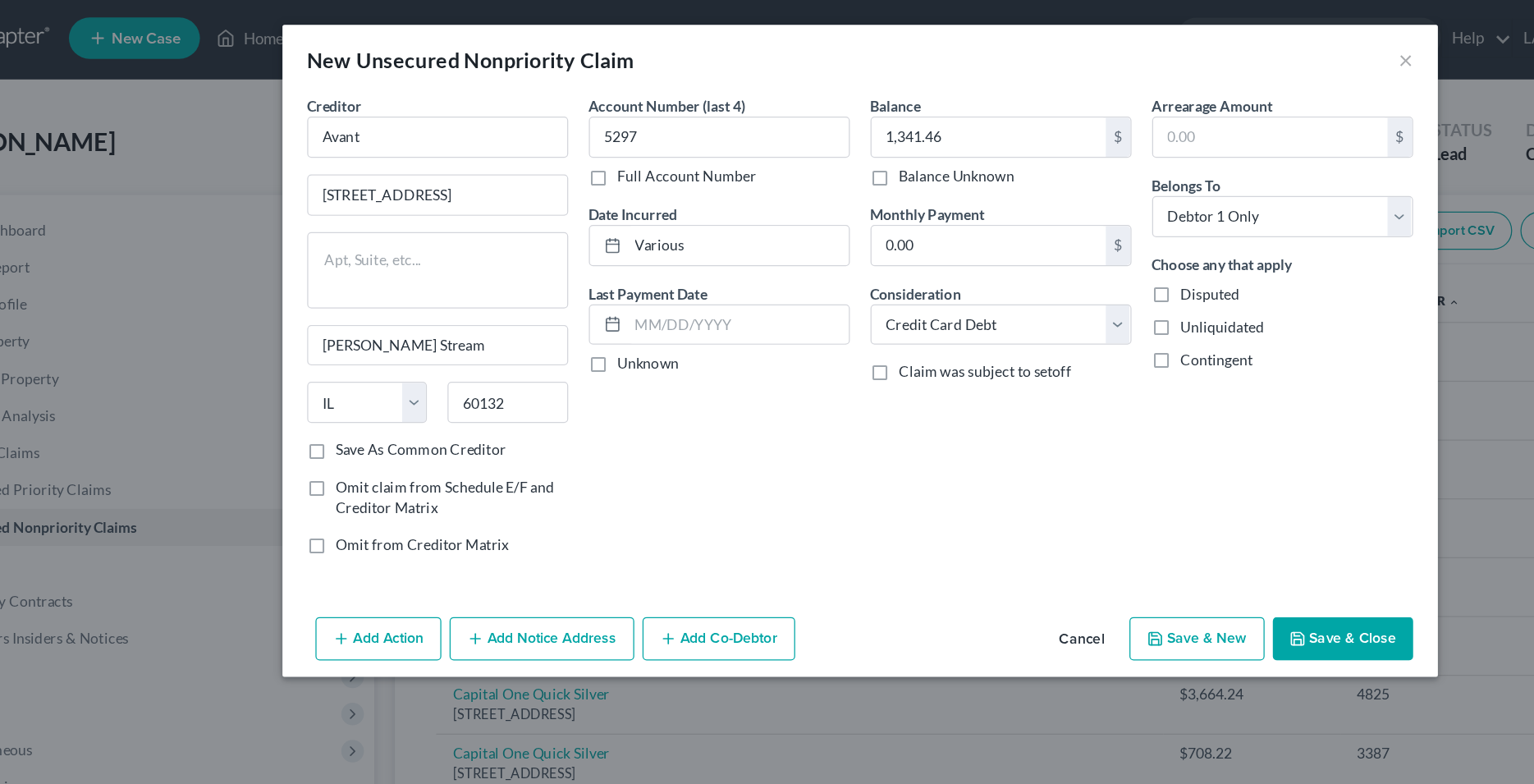
click at [350, 356] on label "Save As Common Creditor" at bounding box center [418, 358] width 135 height 16
click at [357, 356] on input "Save As Common Creditor" at bounding box center [362, 355] width 10 height 10
click at [427, 157] on input "[STREET_ADDRESS]" at bounding box center [431, 155] width 206 height 31
click at [440, 160] on input "text" at bounding box center [431, 155] width 206 height 31
click at [432, 108] on input "Avant" at bounding box center [431, 108] width 207 height 33
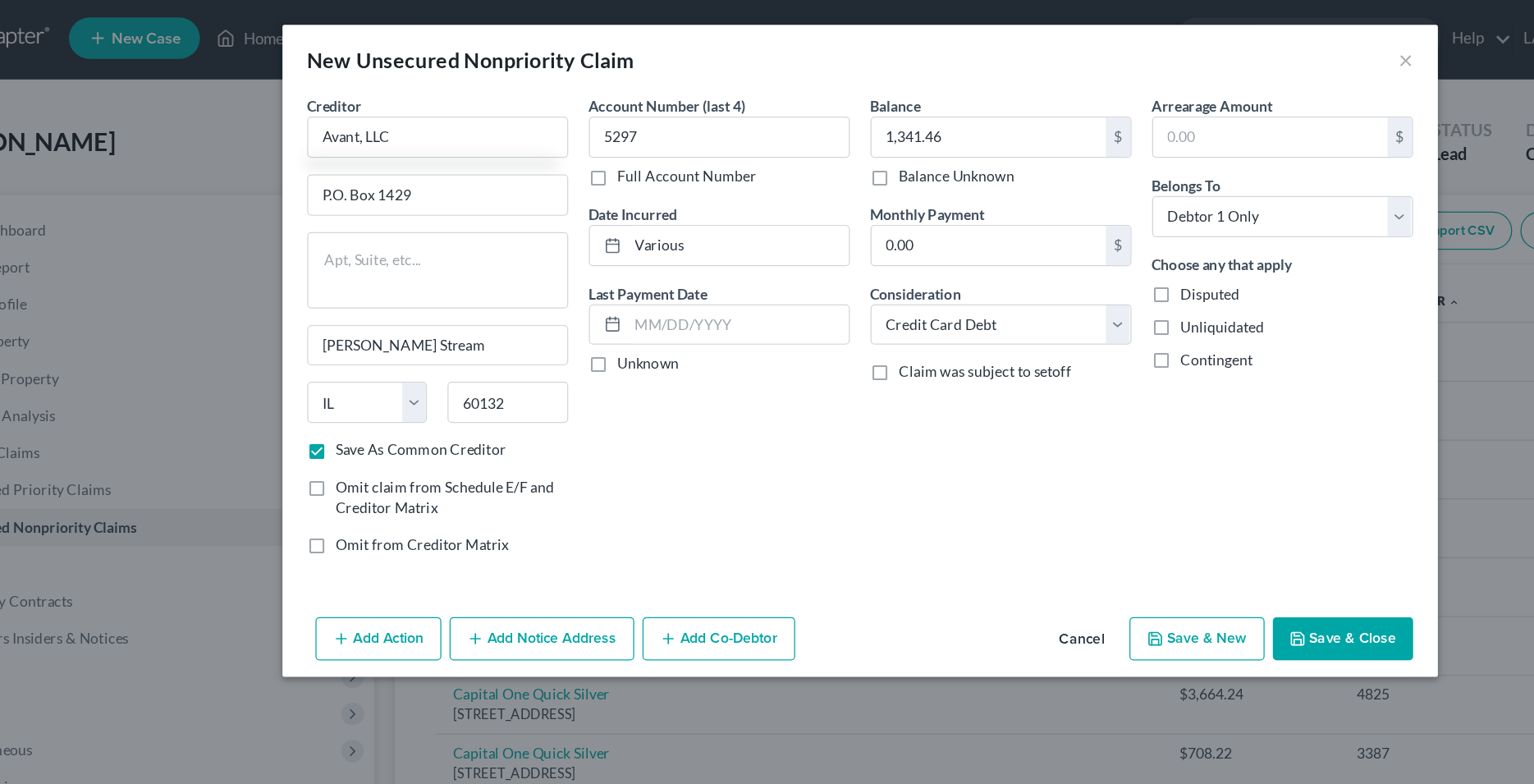
click at [647, 338] on div "Account Number (last 4) 5297 Full Account Number Date Incurred Various Last Pay…" at bounding box center [656, 265] width 225 height 380
click at [1129, 503] on button "Save & Close" at bounding box center [1151, 508] width 111 height 34
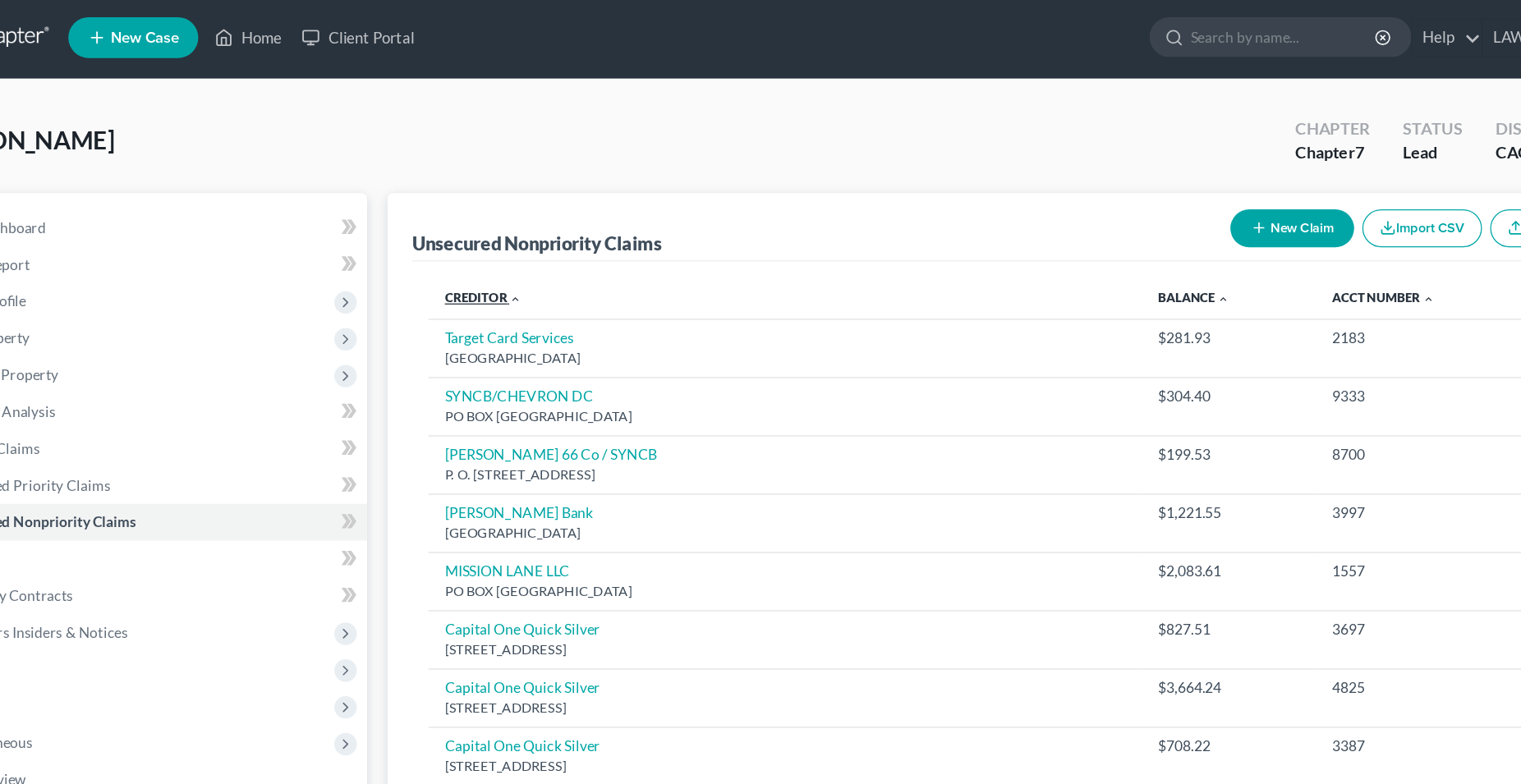
click at [473, 243] on link "Creditor expand_more expand_less unfold_more" at bounding box center [470, 239] width 62 height 12
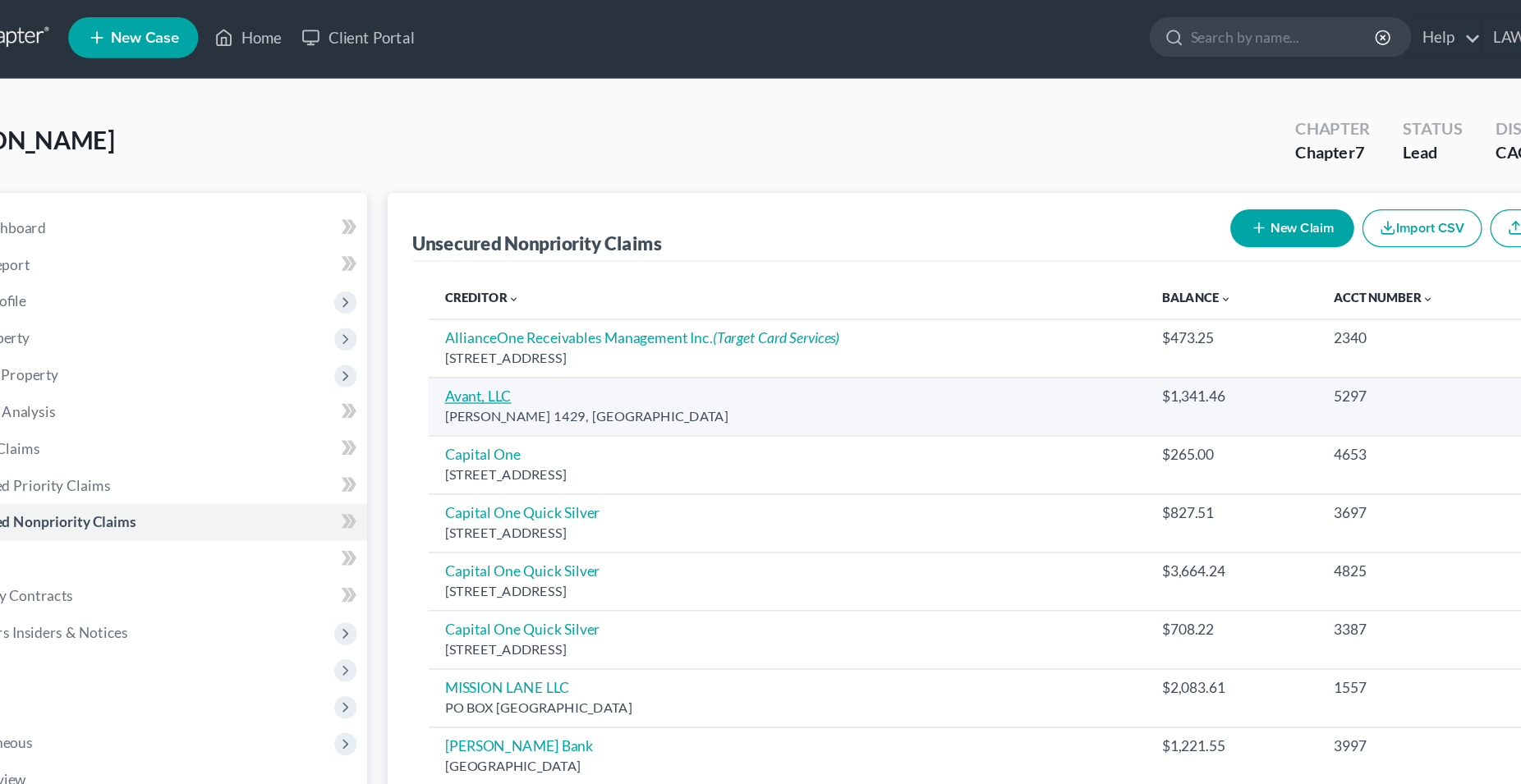
click at [484, 316] on link "Avant, LLC" at bounding box center [466, 318] width 53 height 14
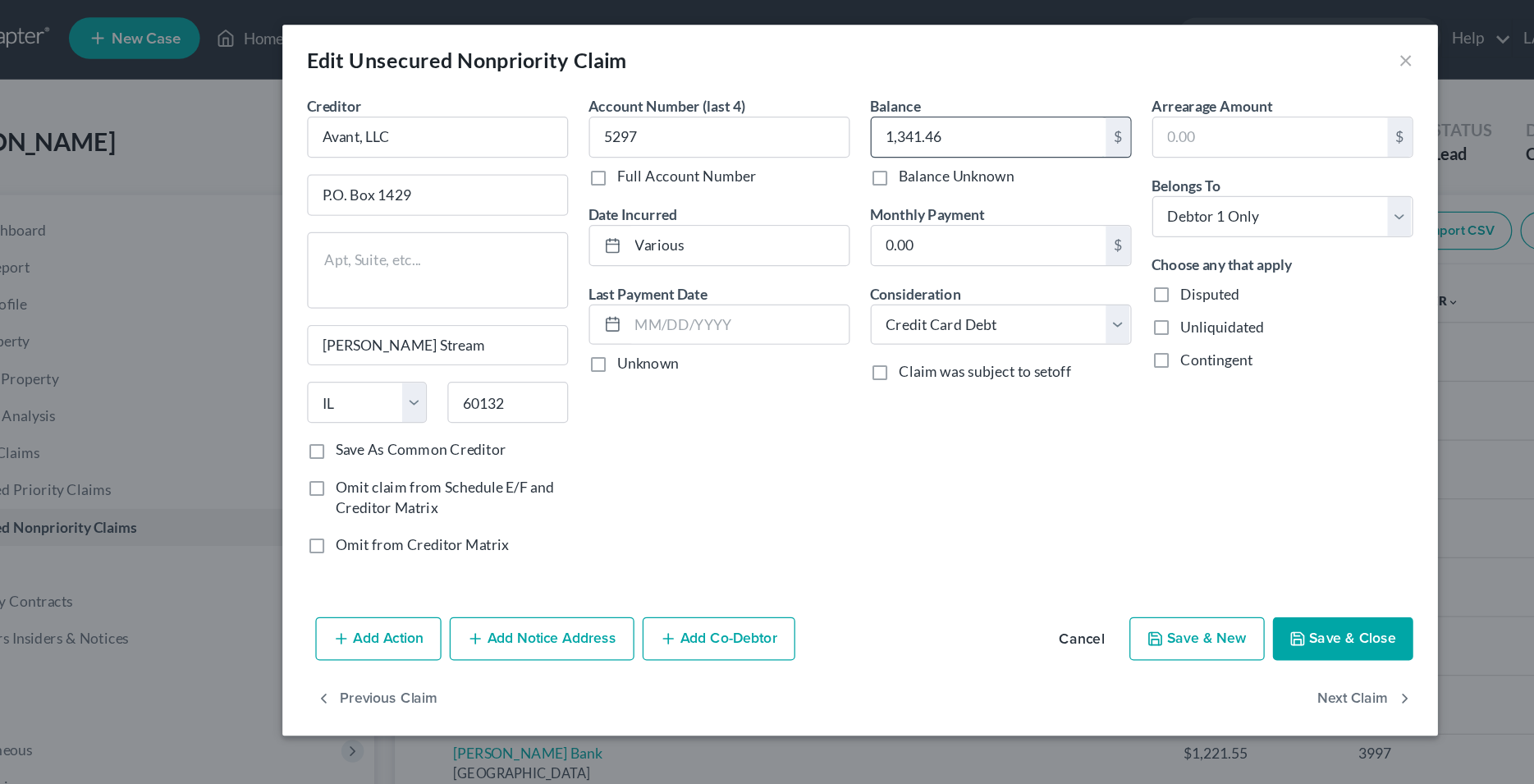
click at [831, 111] on input "1,341.46" at bounding box center [870, 108] width 187 height 31
click at [1128, 517] on button "Save & Close" at bounding box center [1151, 508] width 111 height 34
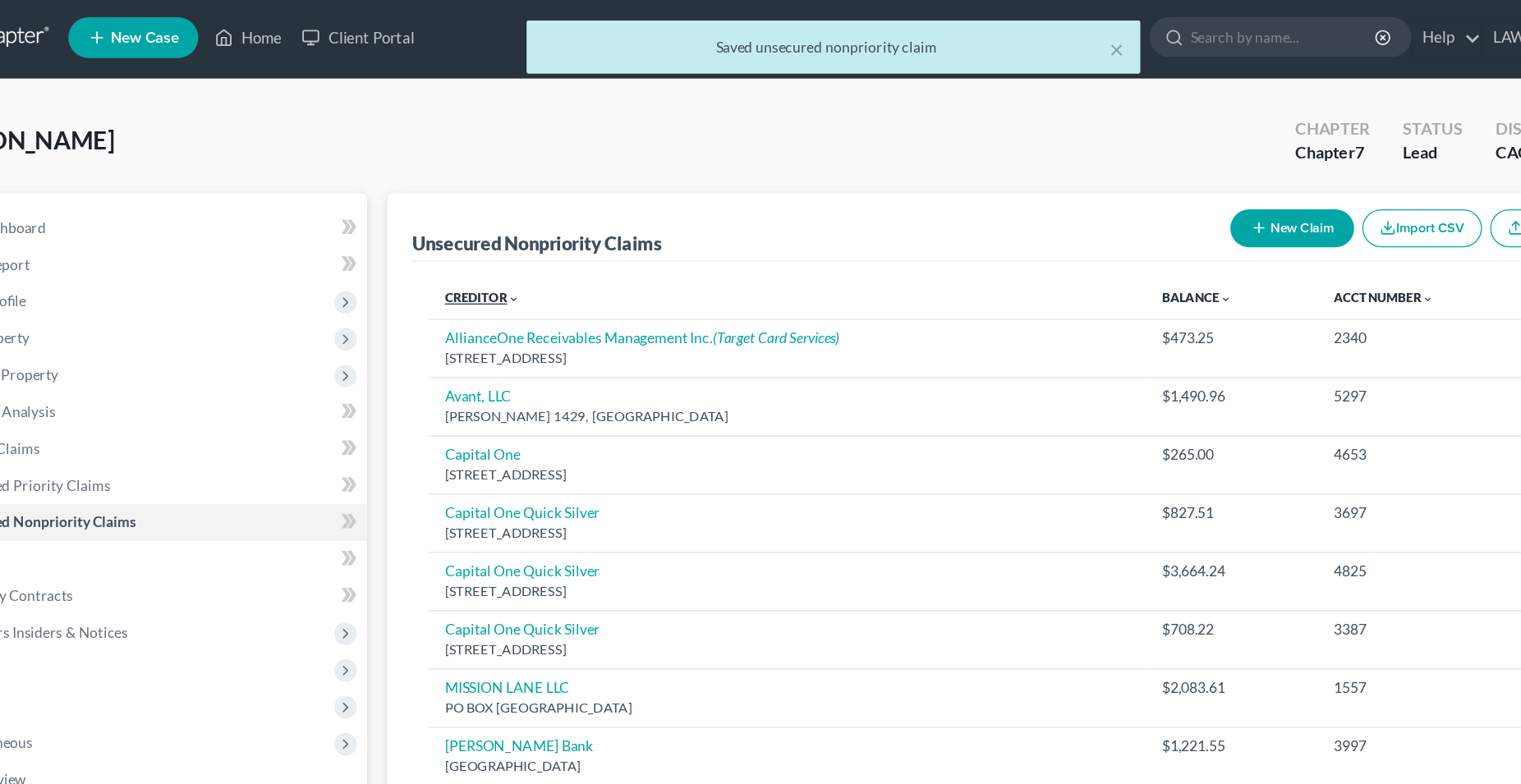
click at [469, 243] on link "Creditor expand_more expand_less unfold_more" at bounding box center [469, 239] width 60 height 12
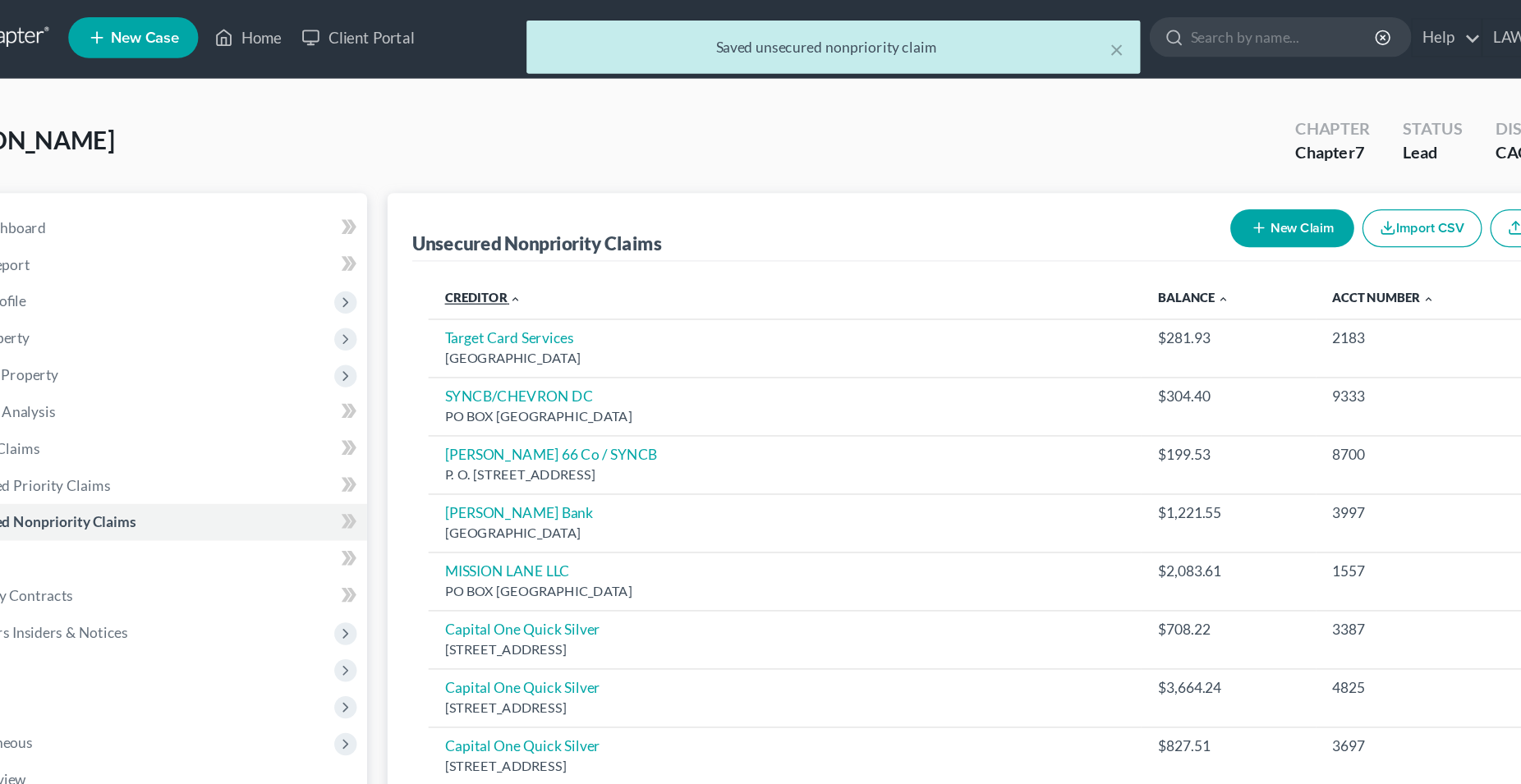
click at [469, 243] on link "Creditor expand_more expand_less unfold_more" at bounding box center [470, 239] width 62 height 12
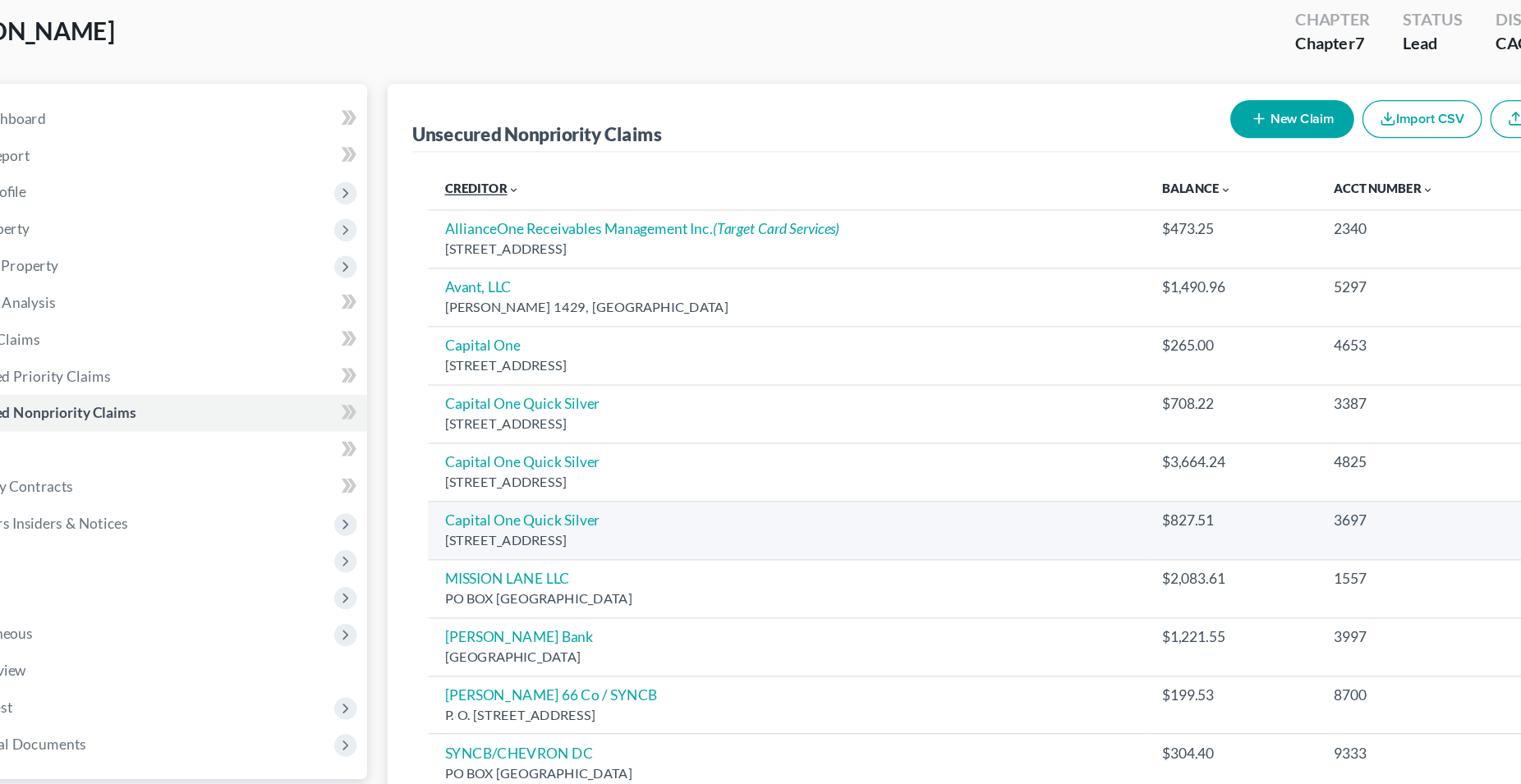
scroll to position [0, 0]
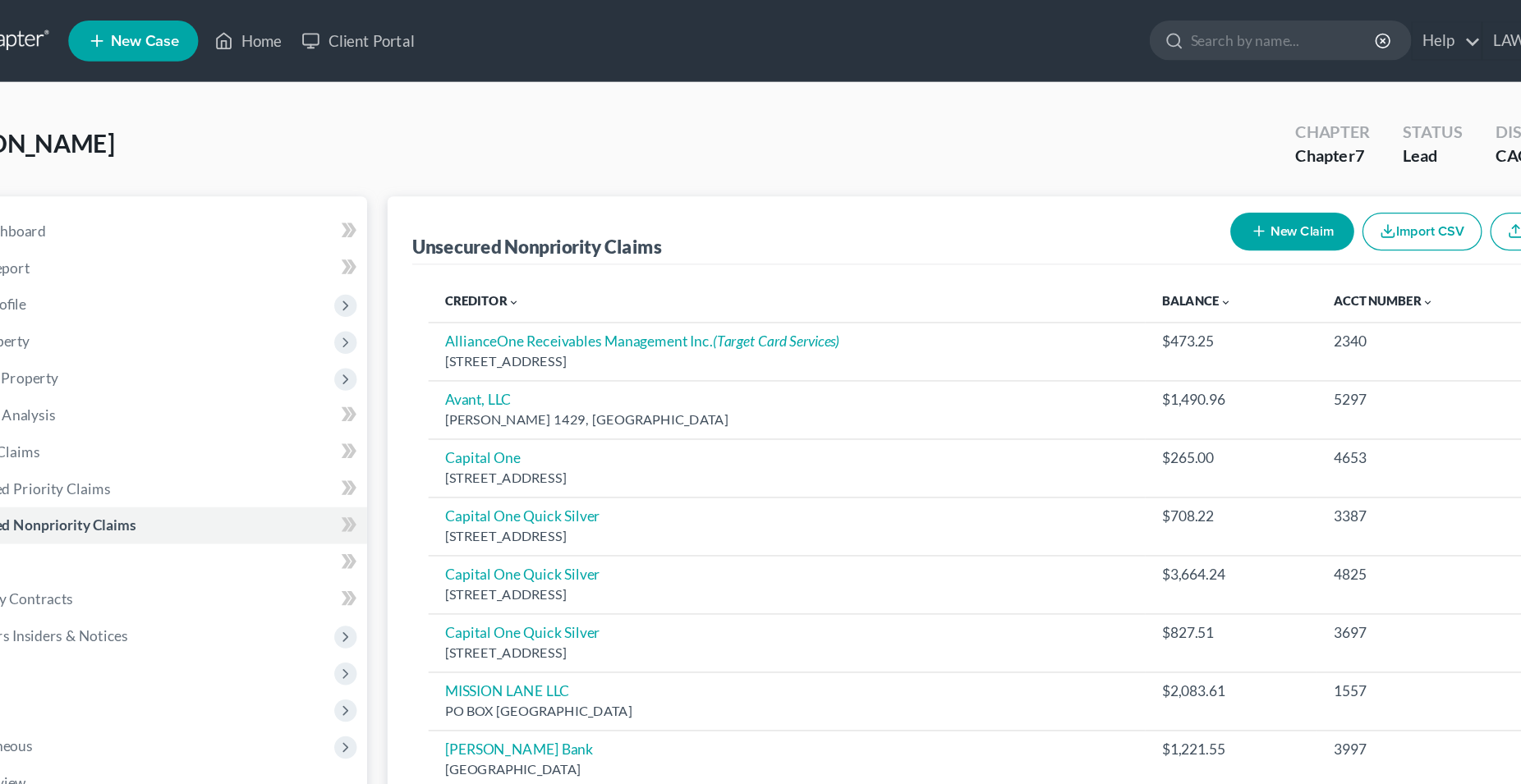
click at [1129, 183] on button "New Claim" at bounding box center [1120, 186] width 99 height 30
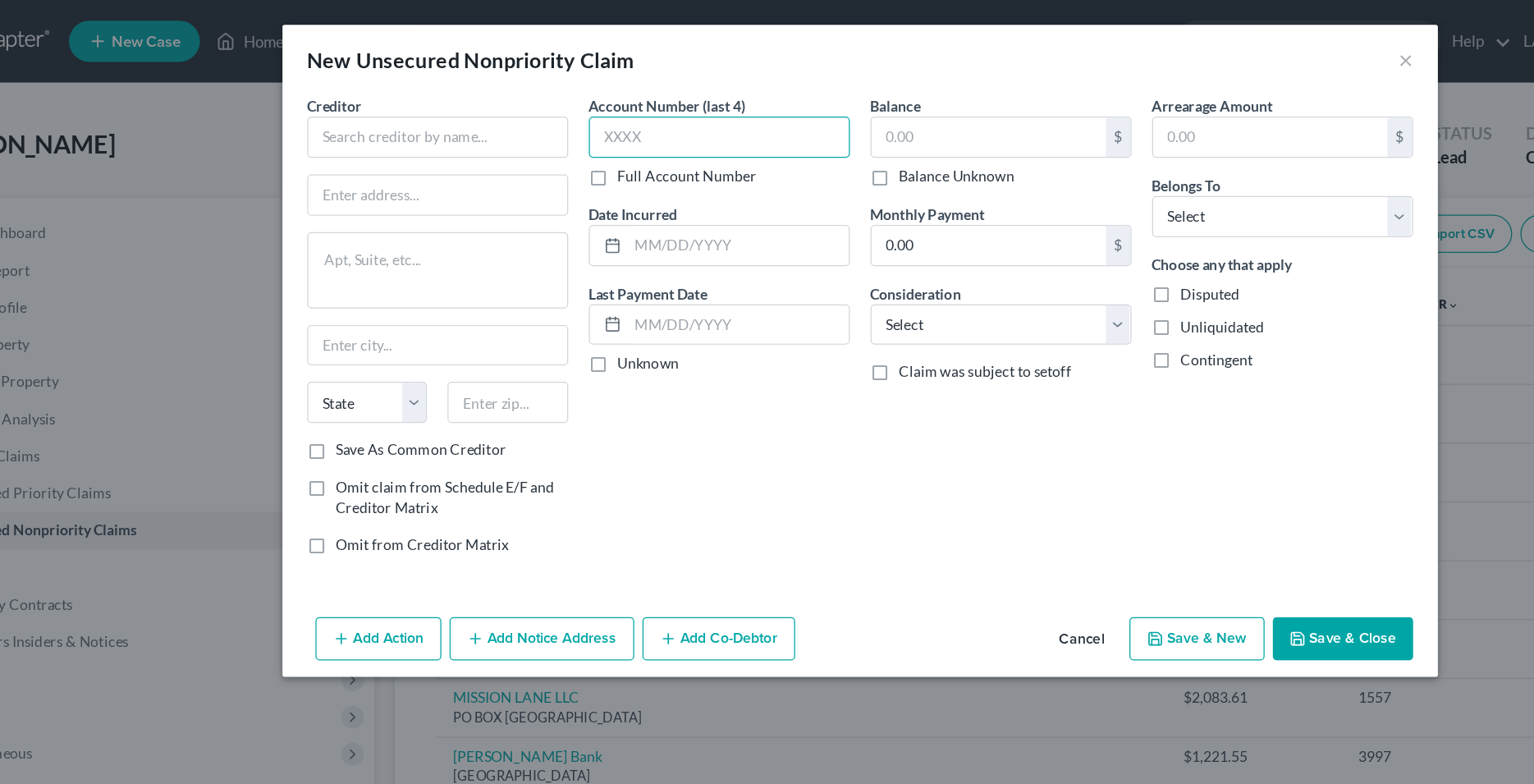
click at [589, 117] on input "text" at bounding box center [656, 108] width 207 height 33
click at [776, 243] on select "Select Cable / Satellite Services Collection Agency Credit Card Debt Debt Couns…" at bounding box center [879, 259] width 207 height 33
click option "Credit Card Debt" at bounding box center [0, 0] width 0 height 0
click at [877, 343] on div "Balance $ Balance Unknown Balance Undetermined $ Balance Unknown Monthly Paymen…" at bounding box center [880, 265] width 225 height 380
click at [1000, 156] on select "Select Debtor 1 Only Debtor 2 Only Debtor 1 And Debtor 2 Only At Least One Of T…" at bounding box center [1104, 172] width 207 height 33
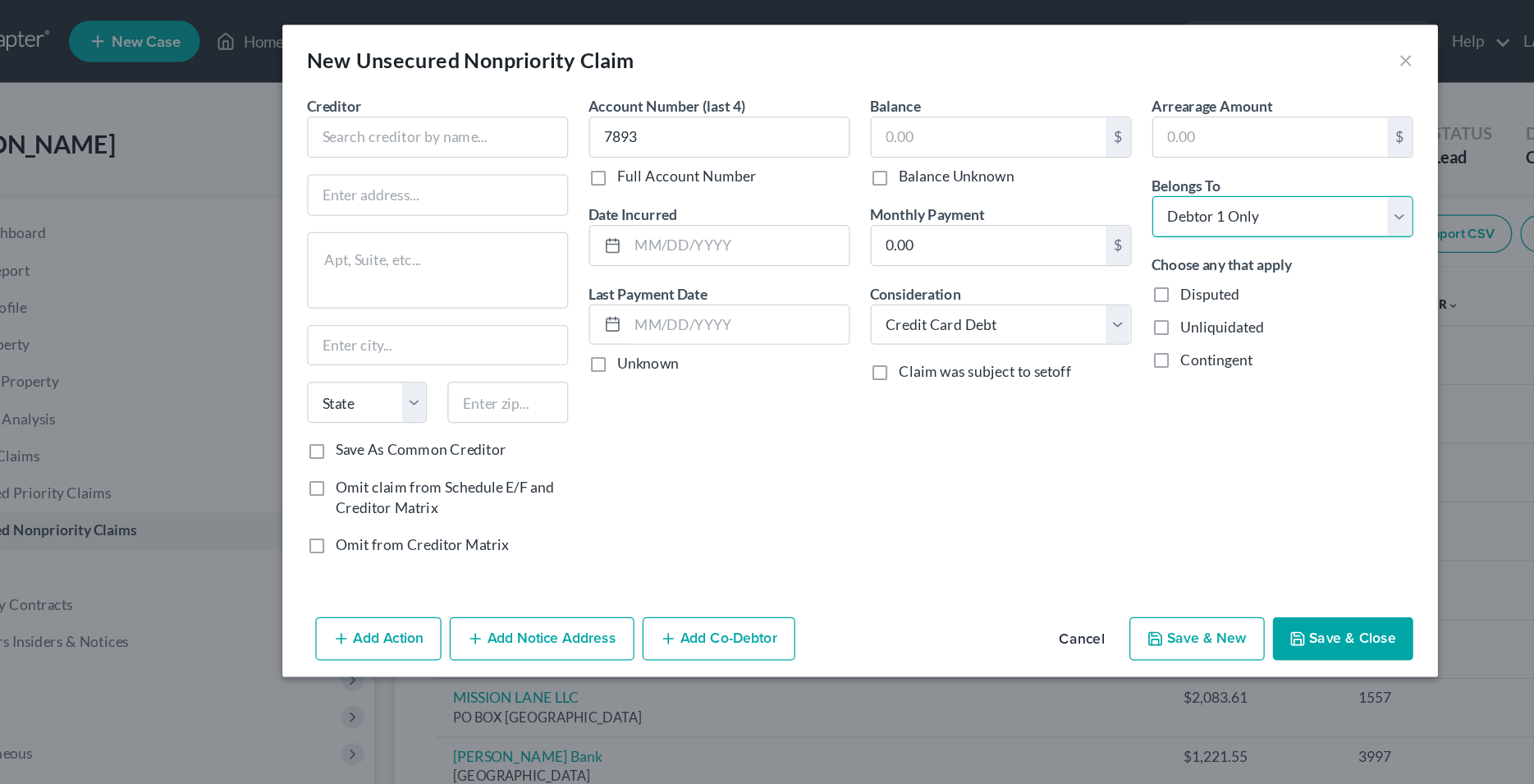
click option "Debtor 1 Only" at bounding box center [0, 0] width 0 height 0
click at [620, 198] on input "text" at bounding box center [671, 195] width 176 height 31
click at [811, 111] on input "text" at bounding box center [870, 108] width 187 height 31
click at [627, 407] on div "Account Number (last 4) 7893 Full Account Number Date Incurred Last Payment Dat…" at bounding box center [656, 265] width 225 height 380
click at [637, 199] on input "text" at bounding box center [671, 195] width 176 height 31
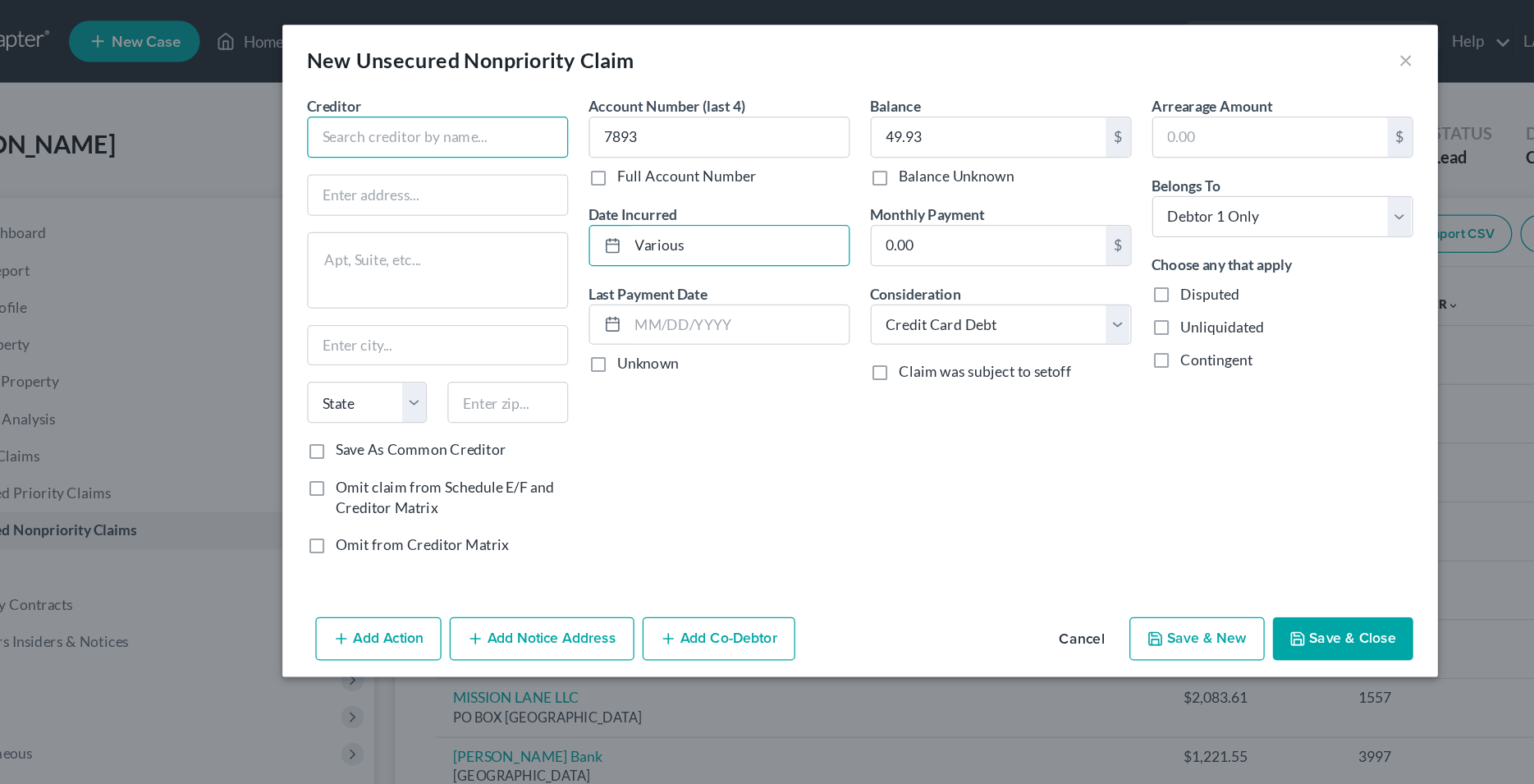
click at [423, 110] on input "text" at bounding box center [431, 108] width 207 height 33
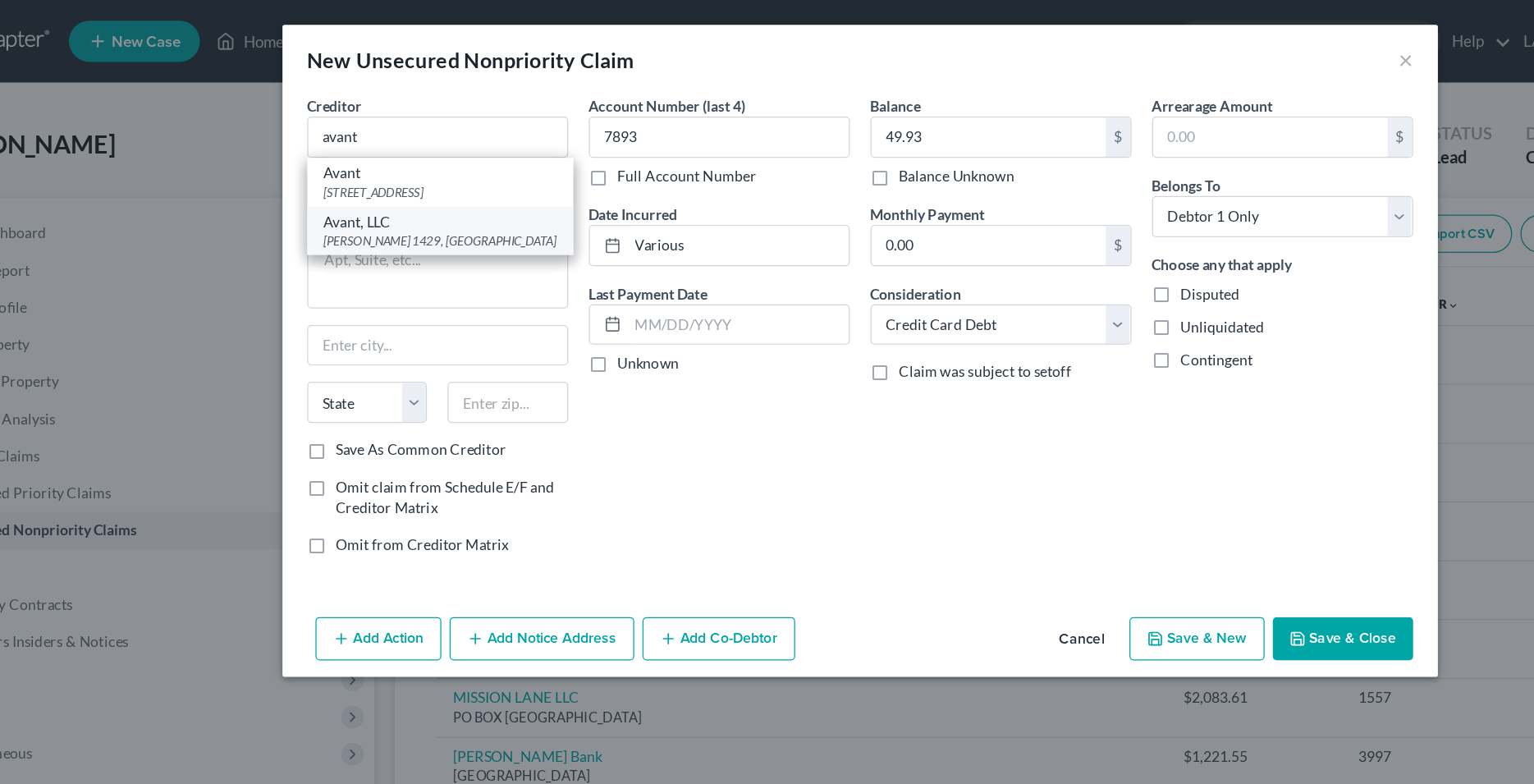
click at [398, 185] on div "Avant, LLC" at bounding box center [433, 176] width 186 height 16
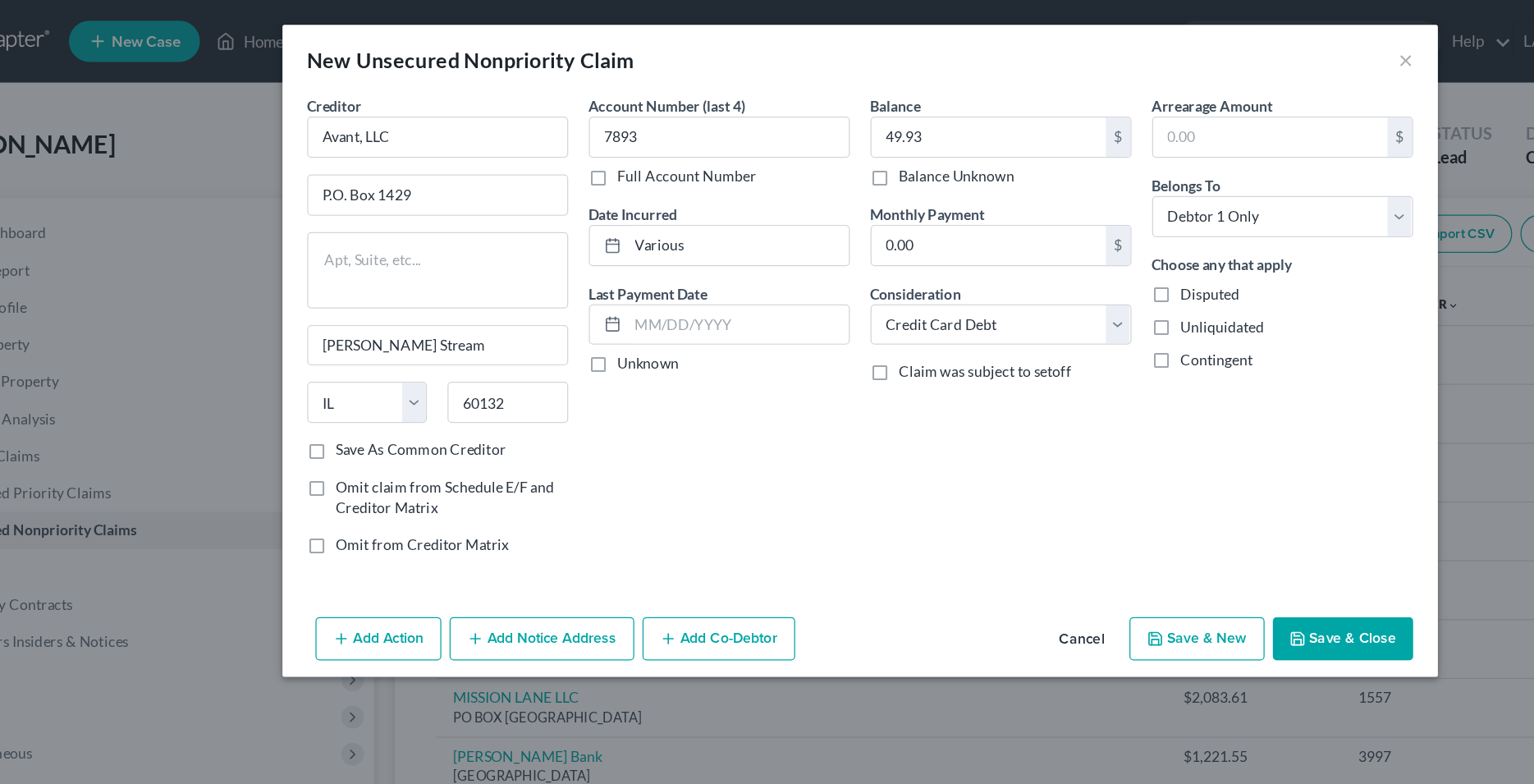
click at [633, 383] on div "Account Number (last 4) 7893 Full Account Number Date Incurred Various Last Pay…" at bounding box center [656, 265] width 225 height 380
click at [1137, 509] on button "Save & Close" at bounding box center [1151, 508] width 111 height 34
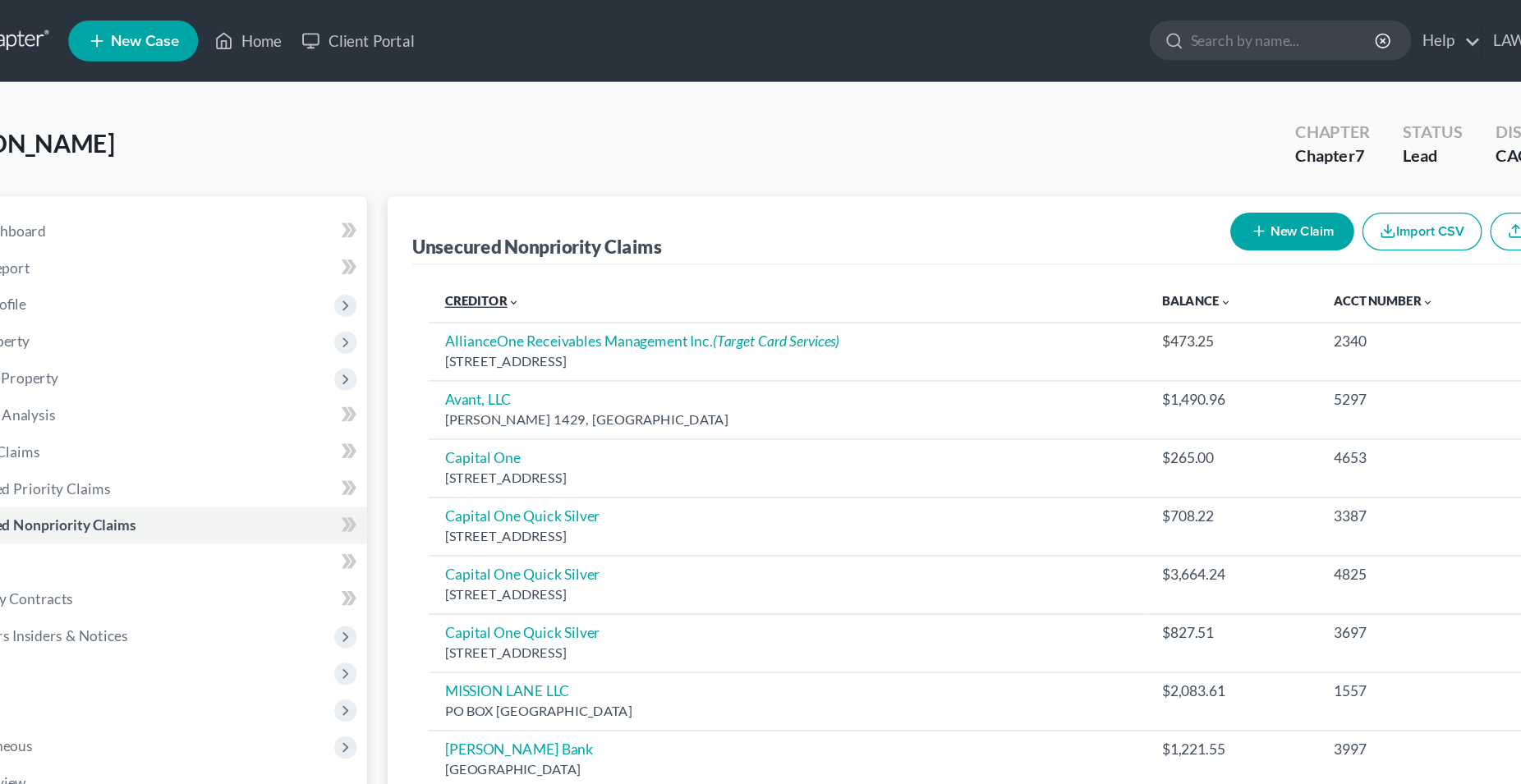
click at [450, 245] on link "Creditor expand_more expand_less unfold_more" at bounding box center [469, 242] width 60 height 12
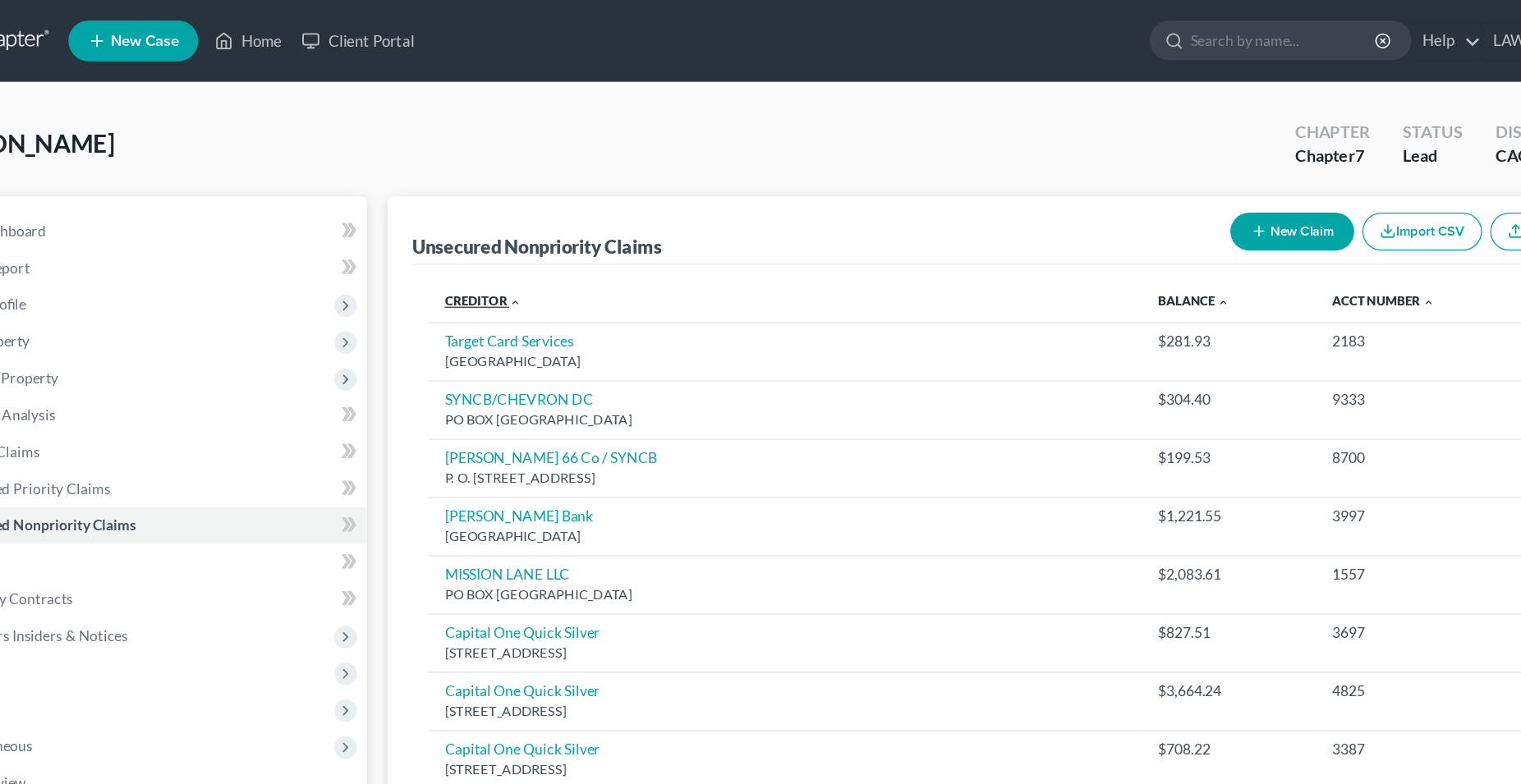
click at [450, 245] on link "Creditor expand_more expand_less unfold_more" at bounding box center [470, 242] width 62 height 12
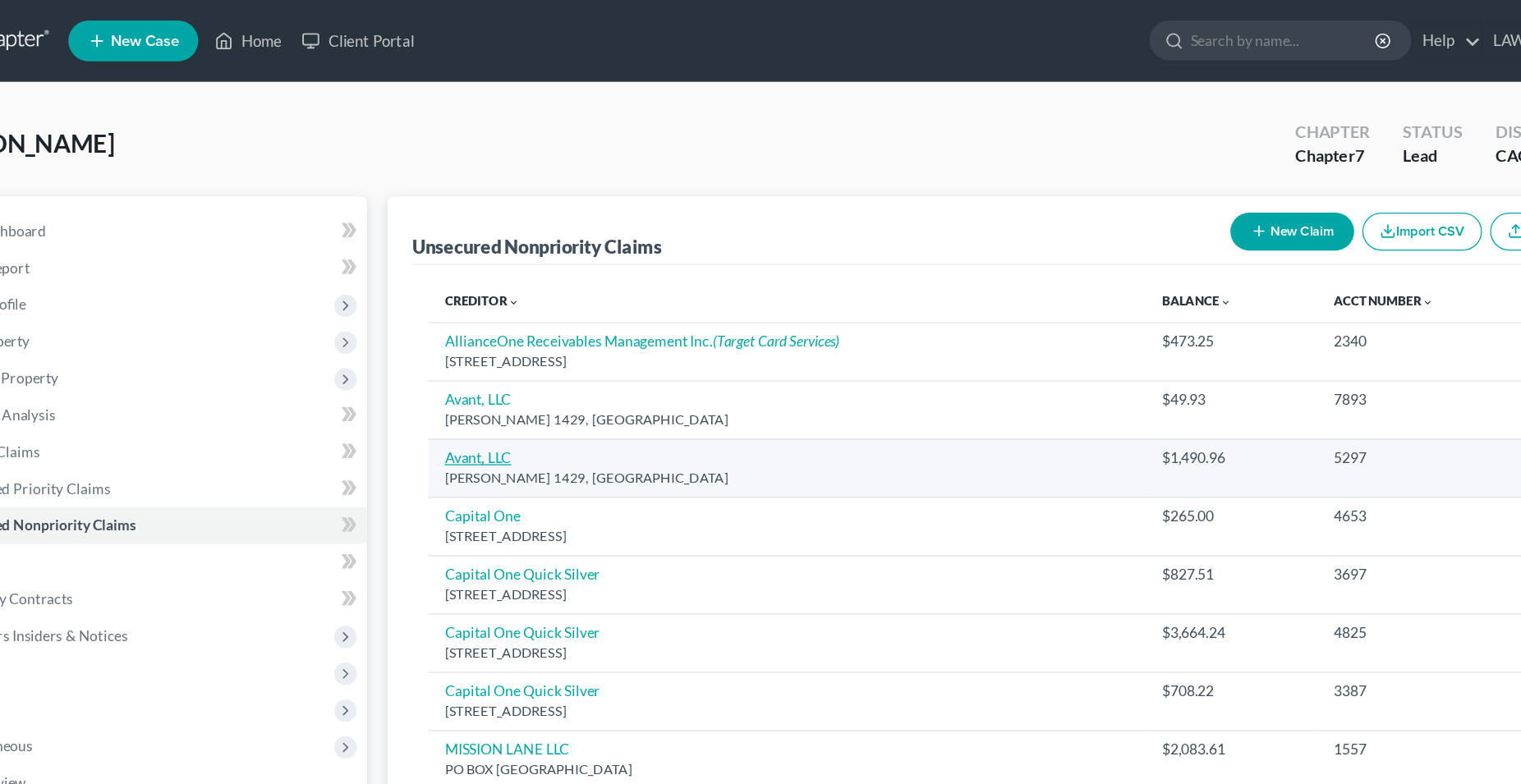
click at [461, 369] on link "Avant, LLC" at bounding box center [466, 367] width 53 height 14
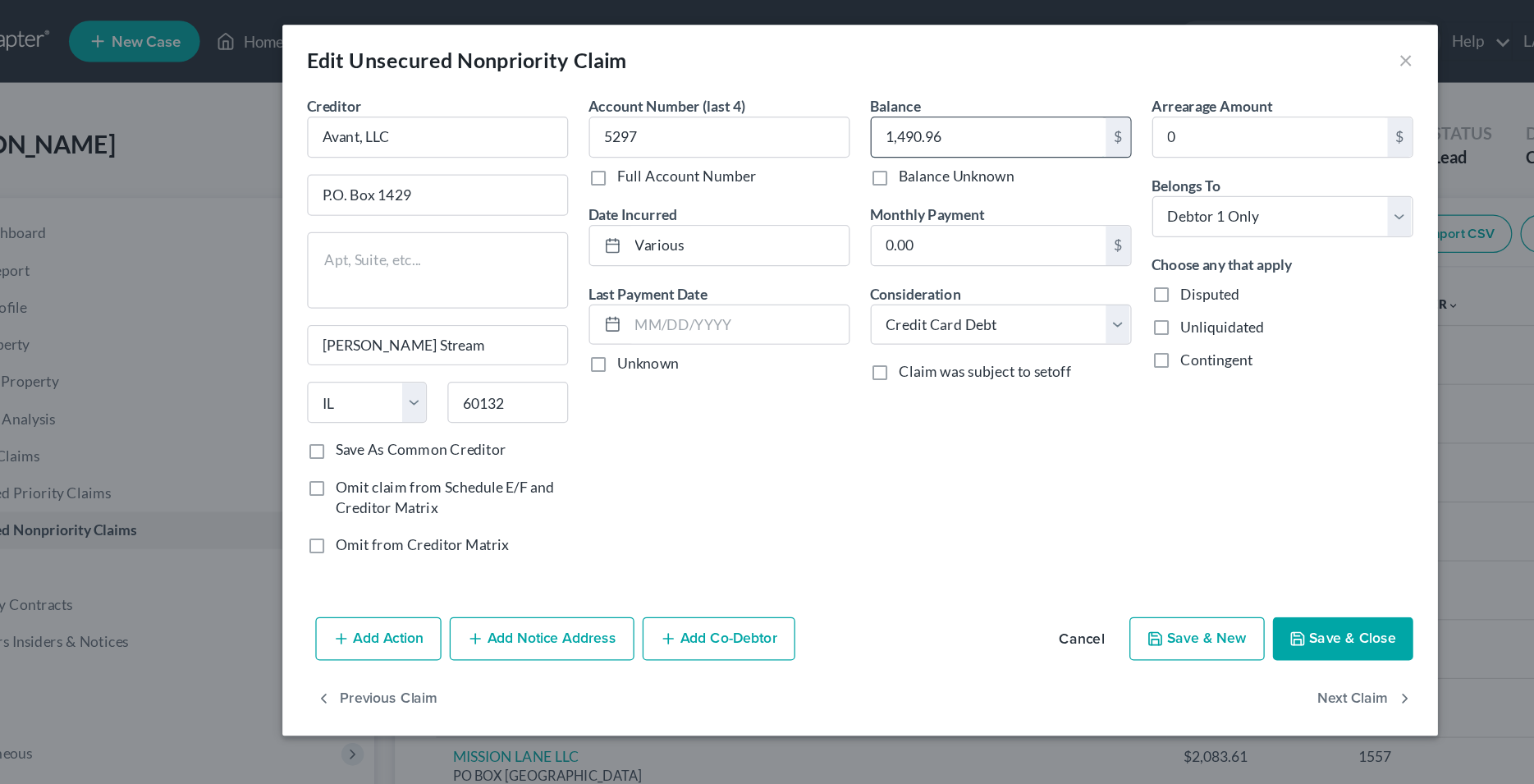
click at [815, 116] on input "1,490.96" at bounding box center [870, 108] width 187 height 31
click at [721, 396] on div "Account Number (last 4) 5297 Full Account Number Date Incurred Various Last Pay…" at bounding box center [656, 265] width 225 height 380
click at [1140, 507] on button "Save & Close" at bounding box center [1151, 508] width 111 height 34
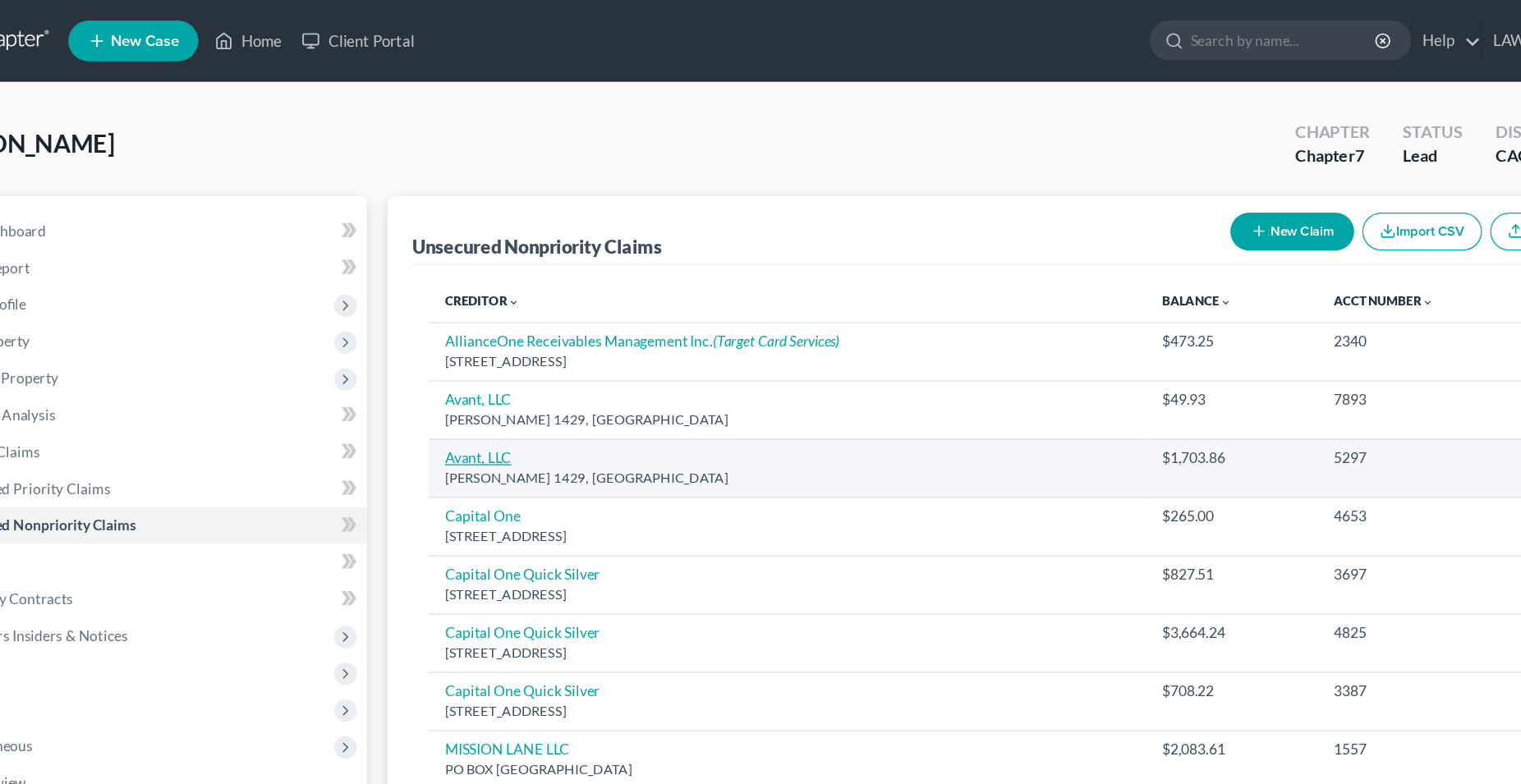
click at [477, 369] on link "Avant, LLC" at bounding box center [466, 367] width 53 height 14
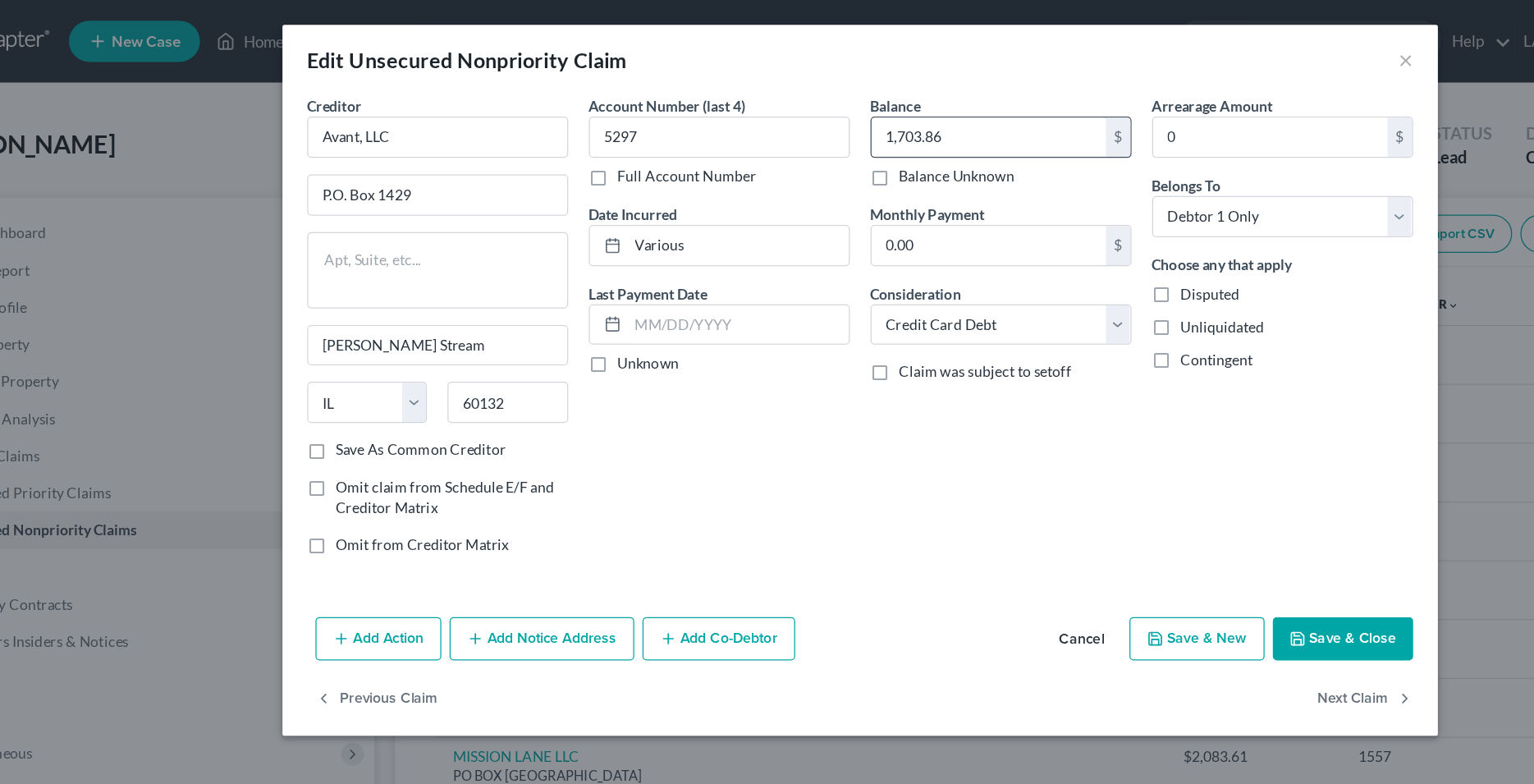
click at [835, 111] on input "1,703.86" at bounding box center [870, 108] width 187 height 31
click at [1170, 512] on button "Save & Close" at bounding box center [1151, 508] width 111 height 34
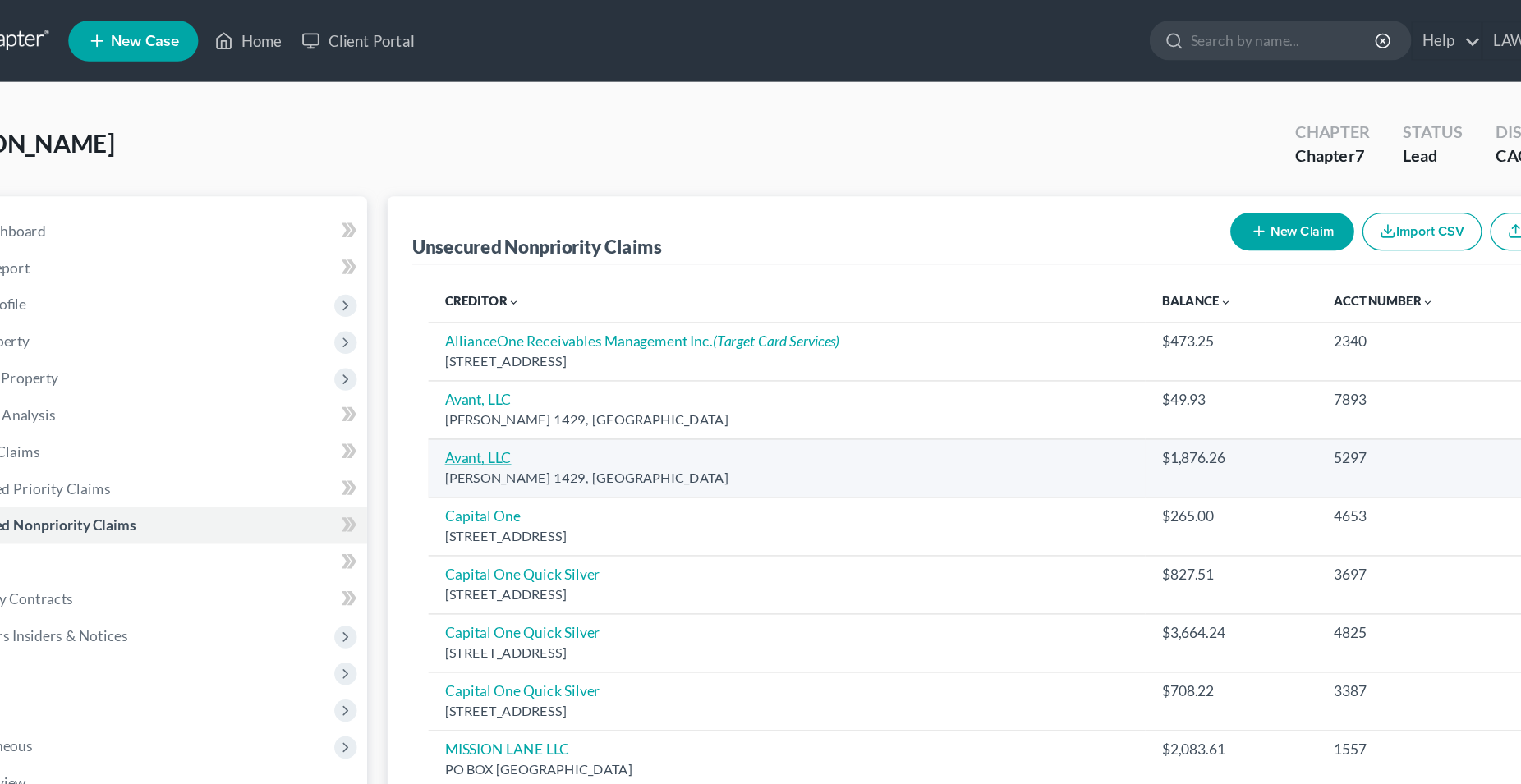
click at [470, 370] on link "Avant, LLC" at bounding box center [466, 367] width 53 height 14
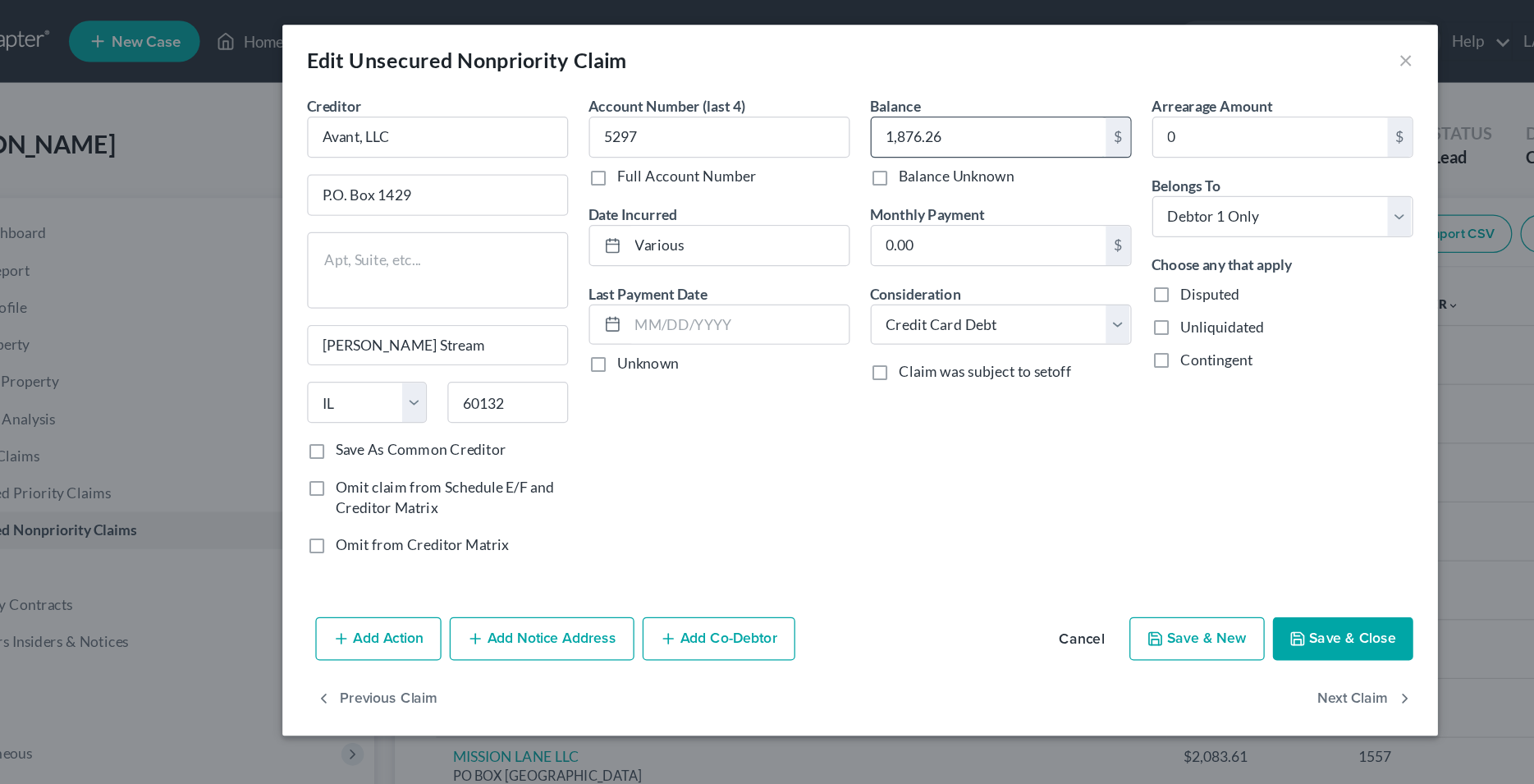
click at [826, 113] on input "1,876.26" at bounding box center [870, 108] width 187 height 31
click at [841, 350] on div "Balance 1,968.30 $ Balance Unknown Balance Undetermined 1,968.30 $ Balance Unkn…" at bounding box center [880, 265] width 225 height 380
click at [1139, 519] on button "Save & Close" at bounding box center [1151, 508] width 111 height 34
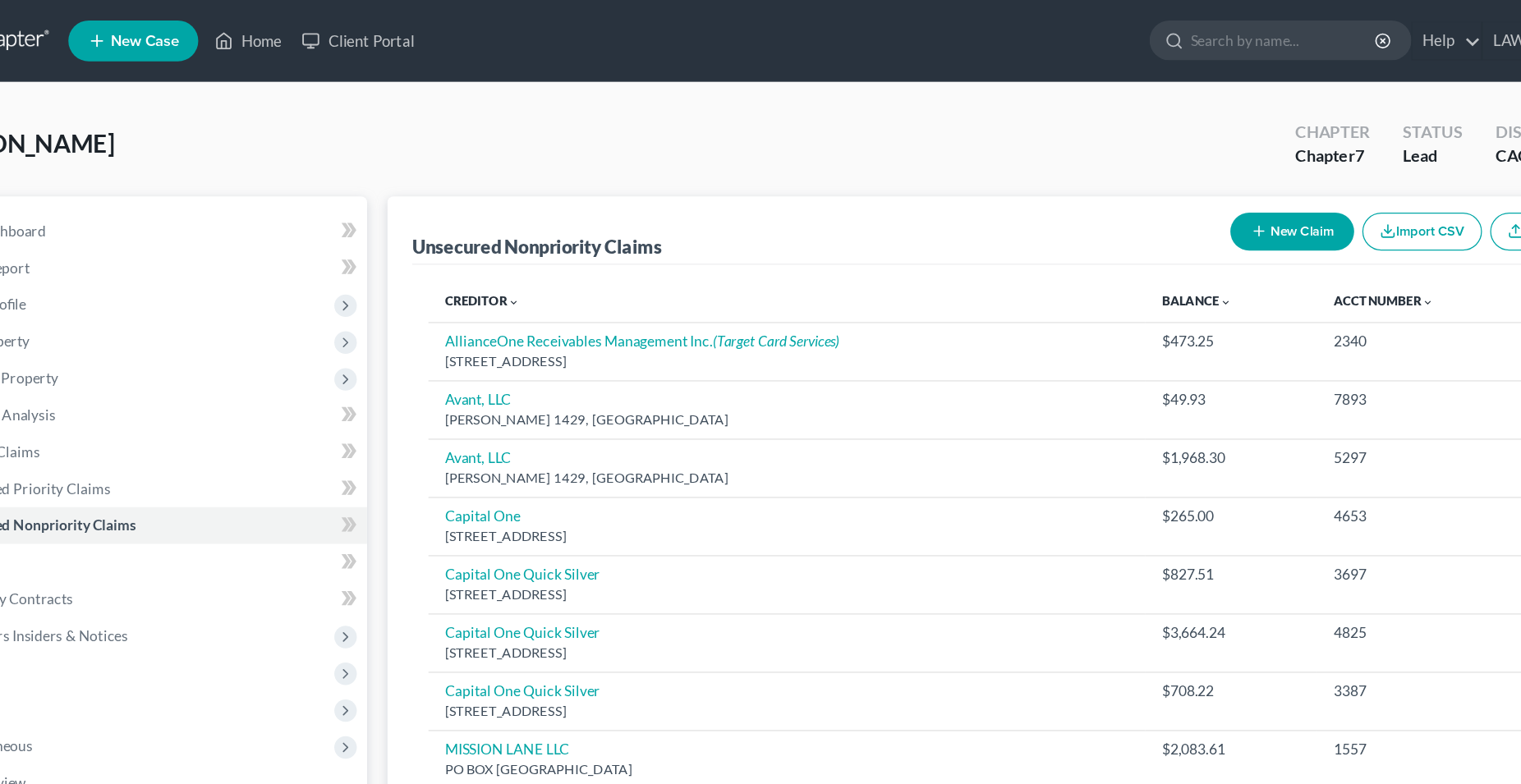
click at [1110, 184] on button "New Claim" at bounding box center [1120, 186] width 99 height 30
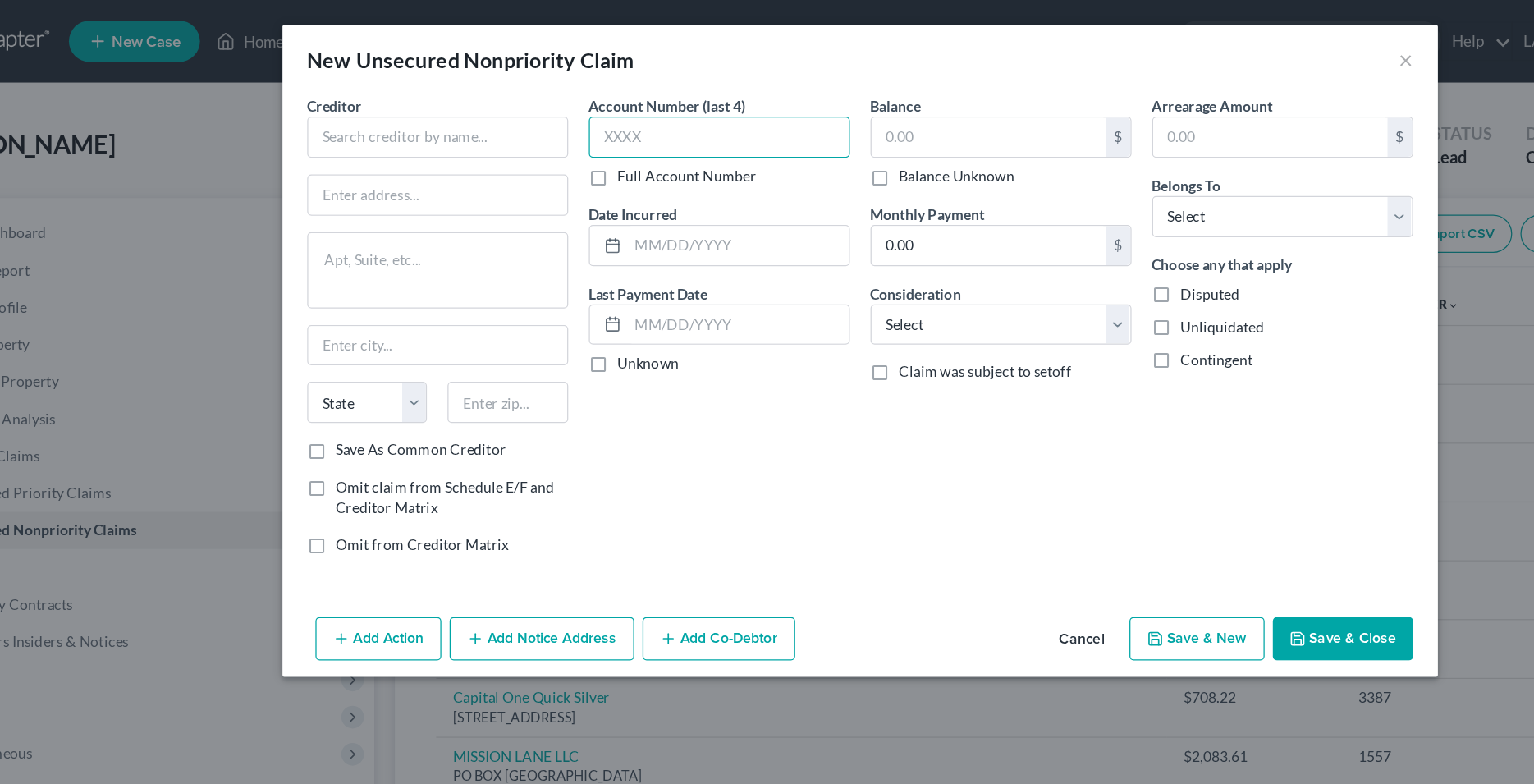
click at [624, 109] on input "text" at bounding box center [656, 108] width 207 height 33
click at [476, 108] on input "text" at bounding box center [431, 108] width 207 height 33
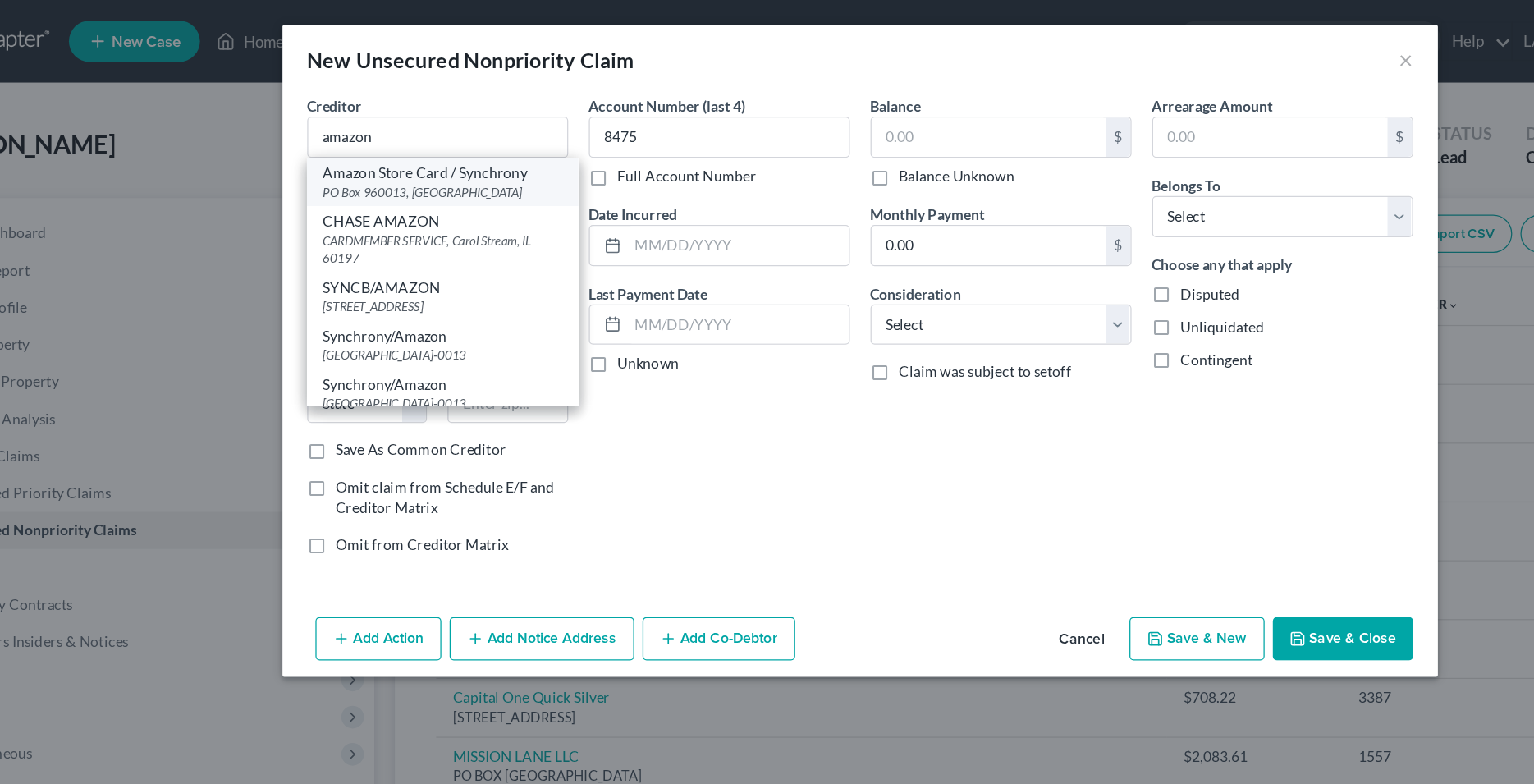
click at [442, 143] on div "Amazon Store Card / Synchrony" at bounding box center [435, 137] width 189 height 16
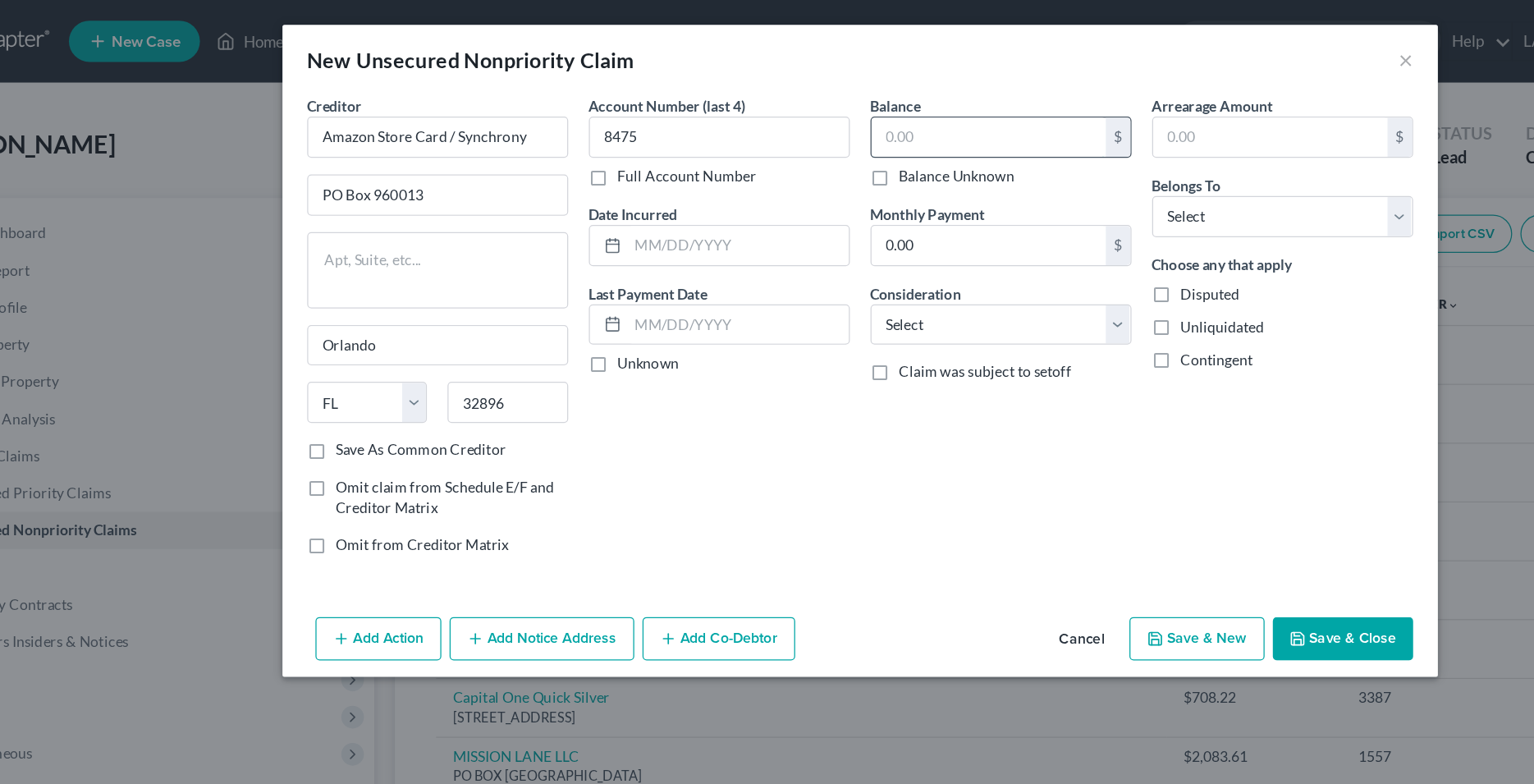
click at [811, 114] on input "text" at bounding box center [870, 108] width 187 height 31
click at [671, 199] on input "text" at bounding box center [671, 195] width 176 height 31
click at [776, 243] on select "Select Cable / Satellite Services Collection Agency Credit Card Debt Debt Couns…" at bounding box center [879, 259] width 207 height 33
click option "Credit Card Debt" at bounding box center [0, 0] width 0 height 0
click at [852, 338] on div "Balance 318.72 $ Balance Unknown Balance Undetermined 318.72 $ Balance Unknown …" at bounding box center [880, 265] width 225 height 380
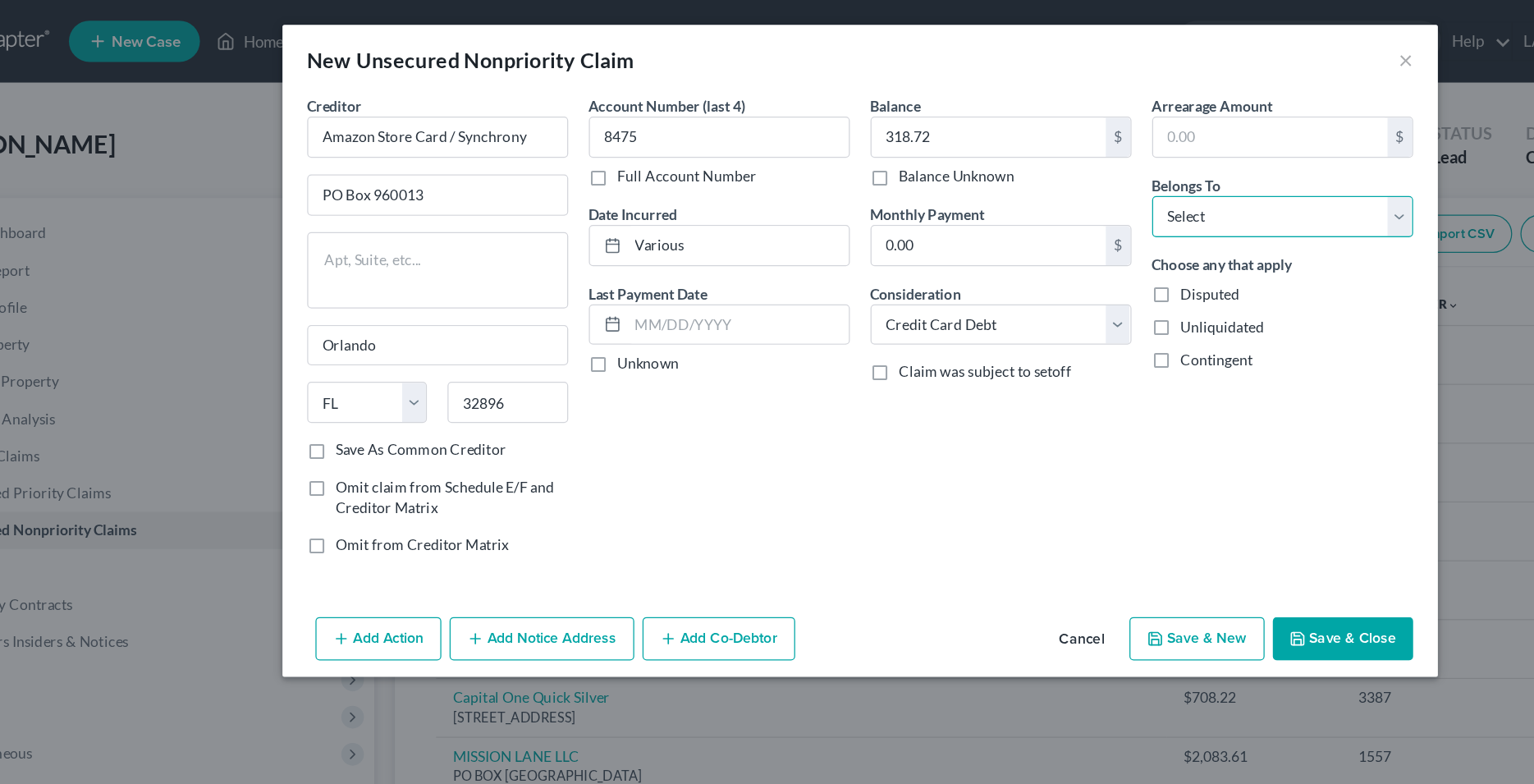
click at [1000, 156] on select "Select Debtor 1 Only Debtor 2 Only Debtor 1 And Debtor 2 Only At Least One Of T…" at bounding box center [1104, 172] width 207 height 33
click option "Debtor 1 Only" at bounding box center [0, 0] width 0 height 0
click at [685, 329] on div "Account Number (last 4) 8475 Full Account Number Date Incurred Various Last Pay…" at bounding box center [656, 265] width 225 height 380
drag, startPoint x: 507, startPoint y: 311, endPoint x: 432, endPoint y: 311, distance: 75.0
click at [440, 311] on input "32896" at bounding box center [487, 320] width 96 height 33
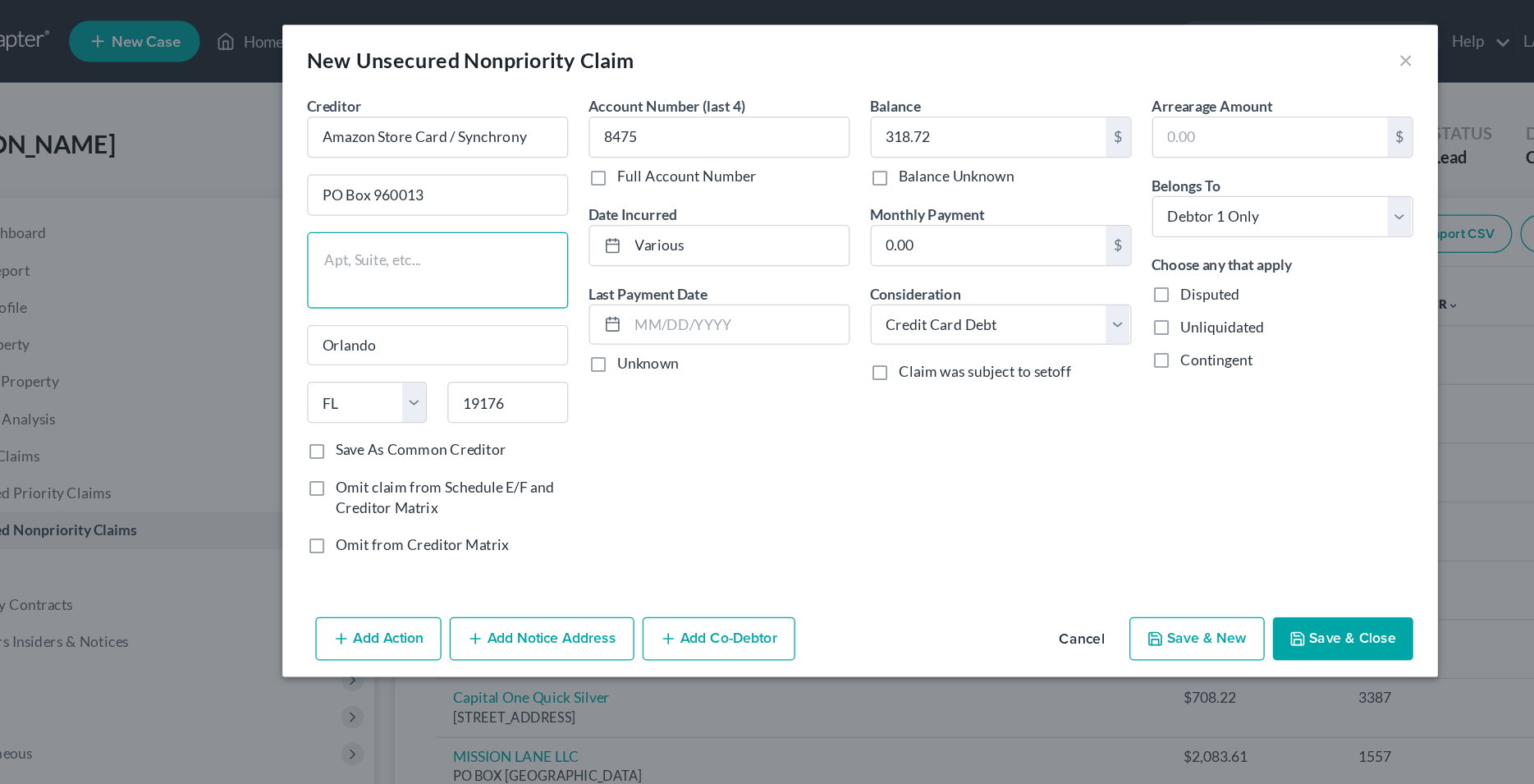
click at [500, 209] on textarea at bounding box center [431, 215] width 207 height 61
click at [496, 274] on input "Orlando" at bounding box center [431, 275] width 206 height 31
click at [580, 349] on div "Account Number (last 4) 8475 Full Account Number Date Incurred Various Last Pay…" at bounding box center [656, 265] width 225 height 380
drag, startPoint x: 523, startPoint y: 319, endPoint x: 436, endPoint y: 326, distance: 87.3
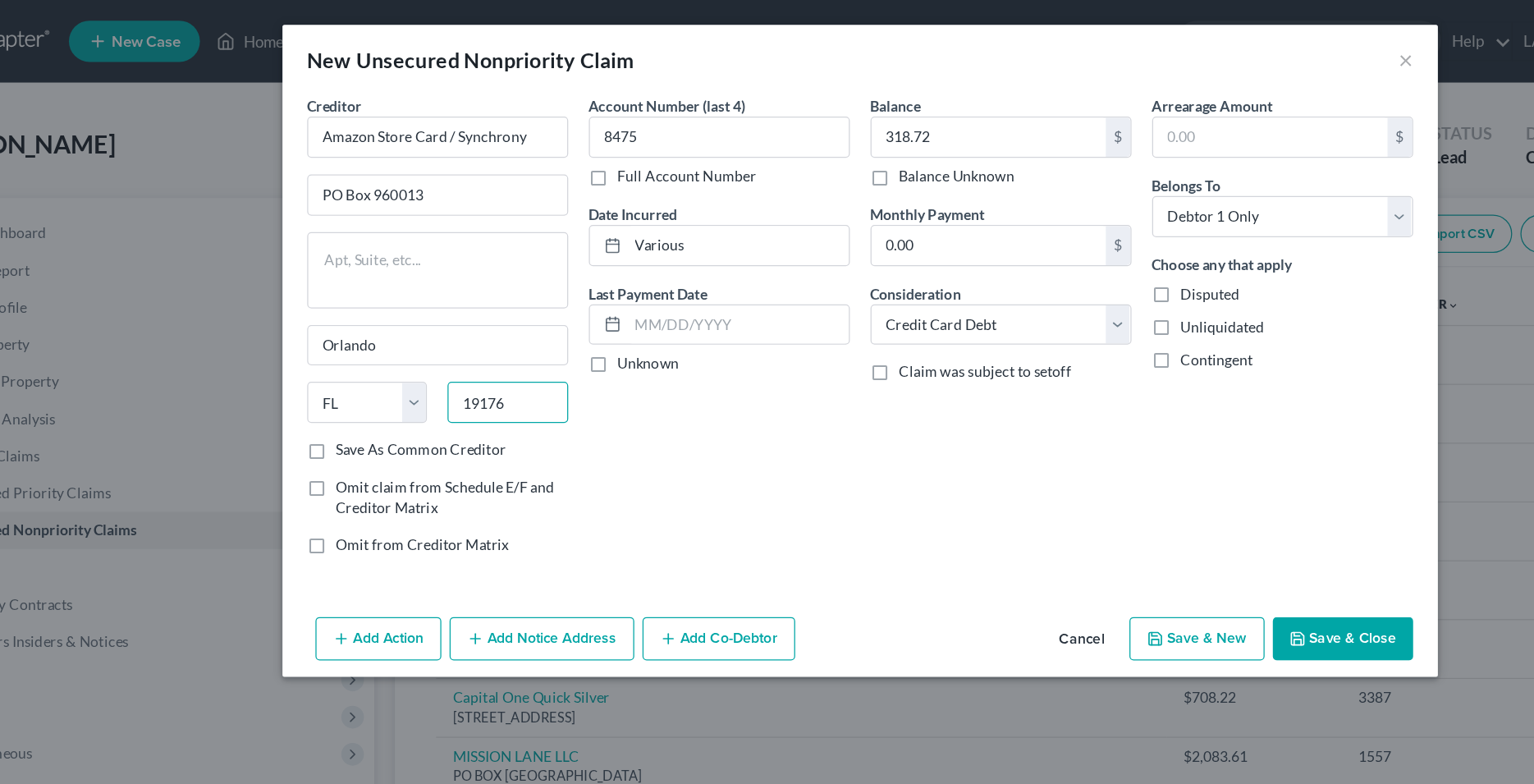
click at [436, 326] on div "19176" at bounding box center [487, 320] width 112 height 33
click at [450, 222] on textarea at bounding box center [431, 215] width 207 height 61
click at [418, 278] on input "Orlando" at bounding box center [431, 275] width 206 height 31
drag, startPoint x: 418, startPoint y: 278, endPoint x: 335, endPoint y: 281, distance: 83.1
click at [335, 281] on input "Orlando" at bounding box center [431, 275] width 206 height 31
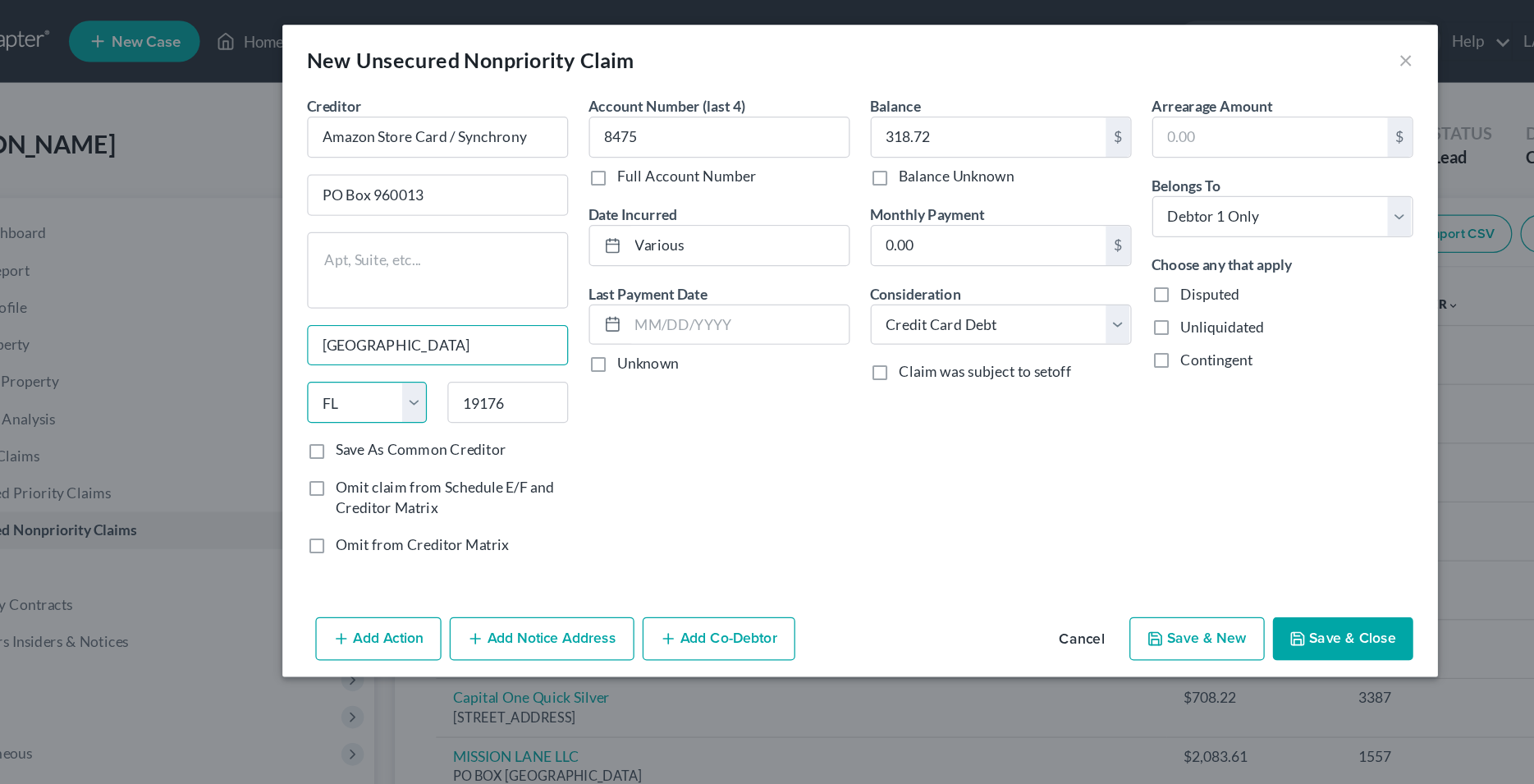
click at [327, 304] on select "State [US_STATE] AK AR AZ CA CO CT DE DC [GEOGRAPHIC_DATA] [GEOGRAPHIC_DATA] GU…" at bounding box center [375, 320] width 96 height 33
click at [350, 356] on label "Save As Common Creditor" at bounding box center [418, 358] width 135 height 16
click at [357, 356] on input "Save As Common Creditor" at bounding box center [362, 355] width 10 height 10
click at [686, 374] on div "Account Number (last 4) 8475 Full Account Number Date Incurred Various Last Pay…" at bounding box center [656, 265] width 225 height 380
click at [409, 156] on input "PO Box 960013" at bounding box center [431, 155] width 206 height 31
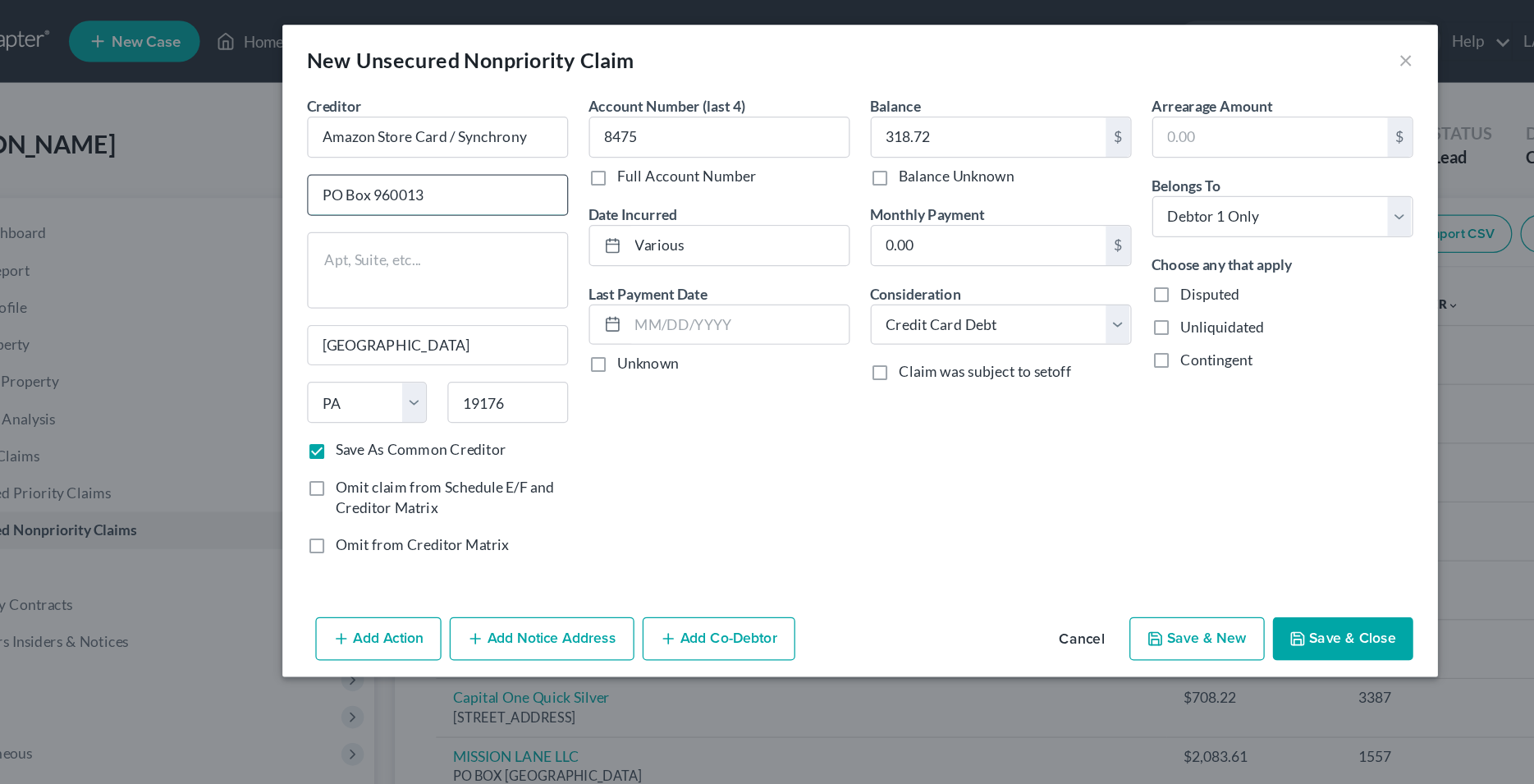
click at [409, 156] on input "PO Box 960013" at bounding box center [431, 155] width 206 height 31
click at [632, 363] on div "Account Number (last 4) 8475 Full Account Number Date Incurred Various Last Pay…" at bounding box center [656, 265] width 225 height 380
click at [1143, 500] on button "Save & Close" at bounding box center [1151, 508] width 111 height 34
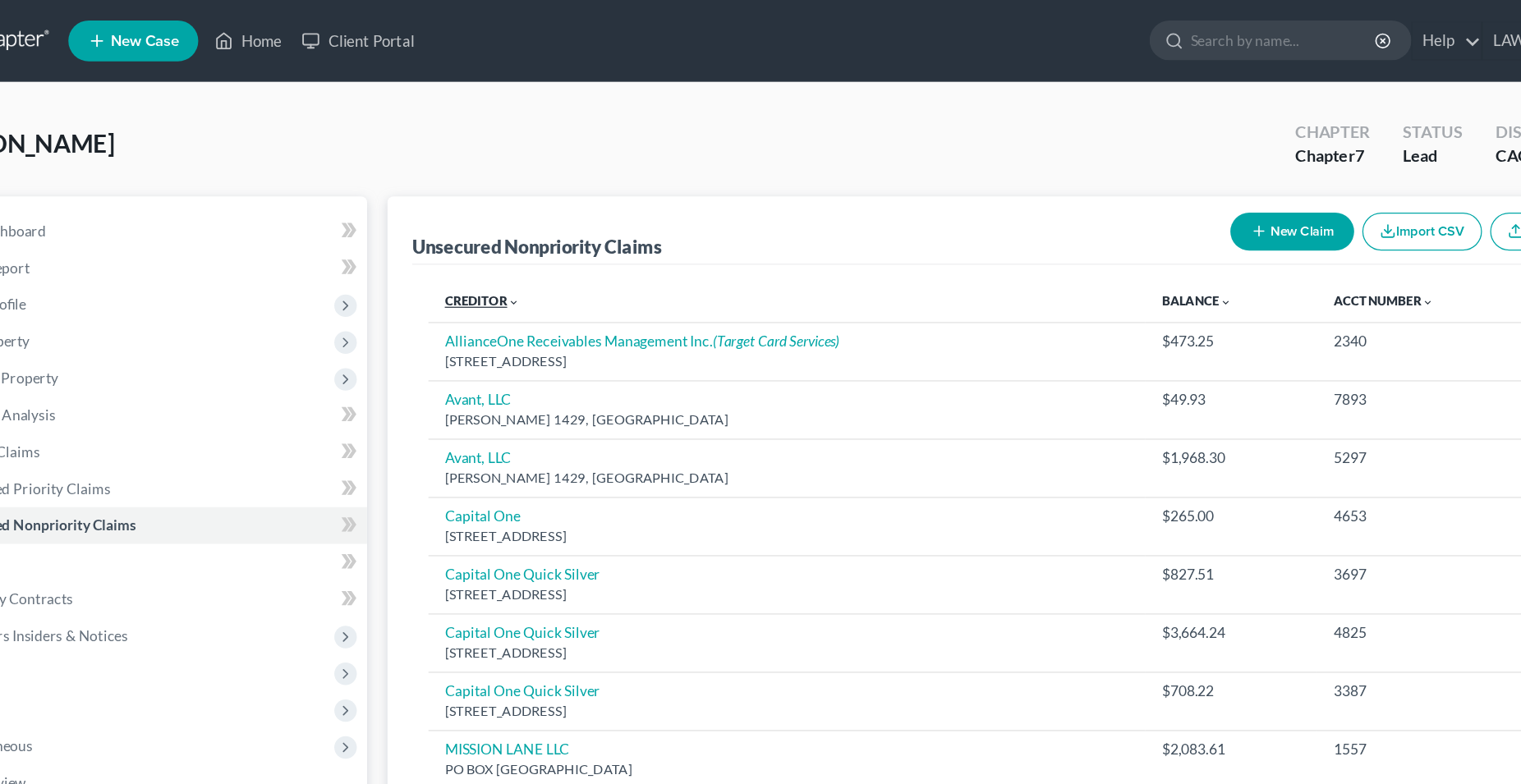
click at [466, 241] on link "Creditor expand_more expand_less unfold_more" at bounding box center [469, 242] width 60 height 12
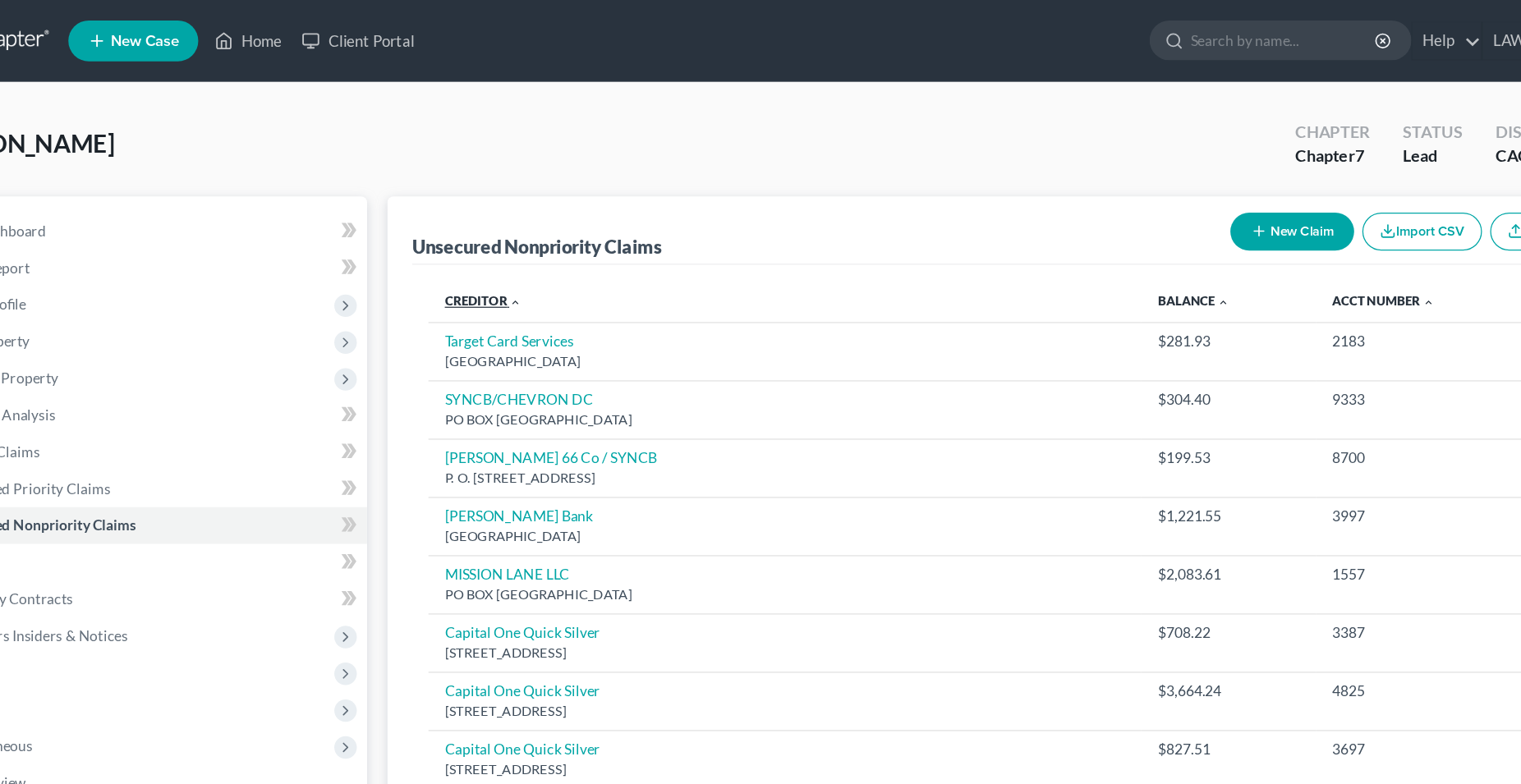
click at [466, 241] on link "Creditor expand_more expand_less unfold_more" at bounding box center [470, 242] width 62 height 12
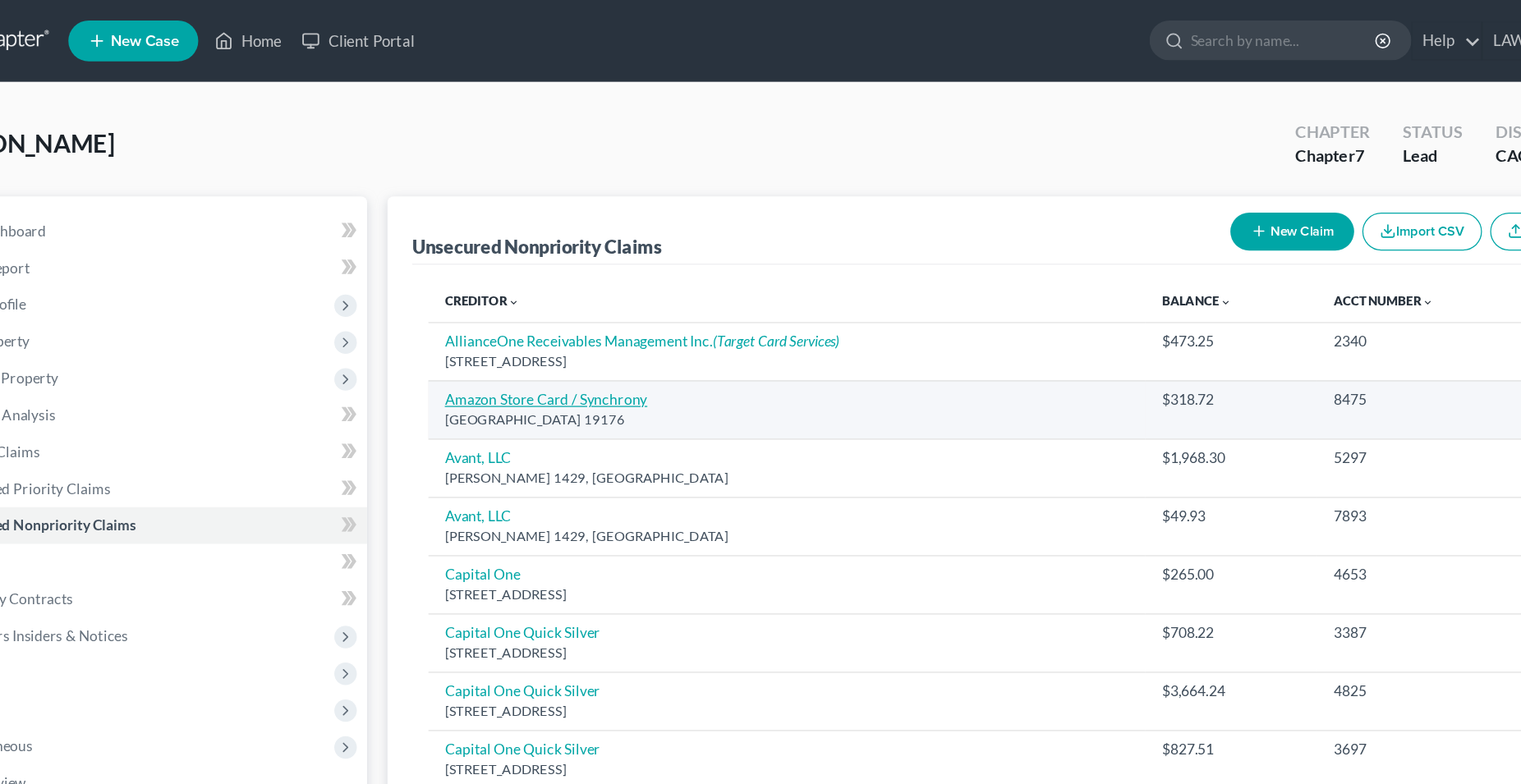
click at [511, 326] on link "Amazon Store Card / Synchrony" at bounding box center [521, 321] width 163 height 14
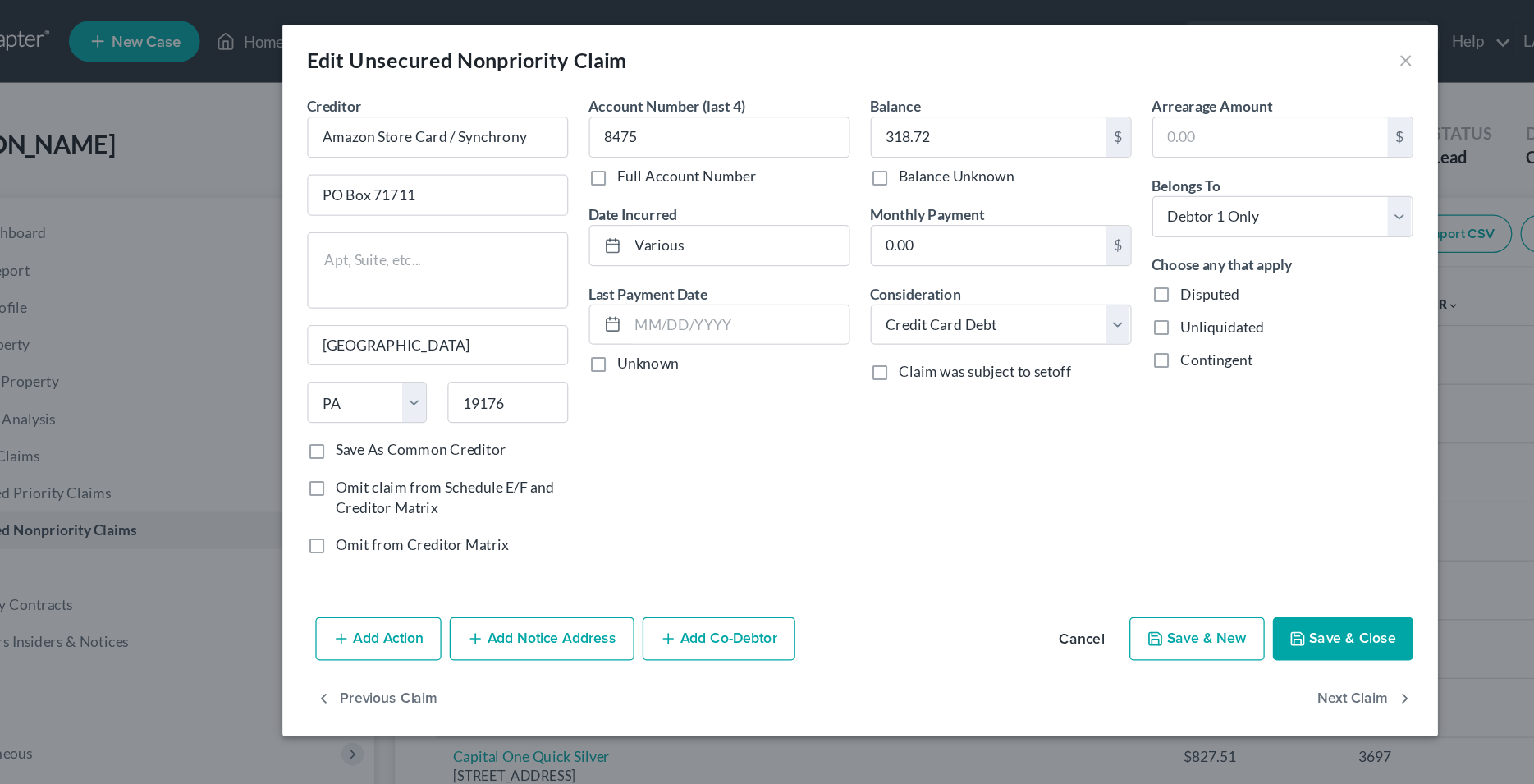
click at [1164, 506] on button "Save & Close" at bounding box center [1151, 508] width 111 height 34
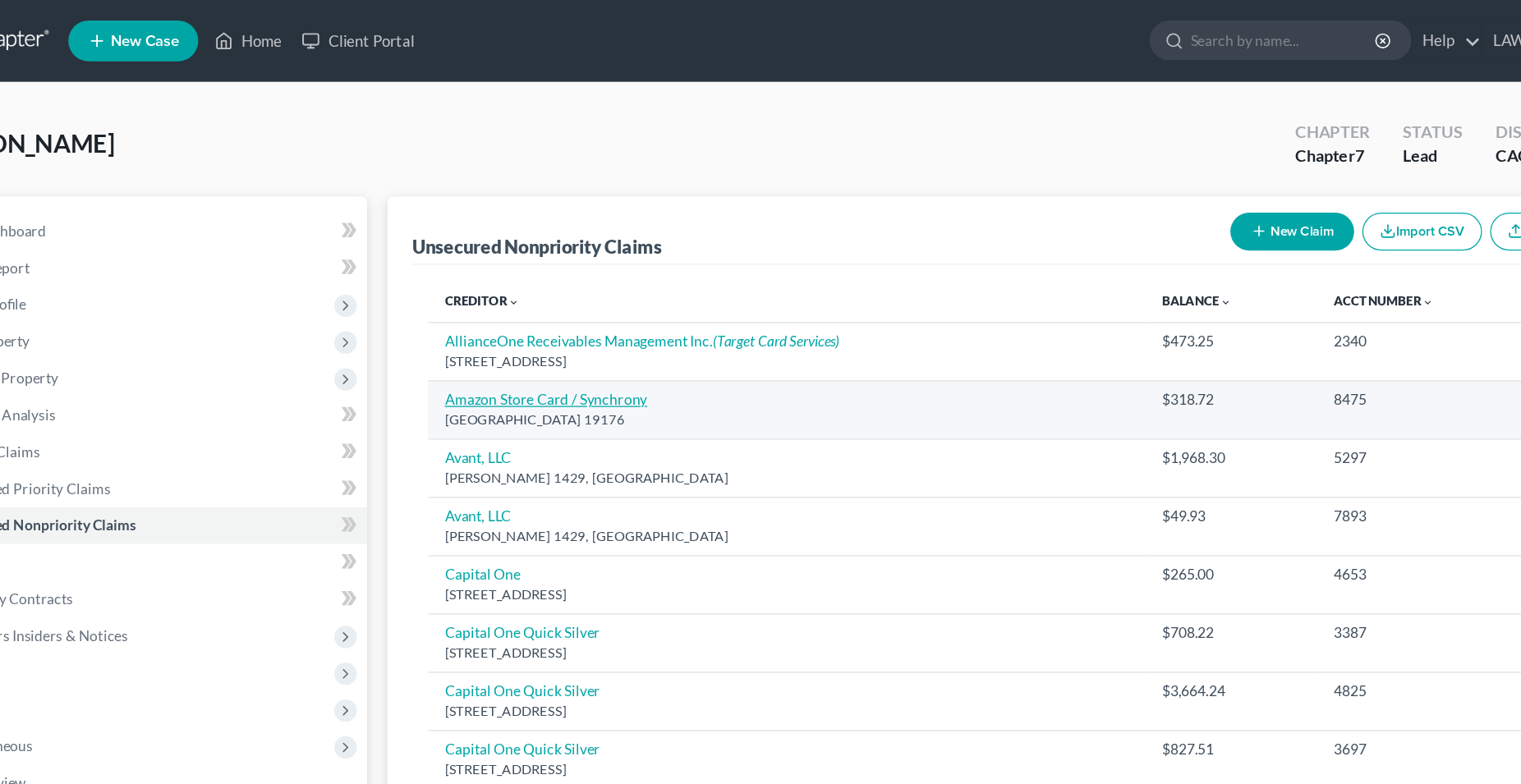
click at [504, 323] on link "Amazon Store Card / Synchrony" at bounding box center [521, 321] width 163 height 14
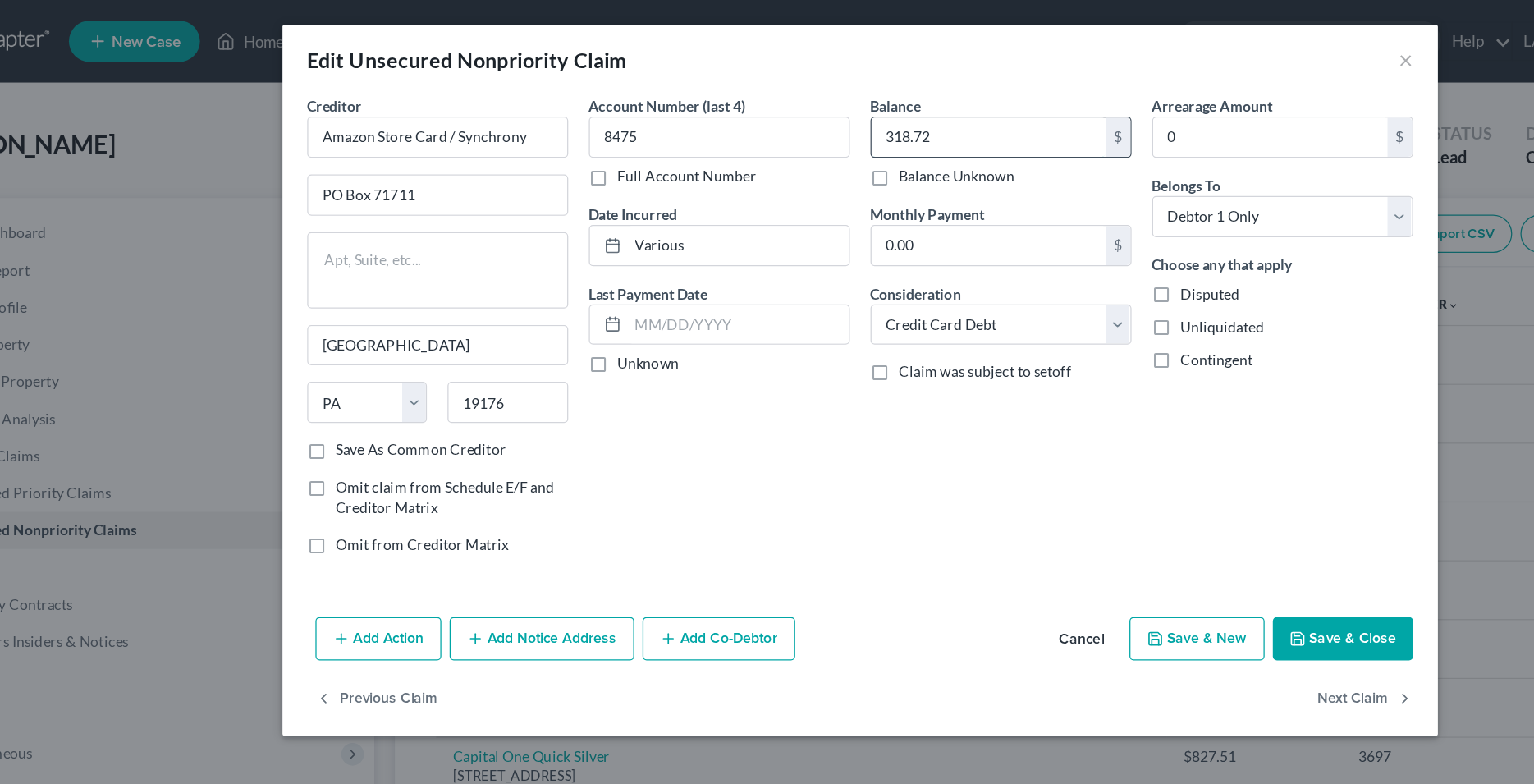
click at [820, 106] on input "318.72" at bounding box center [870, 108] width 187 height 31
drag, startPoint x: 680, startPoint y: 373, endPoint x: 738, endPoint y: 176, distance: 205.4
click at [680, 368] on div "Account Number (last 4) 8475 Full Account Number Date Incurred Various Last Pay…" at bounding box center [656, 265] width 225 height 380
click at [795, 108] on input "318.72" at bounding box center [870, 108] width 187 height 31
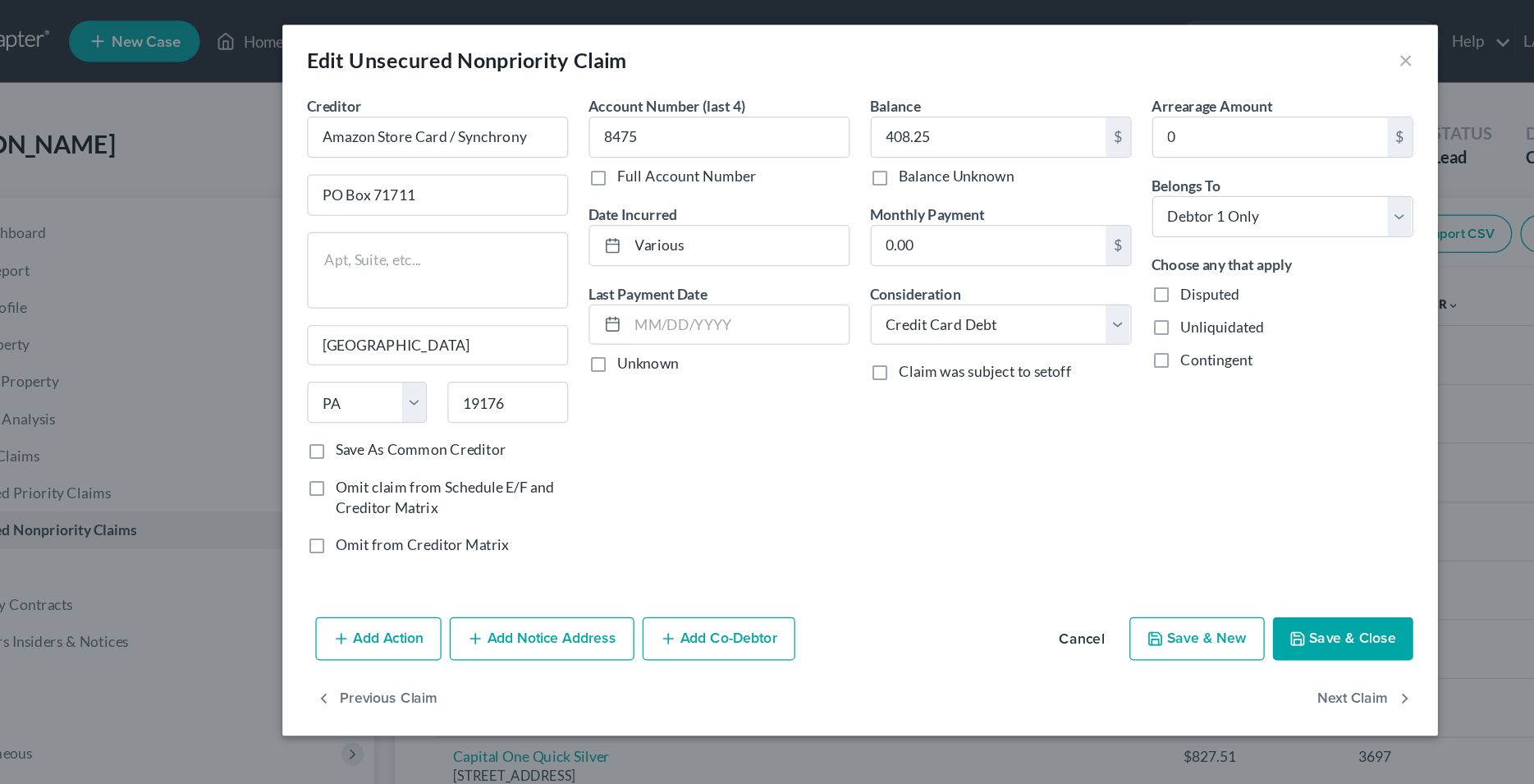
click at [1122, 506] on icon "button" at bounding box center [1116, 508] width 13 height 13
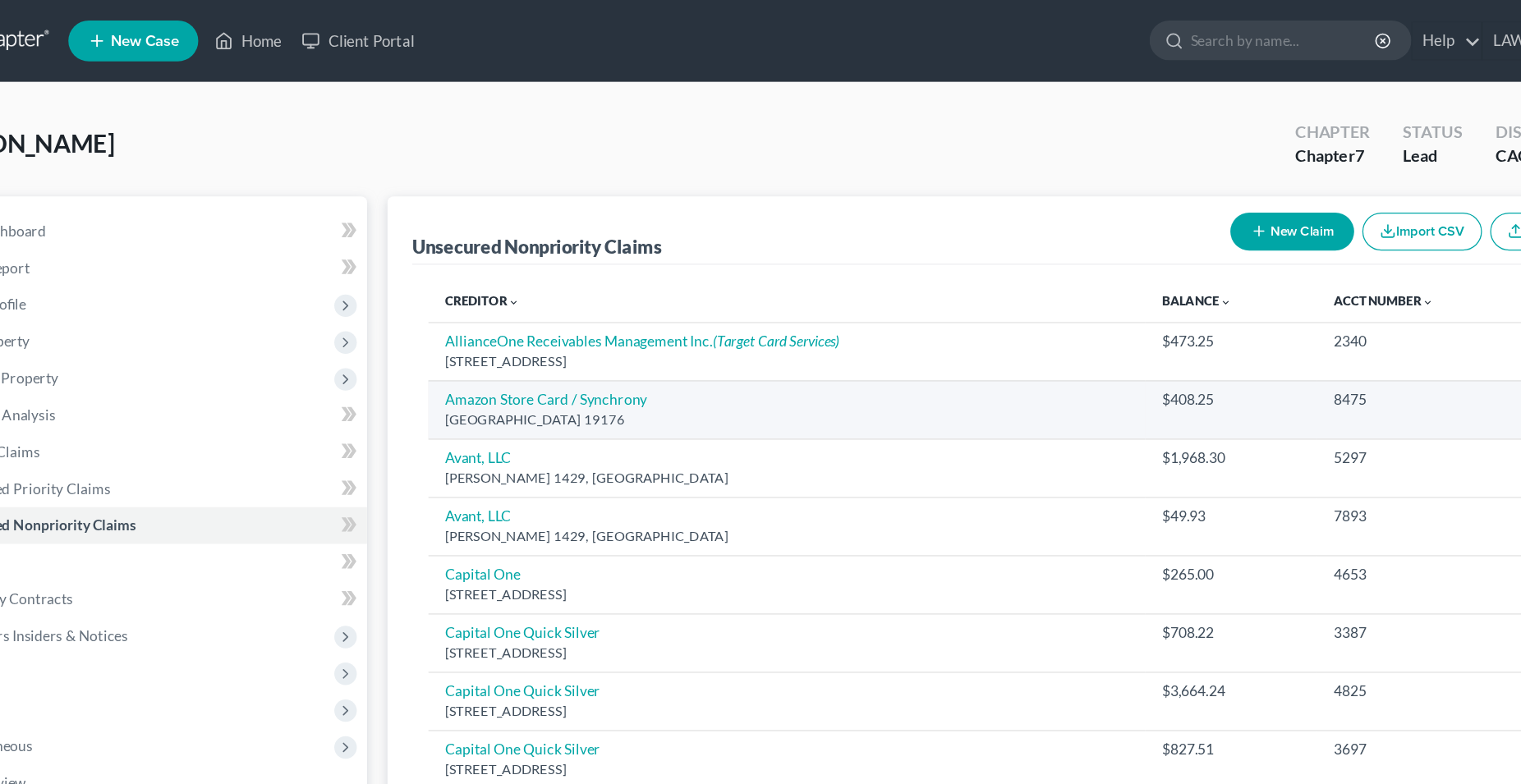
click at [543, 329] on div "[GEOGRAPHIC_DATA] 19176" at bounding box center [714, 337] width 549 height 15
click at [543, 326] on link "Amazon Store Card / Synchrony" at bounding box center [521, 321] width 163 height 14
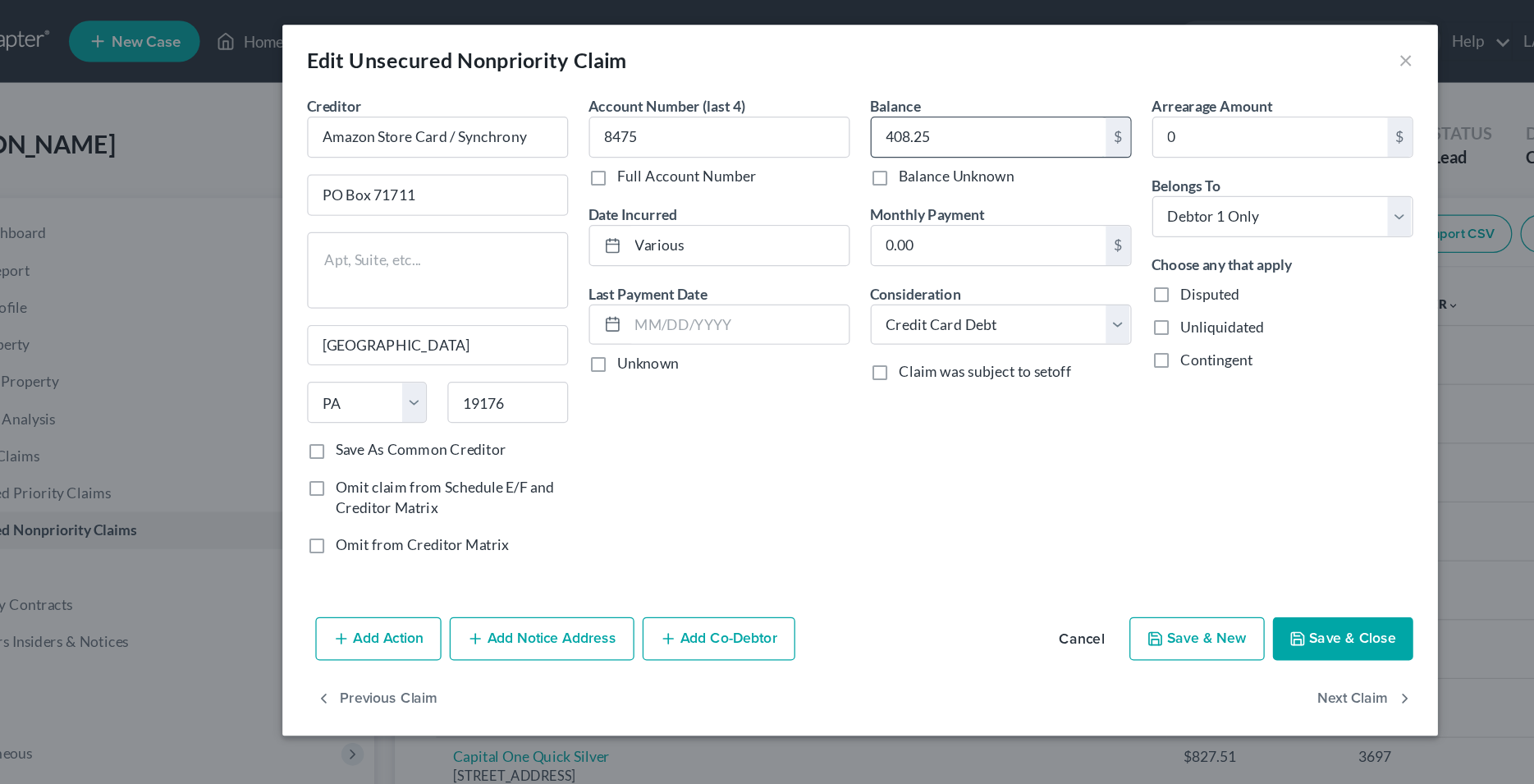
click at [804, 117] on input "408.25" at bounding box center [870, 108] width 187 height 31
click at [1157, 513] on button "Save & Close" at bounding box center [1151, 508] width 111 height 34
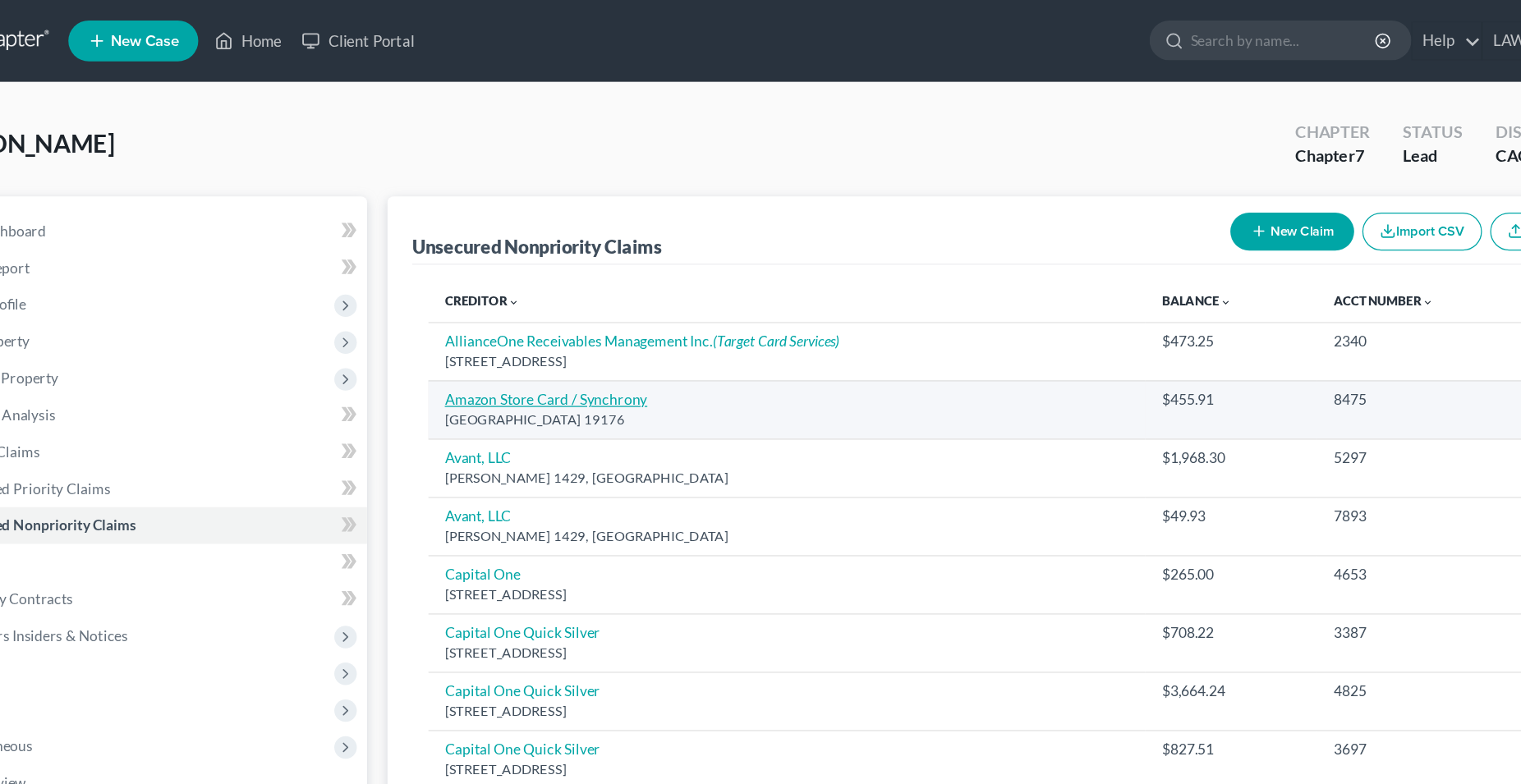
click at [546, 320] on link "Amazon Store Card / Synchrony" at bounding box center [521, 321] width 163 height 14
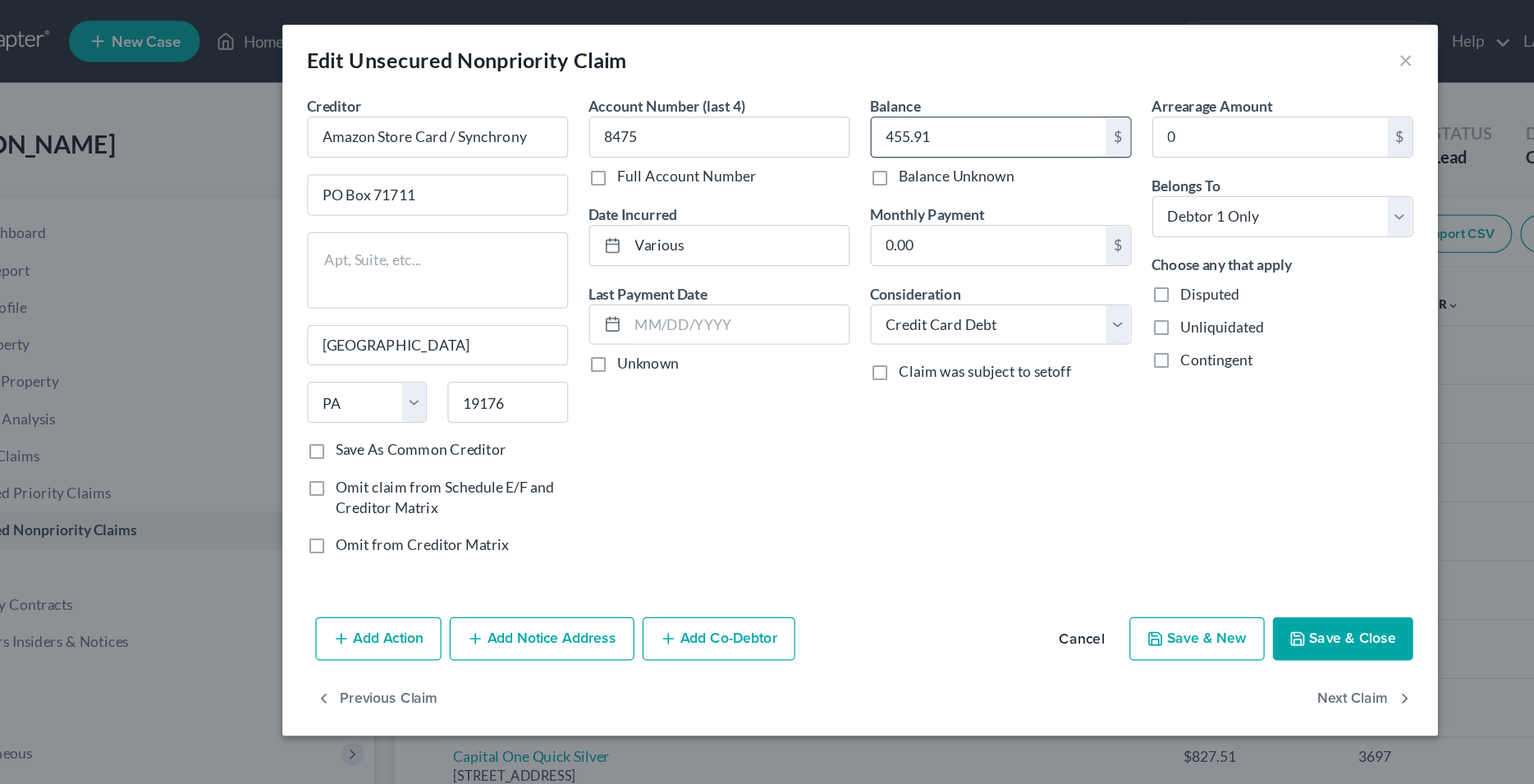
click at [822, 105] on input "455.91" at bounding box center [870, 108] width 187 height 31
click at [1156, 503] on button "Save & Close" at bounding box center [1151, 508] width 111 height 34
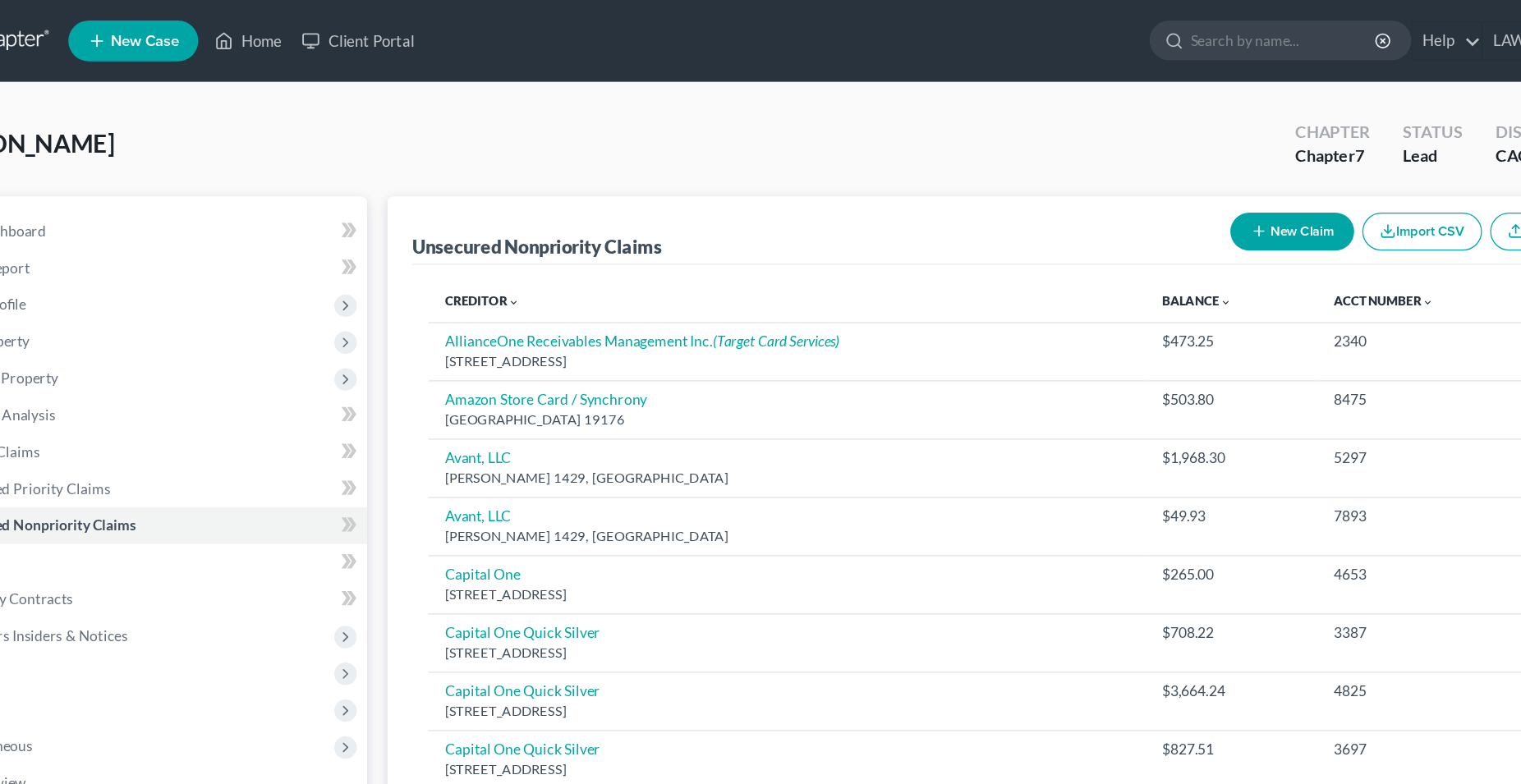
click at [1123, 192] on button "New Claim" at bounding box center [1120, 186] width 99 height 30
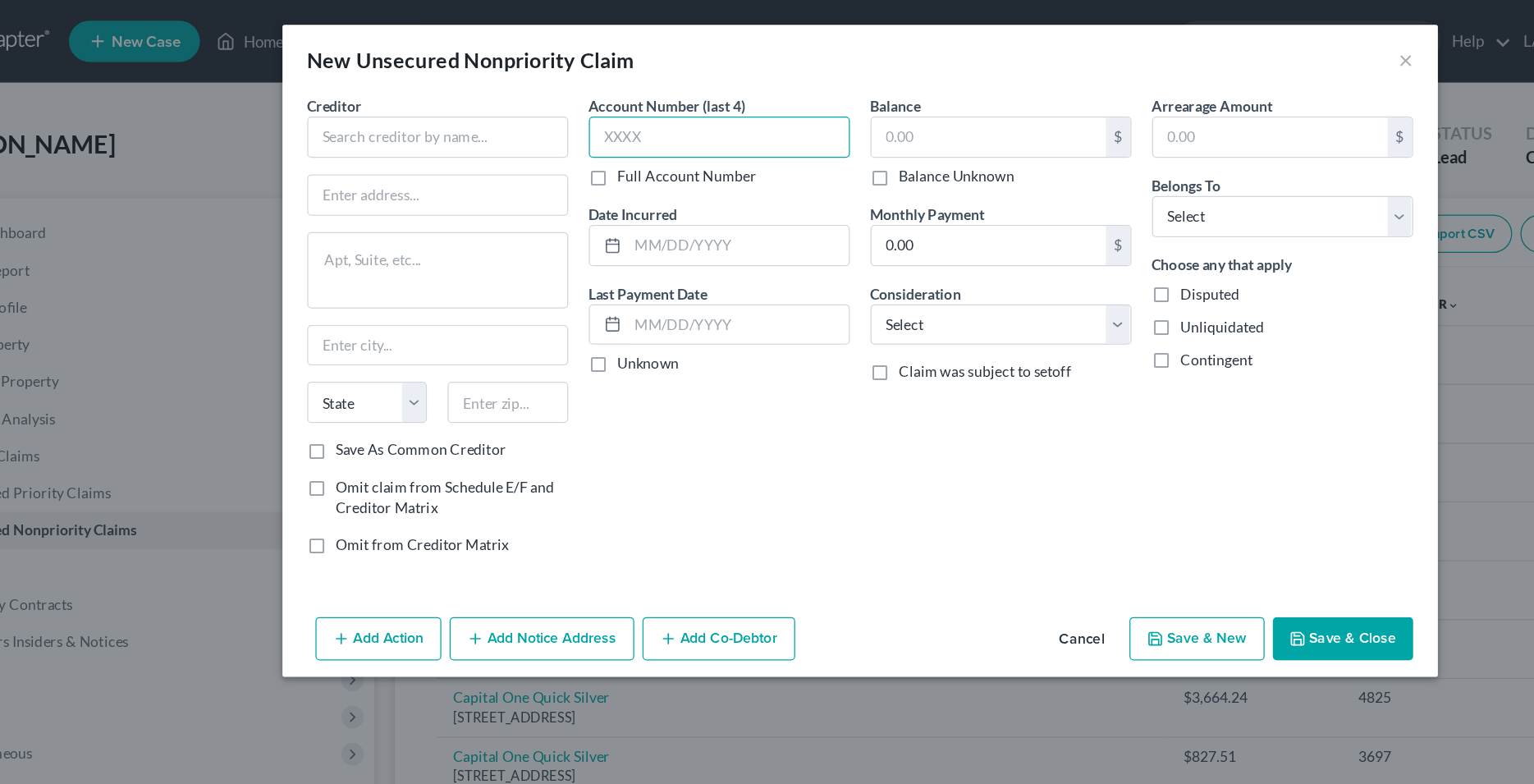
click at [583, 114] on input "text" at bounding box center [656, 108] width 207 height 33
click at [615, 195] on input "text" at bounding box center [671, 195] width 176 height 31
click at [776, 243] on select "Select Cable / Satellite Services Collection Agency Credit Card Debt Debt Couns…" at bounding box center [879, 259] width 207 height 33
click option "Credit Card Debt" at bounding box center [0, 0] width 0 height 0
click at [845, 343] on div "Balance $ Balance Unknown Balance Undetermined $ Balance Unknown Monthly Paymen…" at bounding box center [880, 265] width 225 height 380
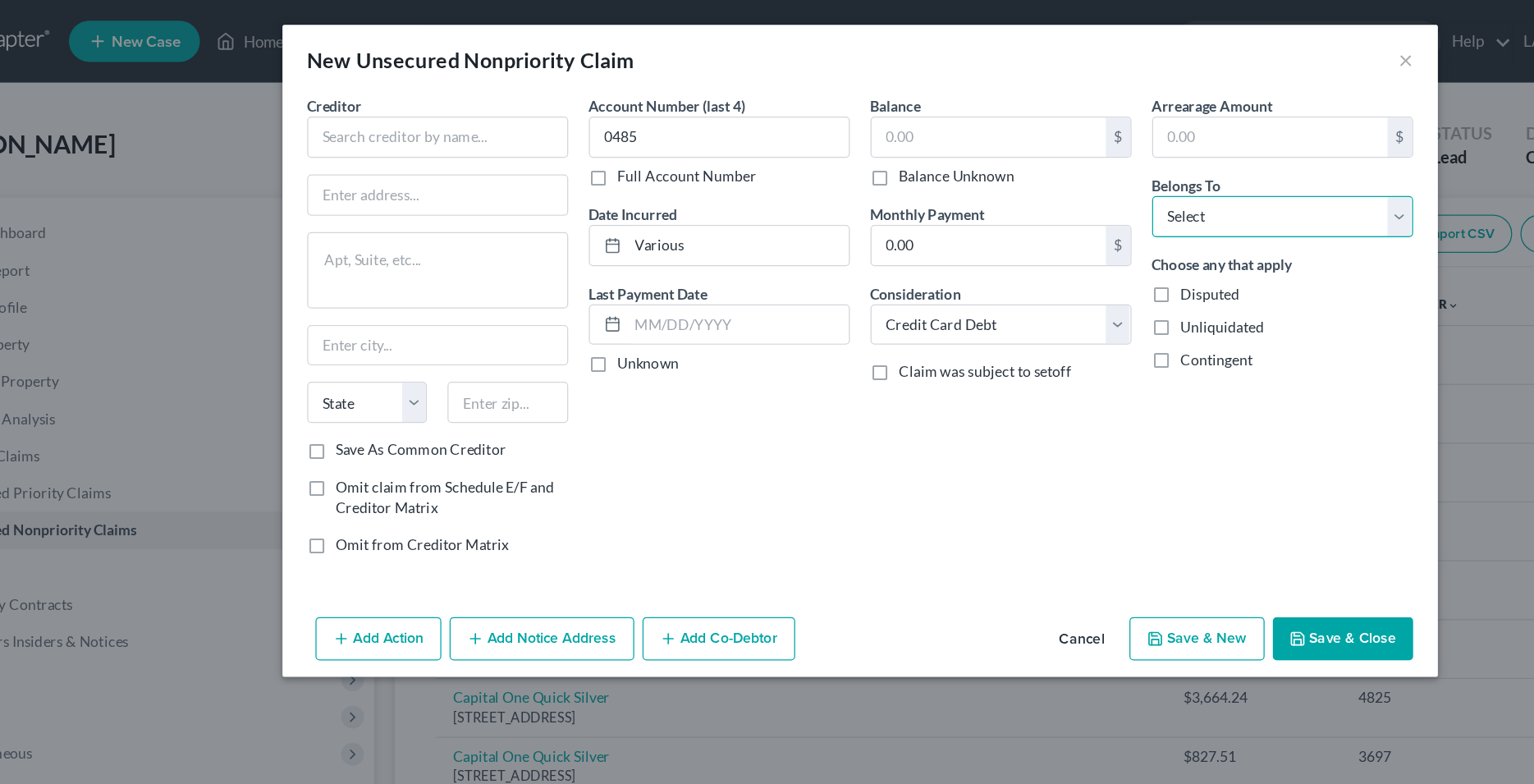
click at [1000, 156] on select "Select Debtor 1 Only Debtor 2 Only Debtor 1 And Debtor 2 Only At Least One Of T…" at bounding box center [1104, 172] width 207 height 33
click option "Debtor 1 Only" at bounding box center [0, 0] width 0 height 0
click at [677, 353] on div "Account Number (last 4) 0485 Full Account Number Date Incurred Various Last Pay…" at bounding box center [656, 265] width 225 height 380
click at [795, 111] on input "text" at bounding box center [870, 108] width 187 height 31
click at [455, 109] on input "text" at bounding box center [431, 108] width 207 height 33
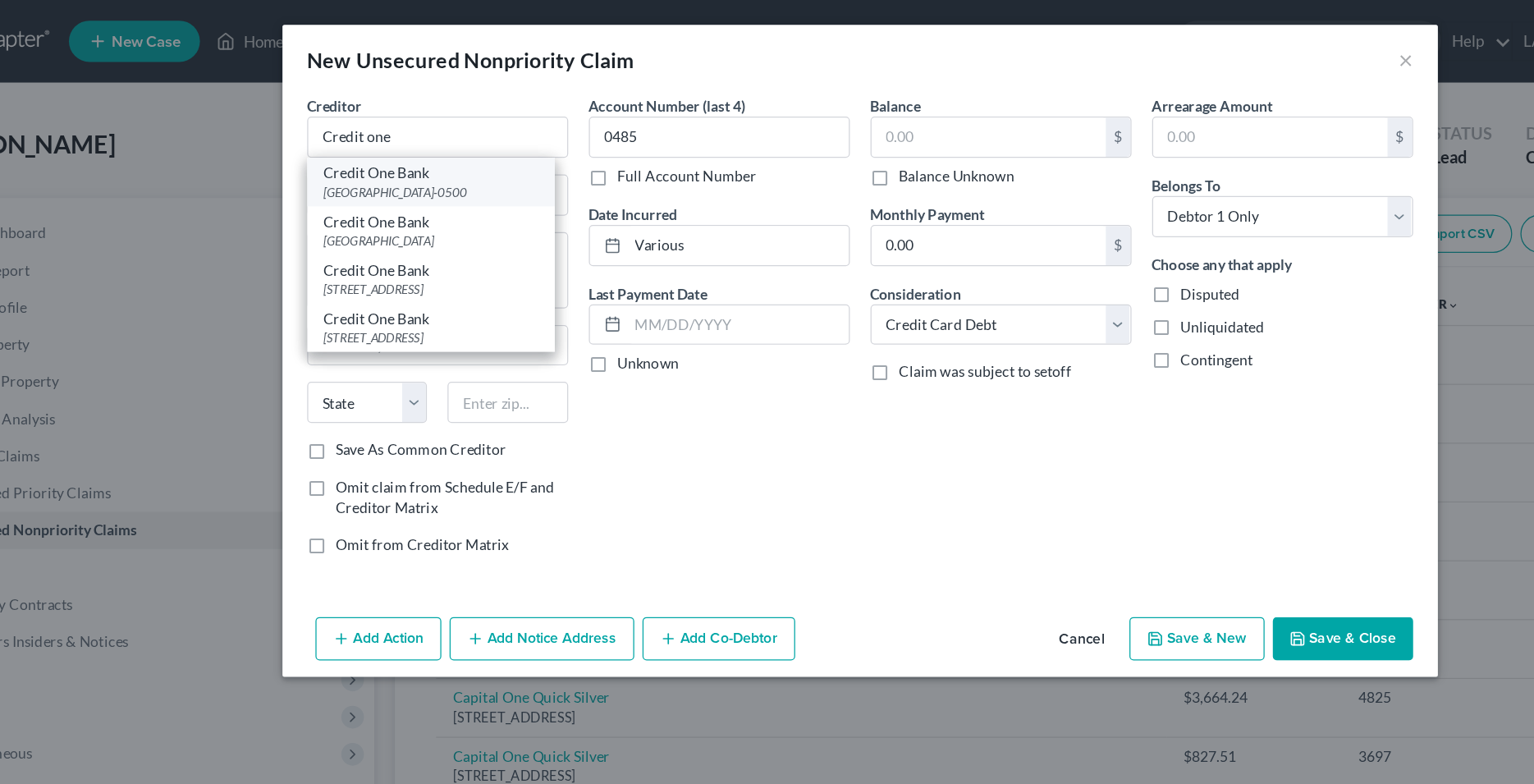
click at [400, 154] on div "[GEOGRAPHIC_DATA]-0500" at bounding box center [425, 153] width 170 height 14
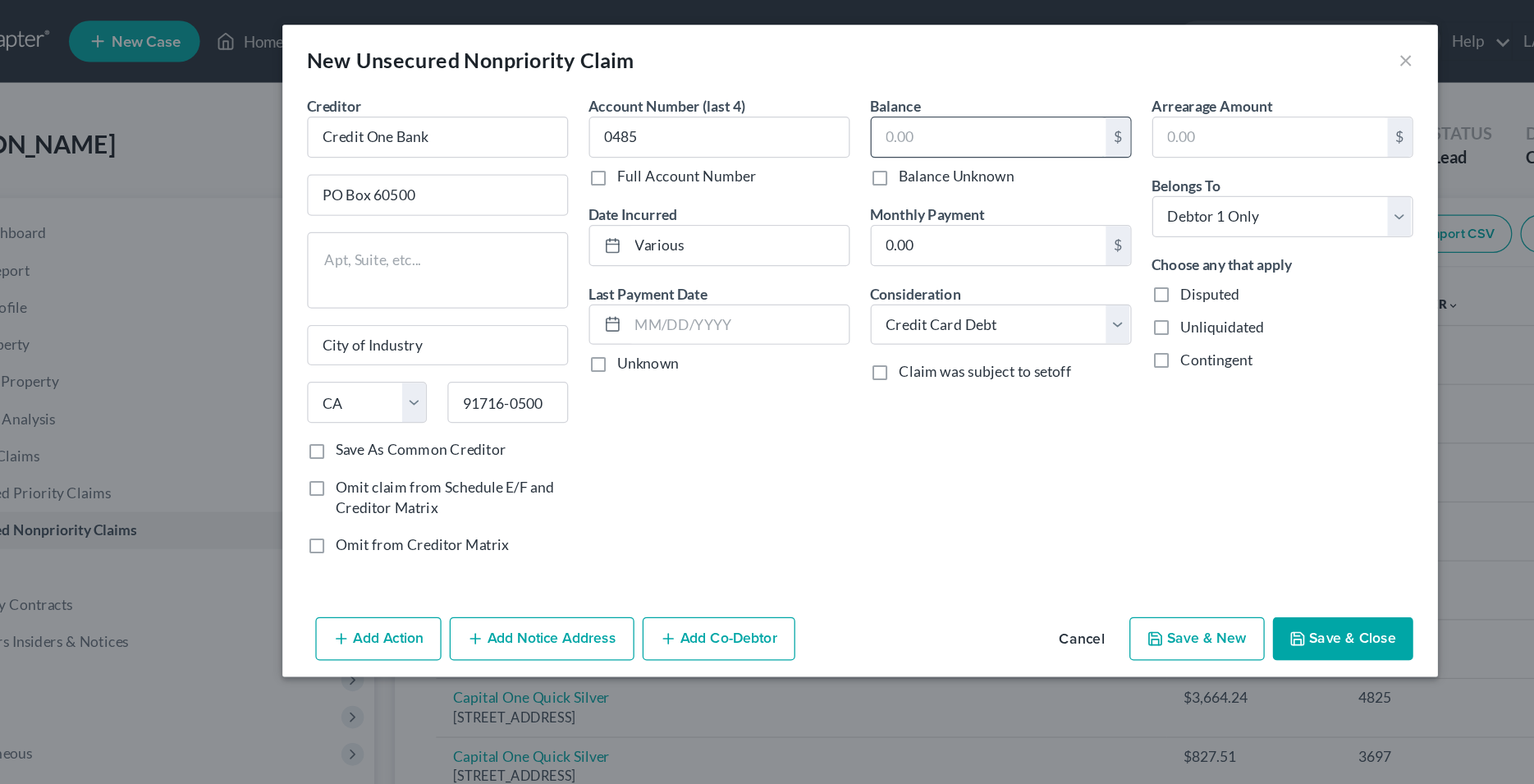
click at [816, 105] on input "text" at bounding box center [870, 108] width 187 height 31
click at [1129, 510] on button "Save & Close" at bounding box center [1151, 508] width 111 height 34
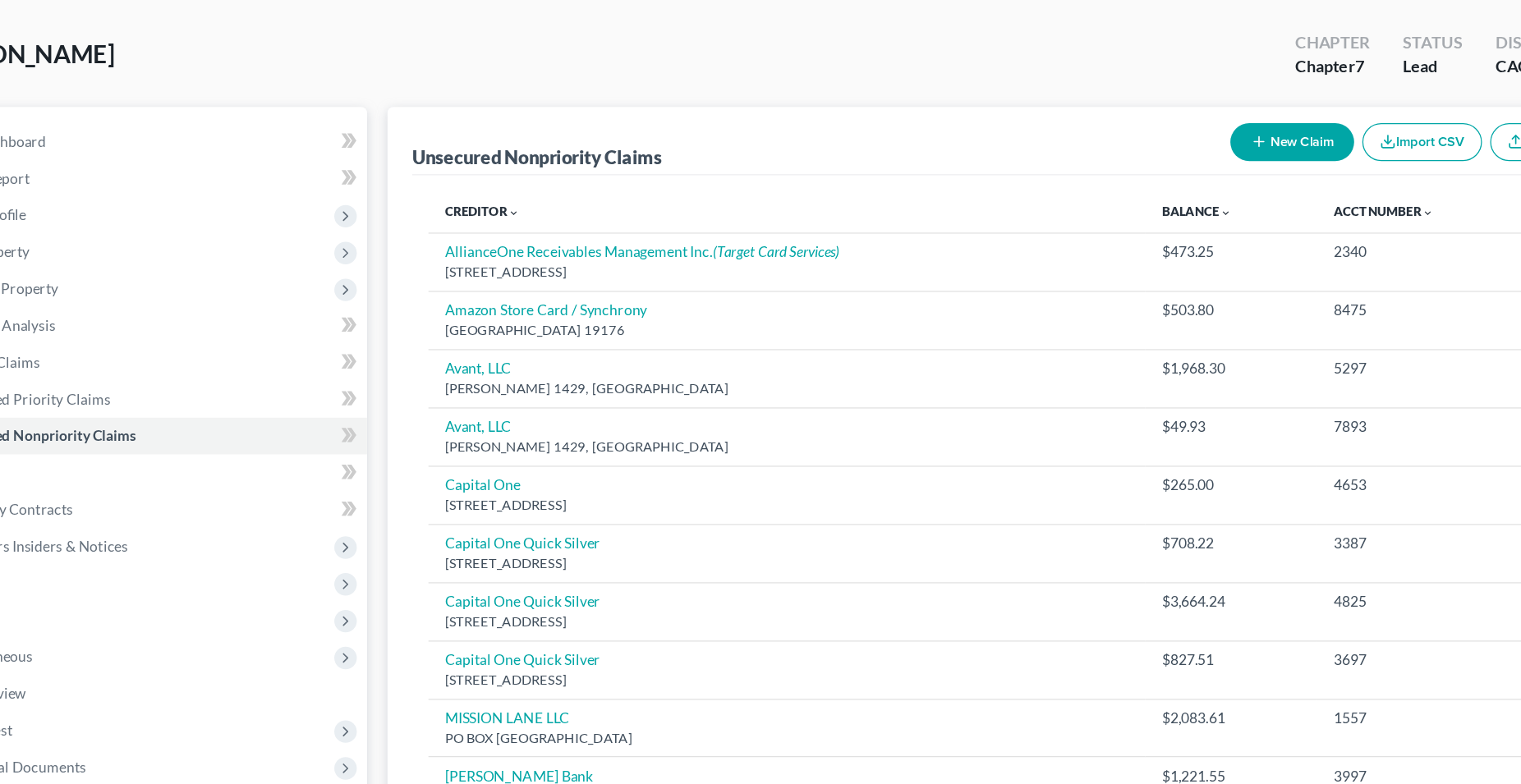
scroll to position [53, 0]
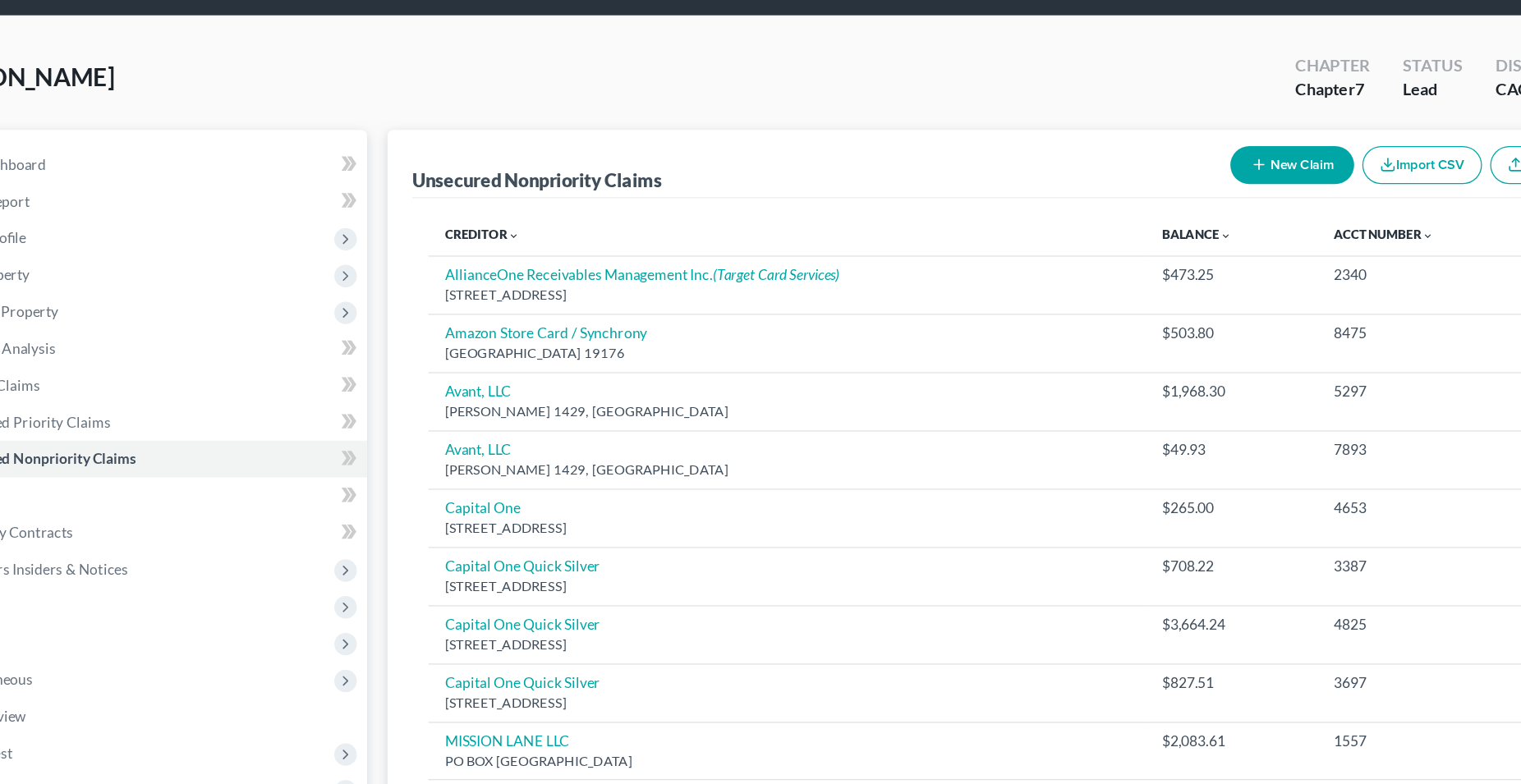
click at [1104, 127] on button "New Claim" at bounding box center [1120, 132] width 99 height 30
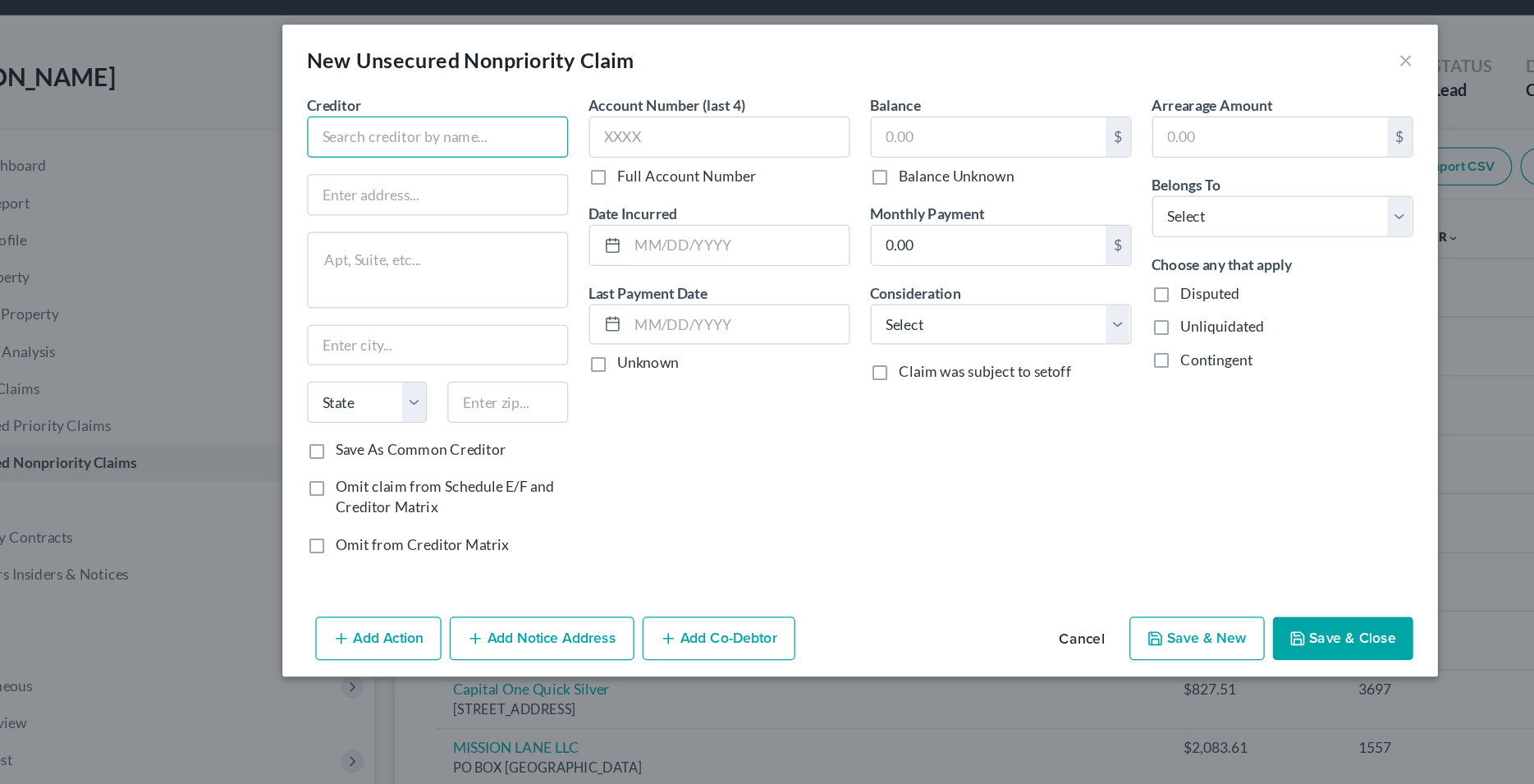
click at [380, 110] on input "text" at bounding box center [431, 108] width 207 height 33
click at [625, 103] on input "text" at bounding box center [656, 108] width 207 height 33
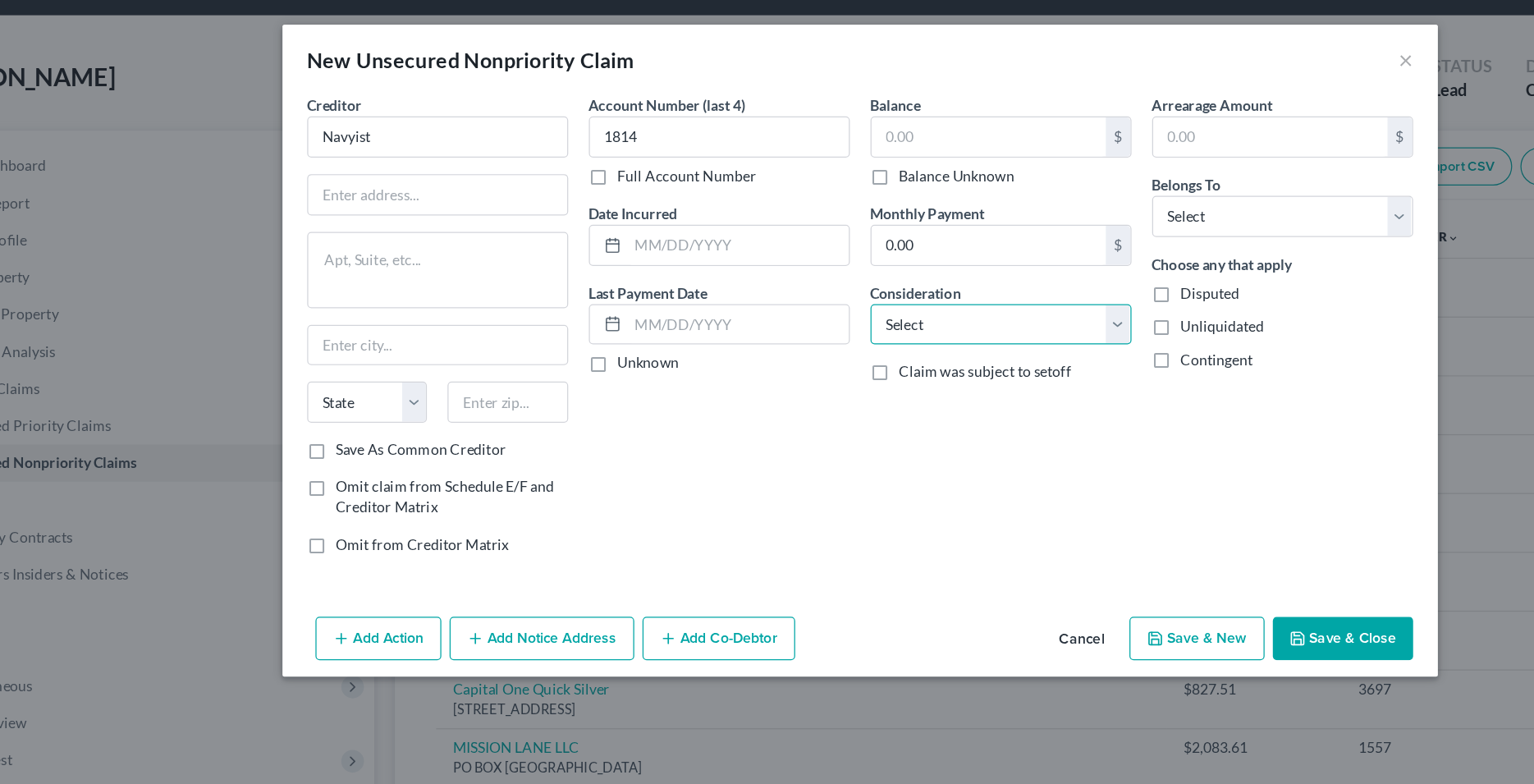
click at [776, 243] on select "Select Cable / Satellite Services Collection Agency Credit Card Debt Debt Couns…" at bounding box center [879, 259] width 207 height 33
click option "Credit Card Debt" at bounding box center [0, 0] width 0 height 0
click at [837, 341] on div "Balance $ Balance Unknown Balance Undetermined $ Balance Unknown Monthly Paymen…" at bounding box center [880, 265] width 225 height 380
click at [1000, 156] on select "Select Debtor 1 Only Debtor 2 Only Debtor 1 And Debtor 2 Only At Least One Of T…" at bounding box center [1104, 172] width 207 height 33
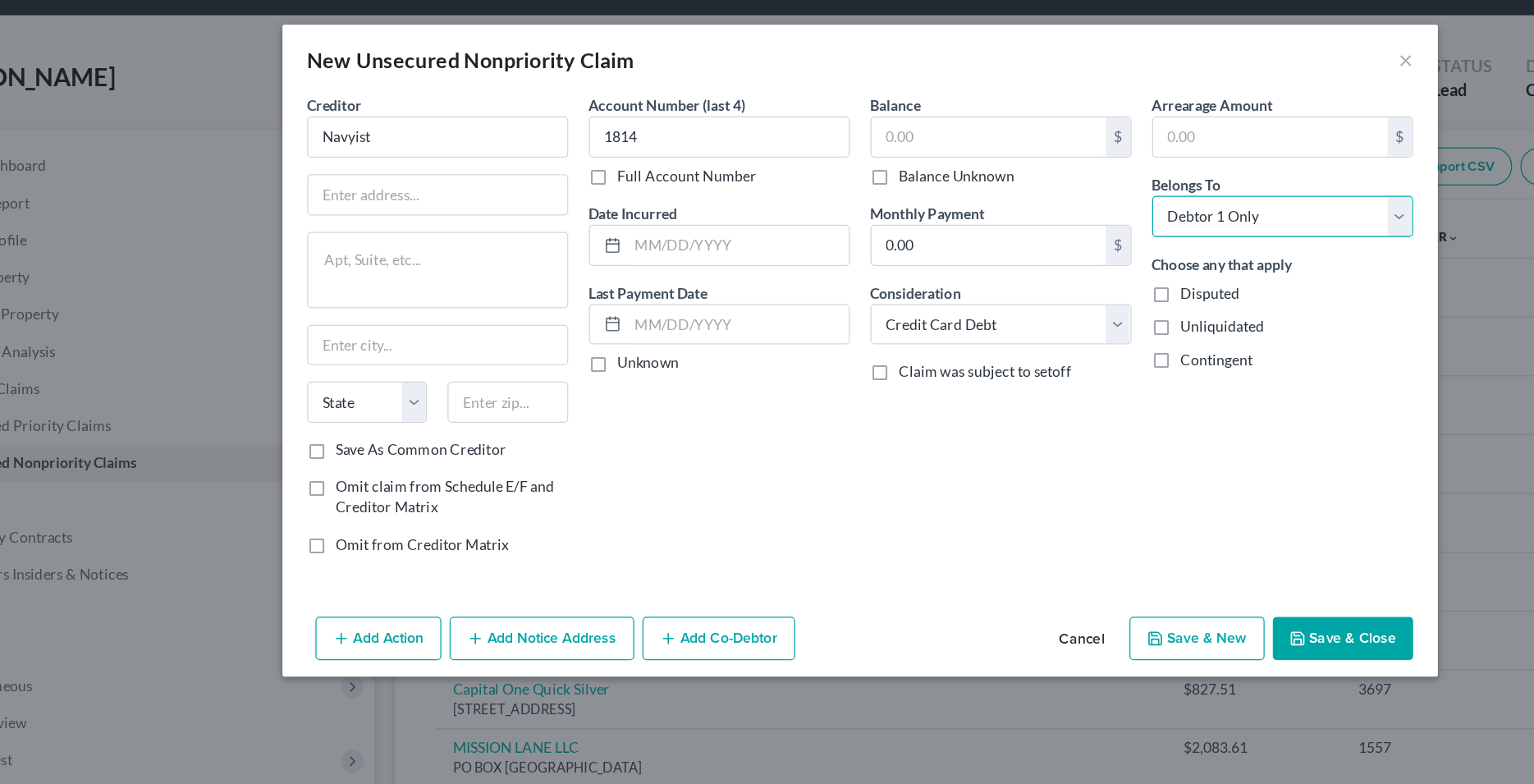
click option "Debtor 1 Only" at bounding box center [0, 0] width 0 height 0
click at [615, 372] on div "Account Number (last 4) 1814 Full Account Number Date Incurred Last Payment Dat…" at bounding box center [656, 265] width 225 height 380
click at [634, 193] on input "text" at bounding box center [671, 195] width 176 height 31
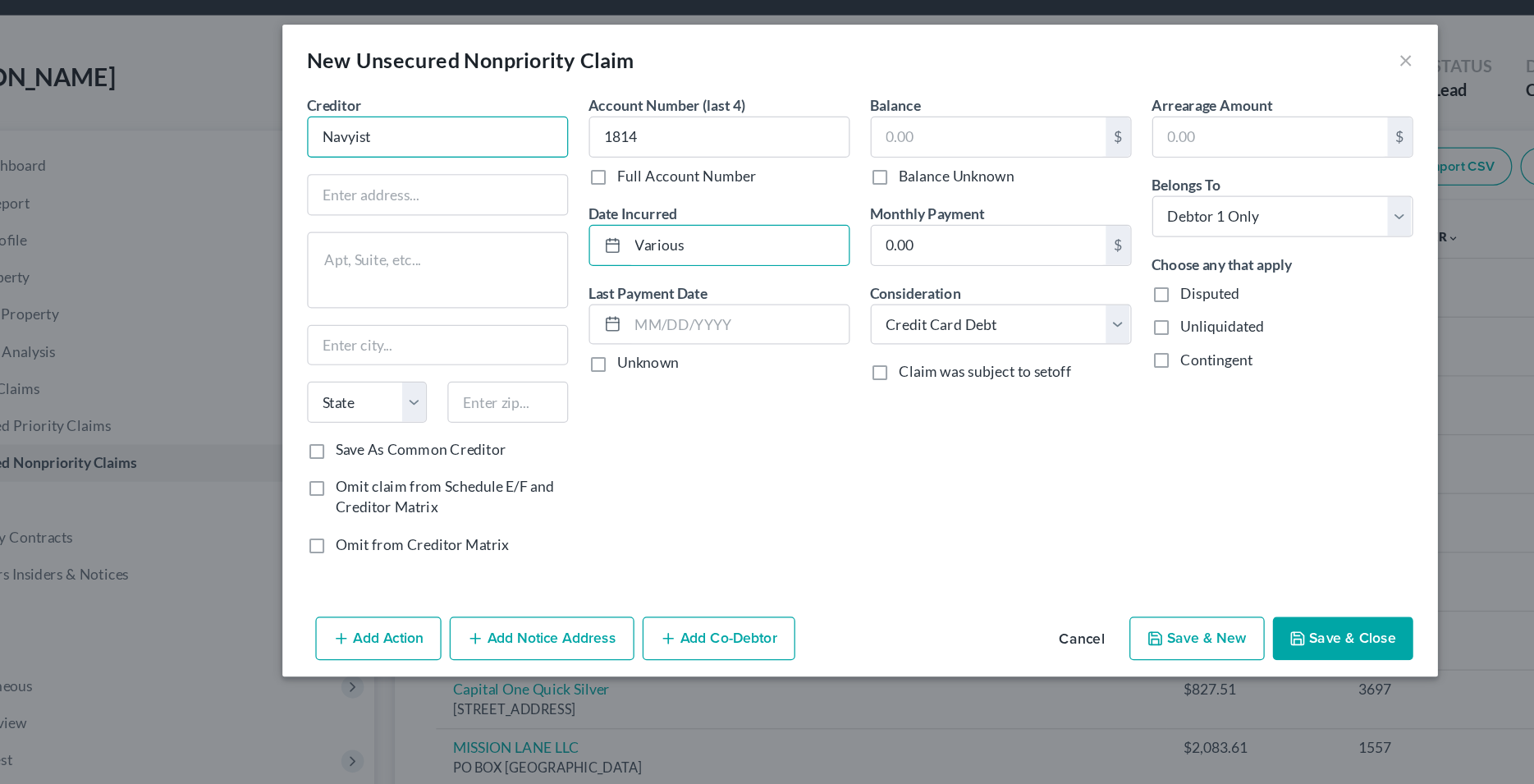
click at [432, 115] on input "Navyist" at bounding box center [431, 108] width 207 height 33
click at [370, 113] on input "Navyist" at bounding box center [431, 108] width 207 height 33
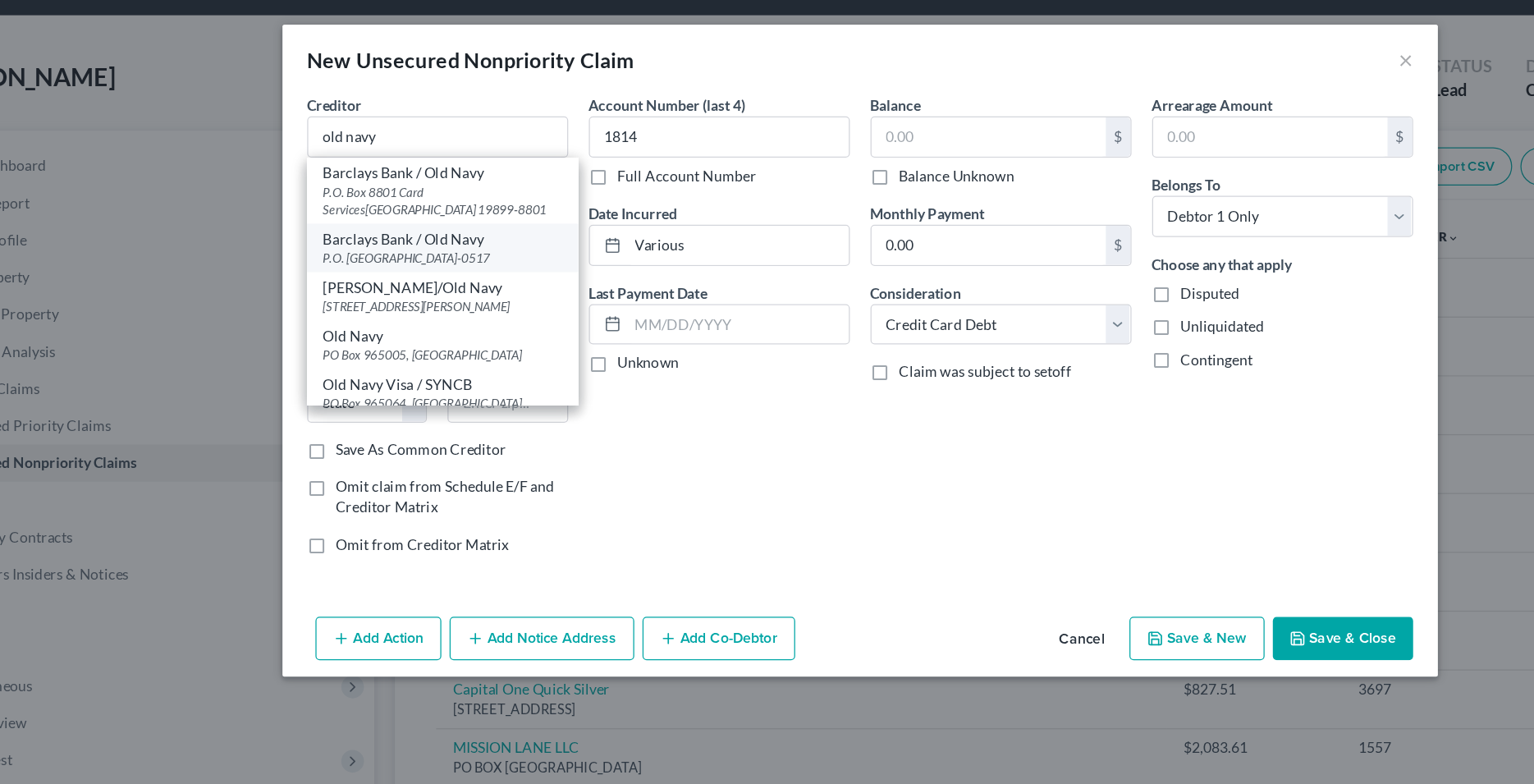
click at [403, 191] on div "Barclays Bank / Old Navy" at bounding box center [435, 190] width 189 height 16
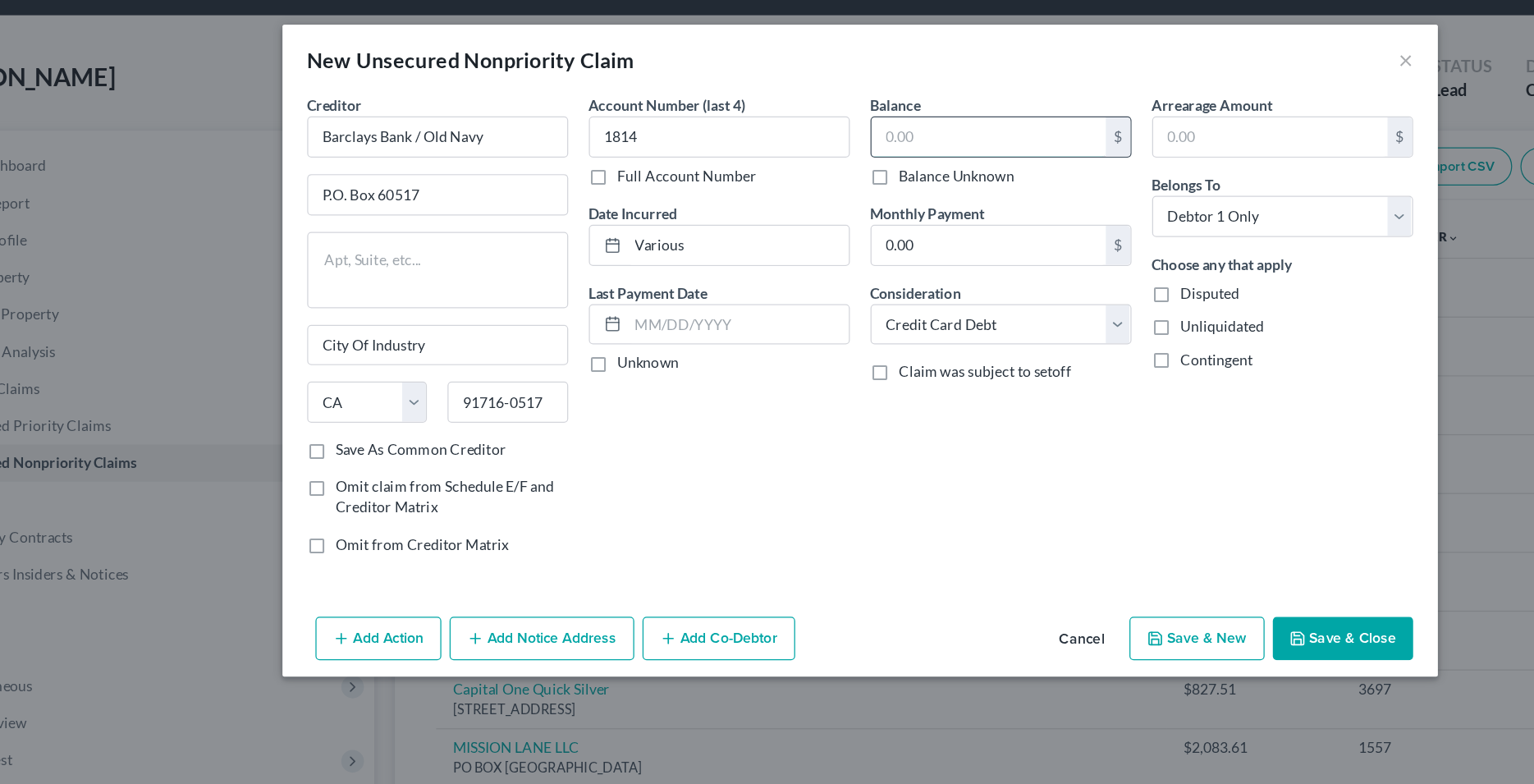
click at [848, 111] on input "text" at bounding box center [870, 108] width 187 height 31
click at [747, 336] on div "Account Number (last 4) 1814 Full Account Number Date Incurred Various Last Pay…" at bounding box center [656, 265] width 225 height 380
click at [1158, 513] on button "Save & Close" at bounding box center [1151, 508] width 111 height 34
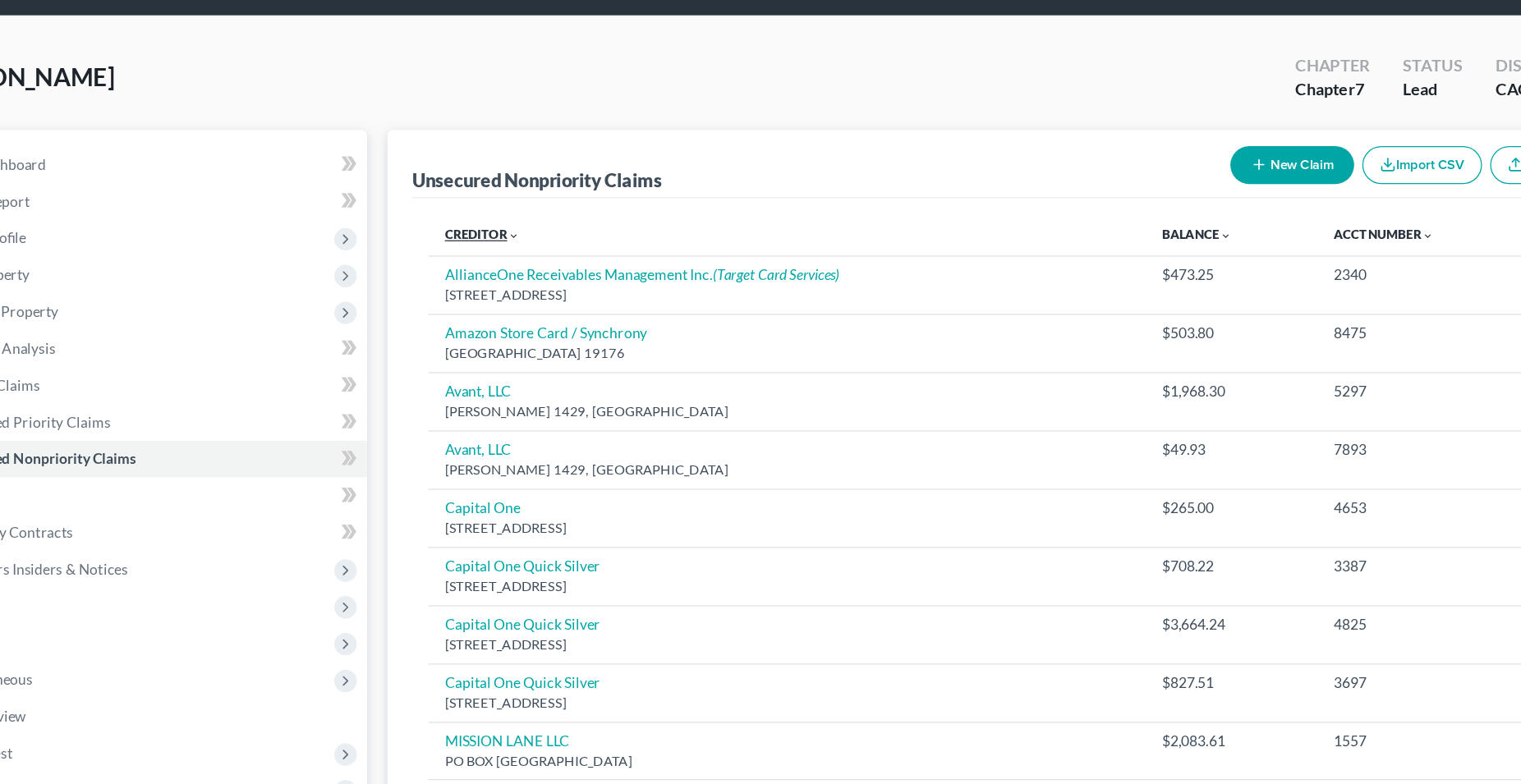
click at [471, 188] on link "Creditor expand_more expand_less unfold_more" at bounding box center [469, 188] width 60 height 12
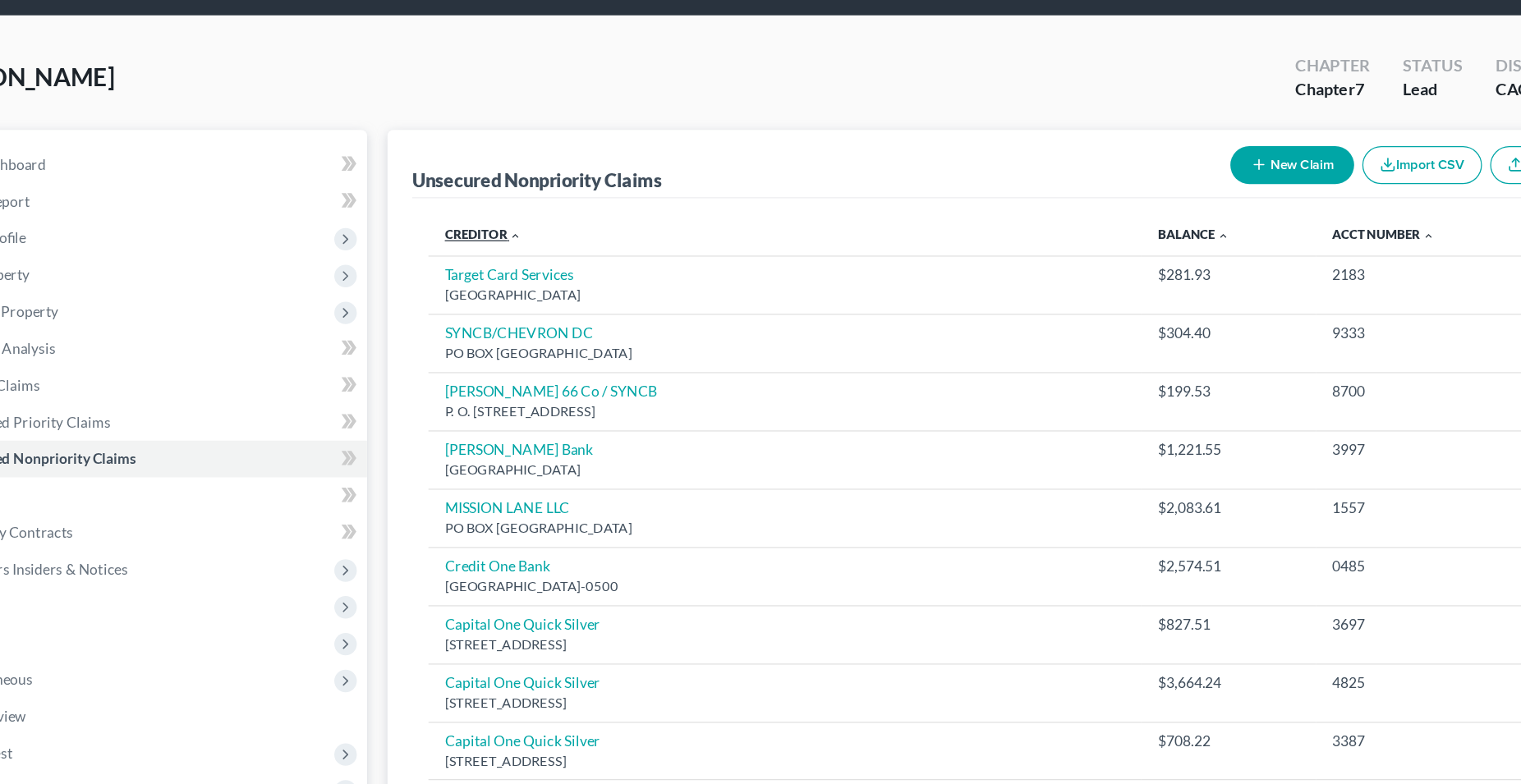
click at [471, 188] on link "Creditor expand_more expand_less unfold_more" at bounding box center [470, 188] width 62 height 12
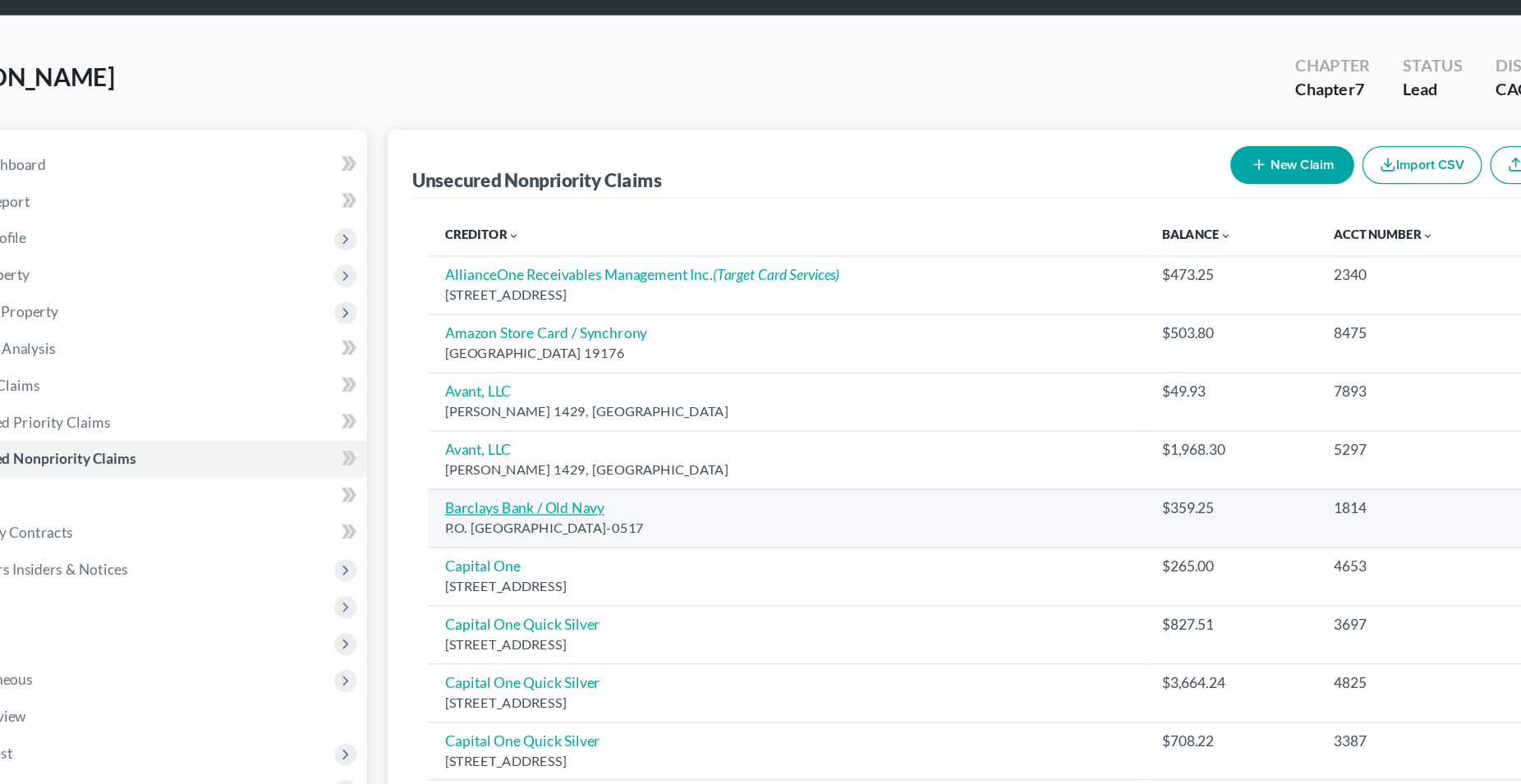
click at [493, 410] on link "Barclays Bank / Old Navy" at bounding box center [504, 407] width 128 height 14
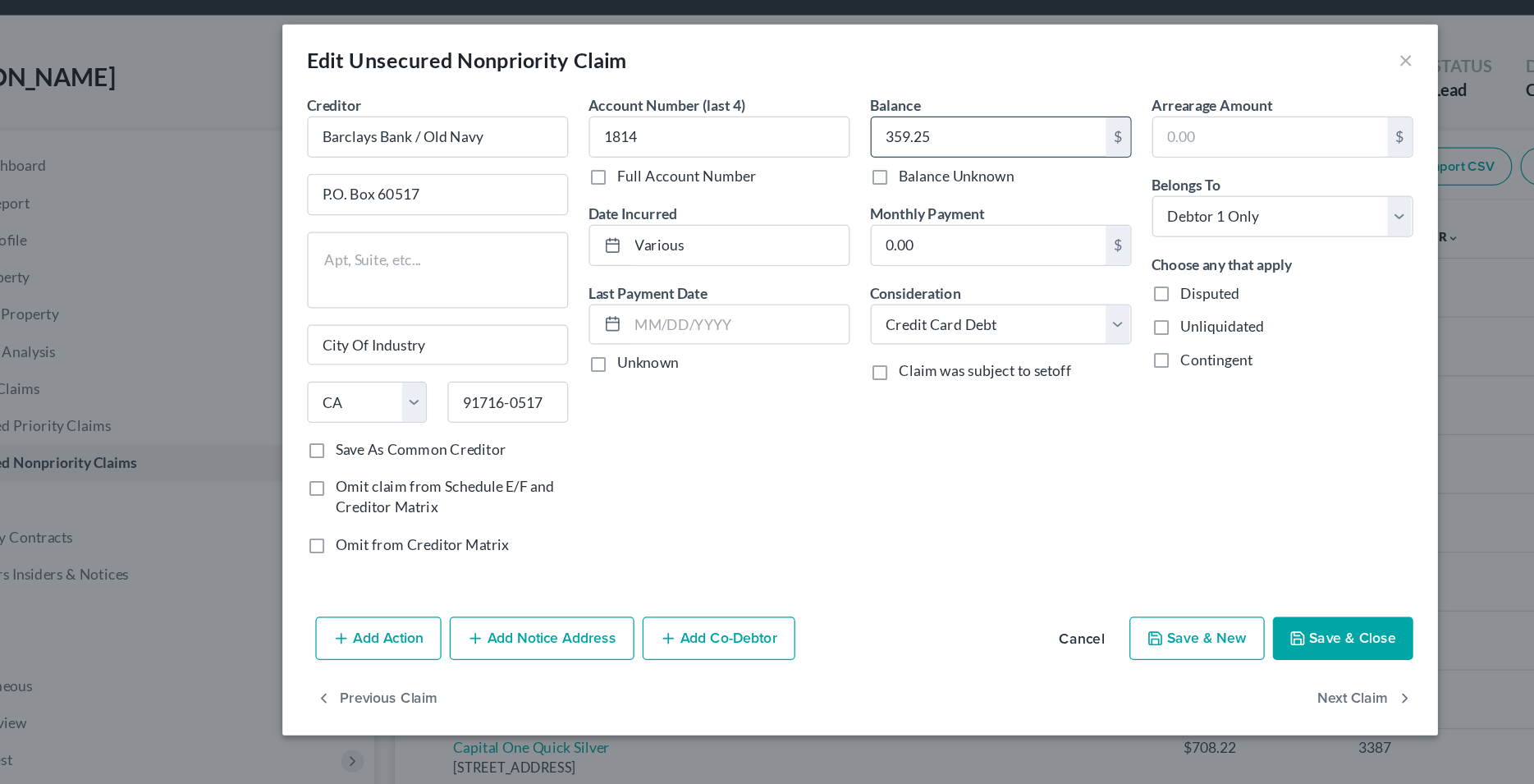
click at [831, 105] on input "359.25" at bounding box center [870, 108] width 187 height 31
click at [691, 357] on div "Account Number (last 4) 1814 Full Account Number Date Incurred Various Last Pay…" at bounding box center [656, 265] width 225 height 380
click at [1131, 500] on button "Save & Close" at bounding box center [1151, 508] width 111 height 34
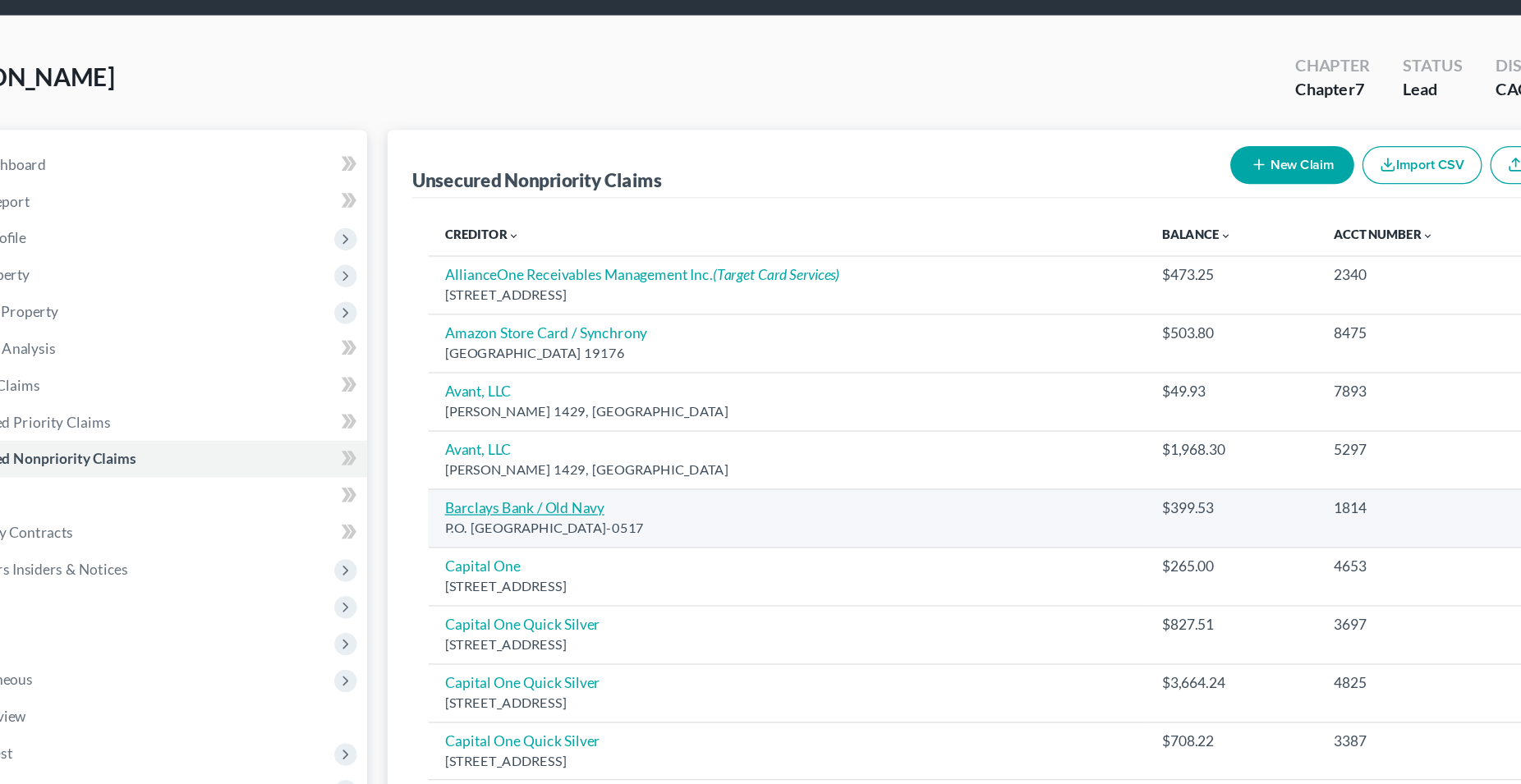
click at [530, 410] on link "Barclays Bank / Old Navy" at bounding box center [504, 407] width 128 height 14
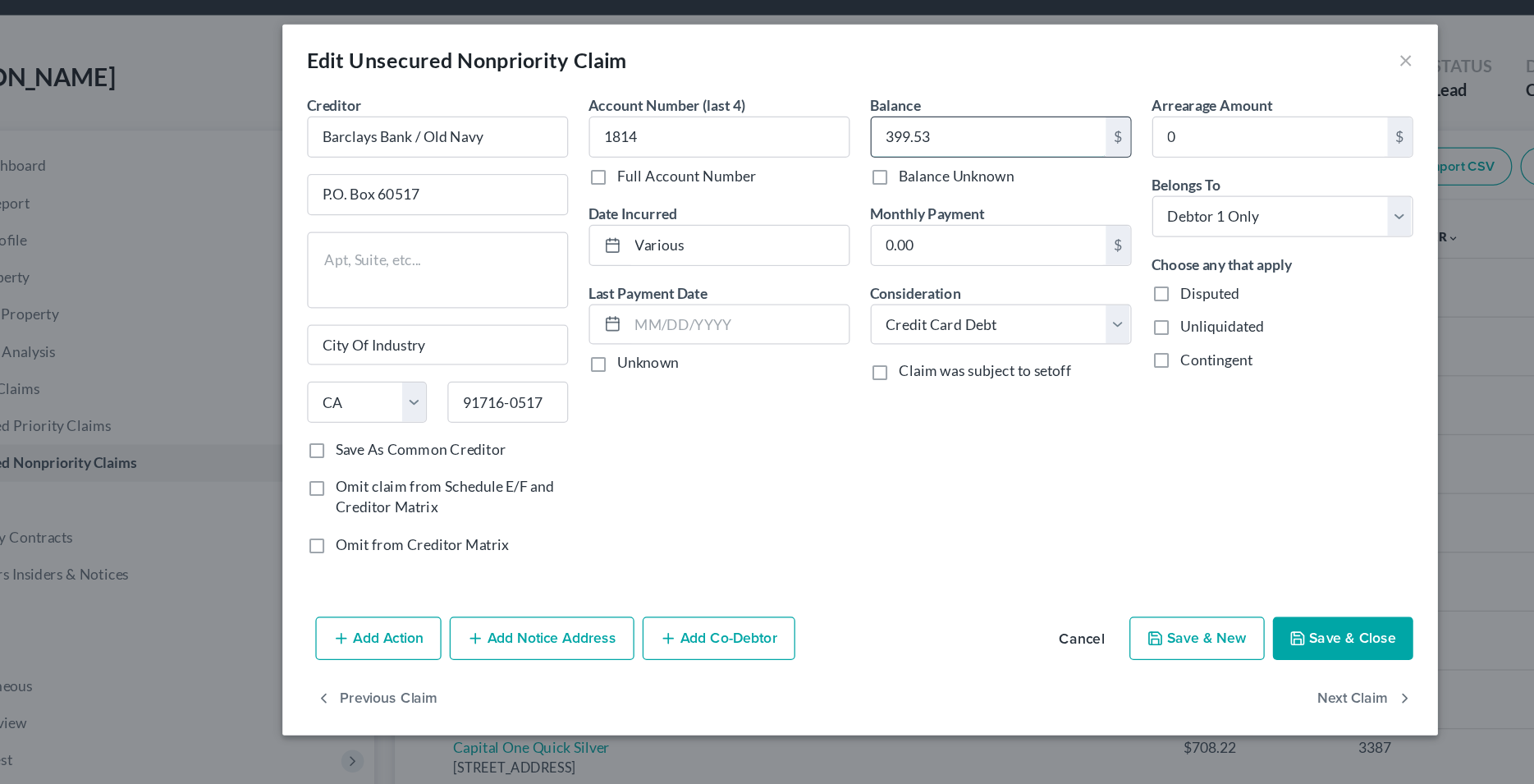
click at [819, 117] on input "399.53" at bounding box center [870, 108] width 187 height 31
click at [1170, 512] on button "Save & Close" at bounding box center [1151, 508] width 111 height 34
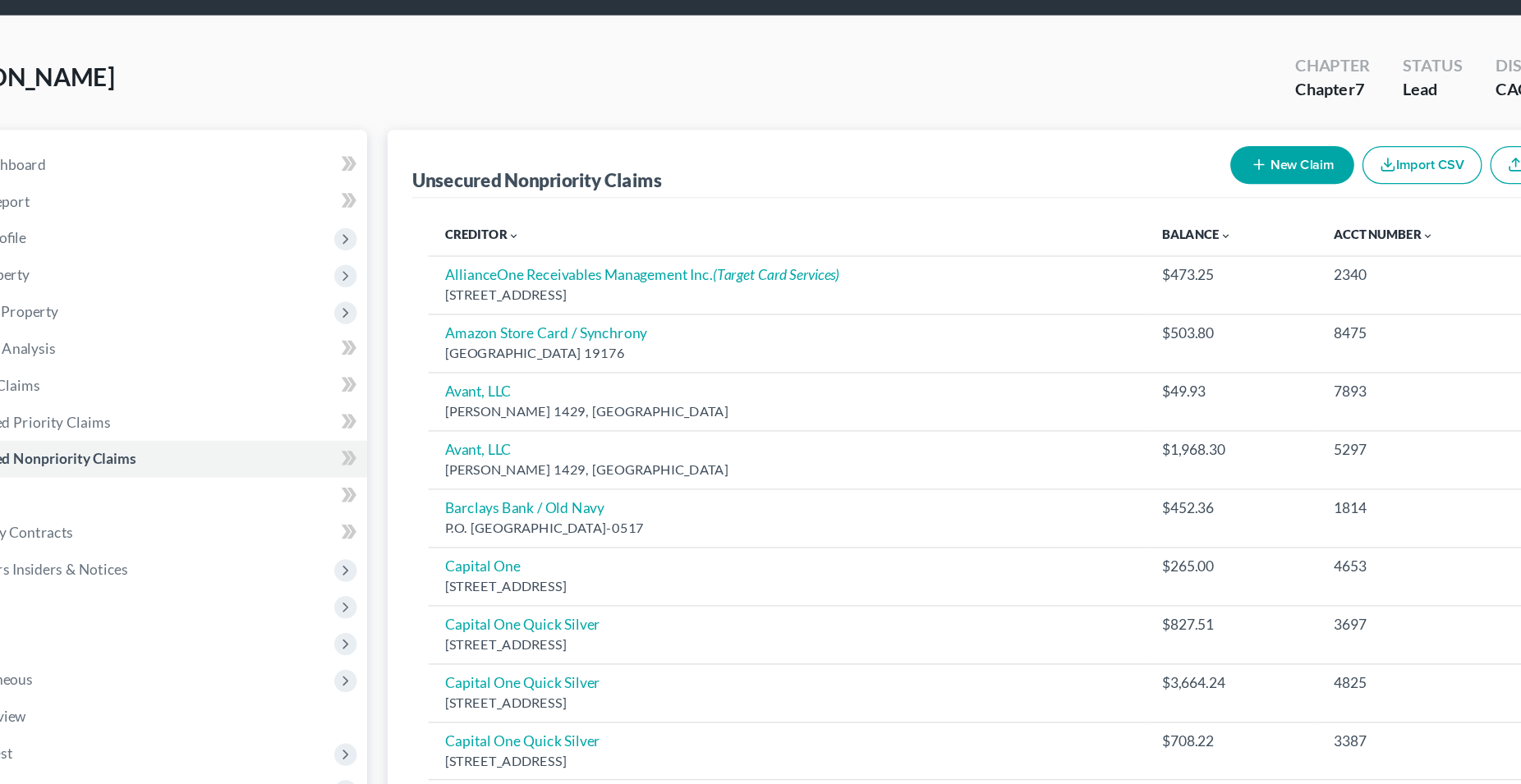
click at [1128, 133] on button "New Claim" at bounding box center [1120, 132] width 99 height 30
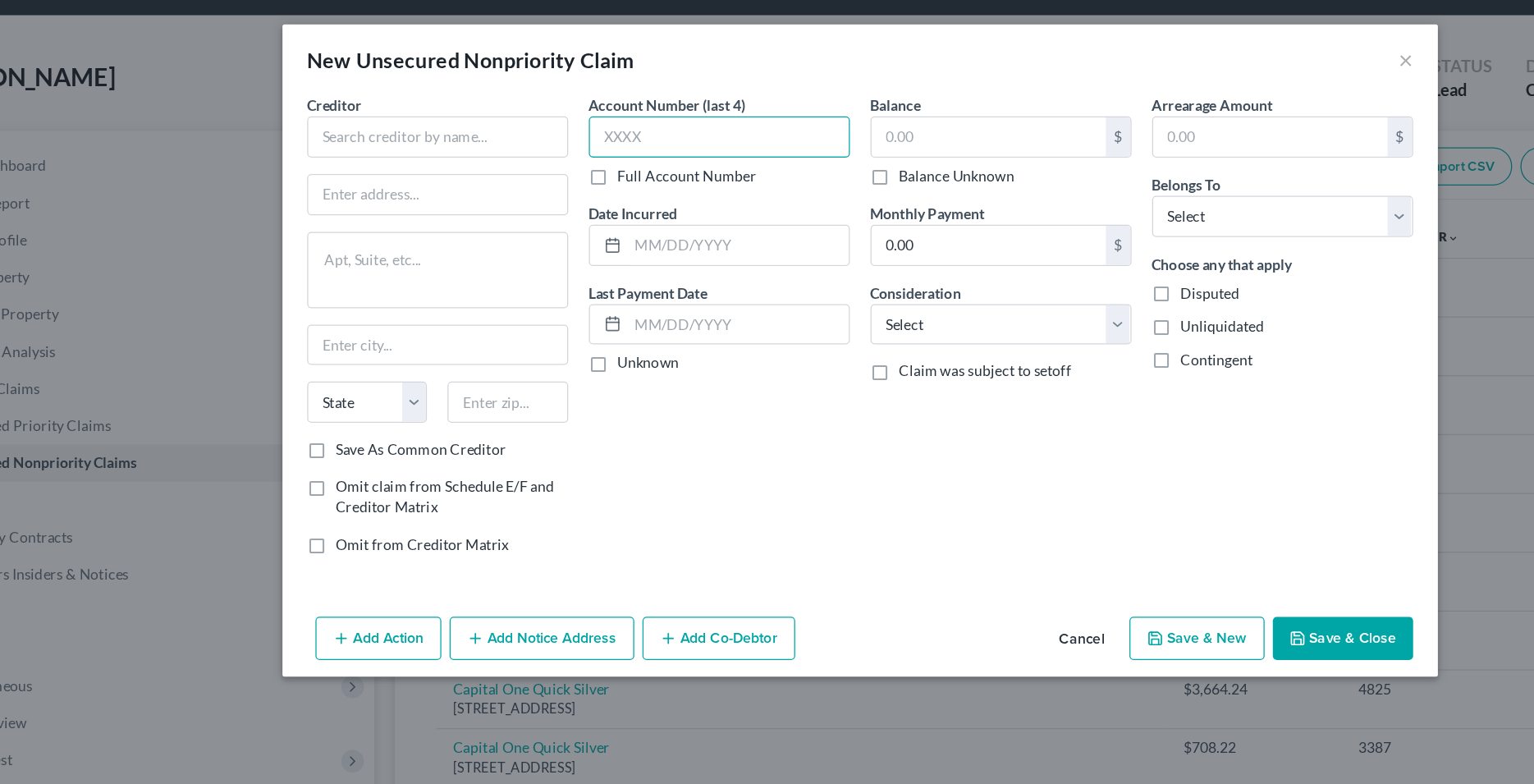
click at [659, 113] on input "text" at bounding box center [656, 108] width 207 height 33
click at [656, 195] on input "text" at bounding box center [671, 195] width 176 height 31
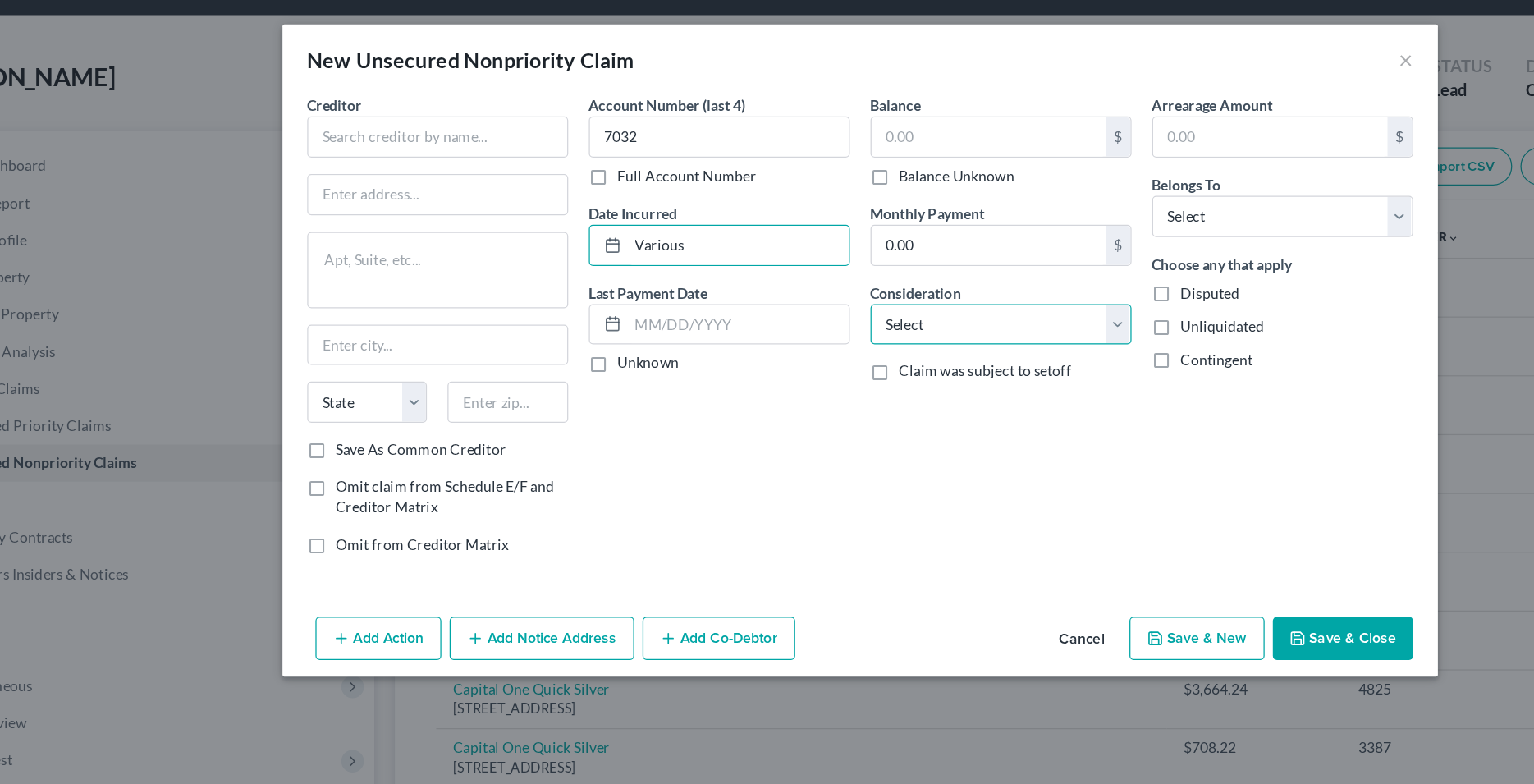
click at [776, 243] on select "Select Cable / Satellite Services Collection Agency Credit Card Debt Debt Couns…" at bounding box center [879, 259] width 207 height 33
click option "Credit Card Debt" at bounding box center [0, 0] width 0 height 0
drag, startPoint x: 852, startPoint y: 260, endPoint x: 946, endPoint y: 284, distance: 97.0
click at [840, 337] on div "Balance $ Balance Unknown Balance Undetermined $ Balance Unknown Monthly Paymen…" at bounding box center [880, 265] width 225 height 380
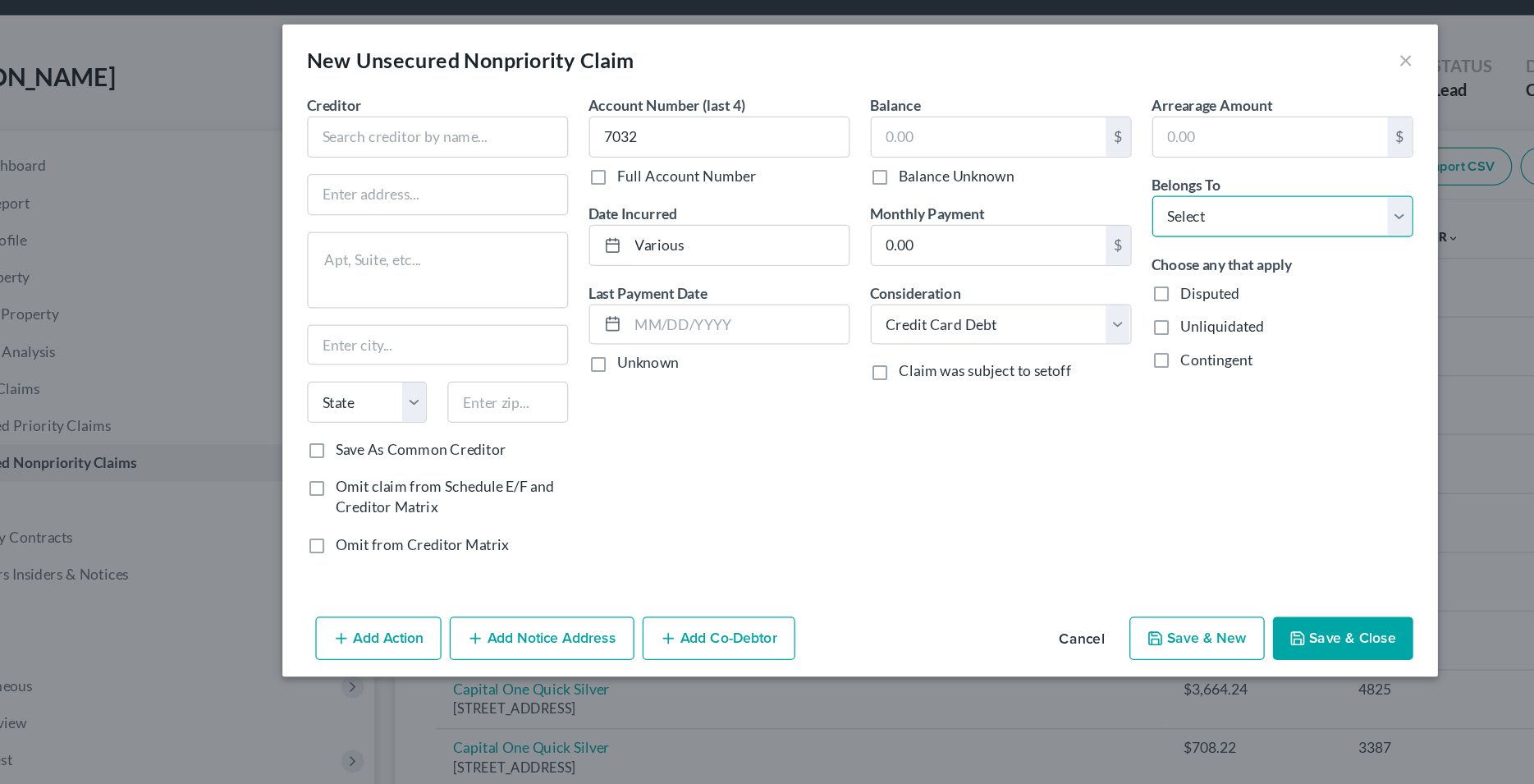
click at [1000, 156] on select "Select Debtor 1 Only Debtor 2 Only Debtor 1 And Debtor 2 Only At Least One Of T…" at bounding box center [1104, 172] width 207 height 33
click option "Debtor 1 Only" at bounding box center [0, 0] width 0 height 0
click at [688, 370] on div "Account Number (last 4) 7032 Full Account Number Date Incurred Various Last Pay…" at bounding box center [656, 265] width 225 height 380
click at [427, 104] on input "text" at bounding box center [431, 108] width 207 height 33
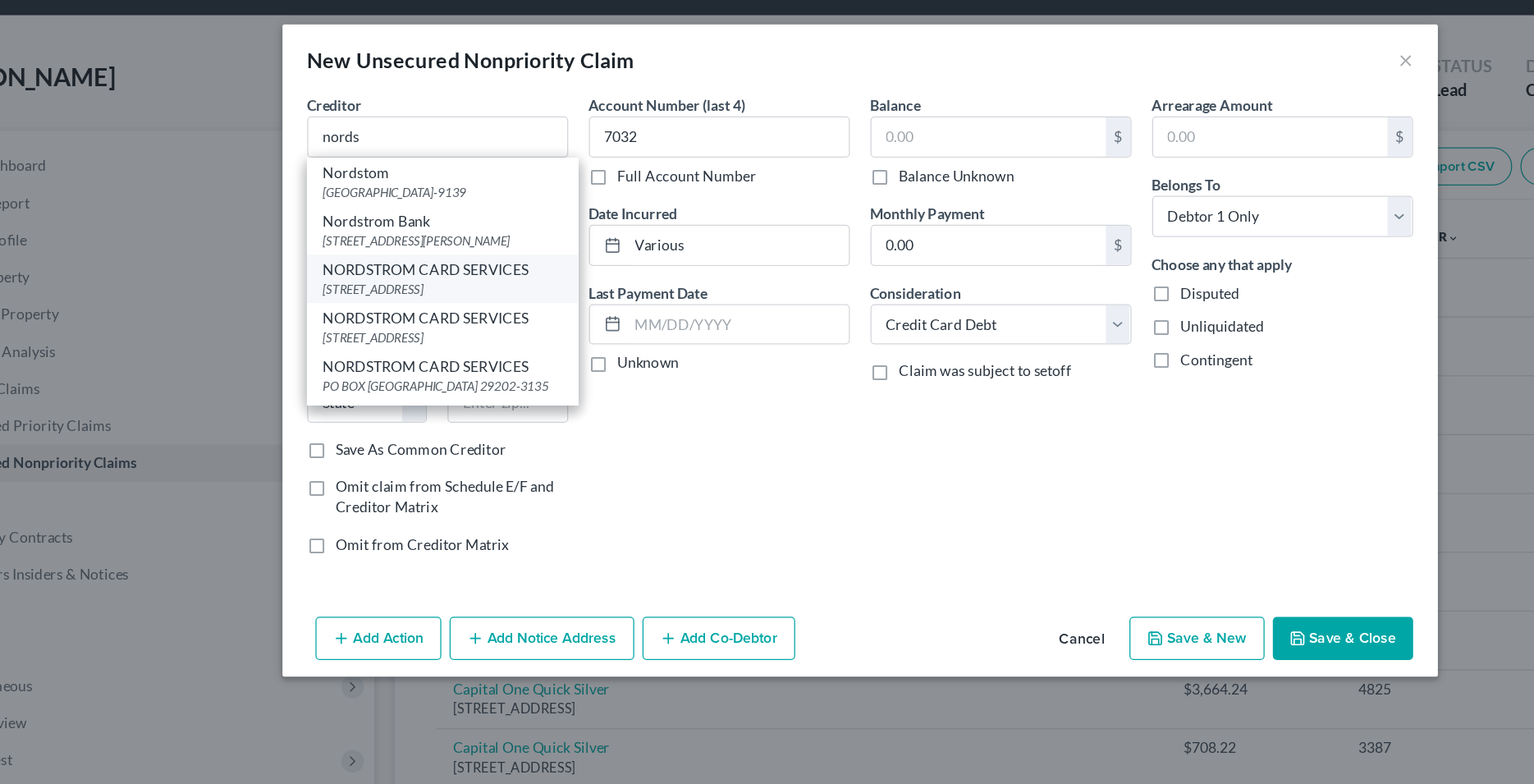
click at [437, 224] on div "NORDSTROM CARD SERVICES" at bounding box center [435, 214] width 189 height 16
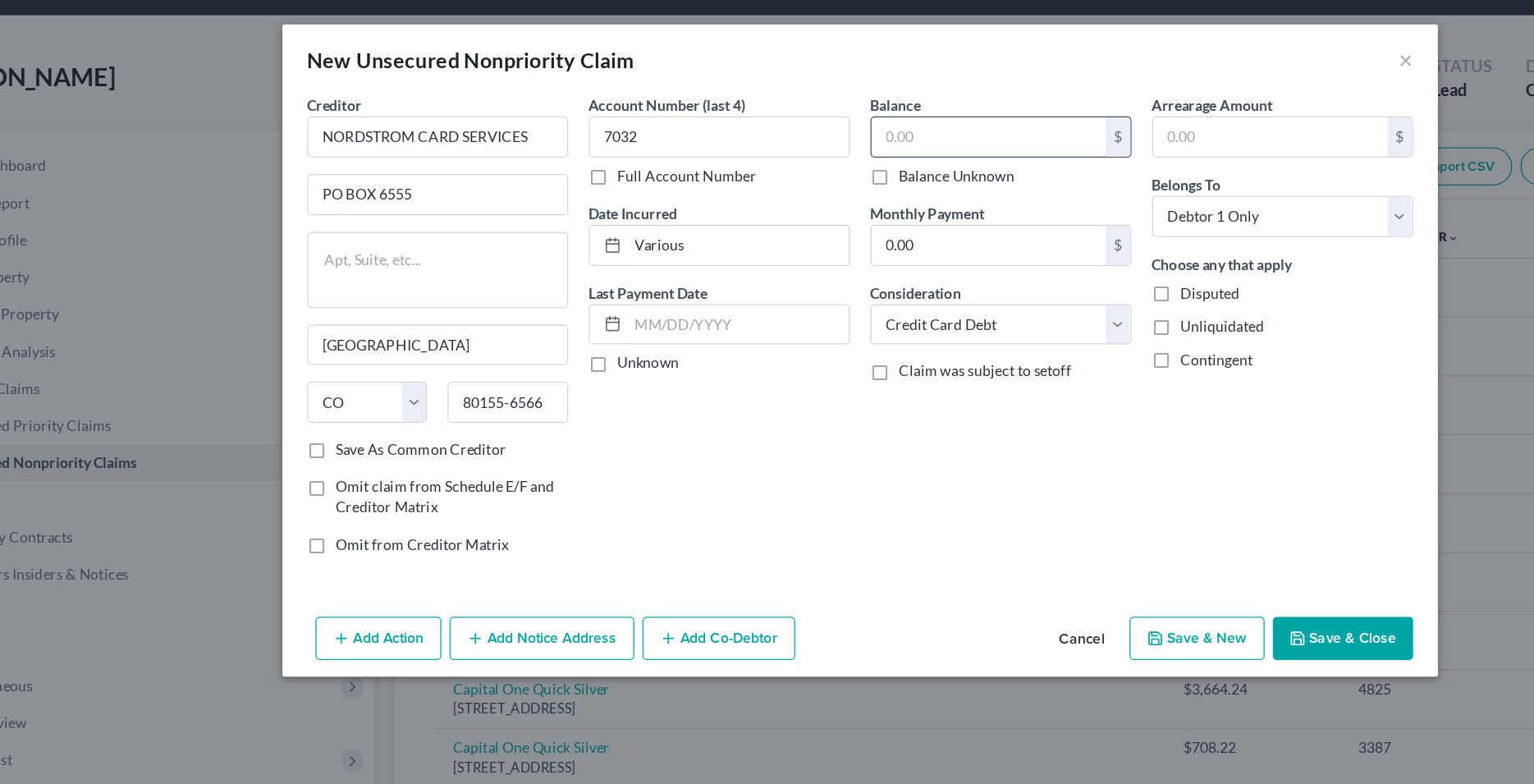
click at [831, 112] on input "text" at bounding box center [870, 108] width 187 height 31
click at [477, 149] on input "PO BOX 6555" at bounding box center [431, 155] width 206 height 31
drag, startPoint x: 530, startPoint y: 320, endPoint x: 442, endPoint y: 320, distance: 88.0
click at [442, 320] on input "80155-6566" at bounding box center [487, 320] width 96 height 33
click at [466, 158] on input "PO BOX 6555" at bounding box center [431, 155] width 206 height 31
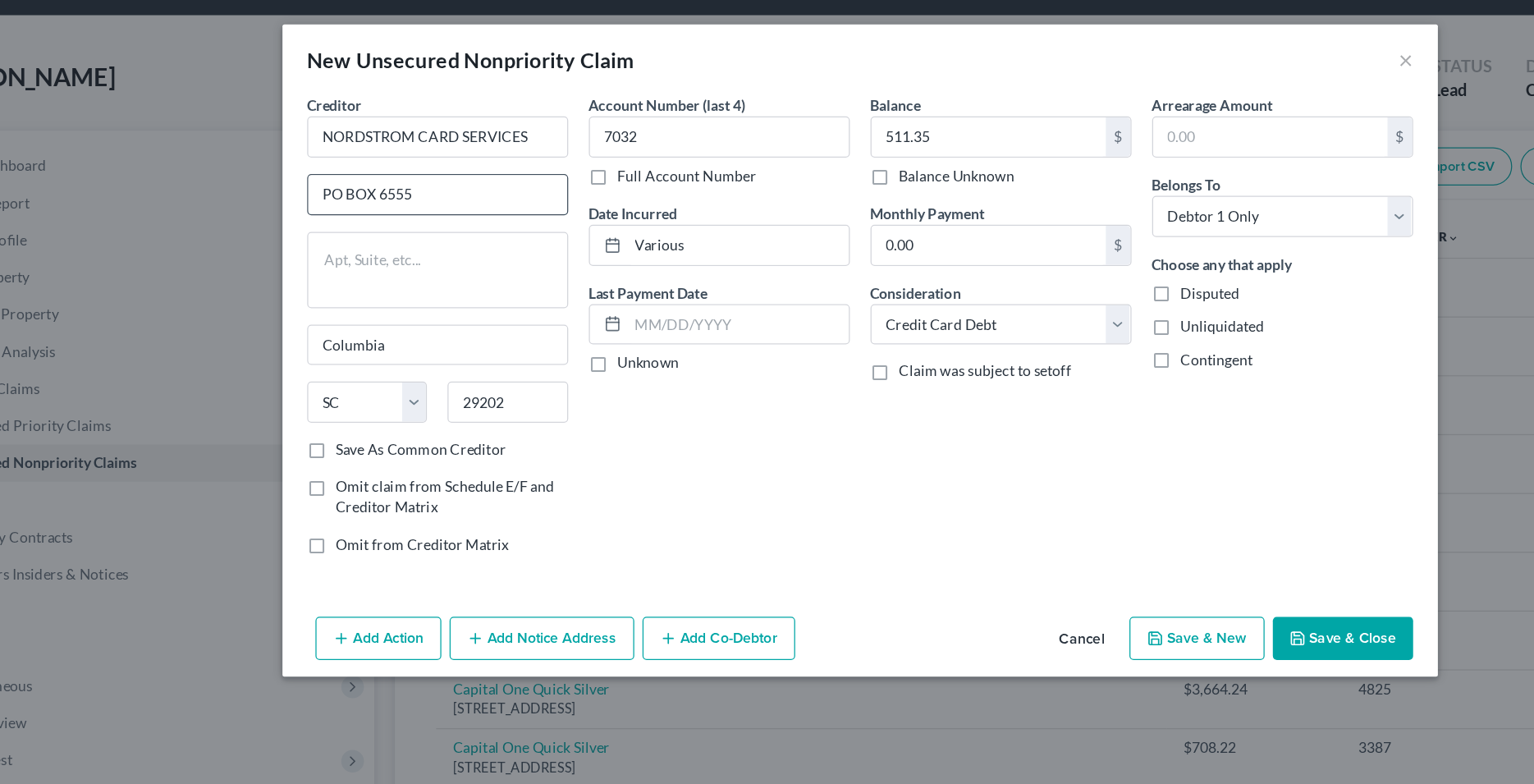
click at [403, 156] on input "PO BOX 6555" at bounding box center [431, 155] width 206 height 31
click at [458, 217] on textarea at bounding box center [431, 215] width 207 height 61
click at [1143, 503] on button "Save & Close" at bounding box center [1151, 508] width 111 height 34
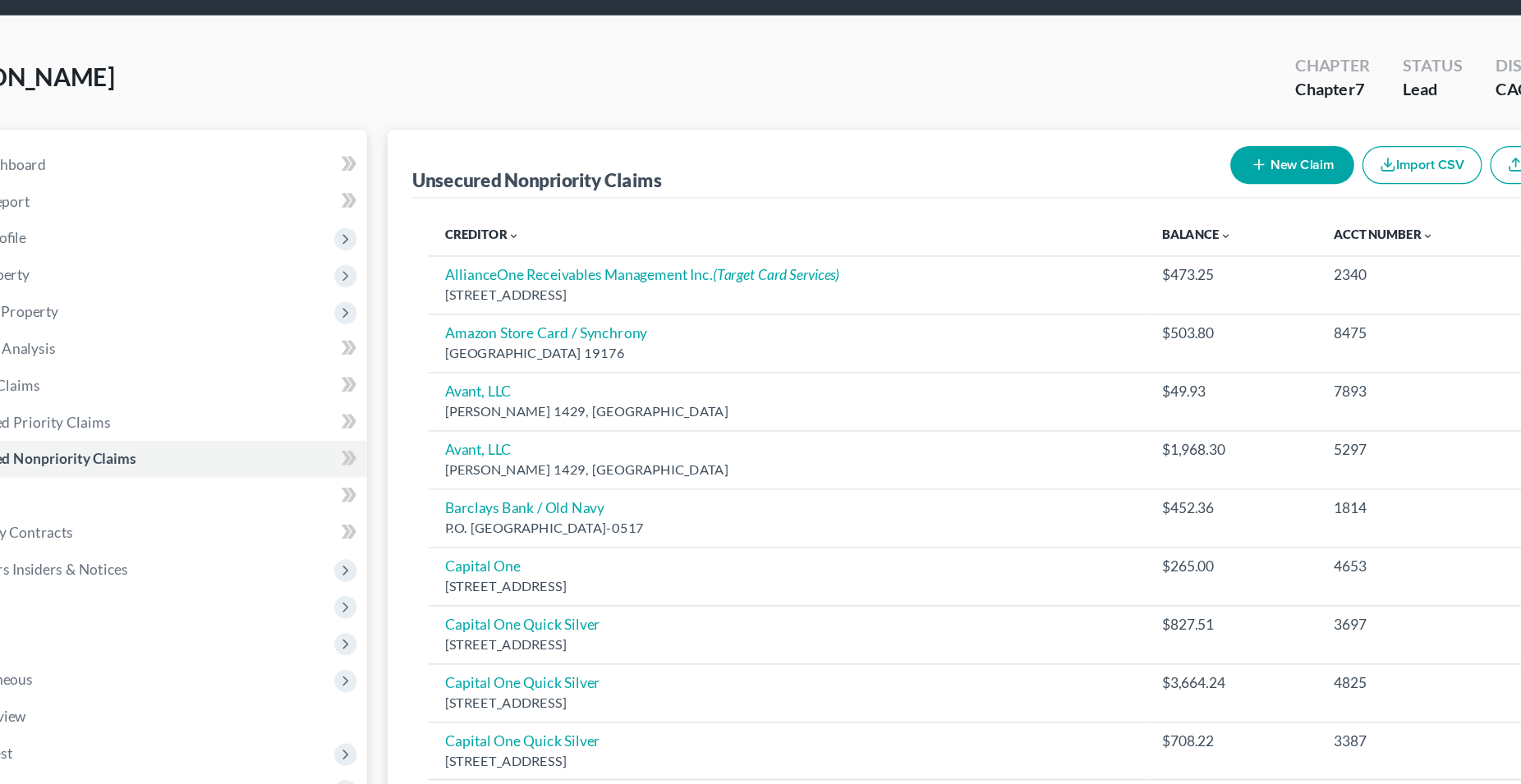
click at [1126, 128] on button "New Claim" at bounding box center [1120, 132] width 99 height 30
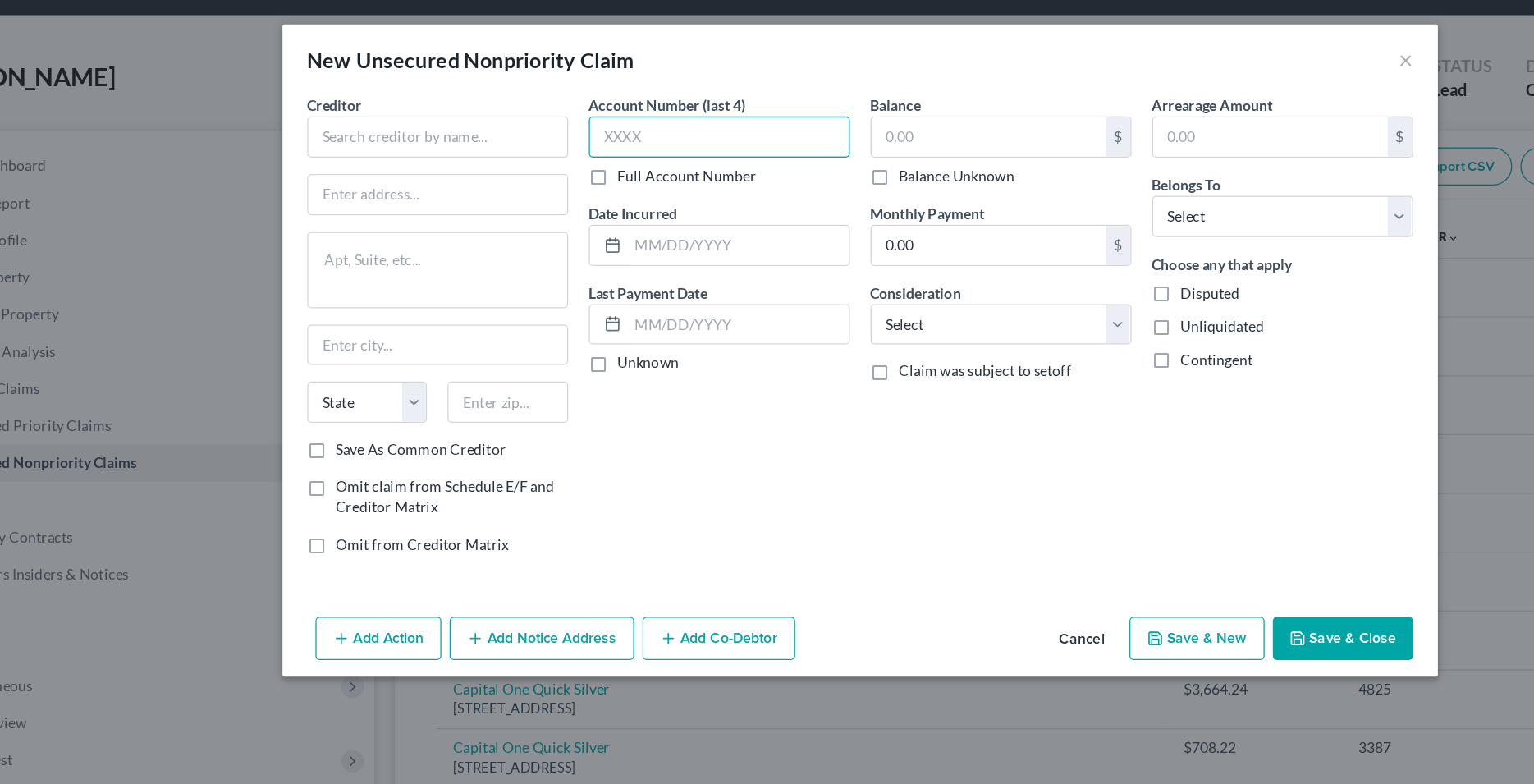
click at [629, 111] on input "text" at bounding box center [656, 108] width 207 height 33
click at [649, 198] on input "text" at bounding box center [671, 195] width 176 height 31
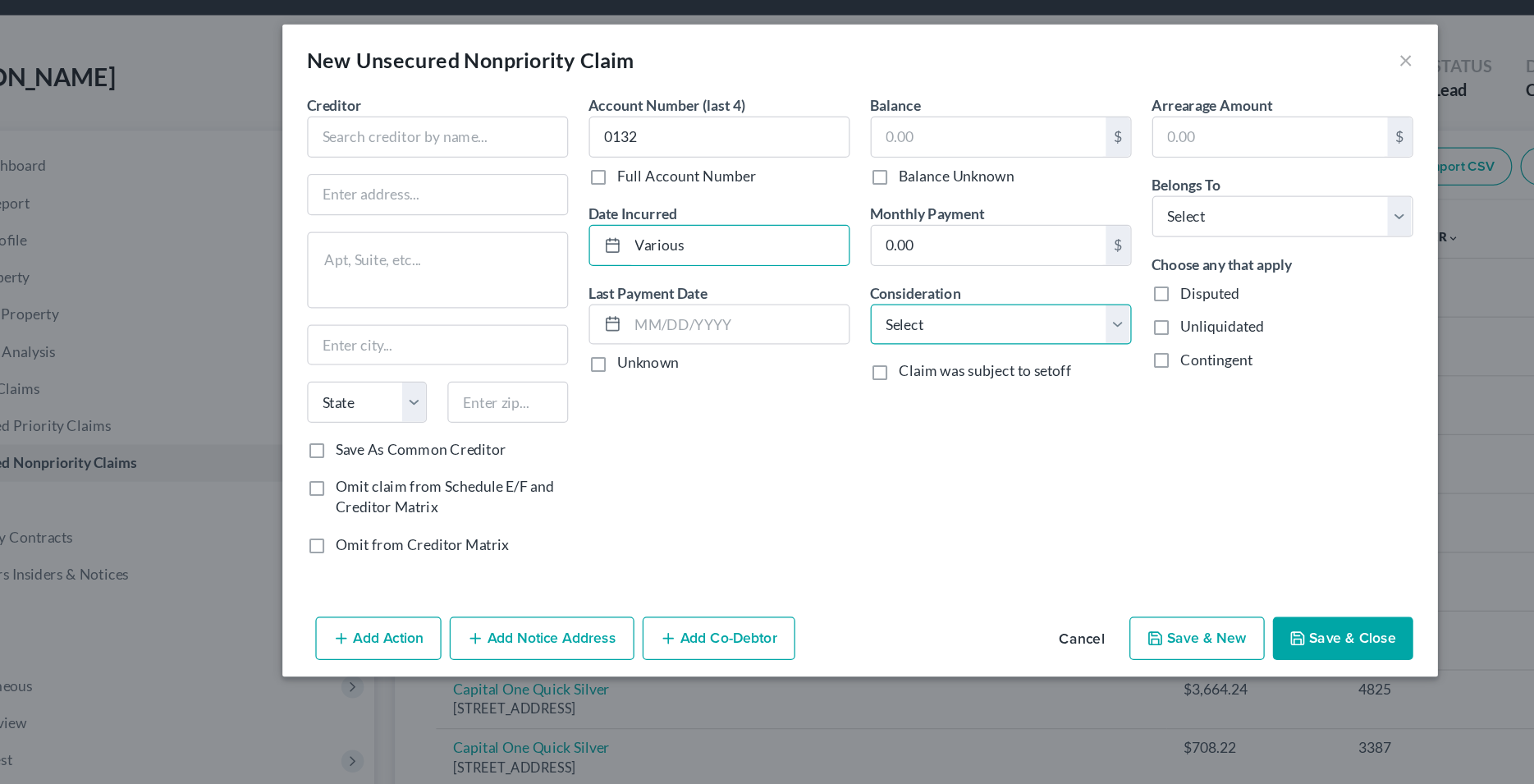
click at [776, 243] on select "Select Cable / Satellite Services Collection Agency Credit Card Debt Debt Couns…" at bounding box center [879, 259] width 207 height 33
click option "Credit Card Debt" at bounding box center [0, 0] width 0 height 0
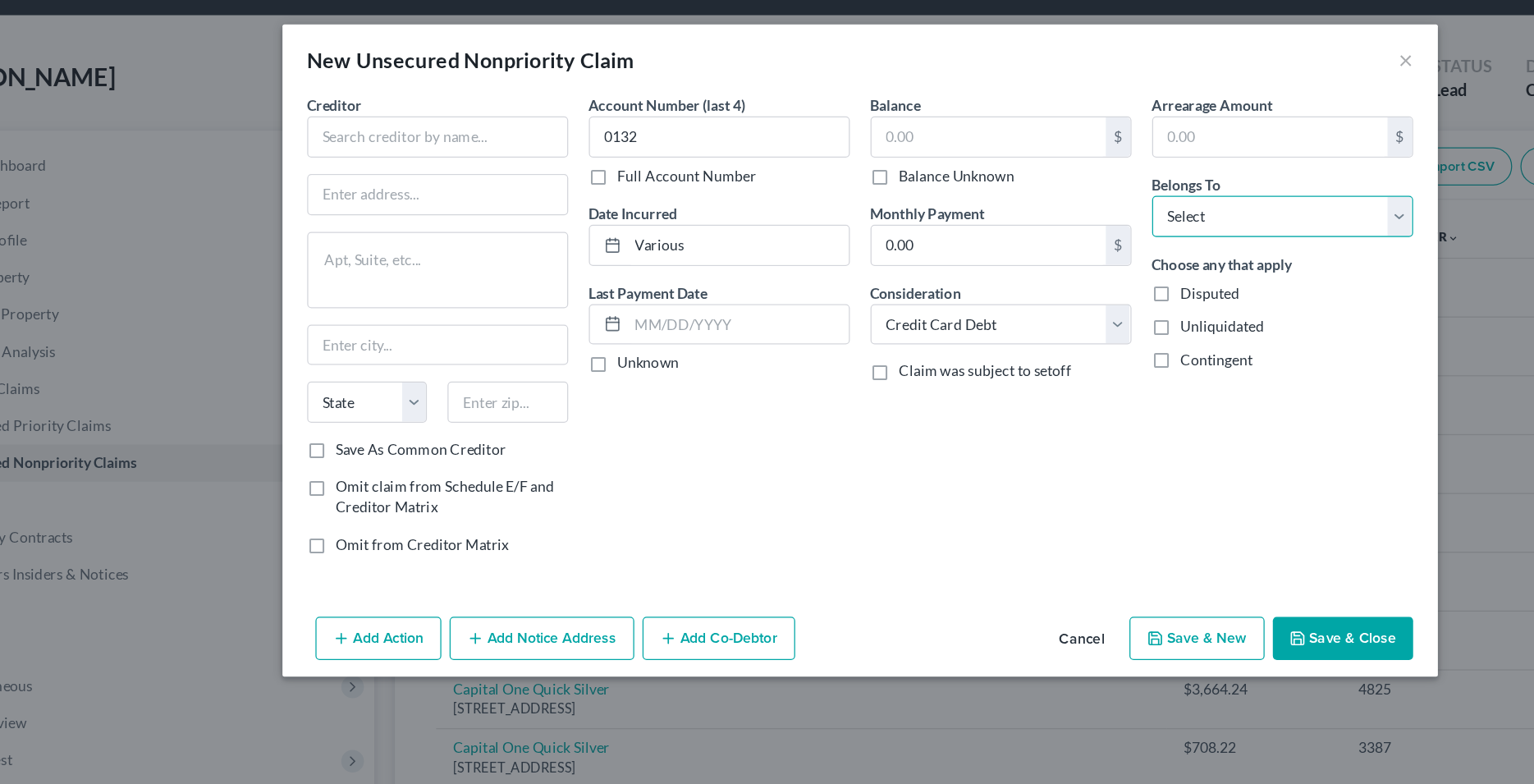
click at [1000, 156] on select "Select Debtor 1 Only Debtor 2 Only Debtor 1 And Debtor 2 Only At Least One Of T…" at bounding box center [1104, 172] width 207 height 33
click option "Debtor 1 Only" at bounding box center [0, 0] width 0 height 0
click at [691, 382] on div "Account Number (last 4) 0132 Full Account Number Date Incurred Various Last Pay…" at bounding box center [656, 265] width 225 height 380
click at [496, 115] on input "text" at bounding box center [431, 108] width 207 height 33
click at [490, 328] on input "text" at bounding box center [487, 320] width 96 height 33
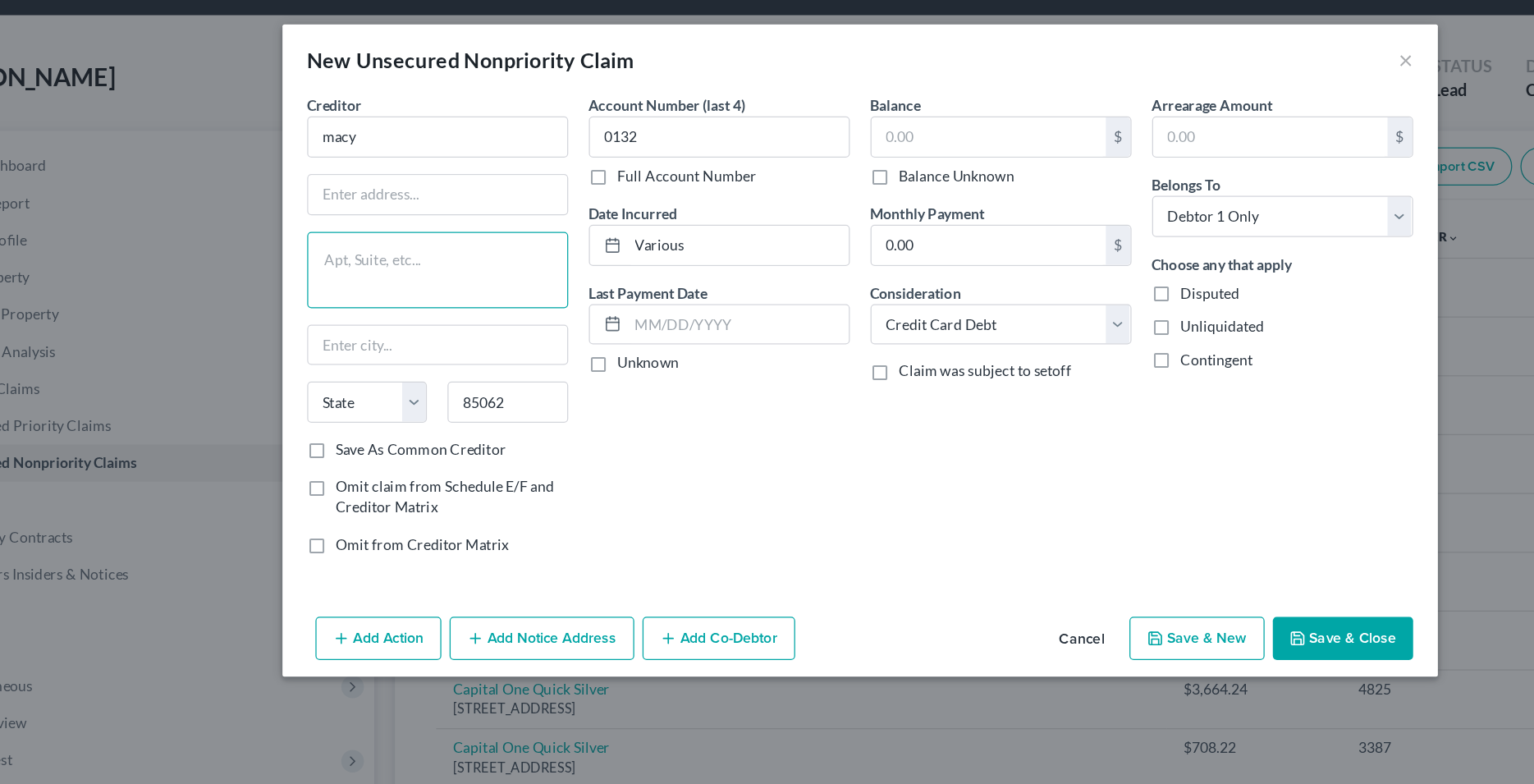
click at [439, 220] on textarea at bounding box center [431, 215] width 207 height 61
click at [424, 105] on input "macy" at bounding box center [431, 108] width 207 height 33
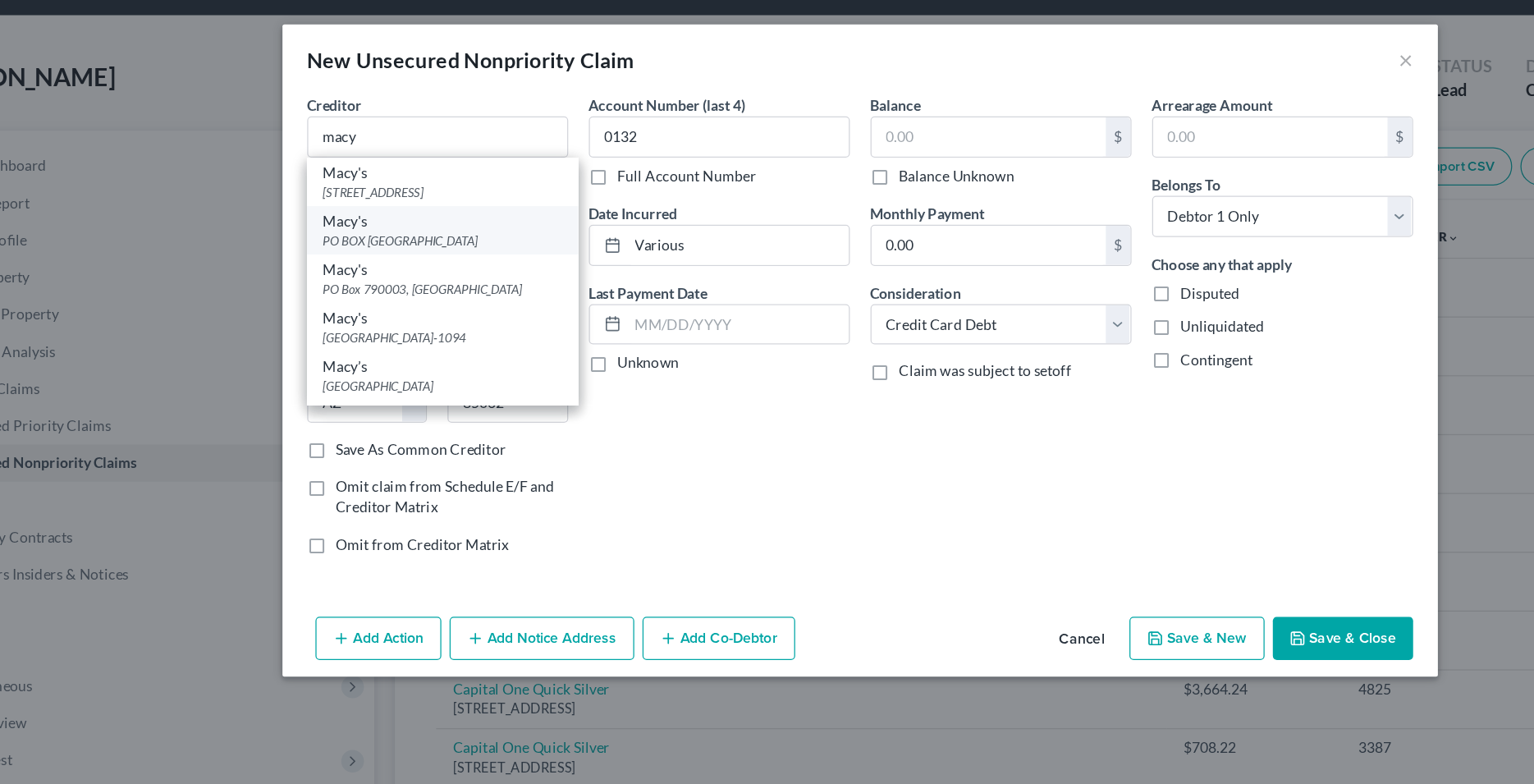
click at [384, 184] on div "Macy's" at bounding box center [435, 176] width 189 height 16
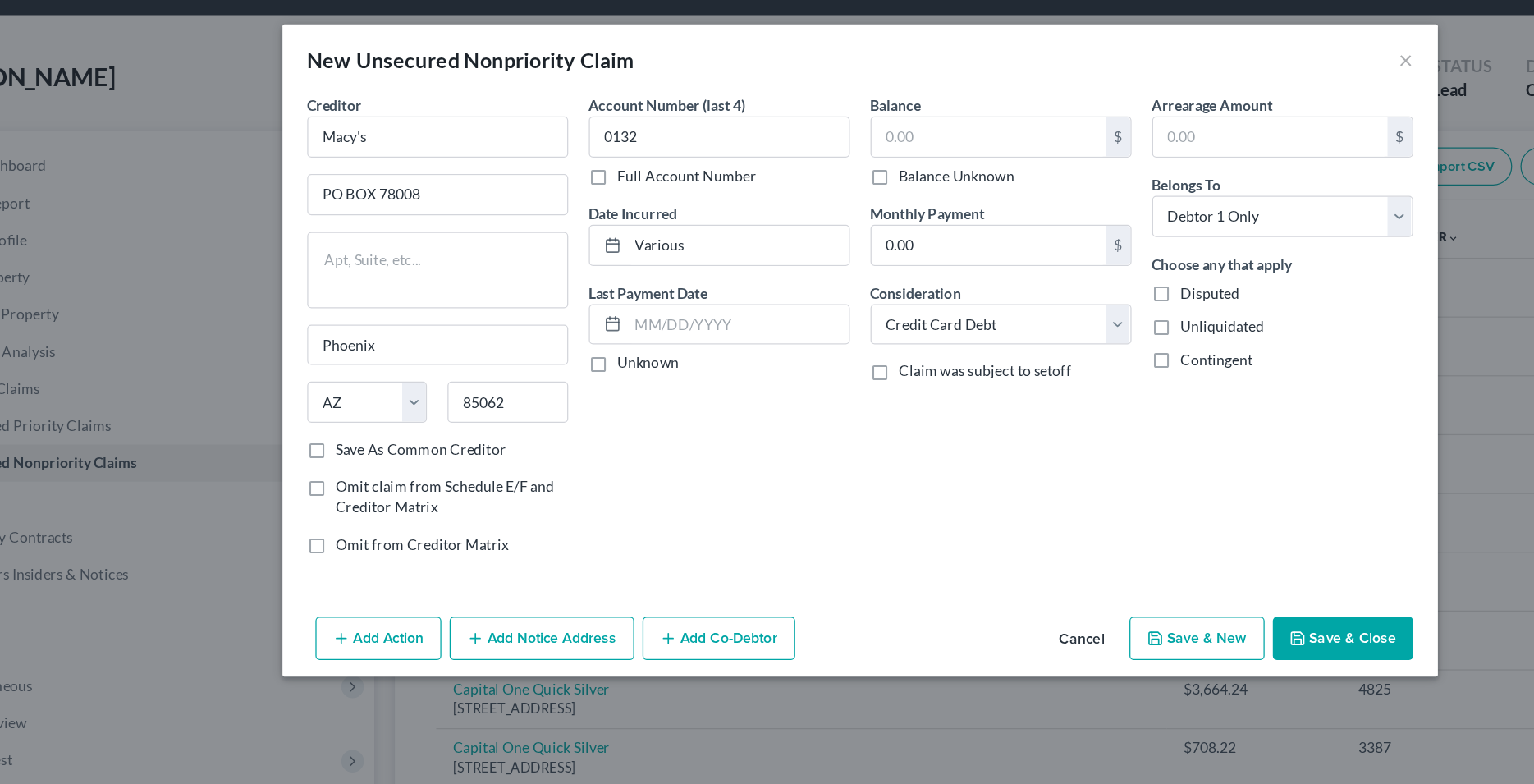
click at [1158, 509] on button "Save & Close" at bounding box center [1151, 508] width 111 height 34
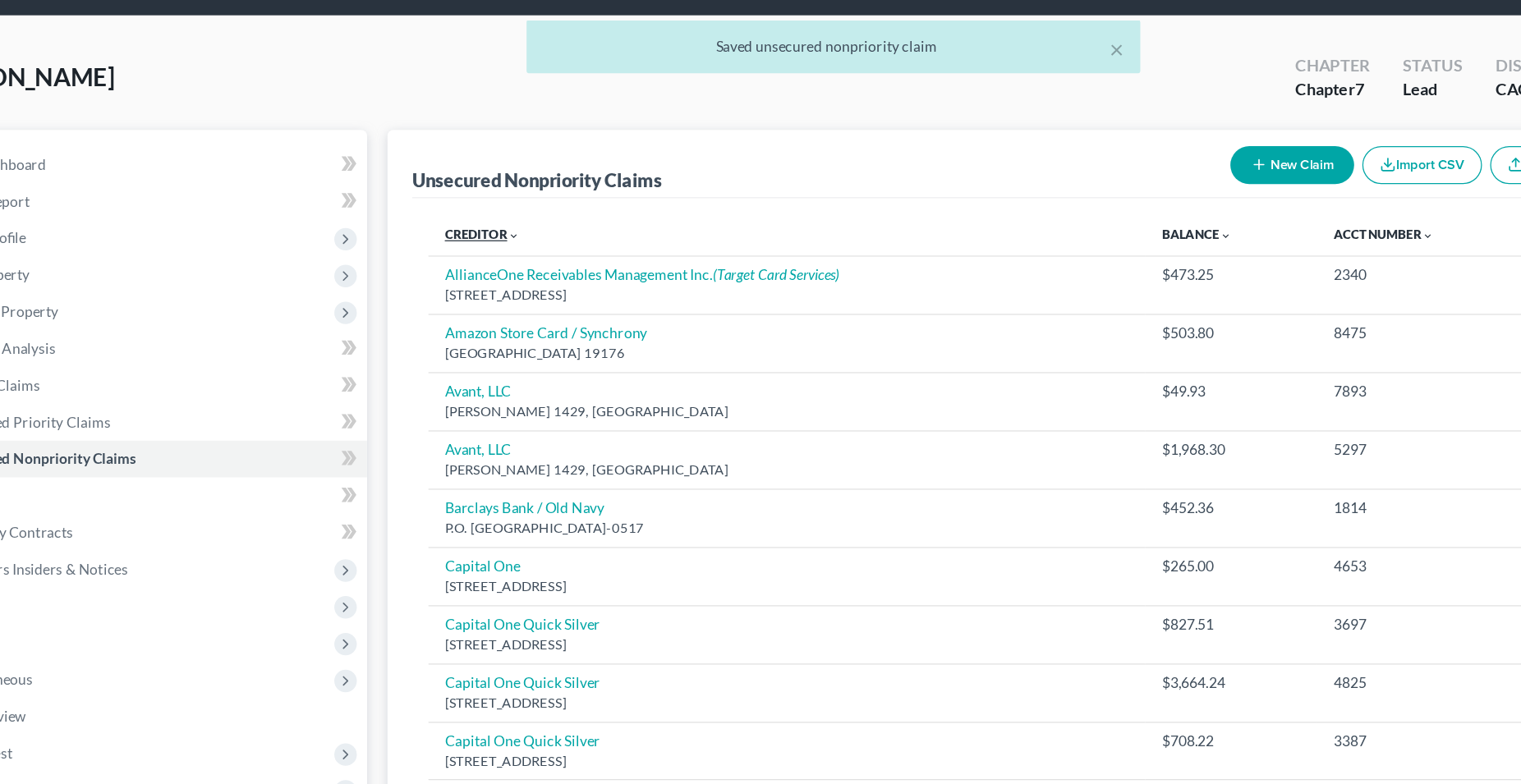
click at [470, 193] on link "Creditor expand_more expand_less unfold_more" at bounding box center [469, 188] width 60 height 12
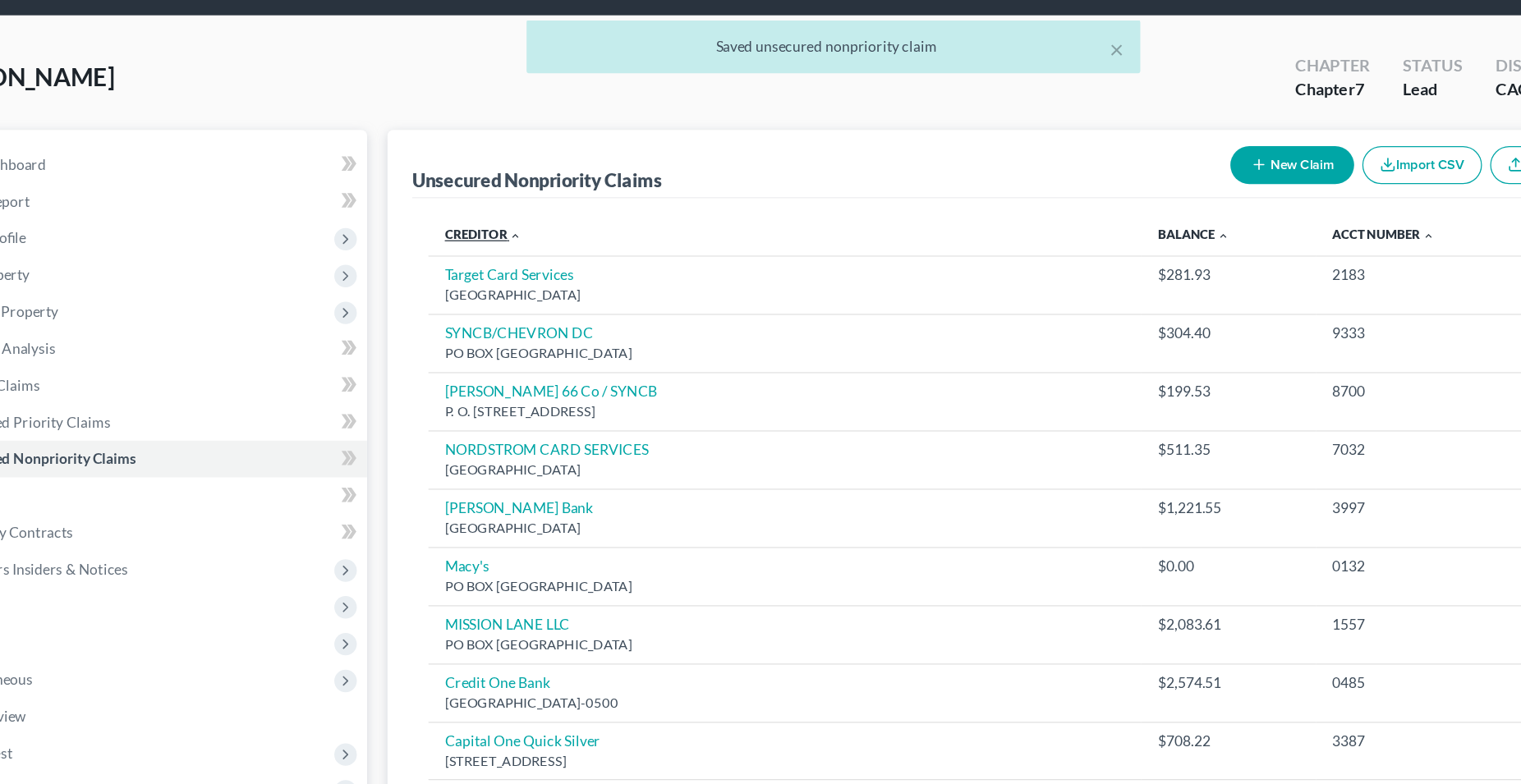
click at [470, 193] on link "Creditor expand_more expand_less unfold_more" at bounding box center [470, 188] width 62 height 12
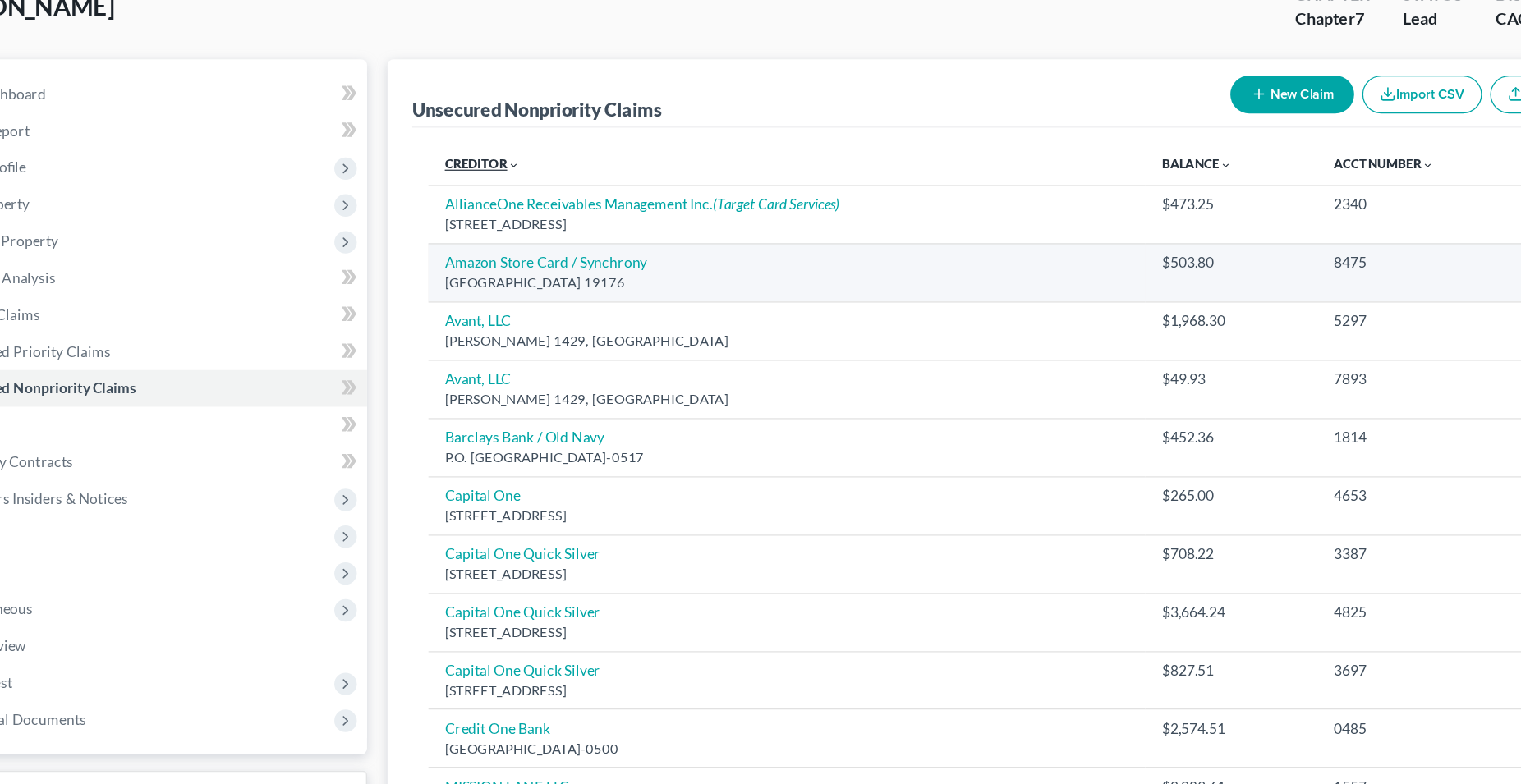
scroll to position [0, 0]
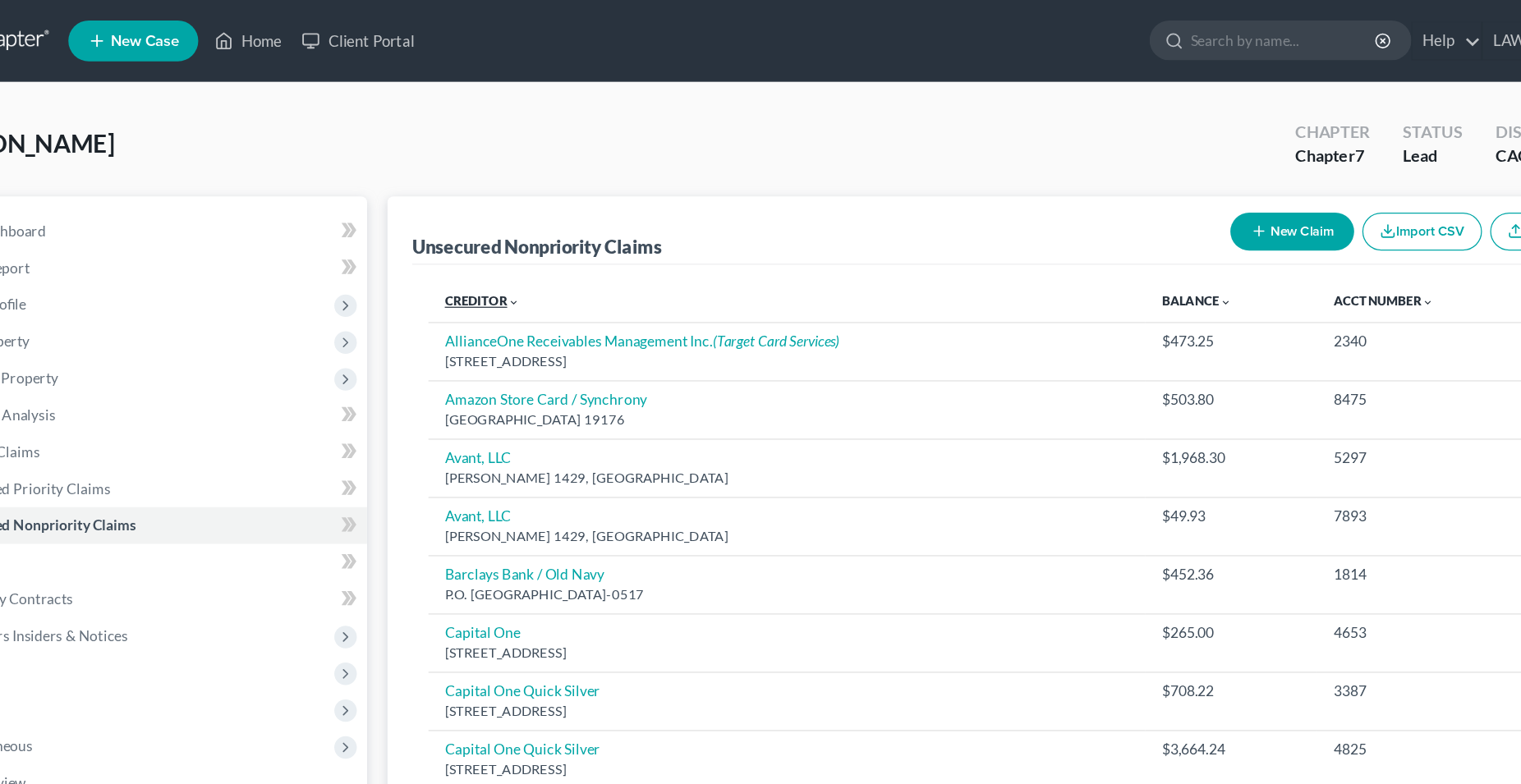
click at [474, 243] on link "Creditor expand_more expand_less unfold_more" at bounding box center [469, 242] width 60 height 12
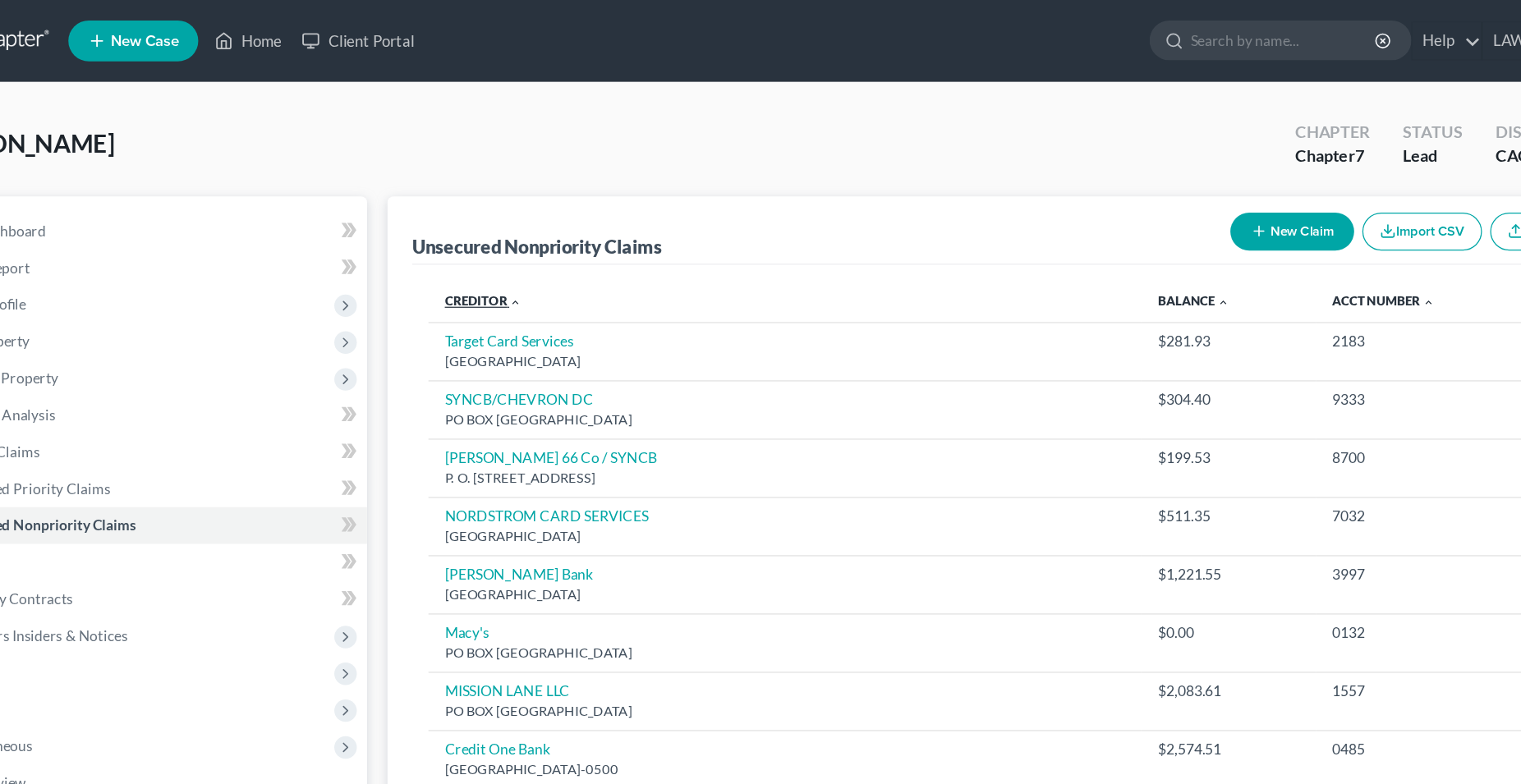
click at [474, 243] on link "Creditor expand_more expand_less unfold_more" at bounding box center [470, 242] width 62 height 12
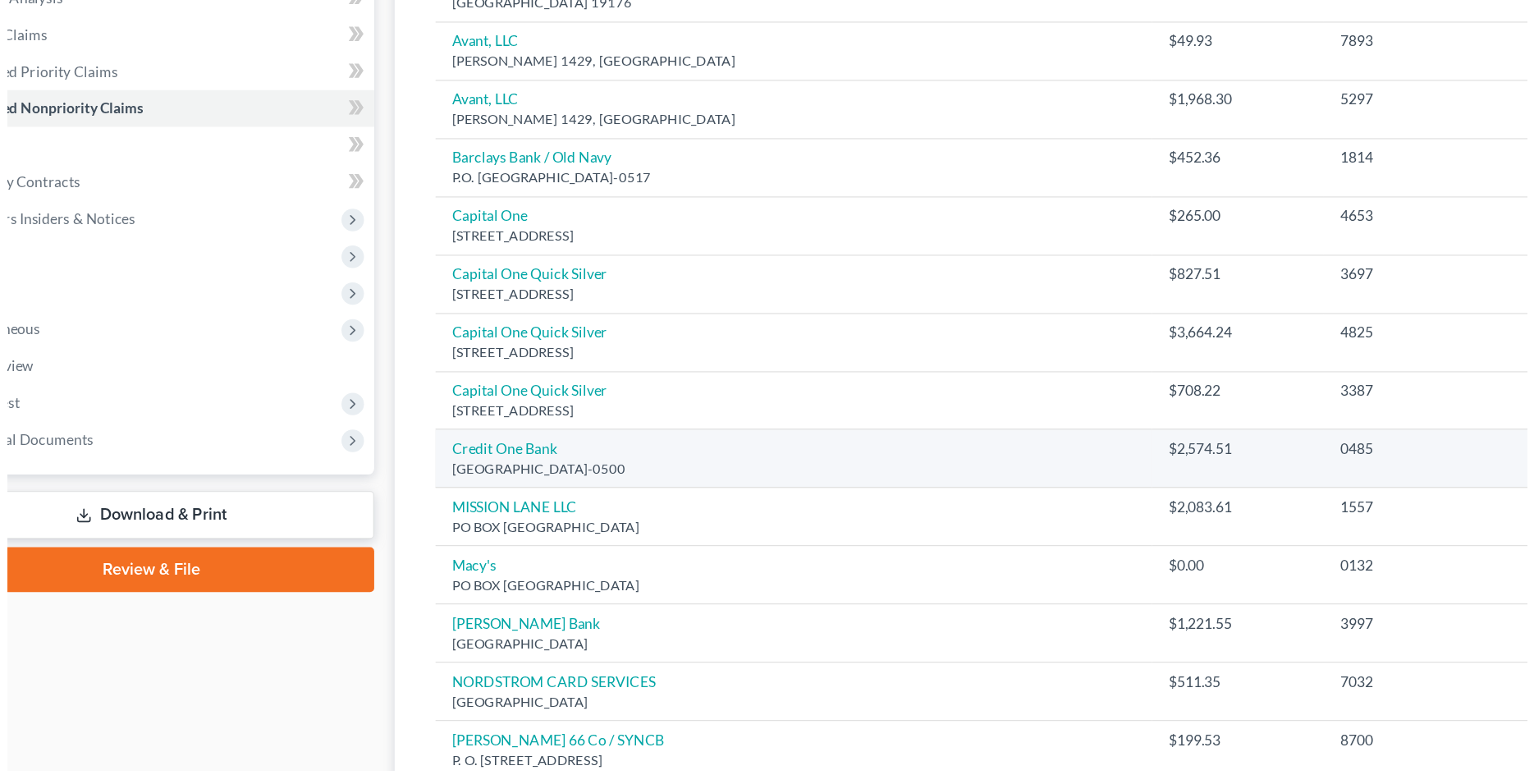
scroll to position [253, 0]
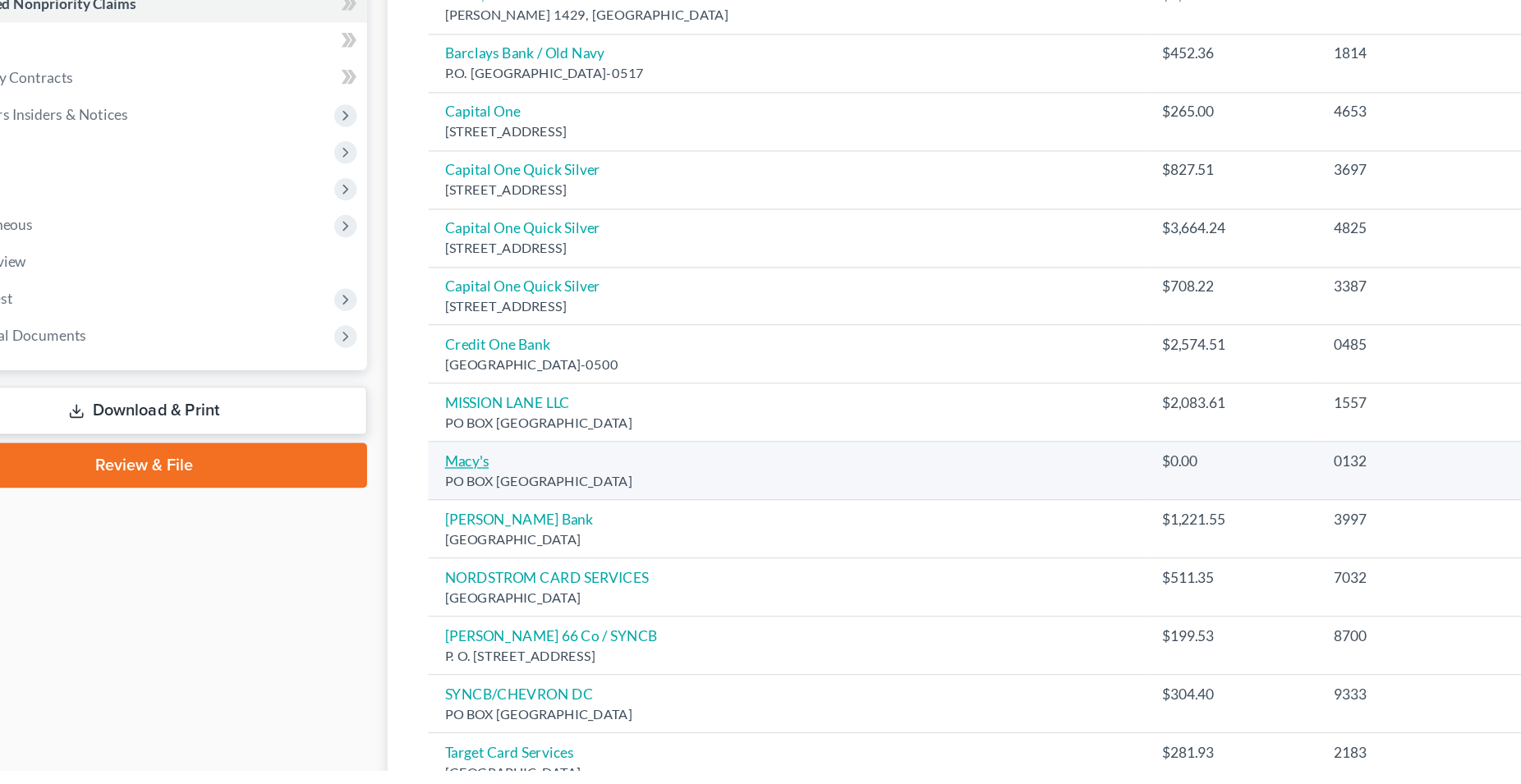
click at [463, 539] on link "Macy's" at bounding box center [457, 536] width 35 height 14
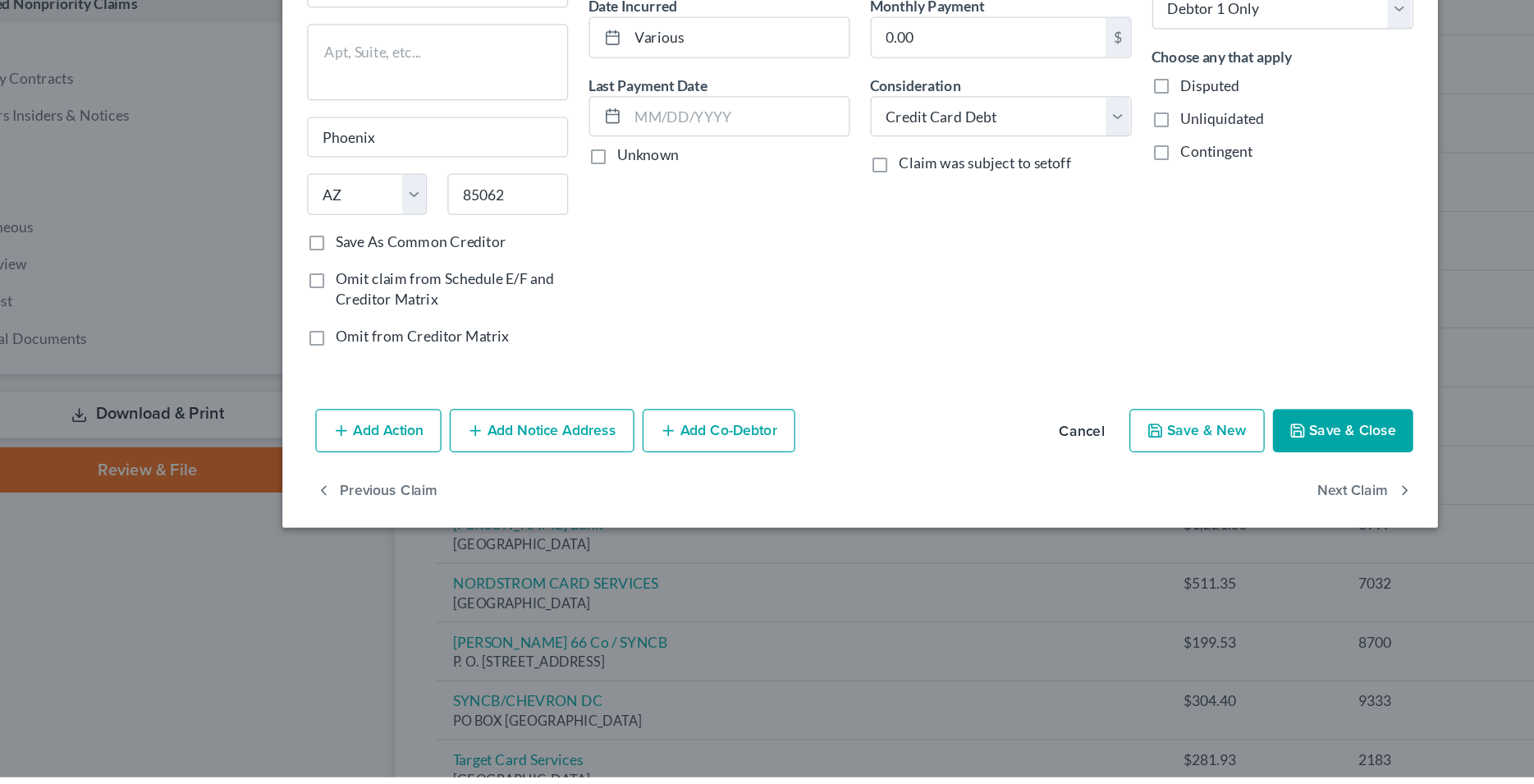
click at [500, 510] on button "Add Notice Address" at bounding box center [514, 508] width 147 height 34
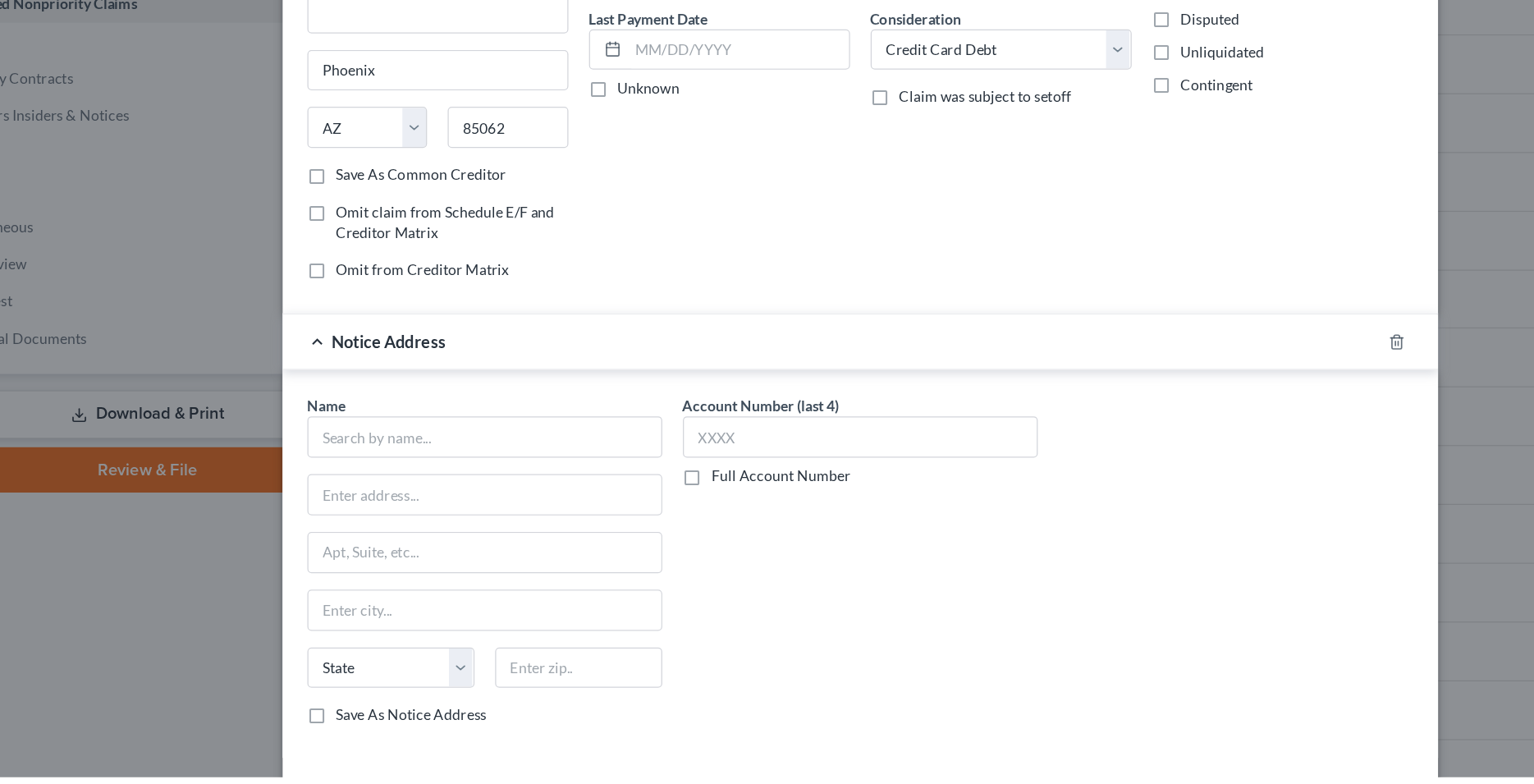
scroll to position [83, 0]
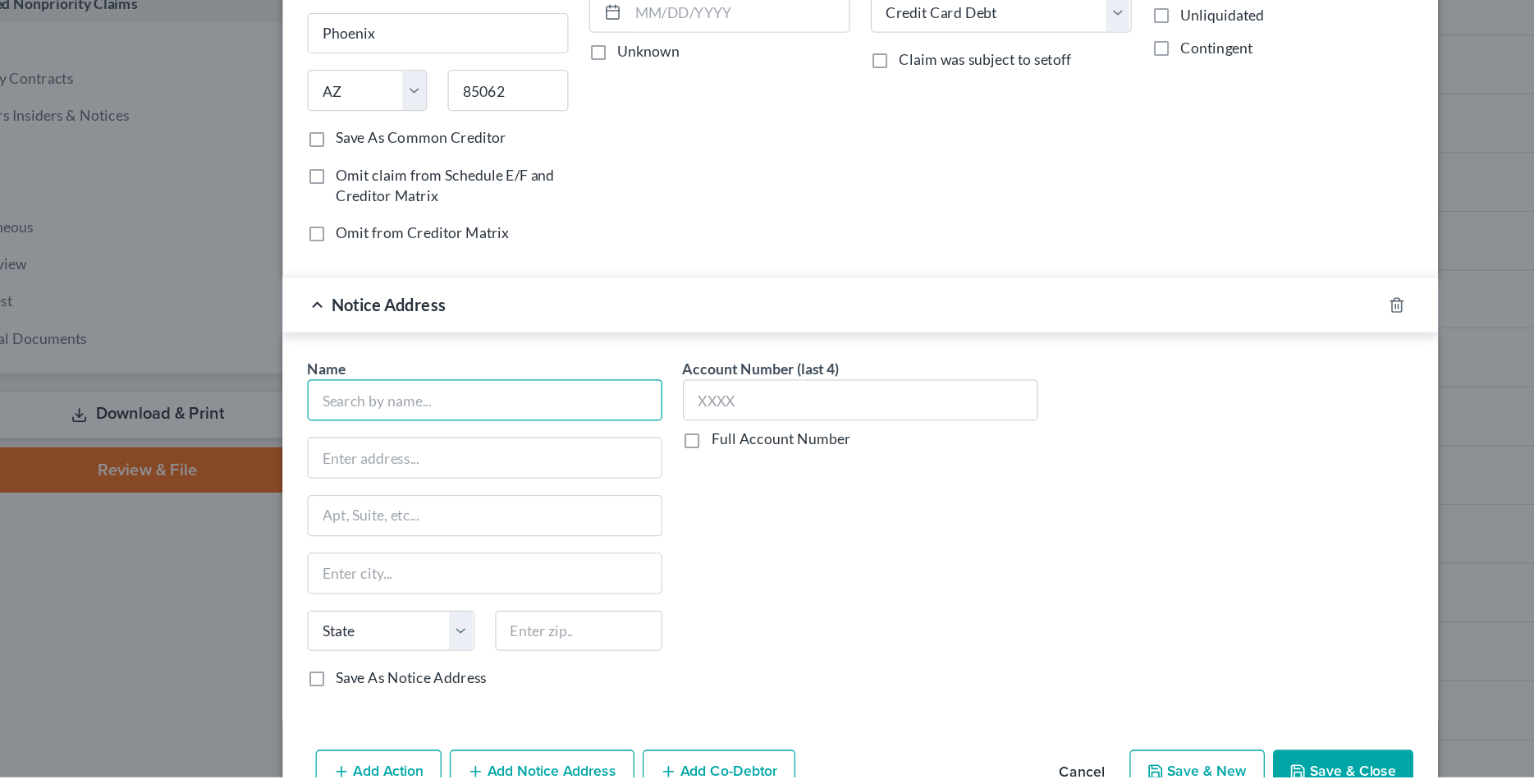
click at [470, 490] on input "text" at bounding box center [468, 483] width 283 height 33
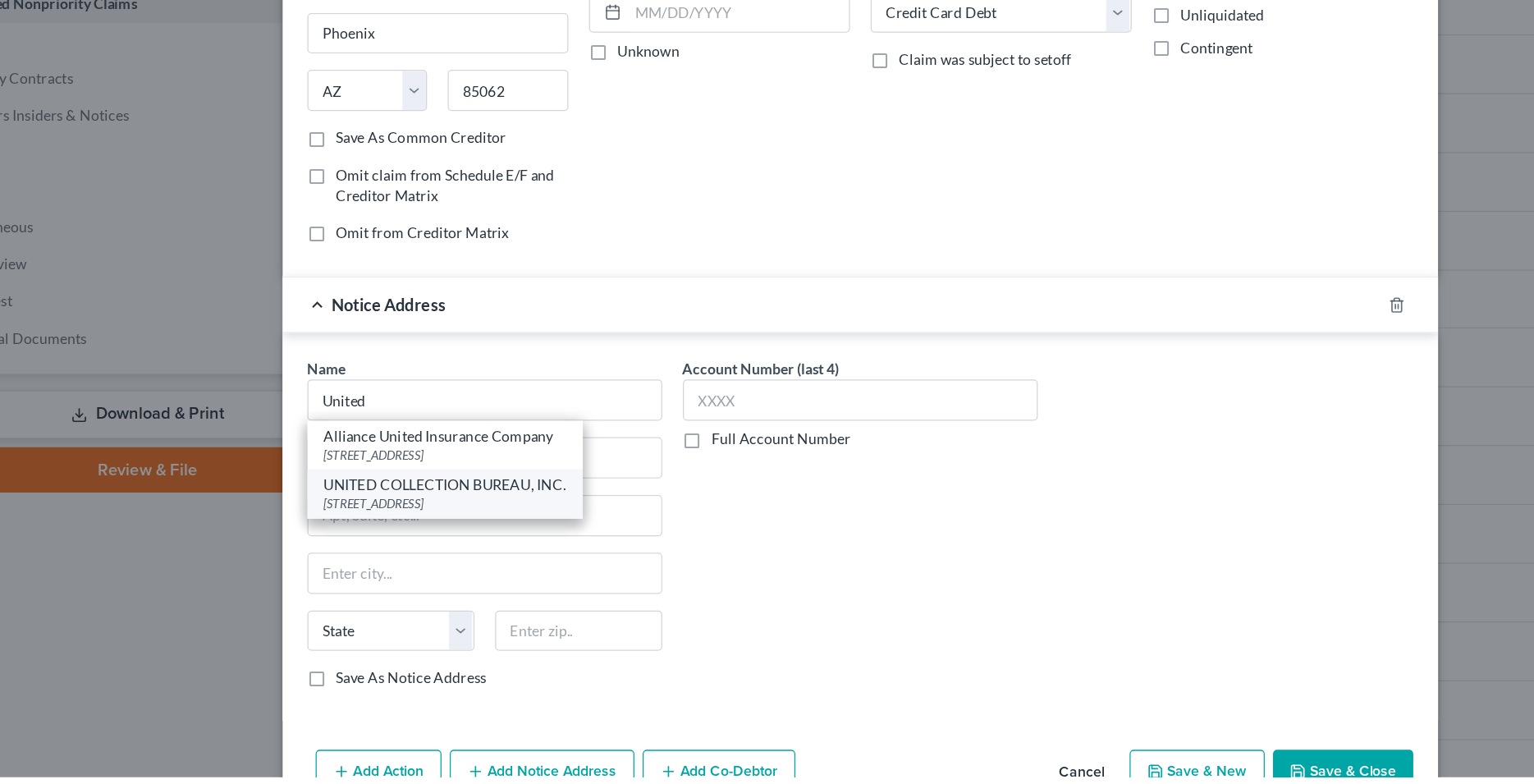
click at [480, 558] on div "UNITED COLLECTION BUREAU, INC." at bounding box center [437, 550] width 193 height 16
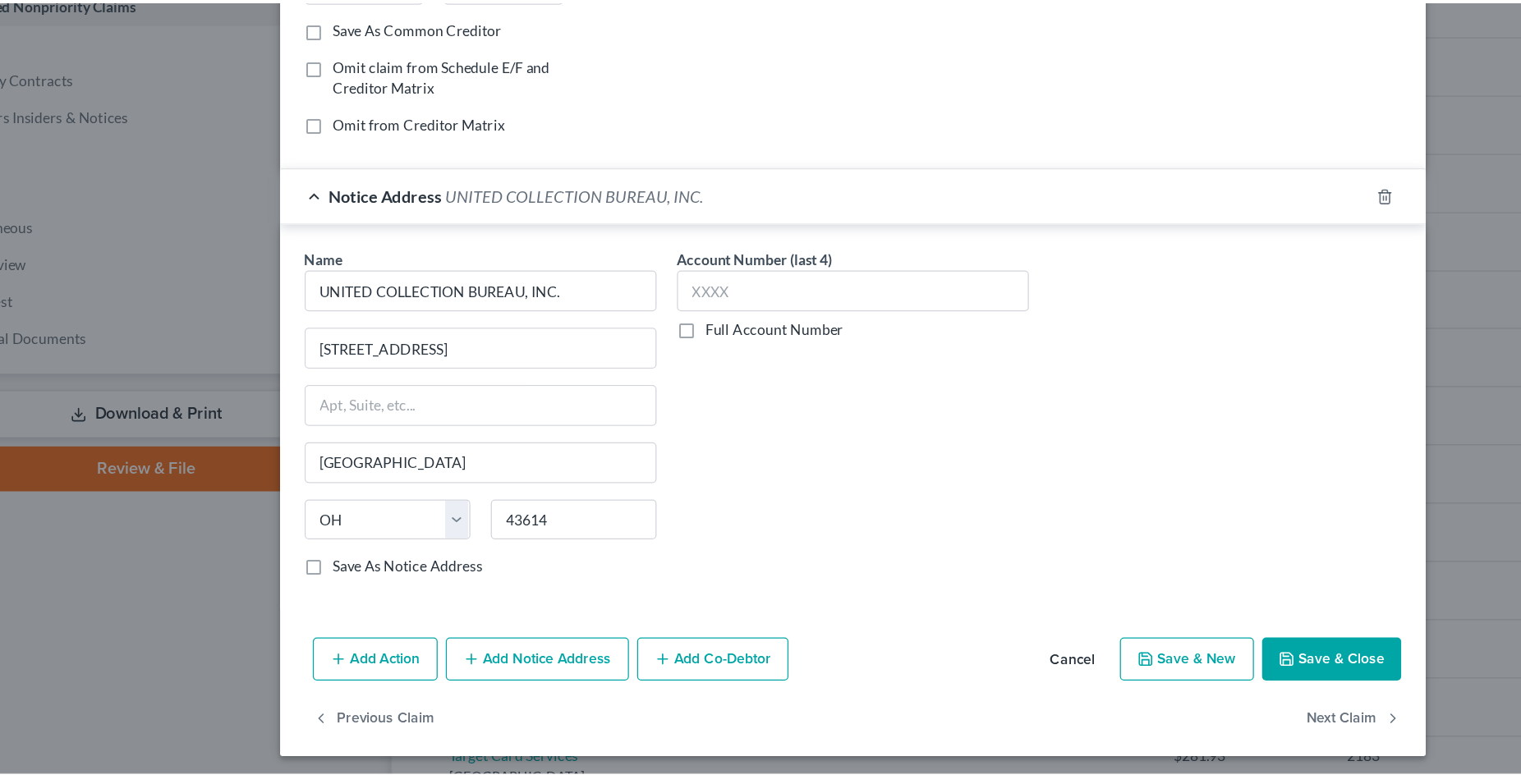
scroll to position [176, 0]
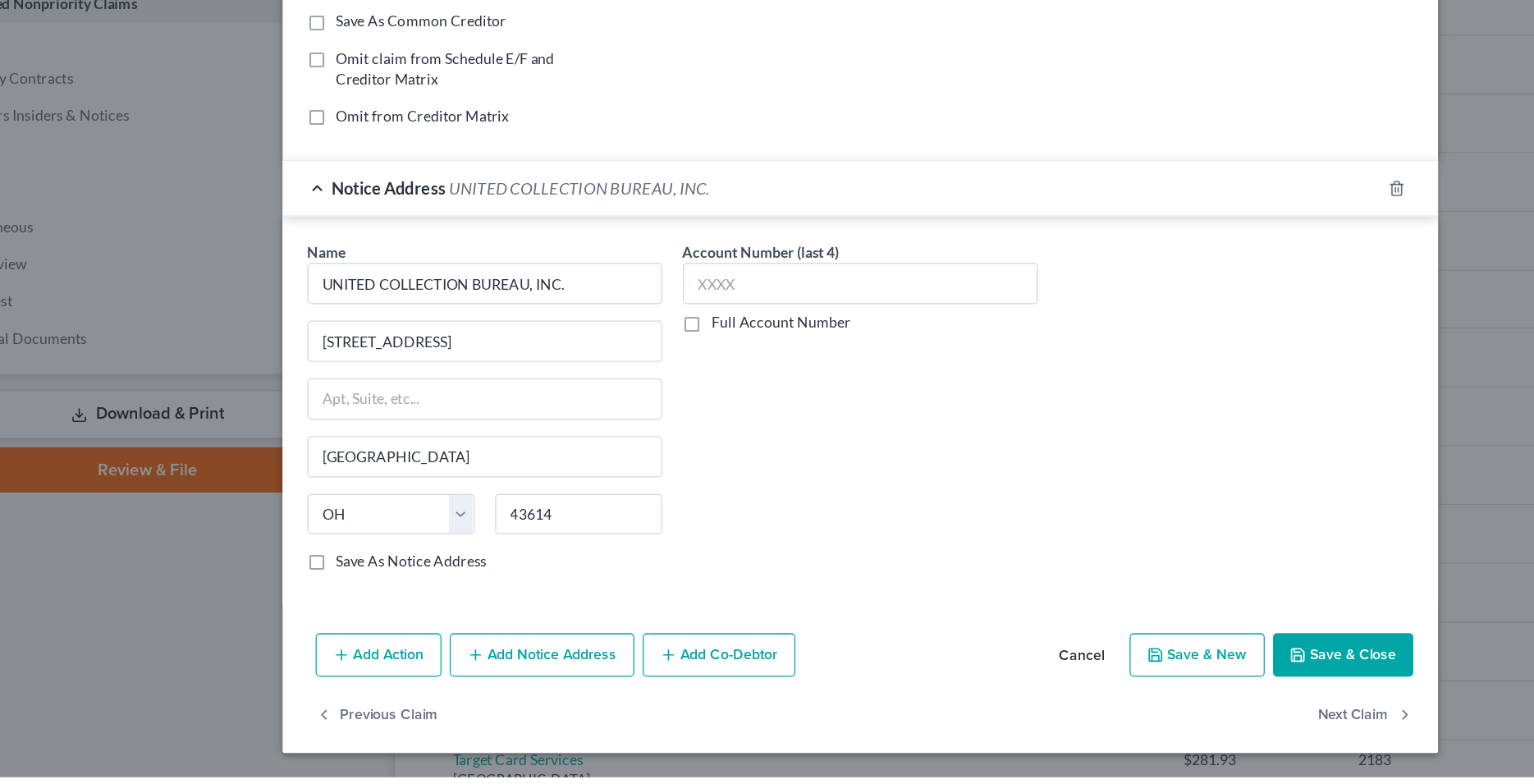
click at [1121, 691] on button "Save & Close" at bounding box center [1151, 686] width 111 height 34
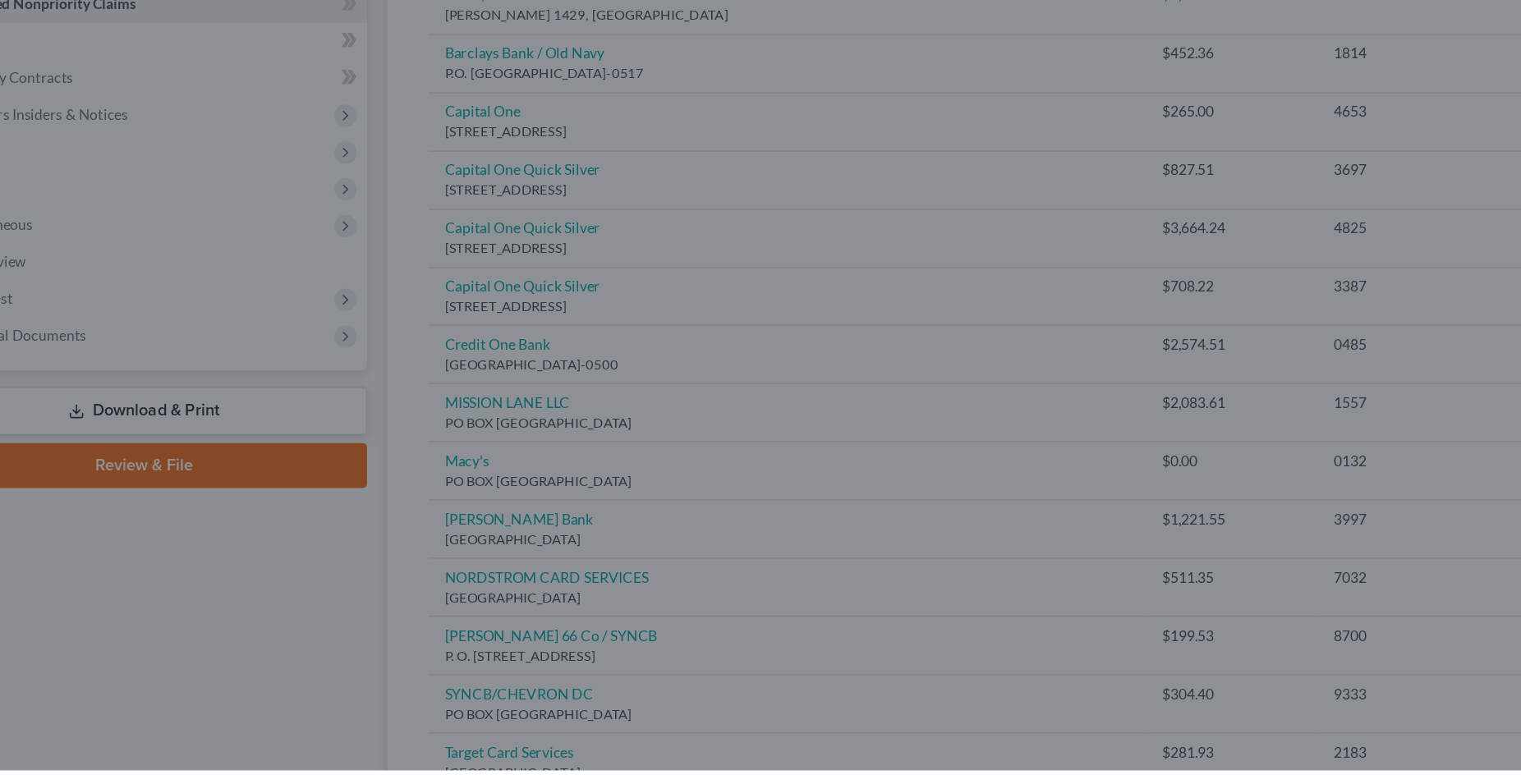
scroll to position [0, 0]
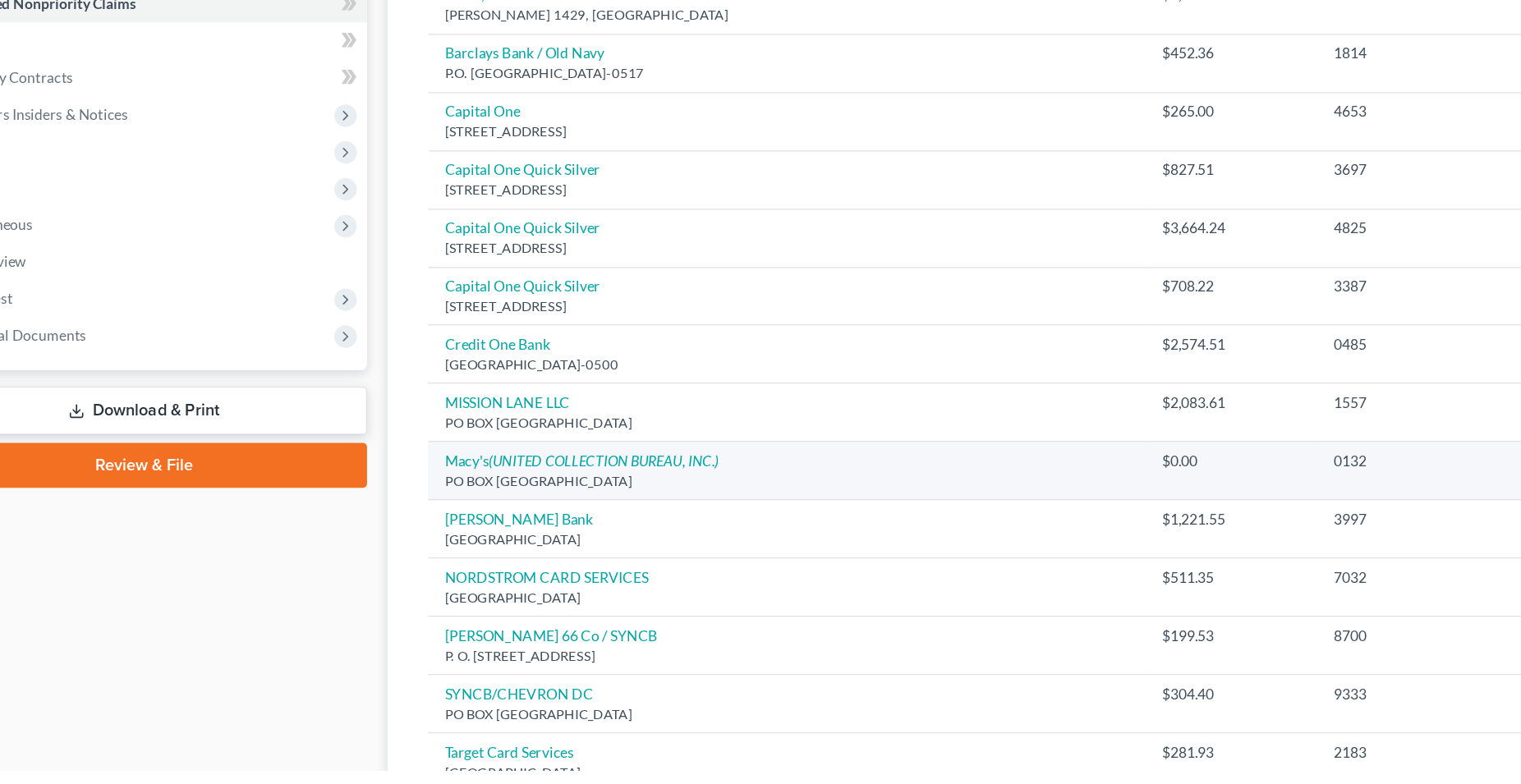
click at [528, 542] on td "Macy's (UNITED COLLECTION BUREAU, INC.) [GEOGRAPHIC_DATA]" at bounding box center [715, 543] width 576 height 47
click at [511, 539] on icon "(UNITED COLLECTION BUREAU, INC.)" at bounding box center [568, 536] width 185 height 14
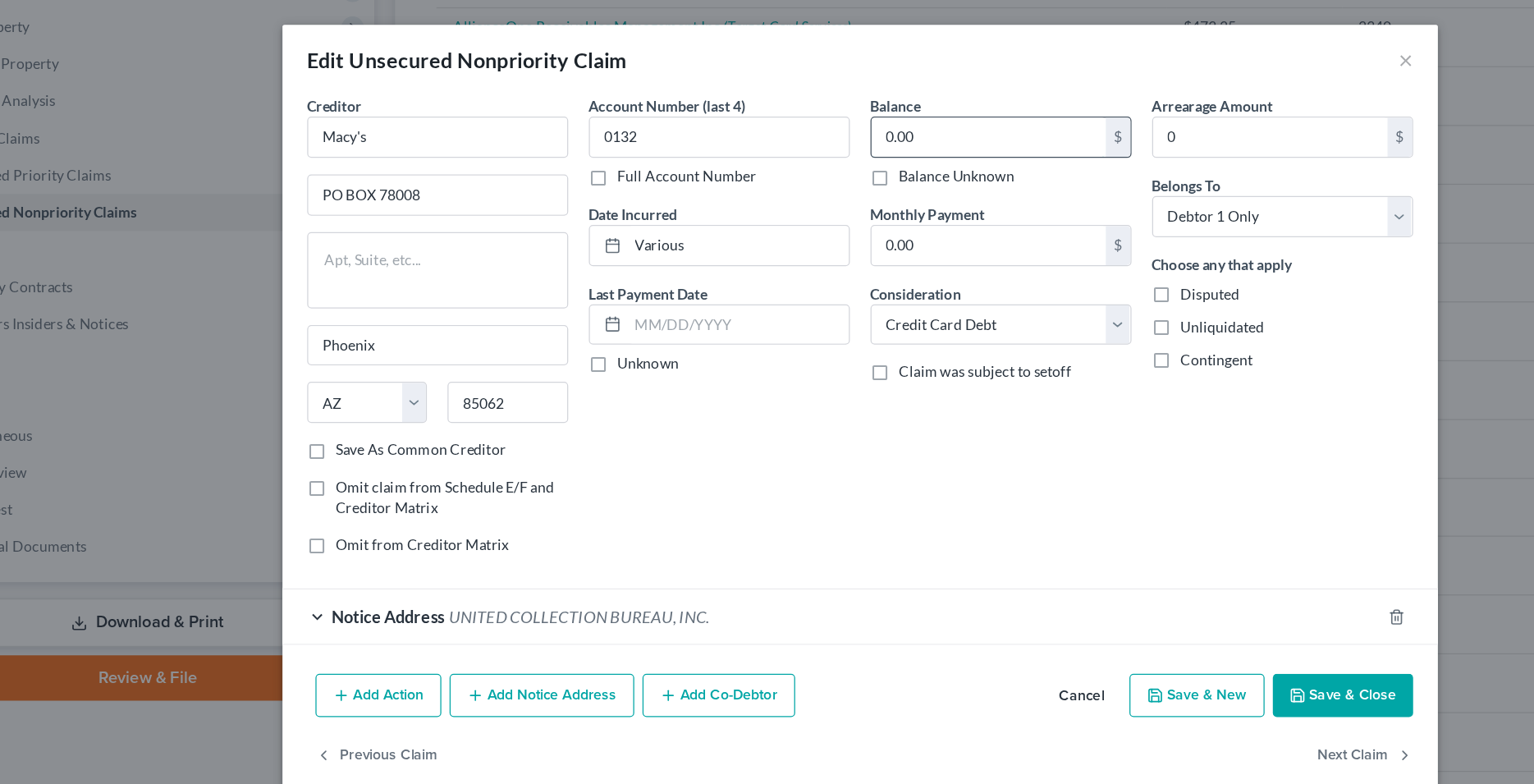
click at [840, 109] on input "0.00" at bounding box center [870, 108] width 187 height 31
click at [1164, 556] on button "Save & Close" at bounding box center [1151, 553] width 111 height 34
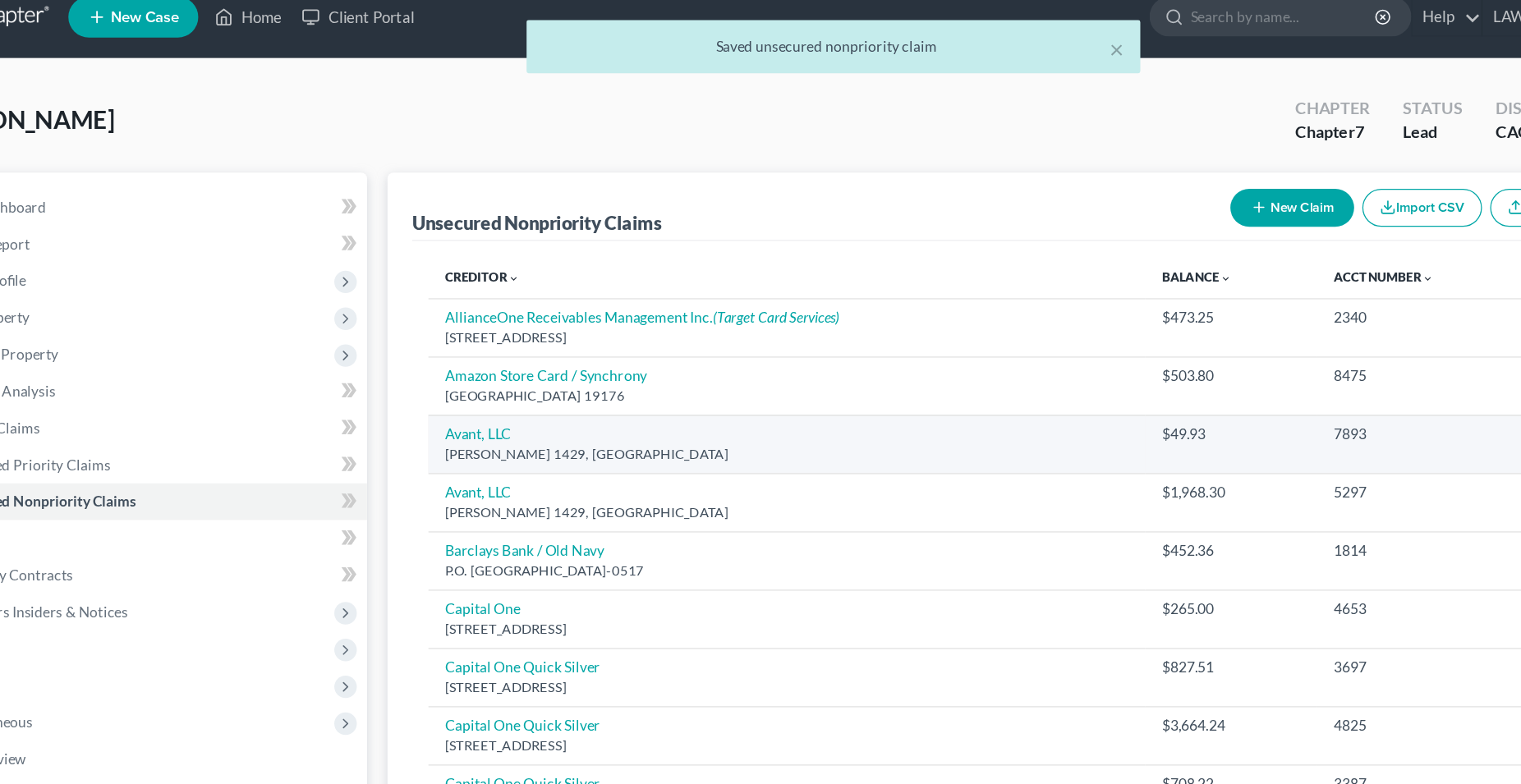
scroll to position [2, 0]
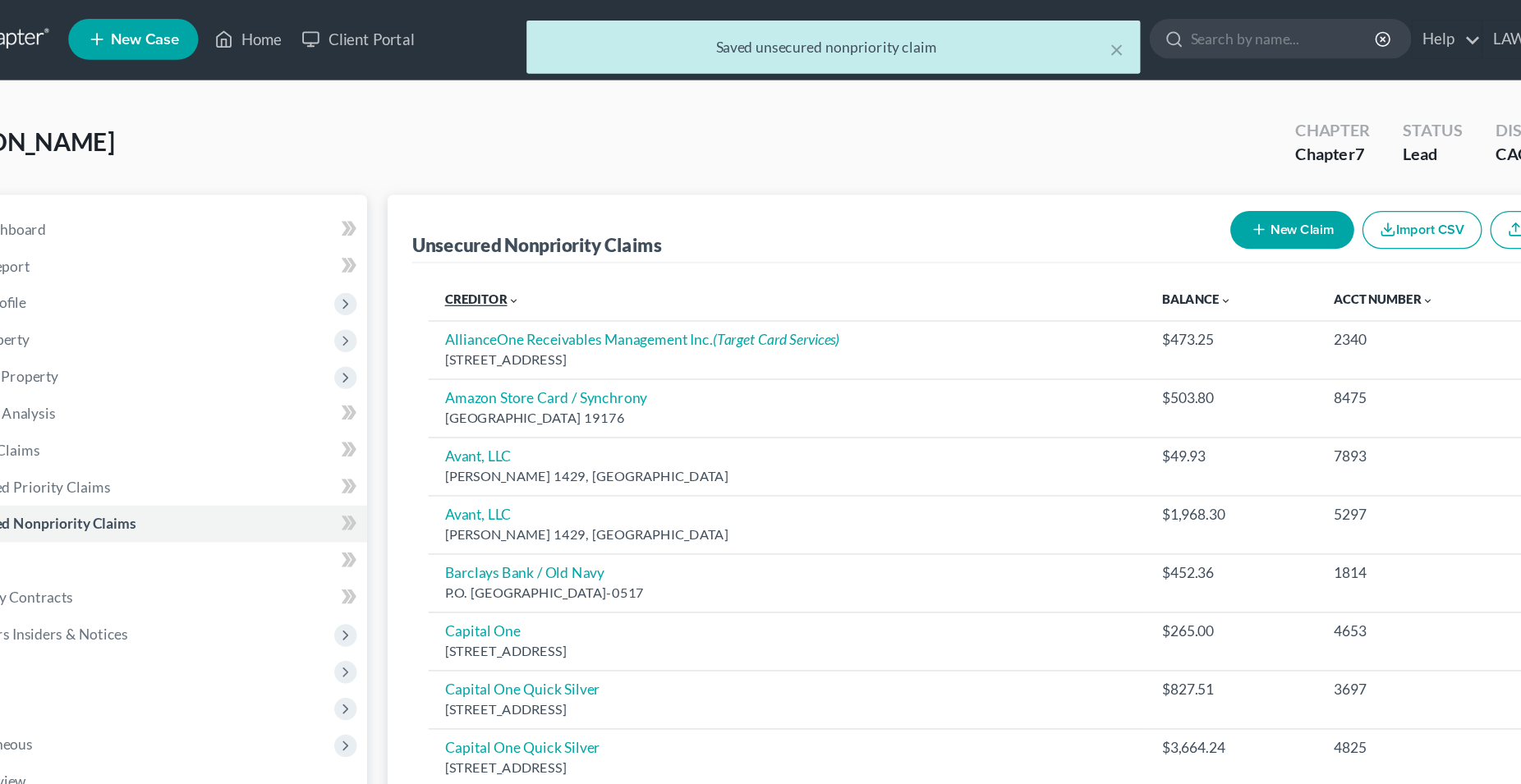
click at [464, 239] on link "Creditor expand_more expand_less unfold_more" at bounding box center [469, 240] width 60 height 12
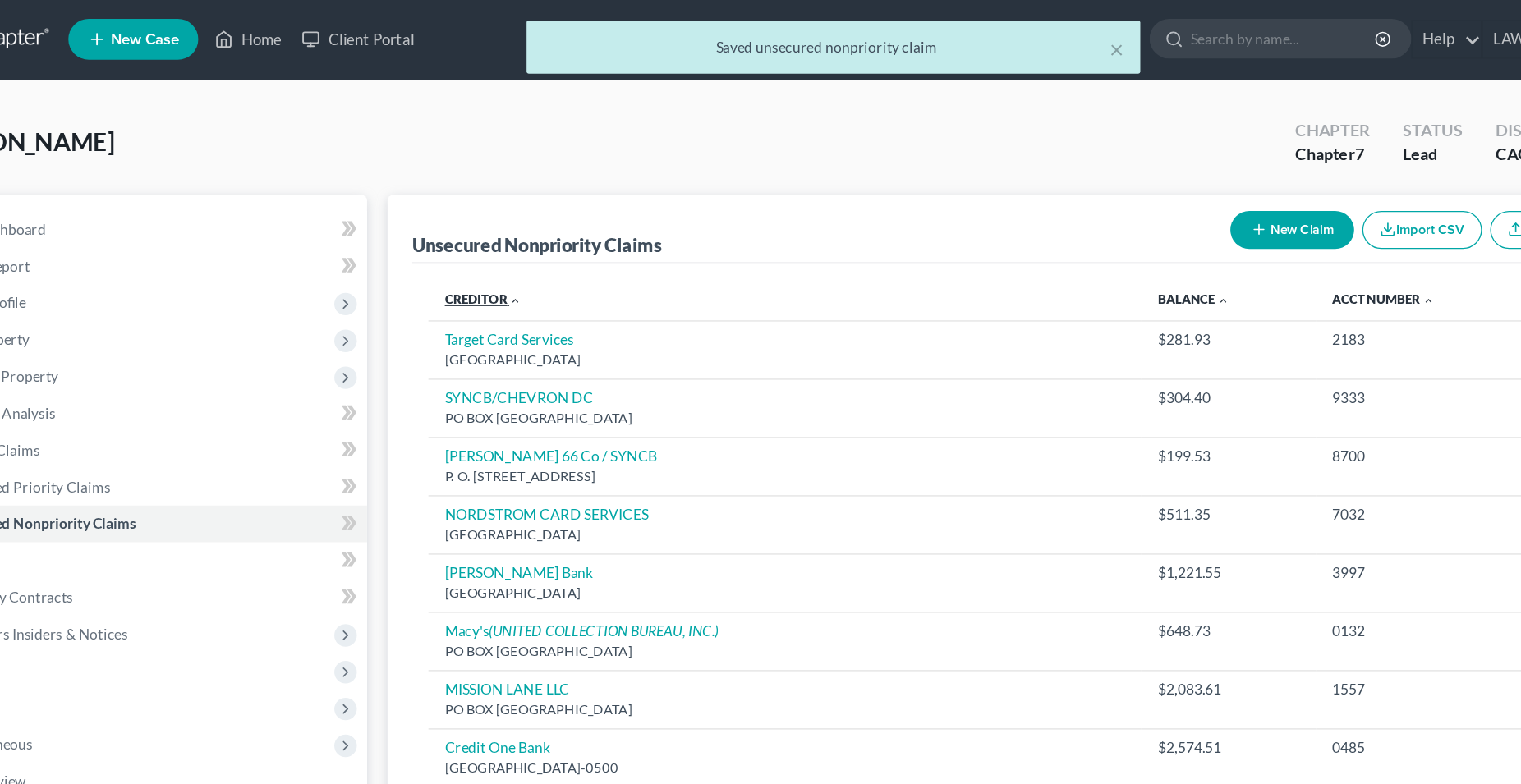
click at [464, 238] on link "Creditor expand_more expand_less unfold_more" at bounding box center [470, 240] width 62 height 12
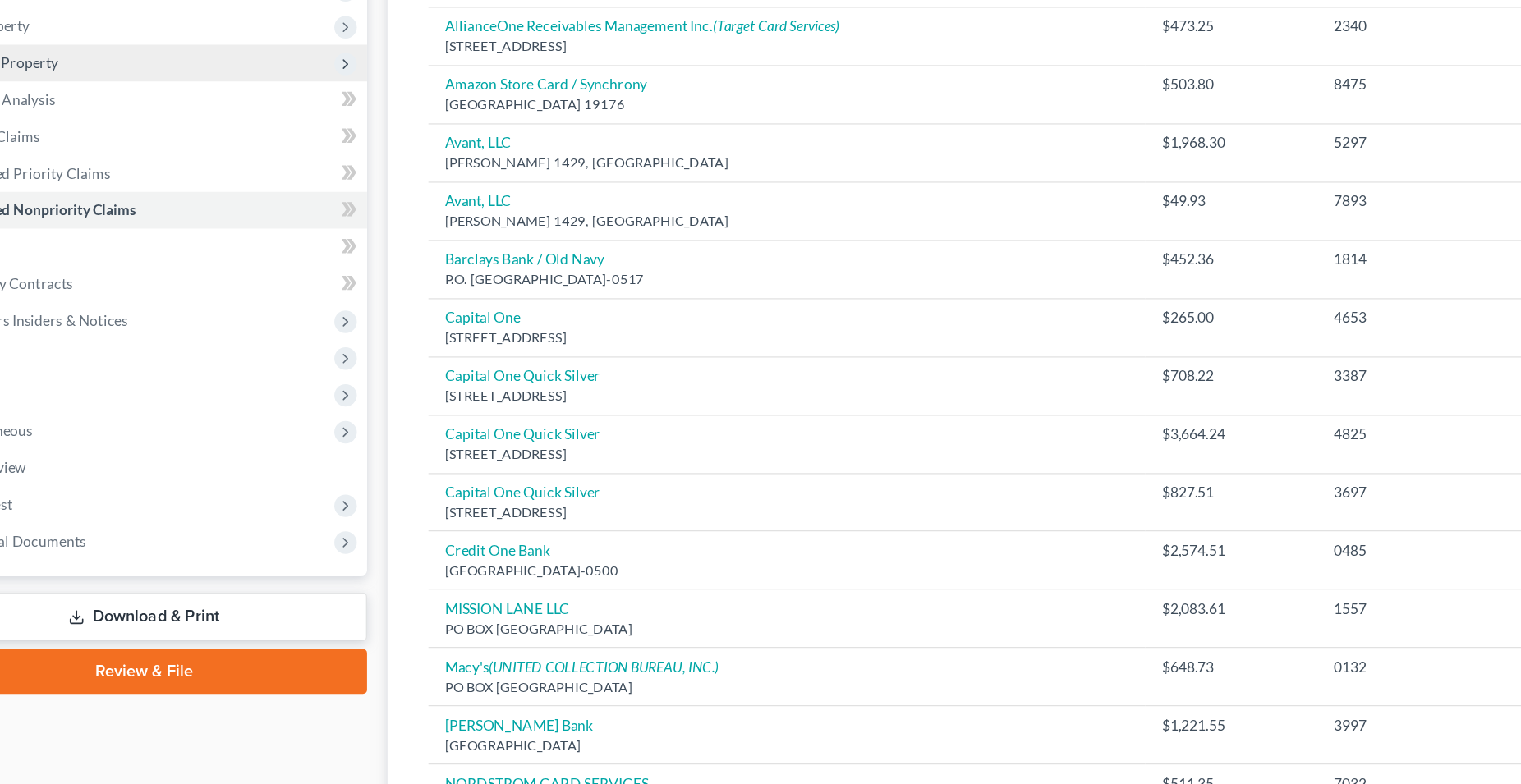
scroll to position [0, 0]
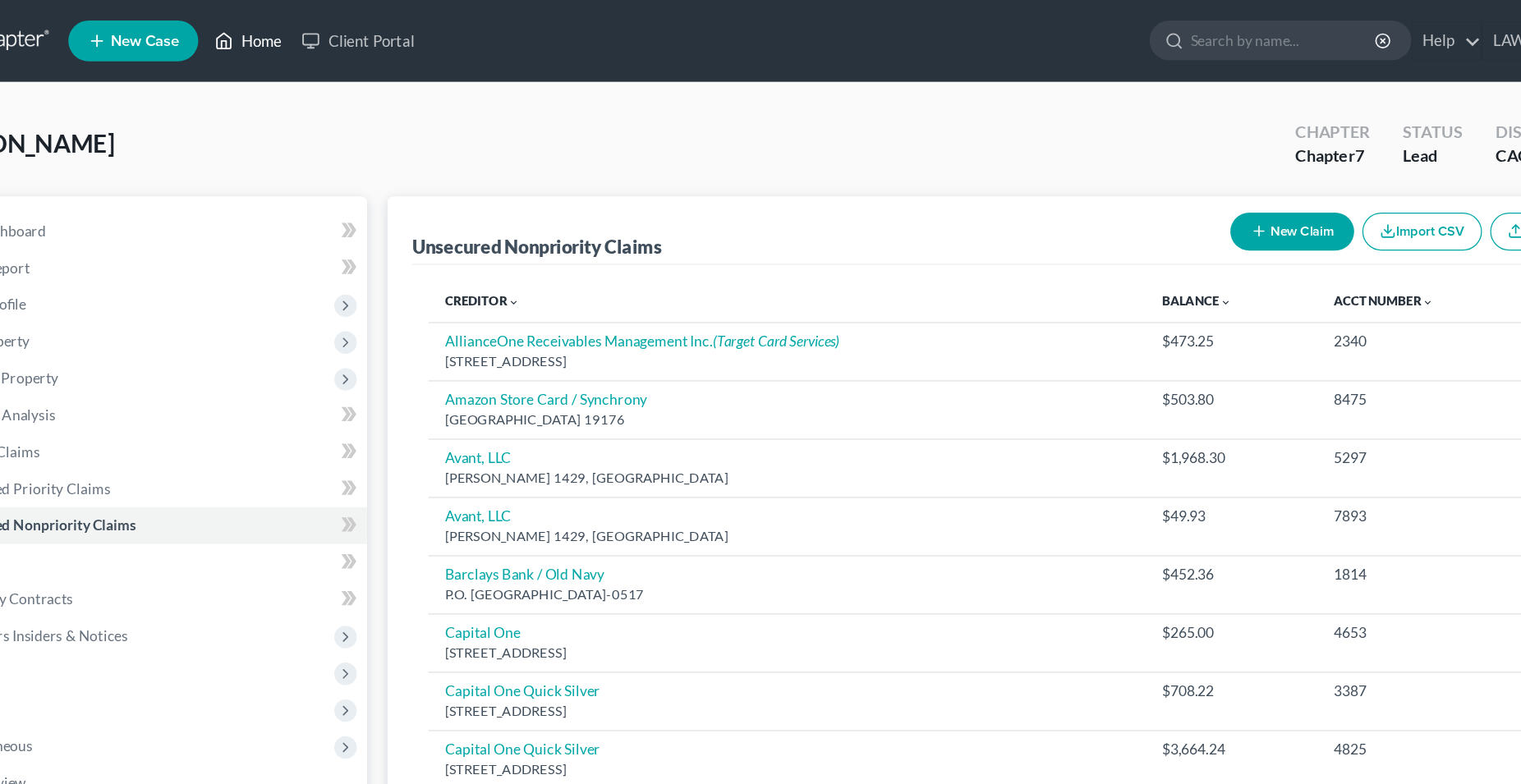
click at [302, 39] on link "Home" at bounding box center [282, 32] width 69 height 29
